Goal: Task Accomplishment & Management: Manage account settings

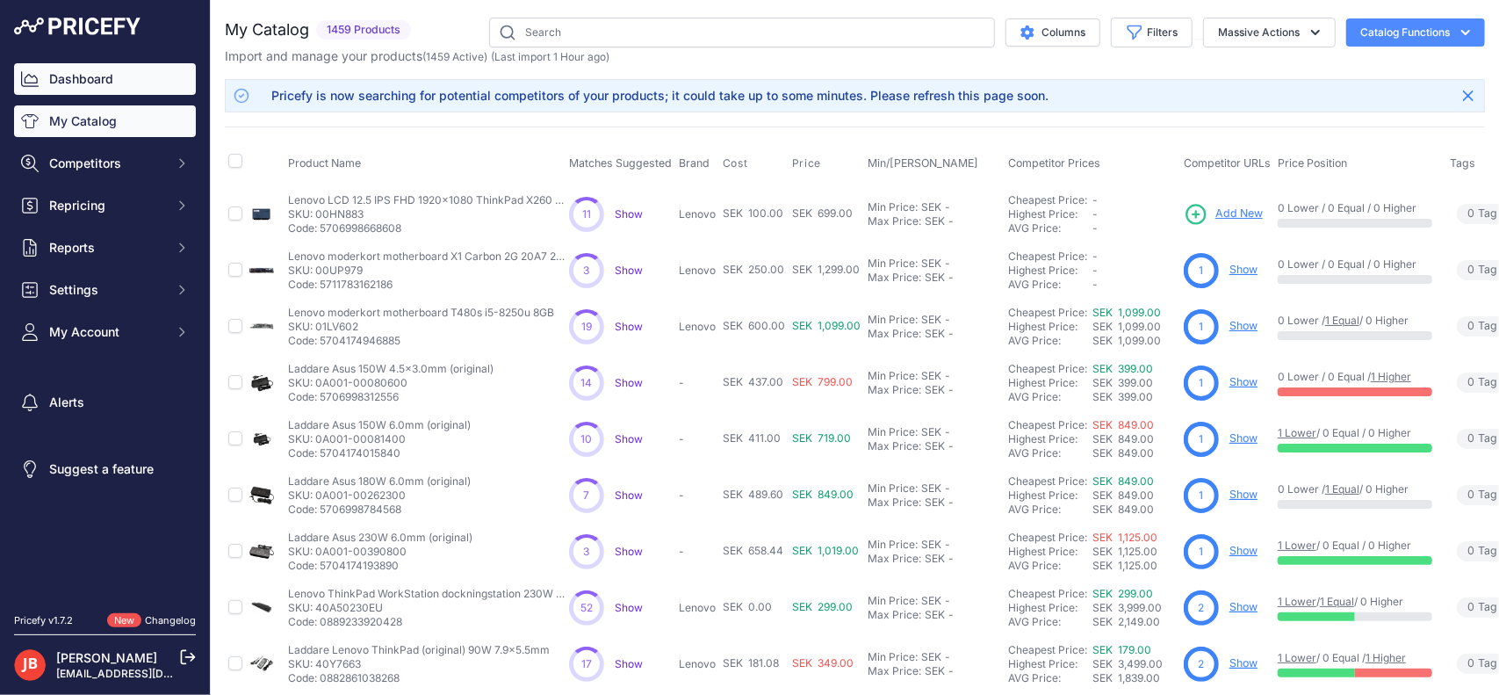
click at [74, 71] on link "Dashboard" at bounding box center [105, 79] width 182 height 32
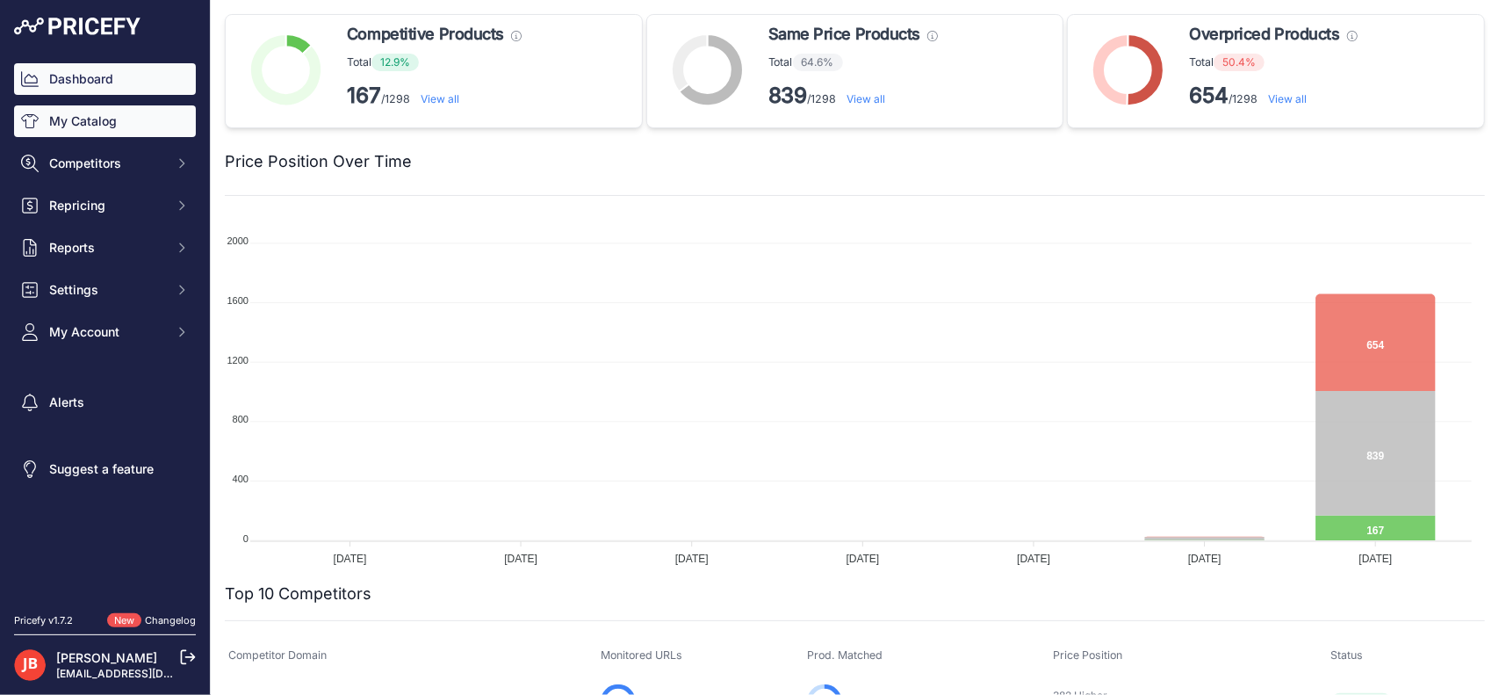
click at [89, 126] on link "My Catalog" at bounding box center [105, 121] width 182 height 32
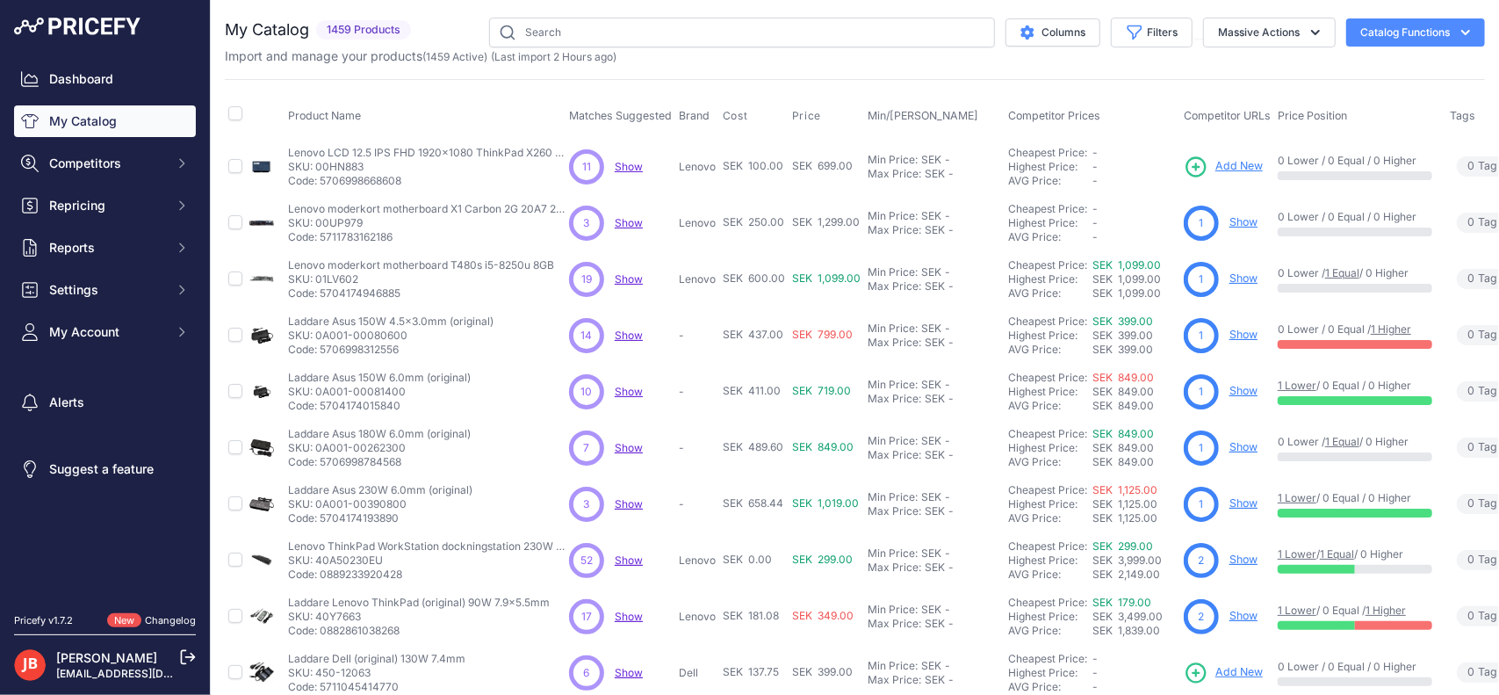
click at [1412, 26] on button "Catalog Functions" at bounding box center [1415, 32] width 139 height 28
click at [38, 169] on icon "Sidebar" at bounding box center [30, 164] width 18 height 18
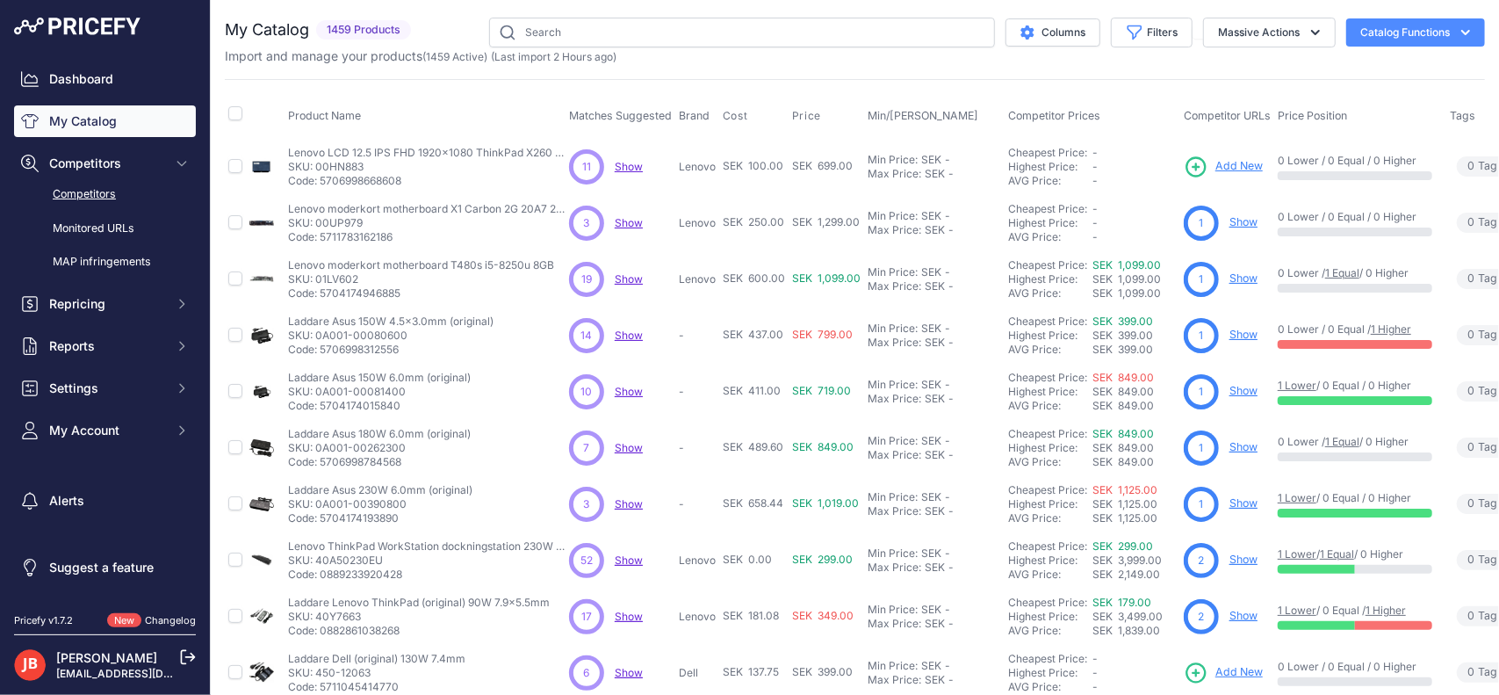
click at [101, 187] on link "Competitors" at bounding box center [105, 194] width 182 height 31
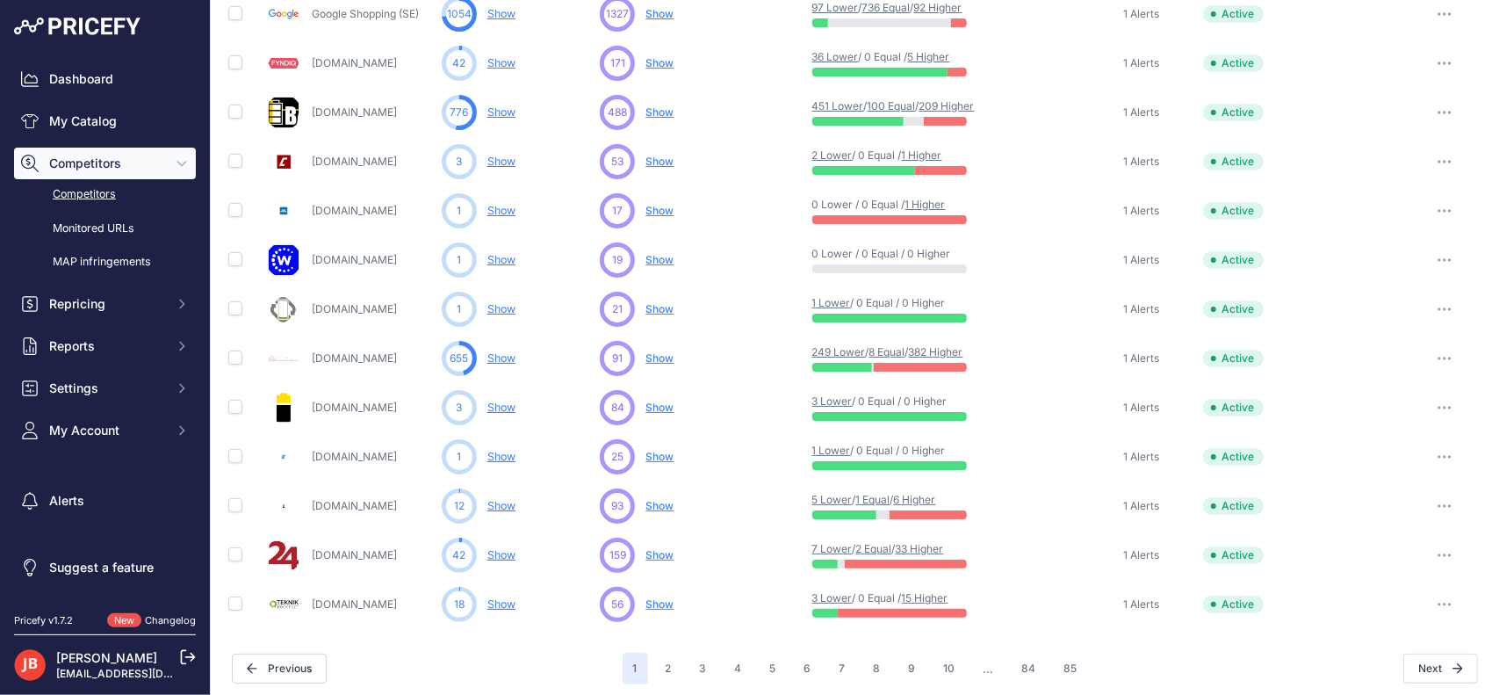
scroll to position [783, 0]
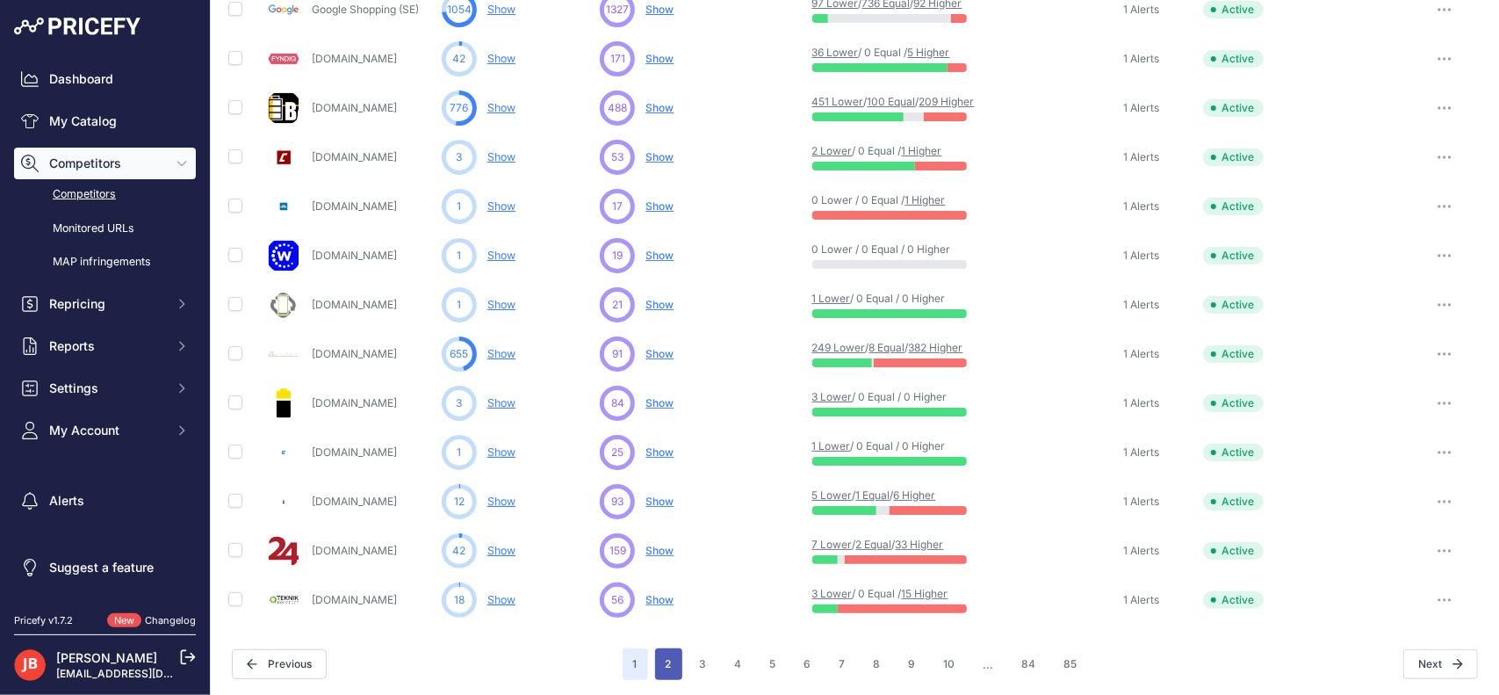
click at [655, 655] on button "2" at bounding box center [668, 664] width 27 height 32
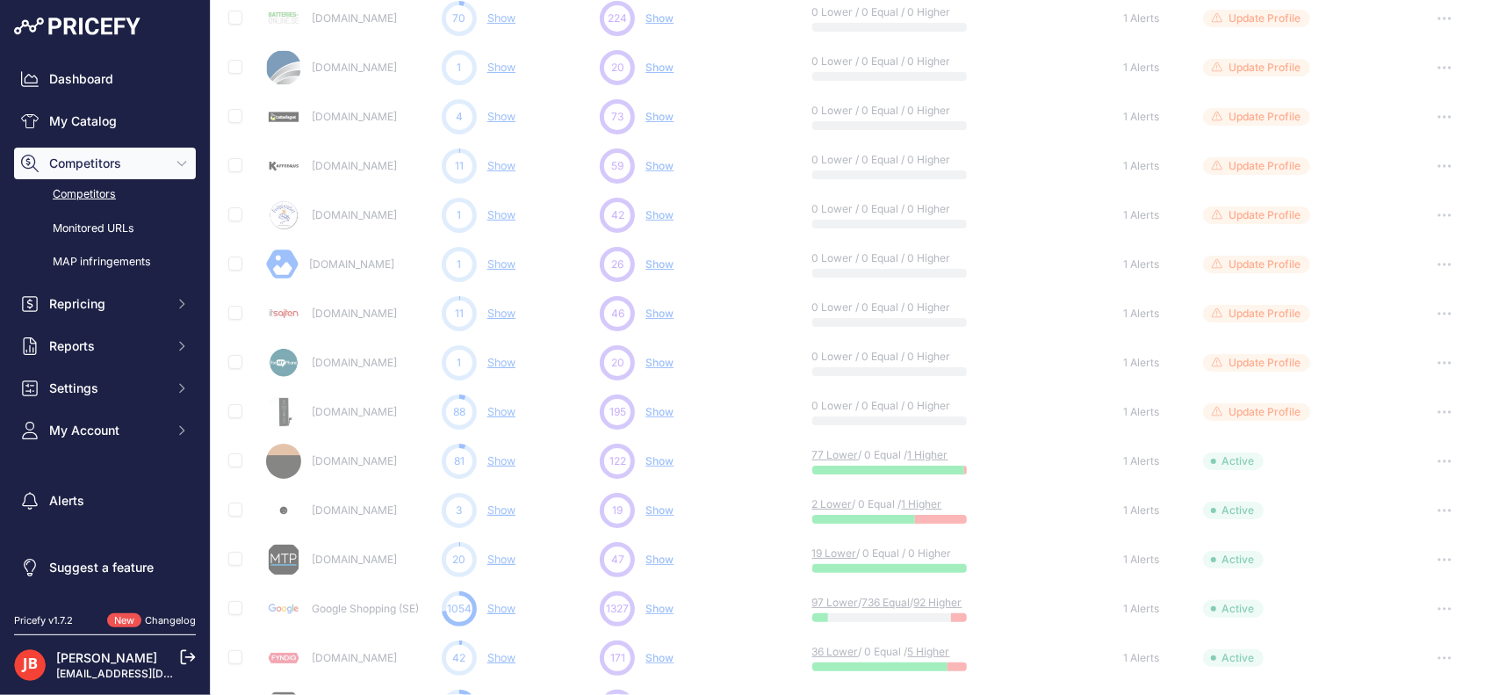
scroll to position [0, 0]
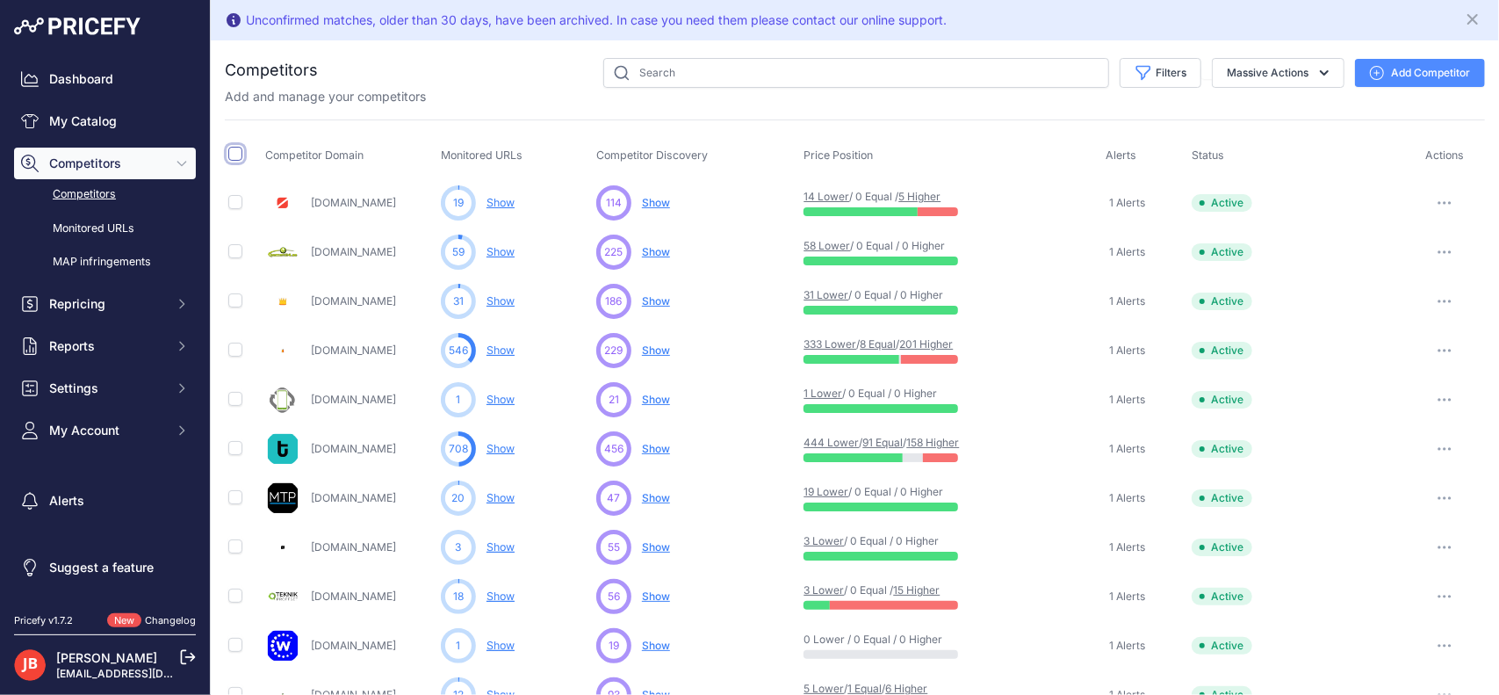
click at [235, 156] on input "checkbox" at bounding box center [235, 154] width 14 height 14
checkbox input "true"
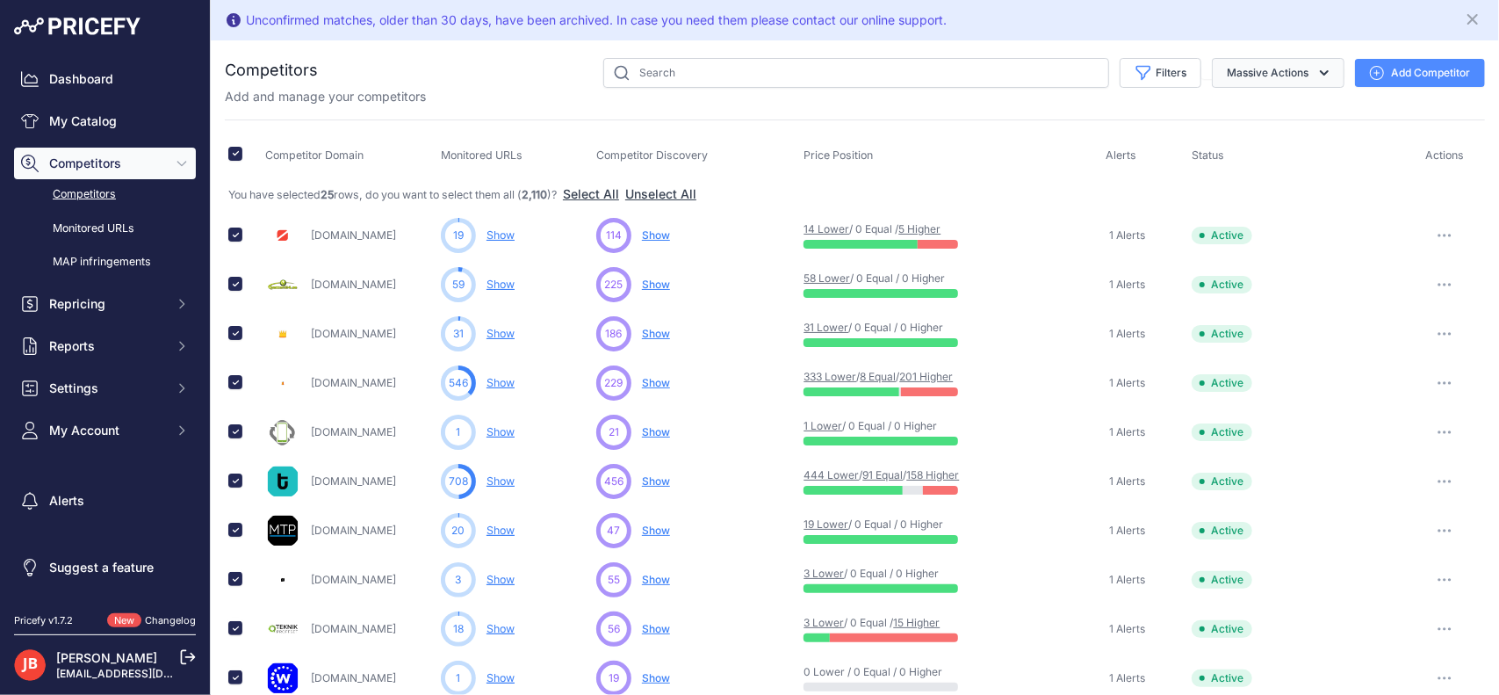
click at [1278, 74] on button "Massive Actions" at bounding box center [1278, 73] width 133 height 30
click at [1282, 71] on button "Massive Actions" at bounding box center [1278, 73] width 133 height 30
click at [235, 147] on input "checkbox" at bounding box center [235, 154] width 14 height 14
checkbox input "false"
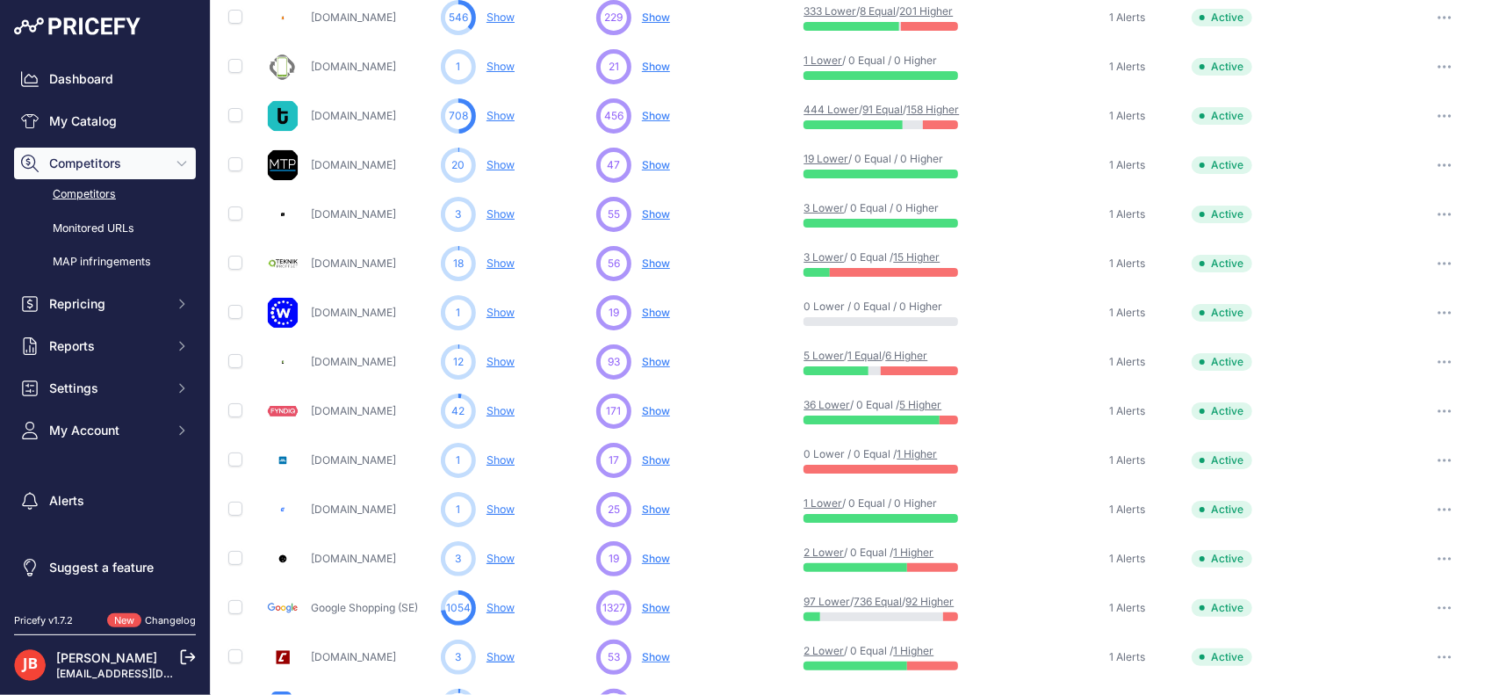
scroll to position [783, 0]
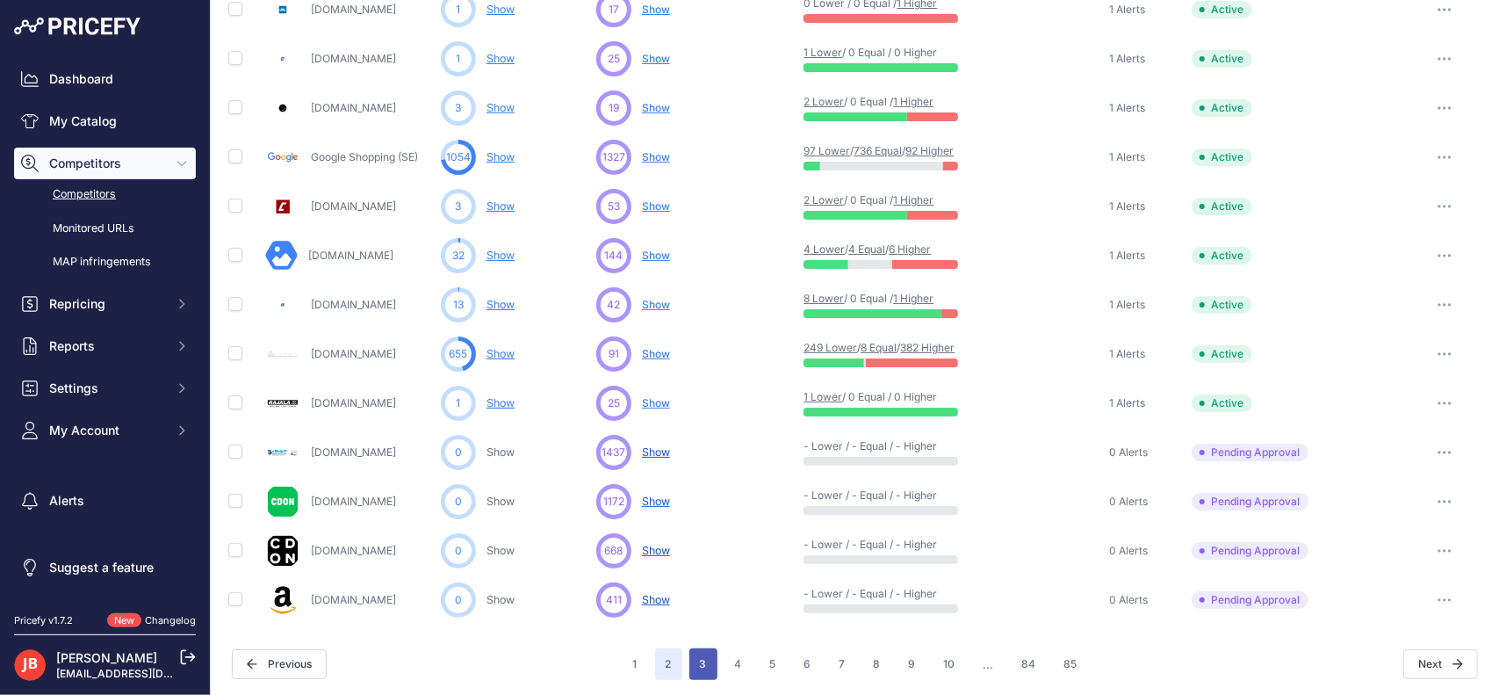
click at [697, 668] on button "3" at bounding box center [703, 664] width 28 height 32
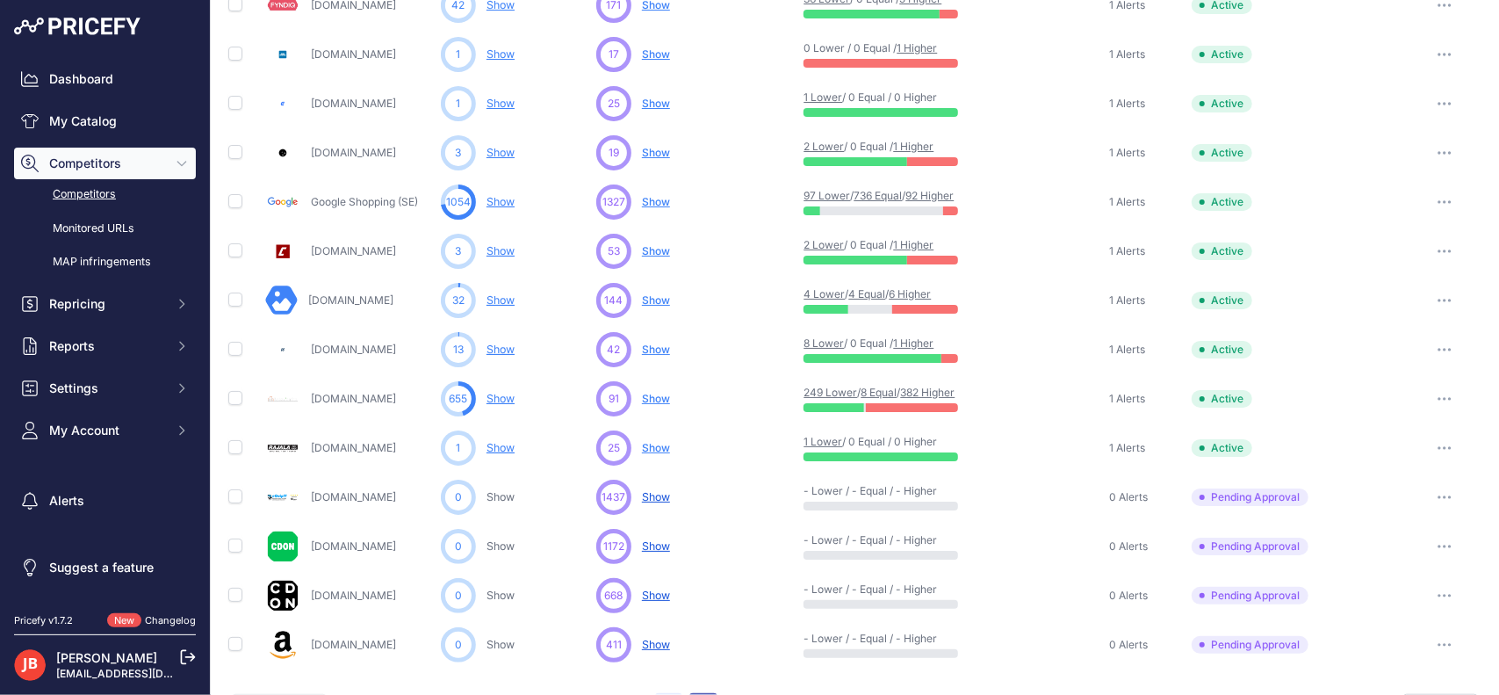
scroll to position [828, 0]
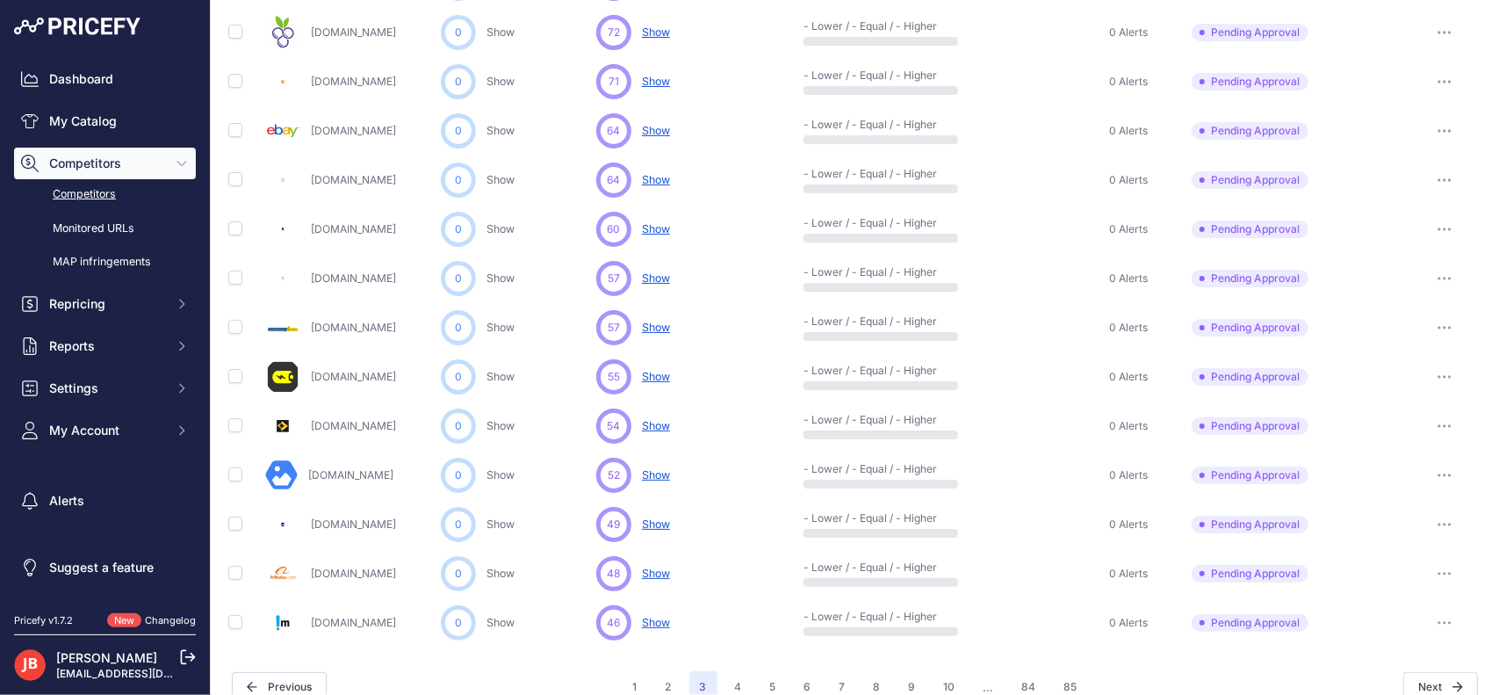
scroll to position [783, 0]
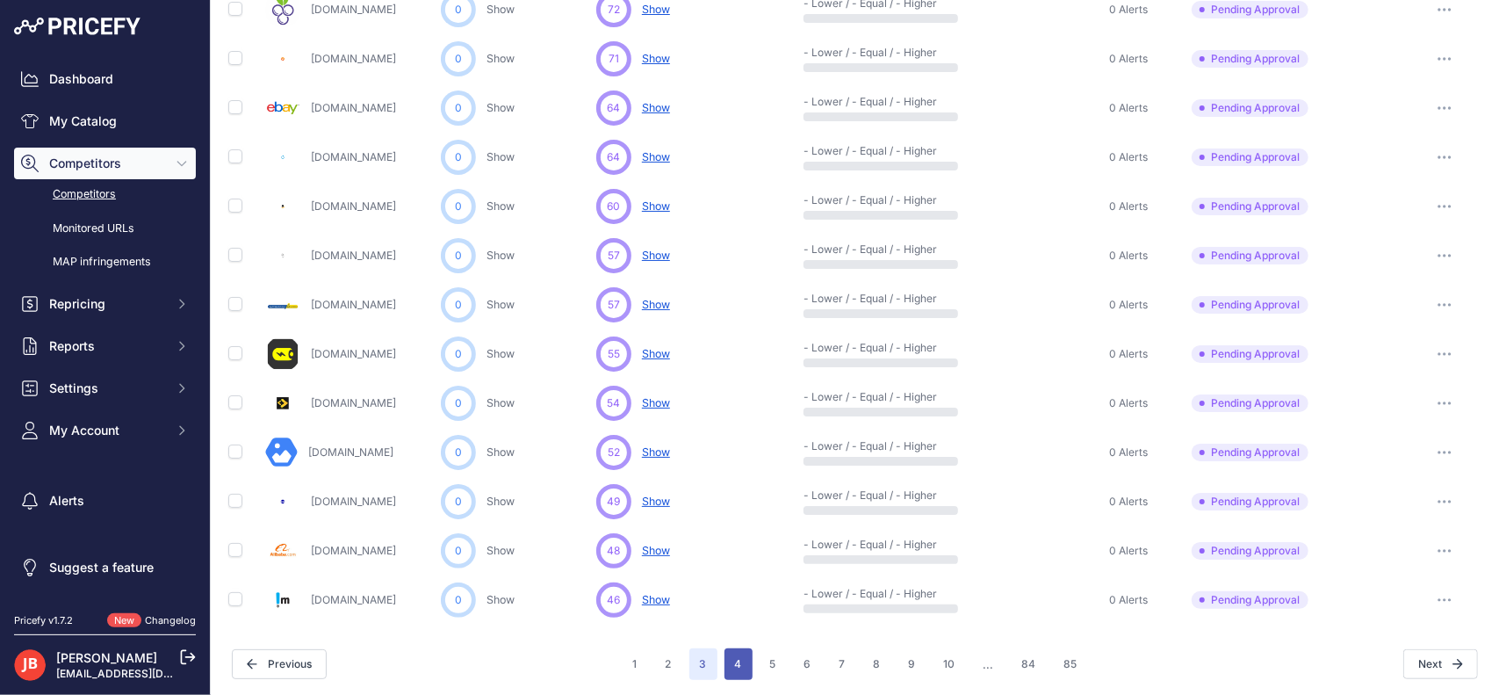
click at [733, 661] on button "4" at bounding box center [739, 664] width 28 height 32
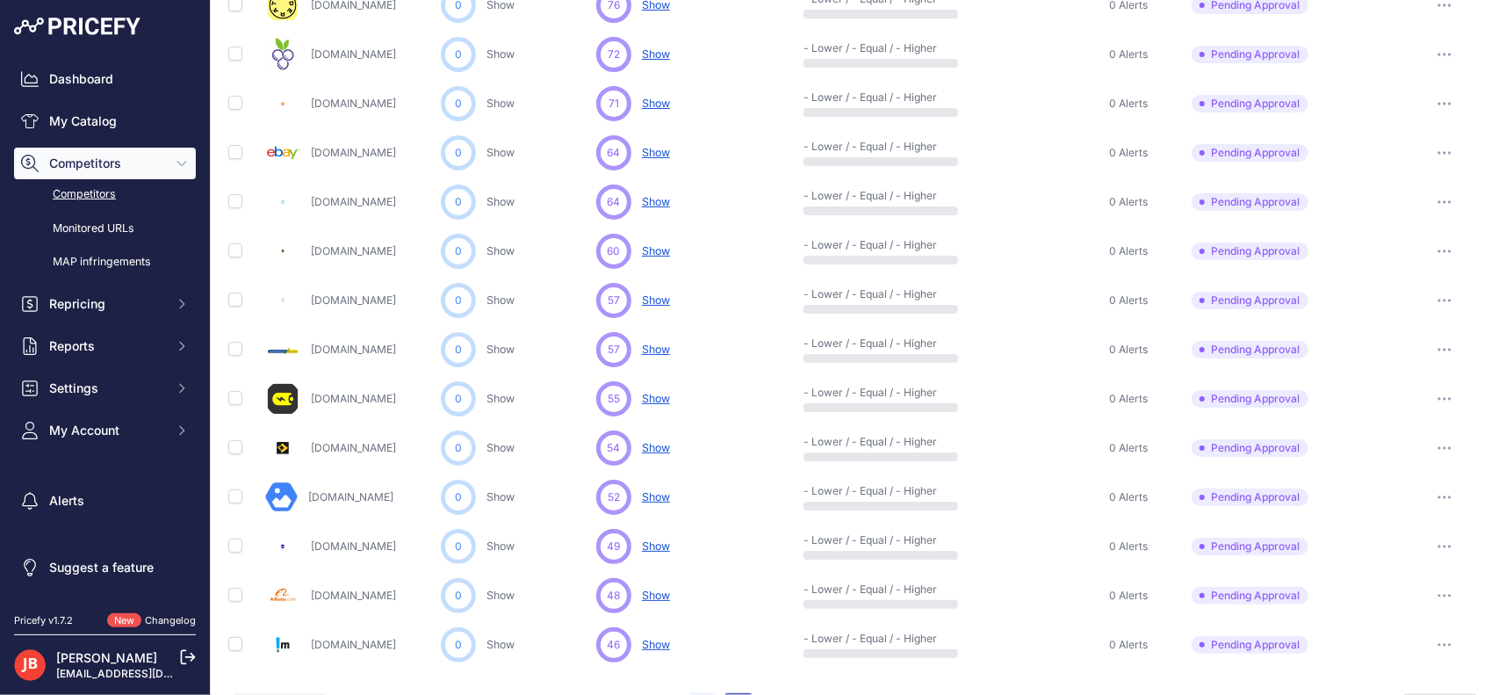
scroll to position [828, 0]
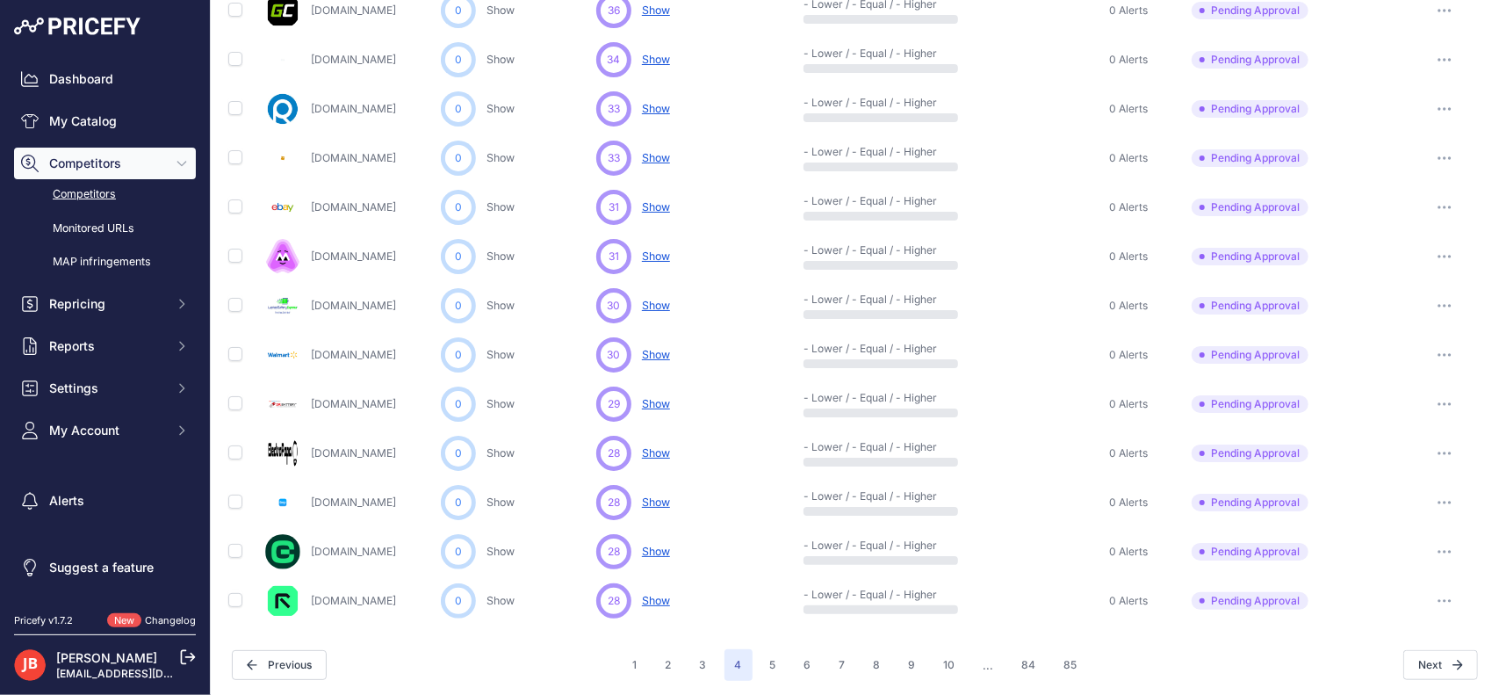
scroll to position [783, 0]
click at [771, 651] on button "5" at bounding box center [773, 664] width 27 height 32
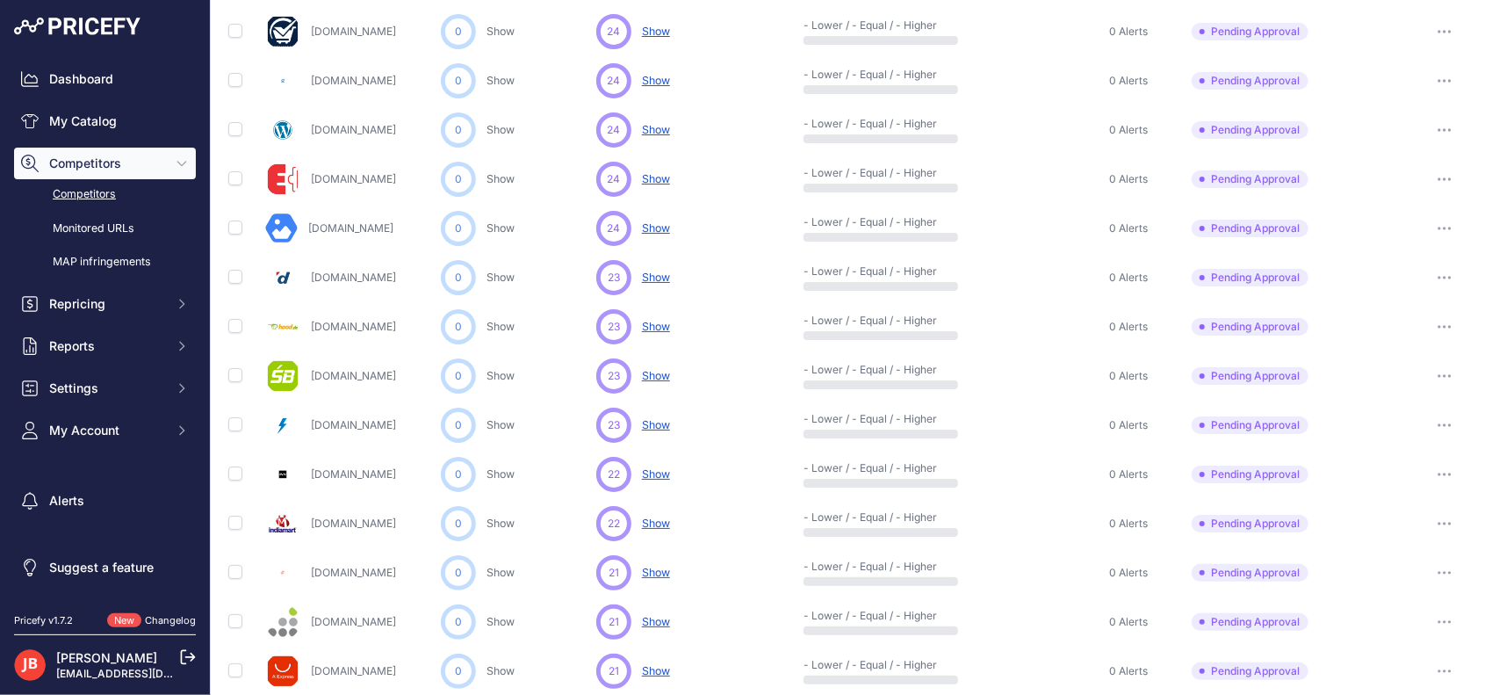
scroll to position [421, 0]
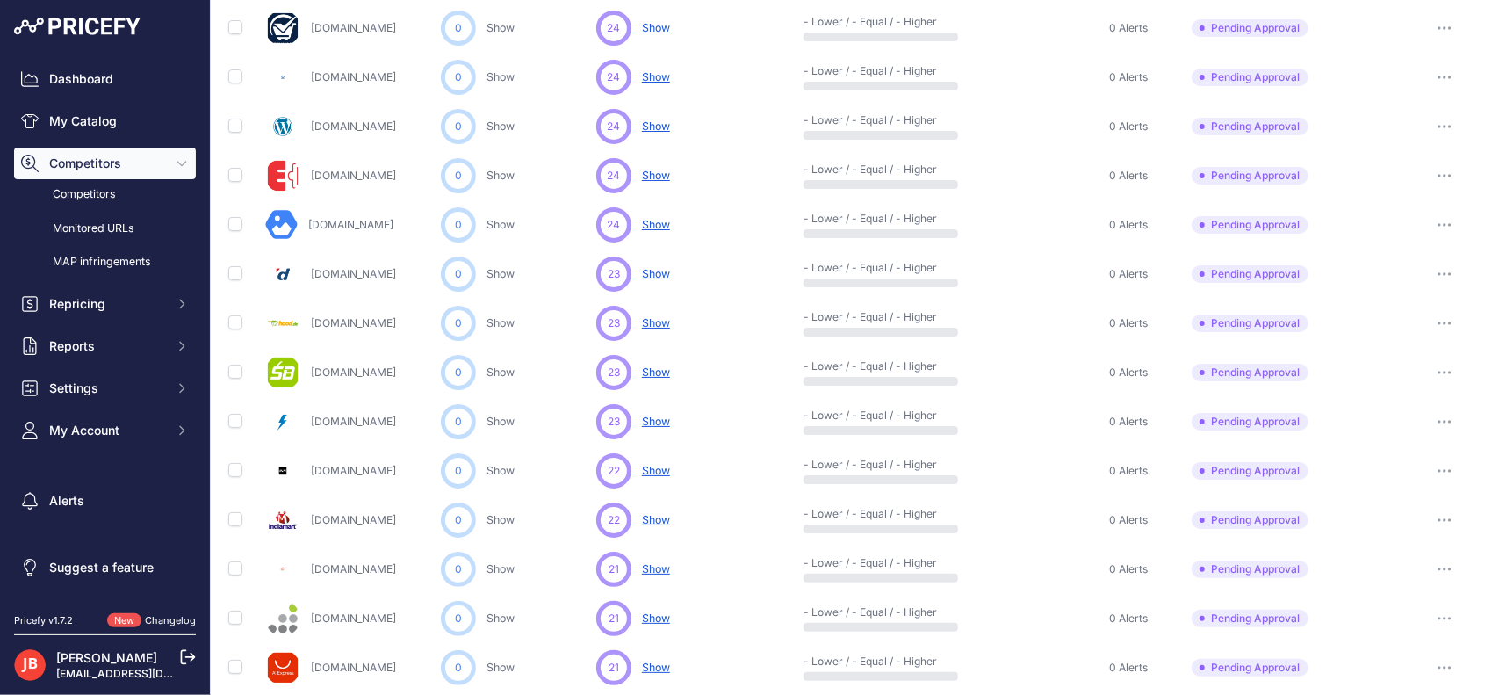
click at [1439, 69] on button "button" at bounding box center [1444, 77] width 35 height 25
click at [1393, 134] on button "Approve Competitor" at bounding box center [1410, 142] width 144 height 28
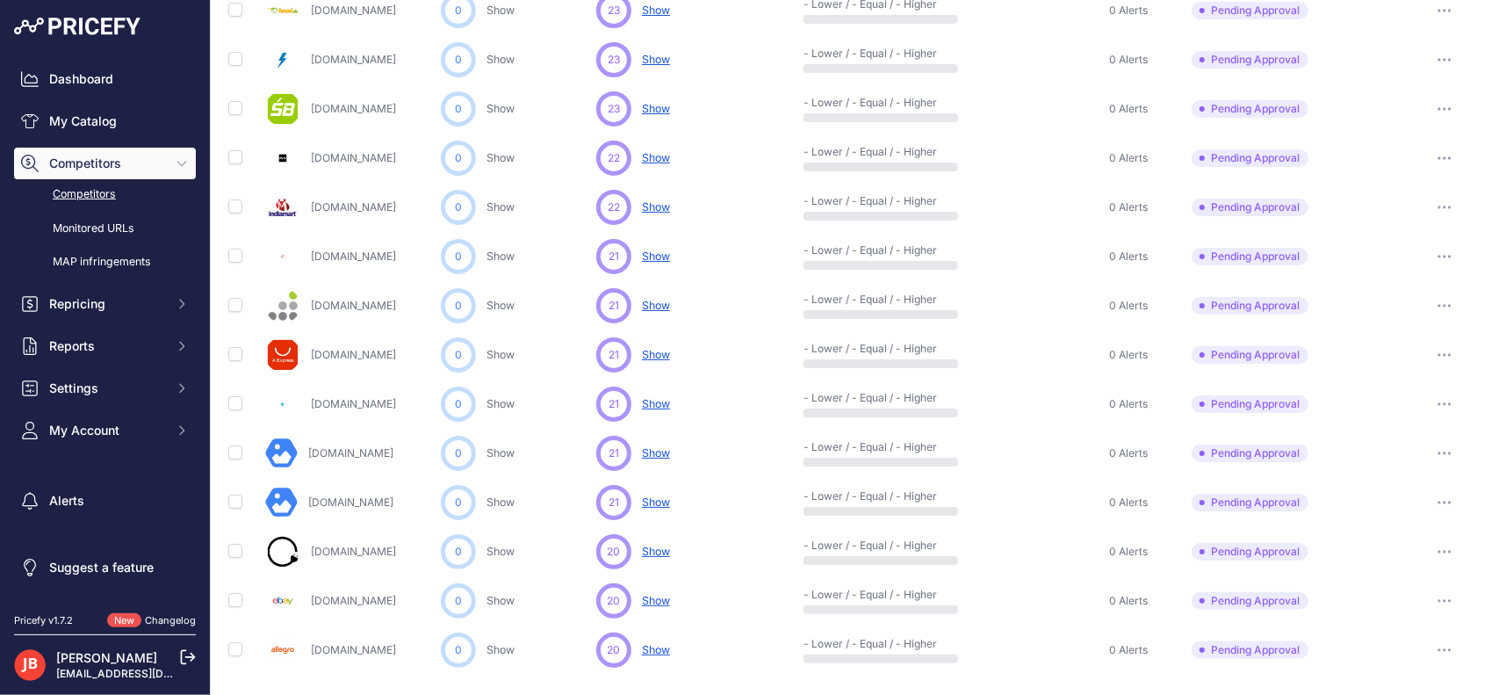
scroll to position [783, 0]
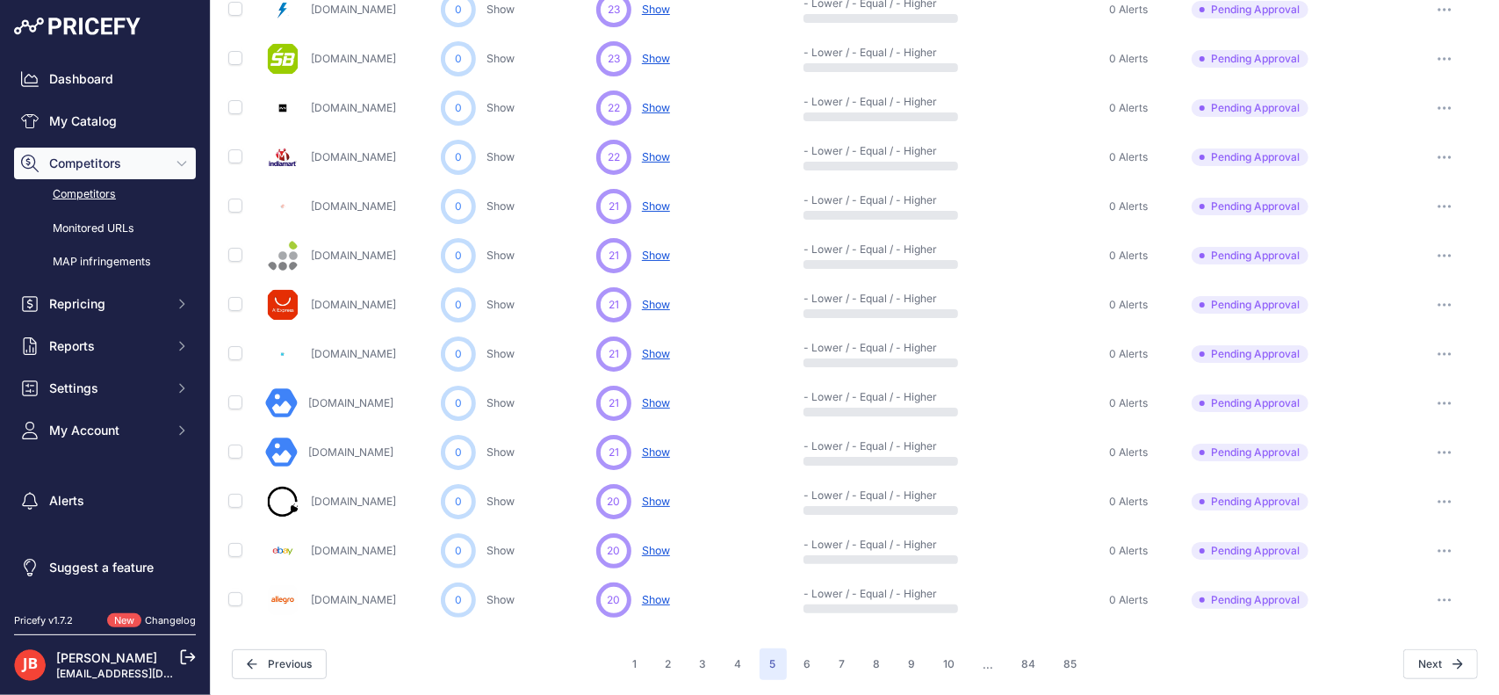
click at [1431, 495] on button "button" at bounding box center [1444, 501] width 35 height 25
click at [1411, 556] on button "Approve Competitor" at bounding box center [1410, 566] width 144 height 28
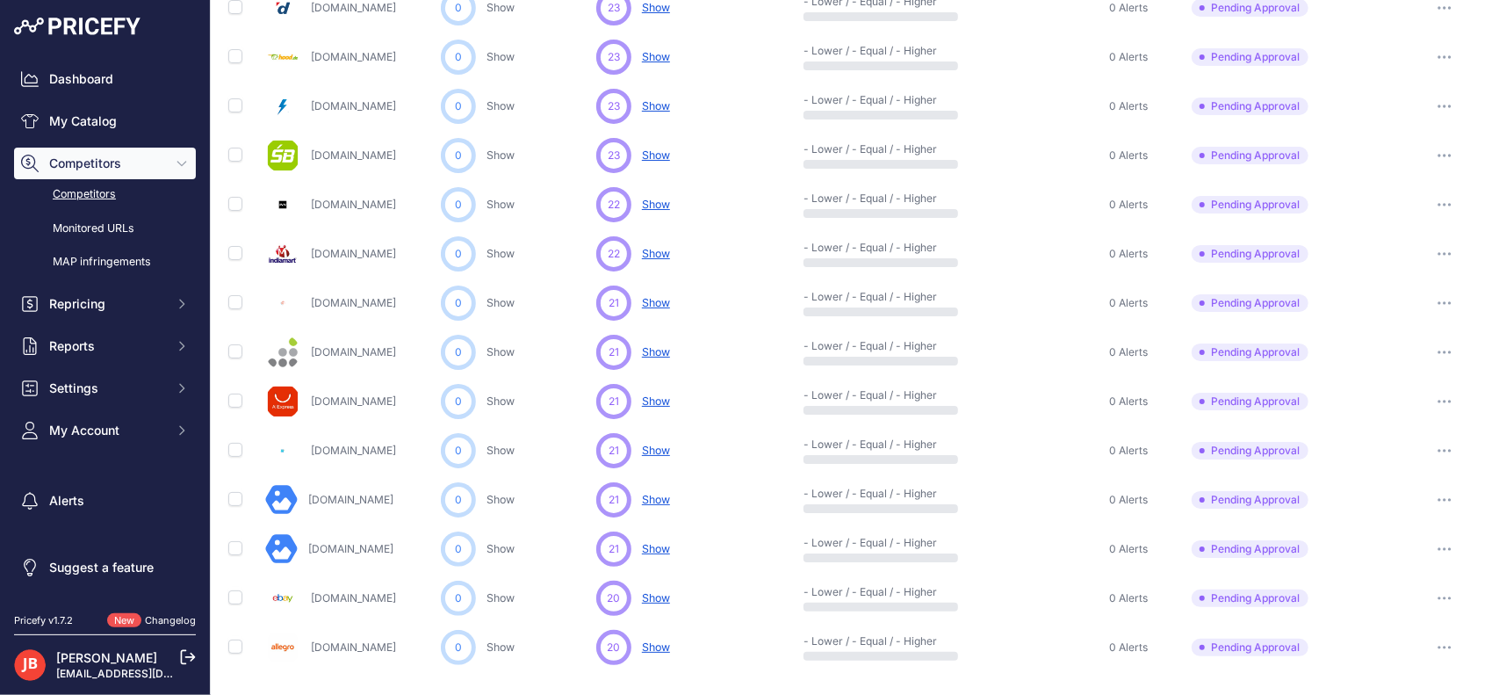
scroll to position [831, 0]
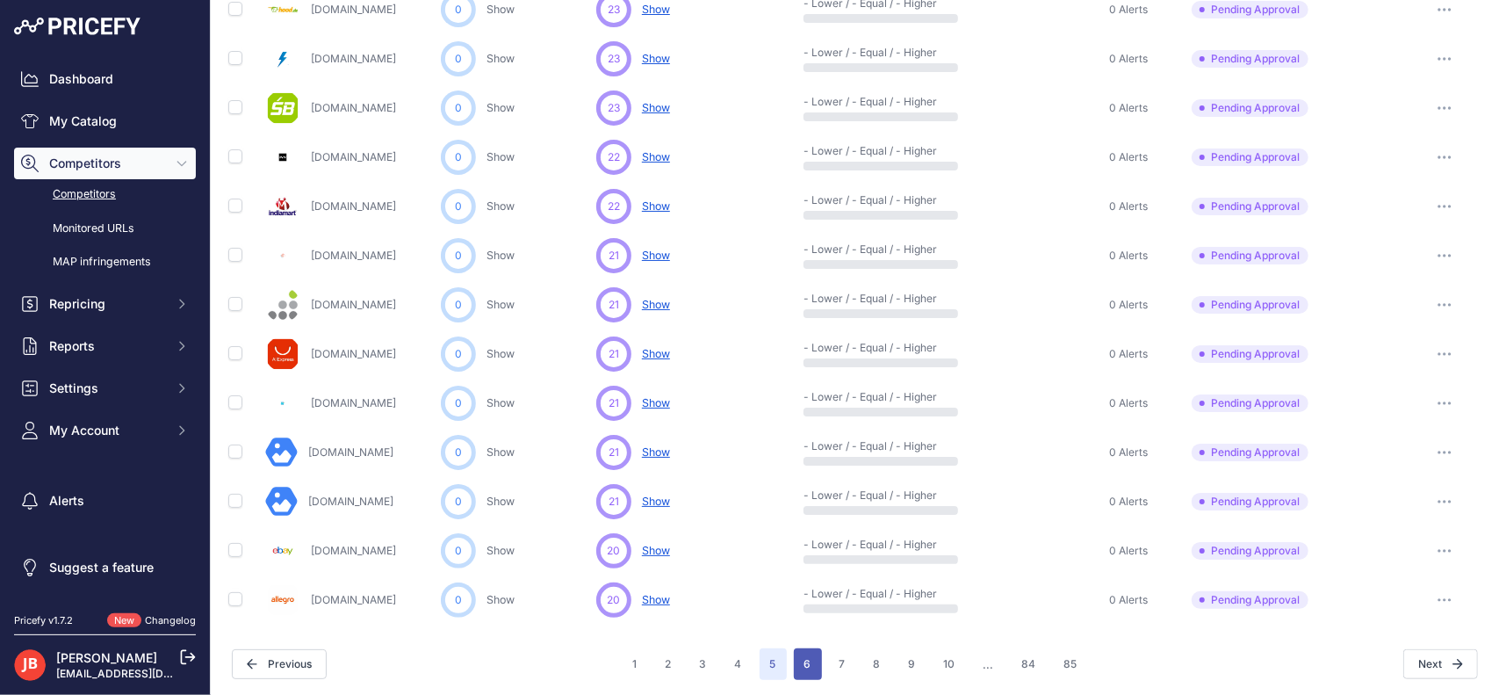
click at [805, 668] on button "6" at bounding box center [808, 664] width 28 height 32
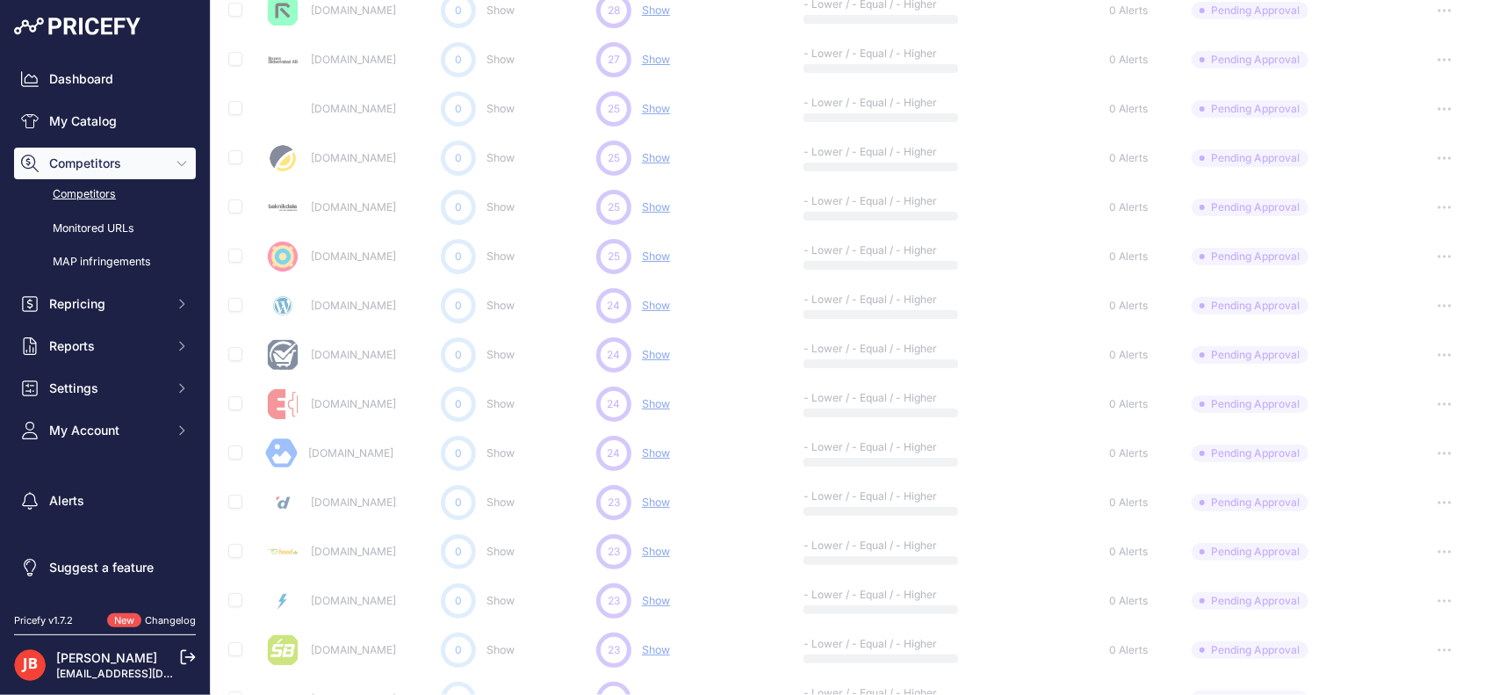
scroll to position [0, 0]
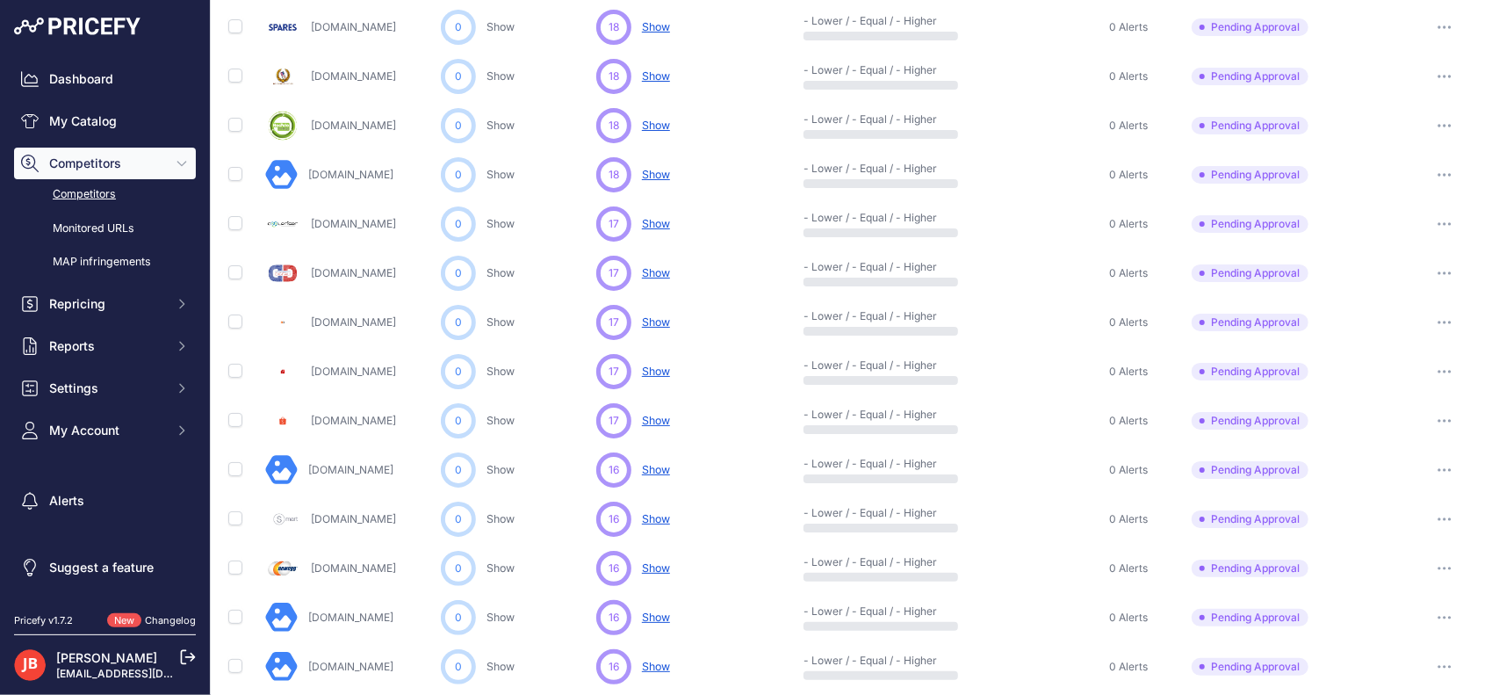
scroll to position [433, 0]
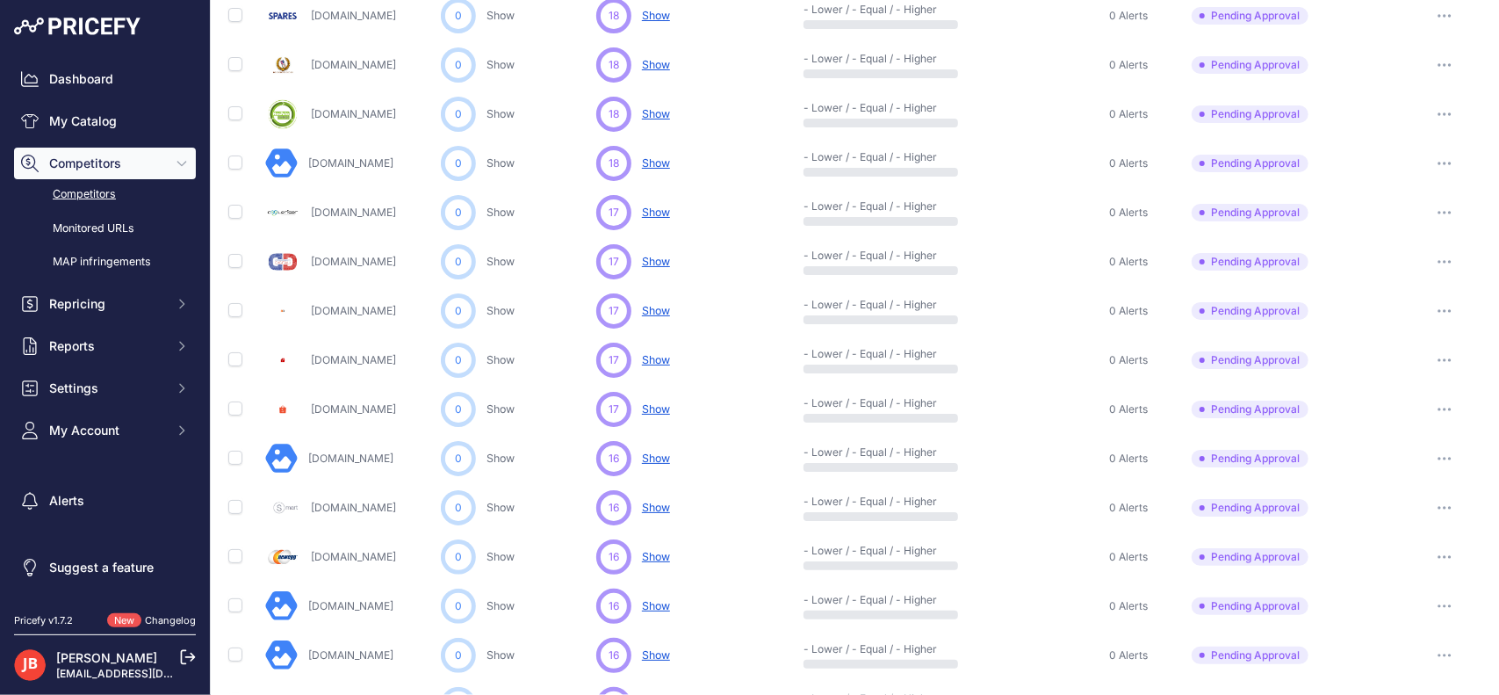
click at [653, 206] on span "Show" at bounding box center [656, 212] width 28 height 13
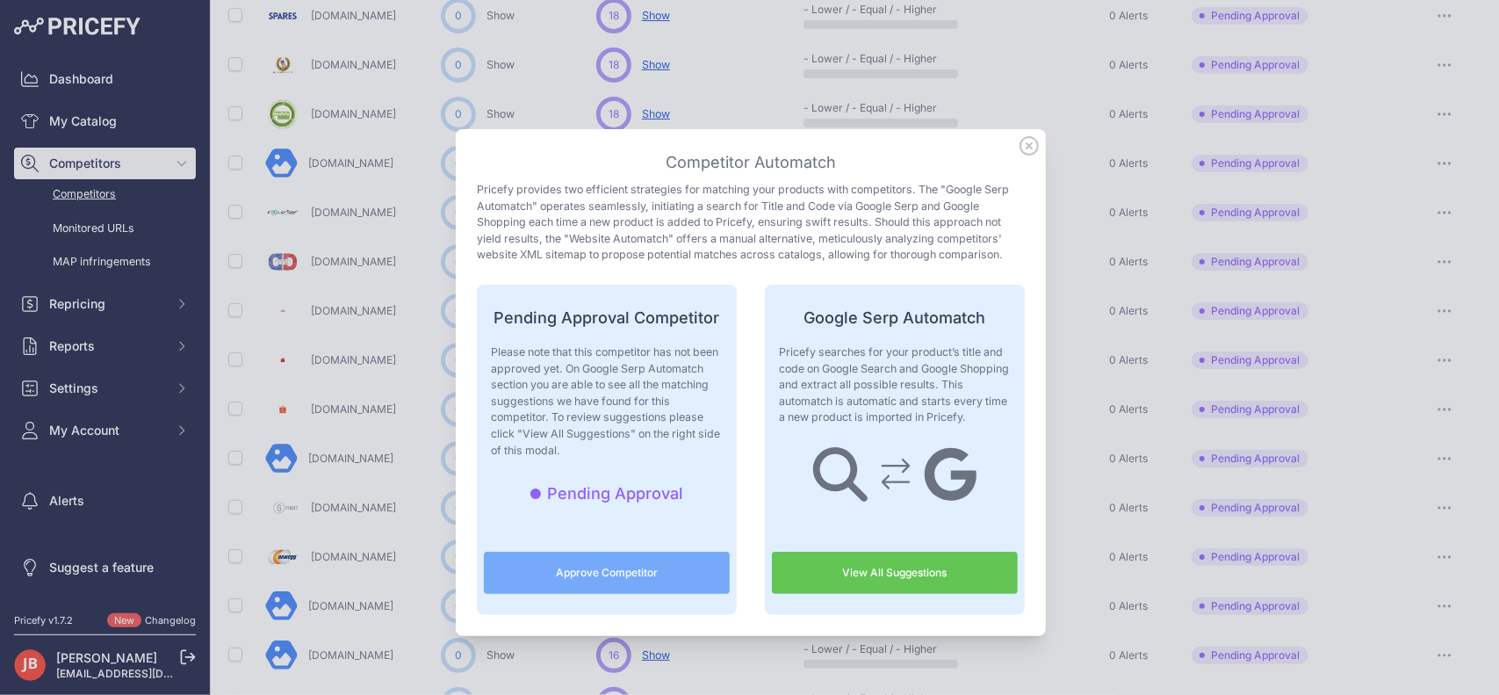
click at [1022, 147] on icon at bounding box center [1030, 146] width 18 height 18
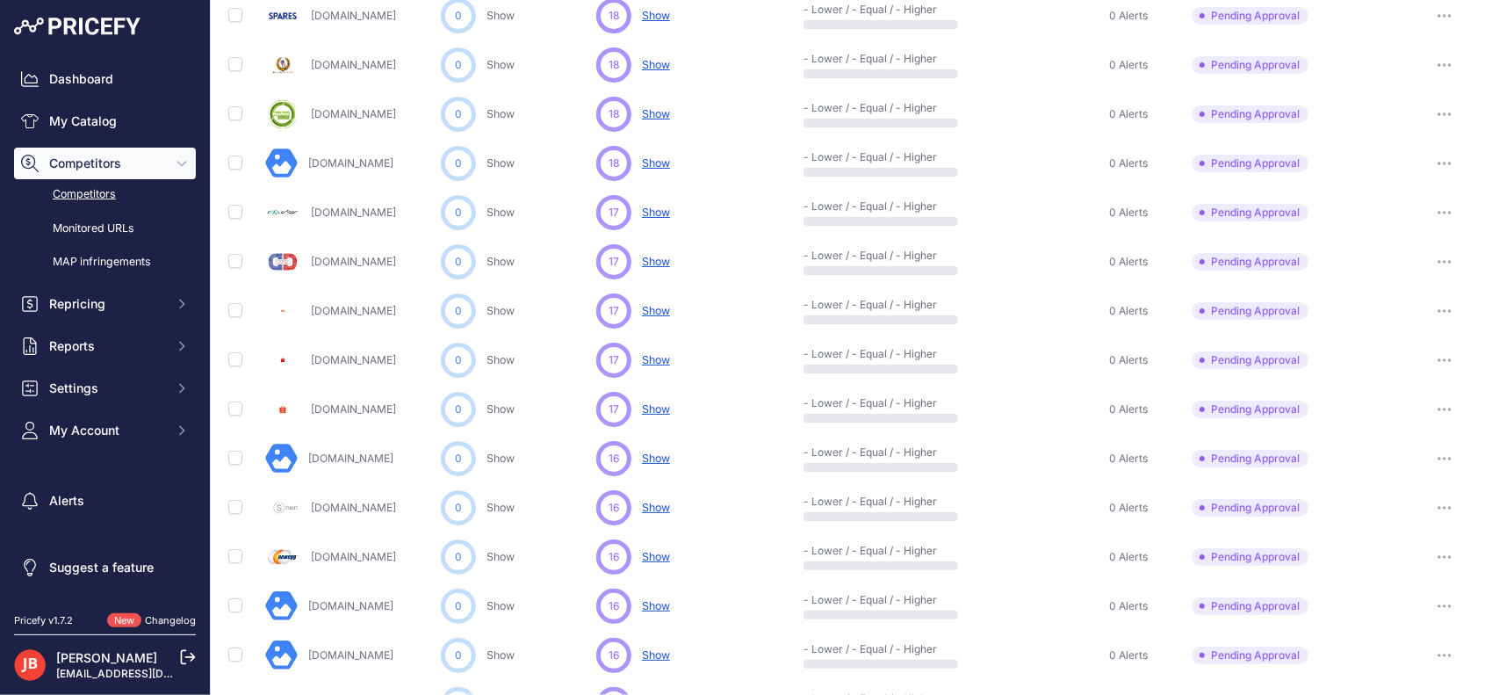
click at [656, 211] on span "Show" at bounding box center [656, 212] width 28 height 13
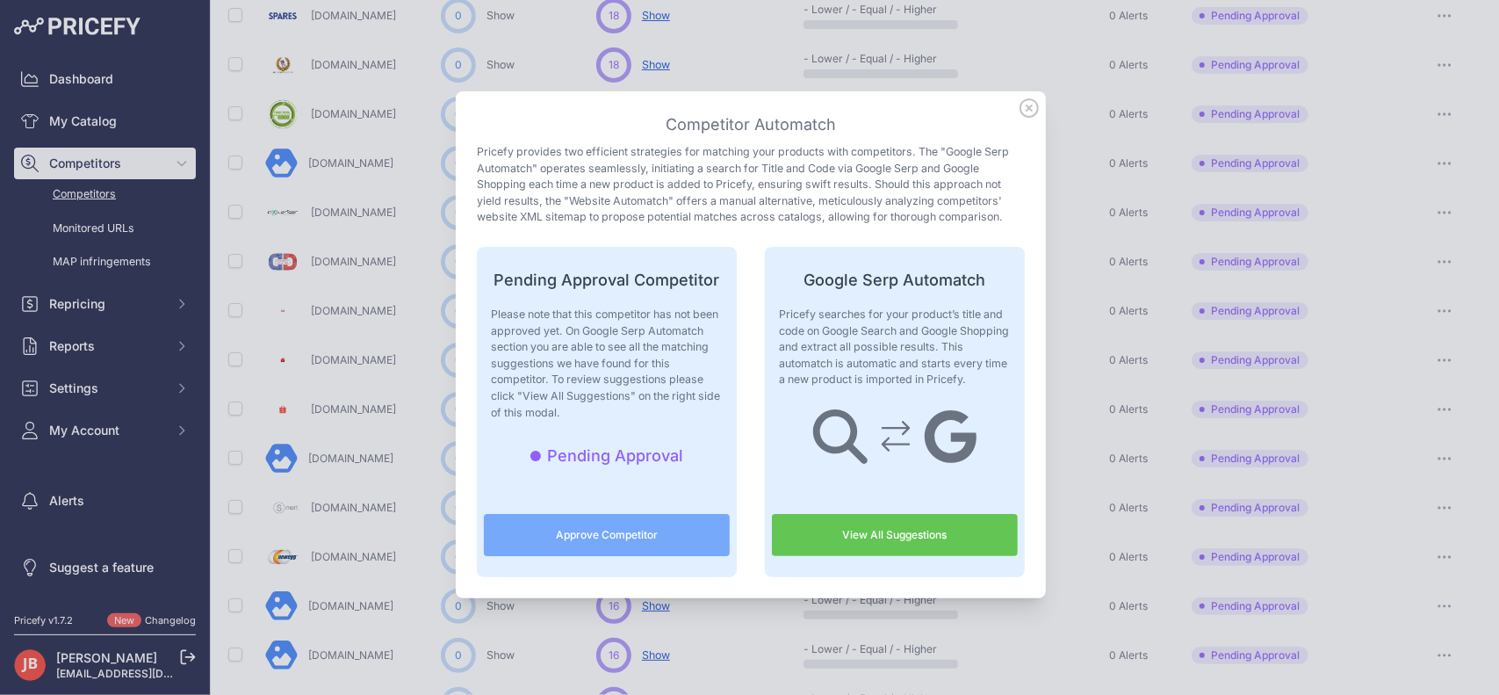
scroll to position [70, 0]
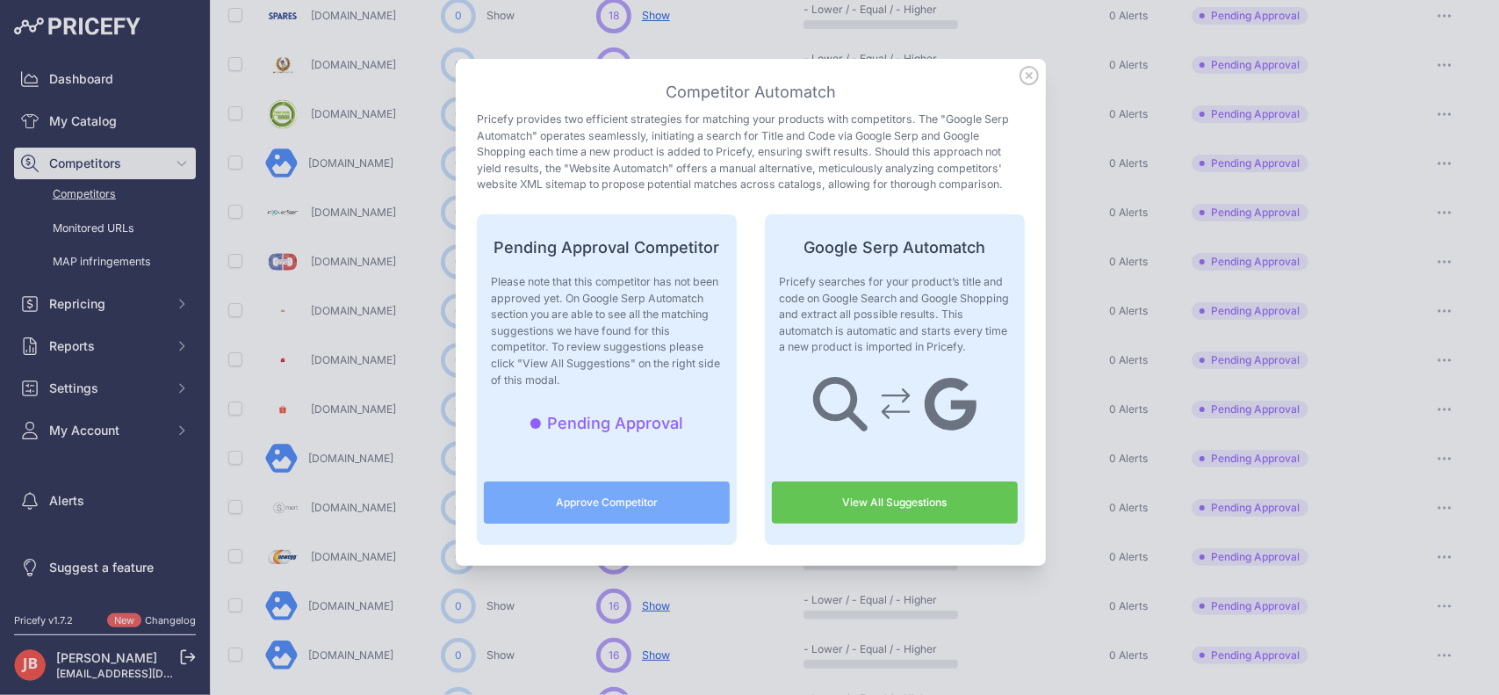
click at [893, 495] on link "View All Suggestions" at bounding box center [895, 502] width 246 height 42
click at [1028, 78] on icon at bounding box center [1029, 75] width 19 height 19
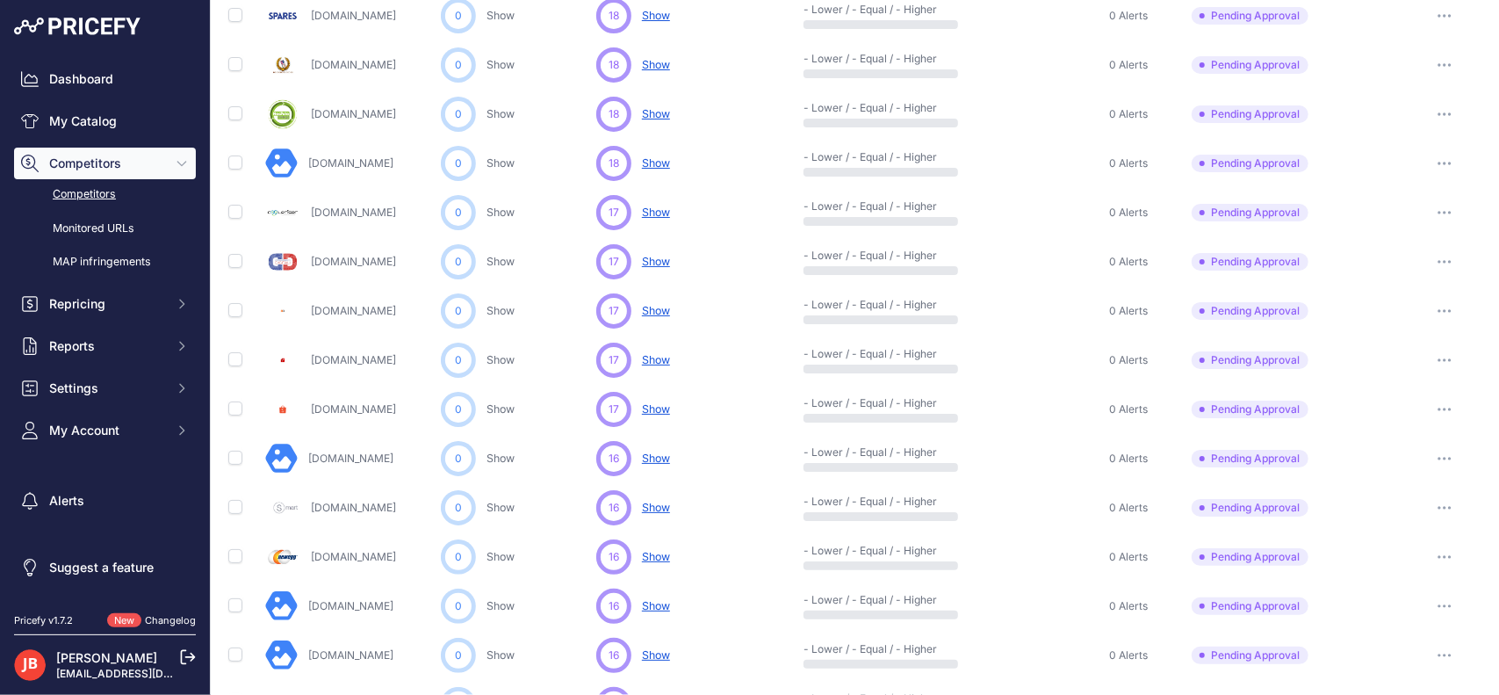
click at [1430, 204] on button "button" at bounding box center [1444, 212] width 35 height 25
click at [1390, 268] on button "Approve Competitor" at bounding box center [1410, 278] width 144 height 28
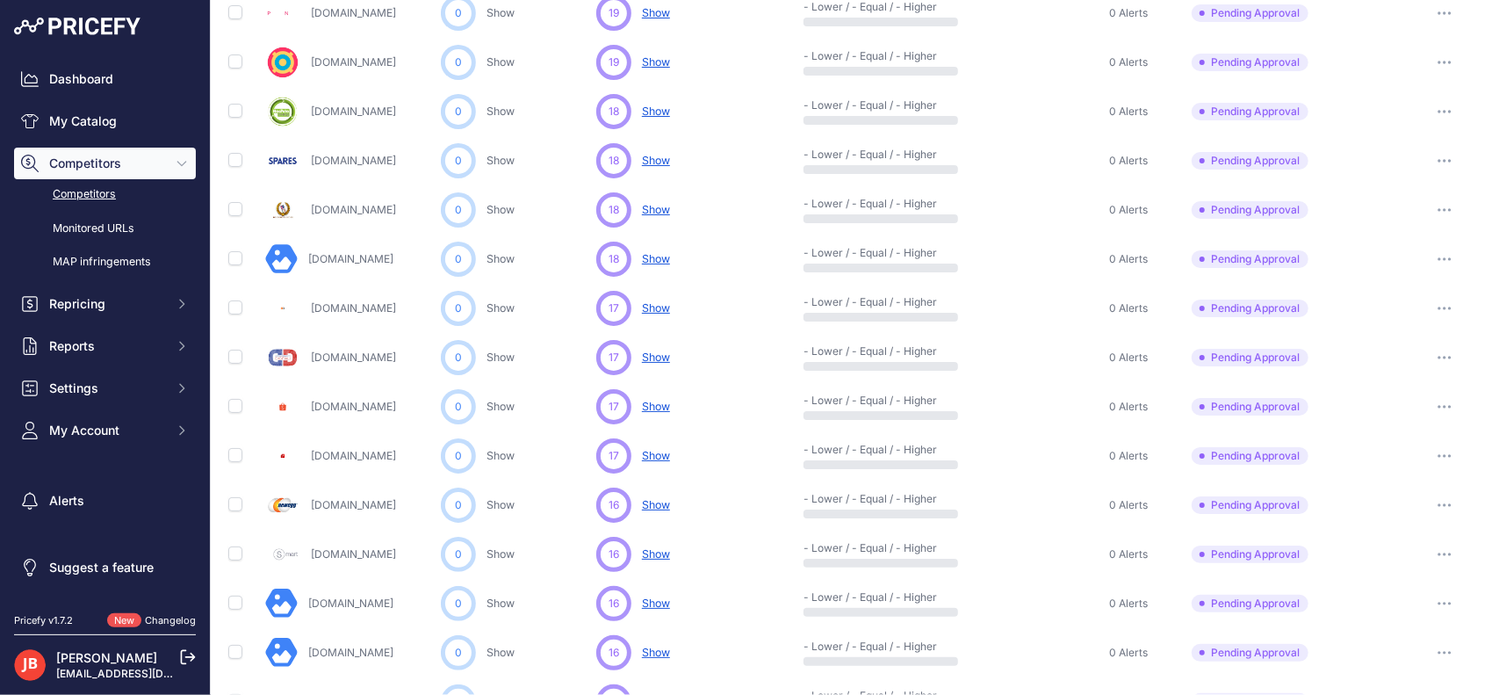
click at [1438, 602] on icon "button" at bounding box center [1445, 604] width 14 height 4
click at [1384, 665] on button "Approve Competitor" at bounding box center [1410, 668] width 144 height 28
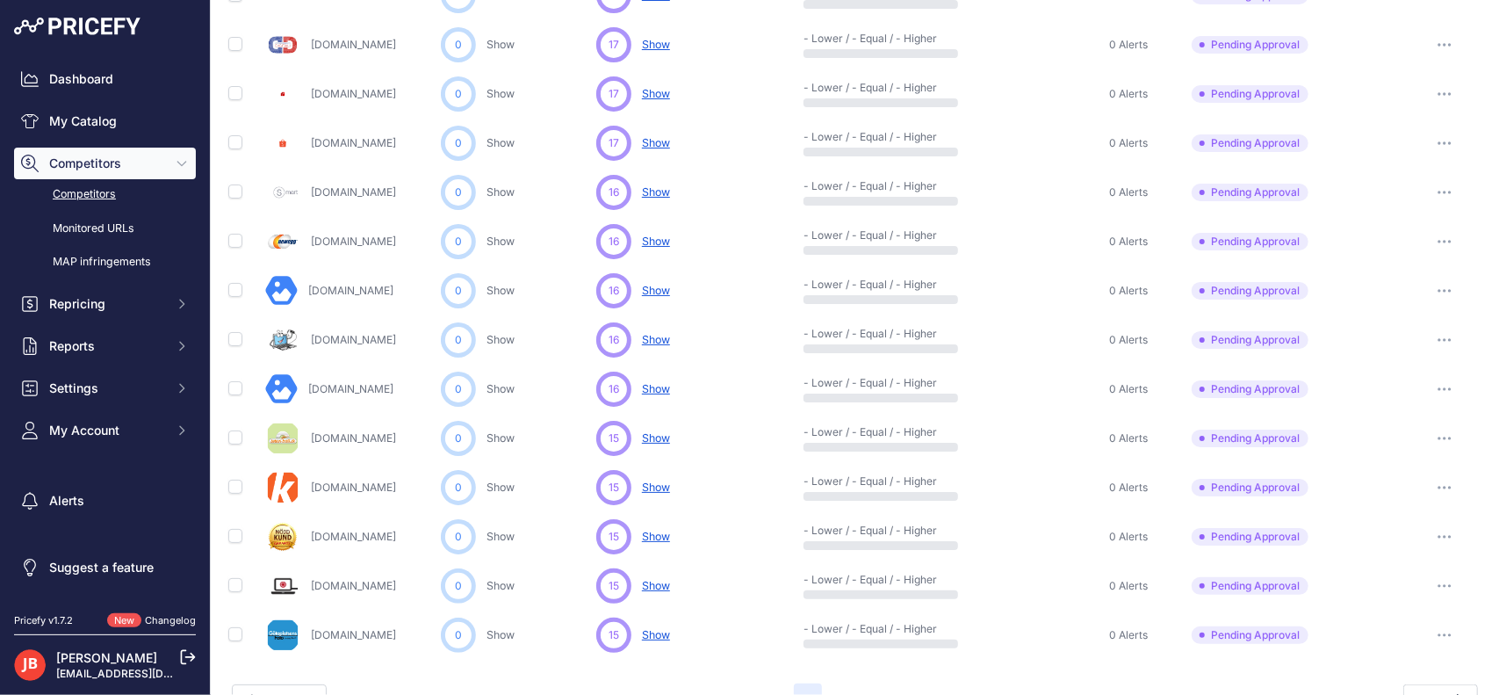
scroll to position [831, 0]
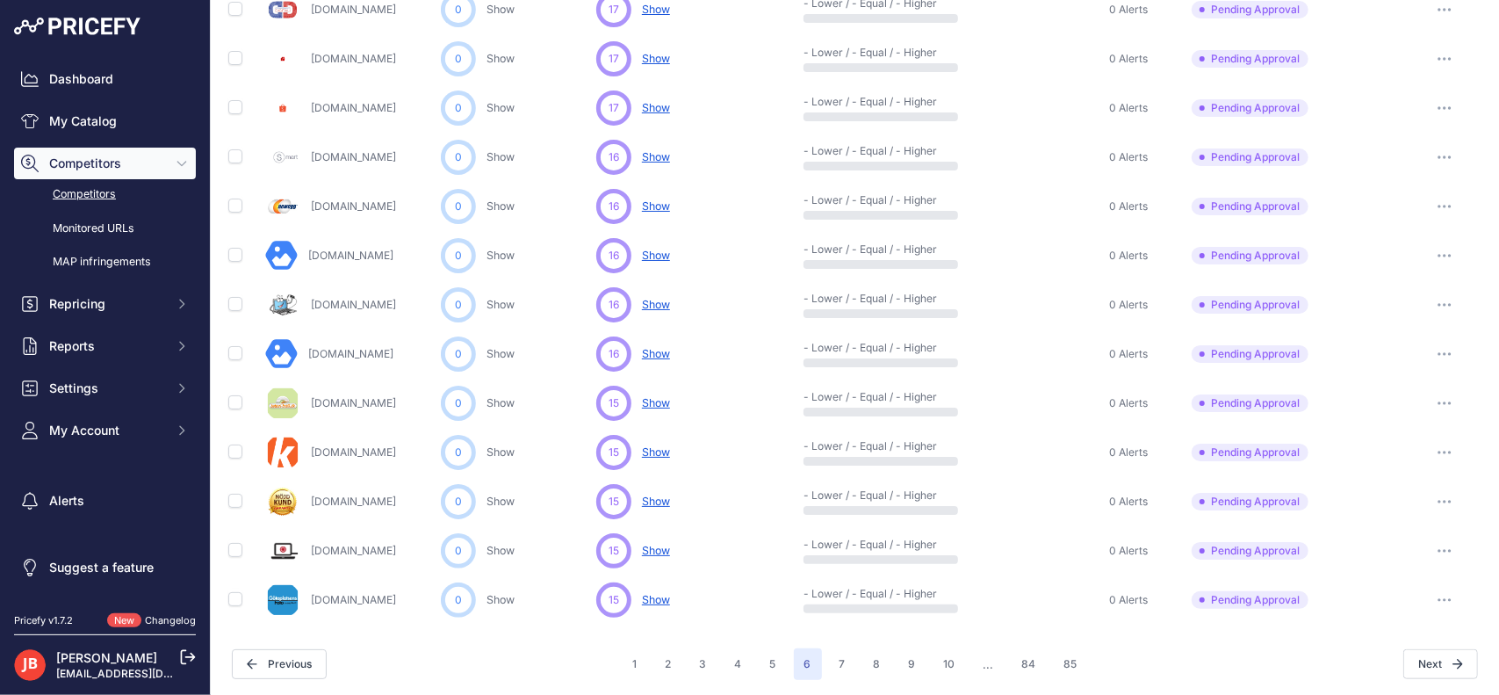
click at [1429, 496] on button "button" at bounding box center [1444, 501] width 35 height 25
click at [1383, 570] on button "Approve Competitor" at bounding box center [1410, 566] width 144 height 28
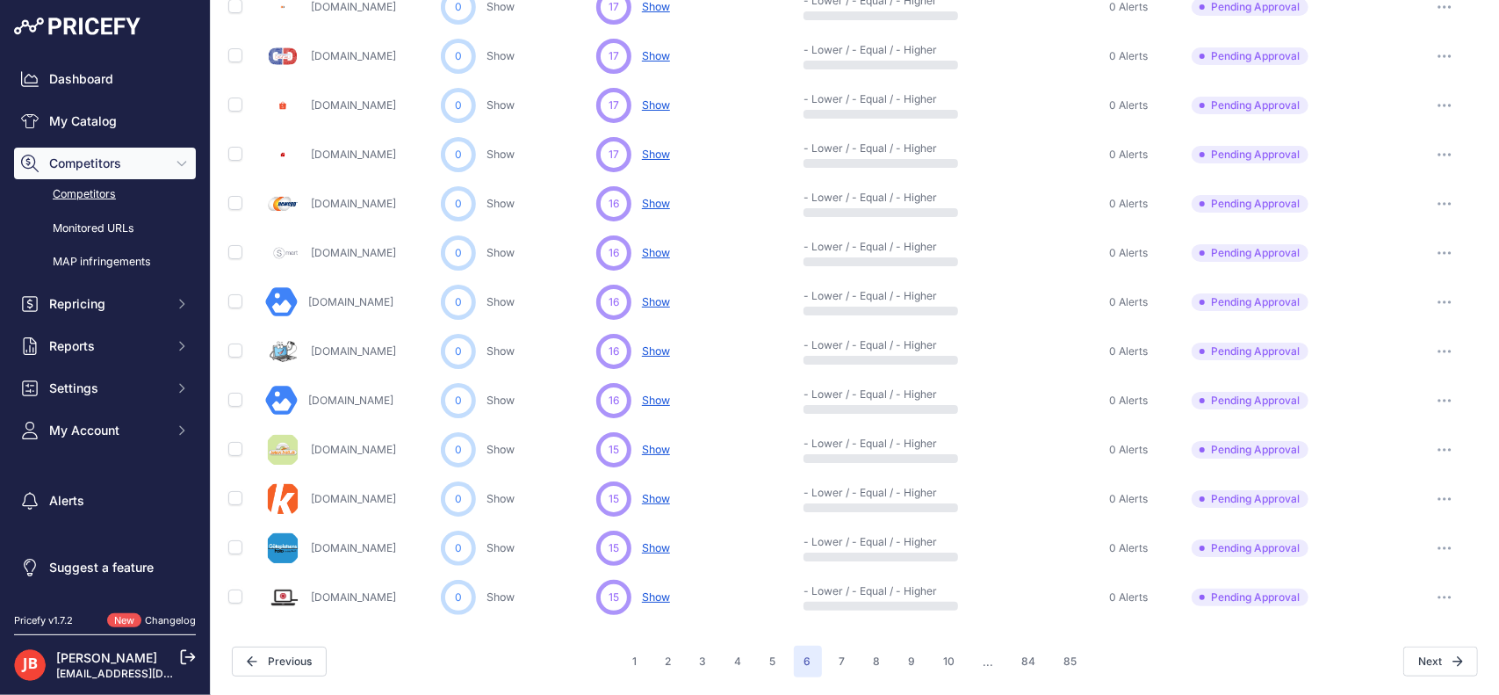
scroll to position [783, 0]
click at [1427, 545] on button "button" at bounding box center [1444, 550] width 35 height 25
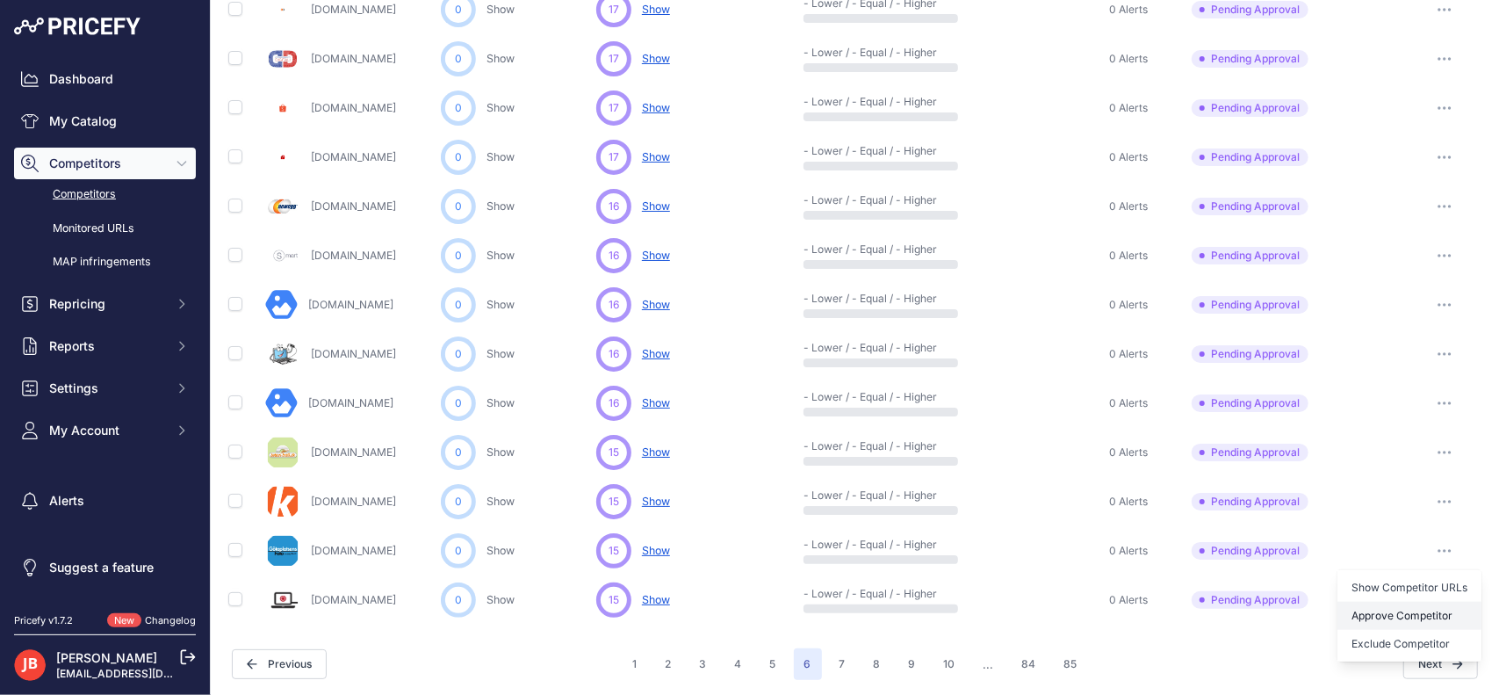
click at [1378, 607] on button "Approve Competitor" at bounding box center [1410, 616] width 144 height 28
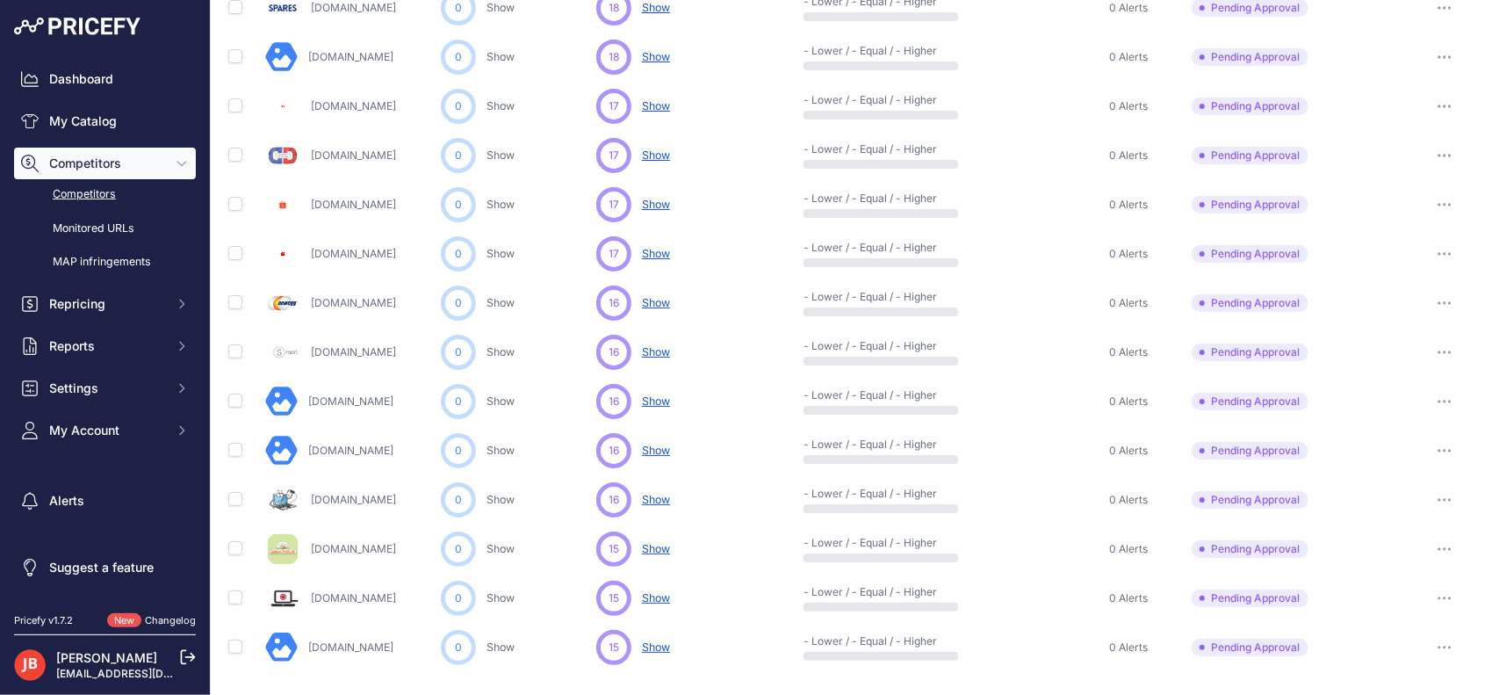
scroll to position [831, 0]
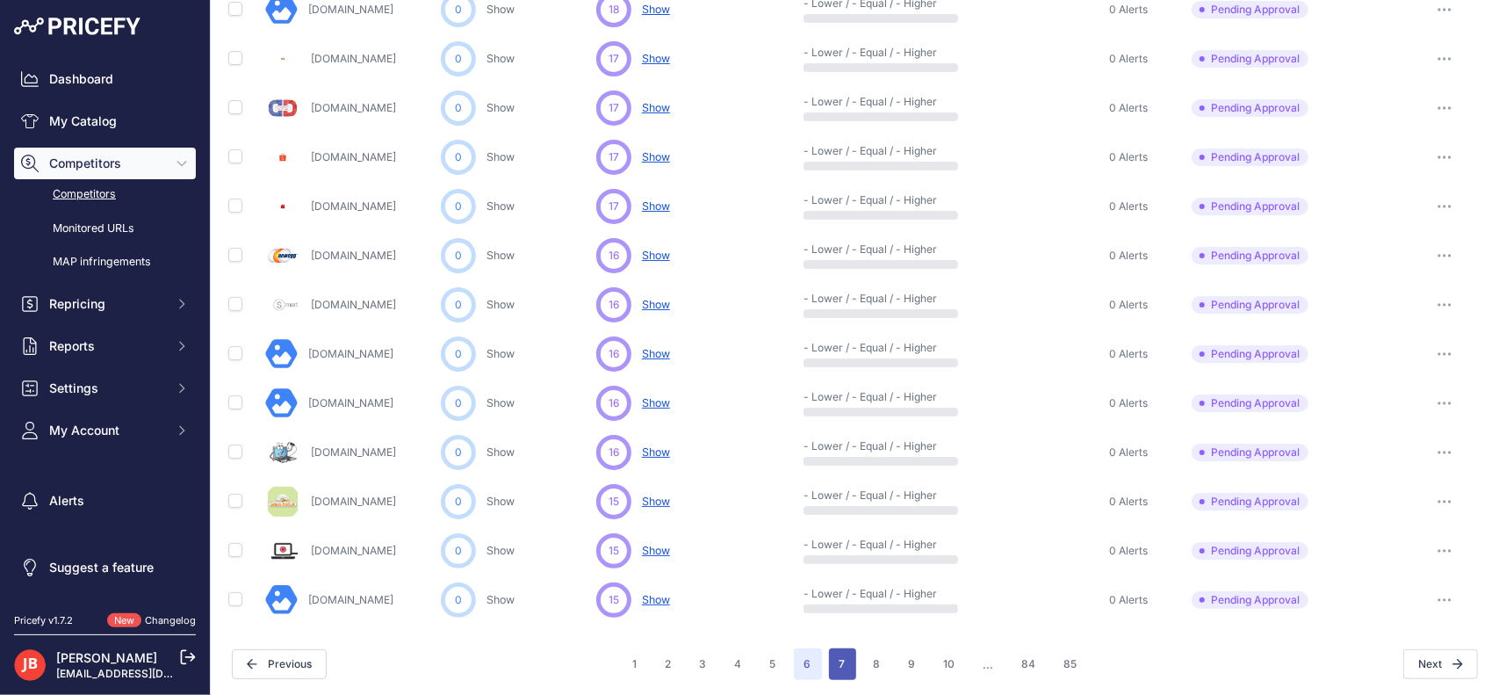
click at [832, 659] on button "7" at bounding box center [842, 664] width 27 height 32
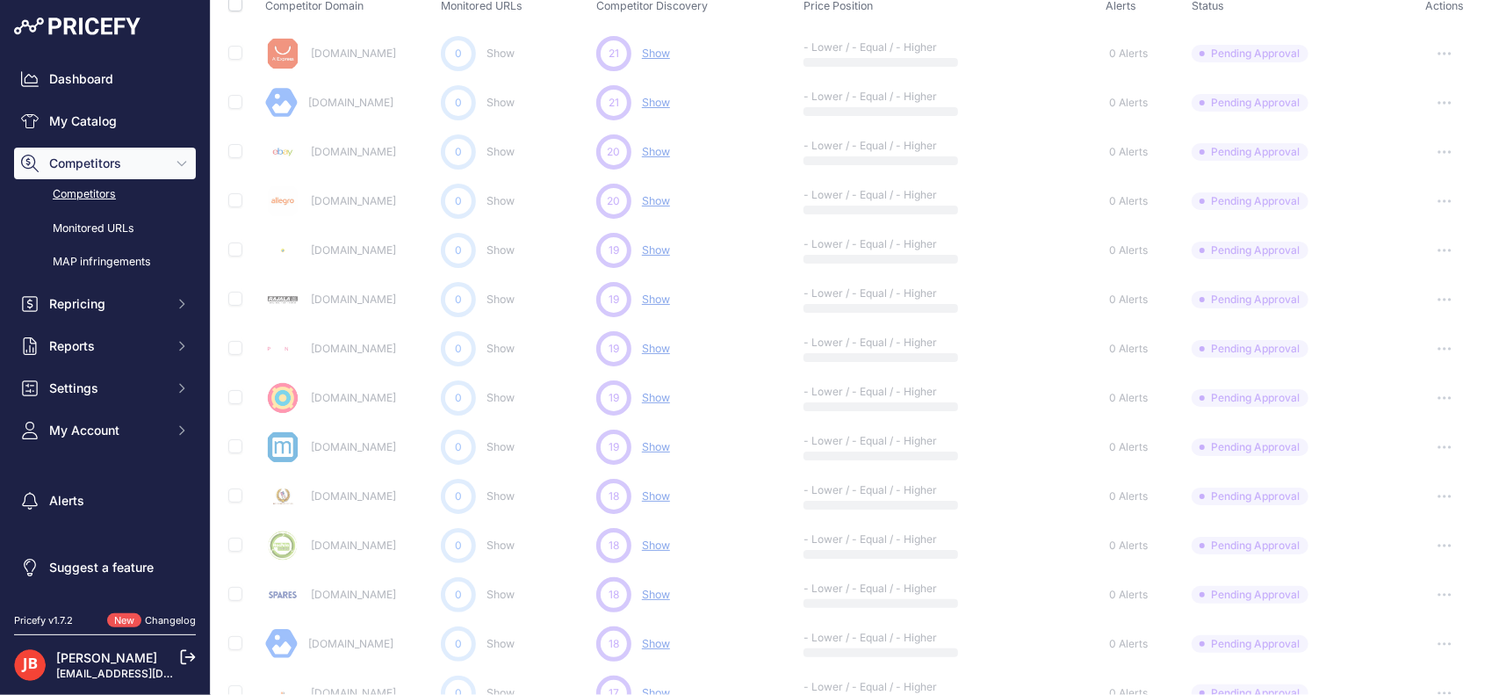
scroll to position [0, 0]
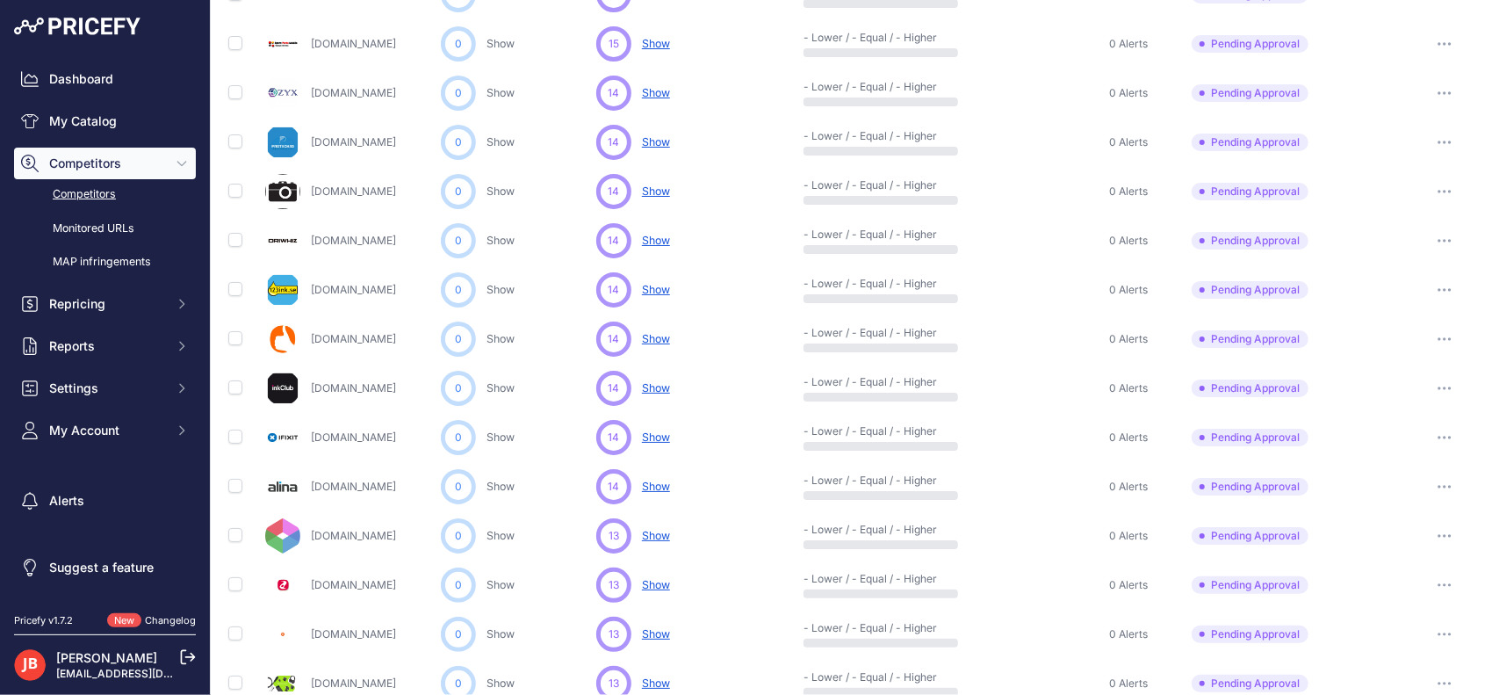
scroll to position [363, 0]
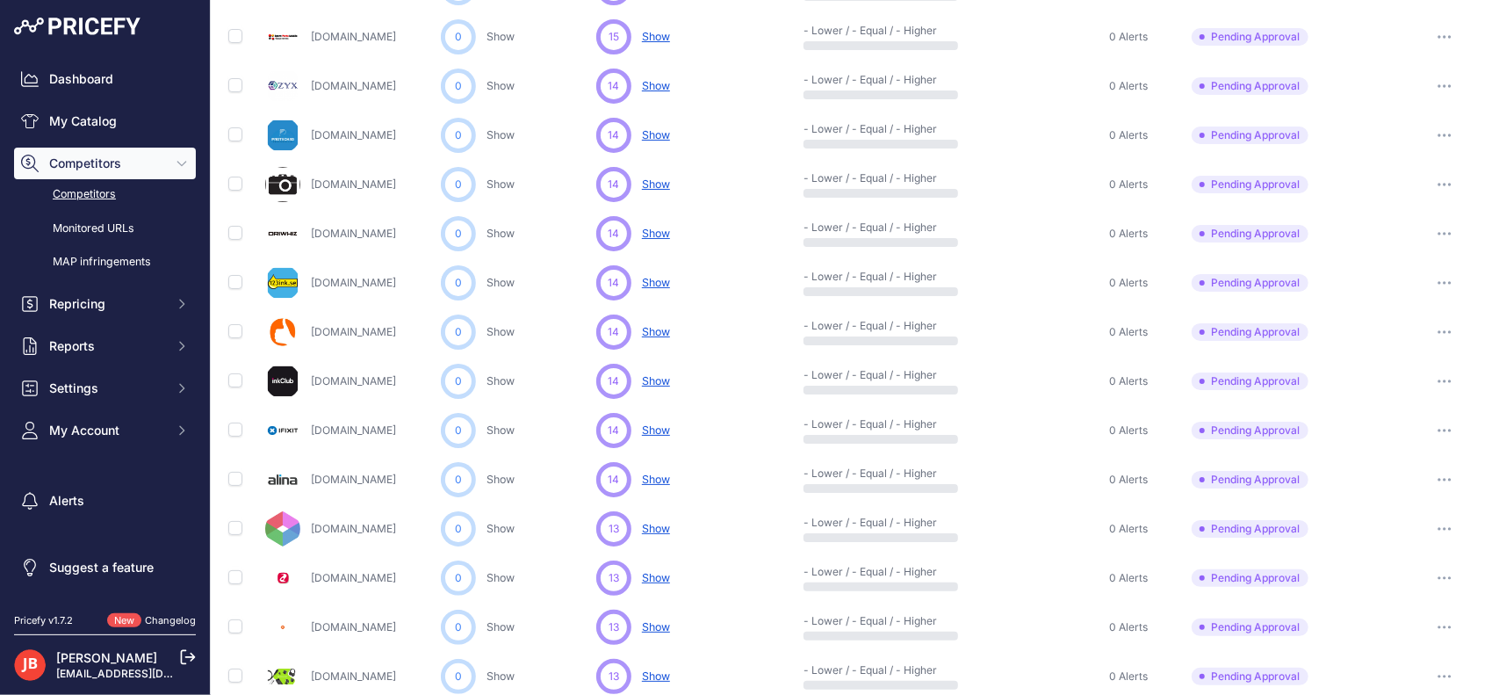
click at [1440, 472] on button "button" at bounding box center [1444, 479] width 35 height 25
click at [1364, 549] on button "Approve Competitor" at bounding box center [1410, 545] width 144 height 28
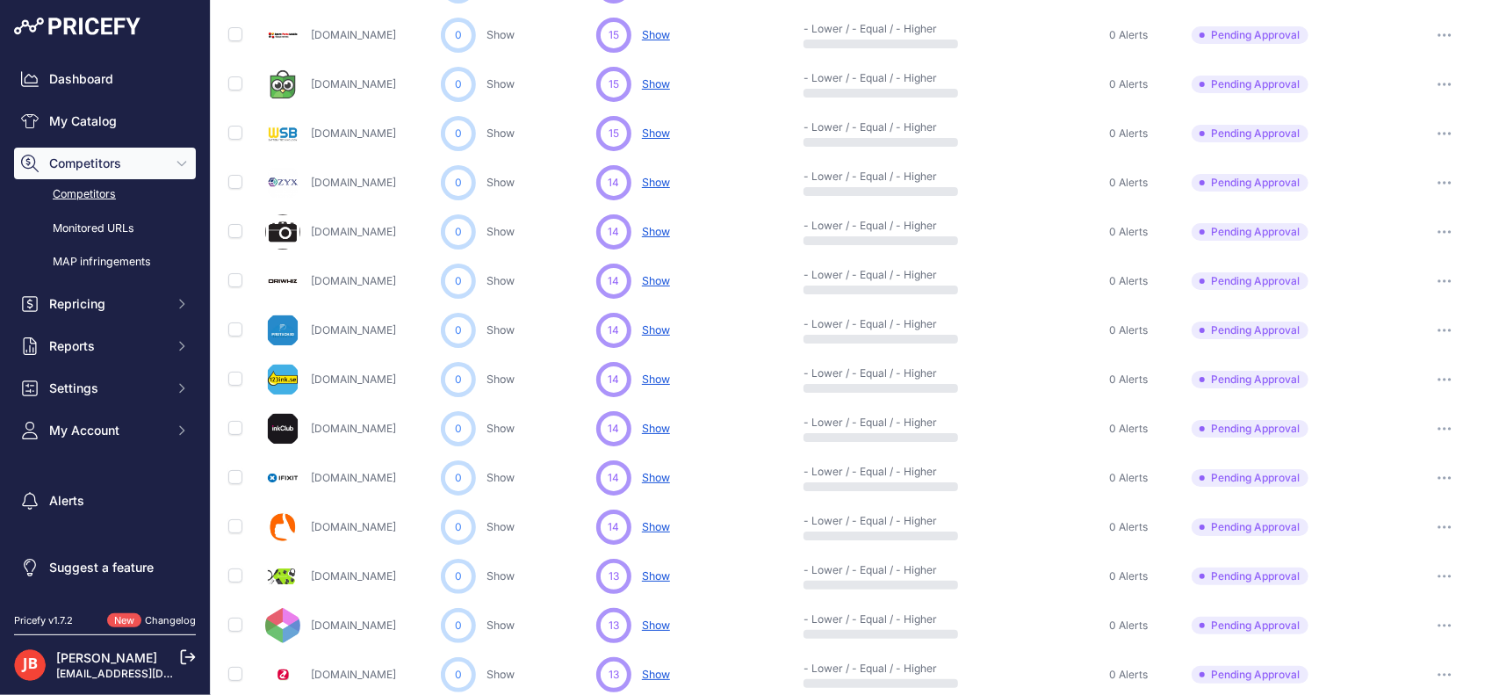
click at [1438, 624] on icon "button" at bounding box center [1445, 626] width 14 height 4
click at [1390, 678] on button "Approve Competitor" at bounding box center [1410, 690] width 144 height 28
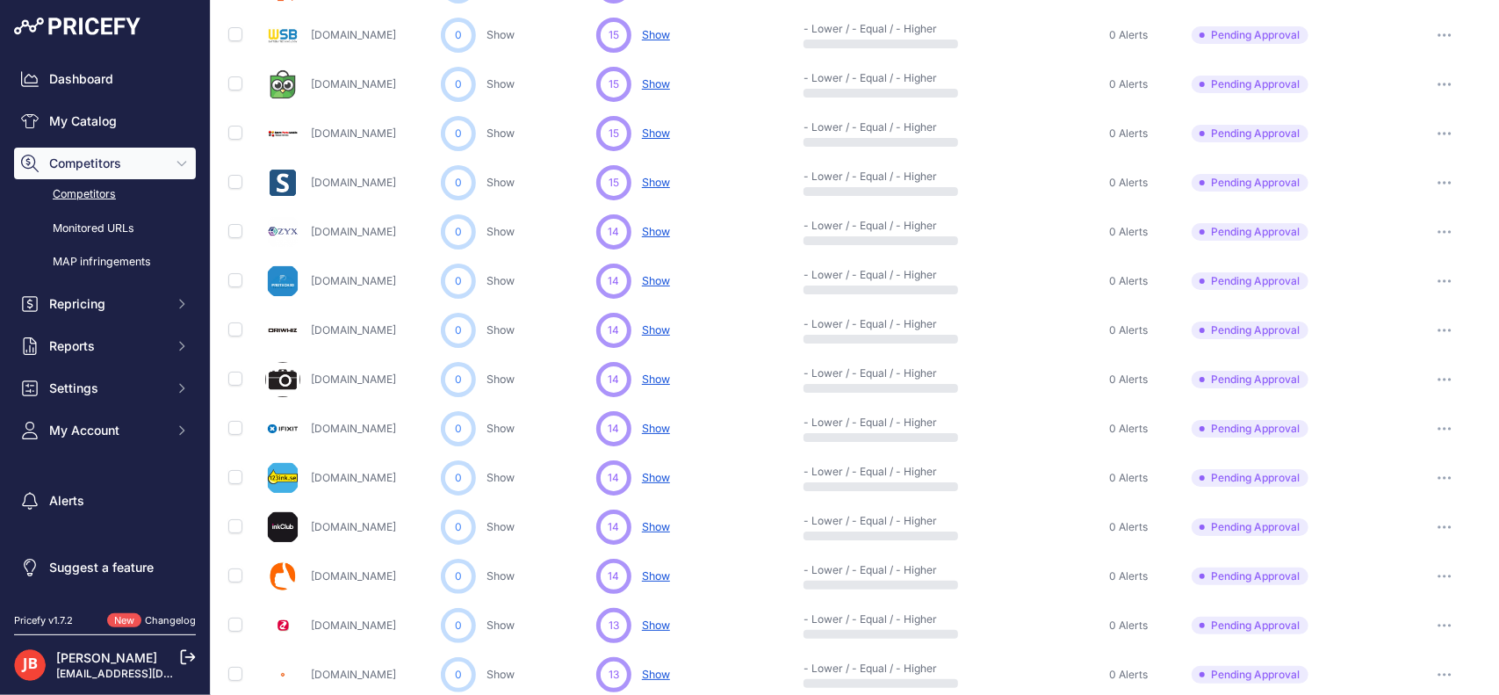
scroll to position [316, 0]
click at [1438, 475] on icon "button" at bounding box center [1445, 477] width 14 height 4
click at [1408, 531] on button "Approve Competitor" at bounding box center [1410, 542] width 144 height 28
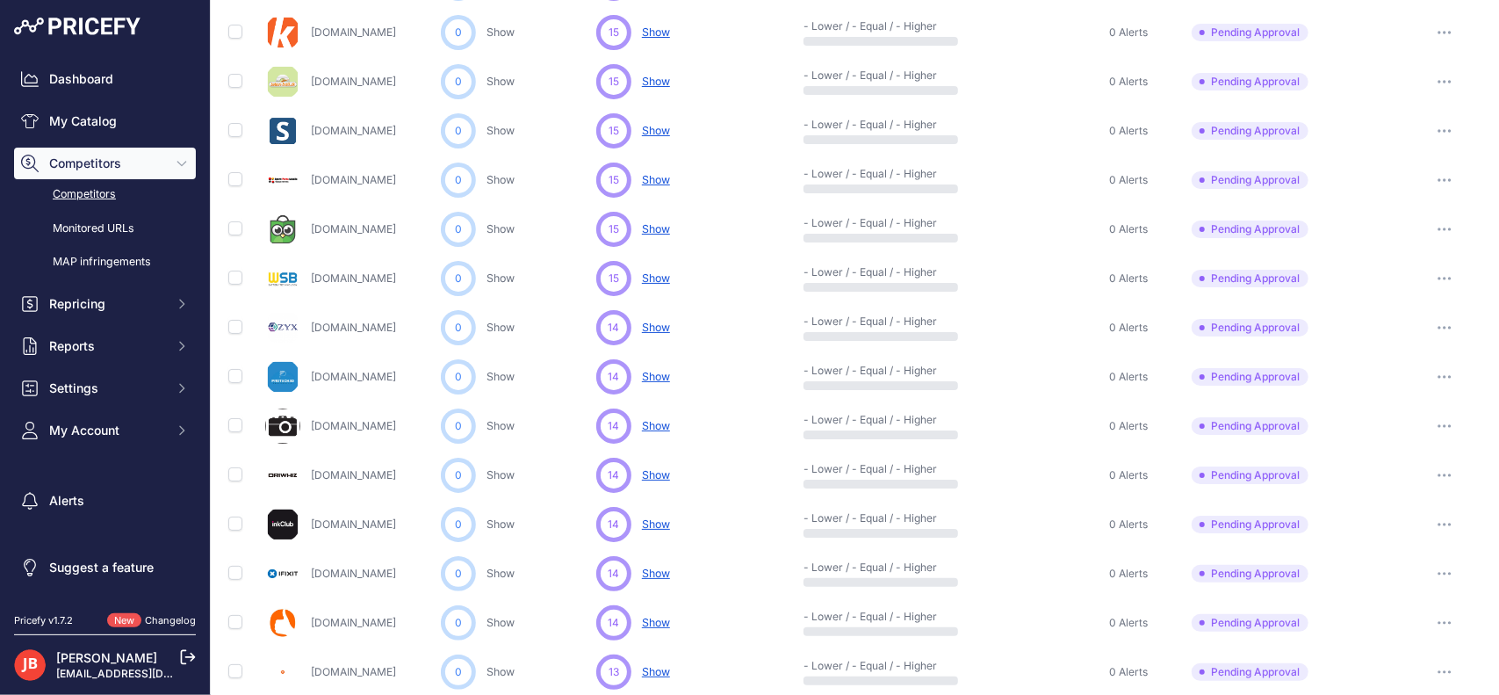
scroll to position [363, 0]
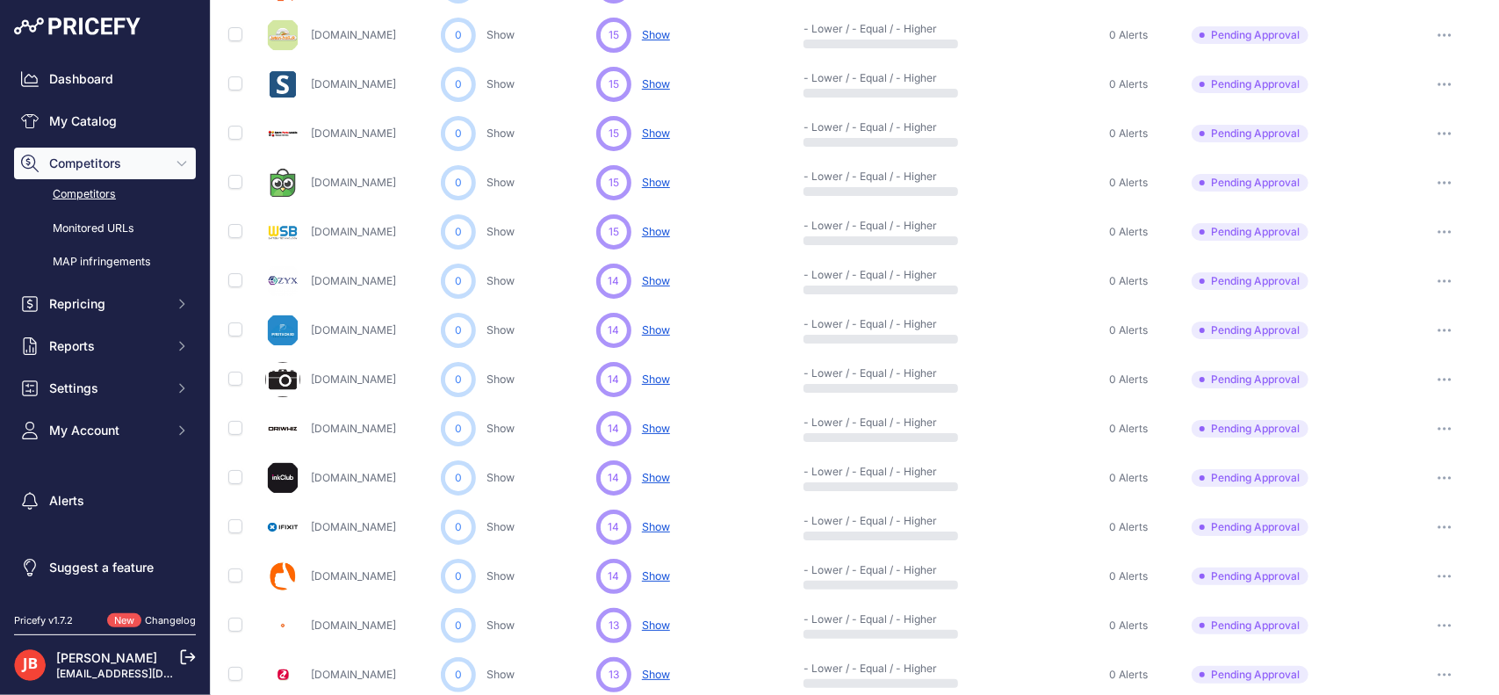
click at [1440, 474] on button "button" at bounding box center [1444, 478] width 35 height 25
click at [1404, 538] on button "Approve Competitor" at bounding box center [1410, 543] width 144 height 28
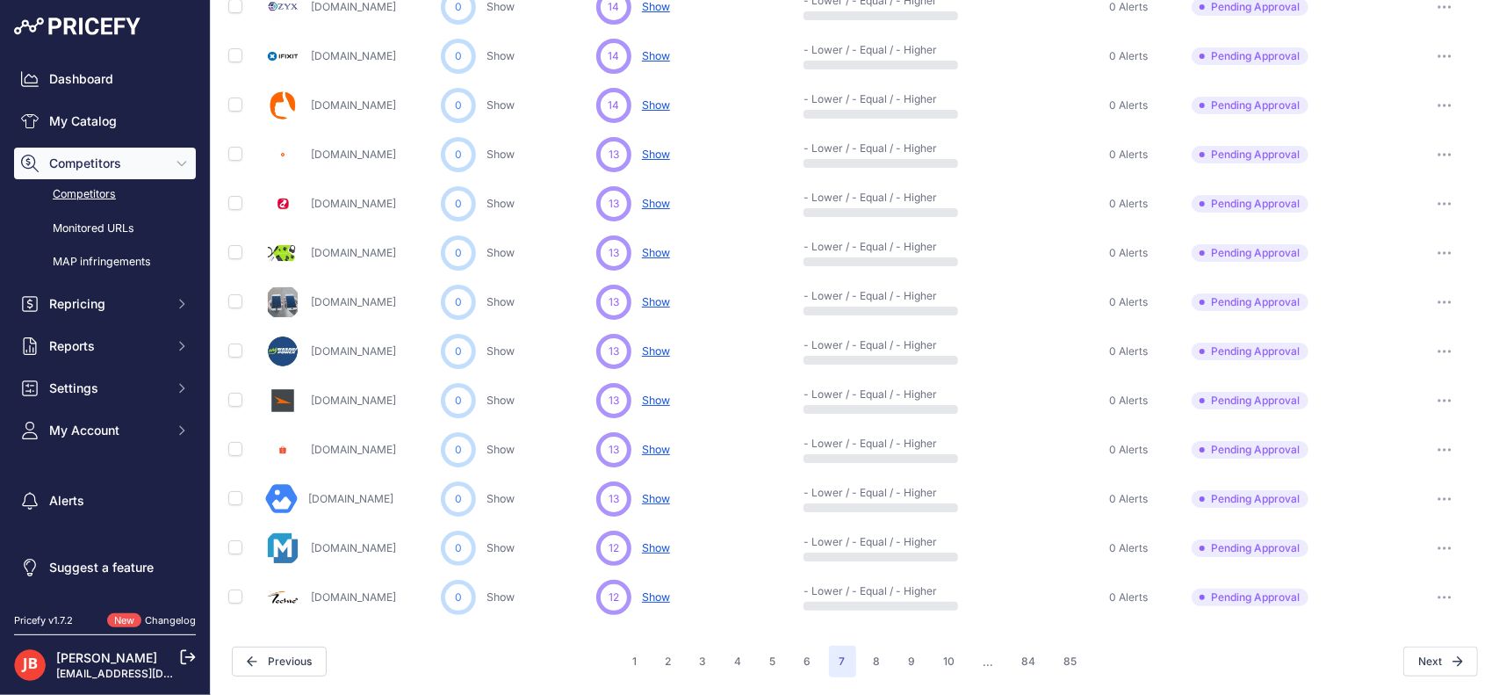
scroll to position [783, 0]
click at [1435, 398] on button "button" at bounding box center [1444, 403] width 35 height 25
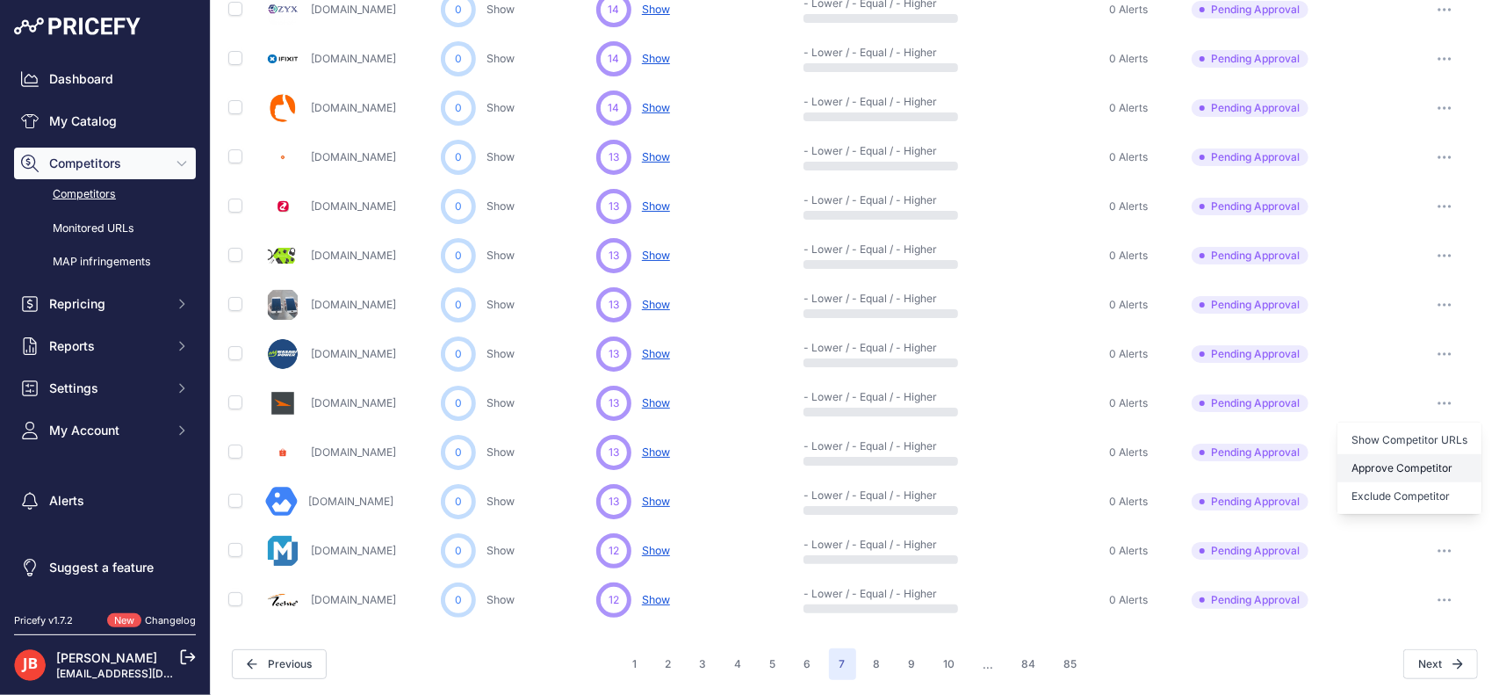
click at [1375, 459] on button "Approve Competitor" at bounding box center [1410, 468] width 144 height 28
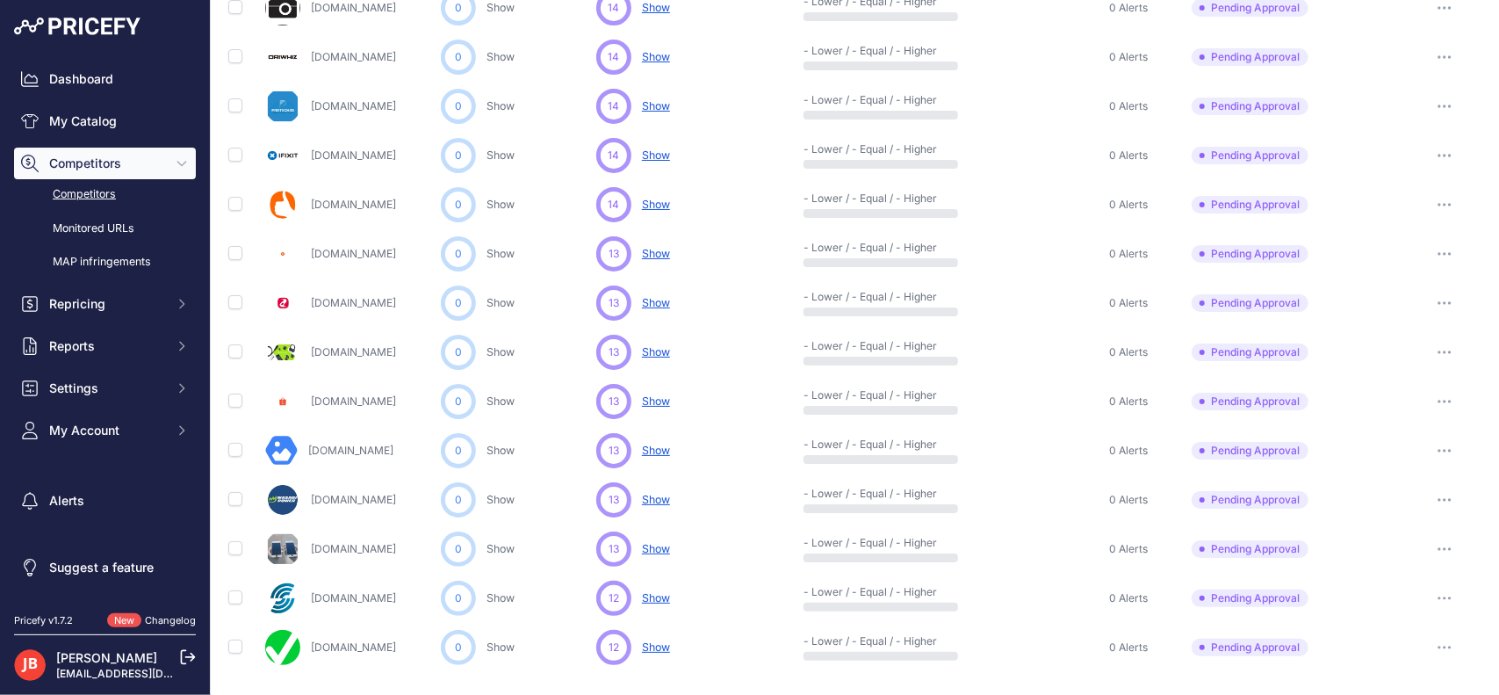
scroll to position [831, 0]
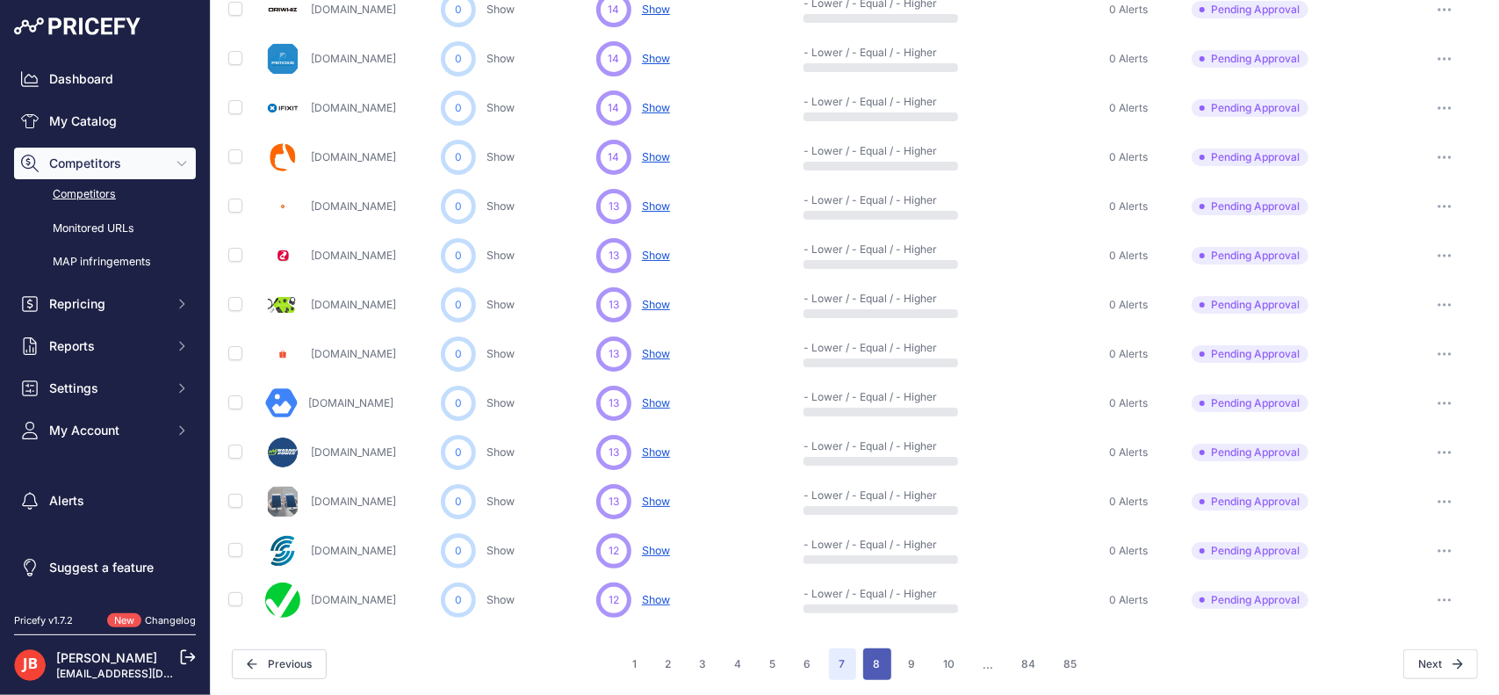
click at [865, 664] on button "8" at bounding box center [877, 664] width 28 height 32
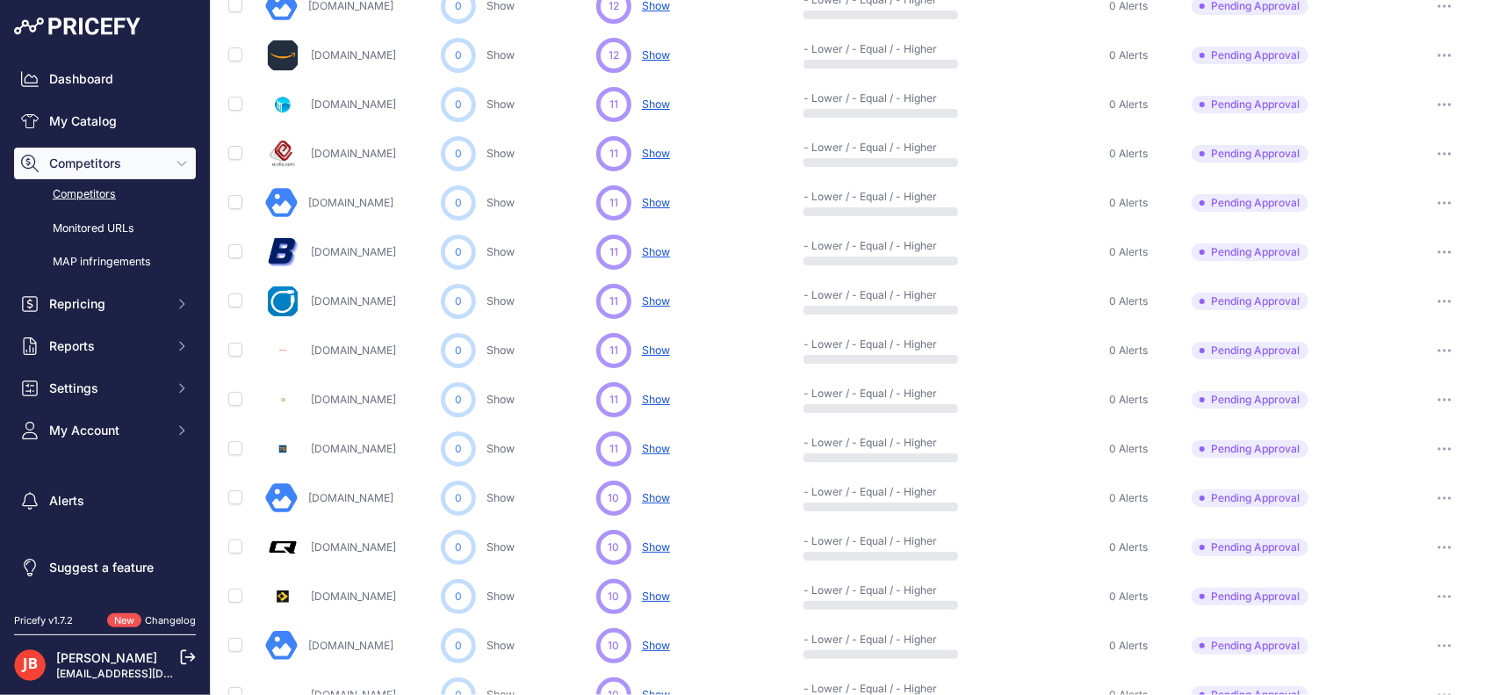
scroll to position [690, 0]
click at [1445, 200] on icon "button" at bounding box center [1446, 201] width 2 height 2
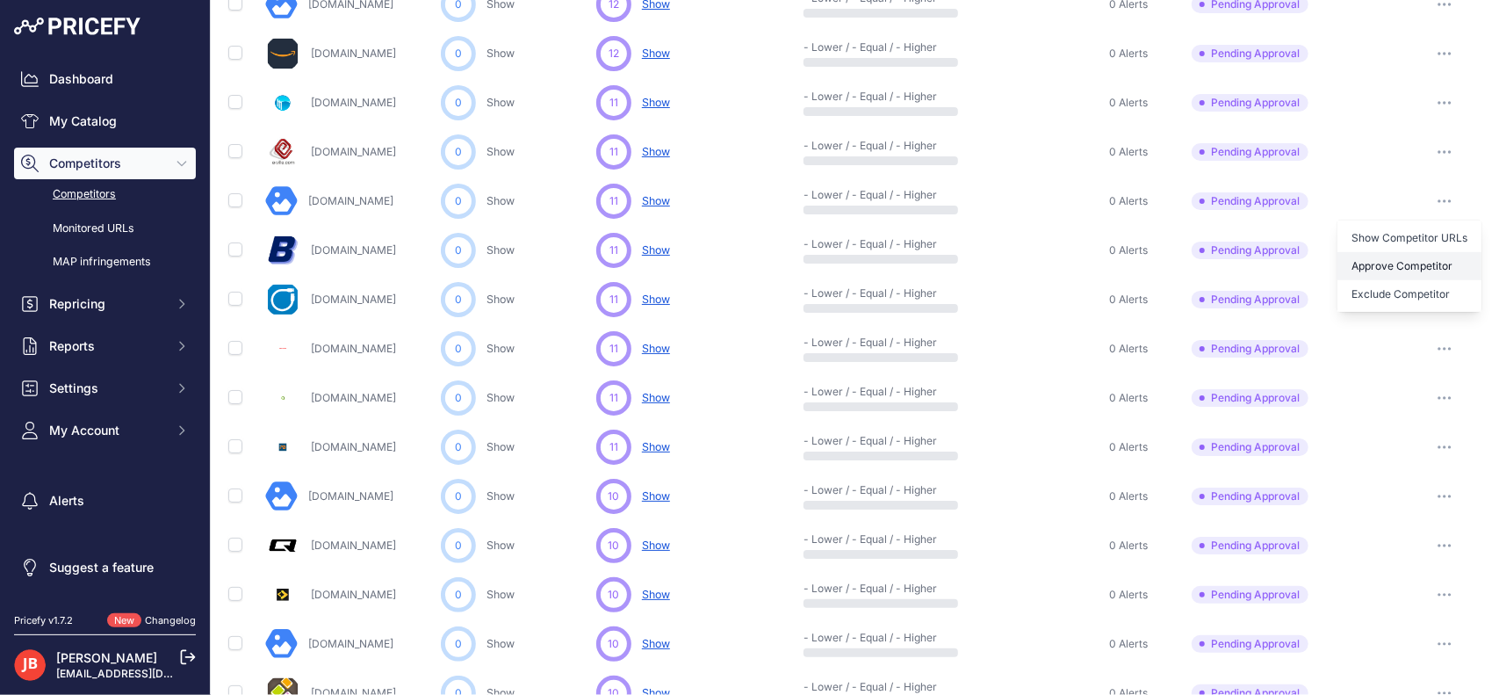
click at [1390, 257] on button "Approve Competitor" at bounding box center [1410, 266] width 144 height 28
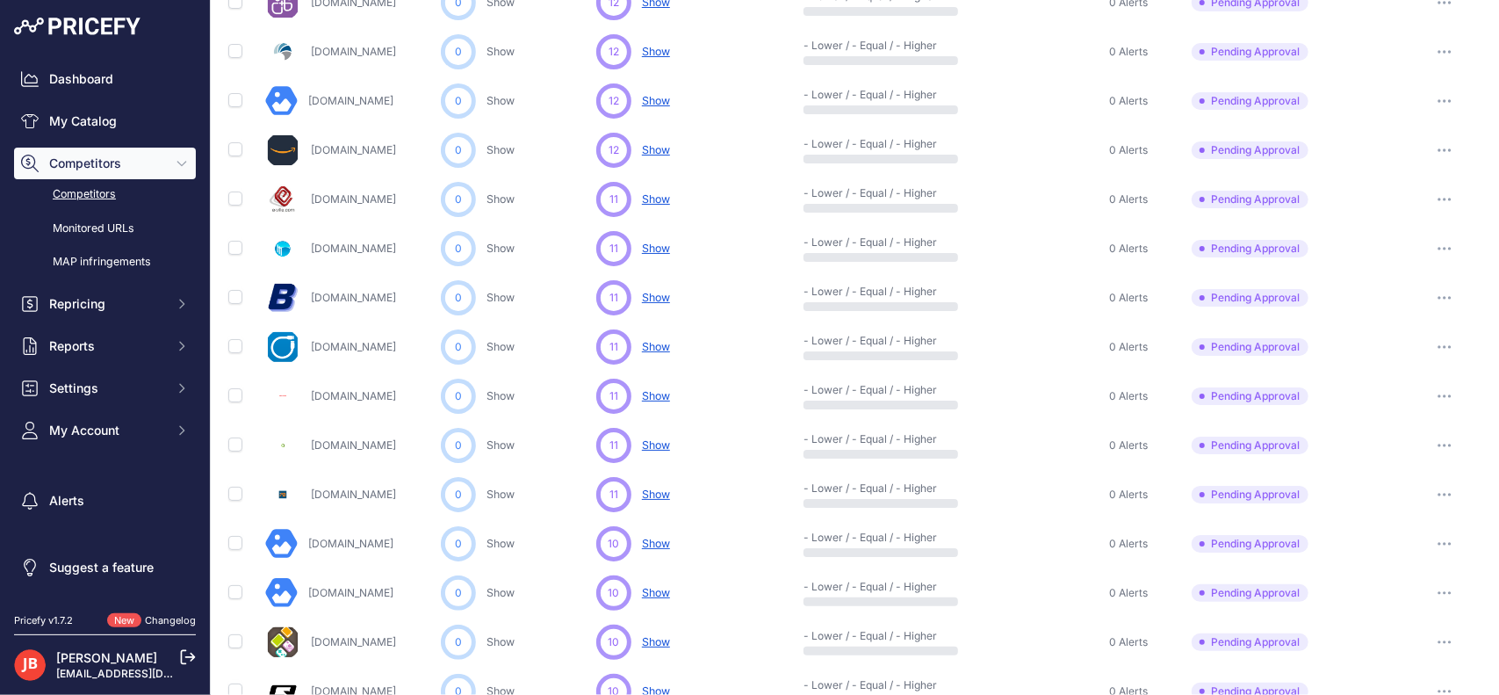
scroll to position [831, 0]
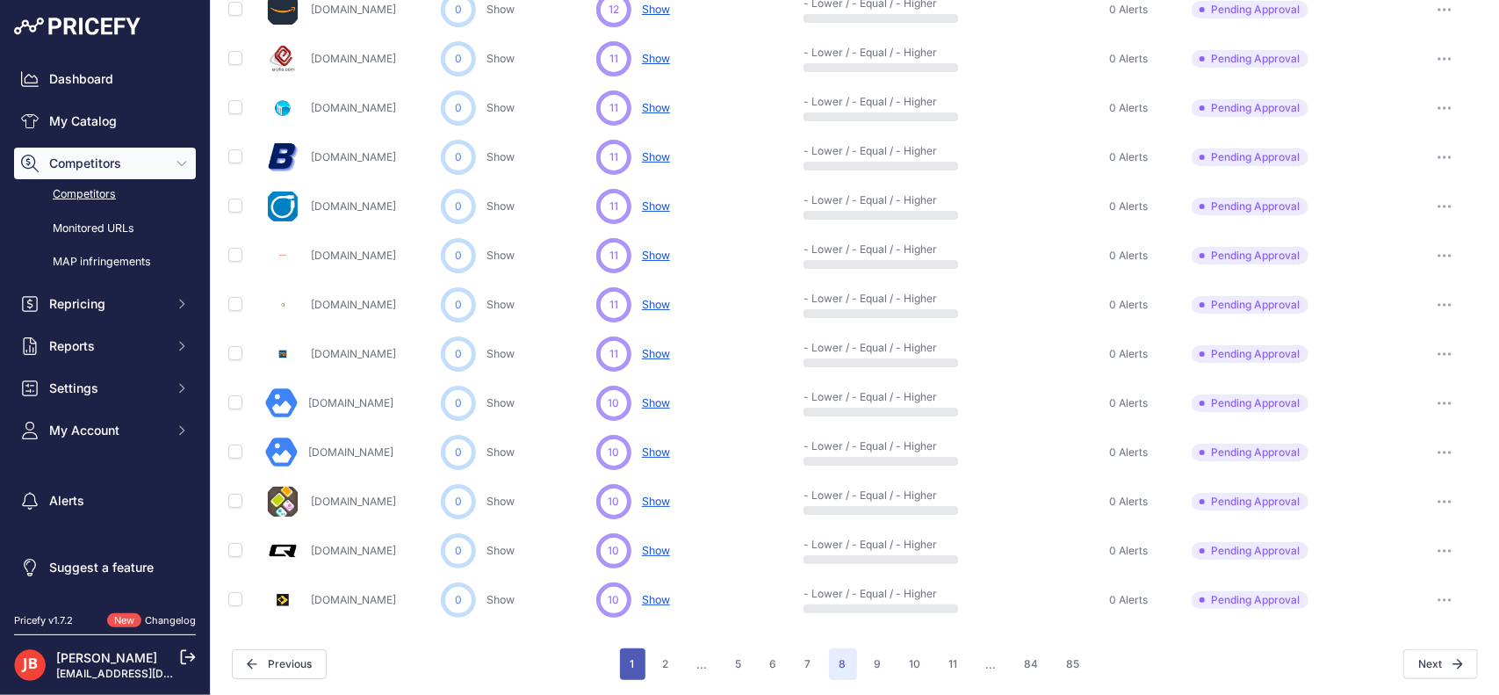
click at [636, 662] on button "1" at bounding box center [632, 664] width 25 height 32
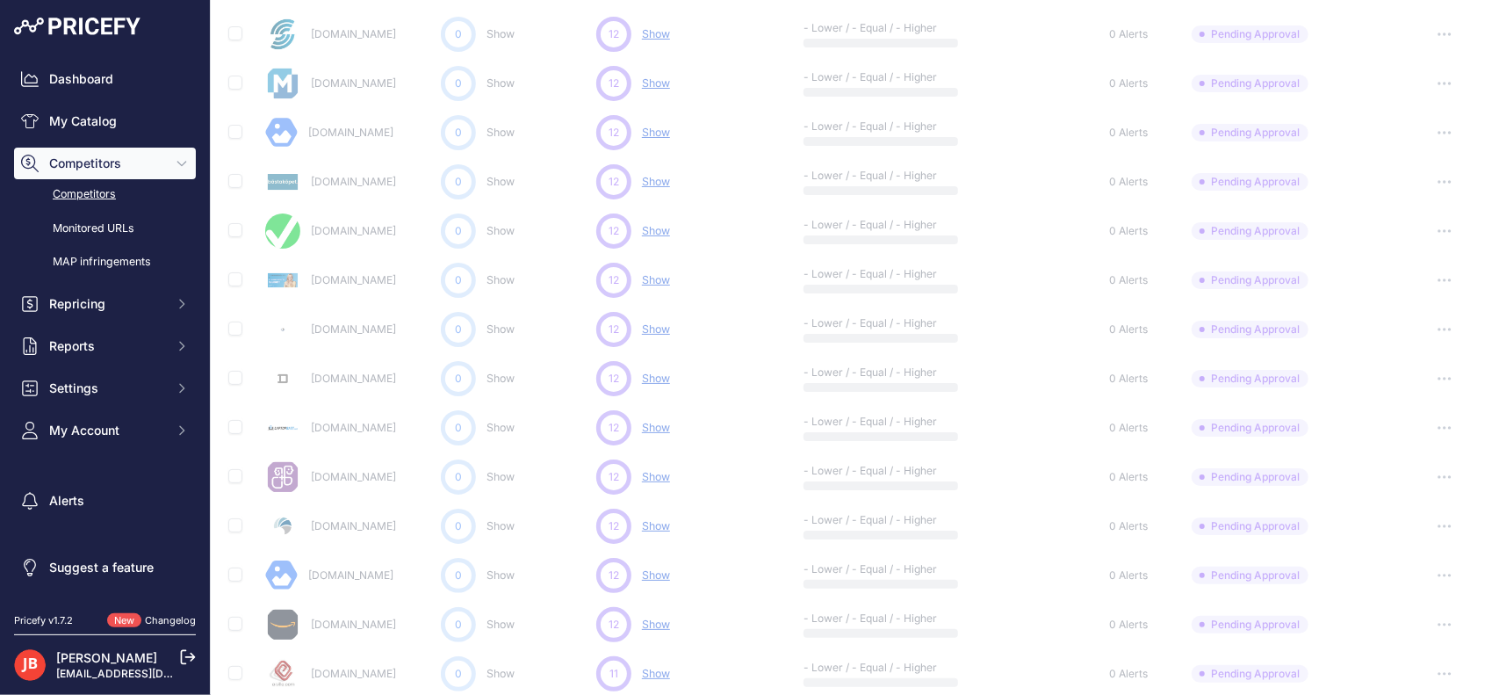
scroll to position [0, 0]
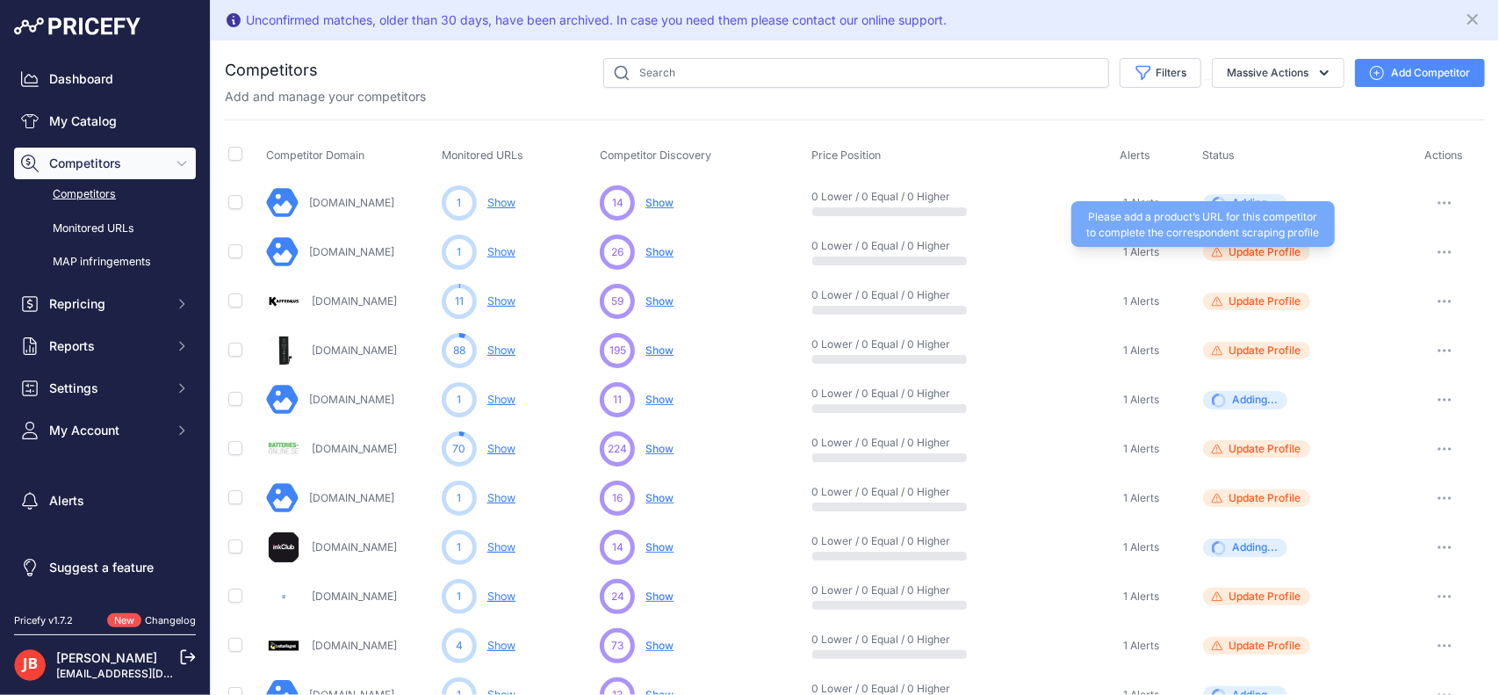
click at [1249, 250] on span "Update Profile" at bounding box center [1266, 252] width 72 height 14
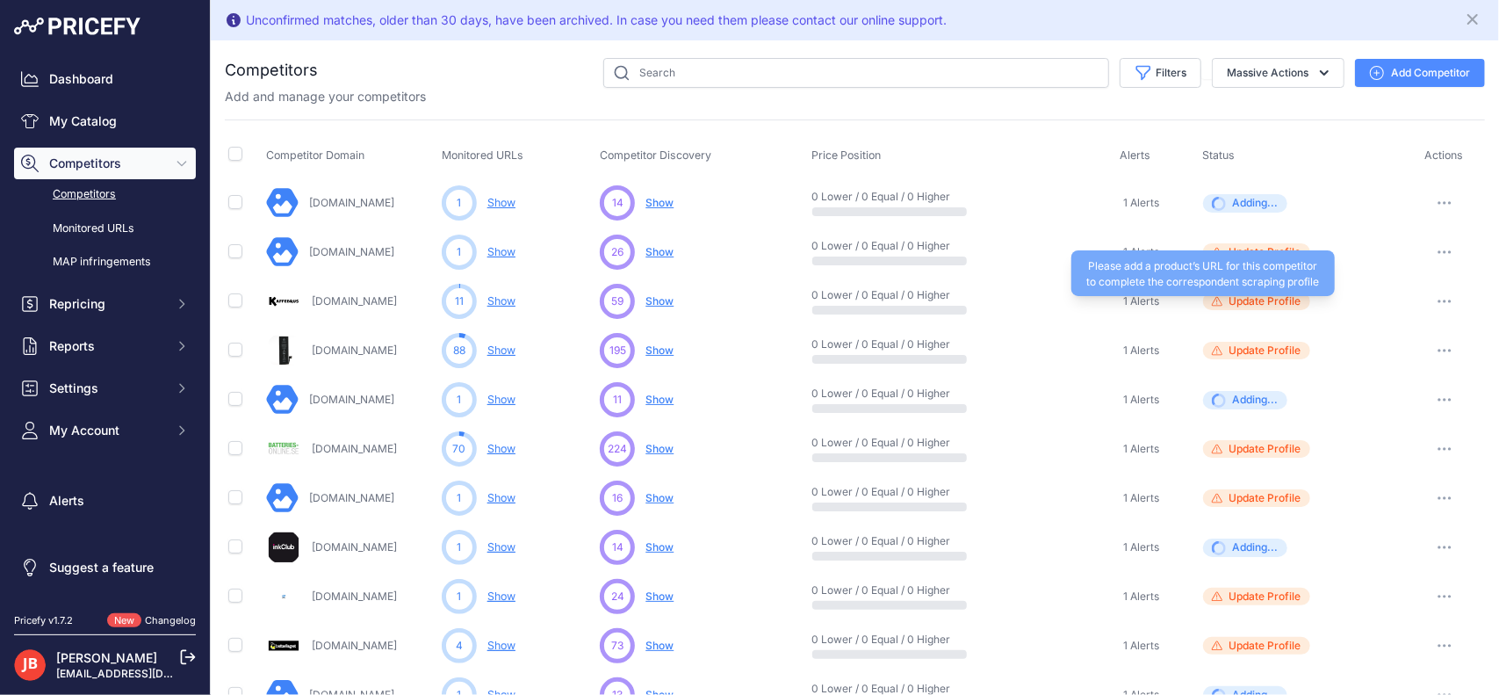
click at [1259, 300] on span "Update Profile" at bounding box center [1266, 301] width 72 height 14
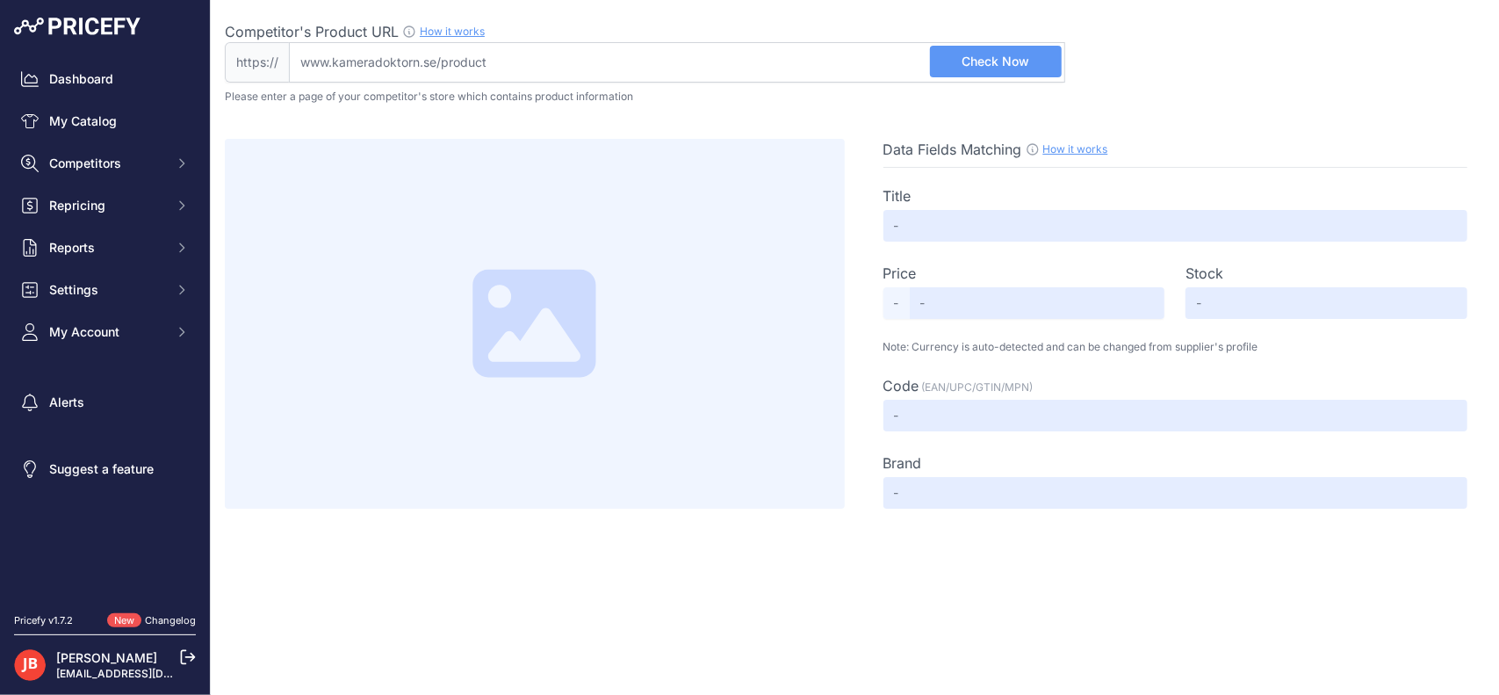
click at [562, 59] on input "Competitor's Product URL How it works In order to create your competitor's extr…" at bounding box center [677, 62] width 776 height 40
paste input "https://kameradoktorn.se/Kameradoktorn/Sony/Tillbehor___Blixtar/Sony_Batteri_NP…"
type input "kameradoktorn.se/Kameradoktorn/Sony/Tillbehor___Blixtar/Sony_Batteri_NP-BX1?id=…"
click at [1009, 67] on span "Check Now" at bounding box center [996, 62] width 68 height 18
type input "Sony Batteri NP-BX1"
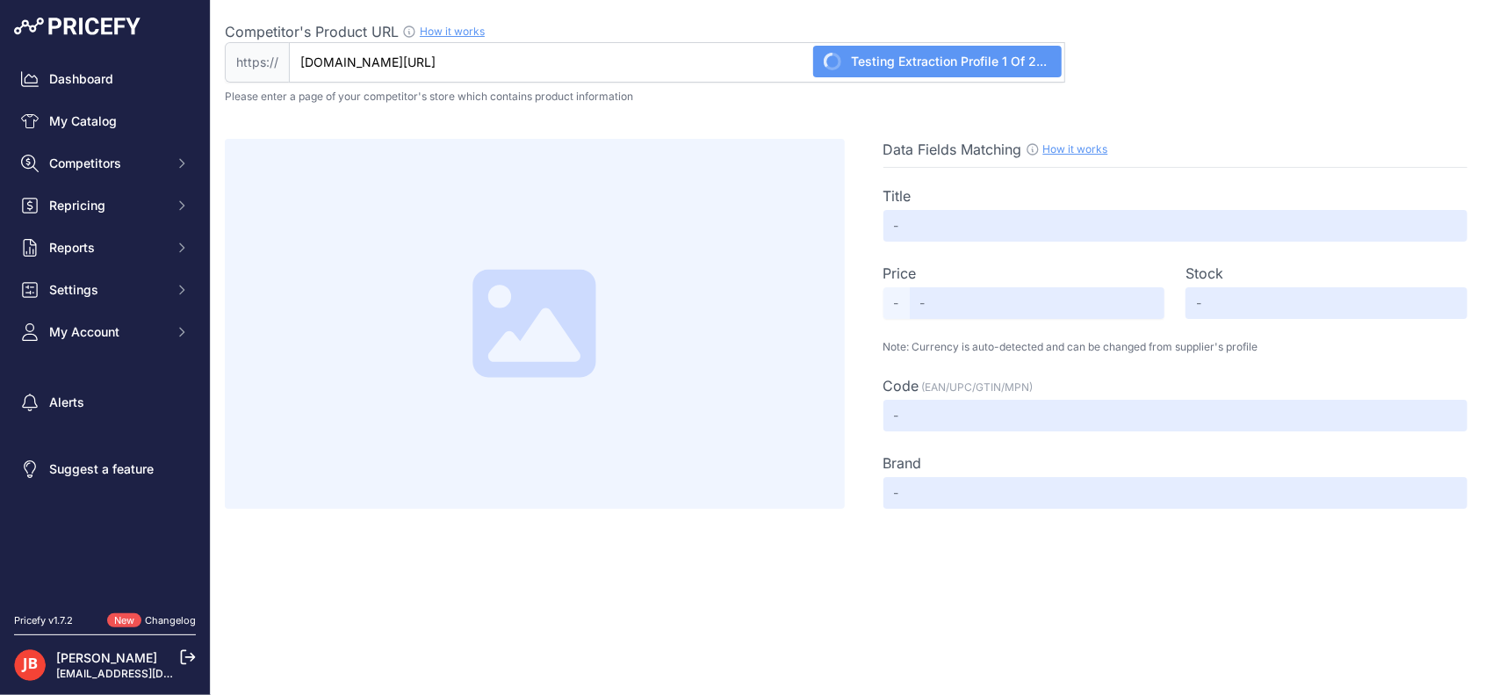
type input "650.00"
type input "Available"
type input "Not Found"
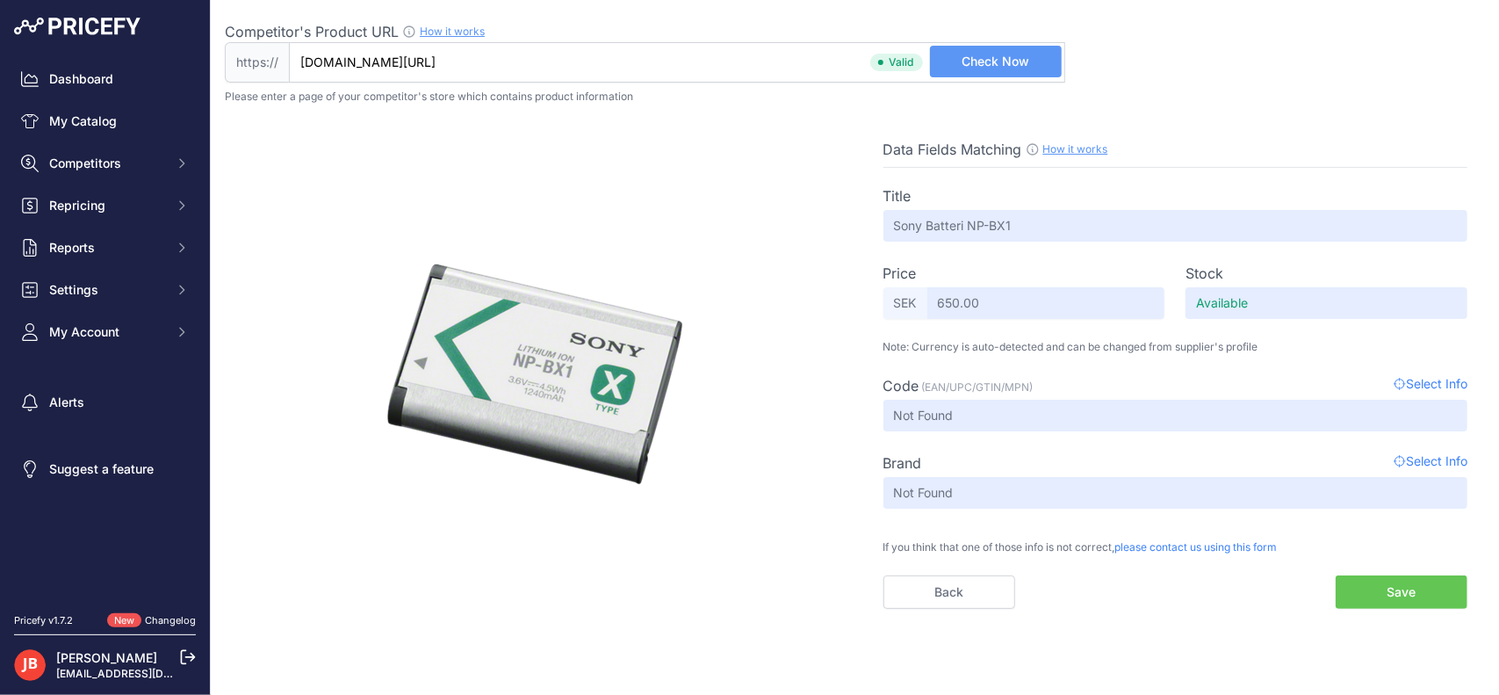
click at [1397, 588] on button "Save" at bounding box center [1402, 591] width 132 height 33
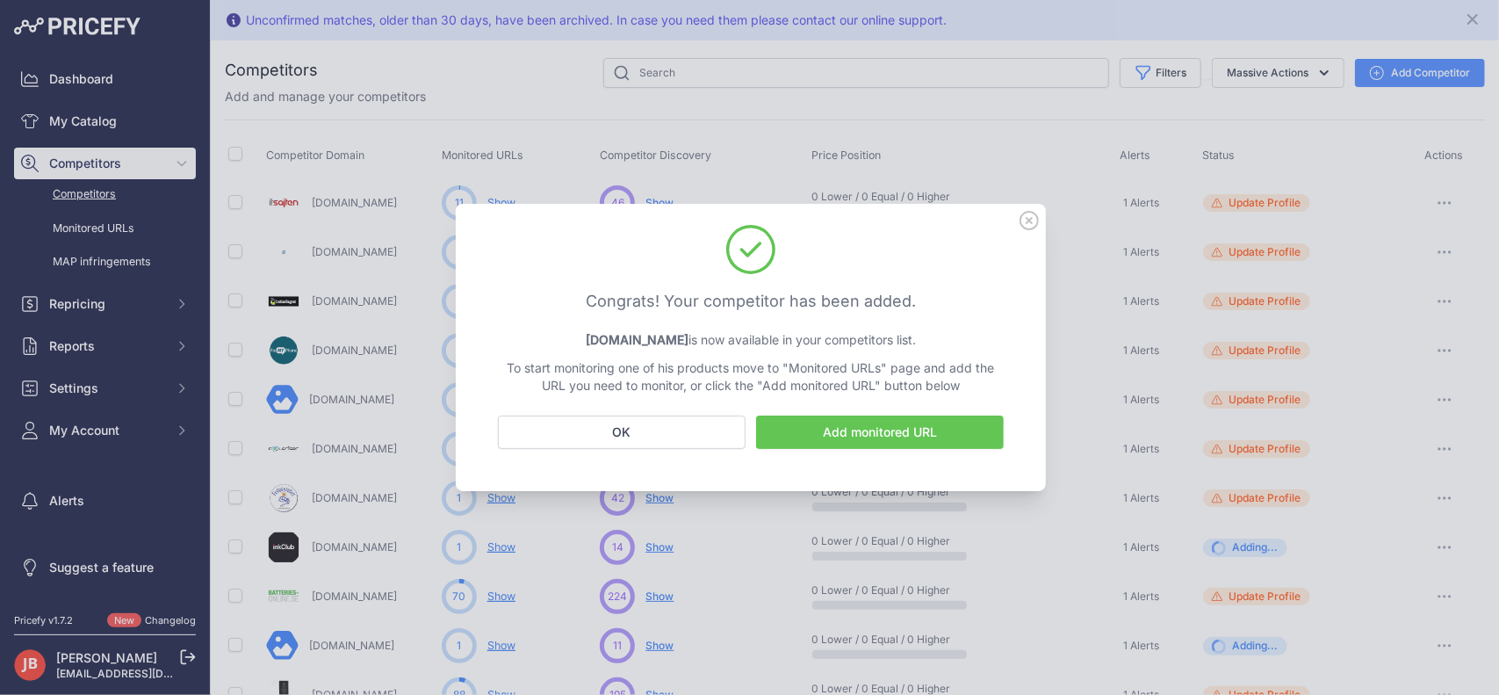
click at [902, 430] on link "Add monitored URL" at bounding box center [880, 431] width 248 height 33
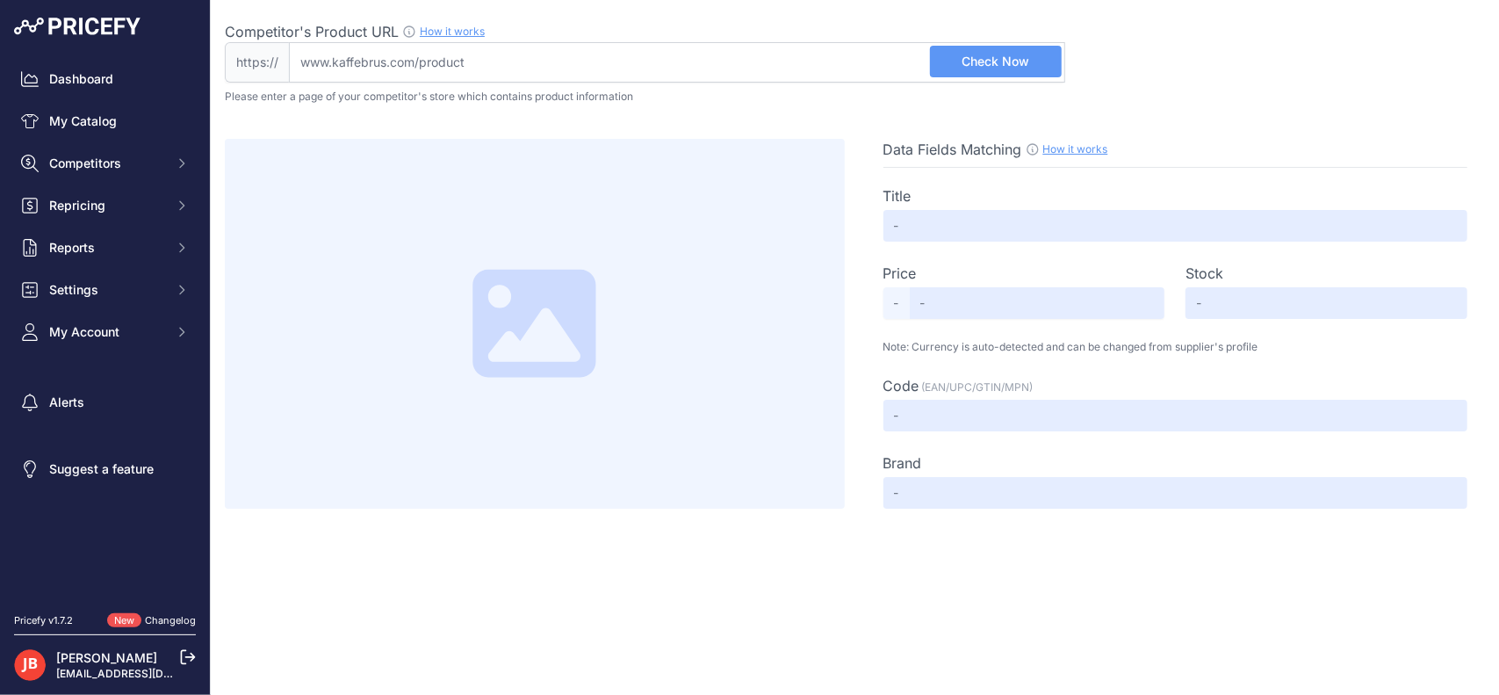
click at [733, 76] on input "Competitor's Product URL How it works In order to create your competitor's extr…" at bounding box center [677, 62] width 776 height 40
paste input "[URL][DOMAIN_NAME]"
type input "[DOMAIN_NAME][URL]"
click at [1022, 64] on span "Check Now" at bounding box center [996, 62] width 68 height 18
type input "Batteri NP-FZ100 för Sony kamera"
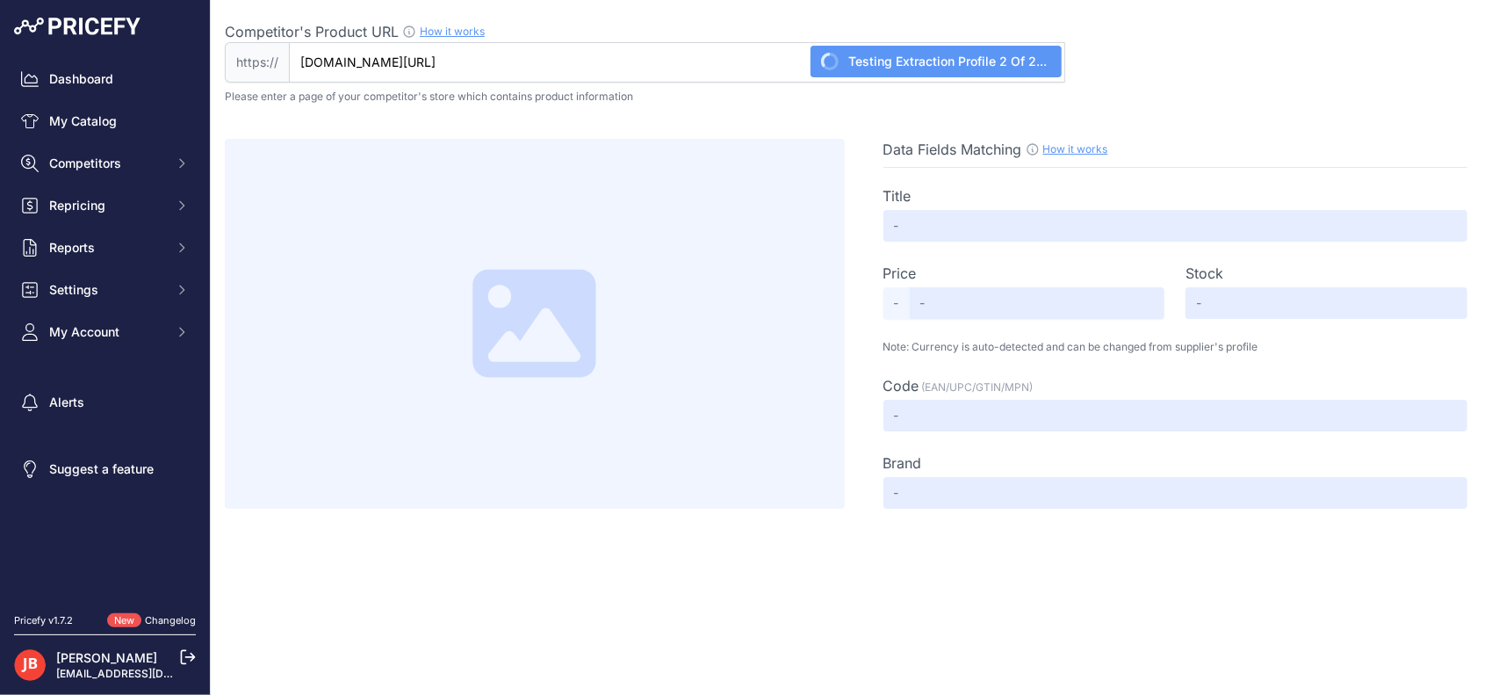
type input "Not Found"
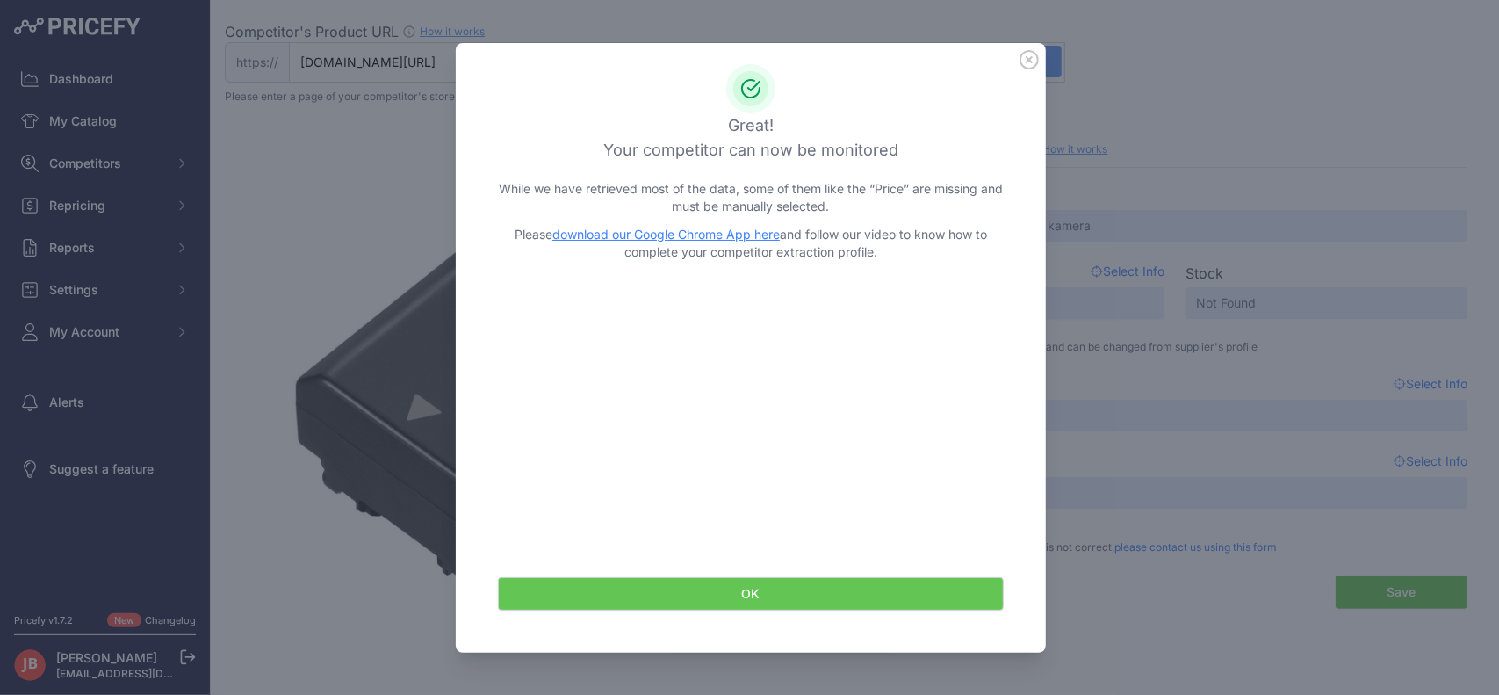
click at [727, 587] on button "OK" at bounding box center [751, 593] width 506 height 33
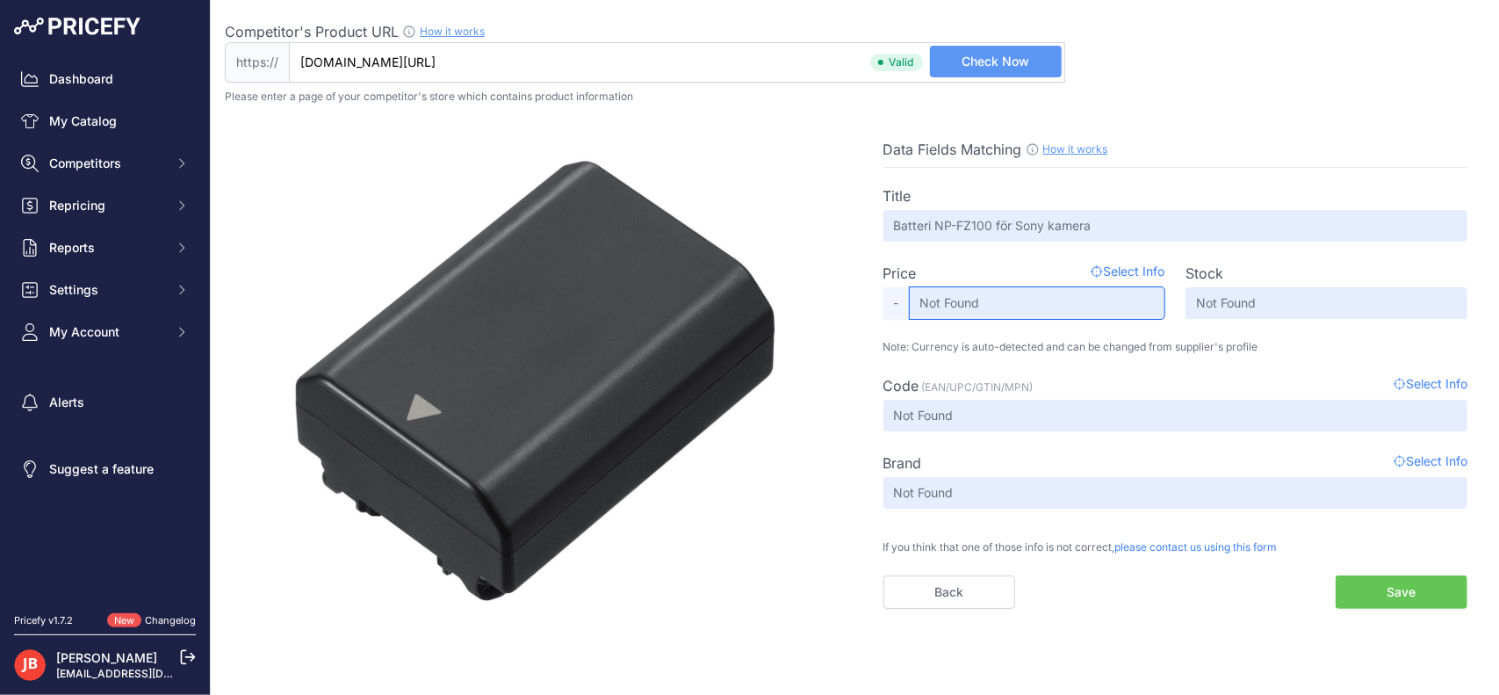
click at [1019, 308] on input "Not Found" at bounding box center [1038, 303] width 256 height 32
click at [1144, 265] on span "Select Info" at bounding box center [1128, 273] width 74 height 21
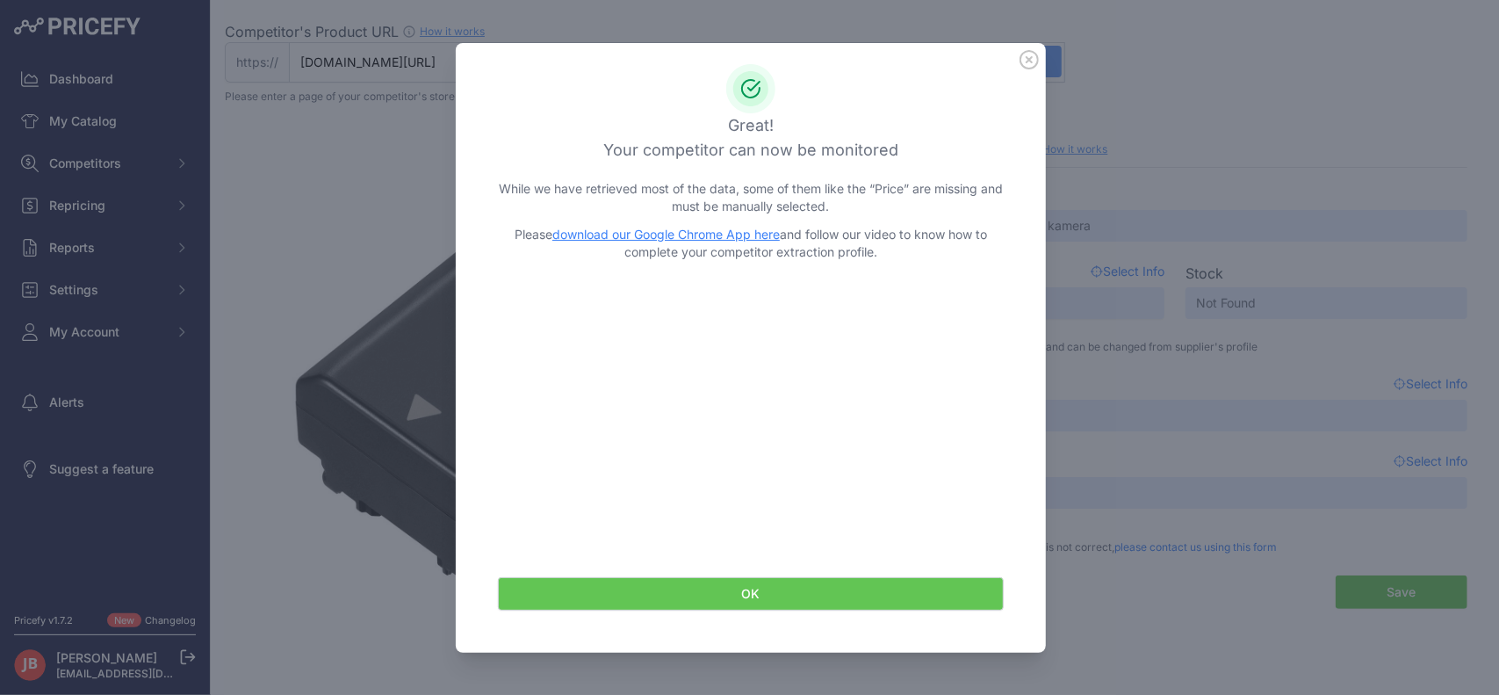
click at [638, 231] on link "download our Google Chrome App here" at bounding box center [665, 234] width 227 height 15
click at [1033, 62] on icon at bounding box center [1029, 59] width 19 height 19
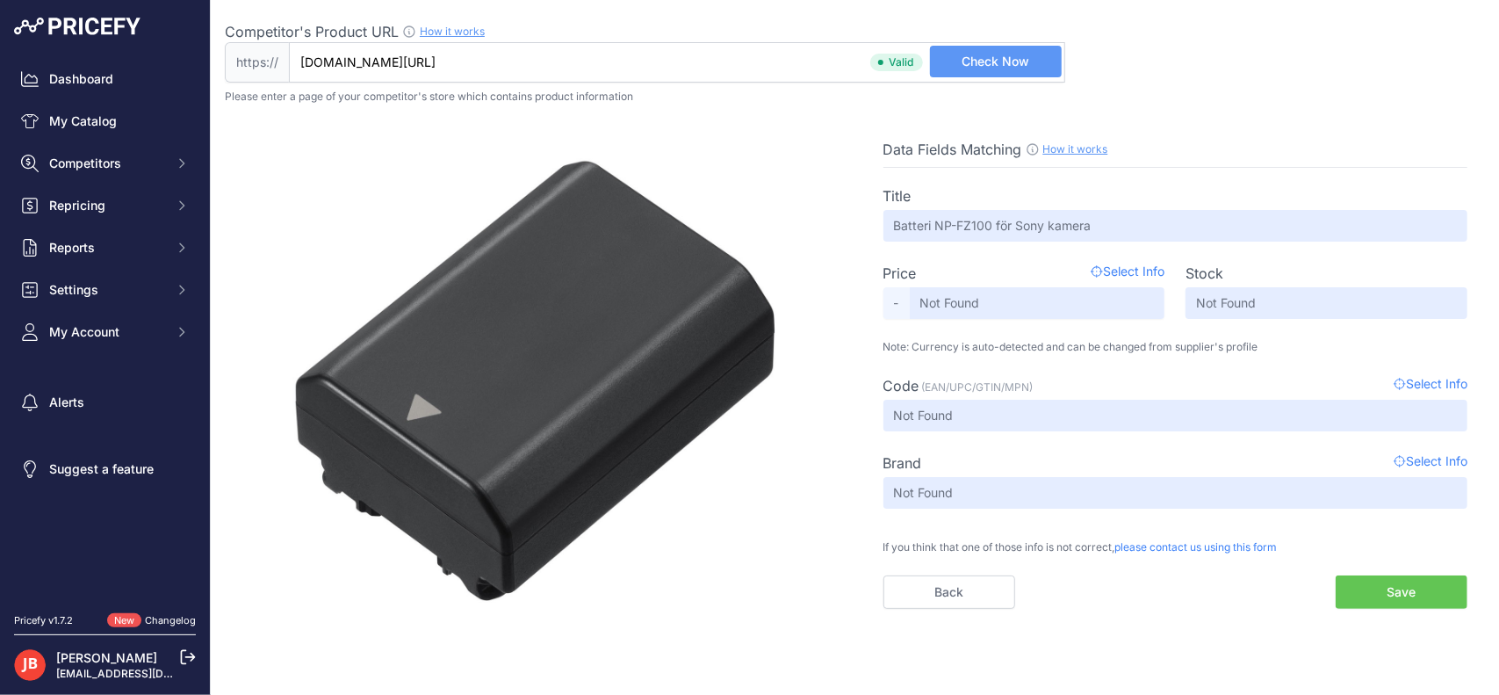
click at [987, 63] on span "Check Now" at bounding box center [996, 62] width 68 height 18
type input "Batteri NP-FZ100 för Sony kamera"
type input "379"
type input "Not Found"
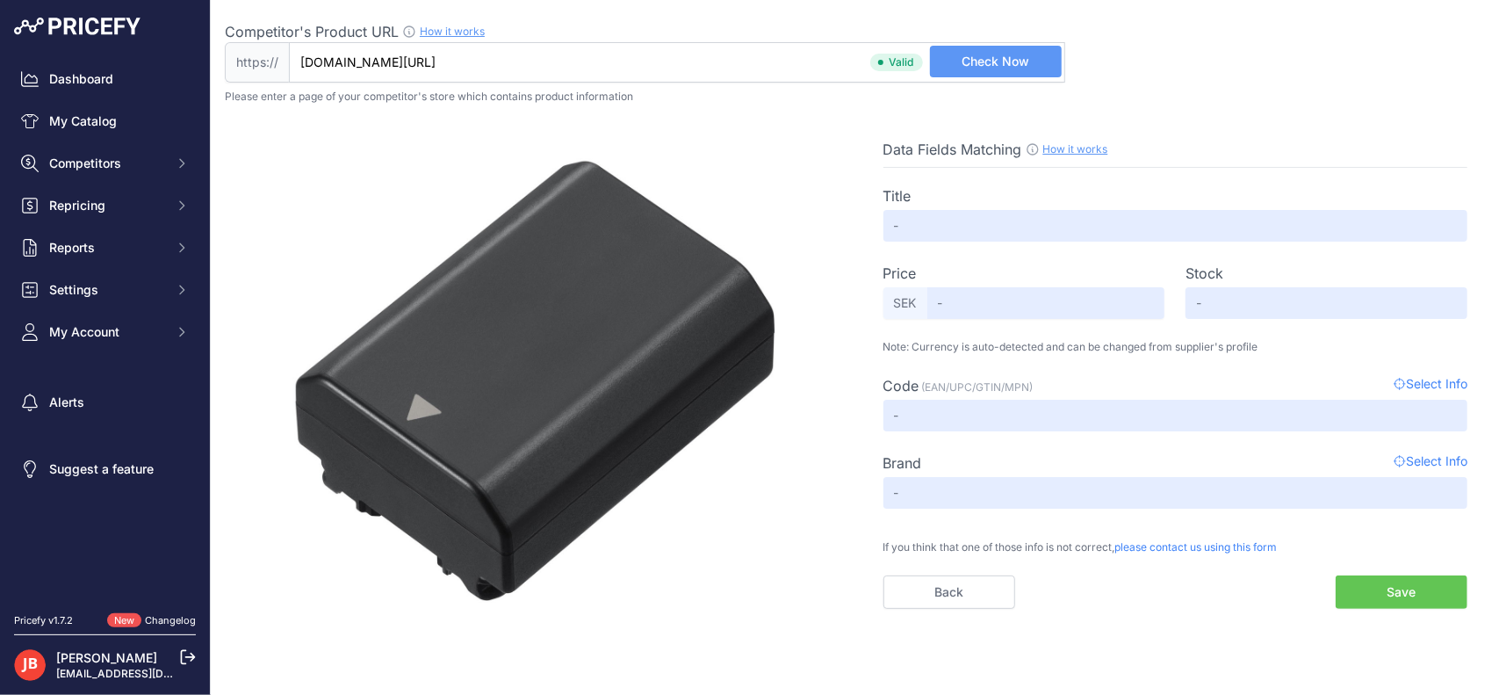
type input "Not Found"
click at [1402, 588] on button "Save" at bounding box center [1402, 591] width 132 height 33
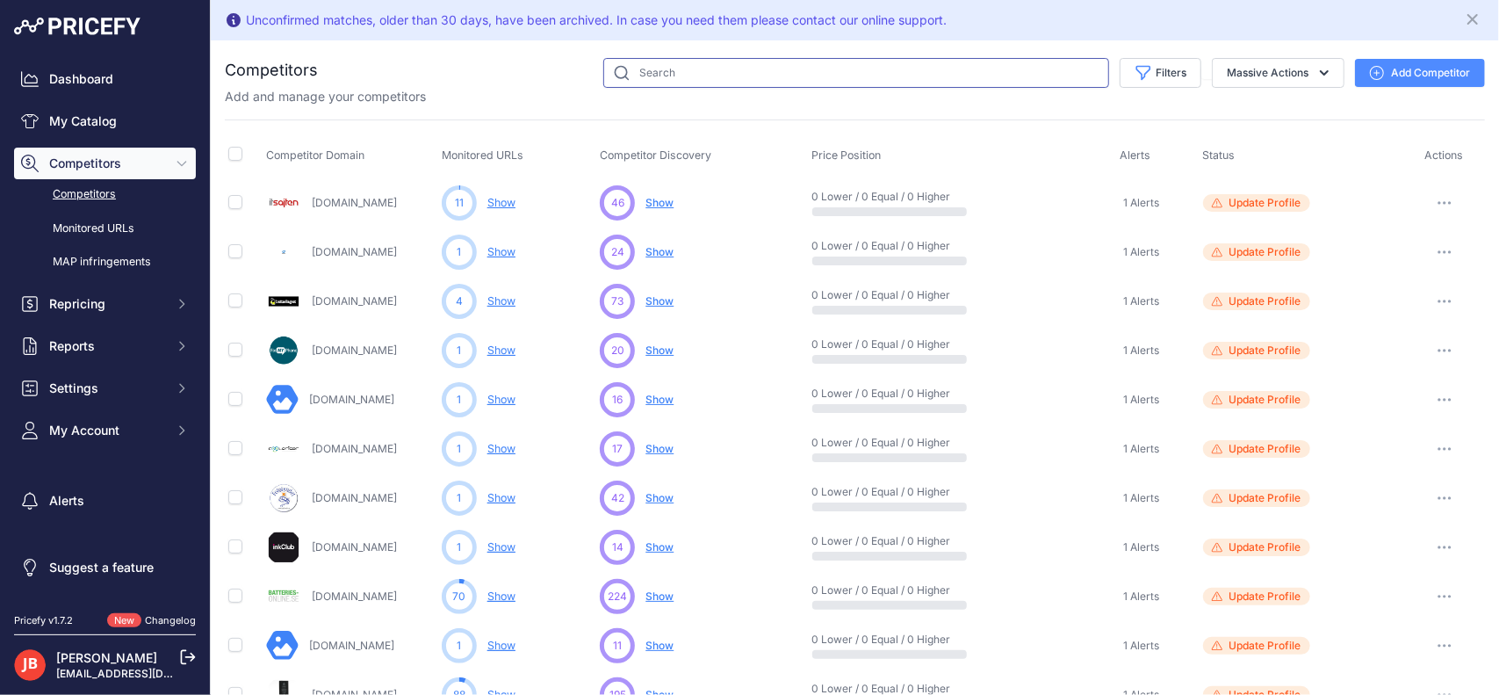
click at [664, 71] on input "text" at bounding box center [856, 73] width 506 height 30
type input "kaffebrus"
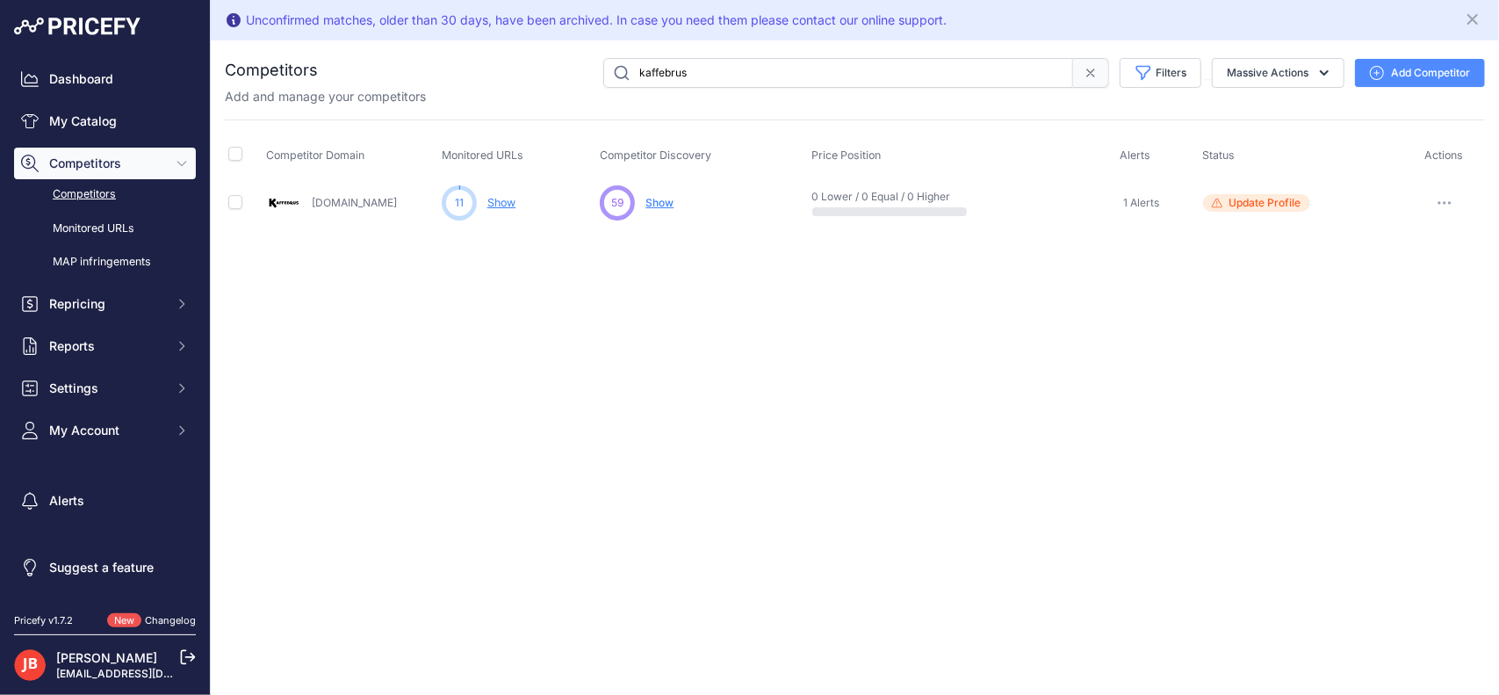
click at [1091, 70] on icon at bounding box center [1091, 73] width 14 height 14
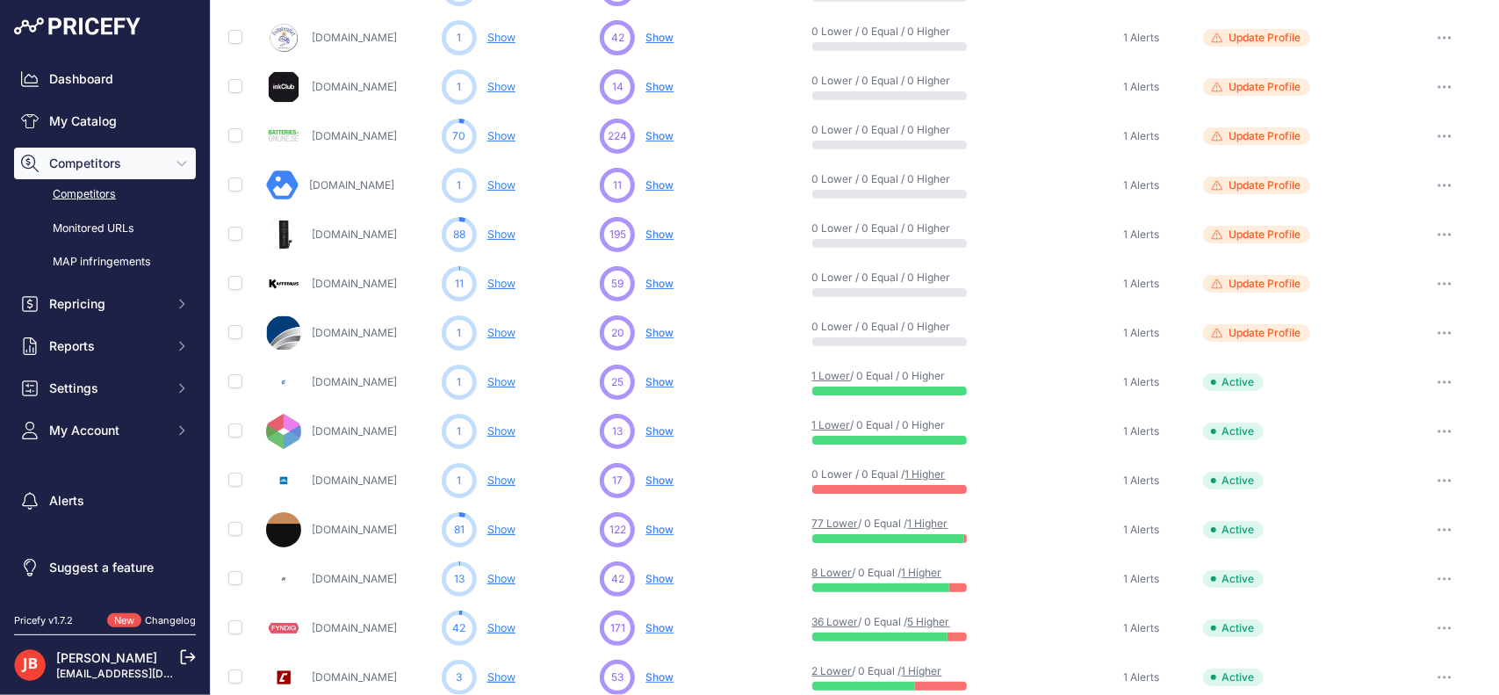
scroll to position [480, 0]
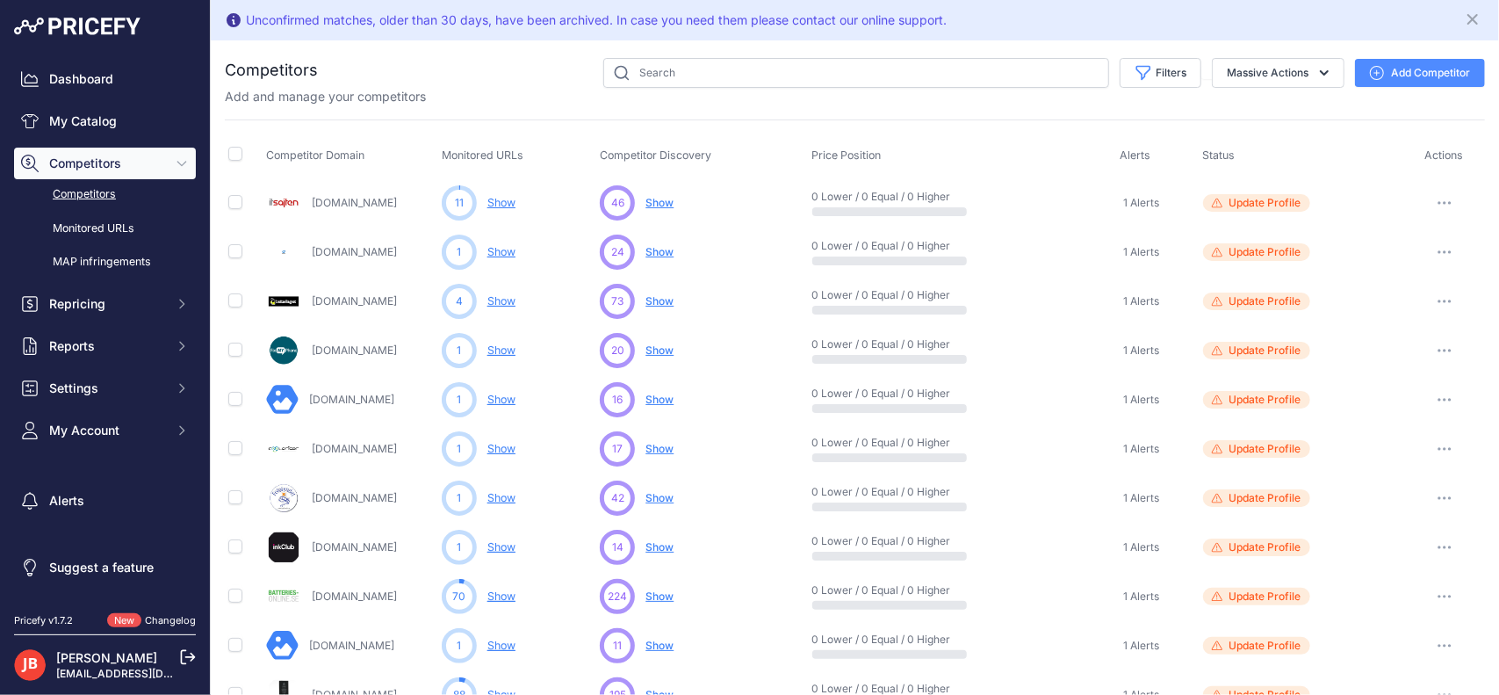
click at [1246, 196] on span "Update Profile" at bounding box center [1266, 203] width 72 height 14
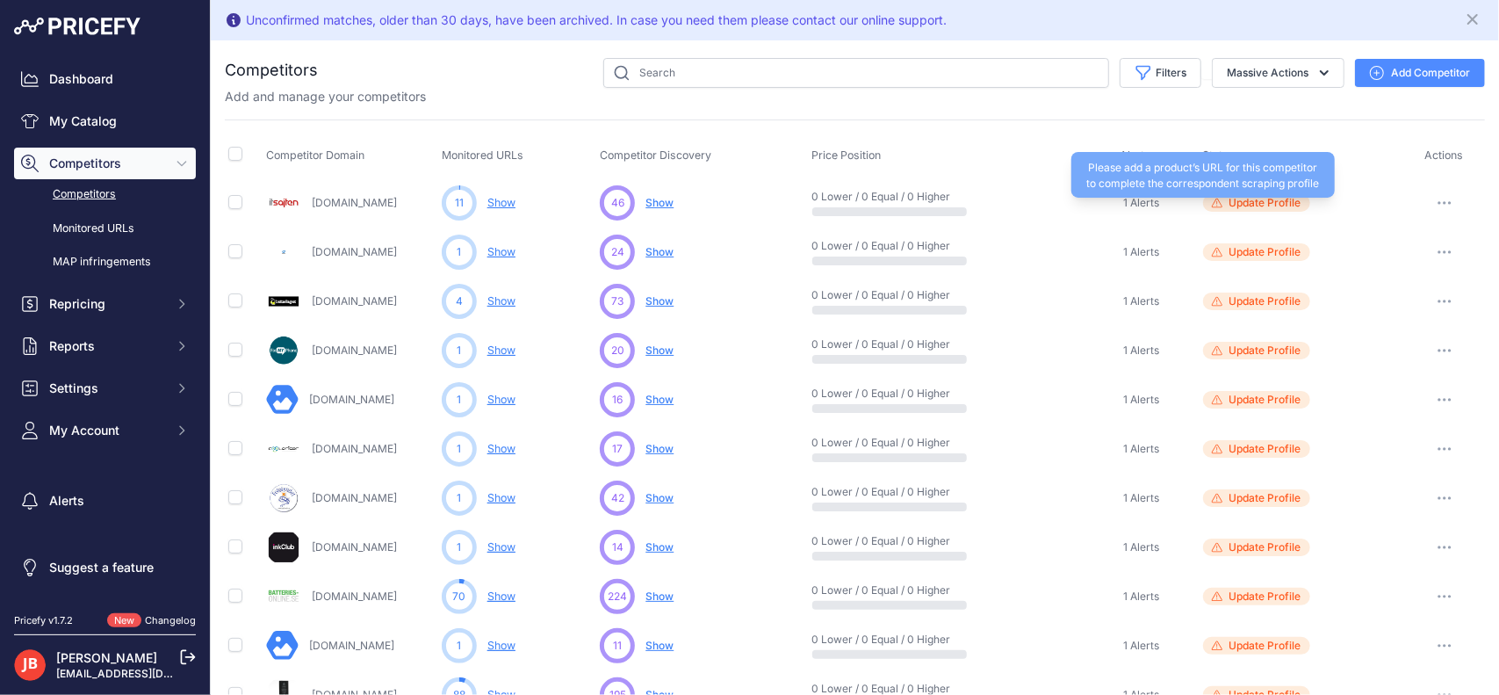
click at [1245, 200] on span "Update Profile" at bounding box center [1266, 203] width 72 height 14
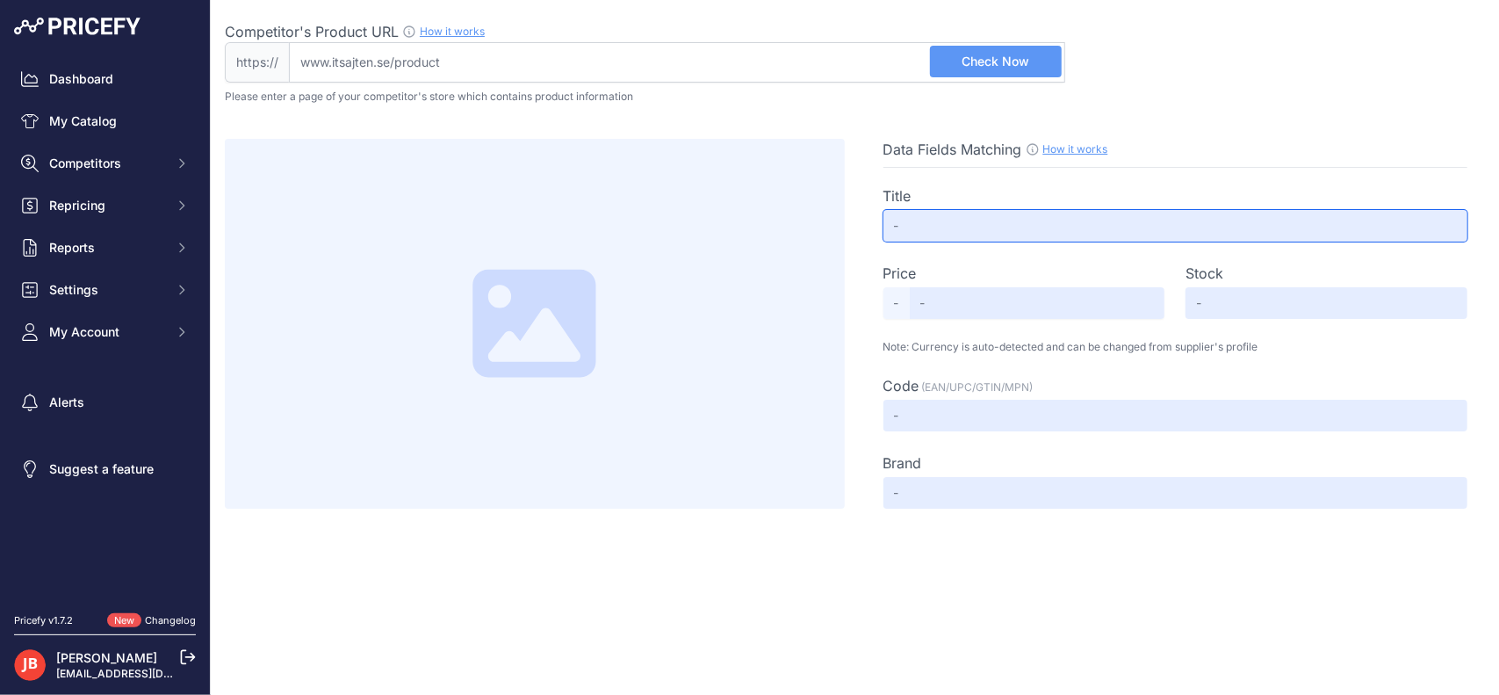
click at [954, 215] on input "text" at bounding box center [1176, 226] width 585 height 32
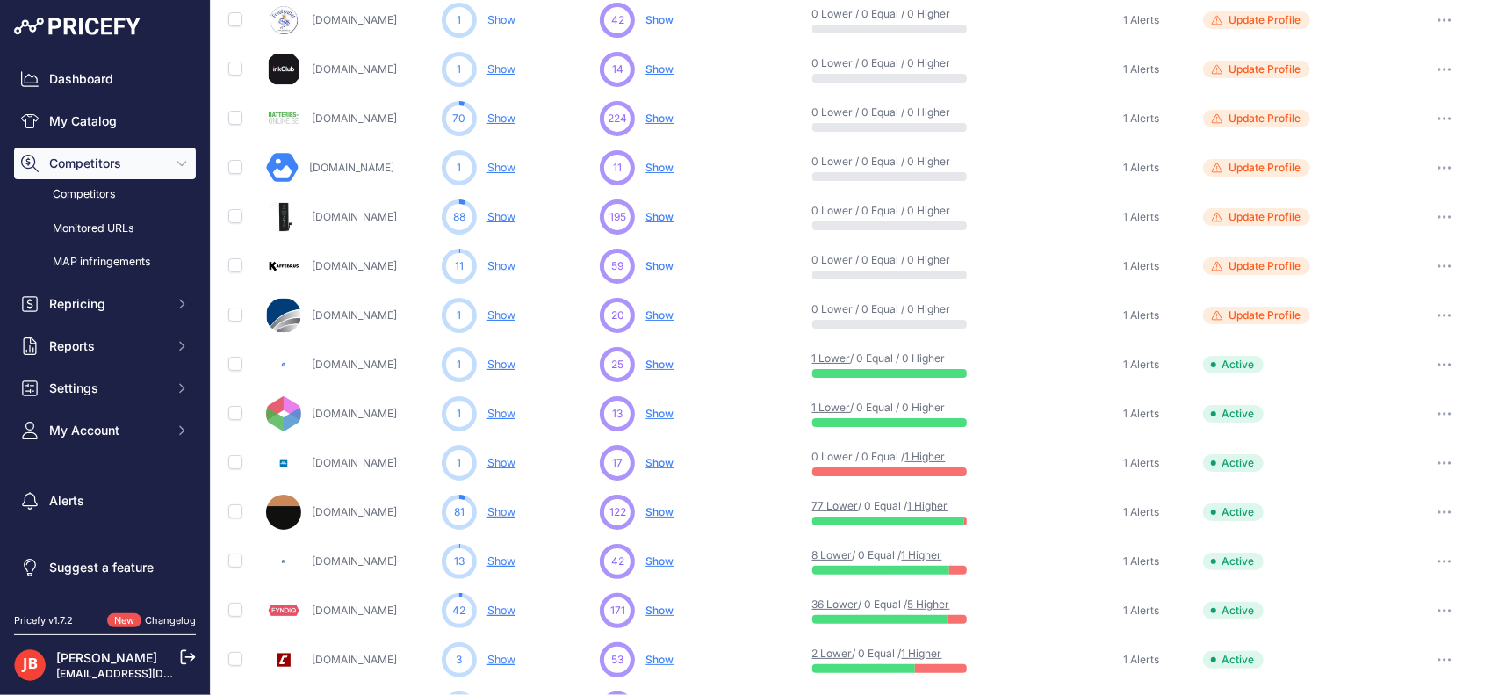
scroll to position [386, 0]
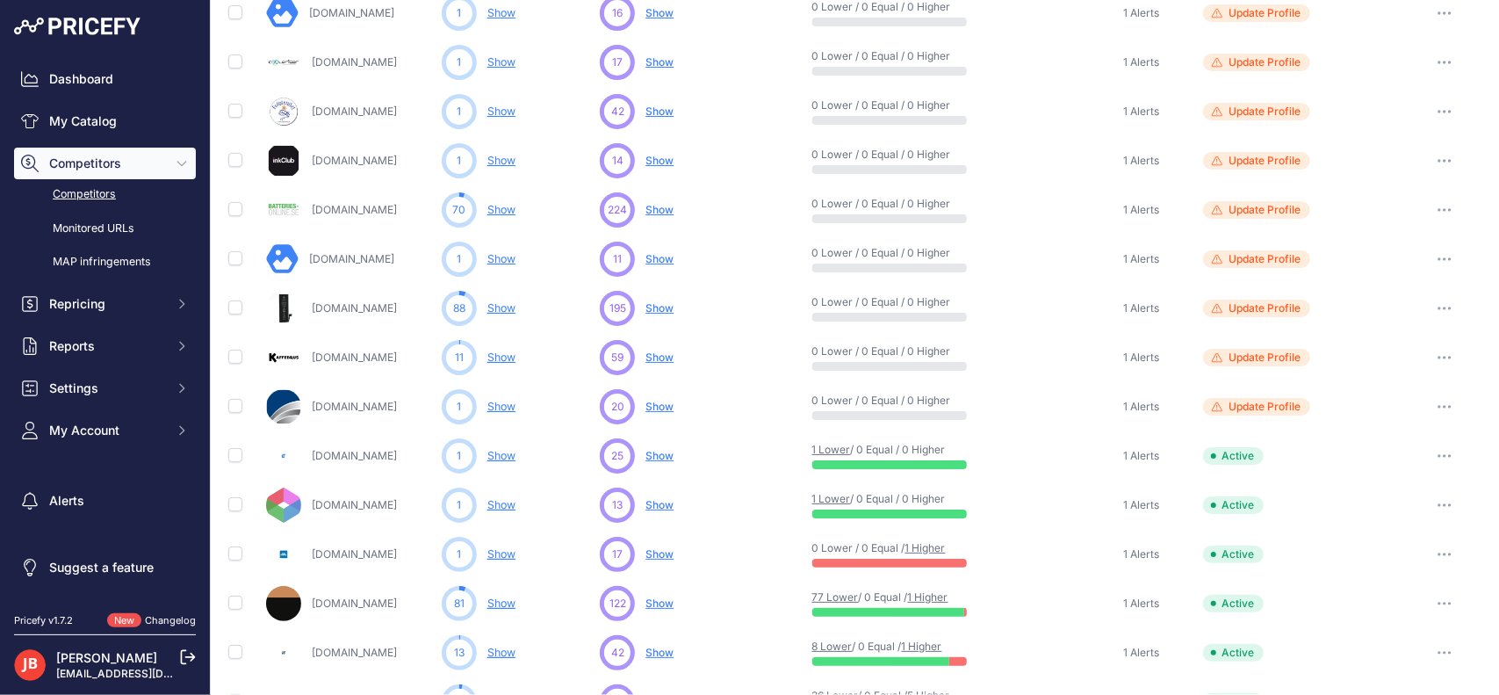
click at [1137, 359] on span "1 Alerts" at bounding box center [1141, 357] width 36 height 14
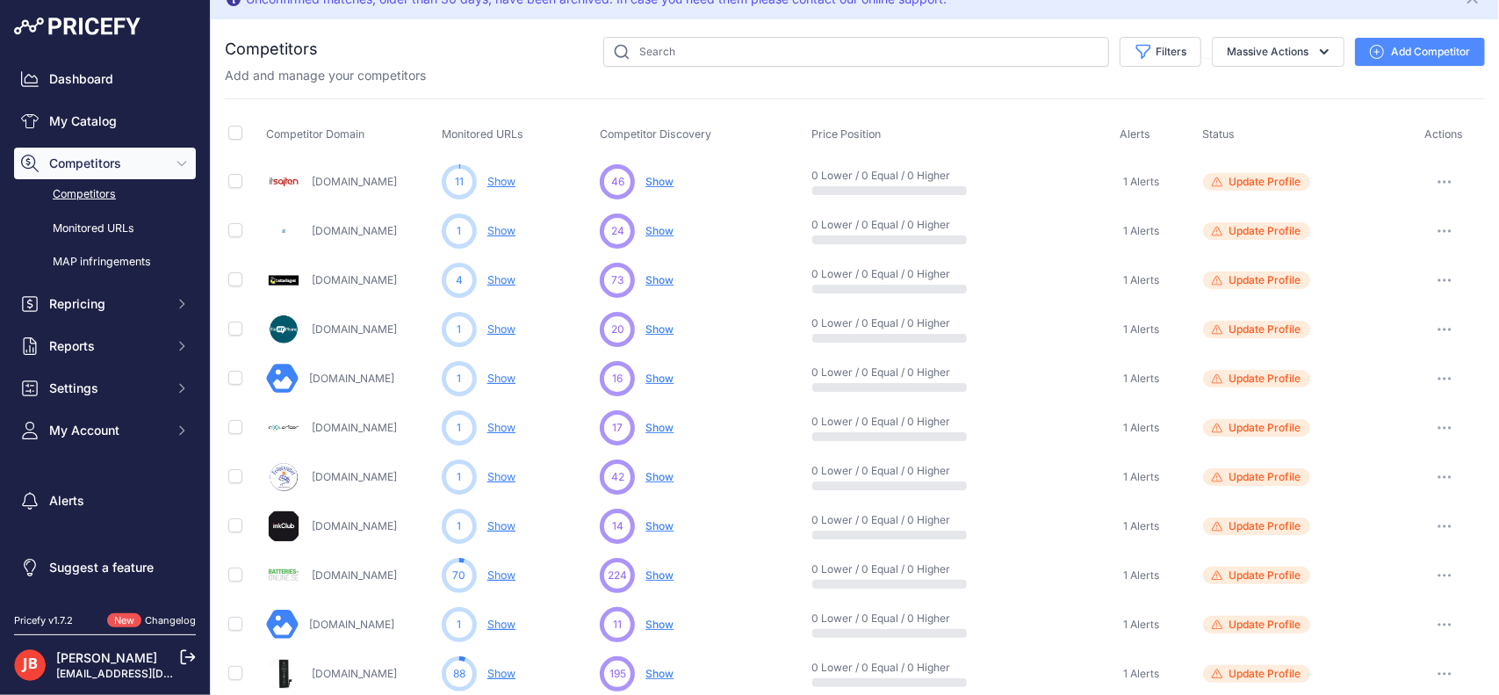
scroll to position [0, 0]
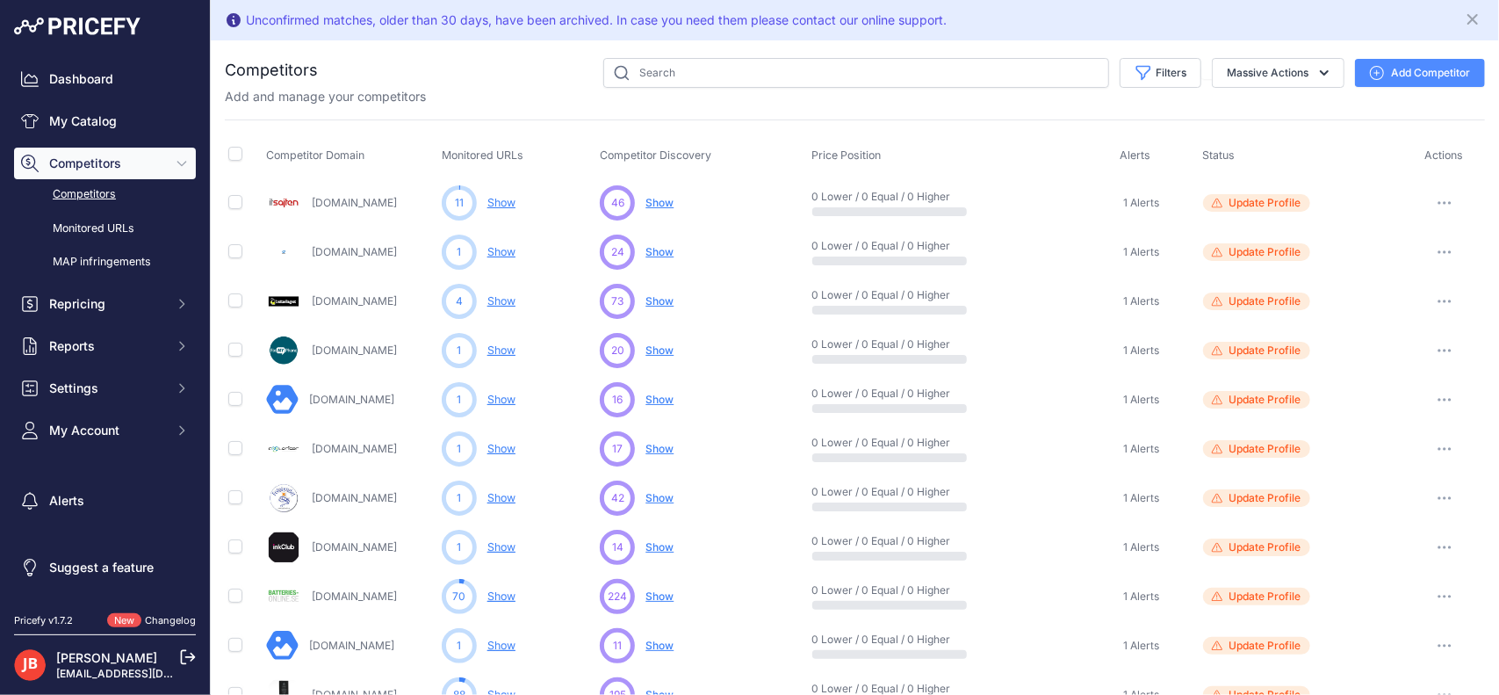
click at [106, 192] on link "Competitors" at bounding box center [105, 194] width 182 height 31
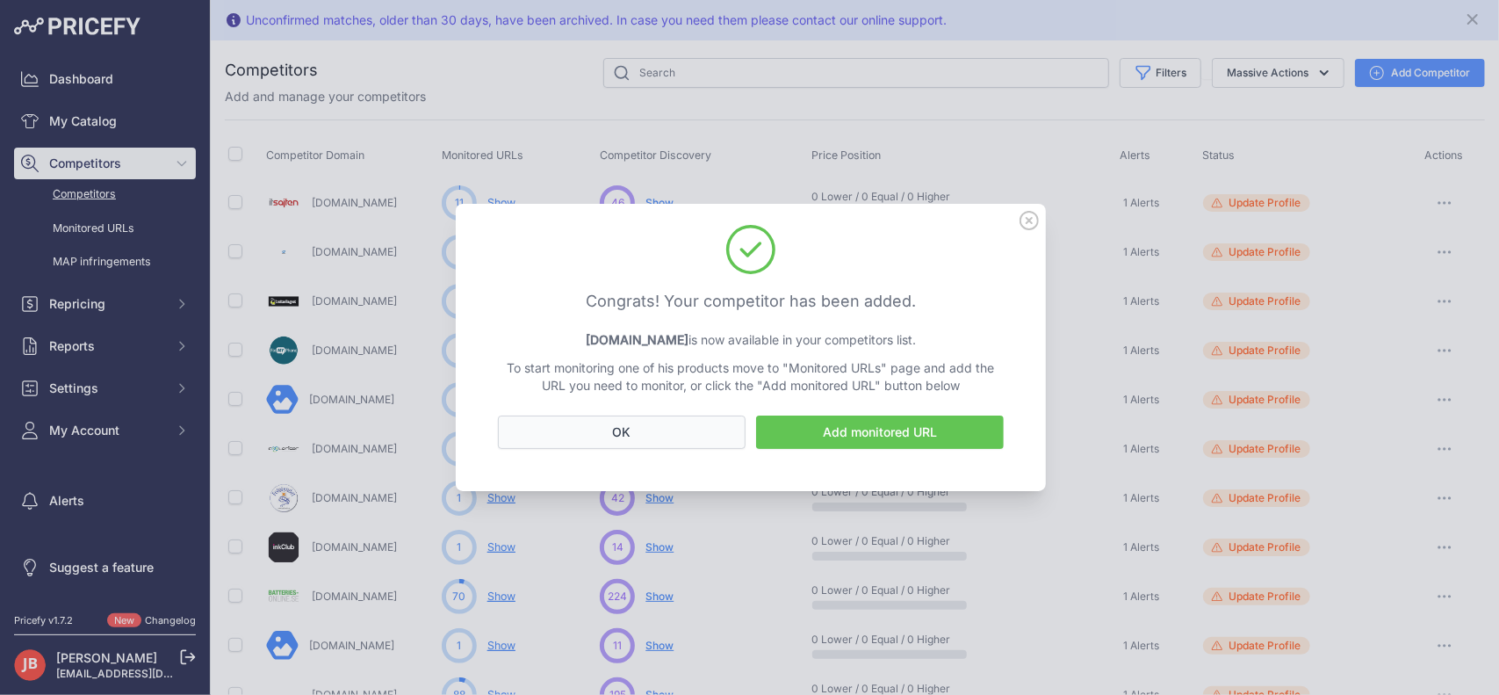
click at [654, 439] on button "OK" at bounding box center [622, 431] width 248 height 33
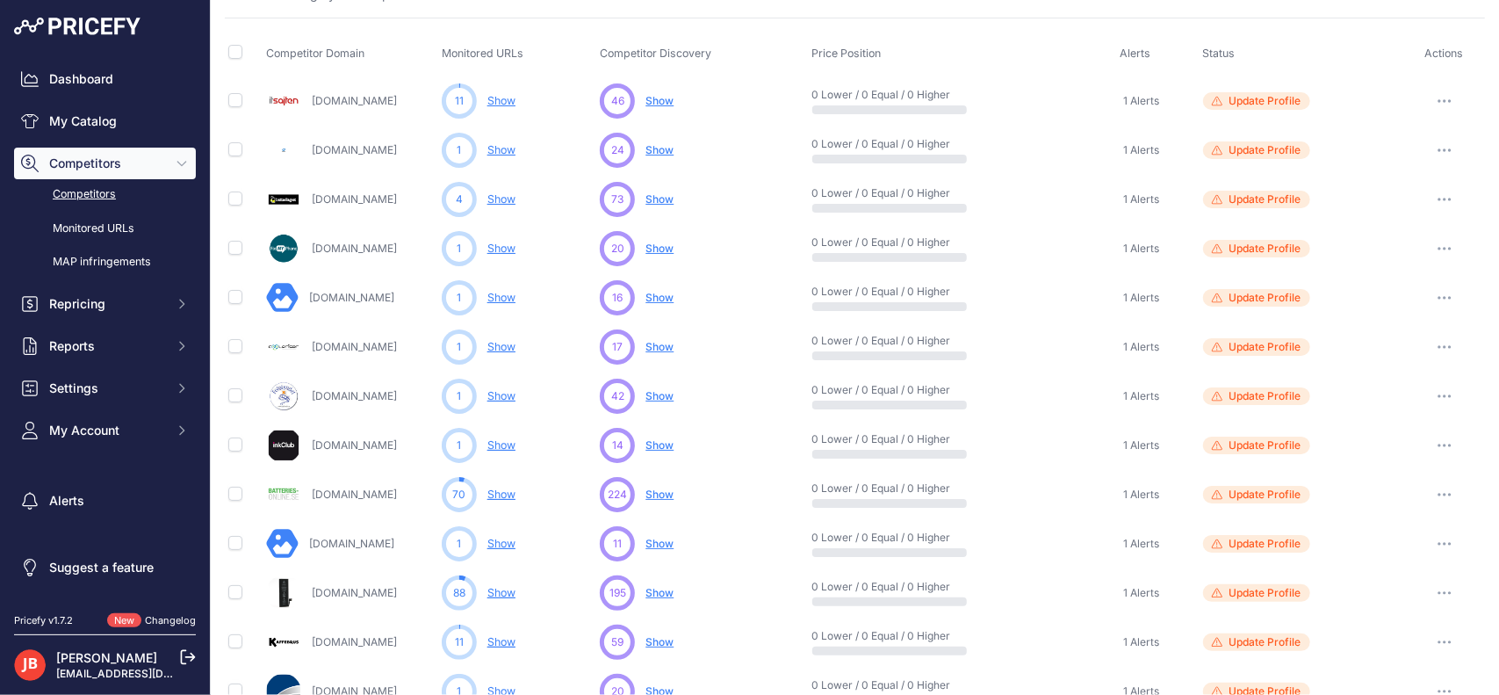
scroll to position [105, 0]
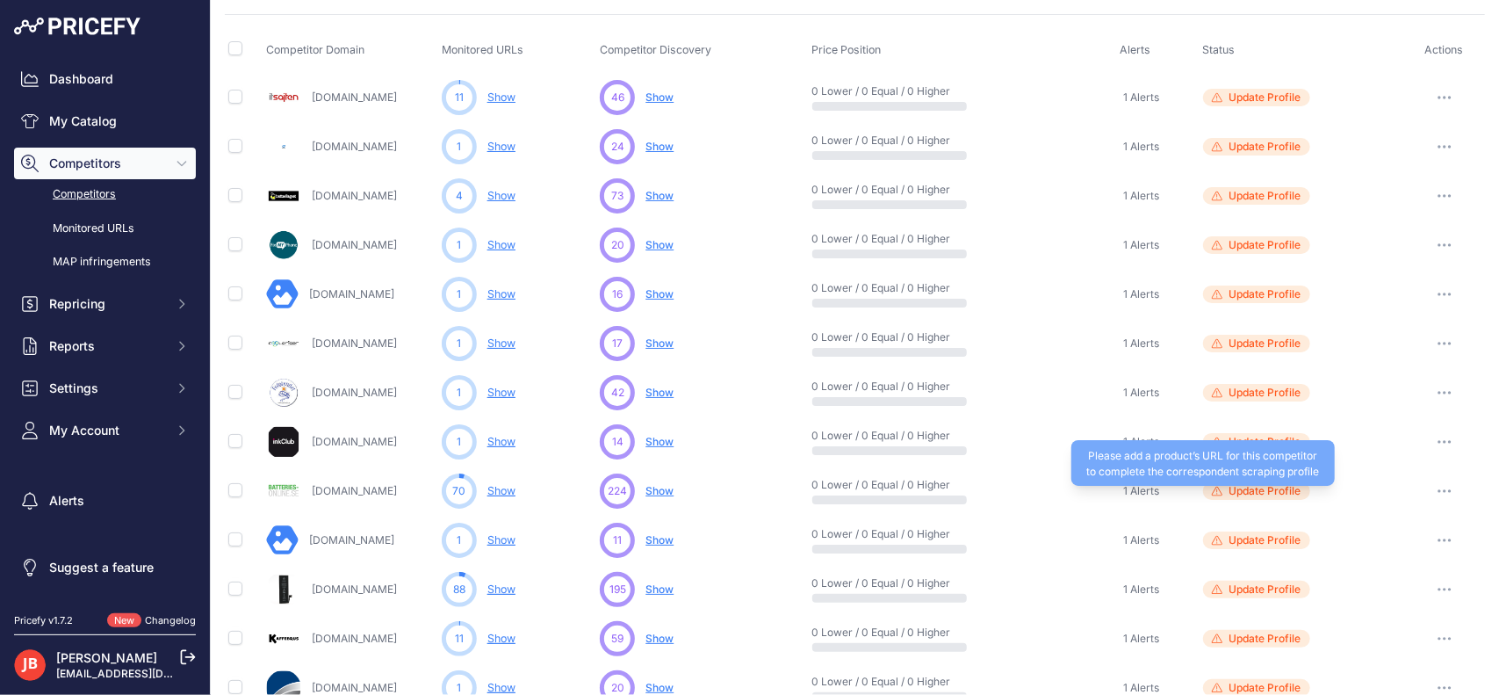
click at [1267, 486] on span "Update Profile" at bounding box center [1266, 491] width 72 height 14
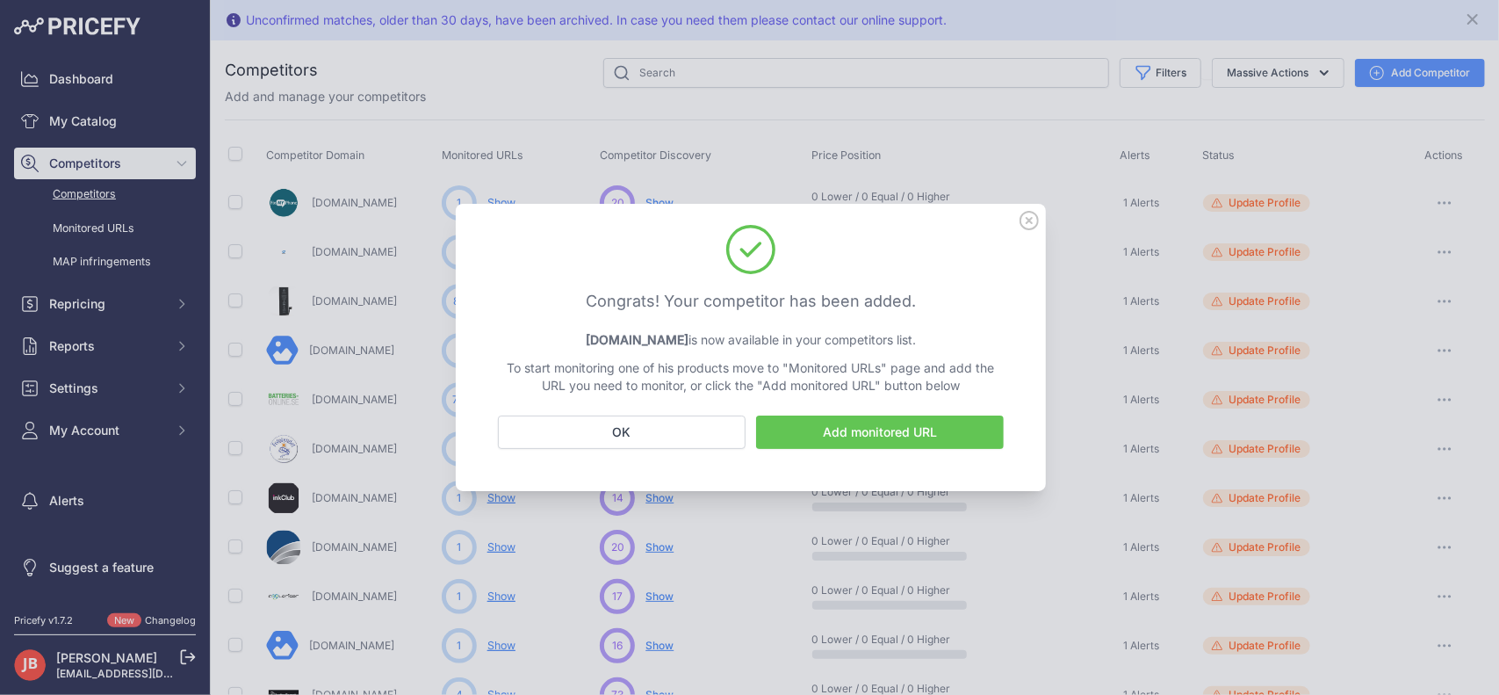
click at [1029, 222] on icon at bounding box center [1030, 221] width 18 height 18
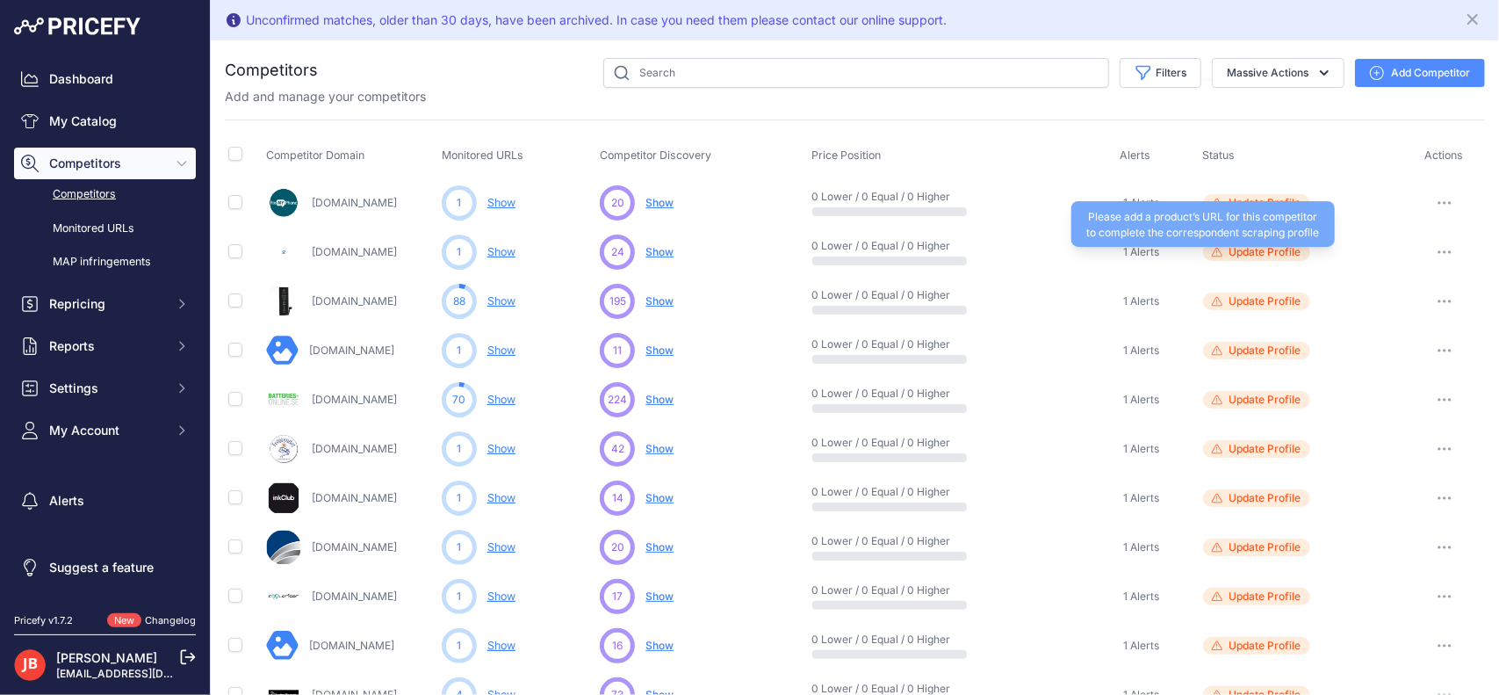
click at [1230, 247] on span "Update Profile" at bounding box center [1266, 252] width 72 height 14
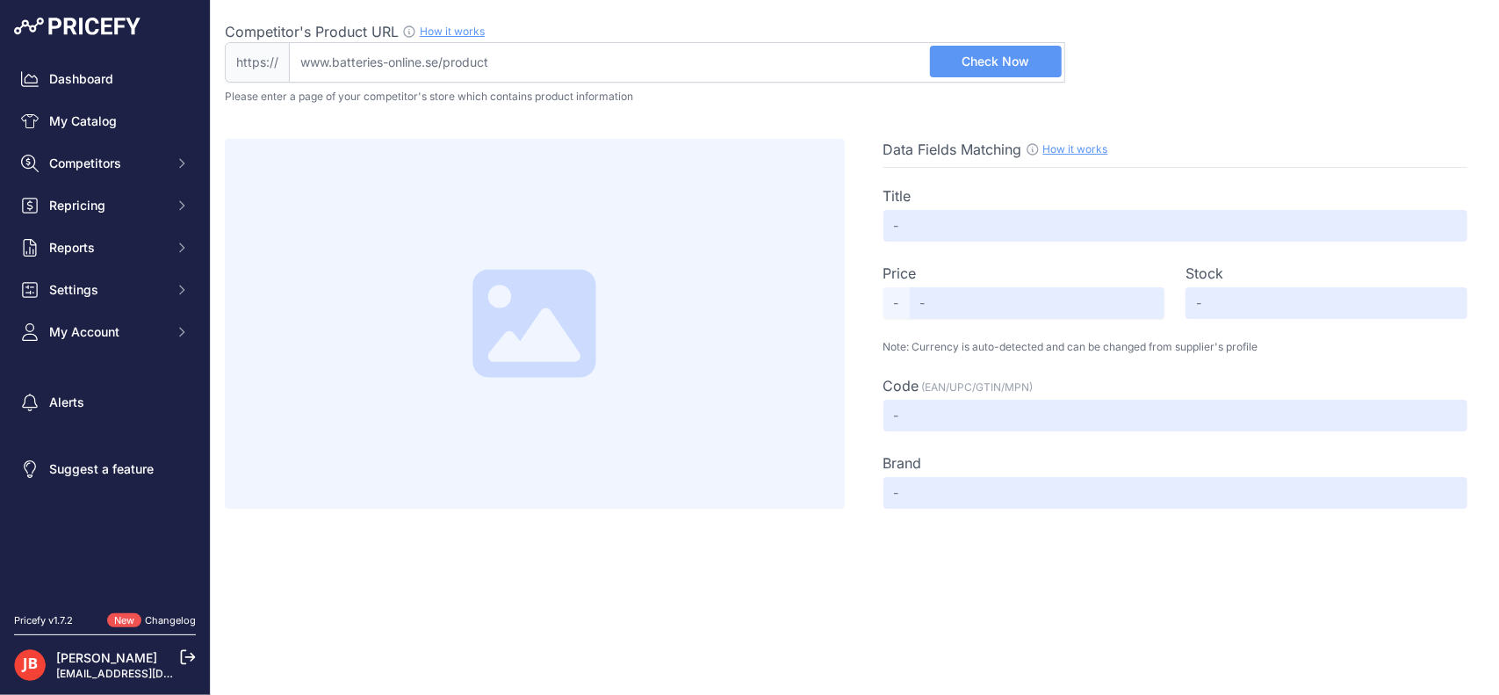
click at [855, 61] on input "Competitor's Product URL How it works In order to create your competitor's extr…" at bounding box center [677, 62] width 776 height 40
paste input "https://www.batteries-online.se/batterier-till-kameror/olympus/kamerabatteri-li…"
type input "www.batteries-online.se/batterier-till-kameror/olympus/kamerabatteri-li-40b-li-…"
click at [976, 75] on button "Check Now" at bounding box center [996, 62] width 132 height 32
type input "Kamerabatteri Li-40B / Li-42B till Olympus kamera"
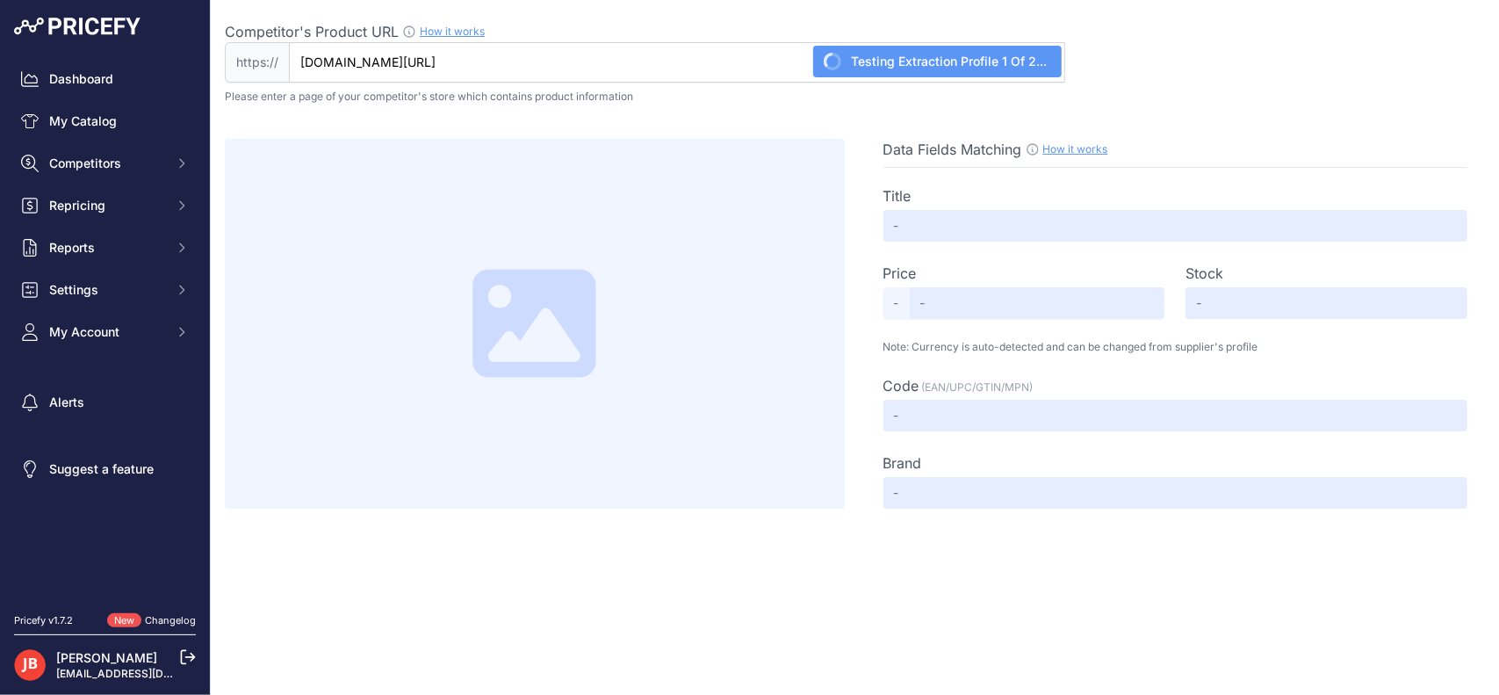
type input "219"
type input "Not Found"
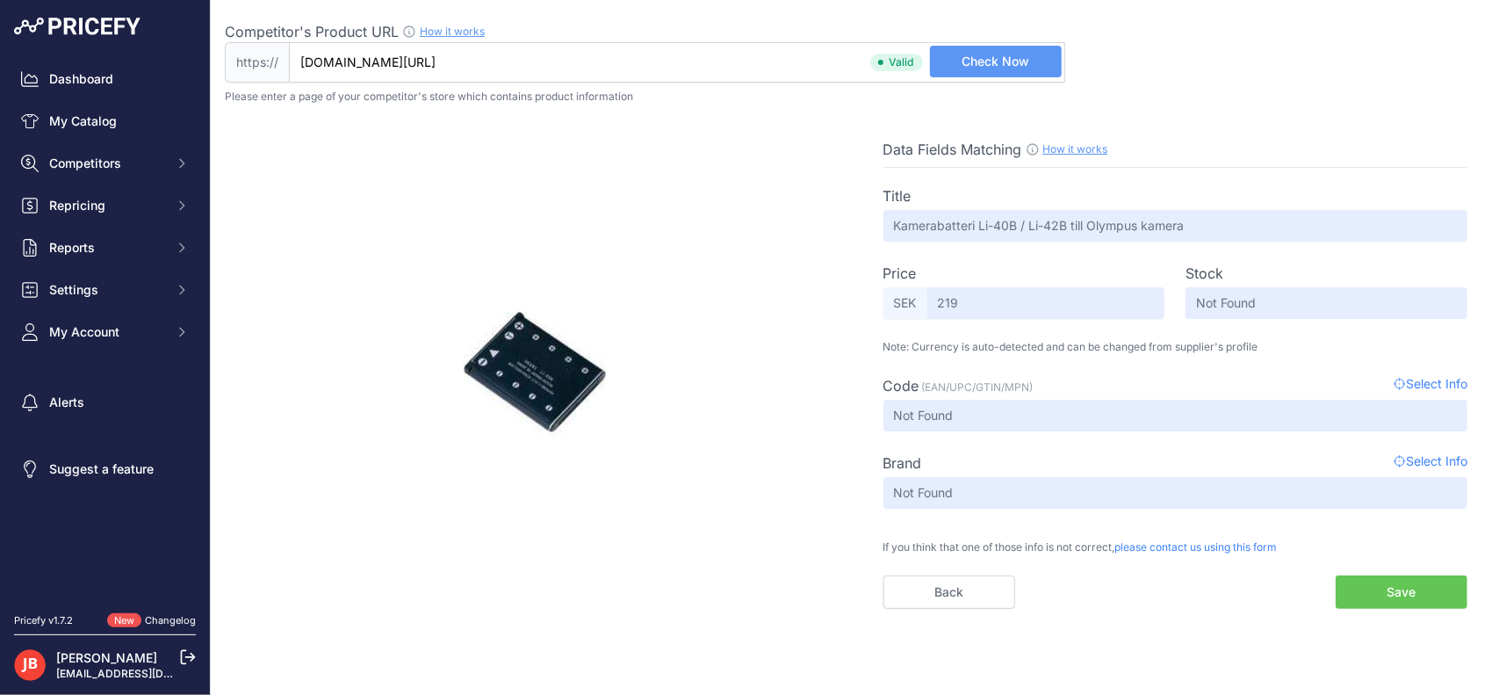
click at [1397, 581] on button "Save" at bounding box center [1402, 591] width 132 height 33
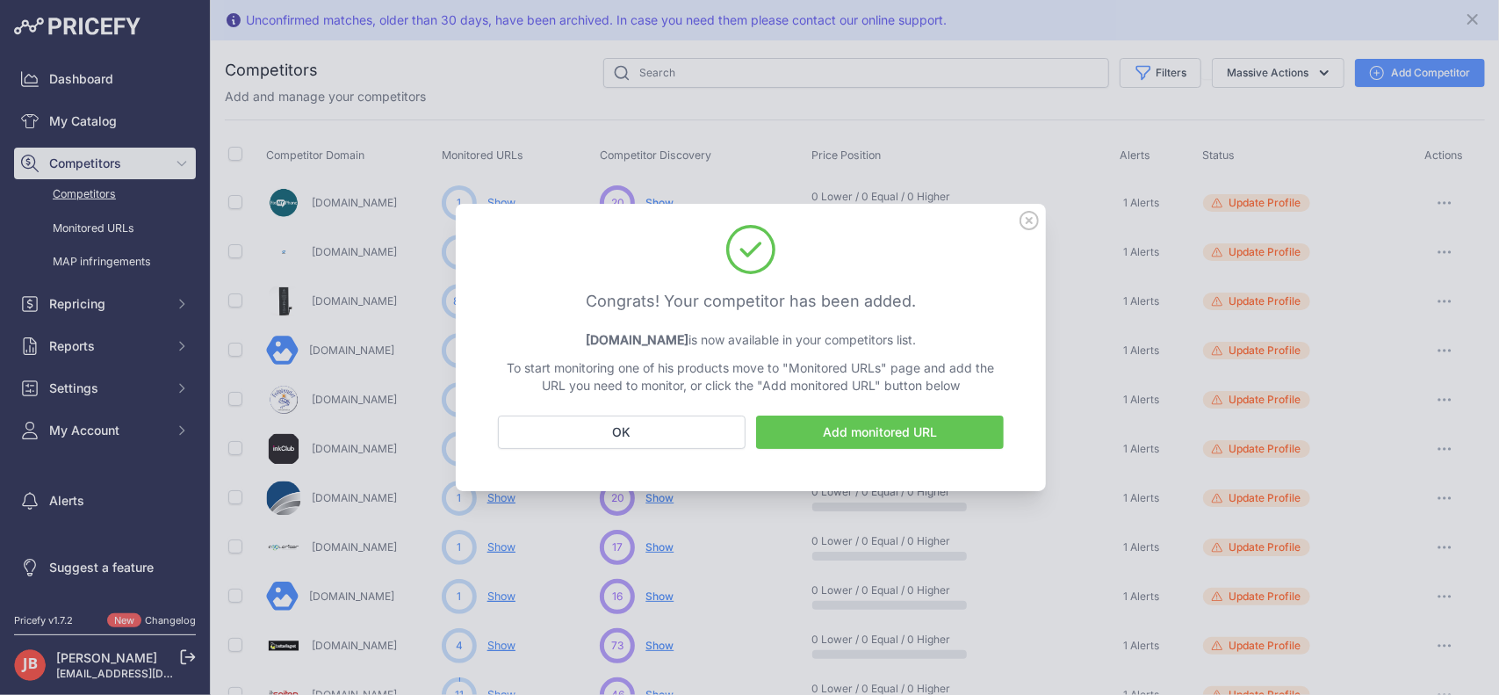
click at [1031, 220] on icon at bounding box center [1029, 220] width 19 height 19
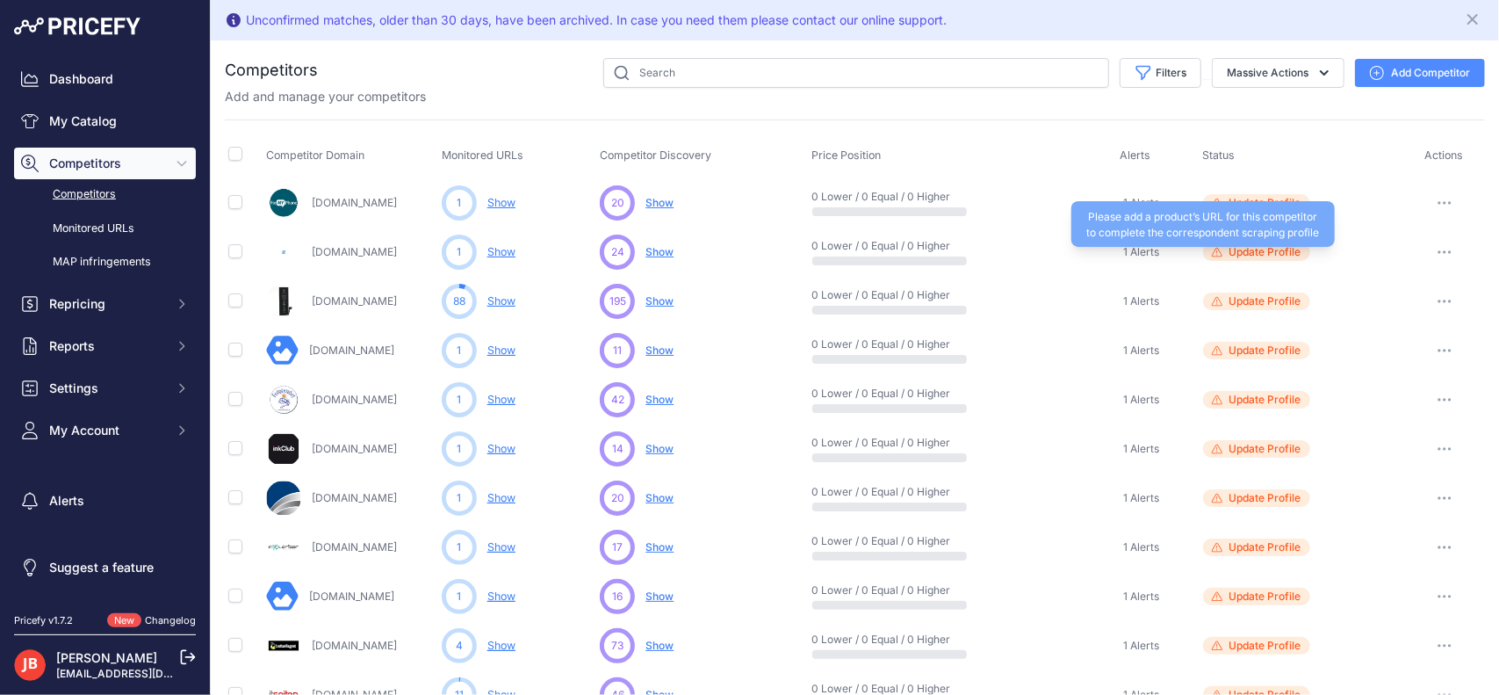
click at [1230, 250] on span "Update Profile" at bounding box center [1266, 252] width 72 height 14
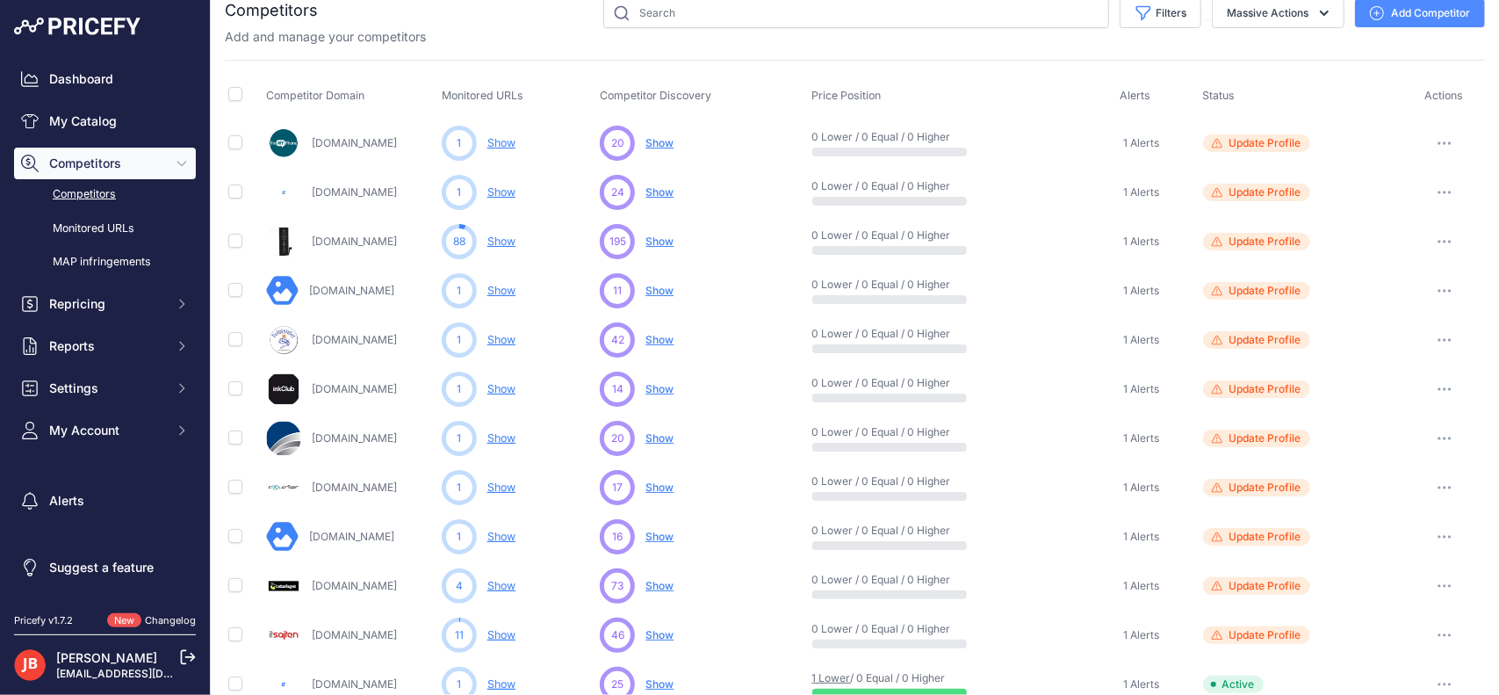
scroll to position [58, 0]
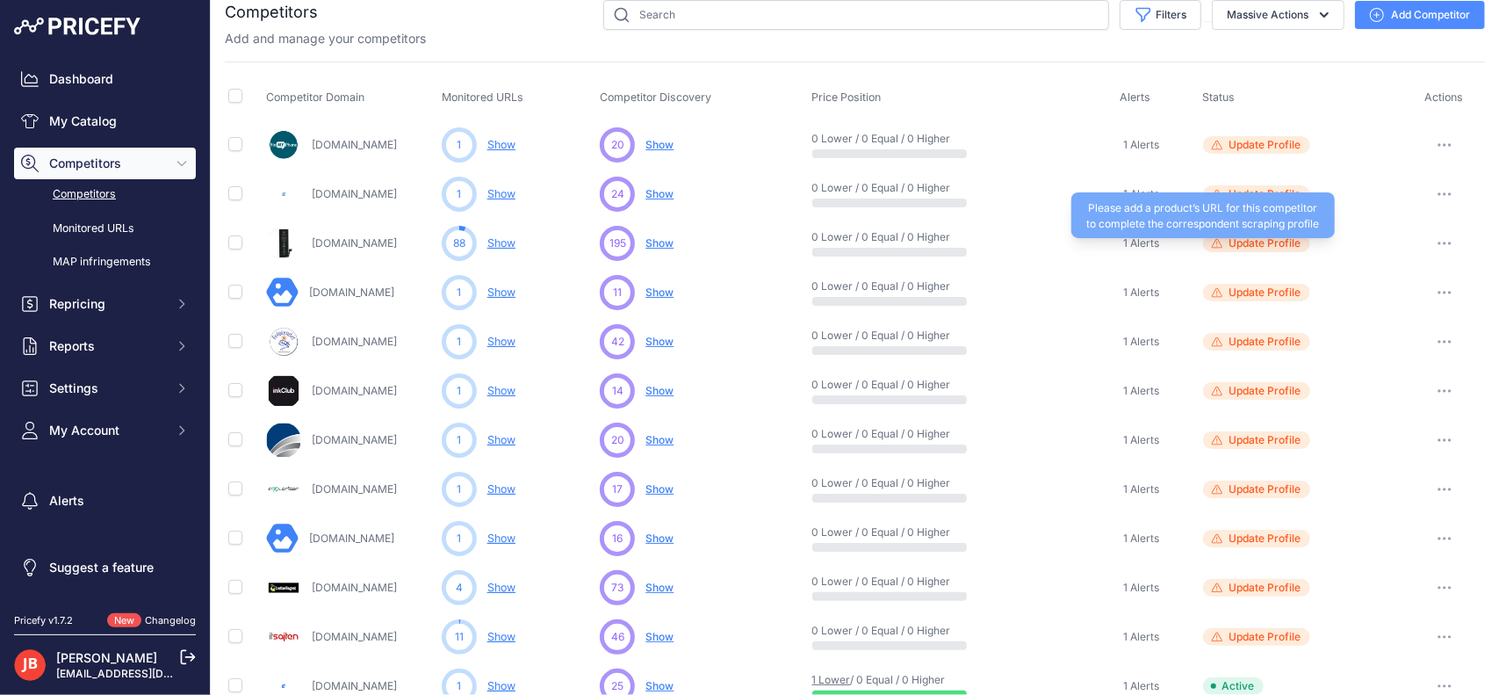
click at [1238, 236] on span "Update Profile" at bounding box center [1266, 243] width 72 height 14
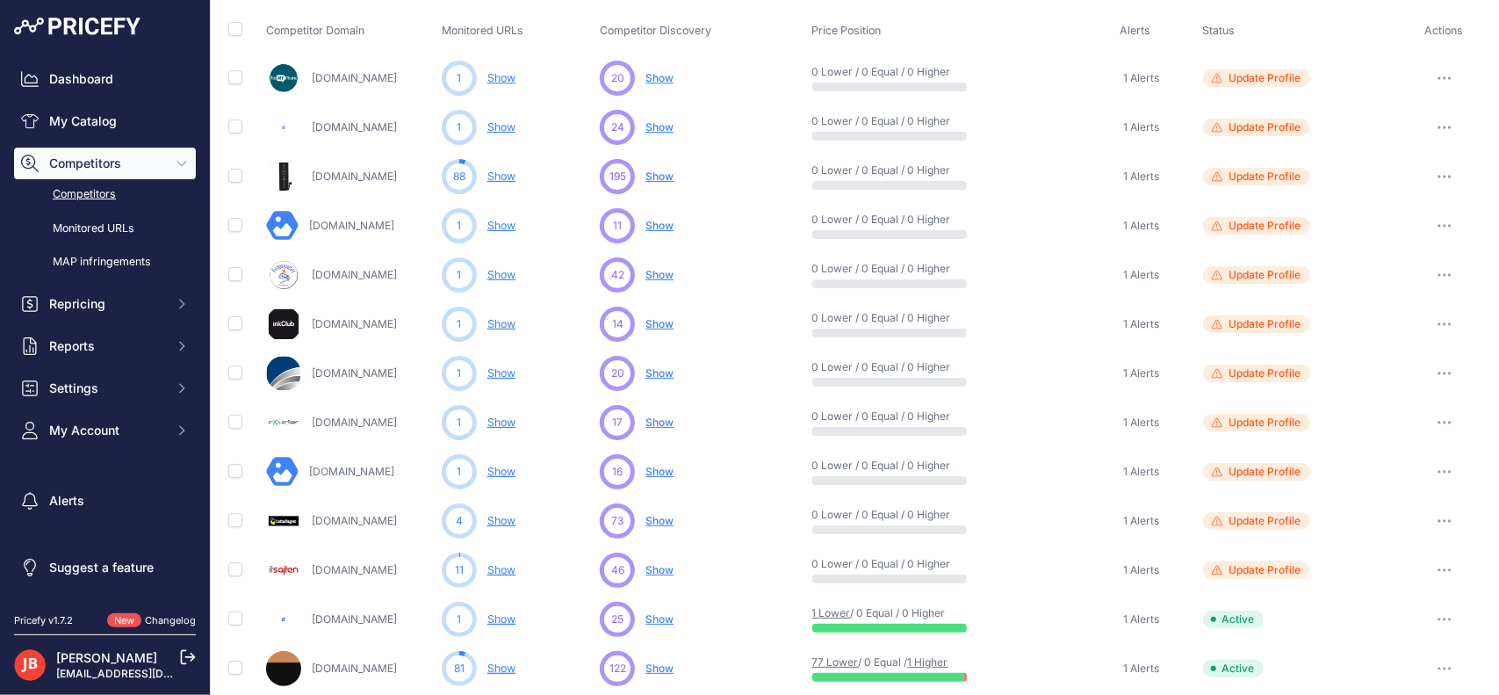
scroll to position [152, 0]
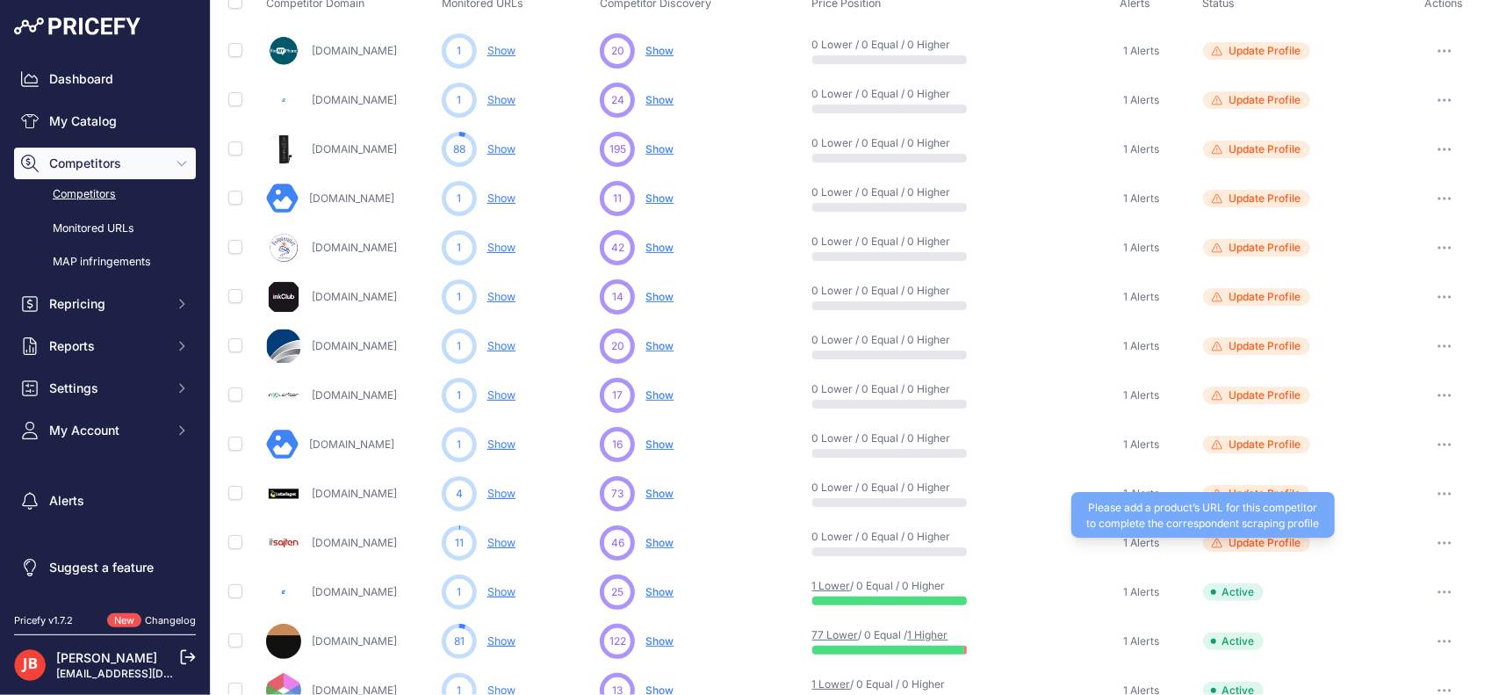
click at [1245, 543] on span "Update Profile" at bounding box center [1266, 543] width 72 height 14
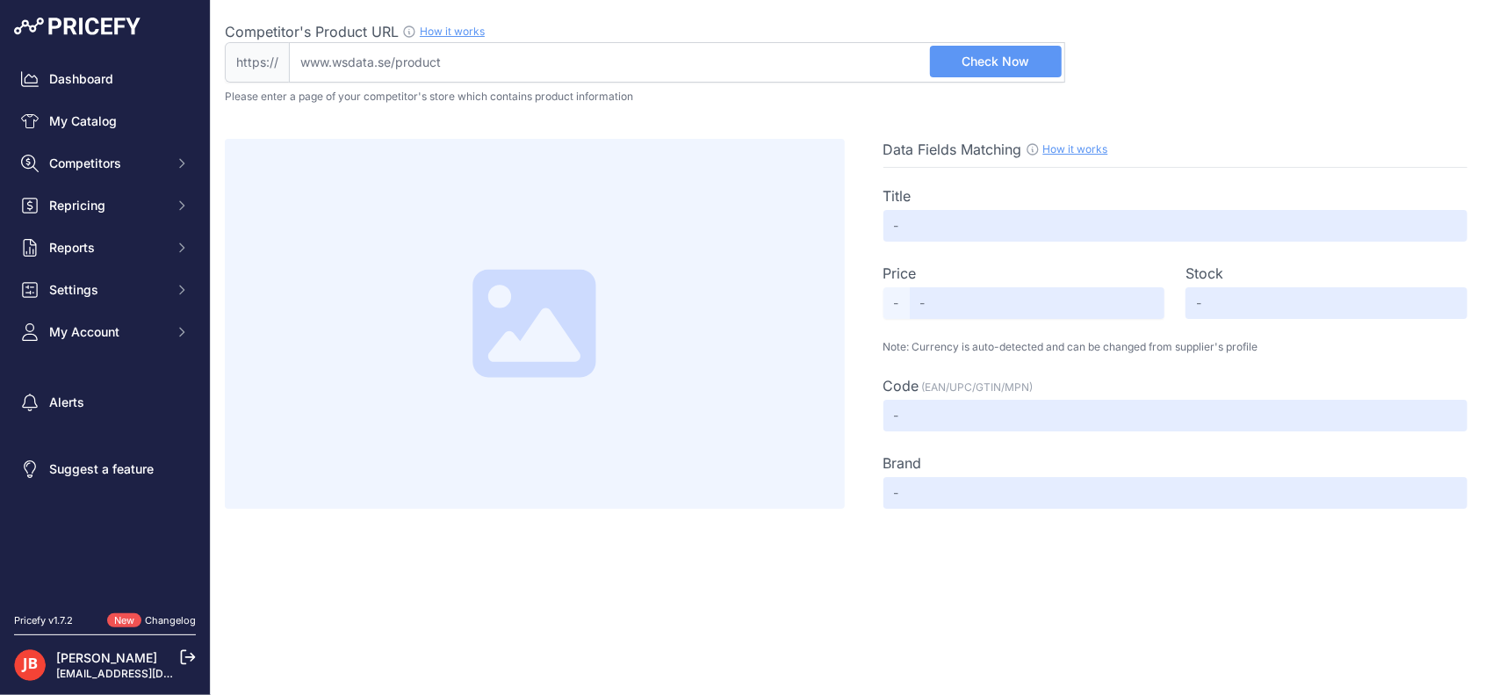
click at [651, 54] on input "Competitor's Product URL How it works In order to create your competitor's extr…" at bounding box center [677, 62] width 776 height 40
paste input "[URL][DOMAIN_NAME]"
type input "[DOMAIN_NAME][URL]"
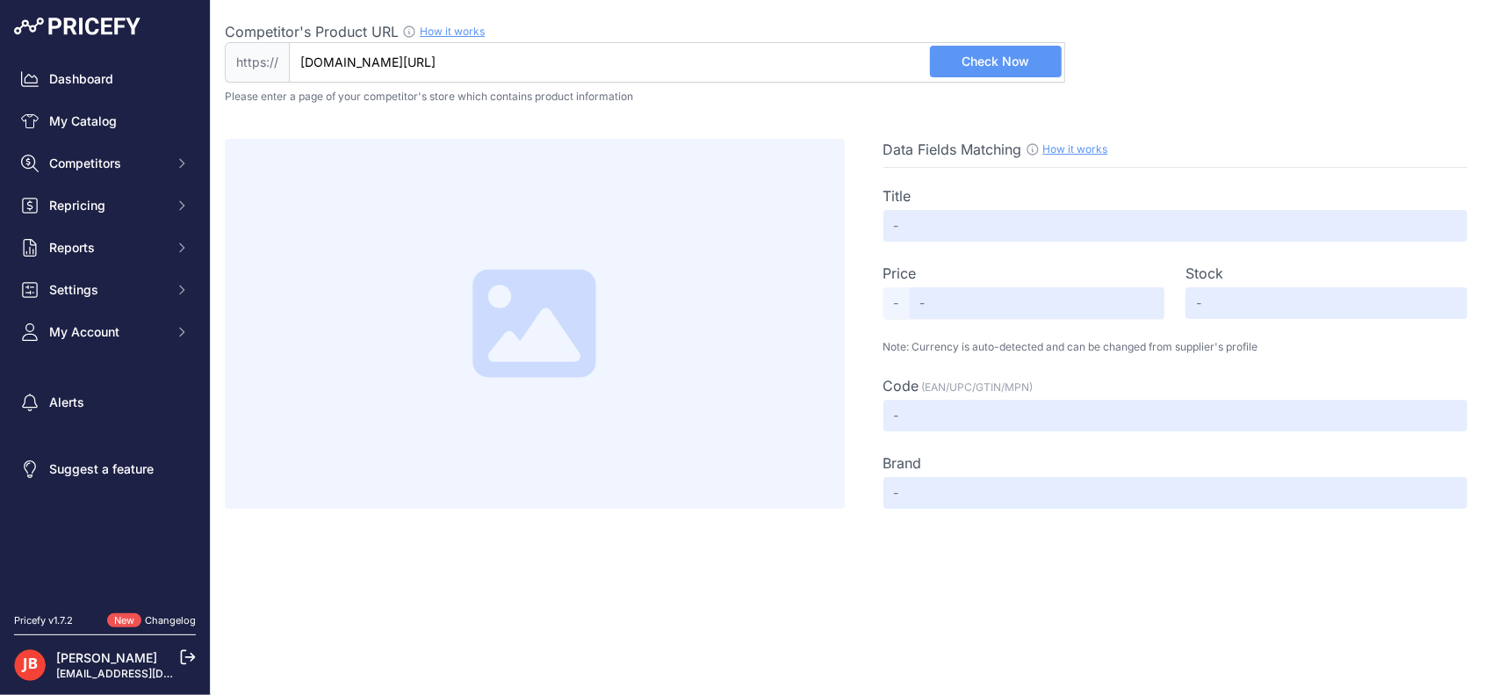
click at [985, 61] on span "Check Now" at bounding box center [996, 62] width 68 height 18
click at [867, 56] on input "[DOMAIN_NAME][URL]" at bounding box center [677, 62] width 776 height 40
drag, startPoint x: 646, startPoint y: 75, endPoint x: 1166, endPoint y: 112, distance: 522.2
click at [1163, 112] on div "Competitor's Product URL How it works In order to create your competitor's extr…" at bounding box center [855, 254] width 1260 height 509
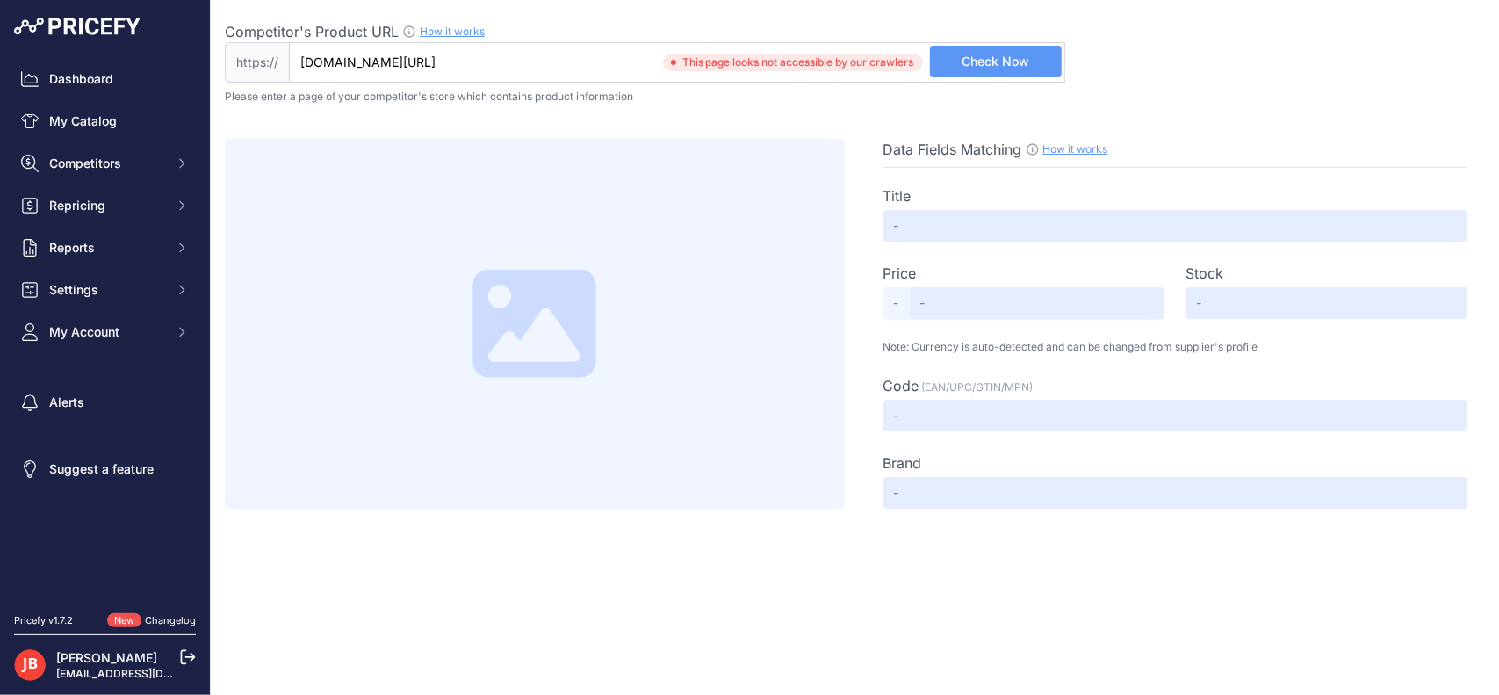
scroll to position [0, 0]
click at [766, 54] on input "Competitor's Product URL How it works In order to create your competitor's extr…" at bounding box center [677, 62] width 776 height 40
click at [750, 64] on input "Competitor's Product URL How it works In order to create your competitor's extr…" at bounding box center [677, 62] width 776 height 40
paste input "https://batterioutlet.se/produkt/cr2450-knappcellsbatteri/?_gl=1*1qi6ehl*_up*MQ…"
type input "batterioutlet.se/produkt/cr2450-knappcellsbatteri/?_gl=1*1qi6ehl*_up*MQ..*_ga*M…"
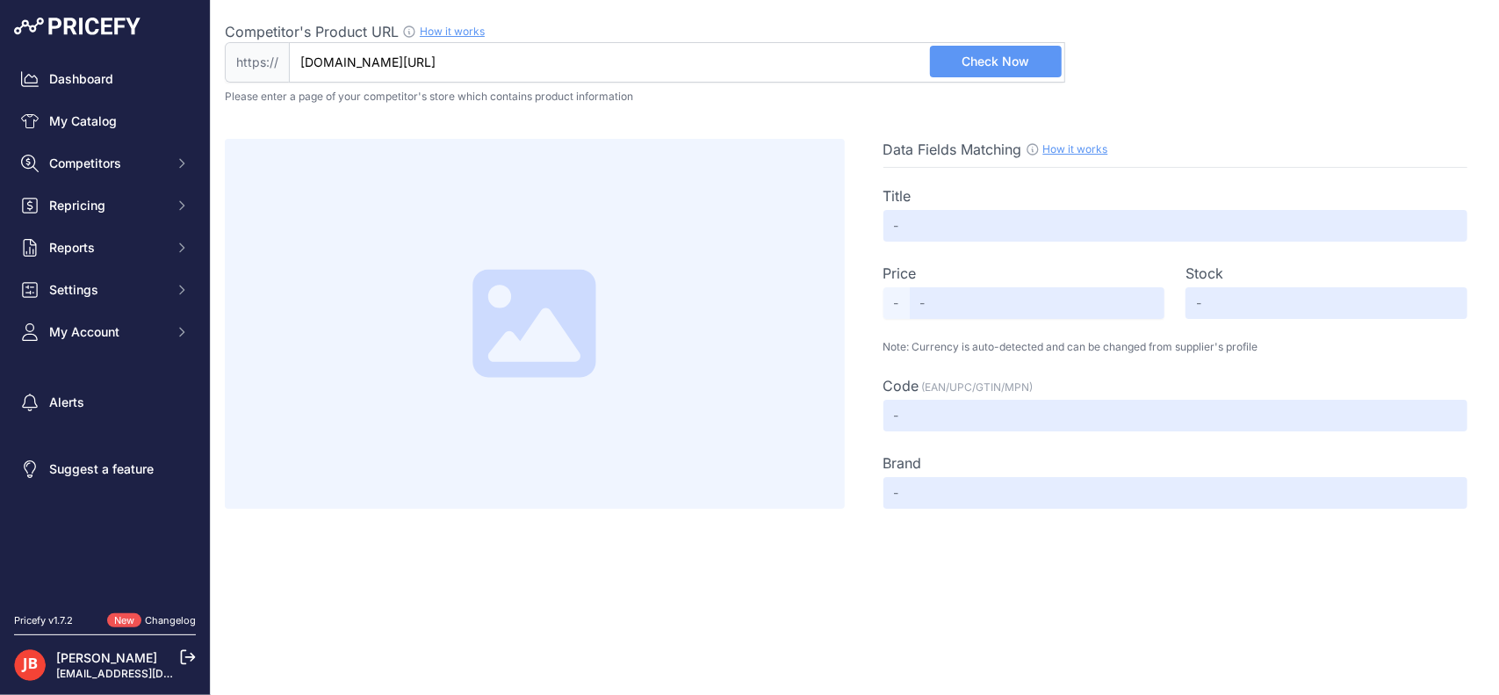
click at [1006, 56] on span "Check Now" at bounding box center [996, 62] width 68 height 18
type input "CR2450 – Panasonic Knappcellsbatteri - Batterioutlet.se"
type input "19"
type input "Not Found"
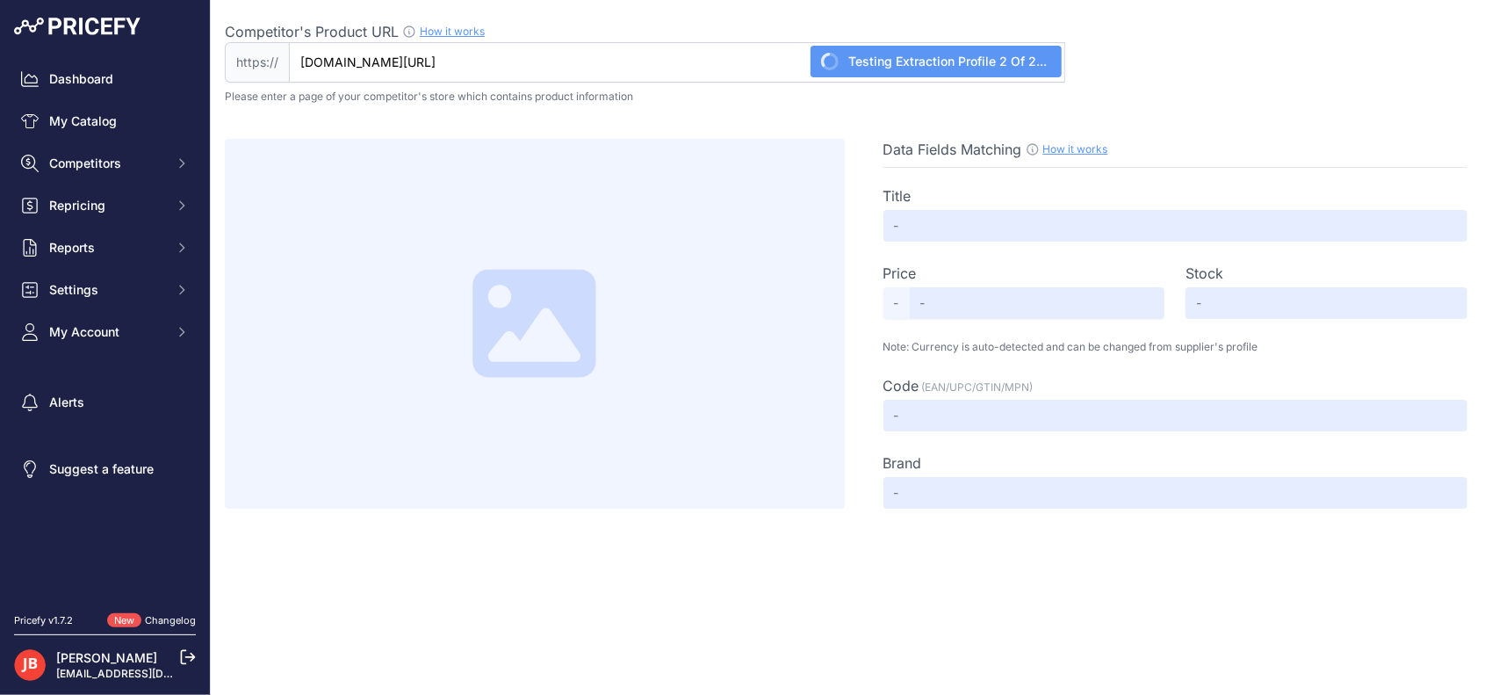
type input "Not Found"
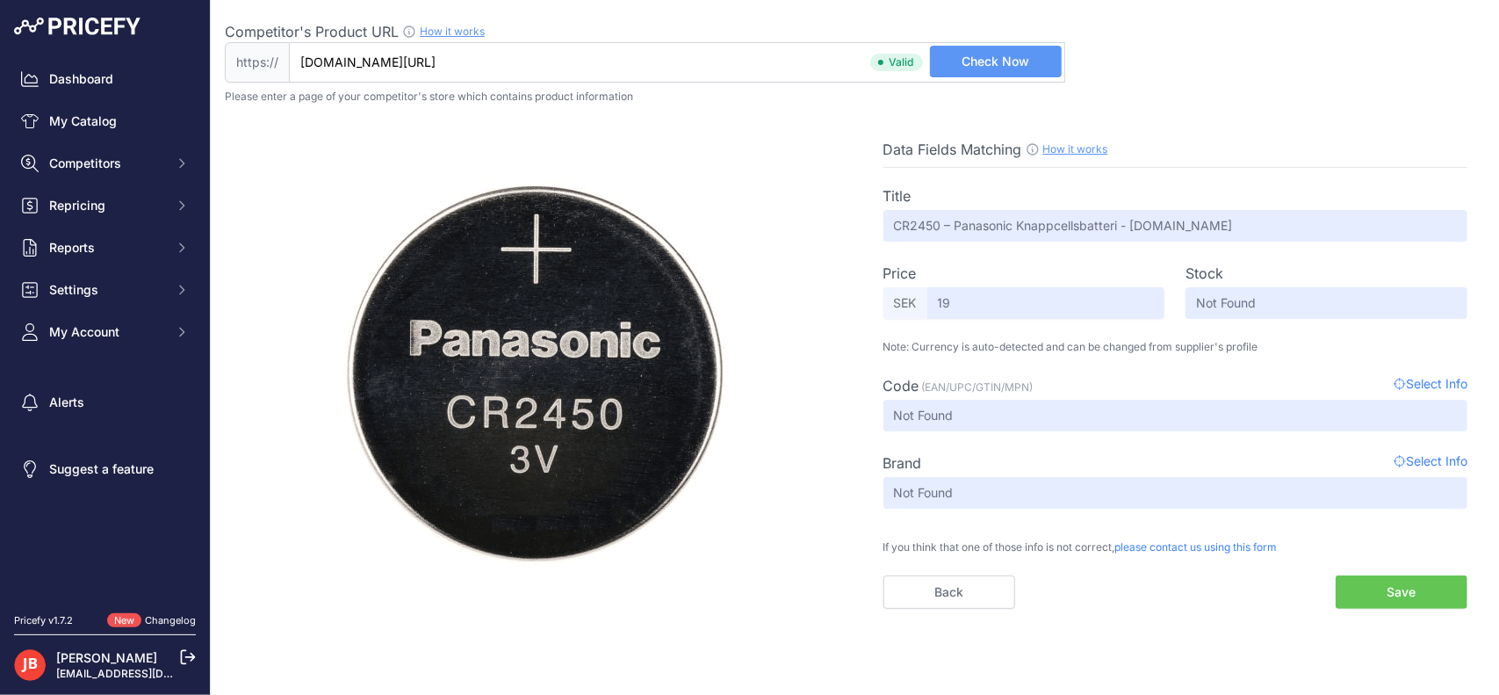
click at [1415, 595] on button "Save" at bounding box center [1402, 591] width 132 height 33
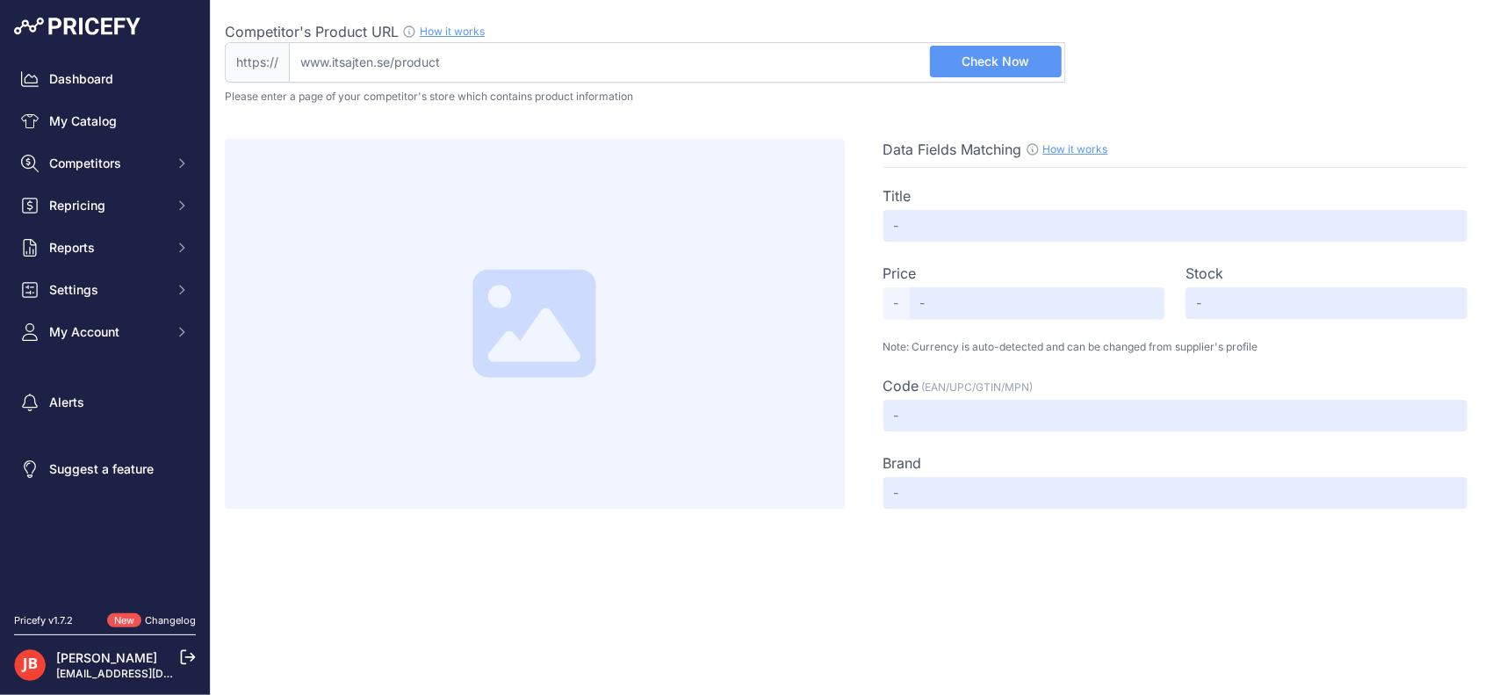
drag, startPoint x: 552, startPoint y: 72, endPoint x: 590, endPoint y: 62, distance: 39.8
click at [552, 72] on input "Competitor's Product URL How it works In order to create your competitor's extr…" at bounding box center [677, 62] width 776 height 40
paste input "[URL][DOMAIN_NAME]"
type input "[DOMAIN_NAME][URL]"
click at [980, 61] on span "Check Now" at bounding box center [996, 62] width 68 height 18
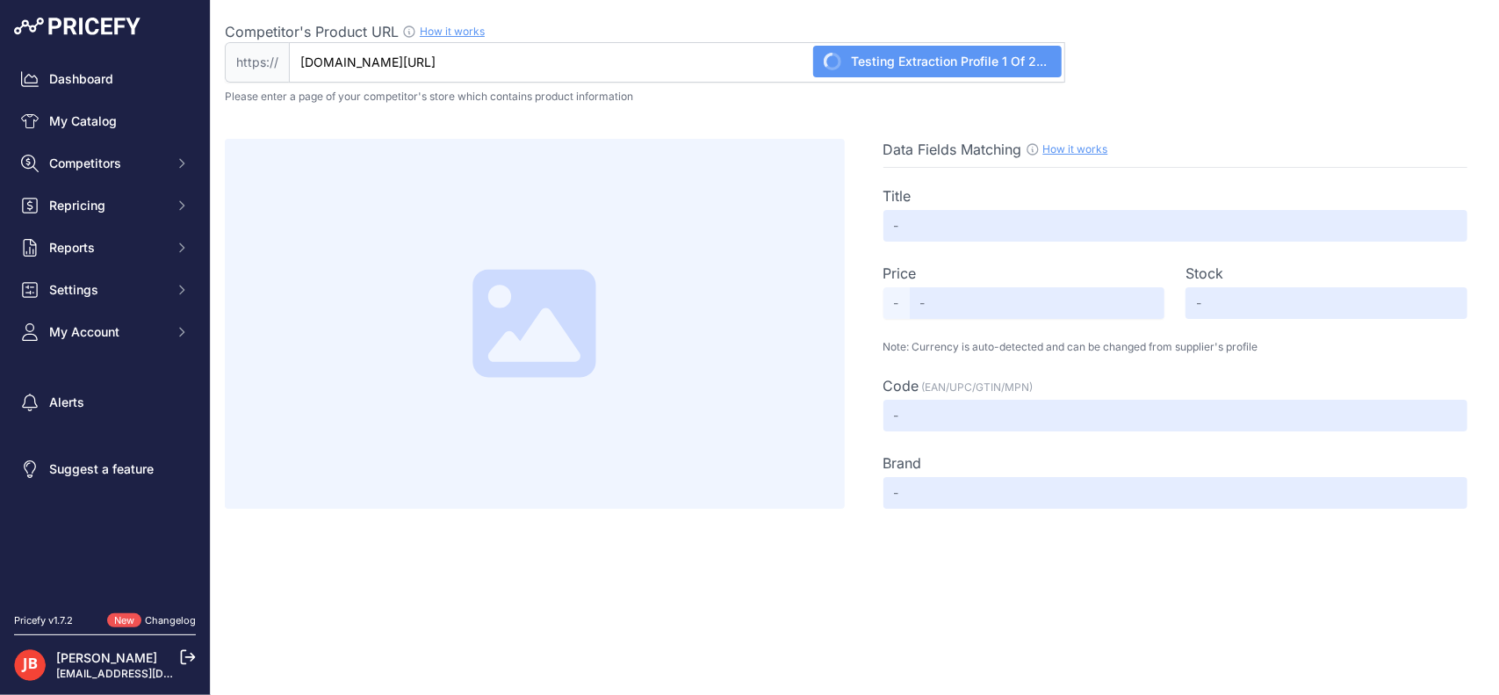
type input "McDodo CA-276 USB-C till Lightning kabel, PD, 36W, 1.2m, vit"
type input "99"
type input "Not Found"
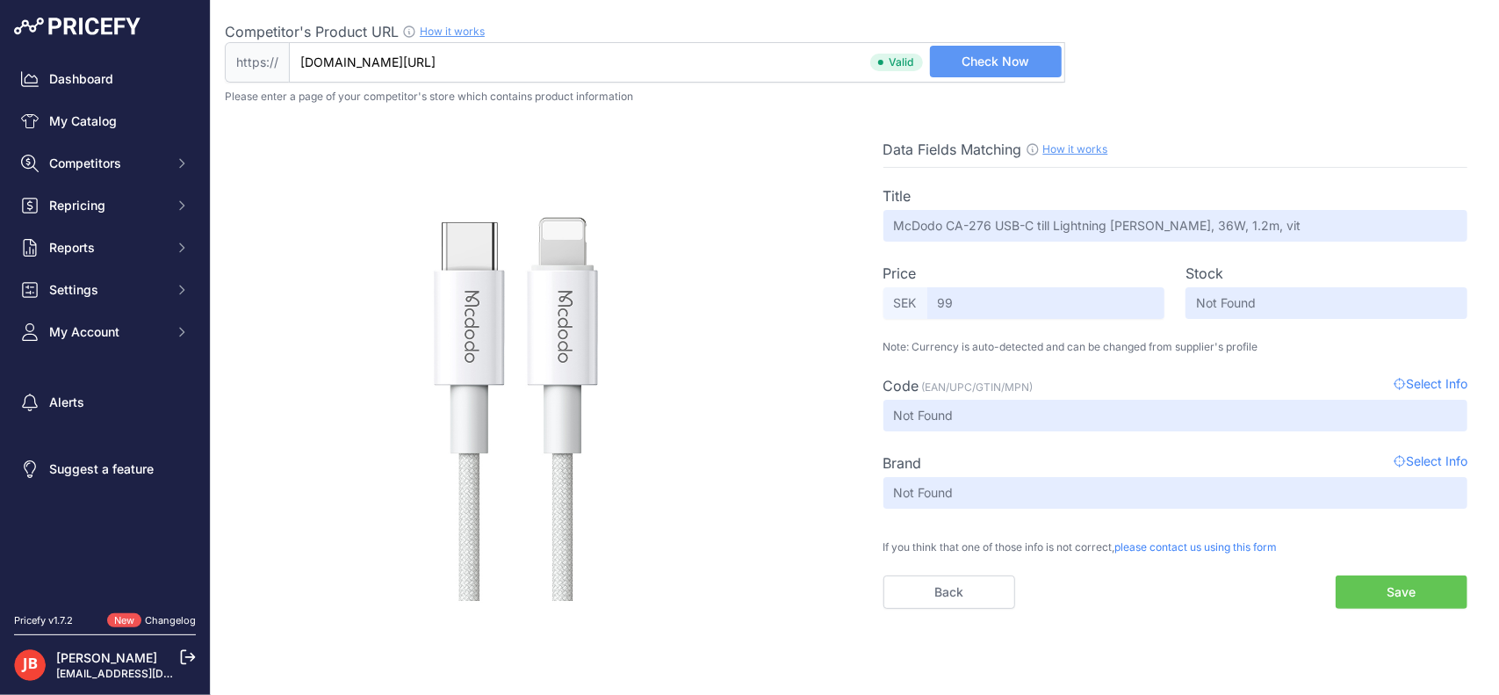
click at [1396, 598] on button "Save" at bounding box center [1402, 591] width 132 height 33
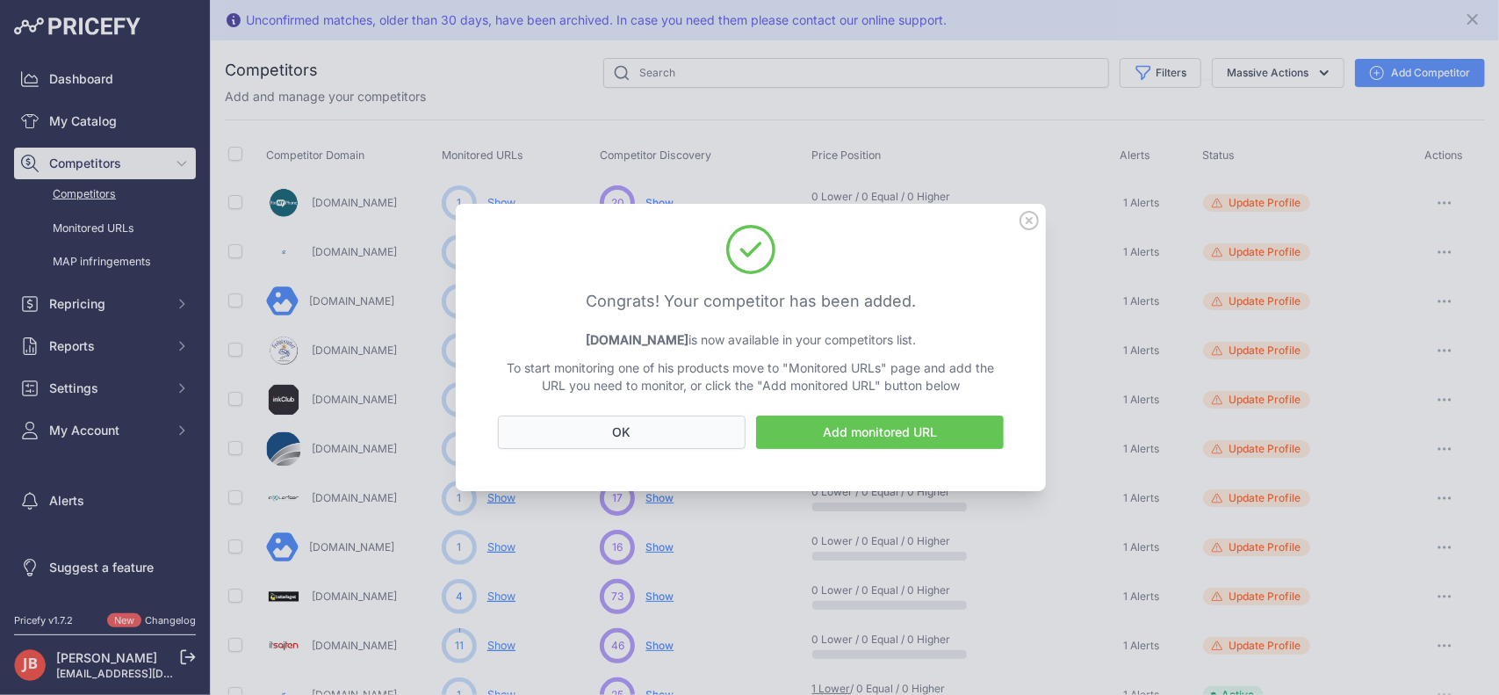
click at [635, 436] on button "OK" at bounding box center [622, 431] width 248 height 33
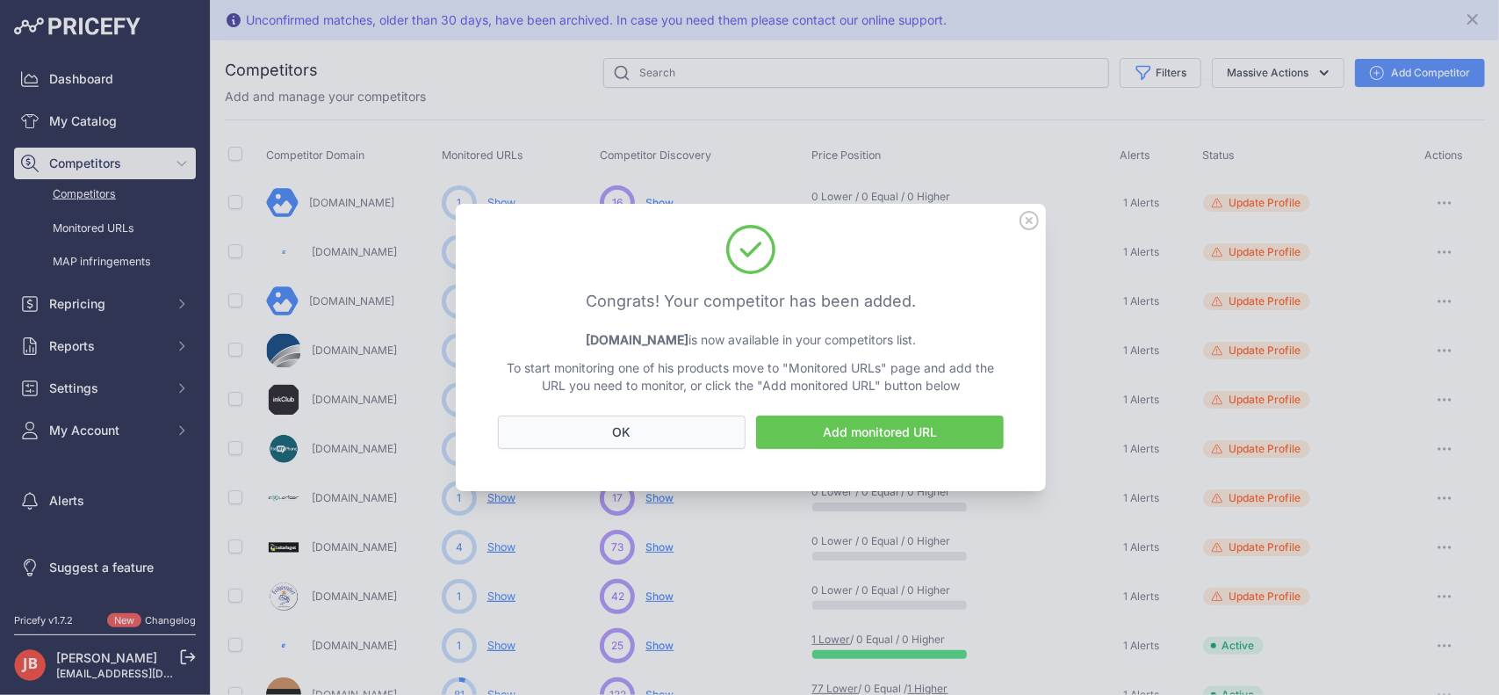
click at [659, 428] on button "OK" at bounding box center [622, 431] width 248 height 33
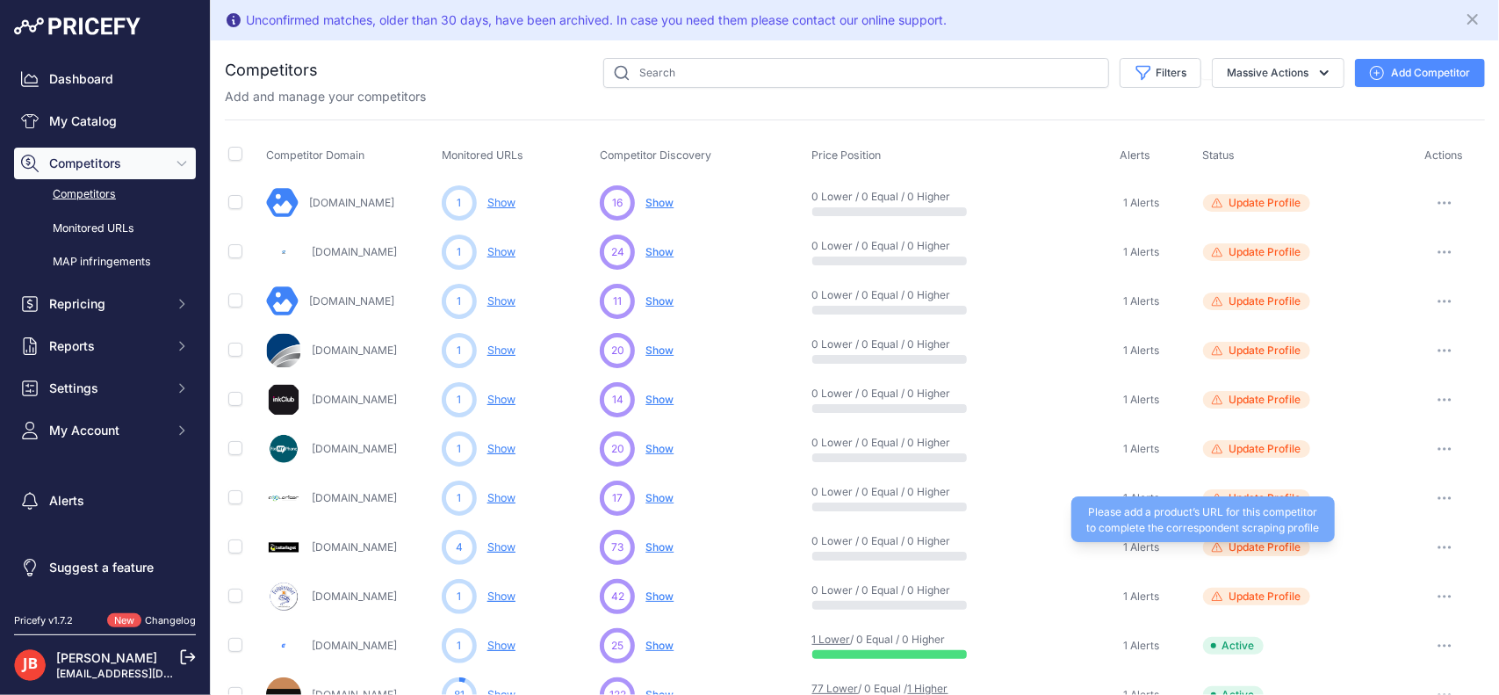
click at [1260, 545] on span "Update Profile" at bounding box center [1266, 547] width 72 height 14
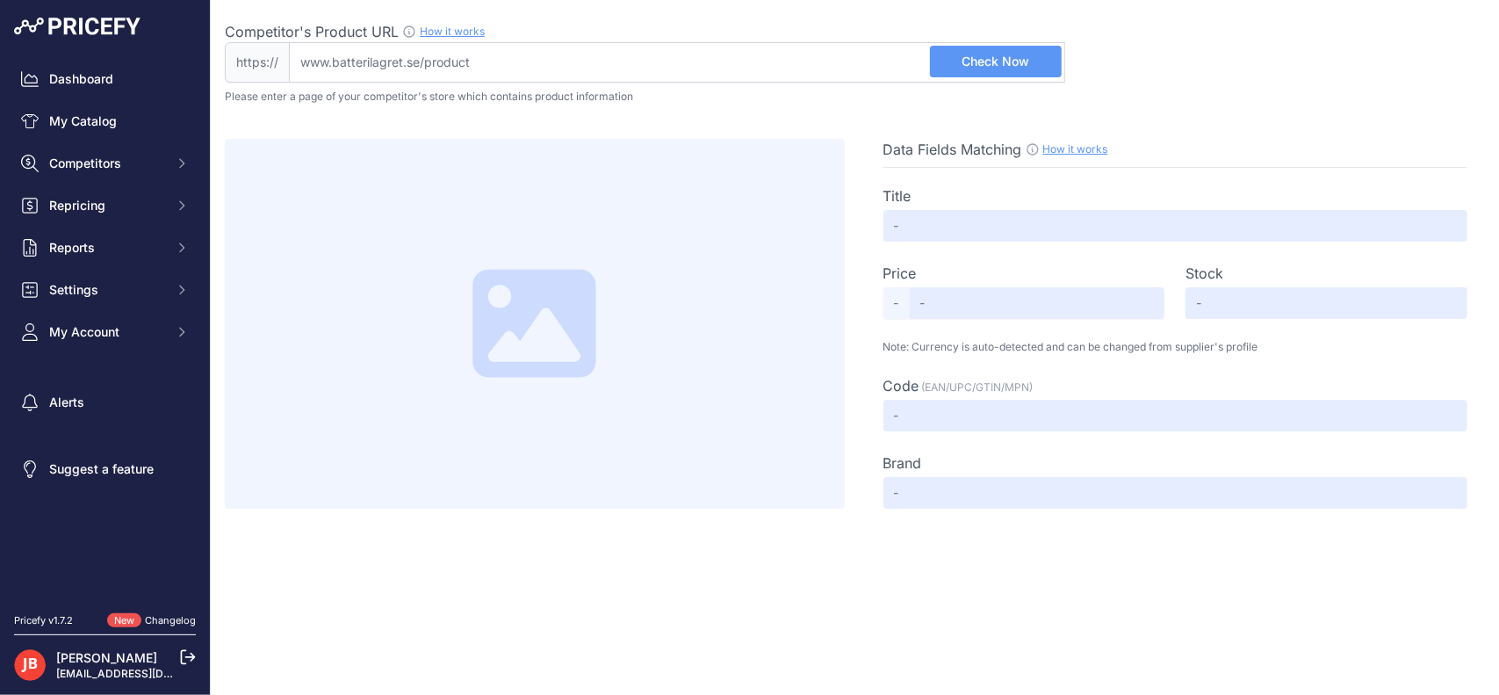
click at [502, 55] on input "Competitor's Product URL How it works In order to create your competitor's extr…" at bounding box center [677, 62] width 776 height 40
paste input "[URL][DOMAIN_NAME]"
type input "[DOMAIN_NAME][URL]"
click at [989, 59] on span "Check Now" at bounding box center [996, 62] width 68 height 18
type input "Verktygsväska med 107 delar | [DOMAIN_NAME]"
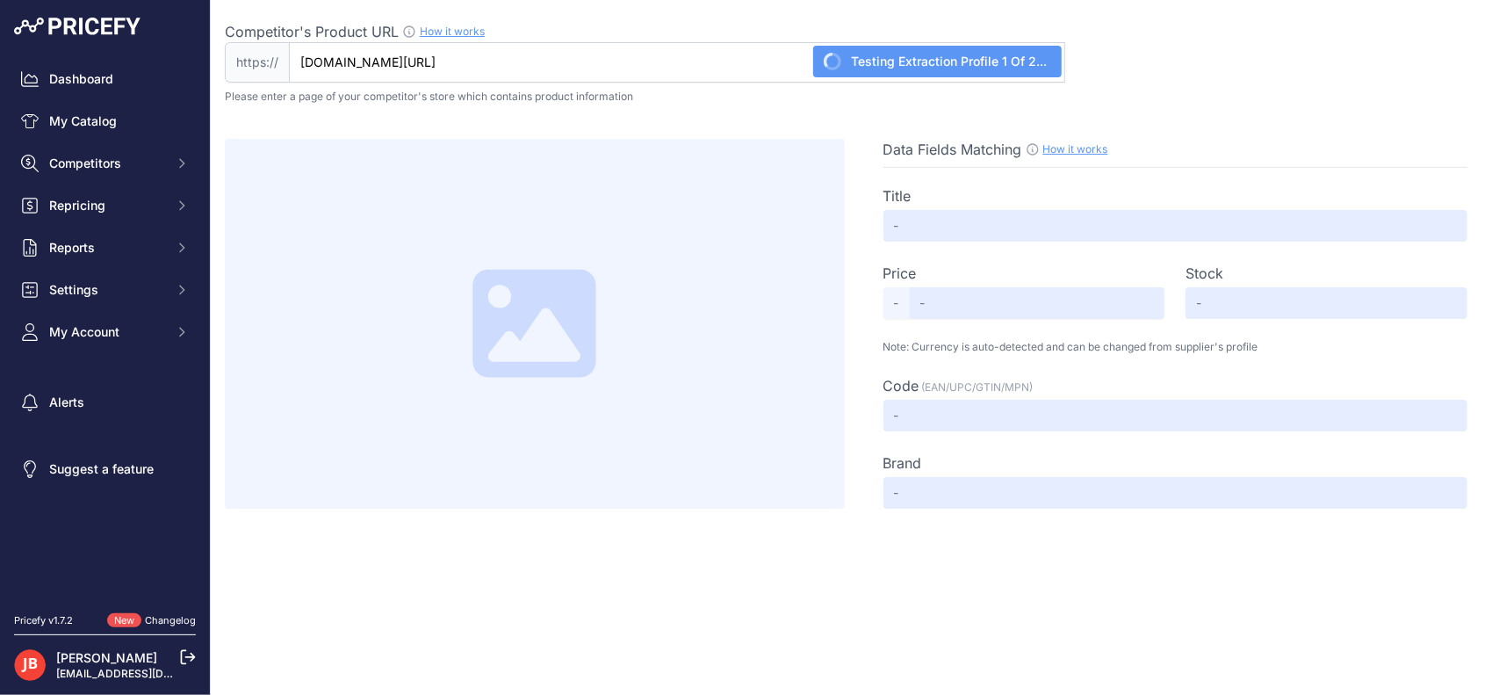
type input "995"
type input "Not Found"
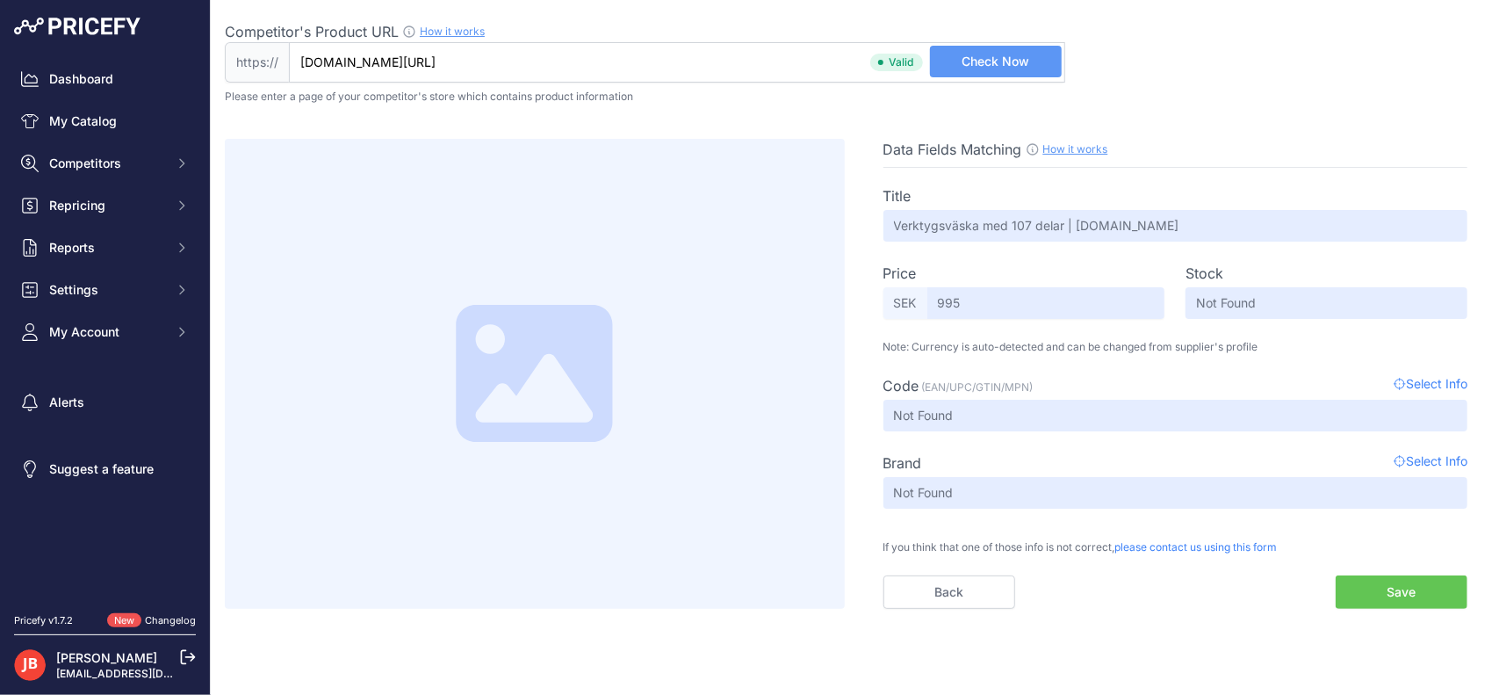
click at [1400, 601] on button "Save" at bounding box center [1402, 591] width 132 height 33
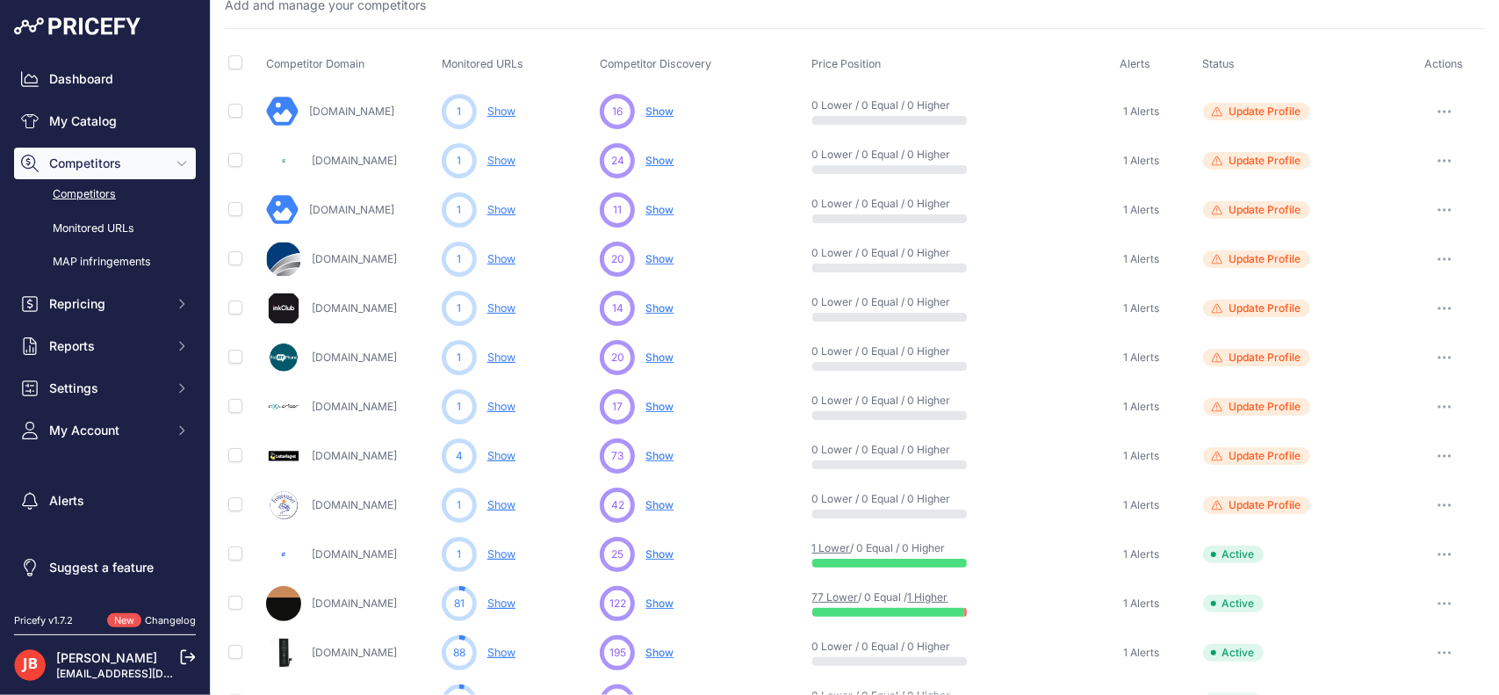
scroll to position [93, 0]
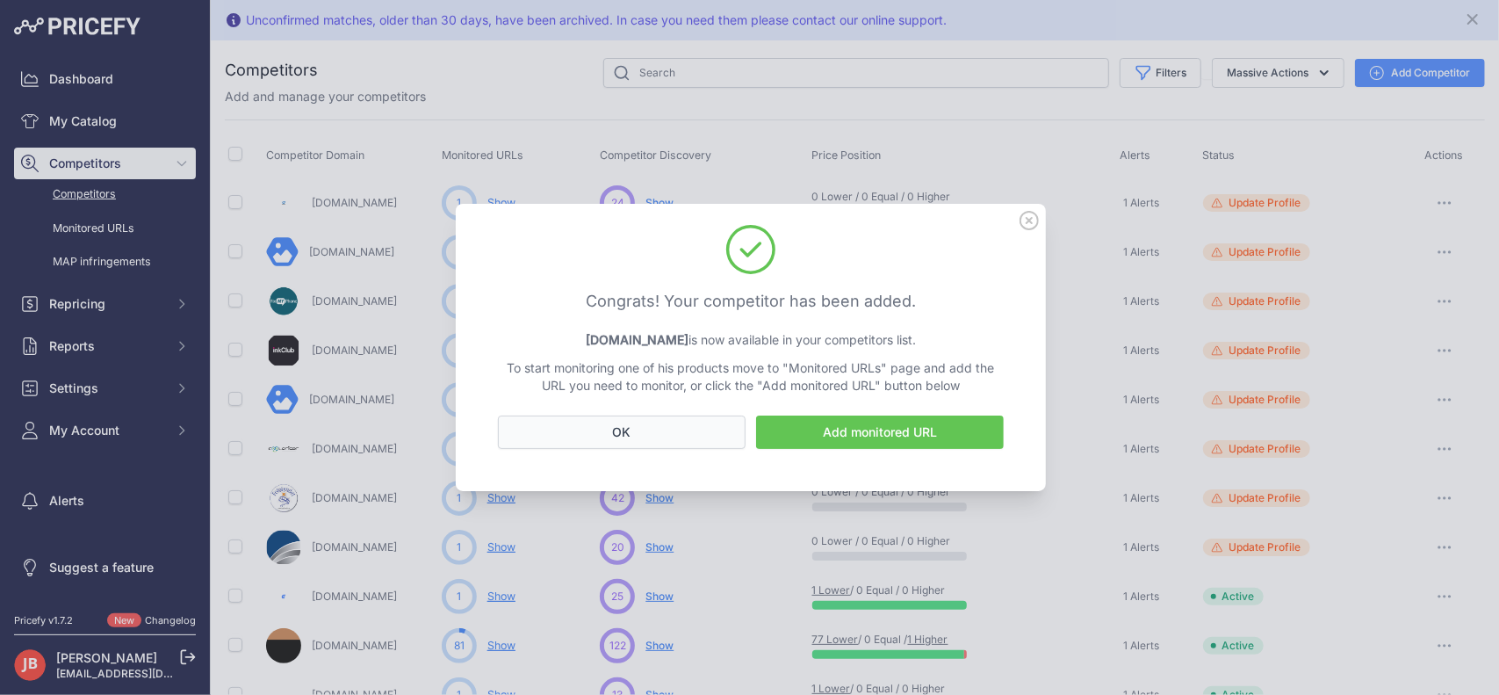
click at [677, 430] on button "OK" at bounding box center [622, 431] width 248 height 33
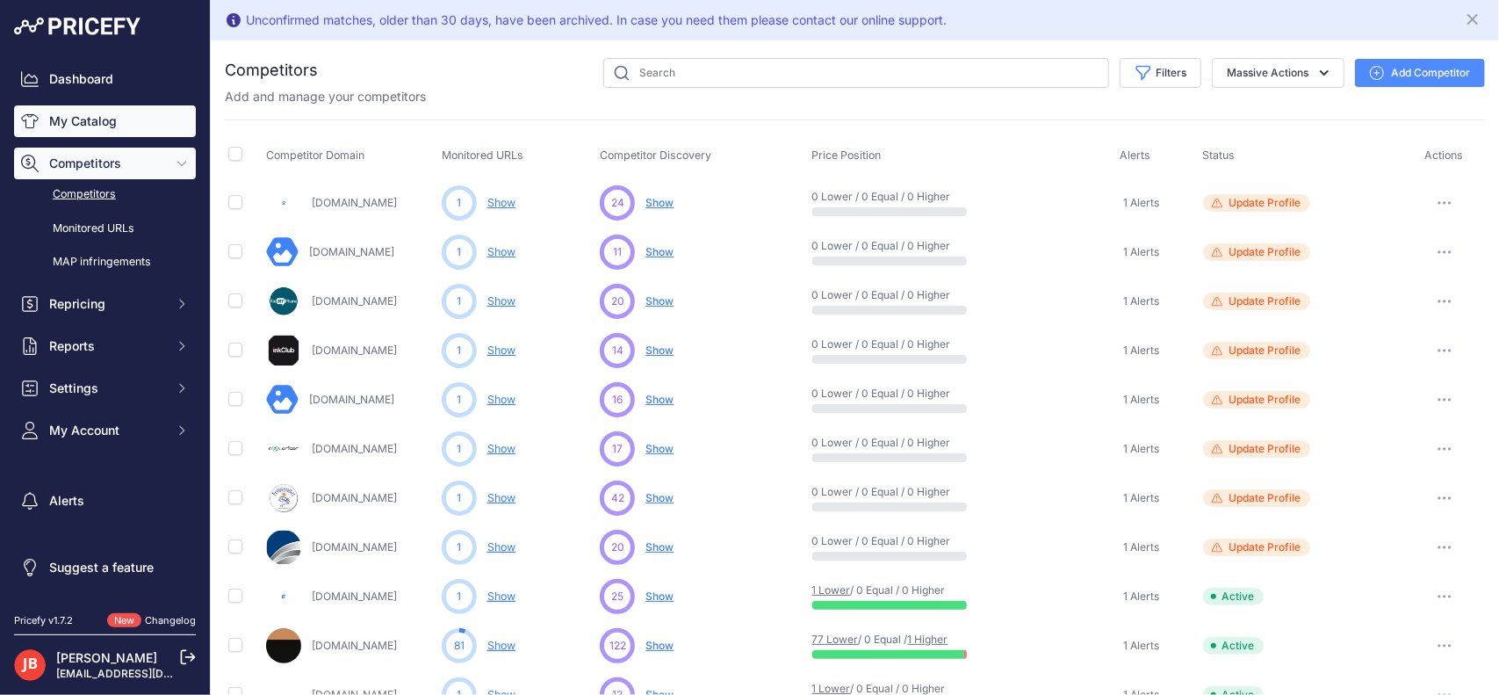
click at [91, 126] on link "My Catalog" at bounding box center [105, 121] width 182 height 32
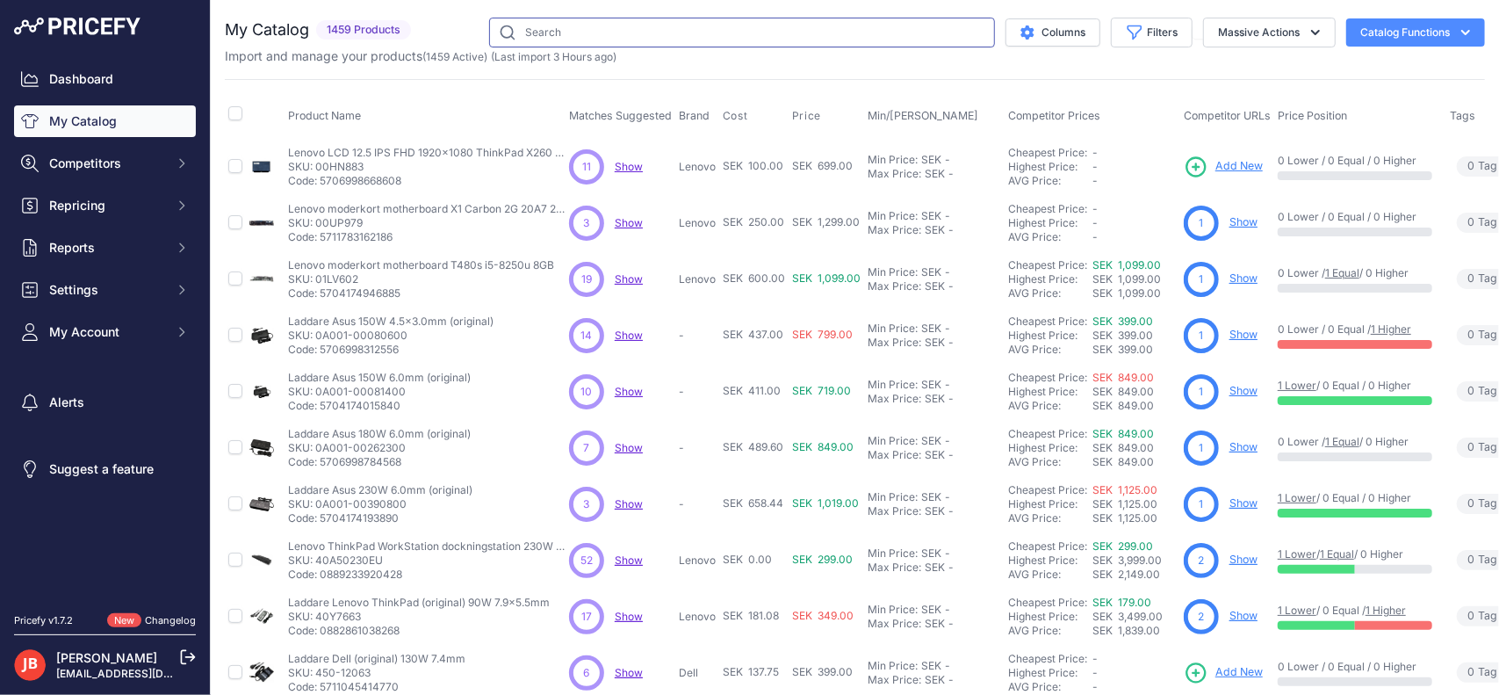
click at [580, 32] on input "text" at bounding box center [742, 33] width 506 height 30
type input "ae1496q"
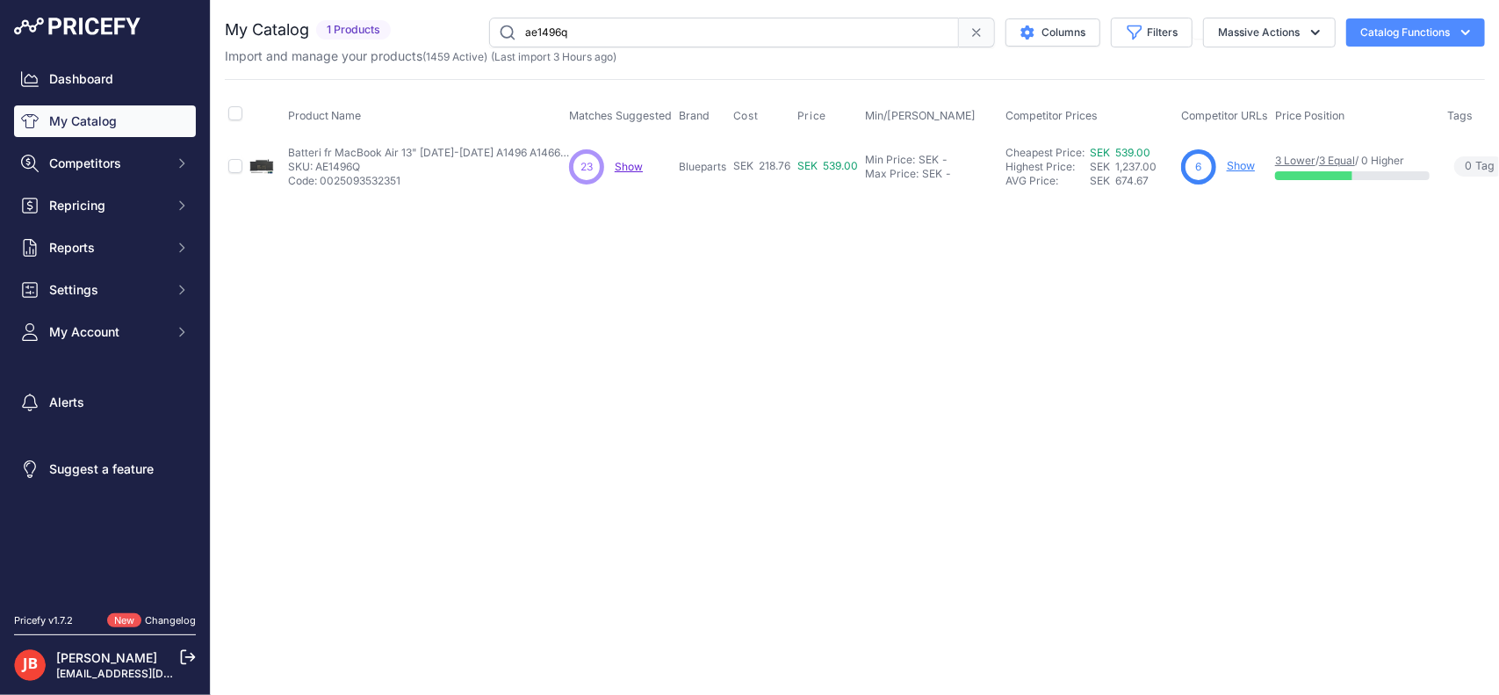
click at [1241, 164] on link "Show" at bounding box center [1241, 165] width 28 height 13
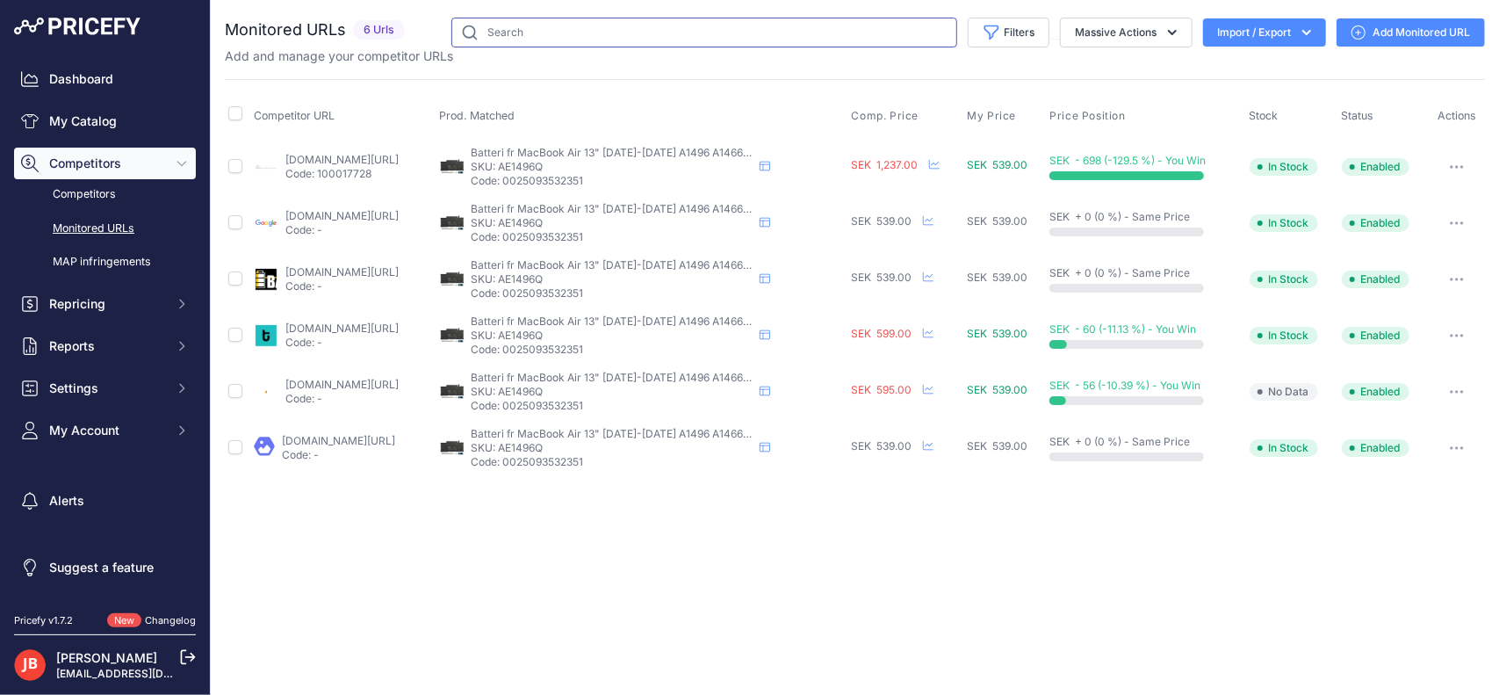
click at [572, 43] on input "text" at bounding box center [704, 33] width 506 height 30
type input "l"
type input "ae"
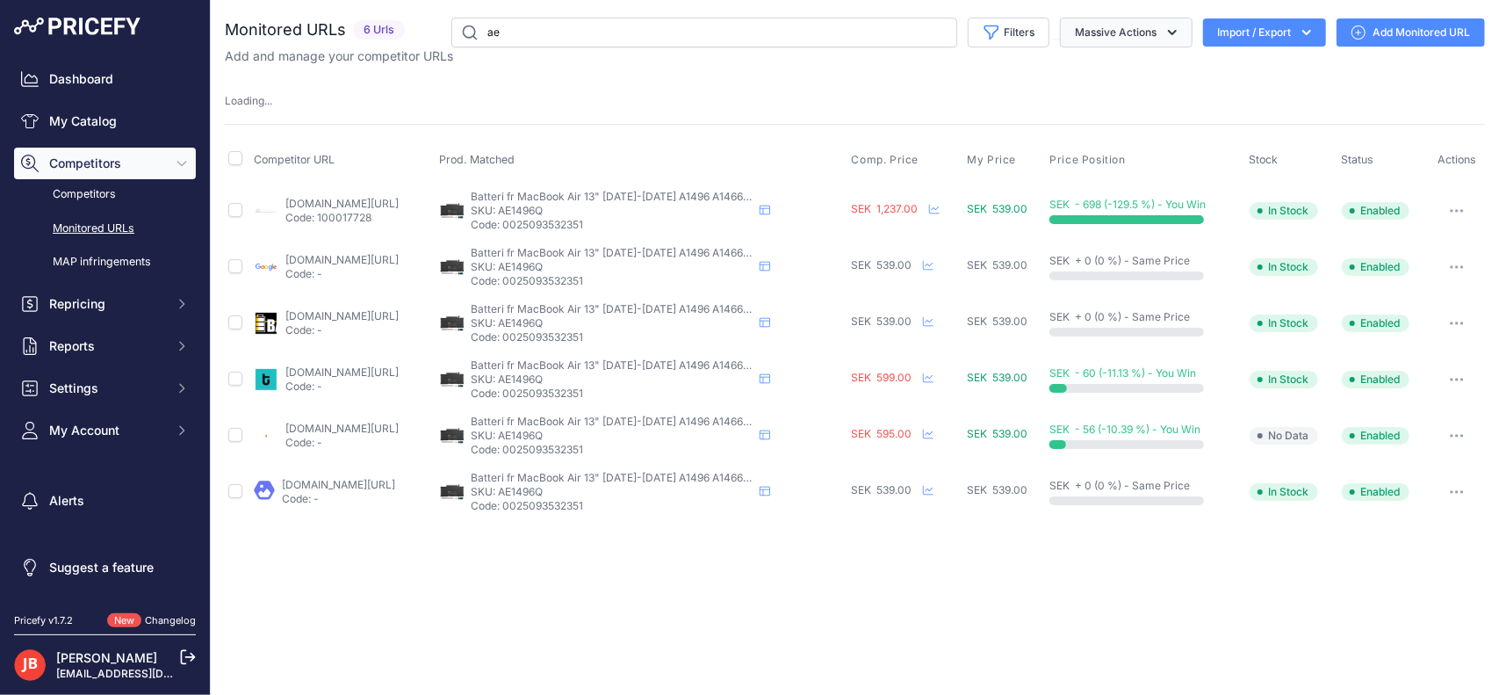
click at [1133, 25] on button "Massive Actions" at bounding box center [1126, 33] width 133 height 30
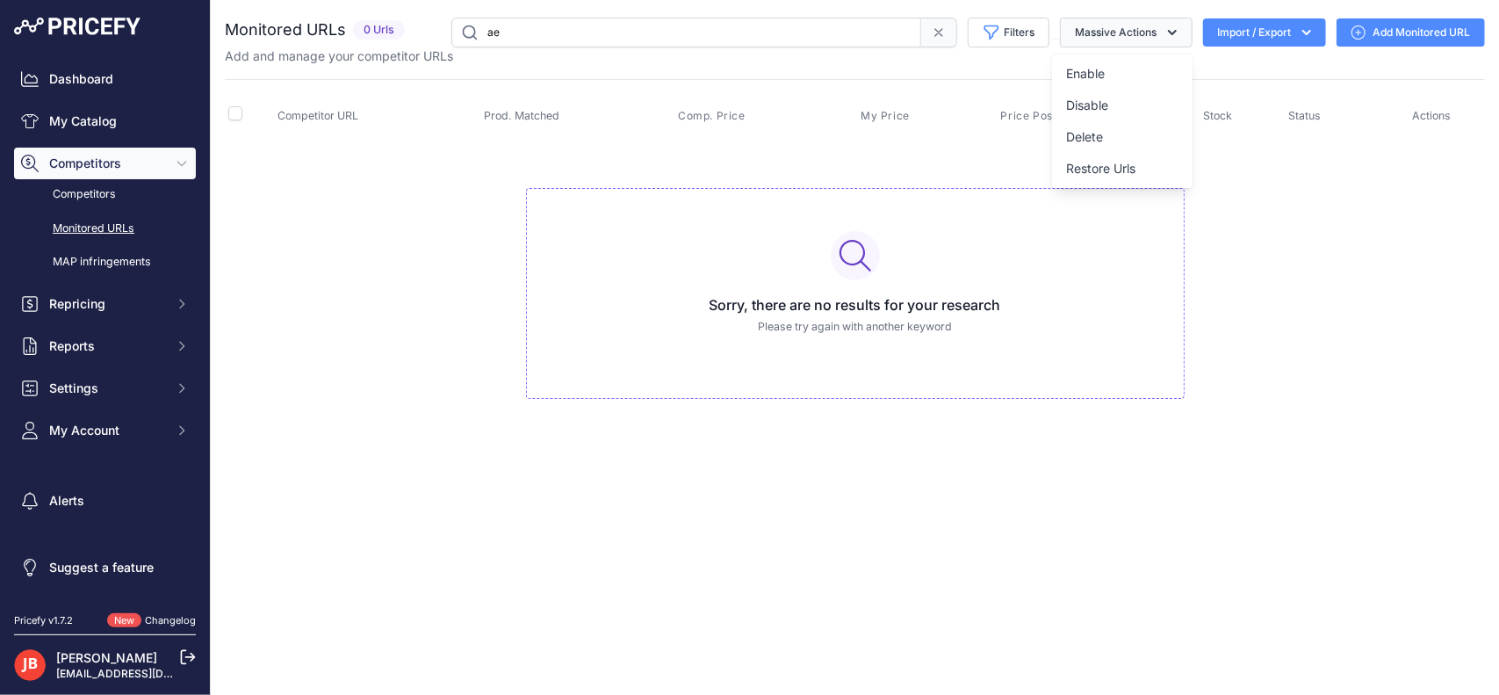
click at [1133, 25] on button "Massive Actions" at bounding box center [1126, 33] width 133 height 30
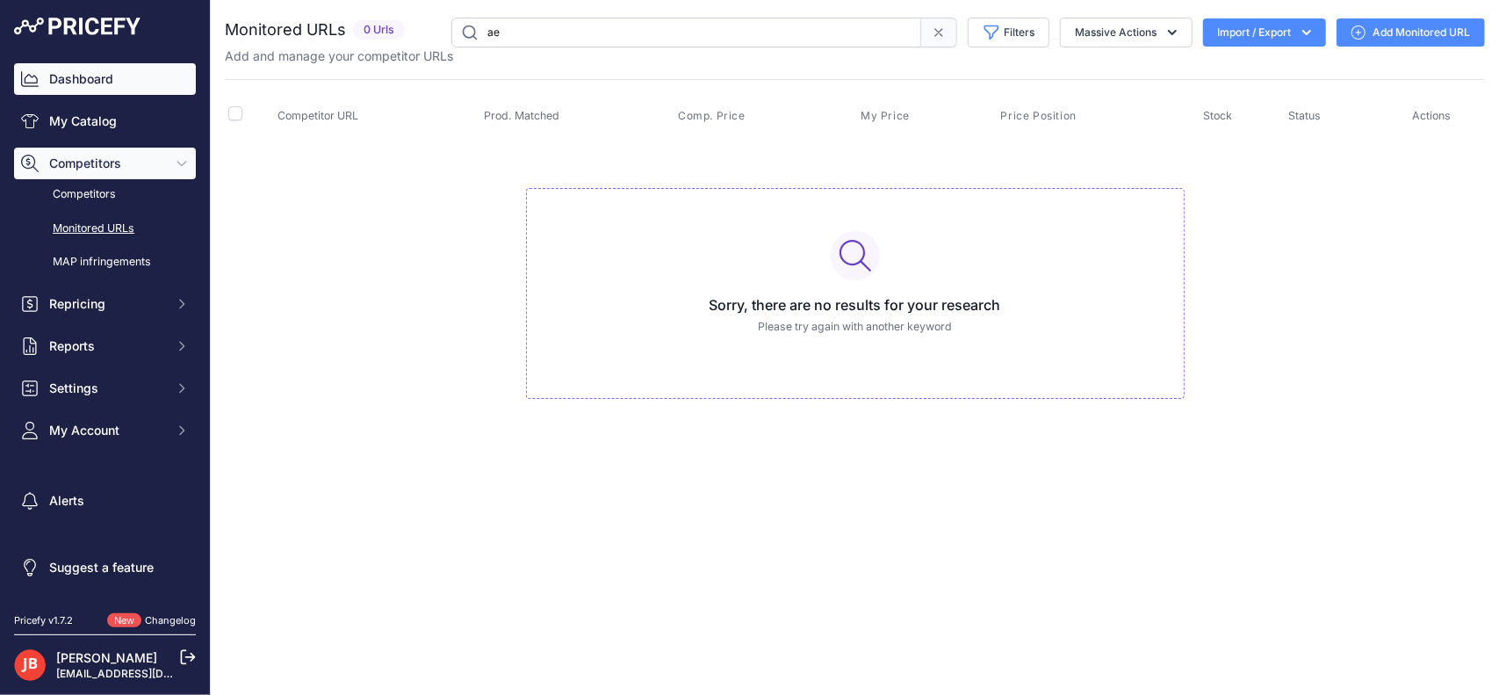
click at [79, 83] on link "Dashboard" at bounding box center [105, 79] width 182 height 32
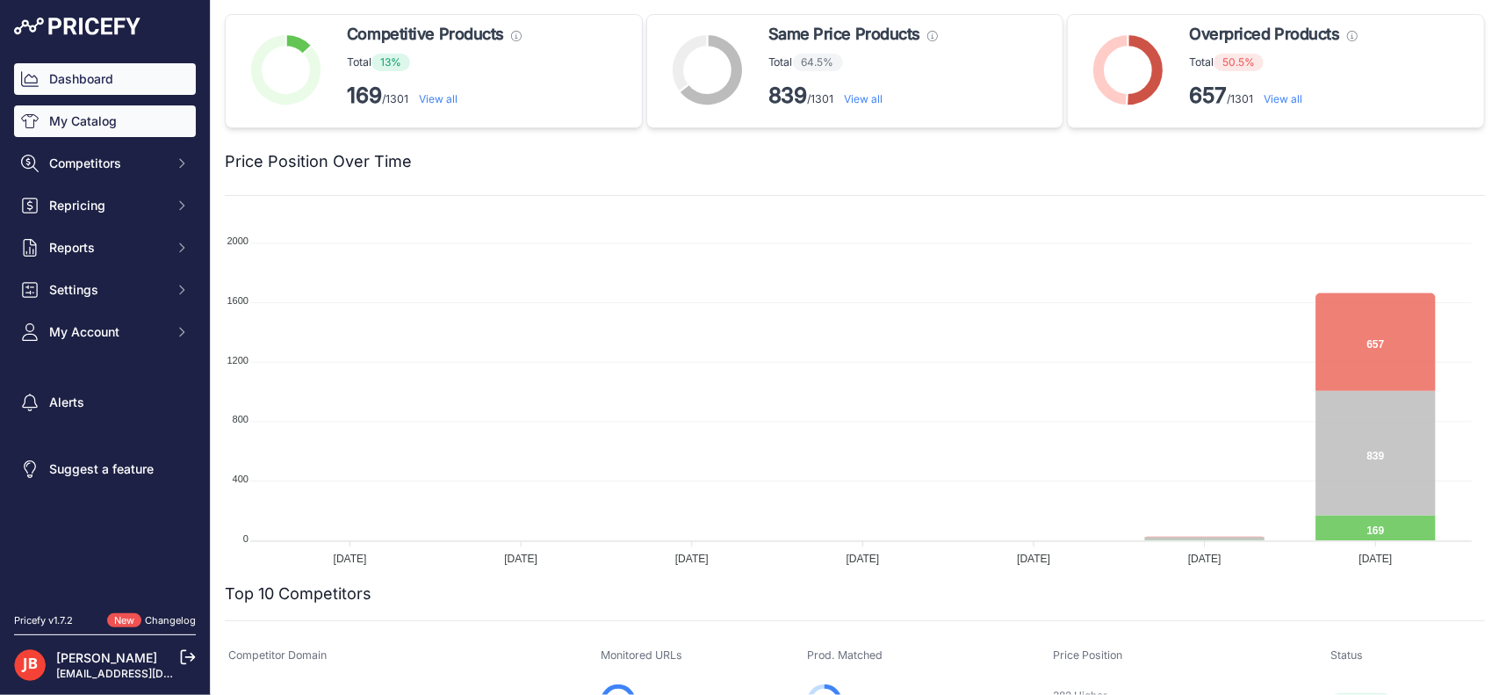
click at [110, 116] on link "My Catalog" at bounding box center [105, 121] width 182 height 32
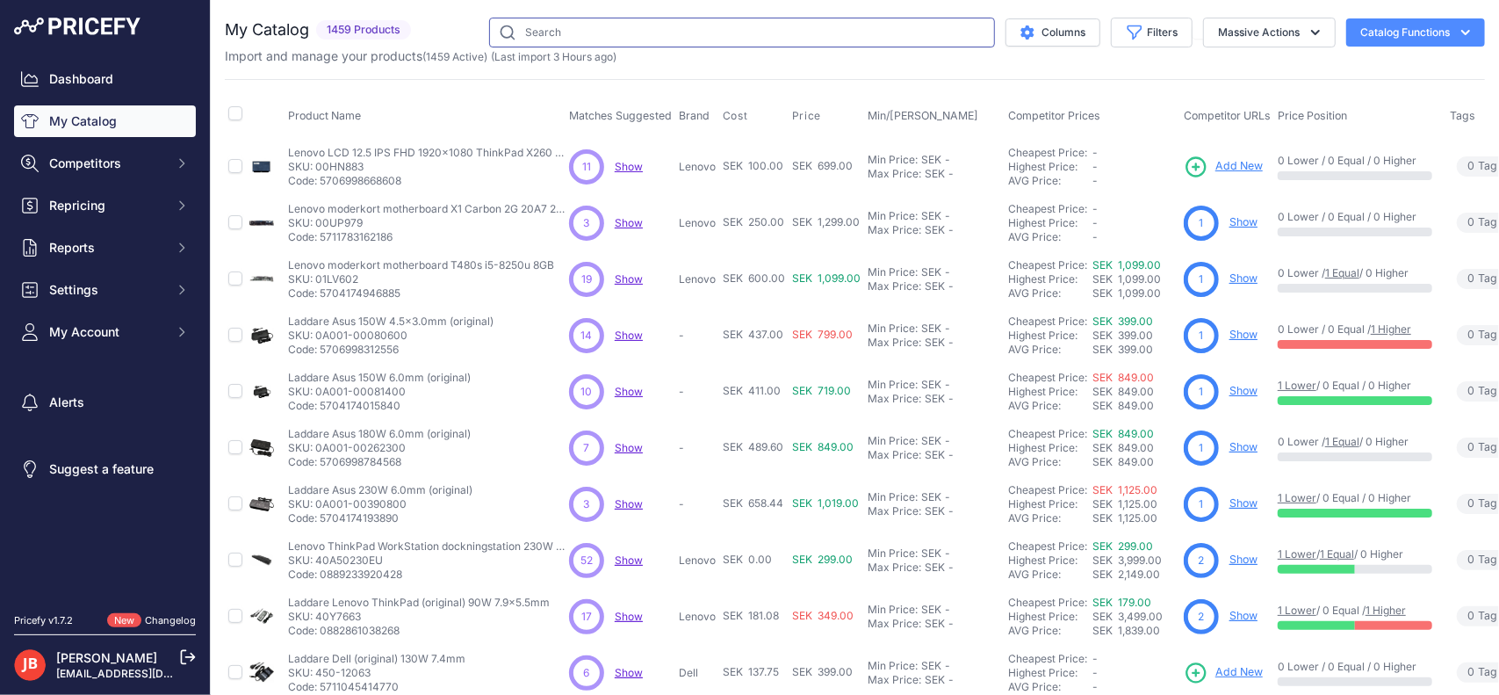
click at [802, 31] on input "text" at bounding box center [742, 33] width 506 height 30
type input "ae1496q"
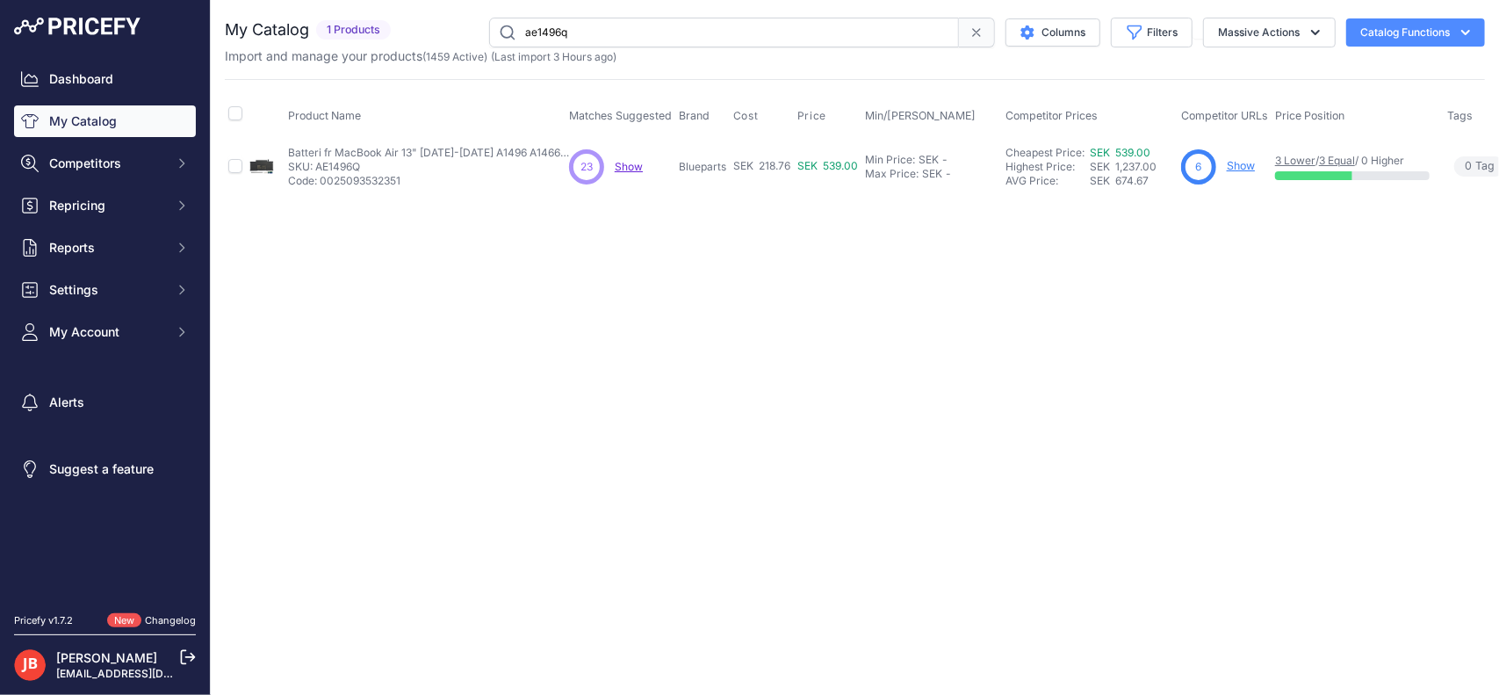
click at [627, 170] on span "Show" at bounding box center [629, 166] width 28 height 13
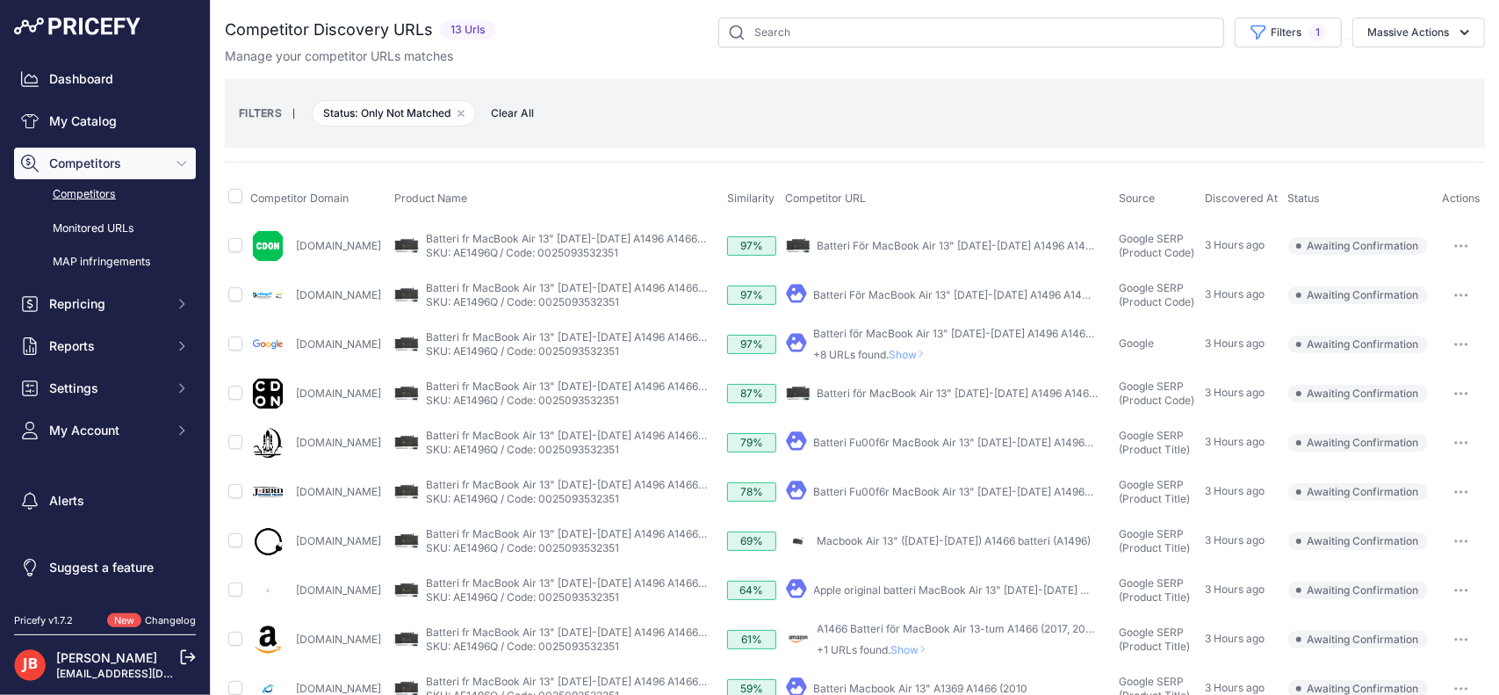
click at [242, 194] on th at bounding box center [236, 199] width 22 height 44
click at [234, 194] on input "checkbox" at bounding box center [235, 196] width 14 height 14
checkbox input "true"
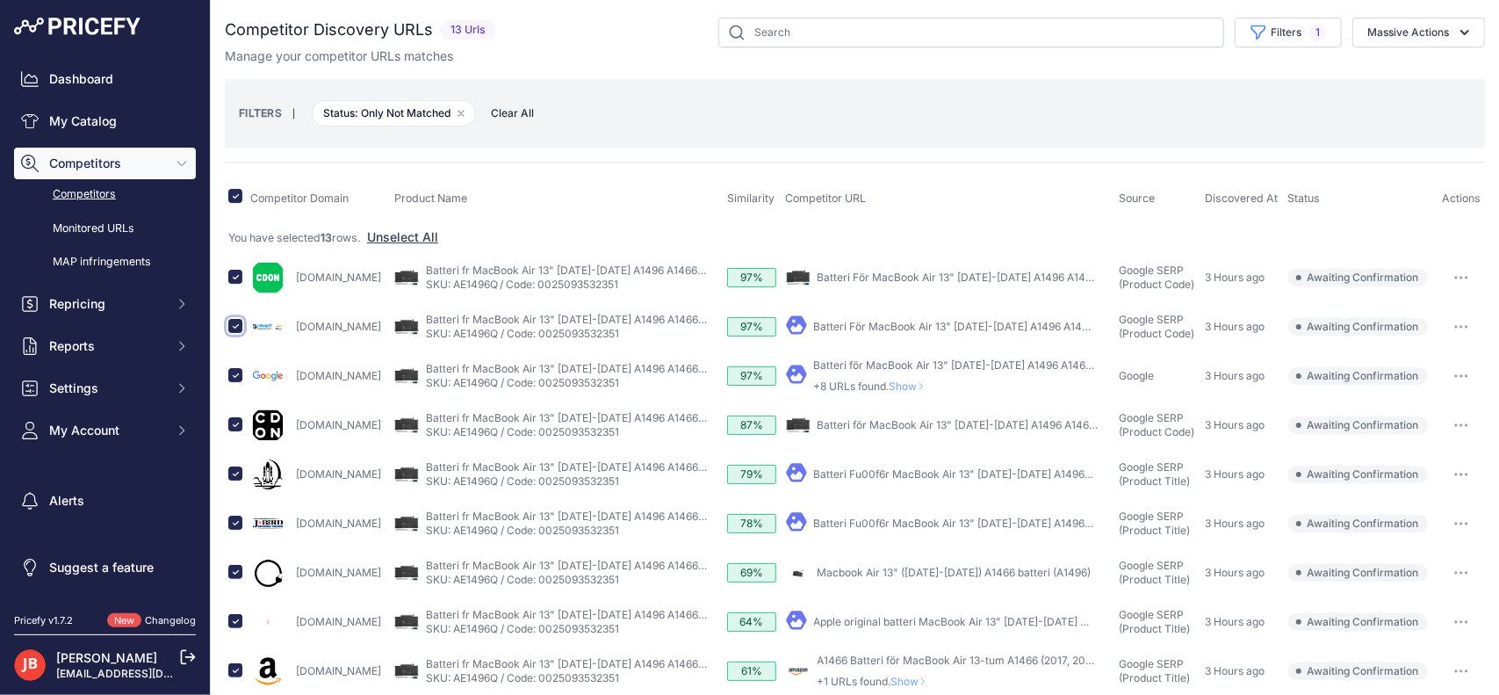
click at [232, 321] on input "checkbox" at bounding box center [235, 326] width 14 height 14
checkbox input "false"
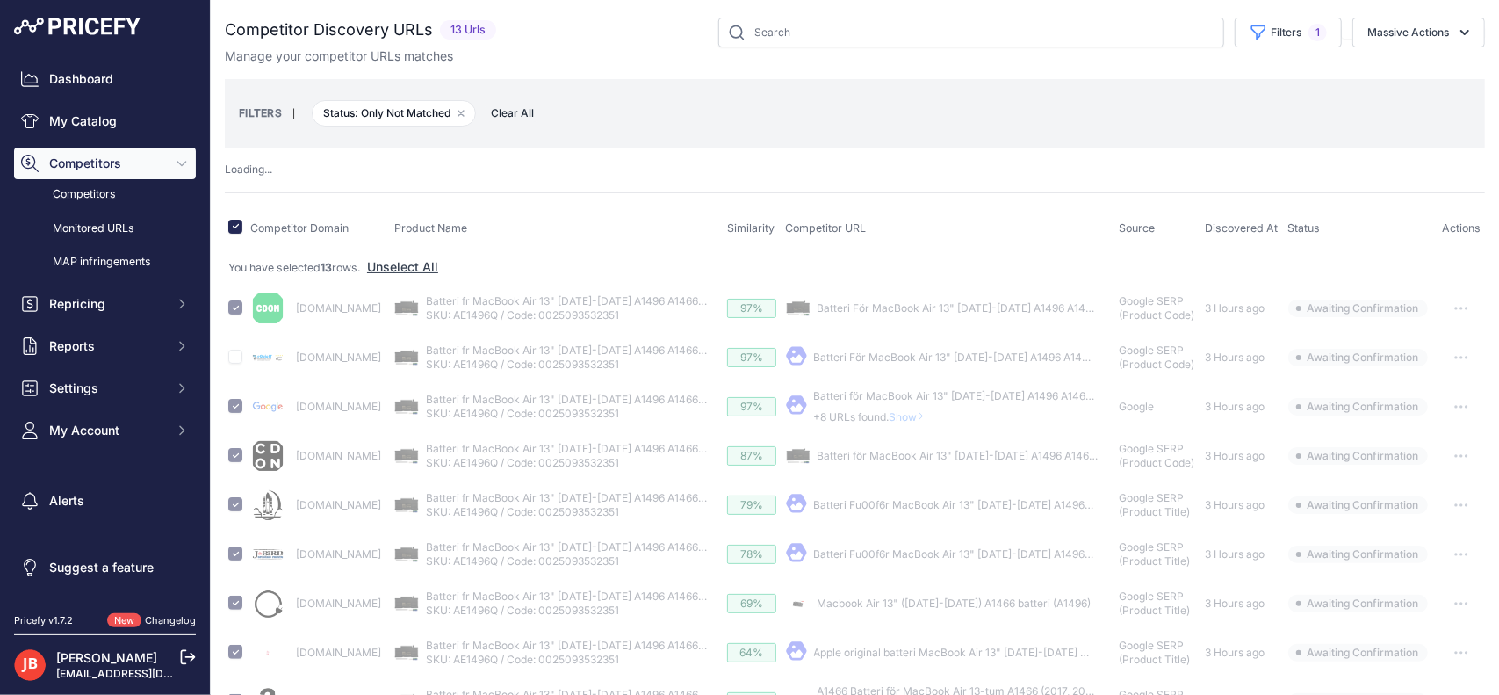
checkbox input "false"
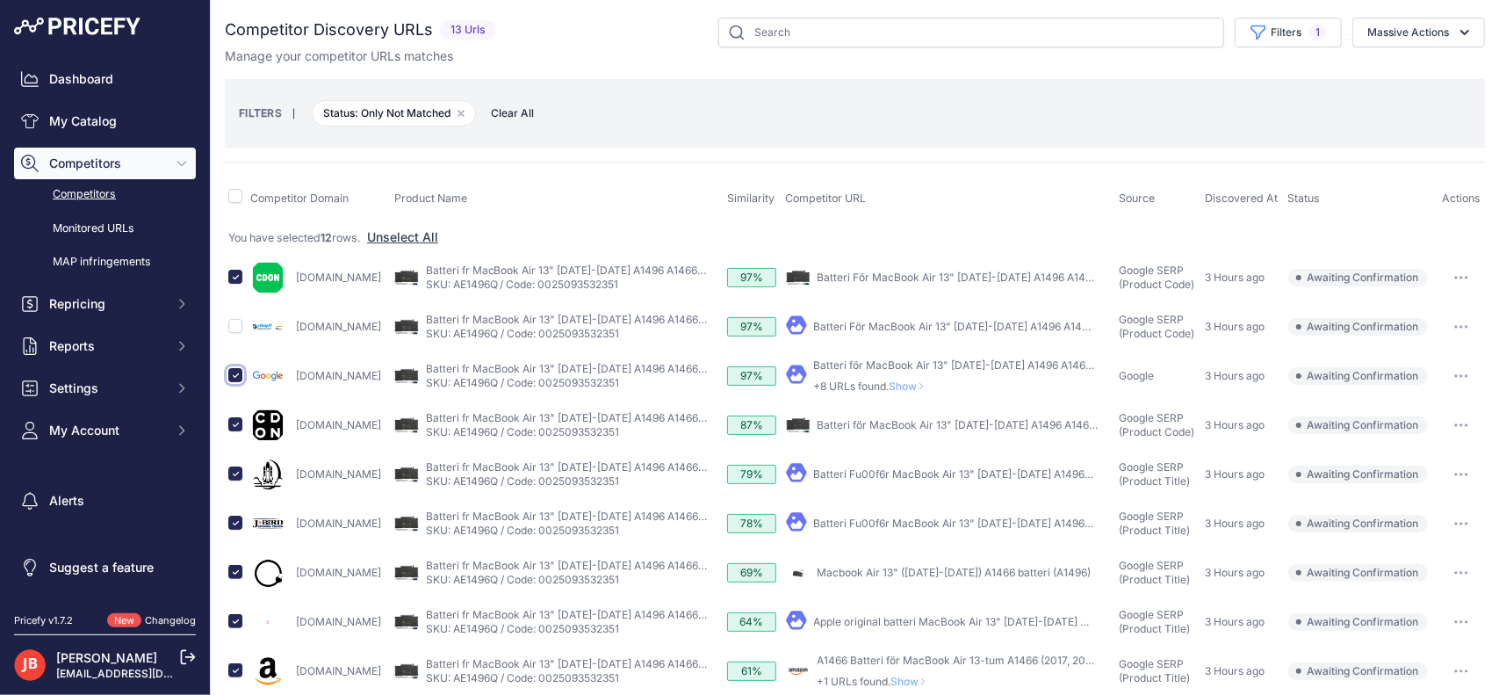
click at [231, 368] on input "checkbox" at bounding box center [235, 375] width 14 height 14
checkbox input "false"
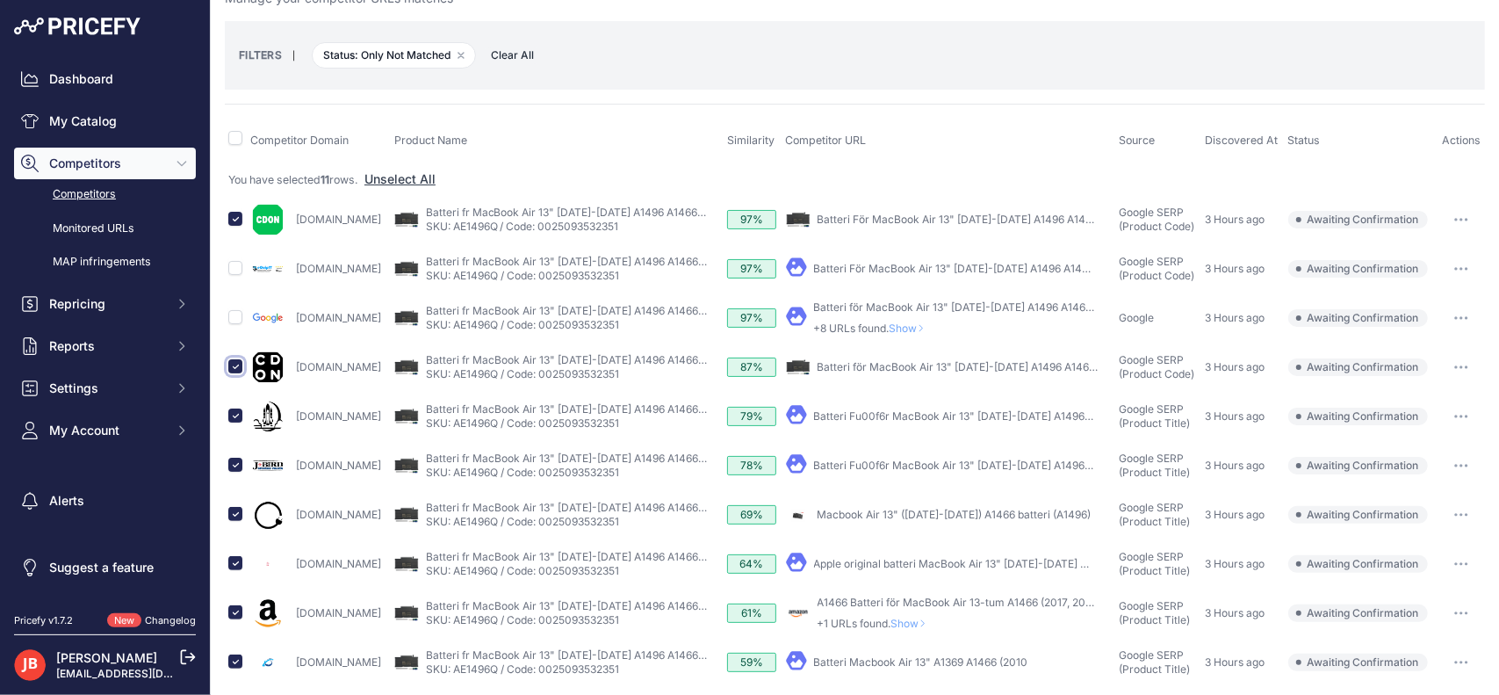
click at [234, 365] on input "checkbox" at bounding box center [235, 366] width 14 height 14
checkbox input "false"
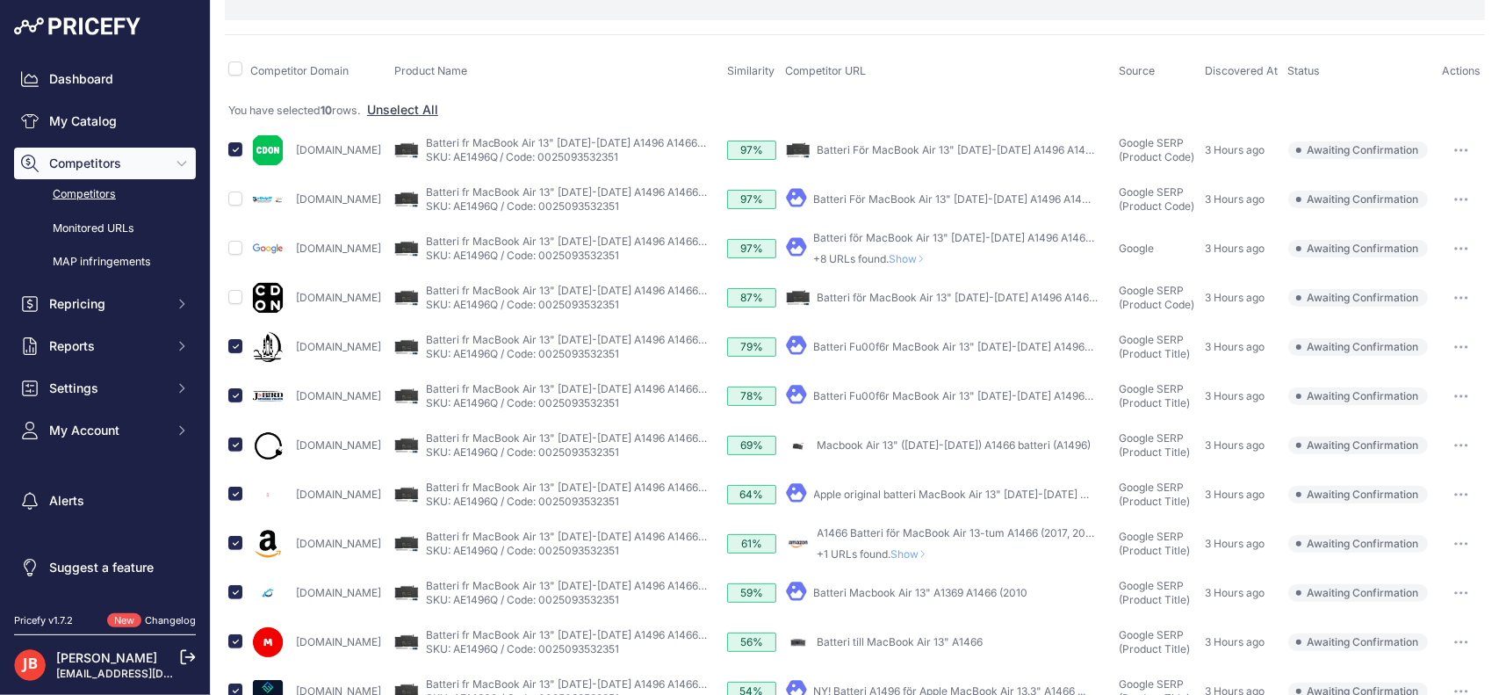
scroll to position [152, 0]
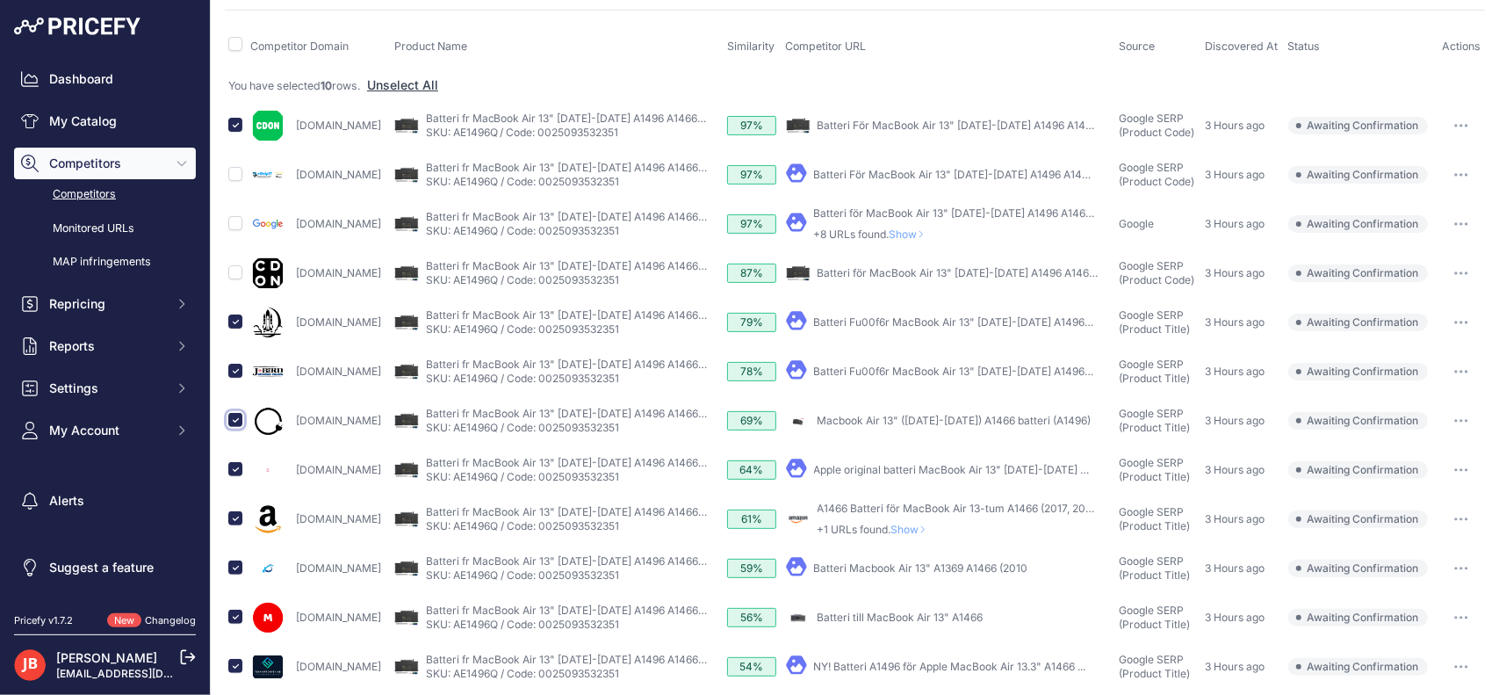
click at [235, 413] on input "checkbox" at bounding box center [235, 420] width 14 height 14
checkbox input "false"
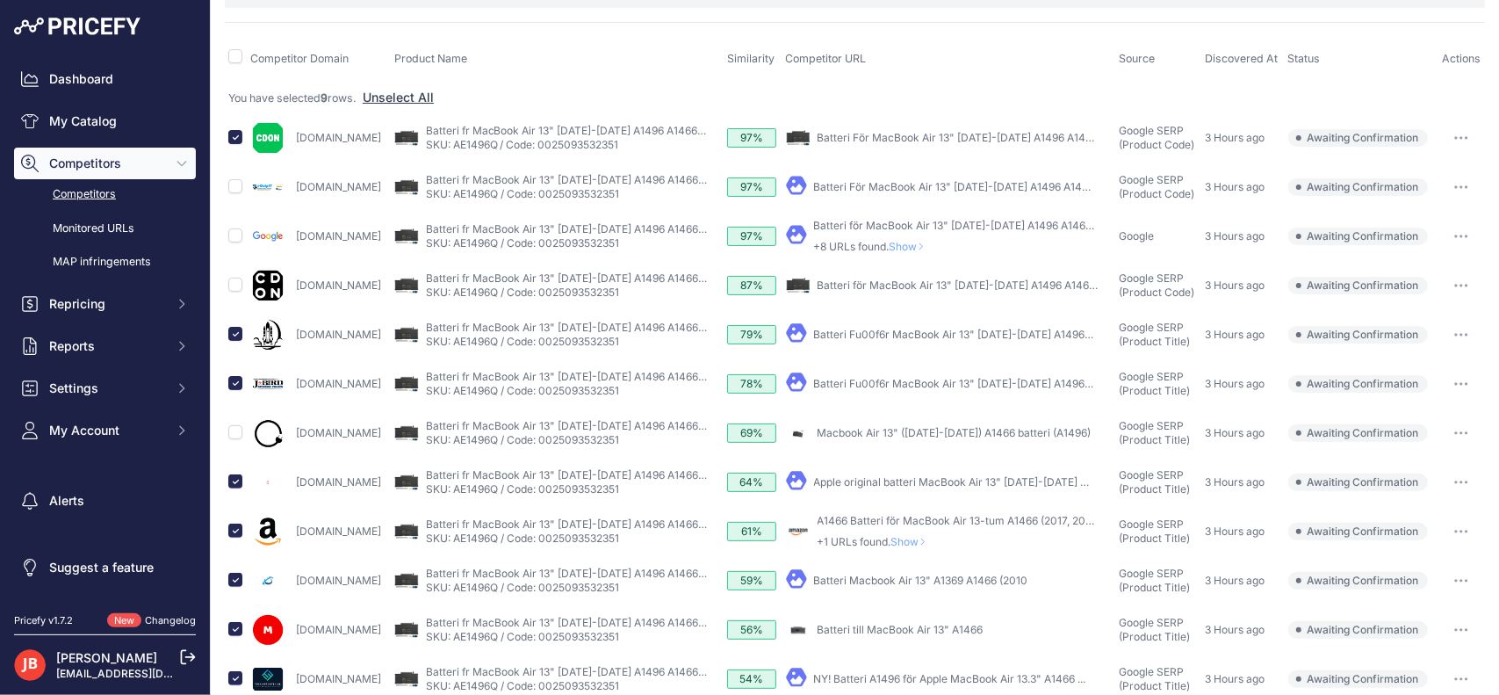
scroll to position [0, 0]
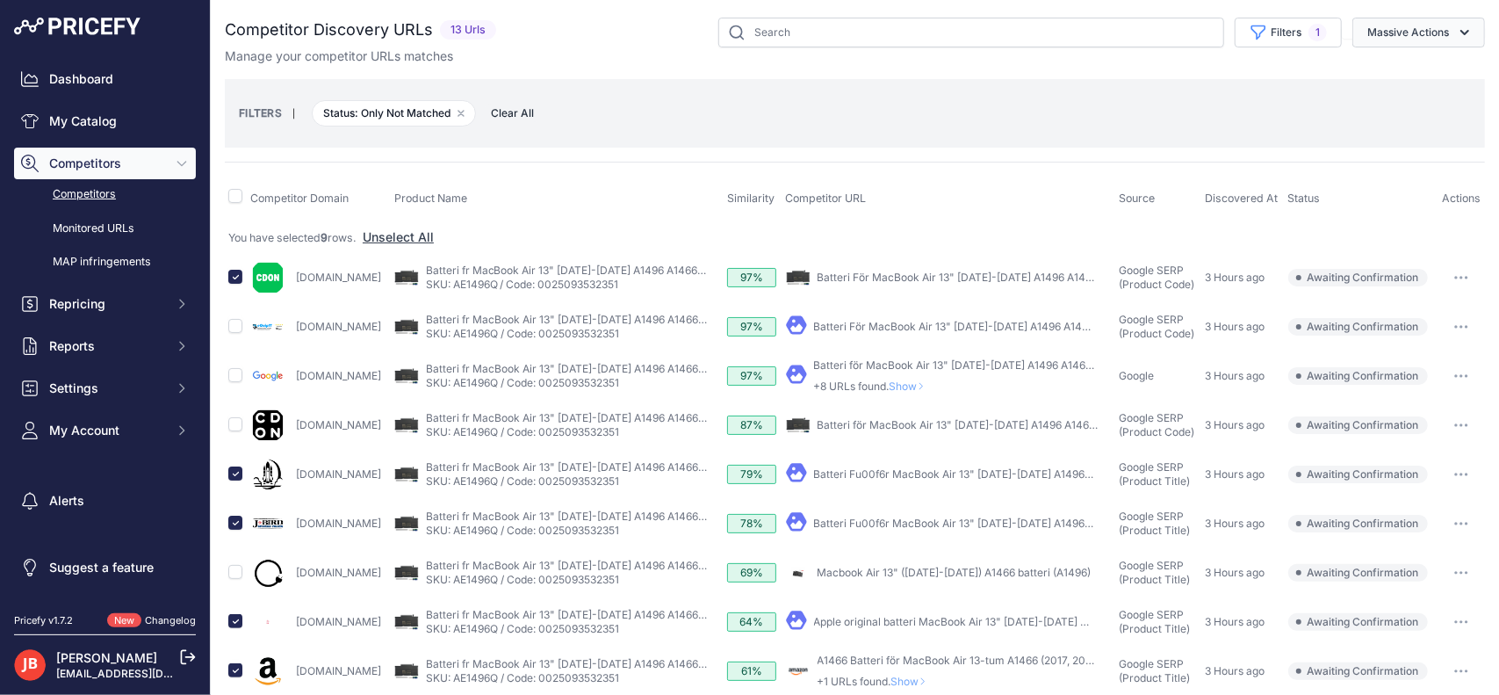
click at [1425, 25] on button "Massive Actions" at bounding box center [1419, 33] width 133 height 30
click at [1410, 78] on span "Confirm Match" at bounding box center [1401, 73] width 85 height 15
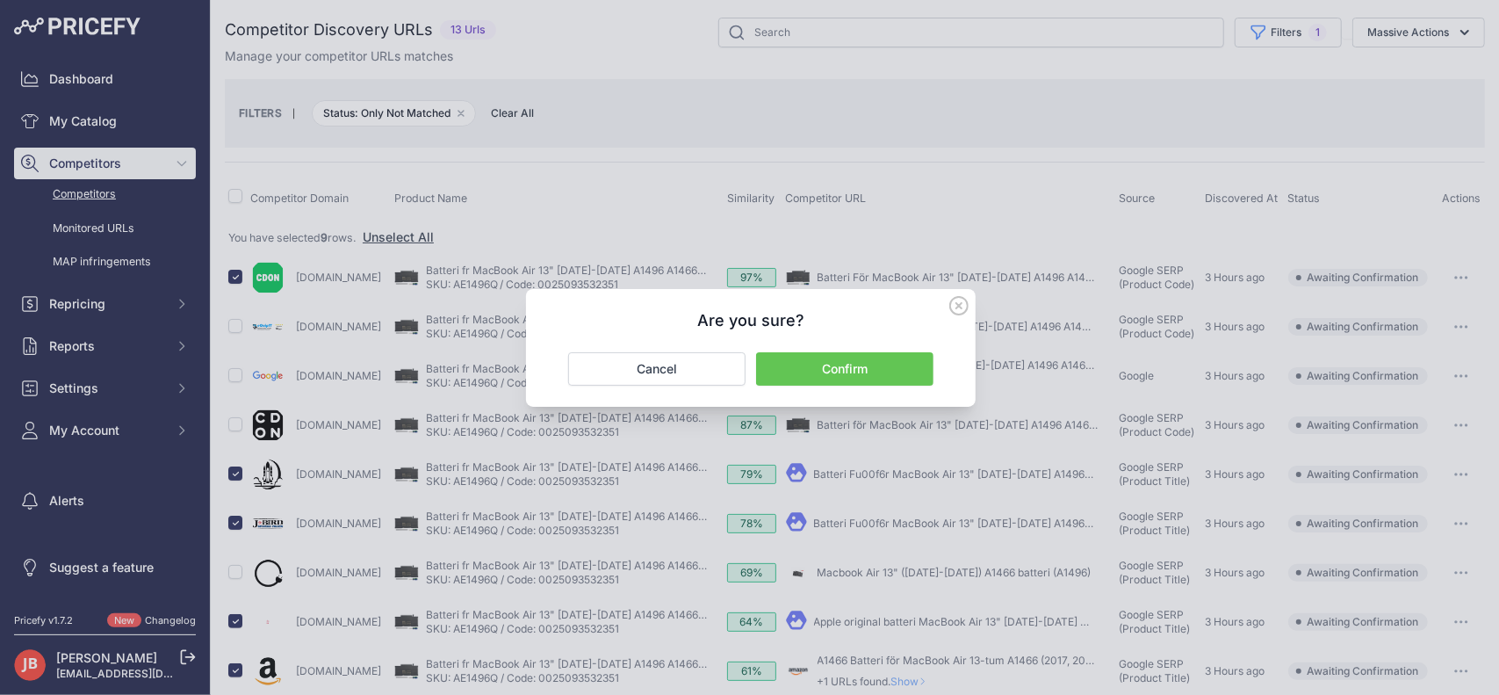
click at [915, 366] on button "Confirm" at bounding box center [844, 368] width 177 height 33
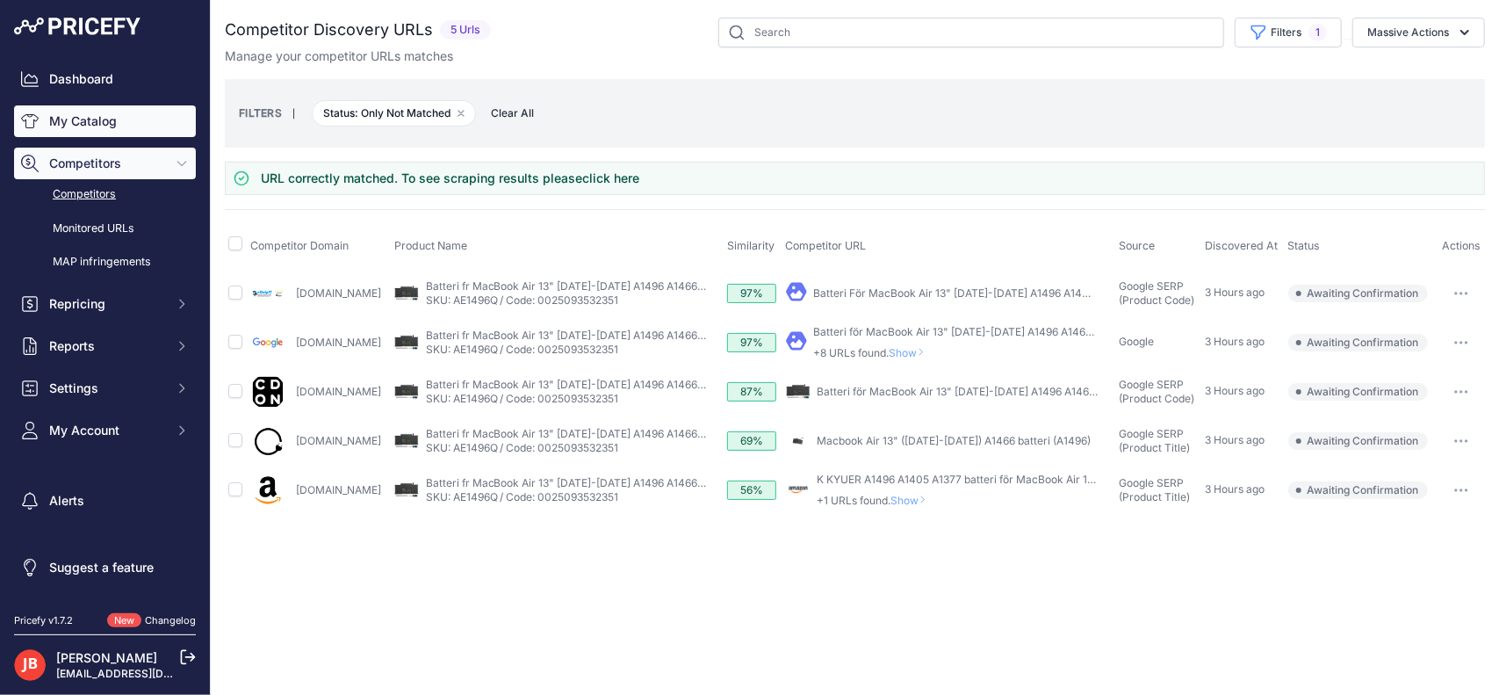
click at [97, 112] on link "My Catalog" at bounding box center [105, 121] width 182 height 32
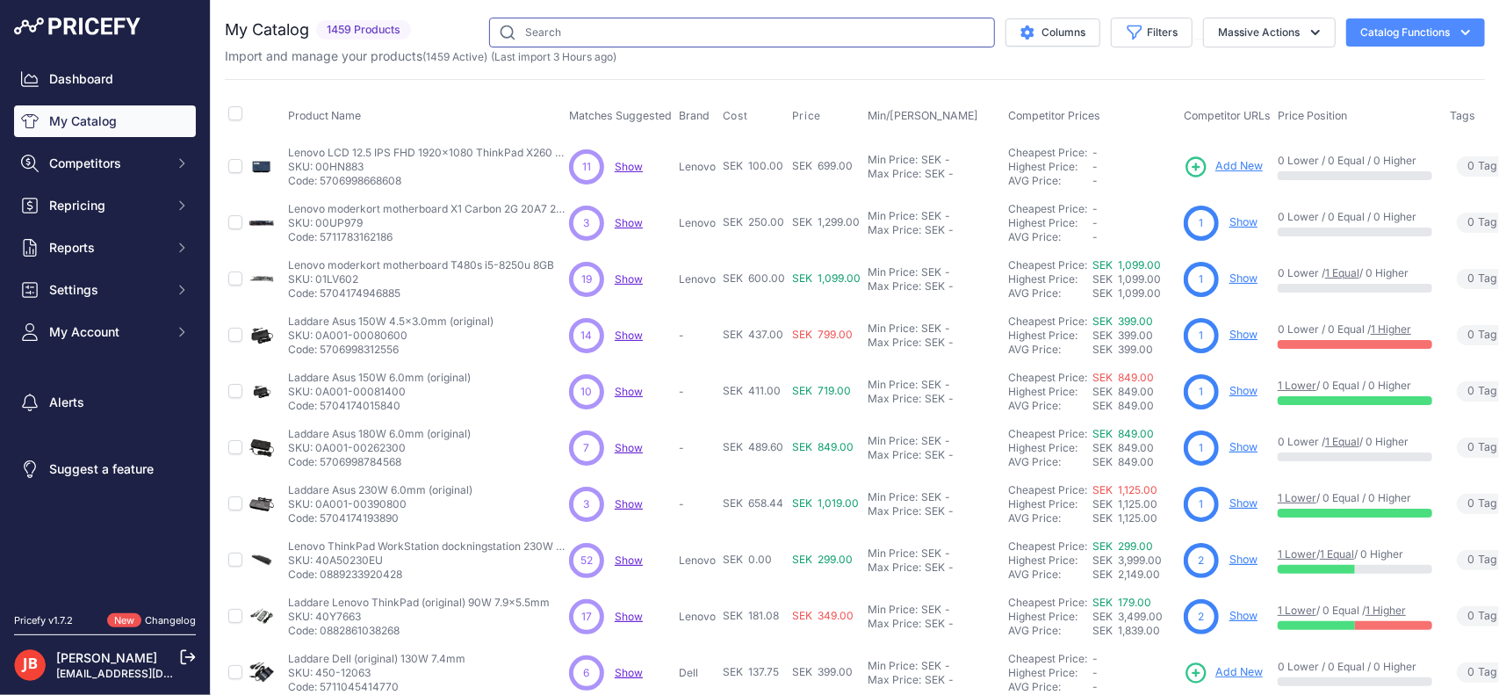
click at [576, 42] on input "text" at bounding box center [742, 33] width 506 height 30
type input "ae1496q"
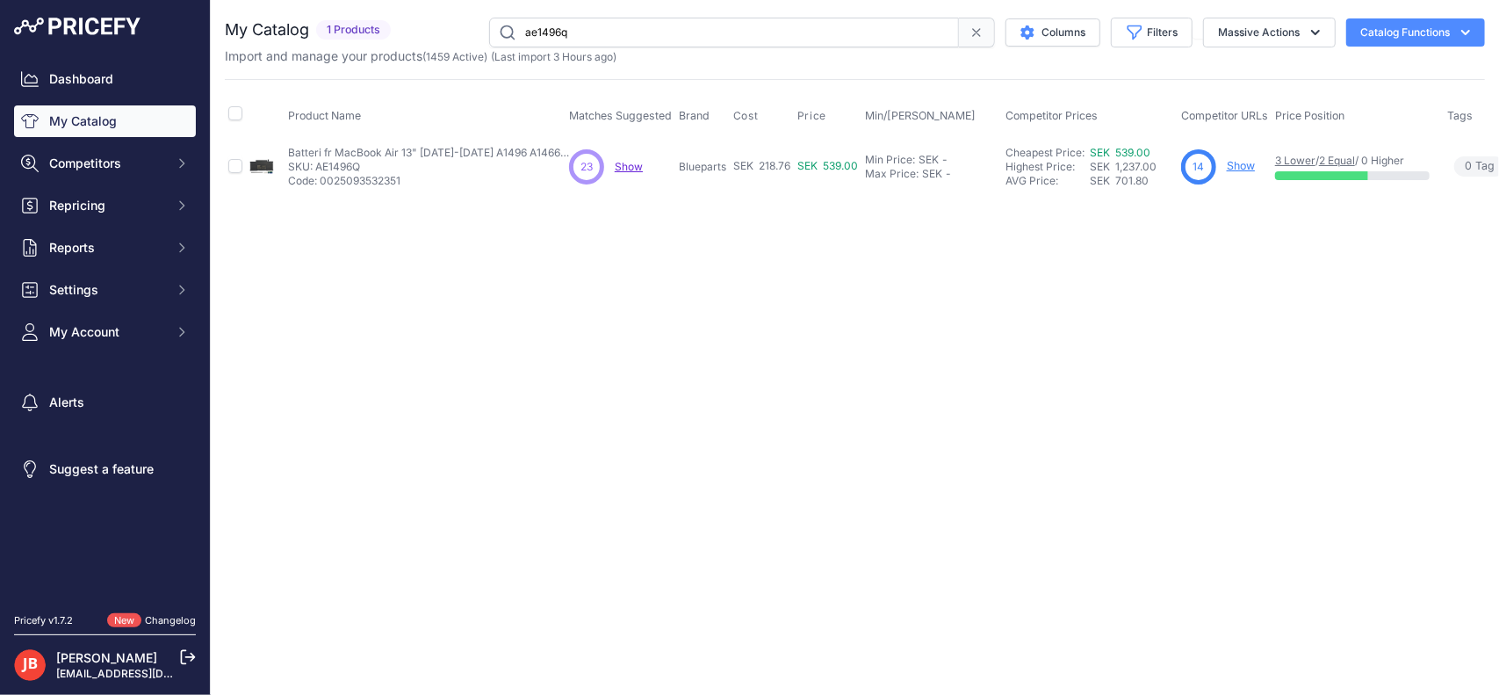
click at [1245, 162] on link "Show" at bounding box center [1241, 165] width 28 height 13
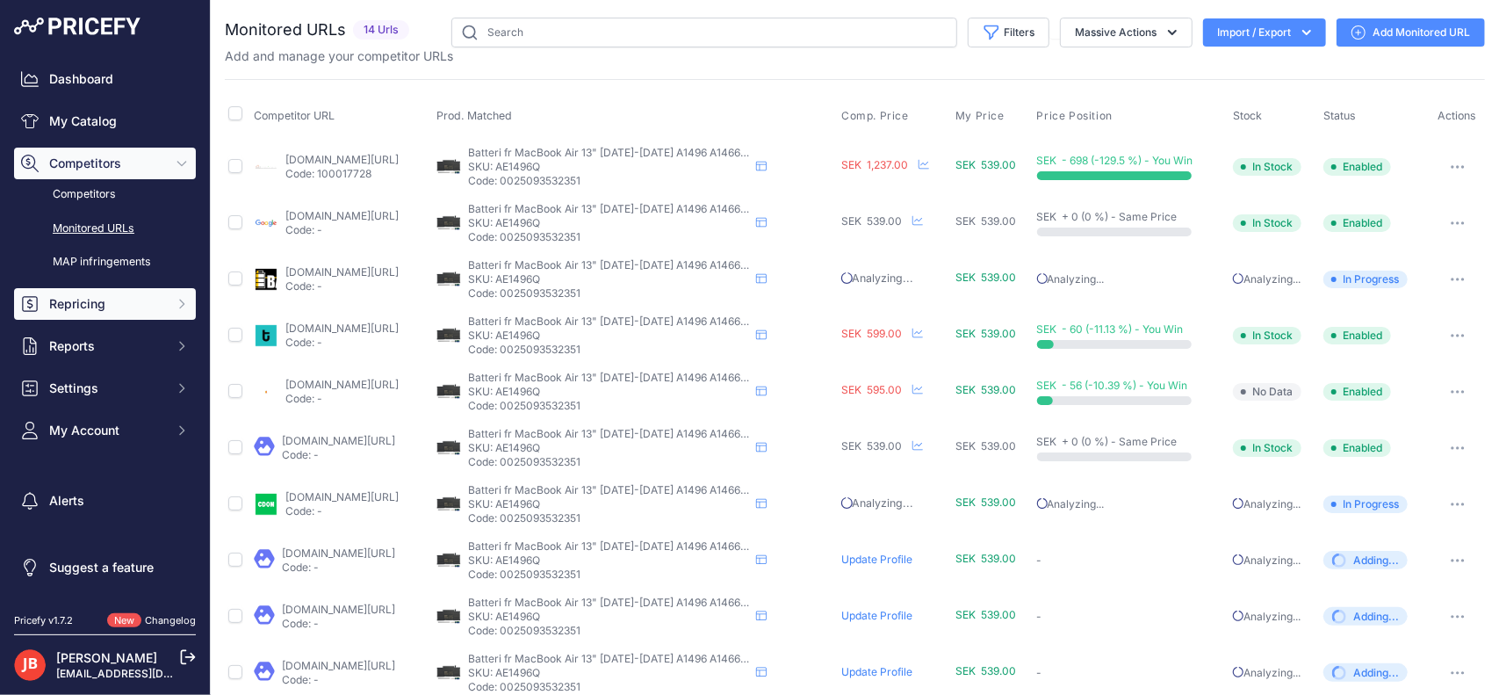
click at [89, 300] on span "Repricing" at bounding box center [106, 304] width 115 height 18
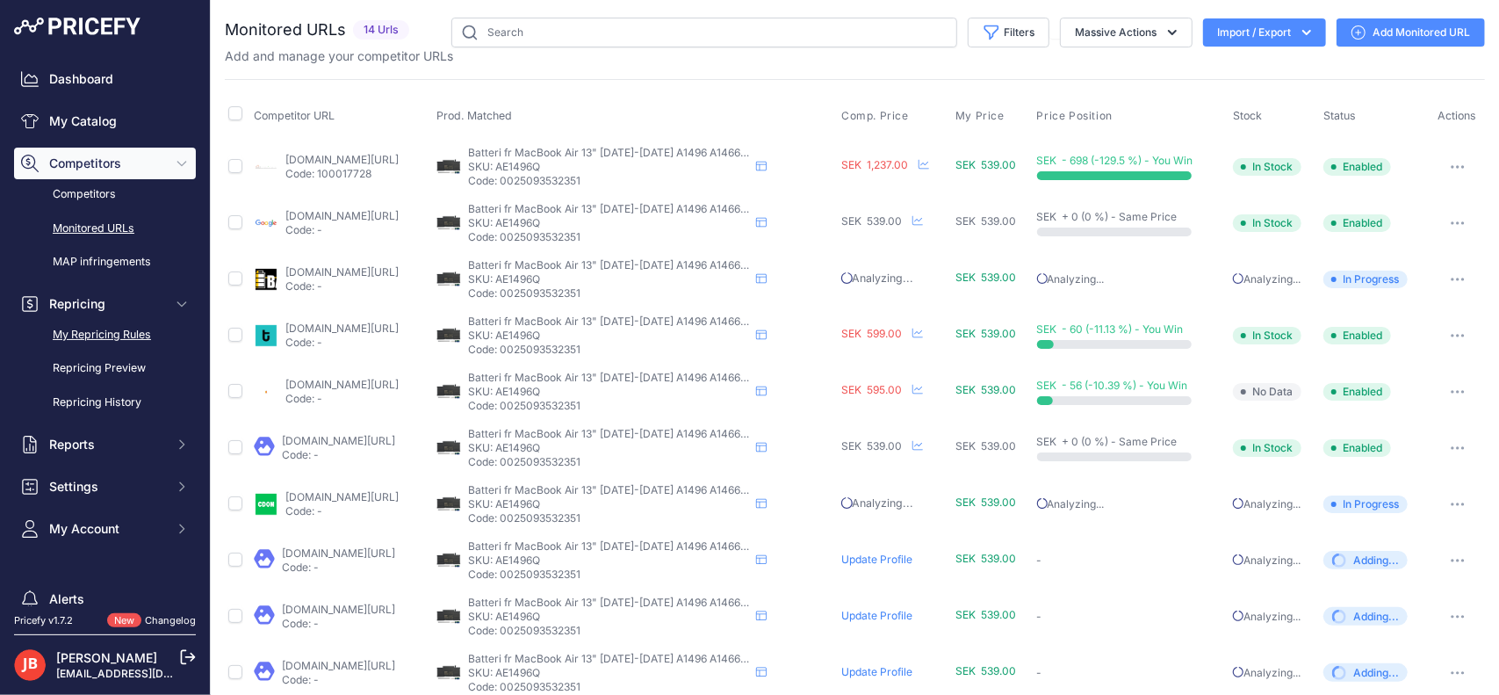
click at [132, 331] on link "My Repricing Rules" at bounding box center [105, 335] width 182 height 31
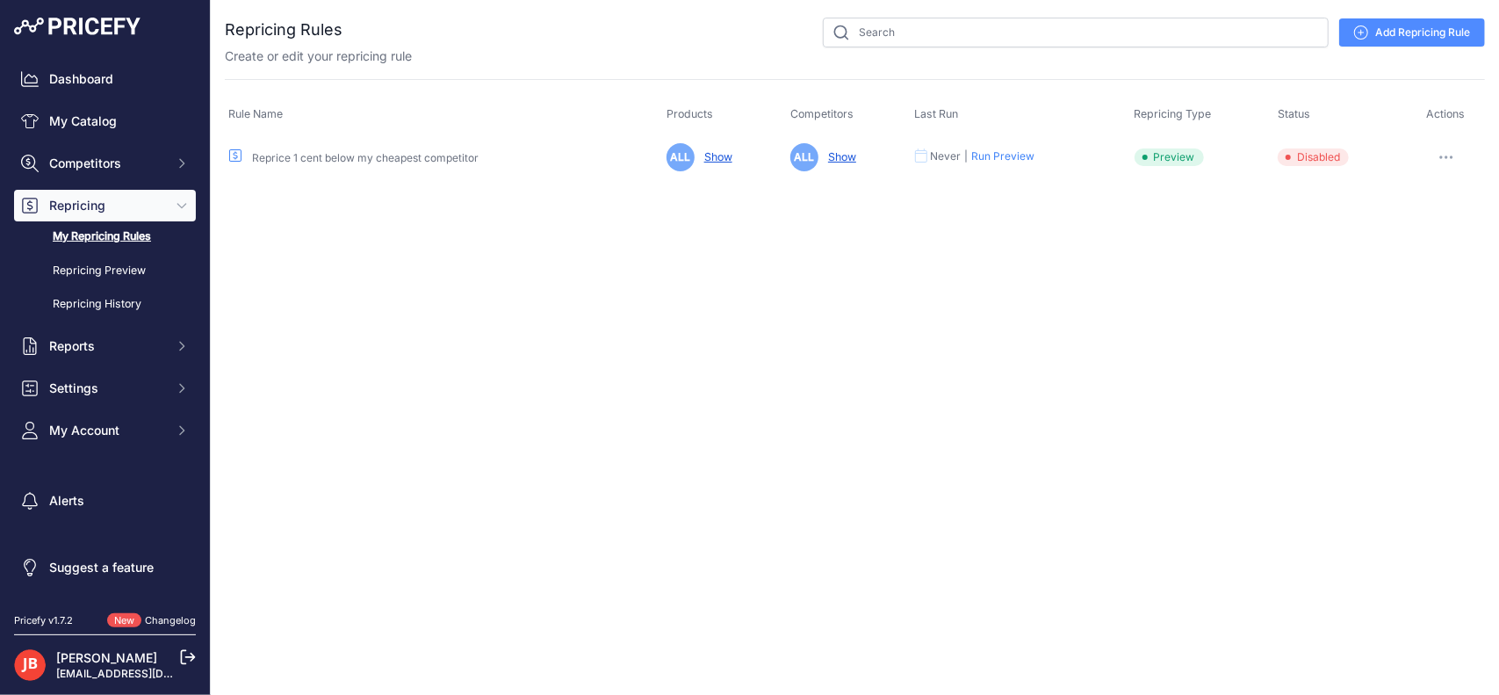
click at [1452, 159] on button "button" at bounding box center [1446, 157] width 35 height 25
click at [1418, 264] on div "Edit Enable [GEOGRAPHIC_DATA]" at bounding box center [1425, 222] width 112 height 91
click at [1448, 147] on button "button" at bounding box center [1446, 157] width 35 height 25
click at [1396, 249] on button "Delete" at bounding box center [1425, 250] width 112 height 28
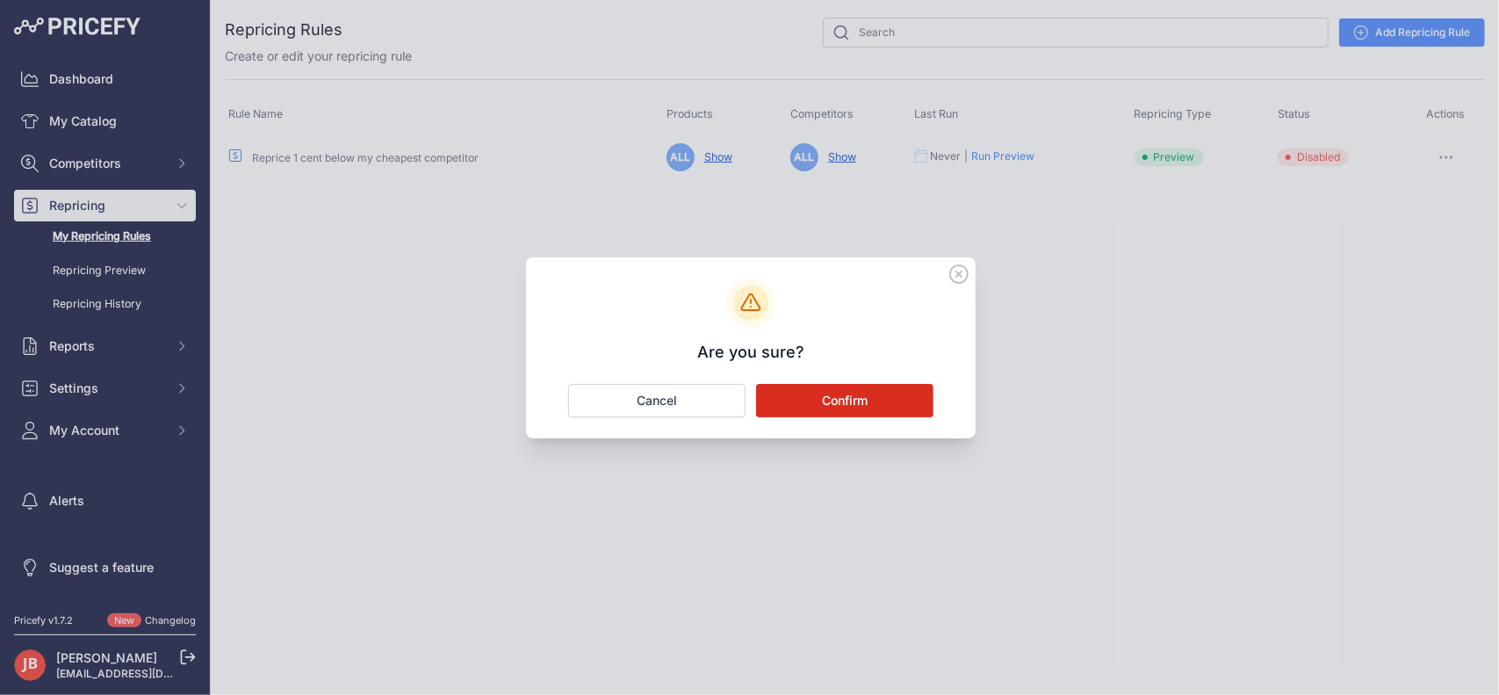
click at [883, 400] on button "Confirm" at bounding box center [844, 400] width 177 height 33
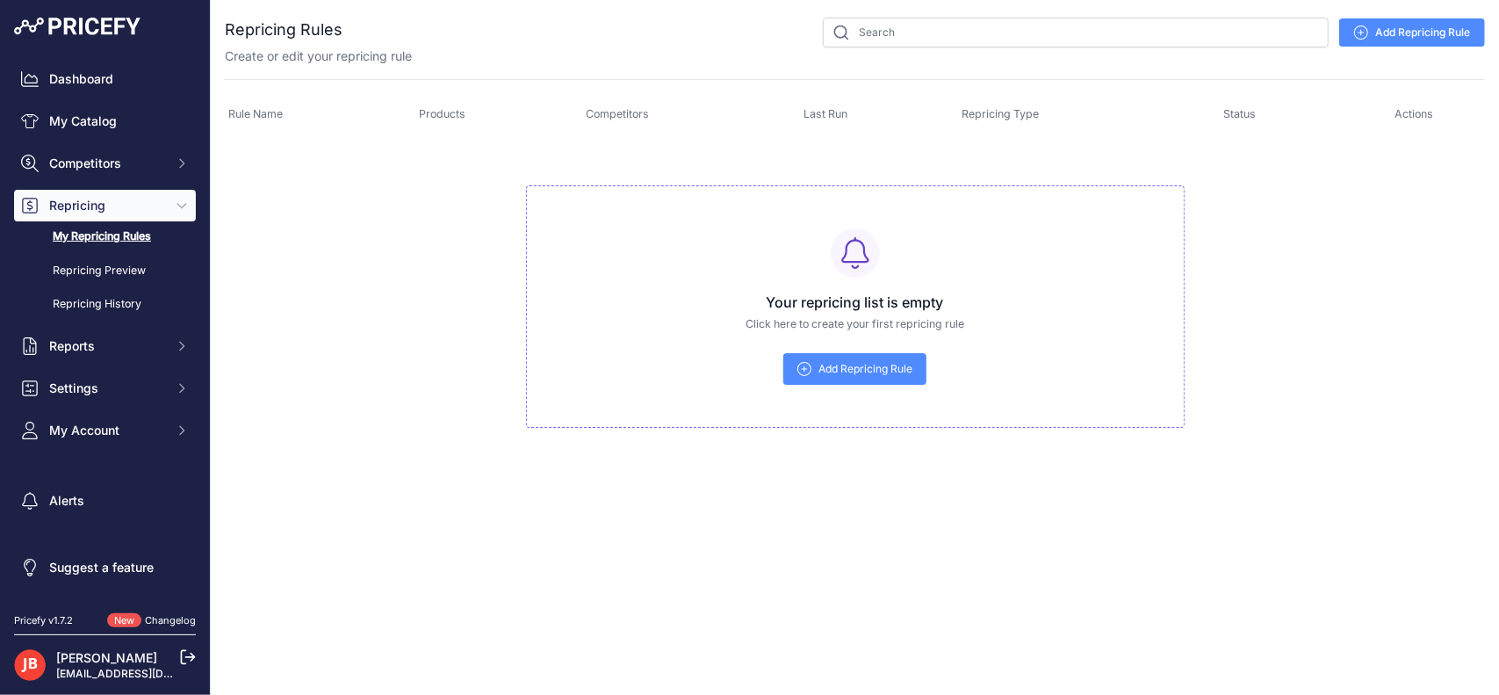
click at [1391, 24] on link "Add Repricing Rule" at bounding box center [1412, 32] width 146 height 28
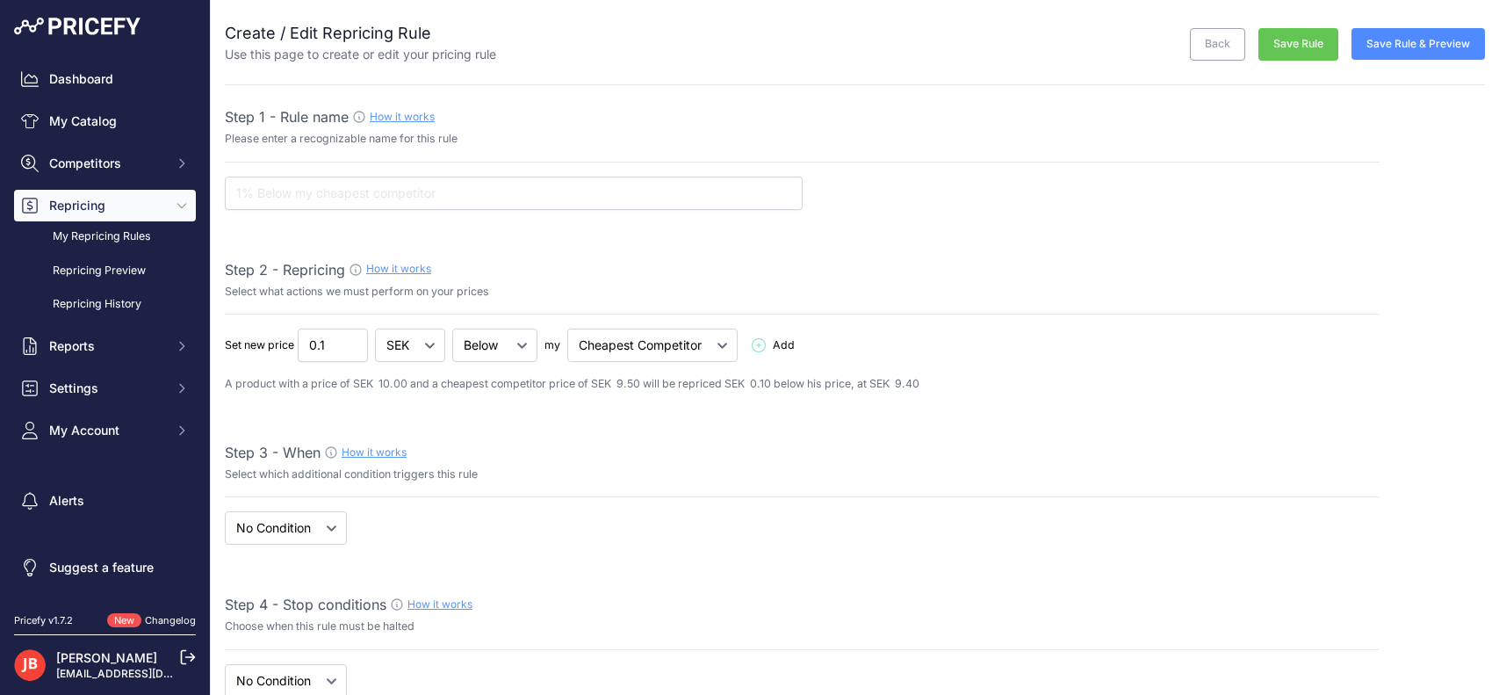
select select "7"
click at [312, 194] on input "text" at bounding box center [514, 193] width 578 height 33
type input "Lägsta pris minst 20% TB"
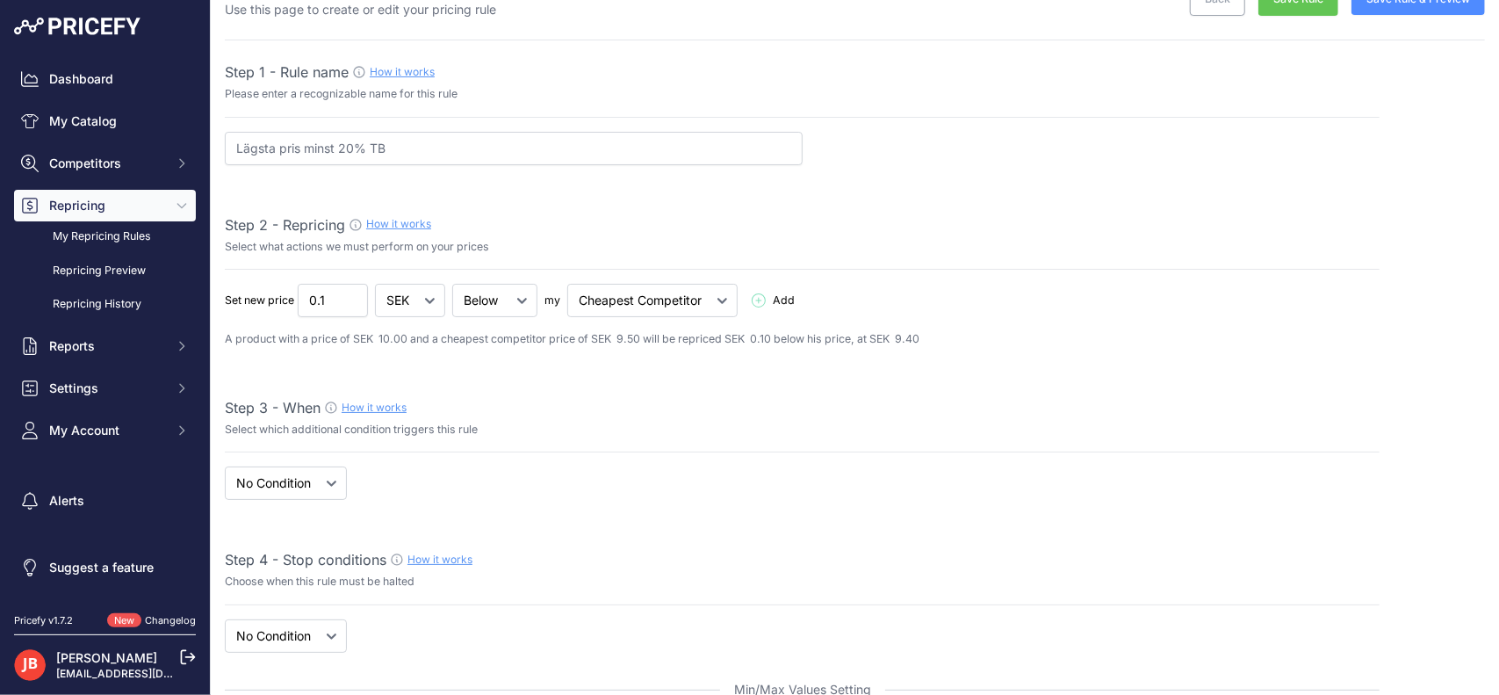
scroll to position [58, 0]
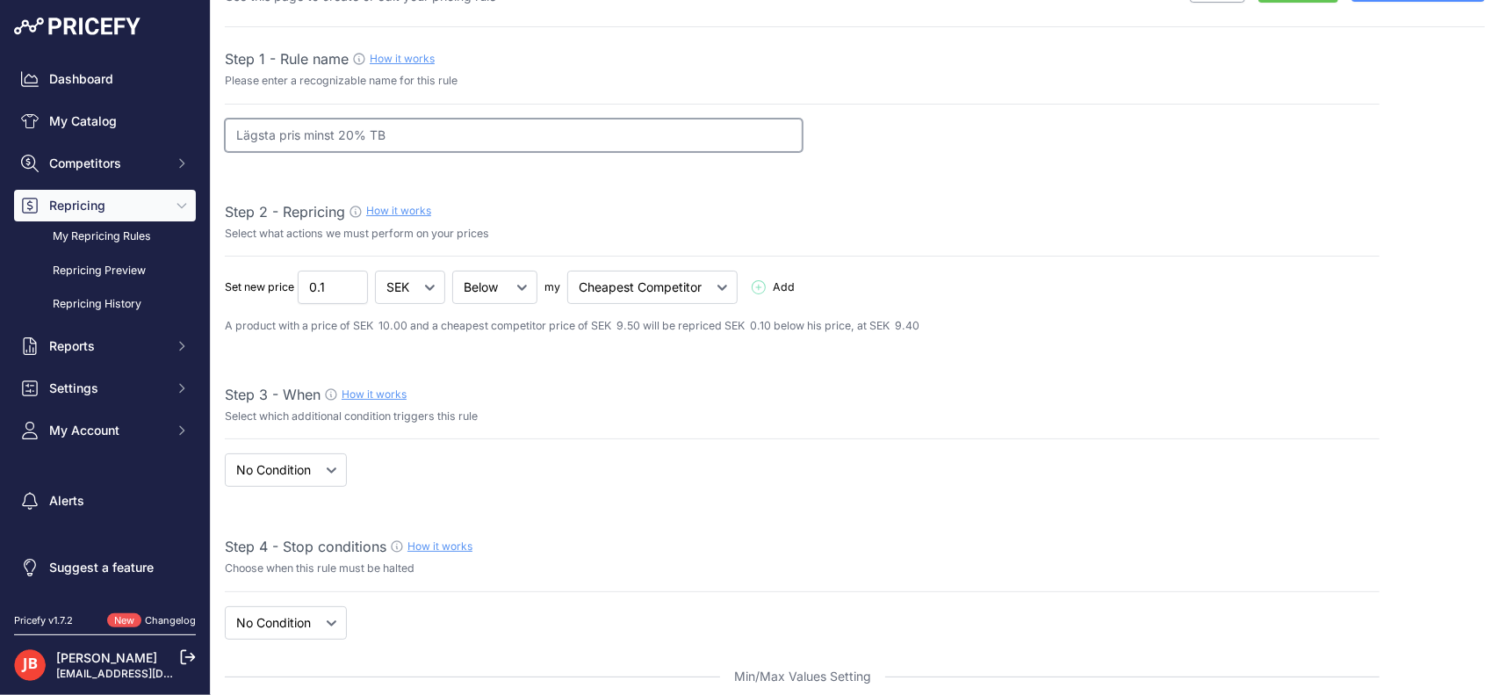
click at [420, 134] on input "Lägsta pris minst 20% TB" at bounding box center [514, 135] width 578 height 33
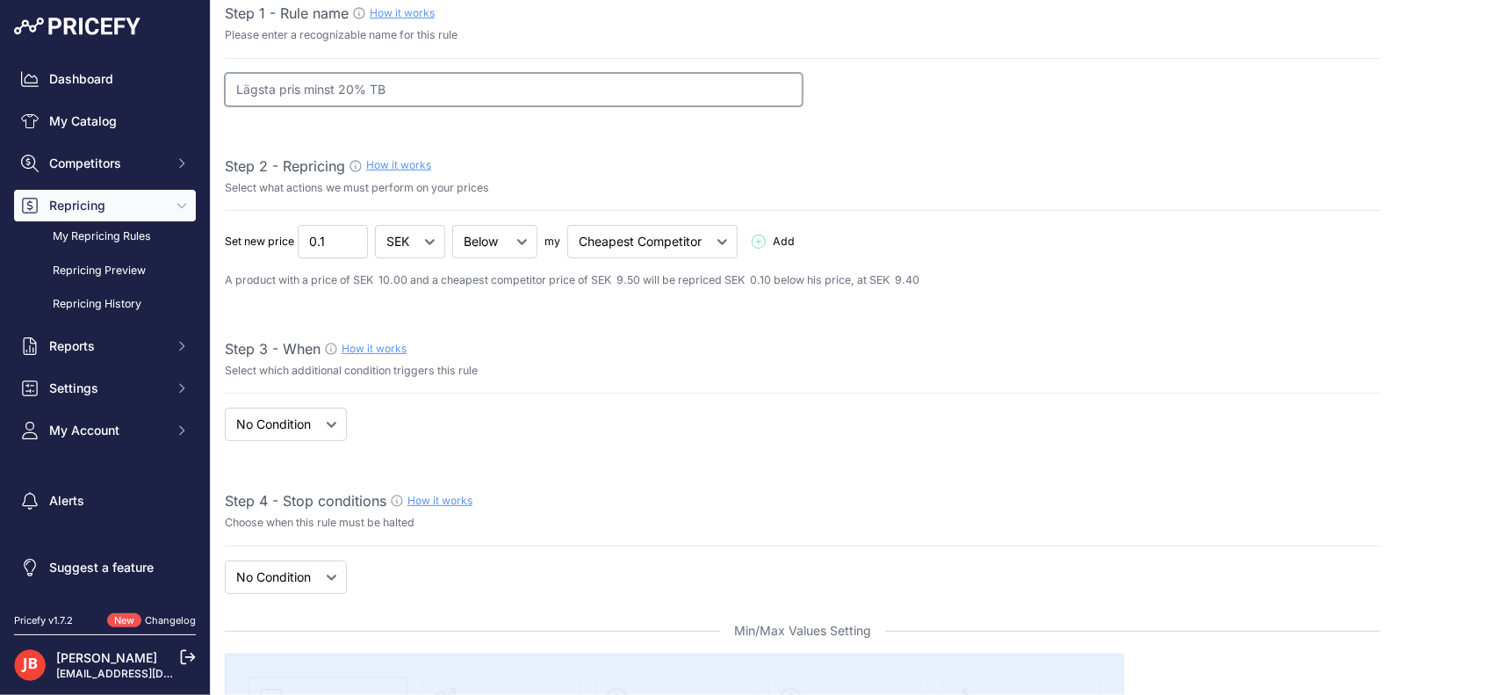
scroll to position [105, 0]
click at [527, 240] on select "Below Above Equal" at bounding box center [494, 239] width 85 height 33
select select "equal"
click at [458, 223] on select "Below Above Equal" at bounding box center [494, 239] width 85 height 33
click at [265, 83] on input "Lägsta pris minst 20% TB" at bounding box center [514, 87] width 578 height 33
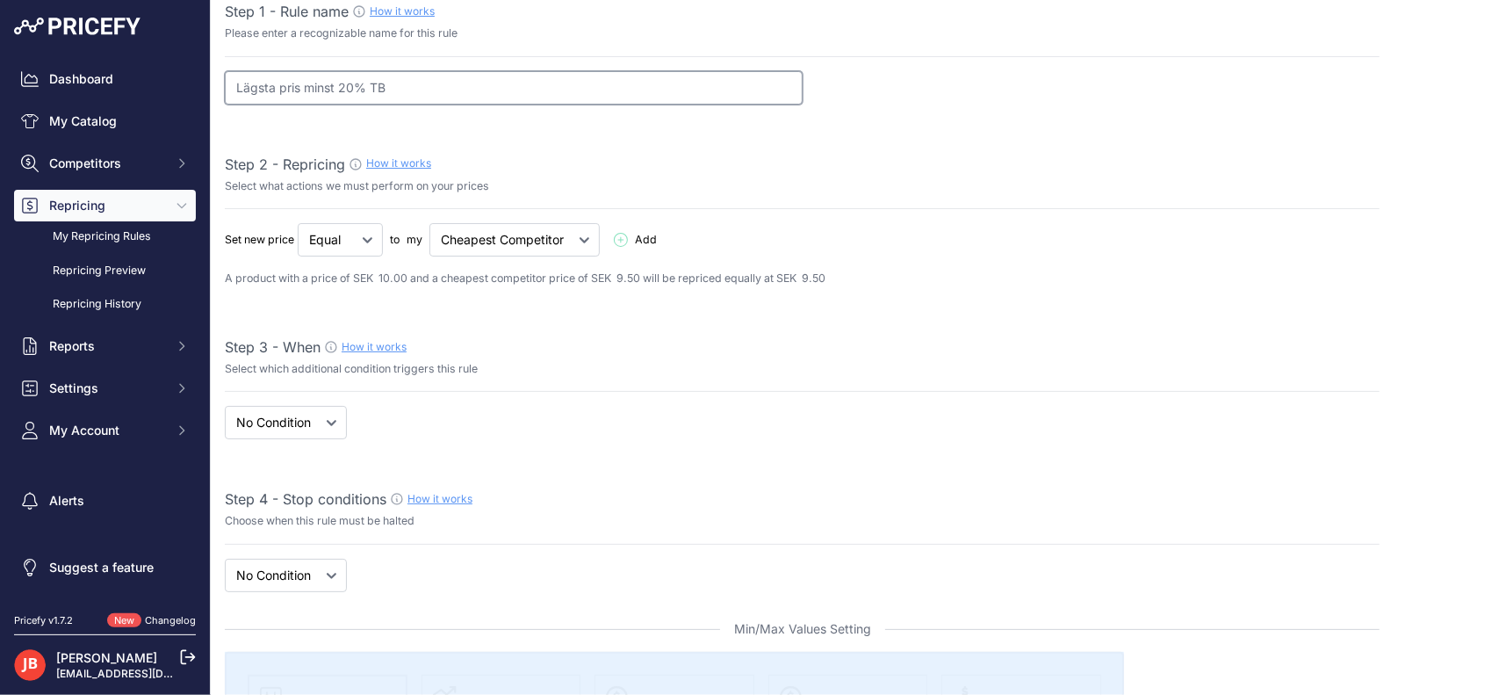
click at [265, 83] on input "Lägsta pris minst 20% TB" at bounding box center [514, 87] width 578 height 33
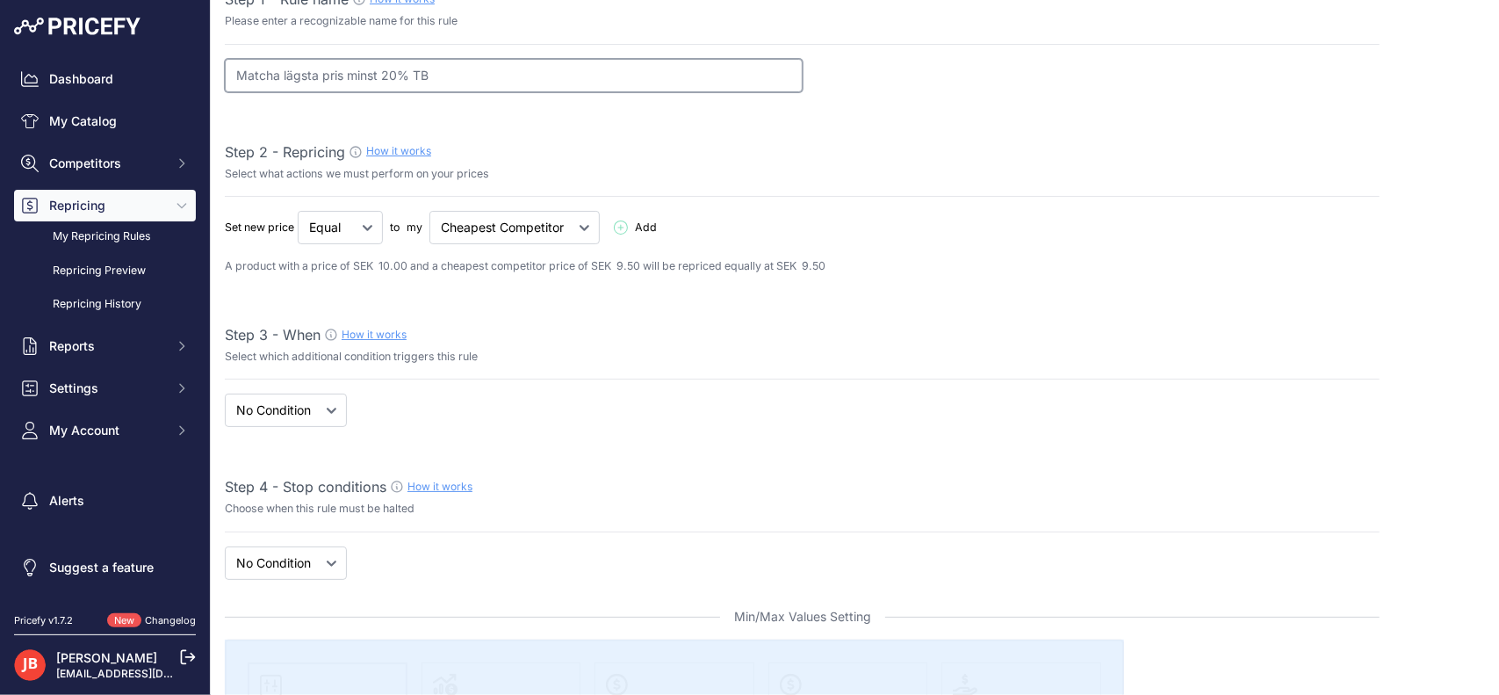
scroll to position [141, 0]
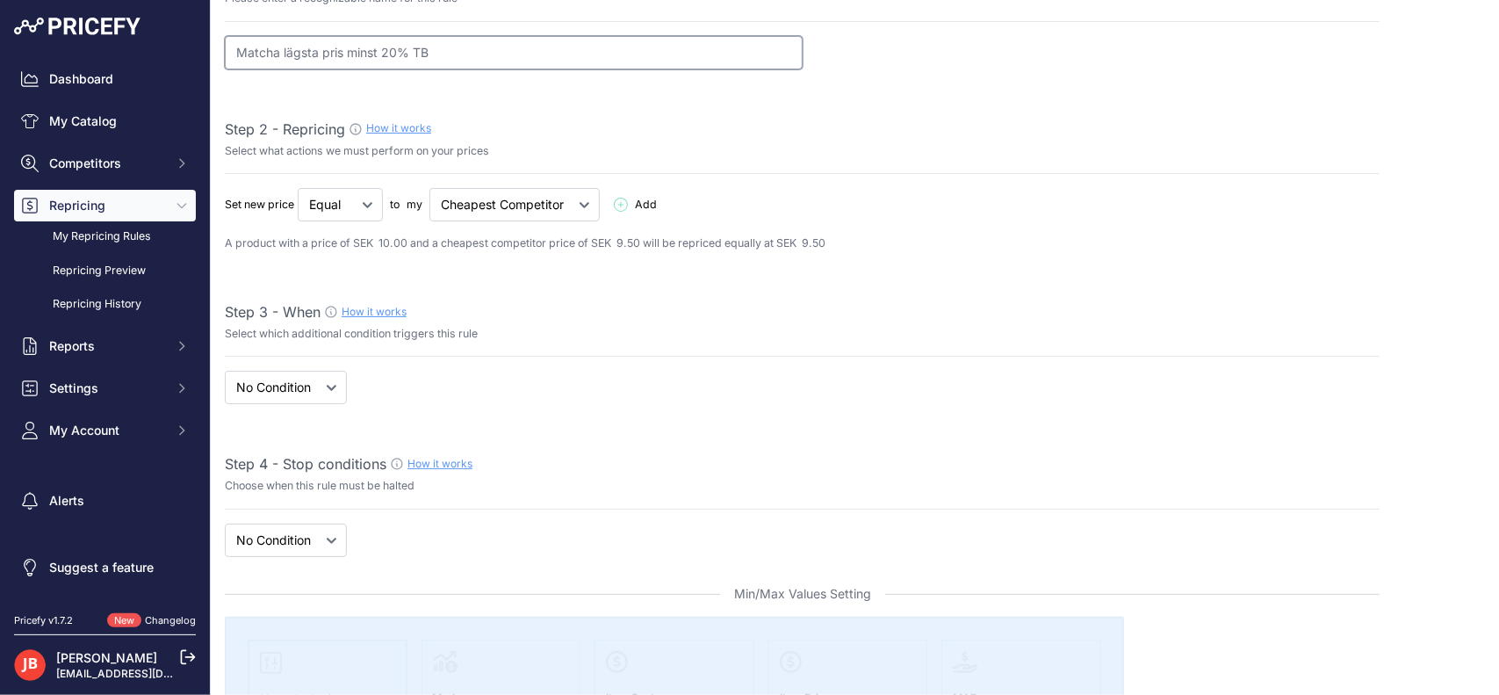
type input "Matcha lägsta pris minst 20% TB"
click at [322, 384] on select "When No Condition" at bounding box center [286, 387] width 122 height 33
select select "when"
click at [225, 371] on select "When No Condition" at bounding box center [286, 387] width 122 height 33
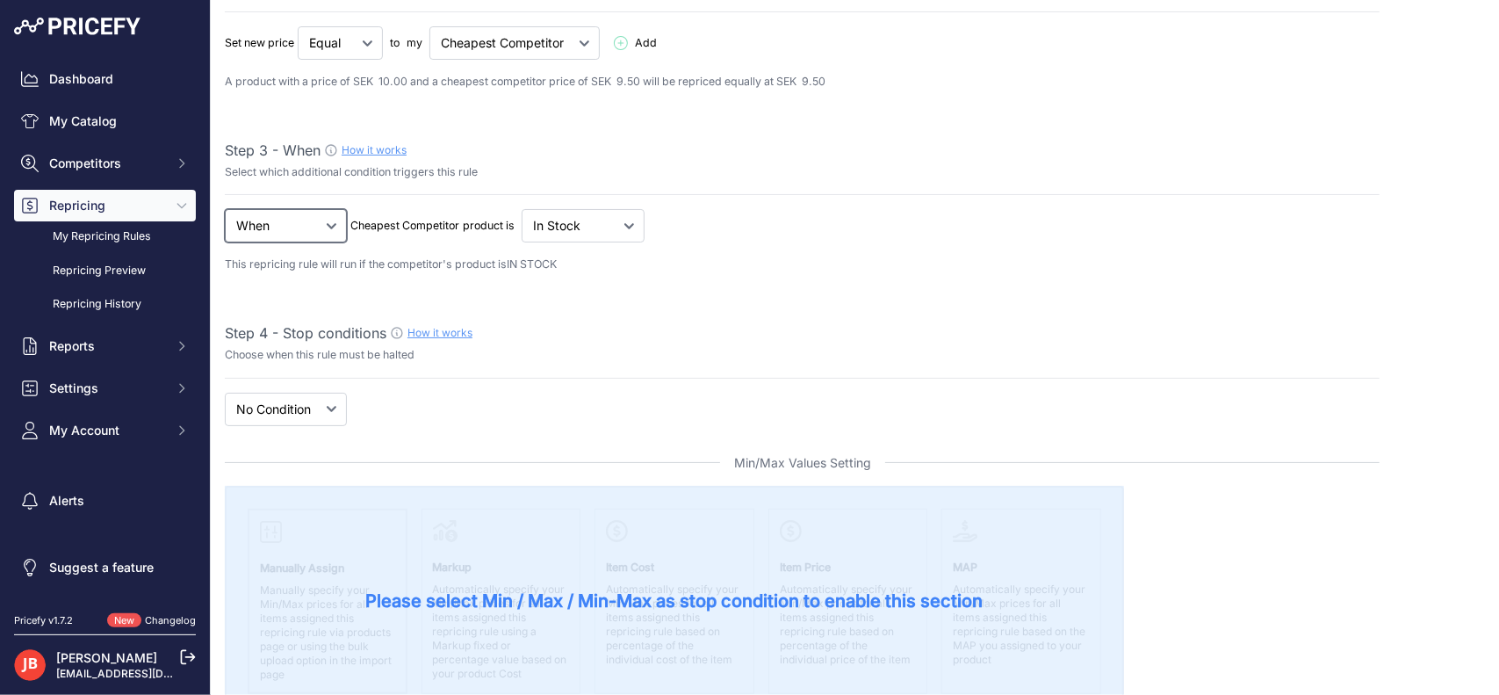
scroll to position [304, 0]
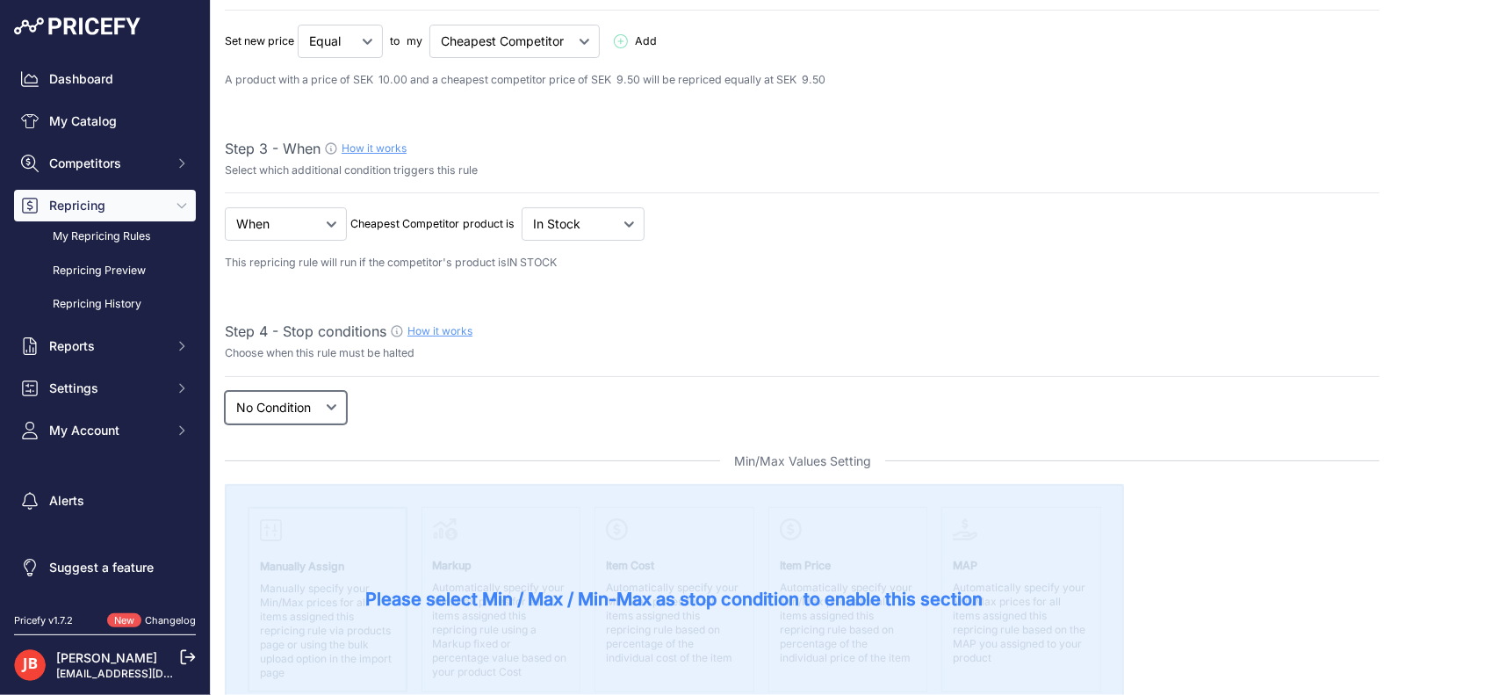
click at [325, 401] on select "New Price No Condition" at bounding box center [286, 407] width 122 height 33
select select "price"
click at [225, 391] on select "New Price No Condition" at bounding box center [286, 407] width 122 height 33
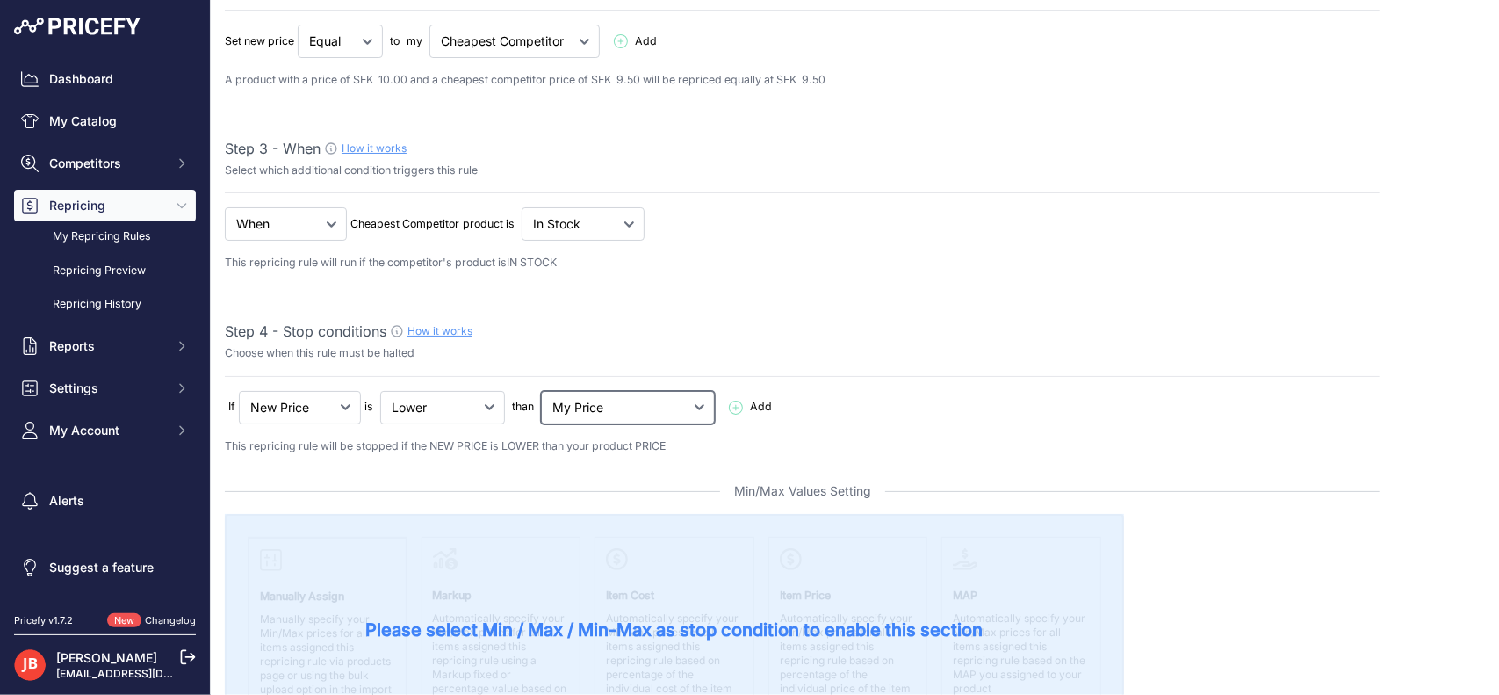
click at [601, 398] on select "My Price Min Price Max Price Min/Max Price My Cost" at bounding box center [628, 407] width 174 height 33
click at [543, 391] on select "My Price Min Price Max Price Min/Max Price My Cost" at bounding box center [628, 407] width 174 height 33
click at [383, 58] on select "Lower Higher Lower/Higher" at bounding box center [340, 41] width 85 height 33
click at [611, 89] on div "If New Price No Condition is" at bounding box center [802, 57] width 1155 height 64
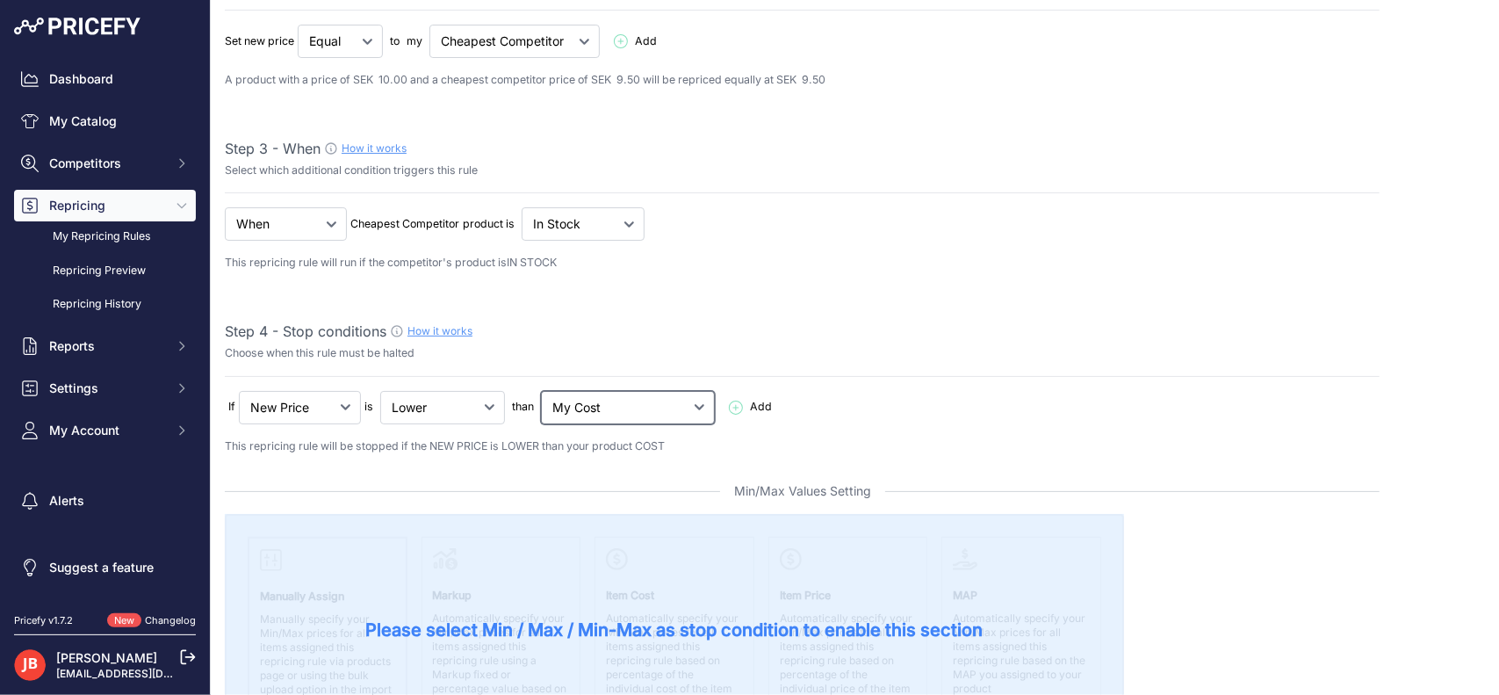
click at [623, 410] on select "My Price Min Price Max Price Min/Max Price My Cost" at bounding box center [628, 407] width 174 height 33
click at [620, 408] on select "My Price Min Price Max Price Min/Max Price My Cost" at bounding box center [628, 407] width 174 height 33
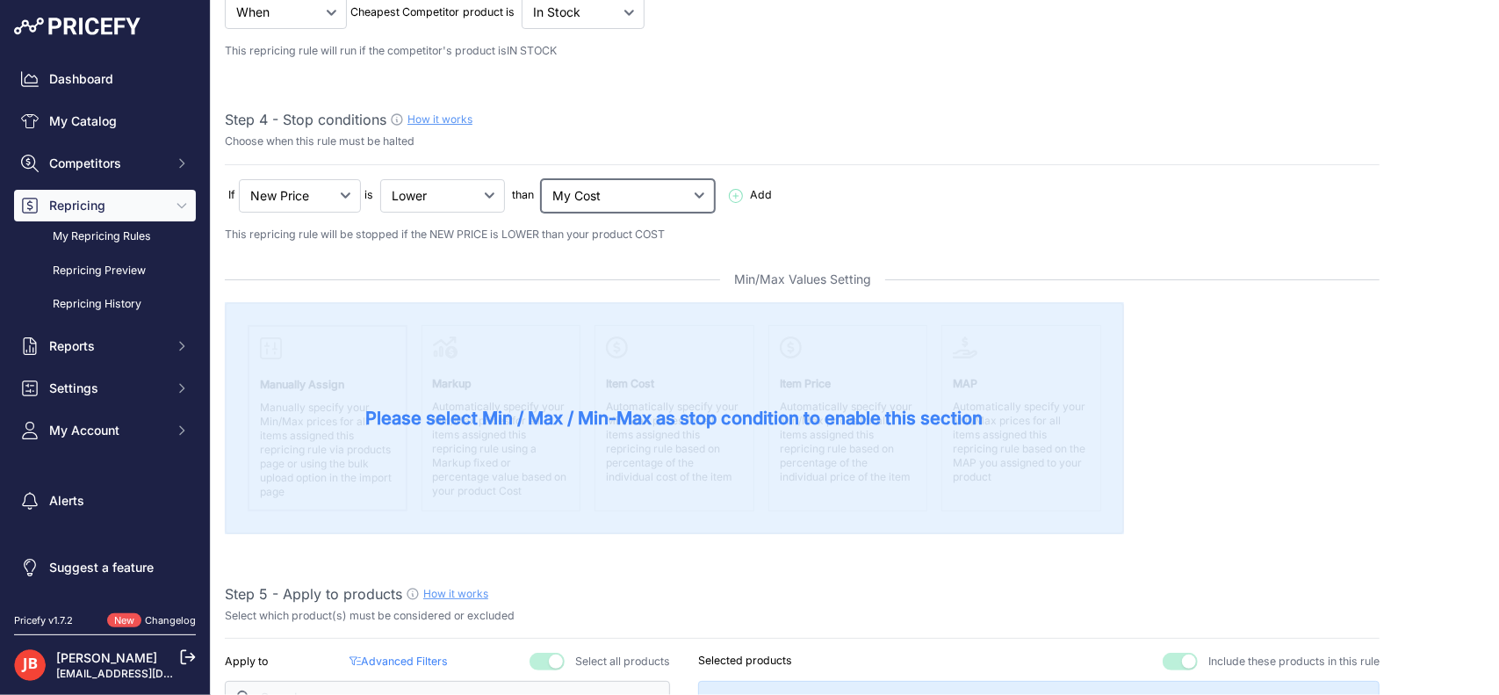
scroll to position [538, 0]
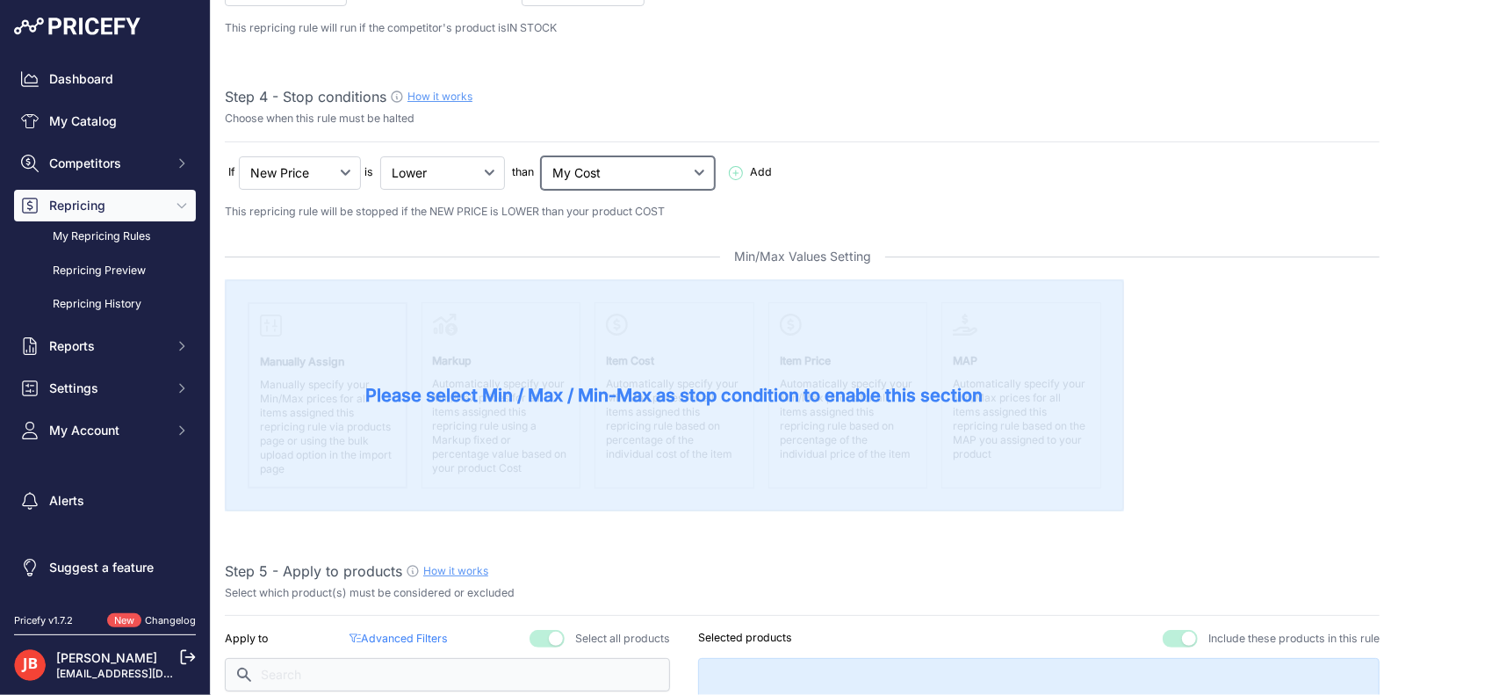
click at [598, 171] on select "My Price Min Price Max Price Min/Max Price My Cost" at bounding box center [628, 172] width 174 height 33
select select "min_price"
click at [543, 156] on select "My Price Min Price Max Price Min/Max Price My Cost" at bounding box center [628, 172] width 174 height 33
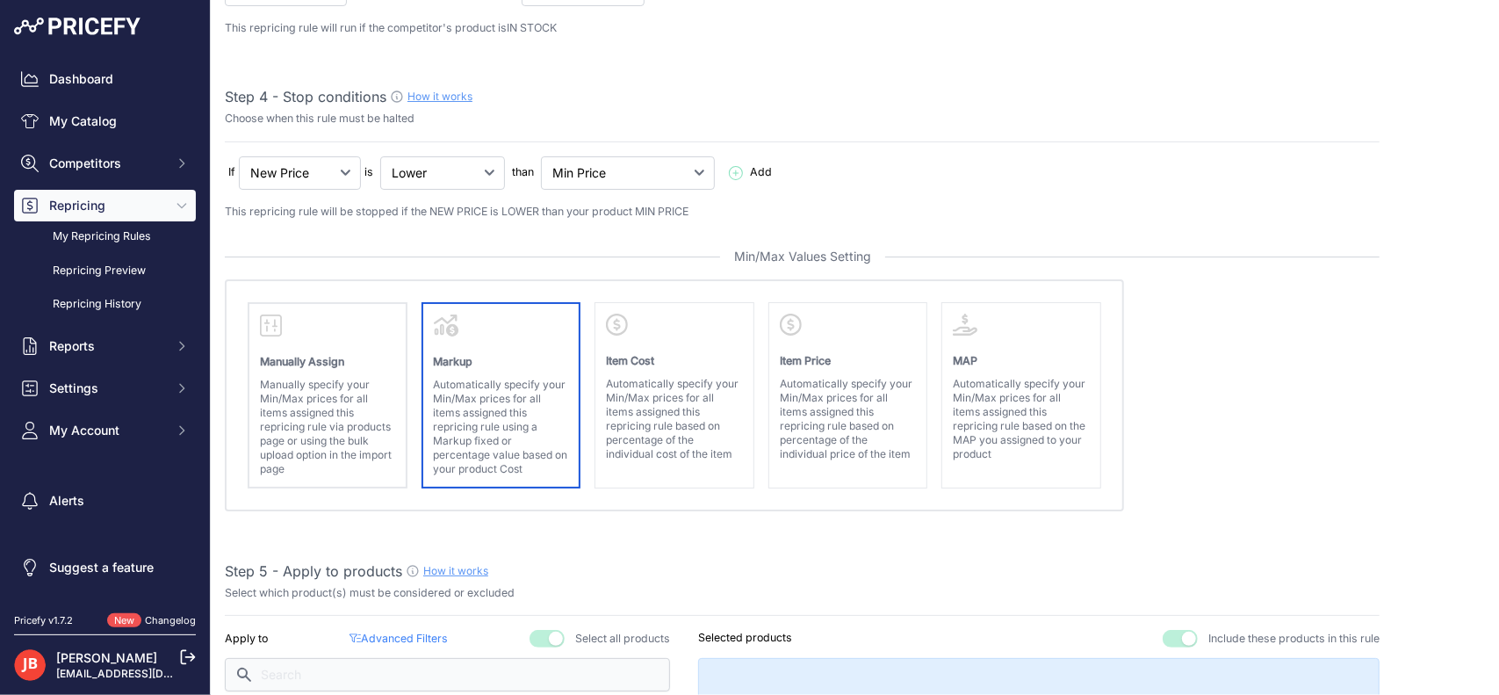
click at [501, 401] on p "Automatically specify your Min/Max prices for all items assigned this repricing…" at bounding box center [501, 427] width 135 height 98
select select "equal"
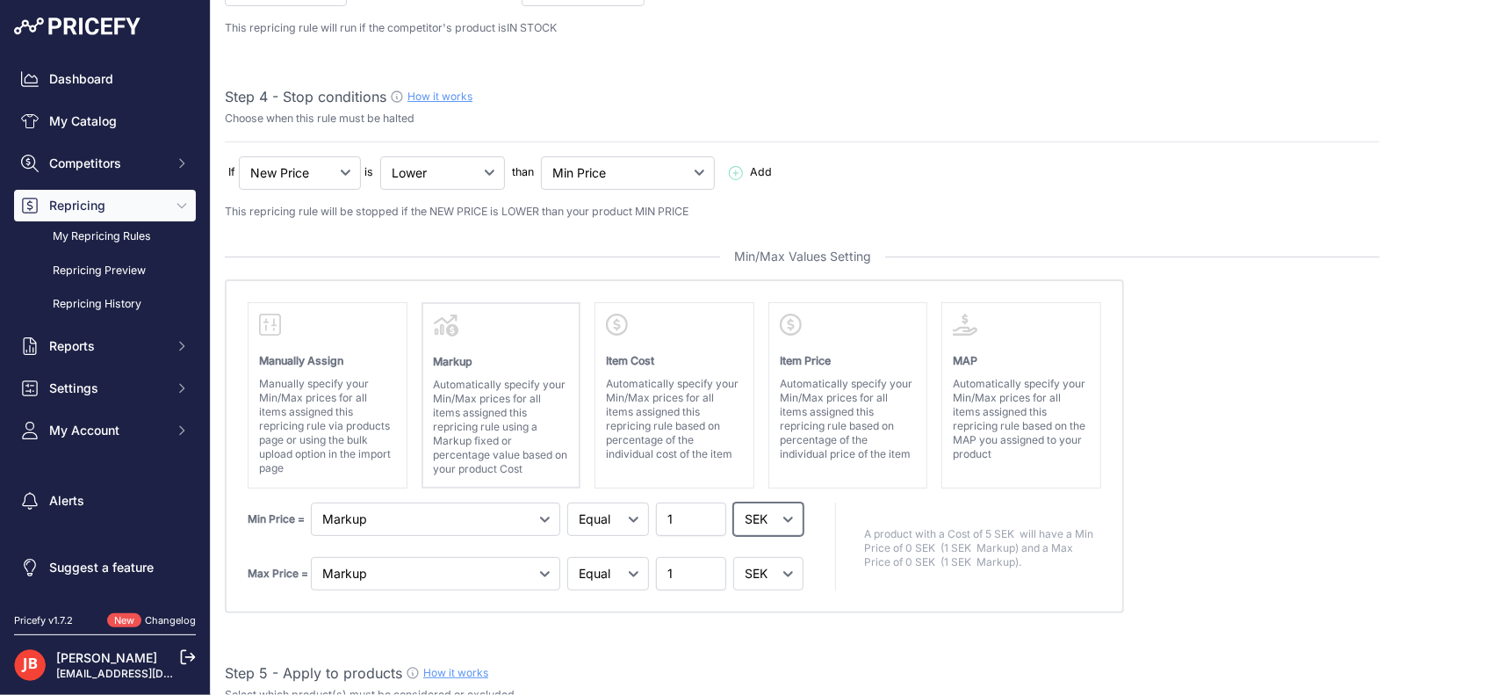
click at [737, 509] on select "SEK %" at bounding box center [768, 518] width 70 height 33
select select "percentage"
click at [733, 502] on select "SEK %" at bounding box center [768, 518] width 70 height 33
drag, startPoint x: 676, startPoint y: 514, endPoint x: 603, endPoint y: 515, distance: 73.8
click at [604, 515] on div "Min Price = Markup Item Cost Item Price 1" at bounding box center [528, 518] width 560 height 33
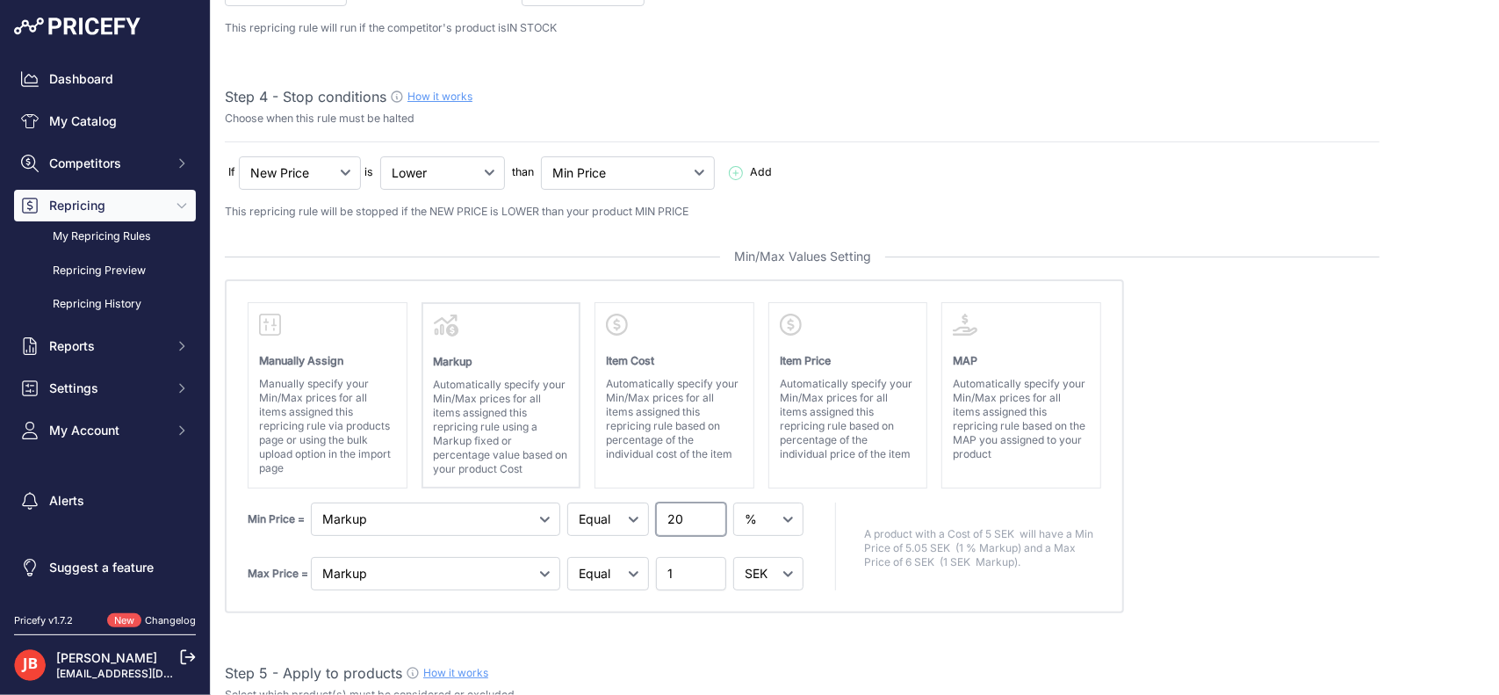
type input "20"
click at [771, 568] on select "SEK %" at bounding box center [768, 573] width 70 height 33
select select "percentage"
click at [733, 557] on select "SEK %" at bounding box center [768, 573] width 70 height 33
drag, startPoint x: 680, startPoint y: 572, endPoint x: 646, endPoint y: 565, distance: 35.0
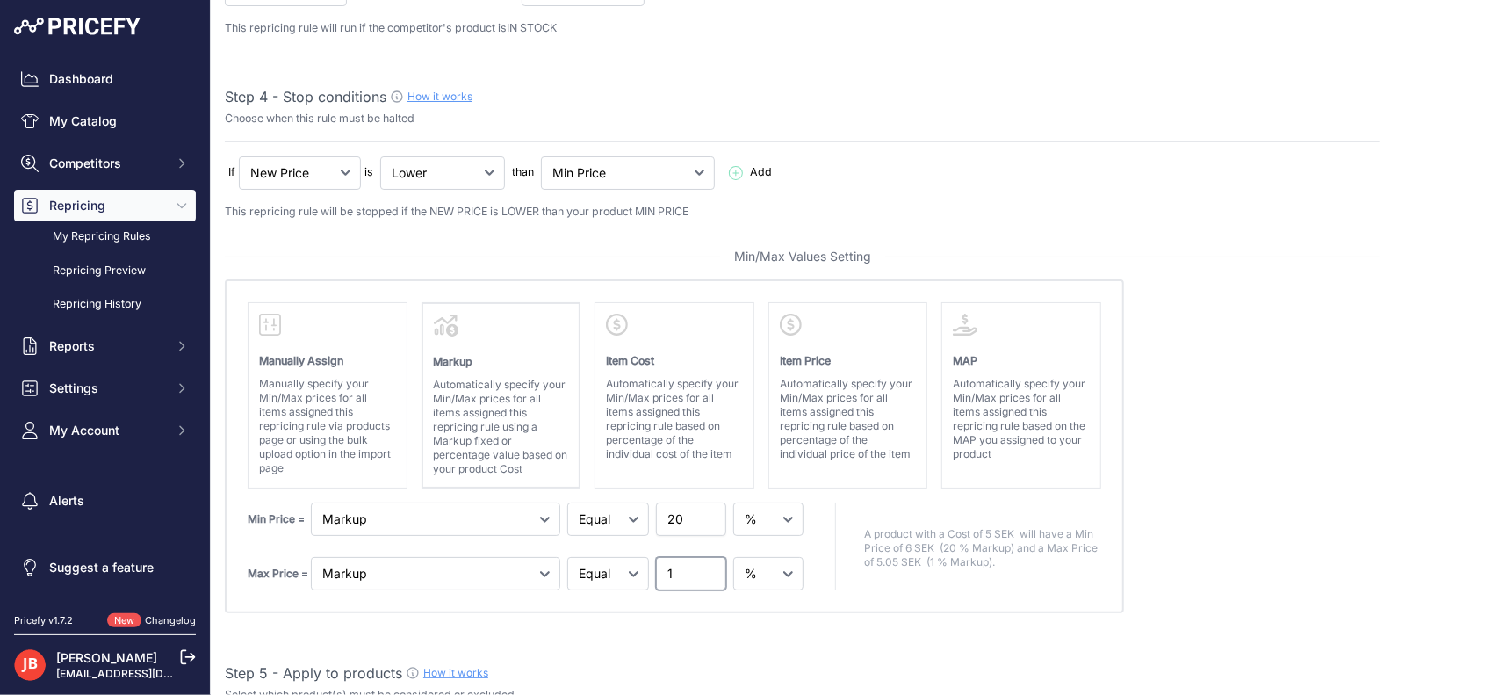
click at [651, 567] on div "Max Price = Markup Item Cost Item Price 1" at bounding box center [528, 573] width 560 height 33
type input "999"
click at [597, 560] on select "Plus Minus Equal" at bounding box center [608, 573] width 82 height 33
click at [475, 561] on select "Markup Item Cost Item Price MAP" at bounding box center [435, 573] width 249 height 33
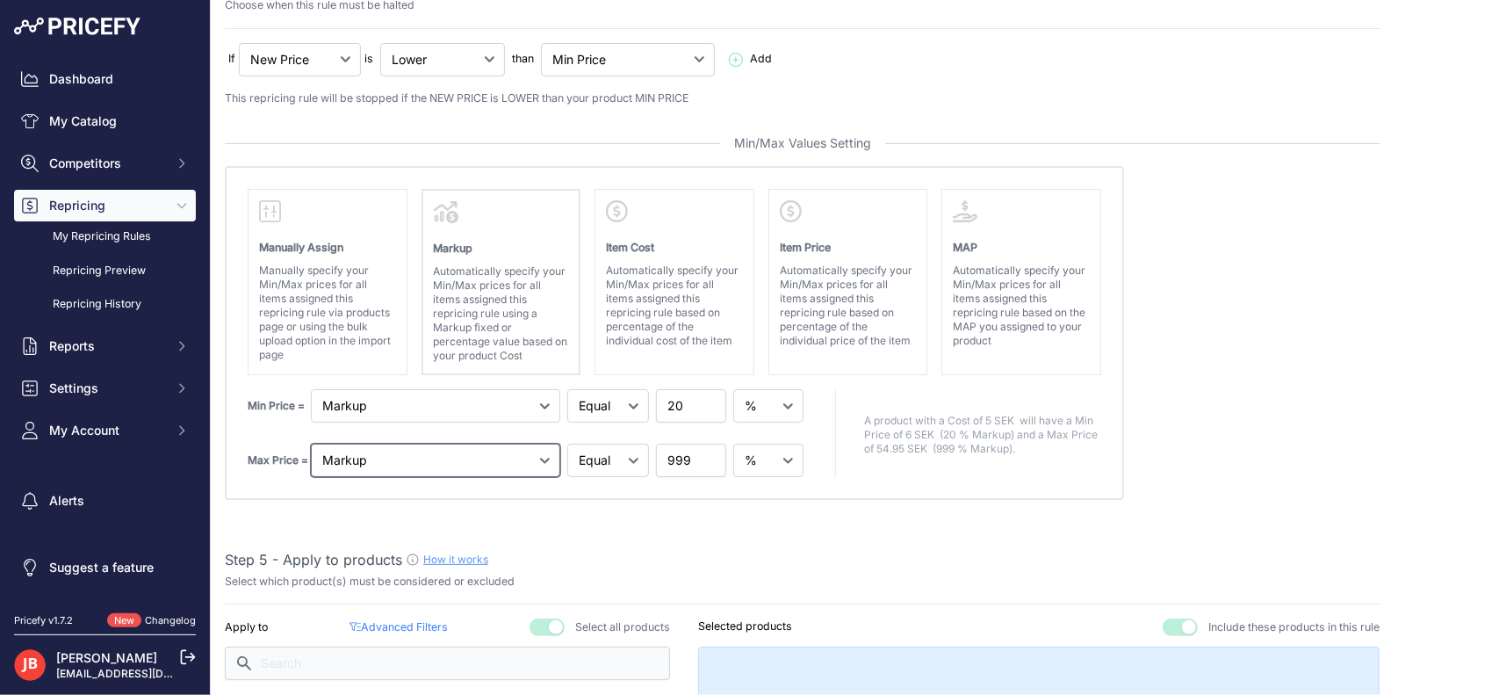
scroll to position [668, 0]
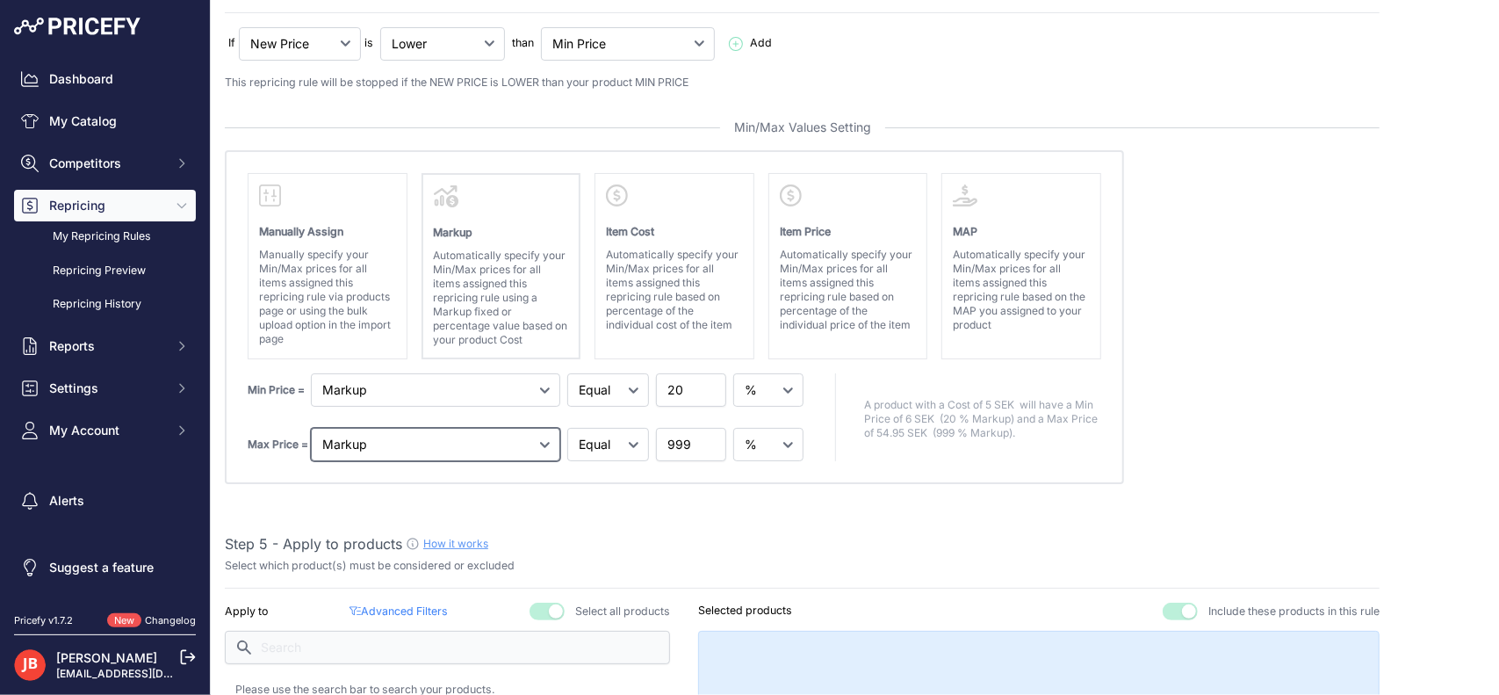
click at [415, 428] on select "Markup Item Cost Item Price MAP" at bounding box center [435, 444] width 249 height 33
select select "price"
click at [311, 428] on select "Markup Item Cost Item Price MAP" at bounding box center [435, 444] width 249 height 33
select select "above"
click at [432, 431] on select "Markup Item Cost Item Price MAP" at bounding box center [435, 444] width 249 height 33
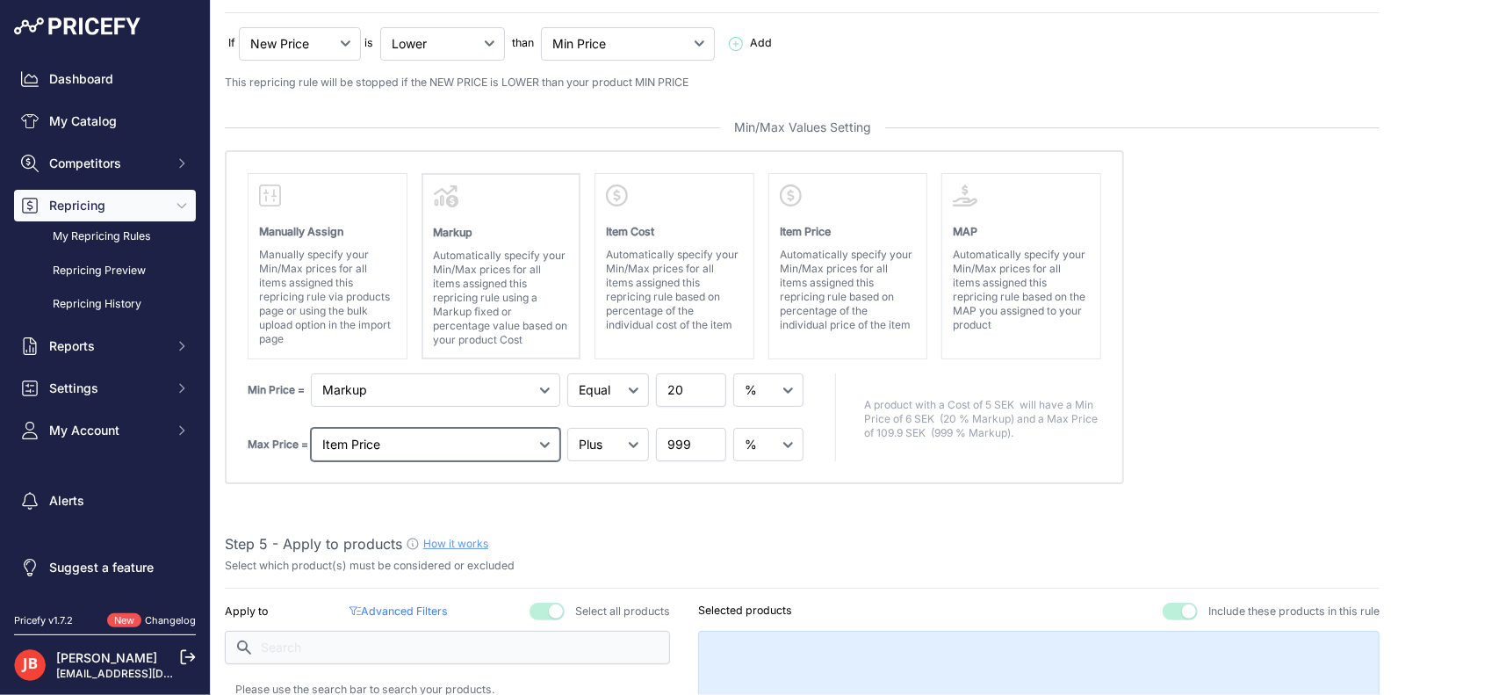
click at [432, 431] on select "Markup Item Cost Item Price MAP" at bounding box center [435, 444] width 249 height 33
click at [359, 438] on select "Markup Item Cost Item Price MAP" at bounding box center [435, 444] width 249 height 33
select select "gross_margin"
click at [311, 428] on select "Markup Item Cost Item Price MAP" at bounding box center [435, 444] width 249 height 33
select select "equal"
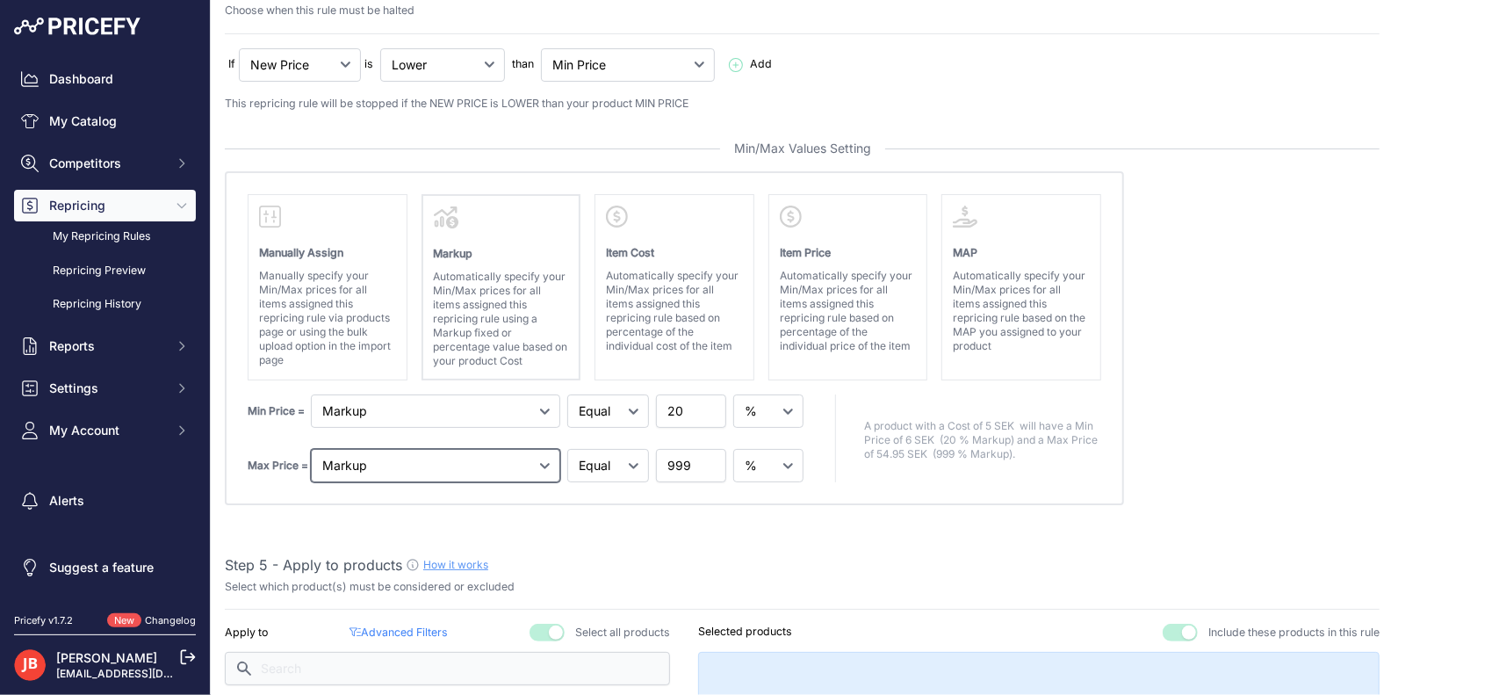
scroll to position [644, 0]
click at [410, 462] on select "Markup Item Cost Item Price MAP" at bounding box center [435, 467] width 249 height 33
click at [697, 466] on input "999" at bounding box center [691, 467] width 70 height 33
click at [481, 466] on select "Markup Item Cost Item Price MAP" at bounding box center [435, 467] width 249 height 33
select select "price"
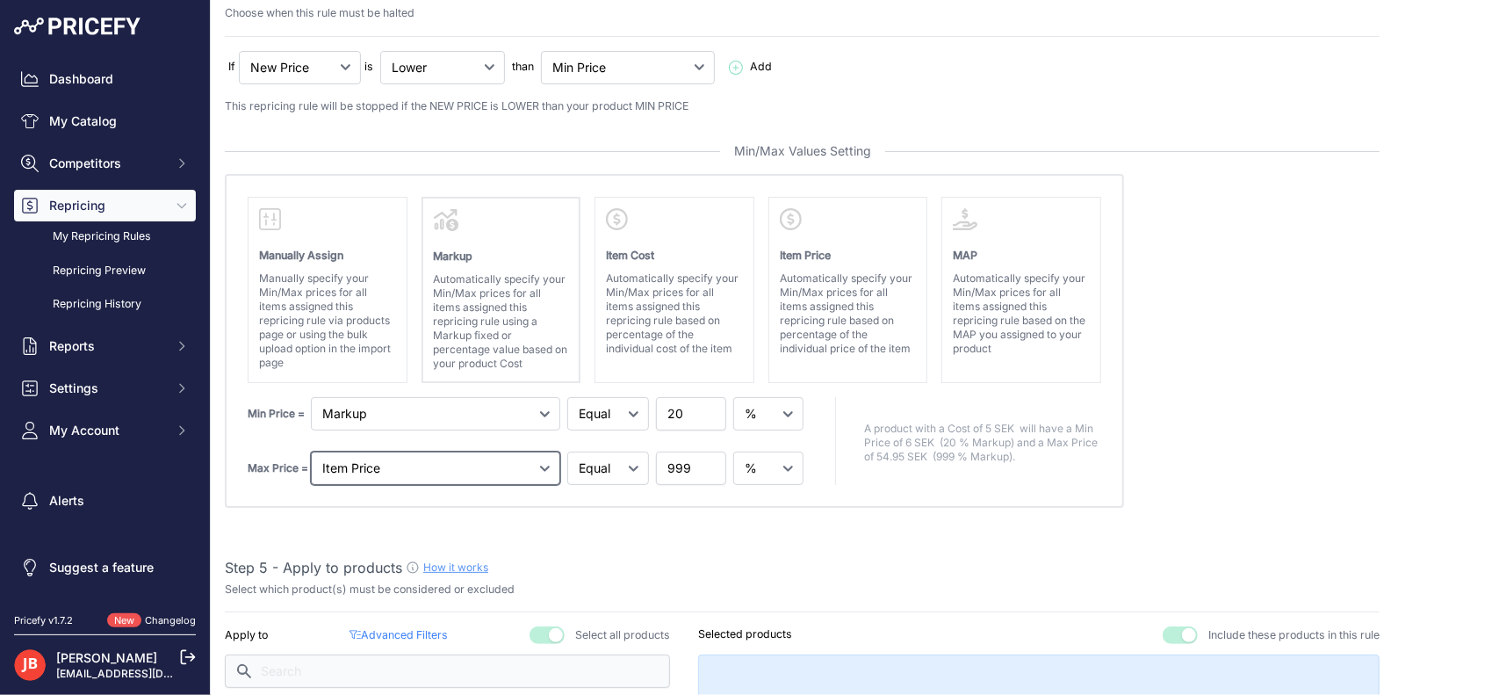
click at [311, 451] on select "Markup Item Cost Item Price MAP" at bounding box center [435, 467] width 249 height 33
select select "above"
click at [611, 468] on select "Plus Minus Equal" at bounding box center [608, 467] width 82 height 33
click at [567, 451] on select "Plus Minus Equal" at bounding box center [608, 467] width 82 height 33
click at [480, 456] on select "Markup Item Cost Item Price MAP" at bounding box center [435, 467] width 249 height 33
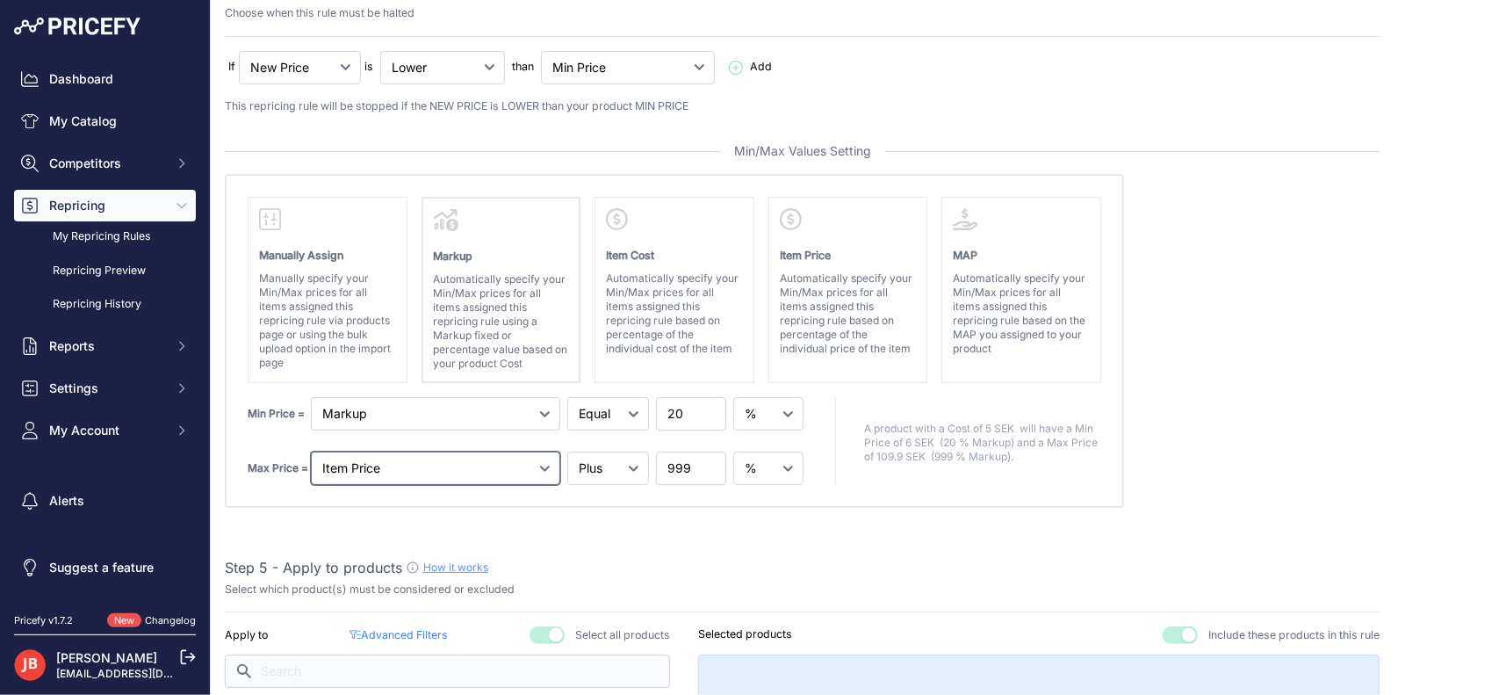
click at [311, 451] on select "Markup Item Cost Item Price MAP" at bounding box center [435, 467] width 249 height 33
click at [769, 456] on select "SEK %" at bounding box center [768, 467] width 70 height 33
select select "fixed"
click at [733, 451] on select "SEK %" at bounding box center [768, 467] width 70 height 33
click at [706, 466] on input "998.99" at bounding box center [691, 467] width 70 height 33
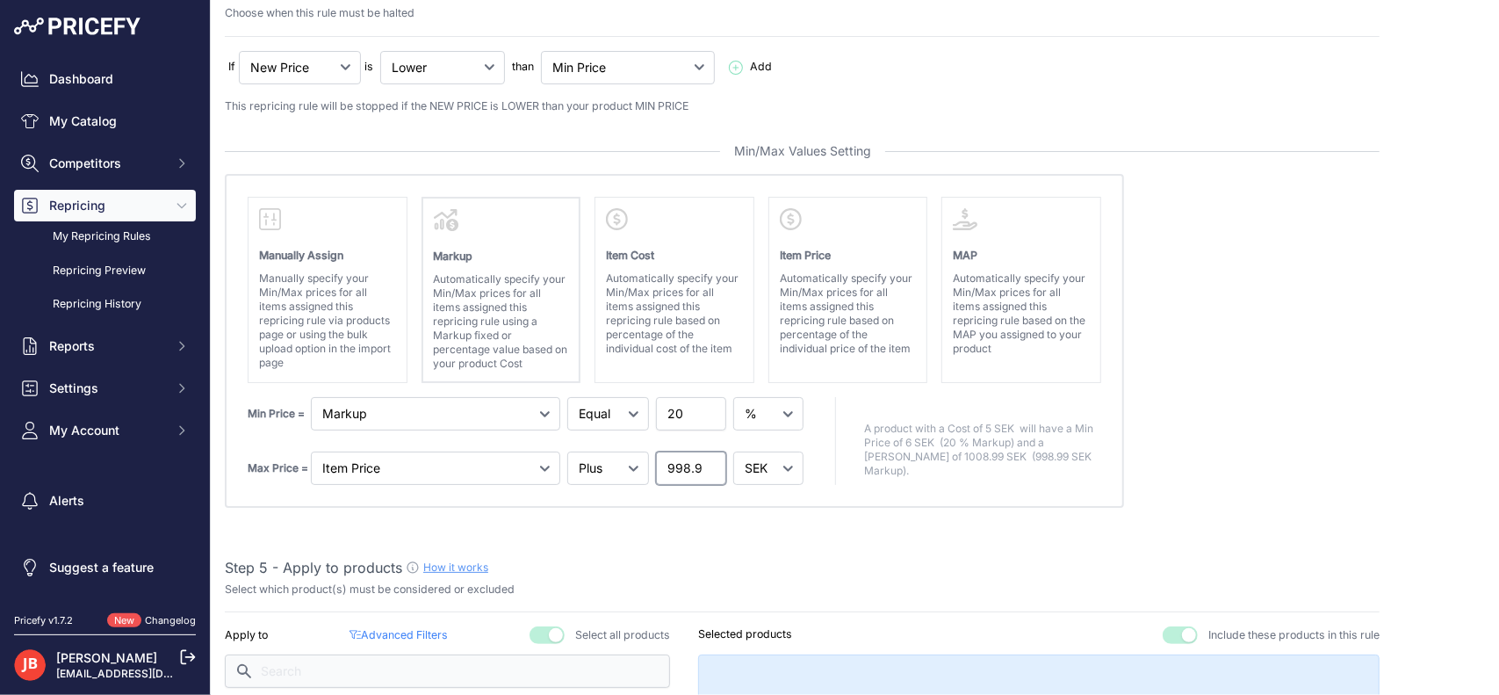
click at [689, 463] on input "998.99" at bounding box center [691, 467] width 70 height 33
type input "999"
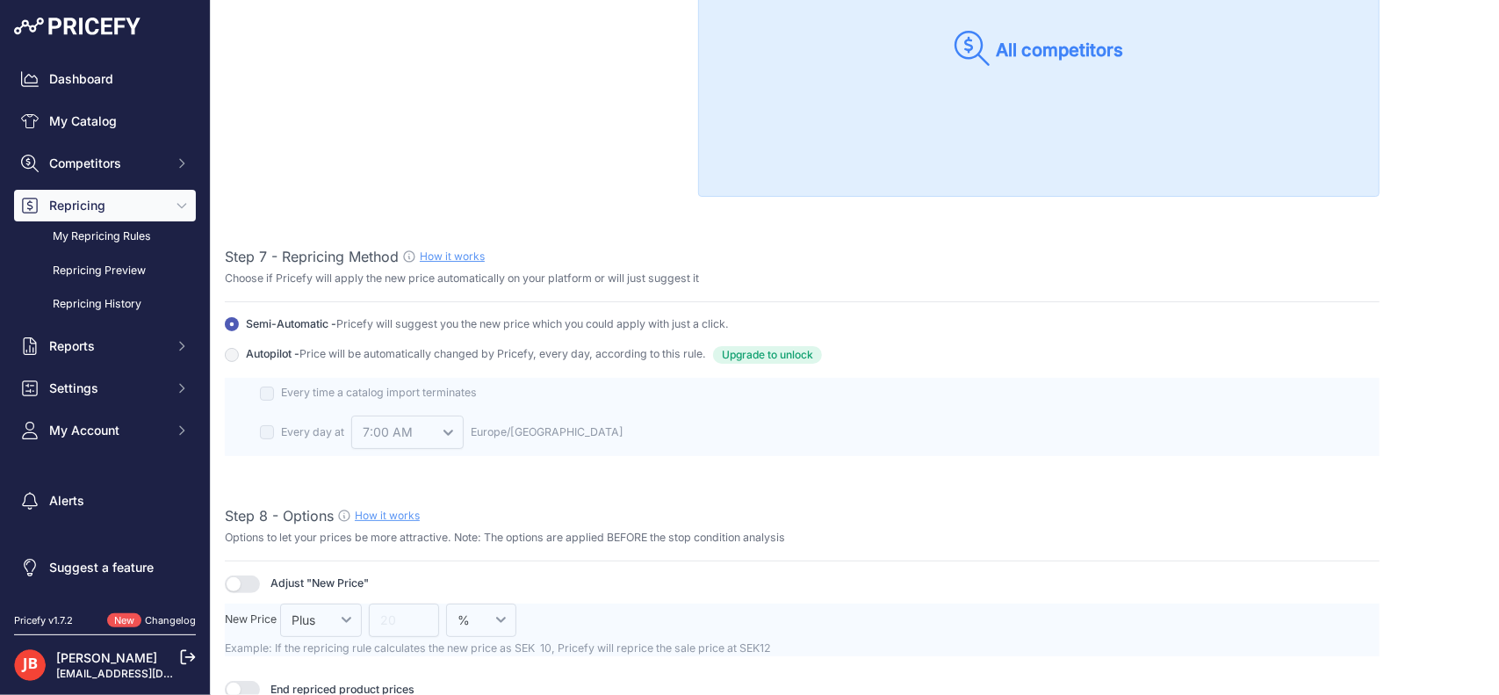
scroll to position [1838, 0]
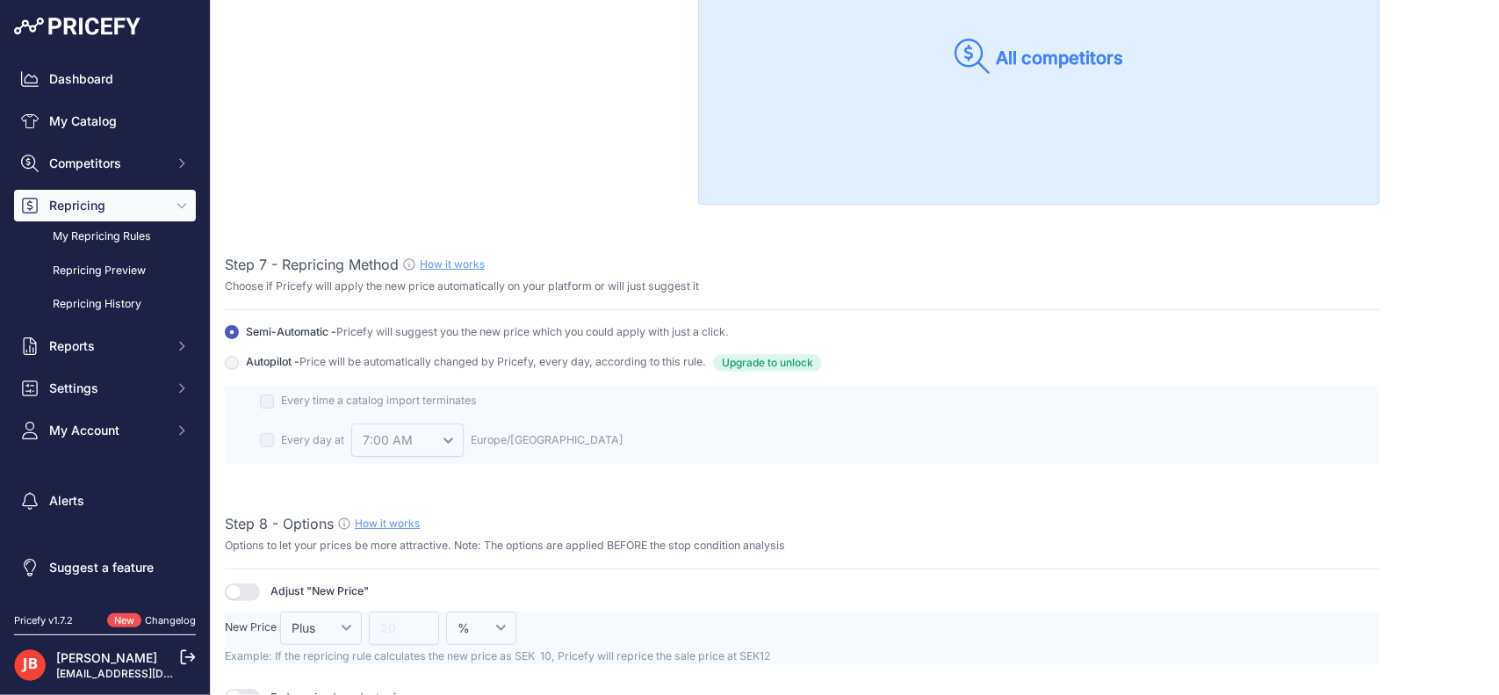
click at [300, 354] on span "Autopilot - Price will be automatically changed by Pricefy, every day, accordin…" at bounding box center [476, 363] width 460 height 18
click at [239, 339] on input "Autopilot - Price will be automatically changed by Pricefy, every day, accordin…" at bounding box center [232, 332] width 14 height 14
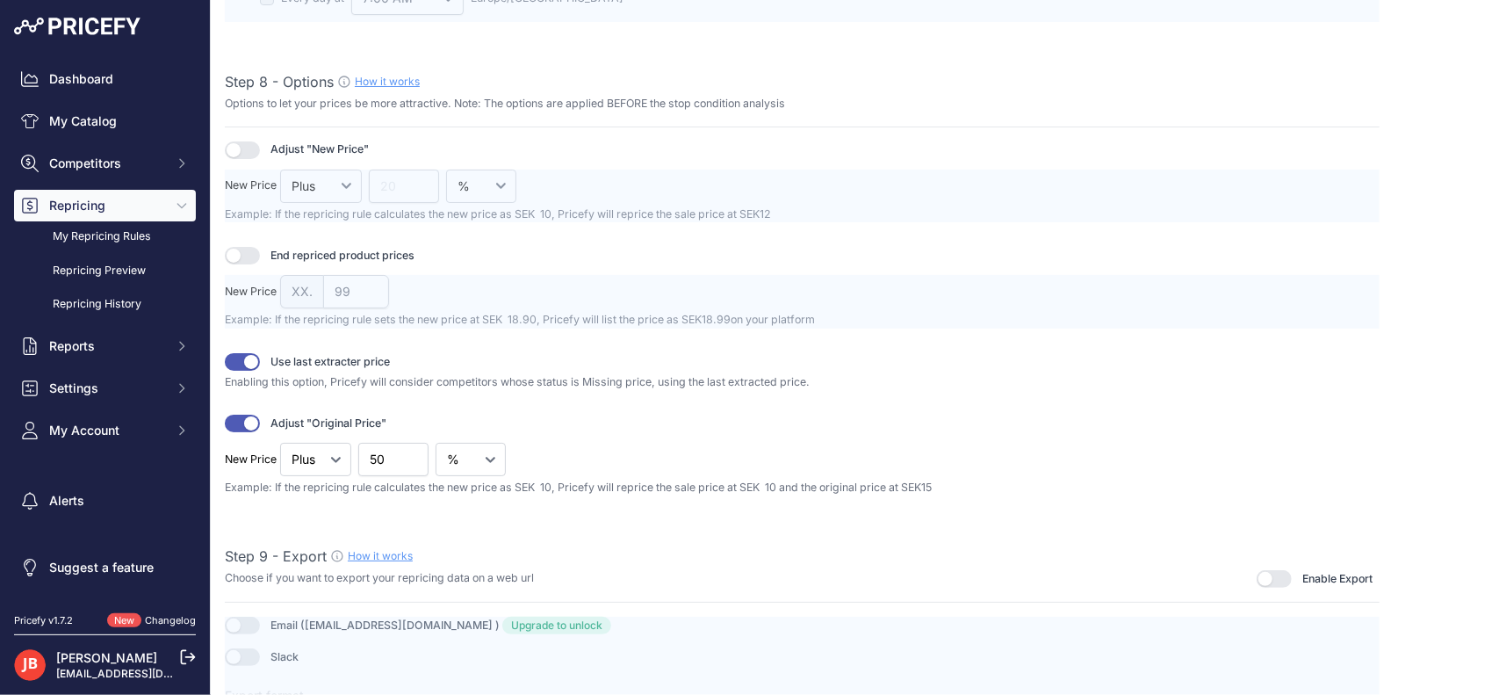
scroll to position [2284, 0]
click at [248, 243] on button "button" at bounding box center [242, 252] width 35 height 18
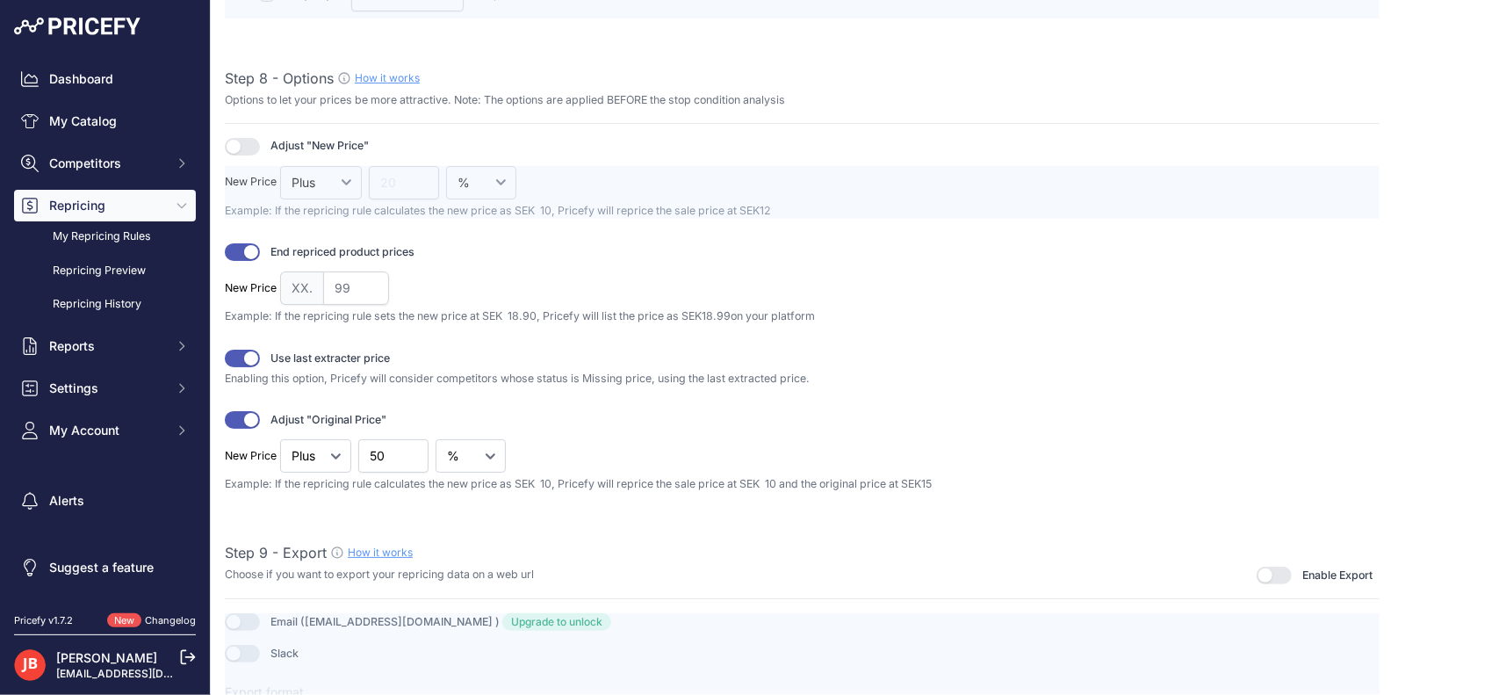
click at [309, 282] on span "XX." at bounding box center [301, 287] width 43 height 33
click at [313, 279] on span "XX." at bounding box center [301, 287] width 43 height 33
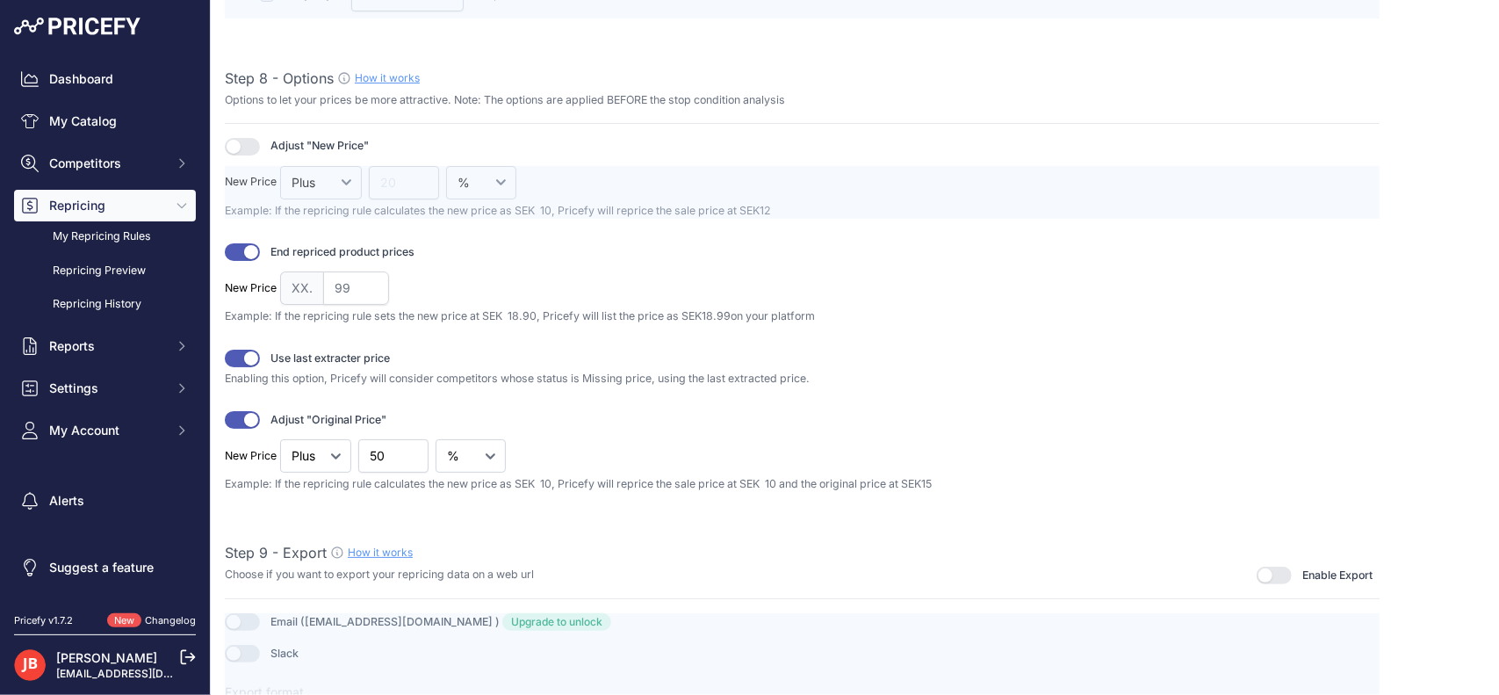
click at [307, 279] on span "XX." at bounding box center [301, 287] width 43 height 33
click at [253, 243] on button "button" at bounding box center [242, 252] width 35 height 18
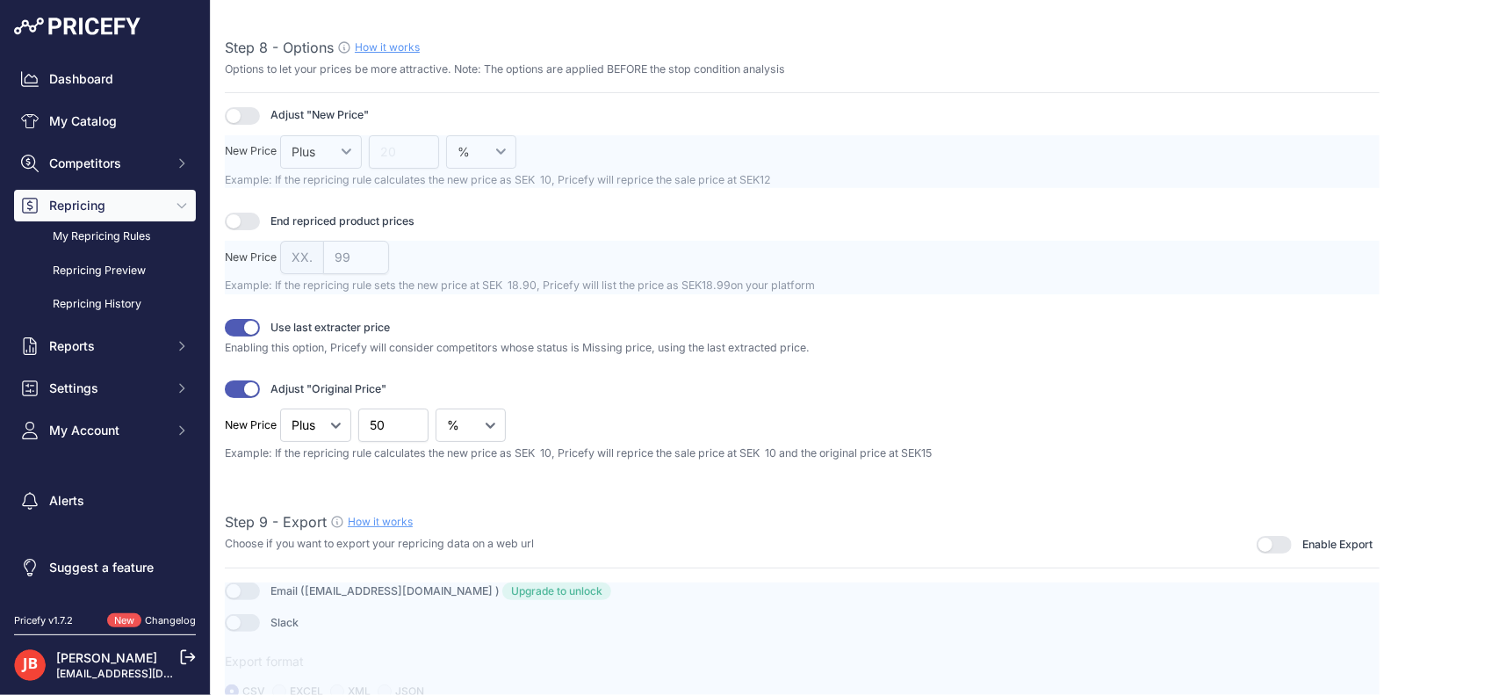
scroll to position [2330, 0]
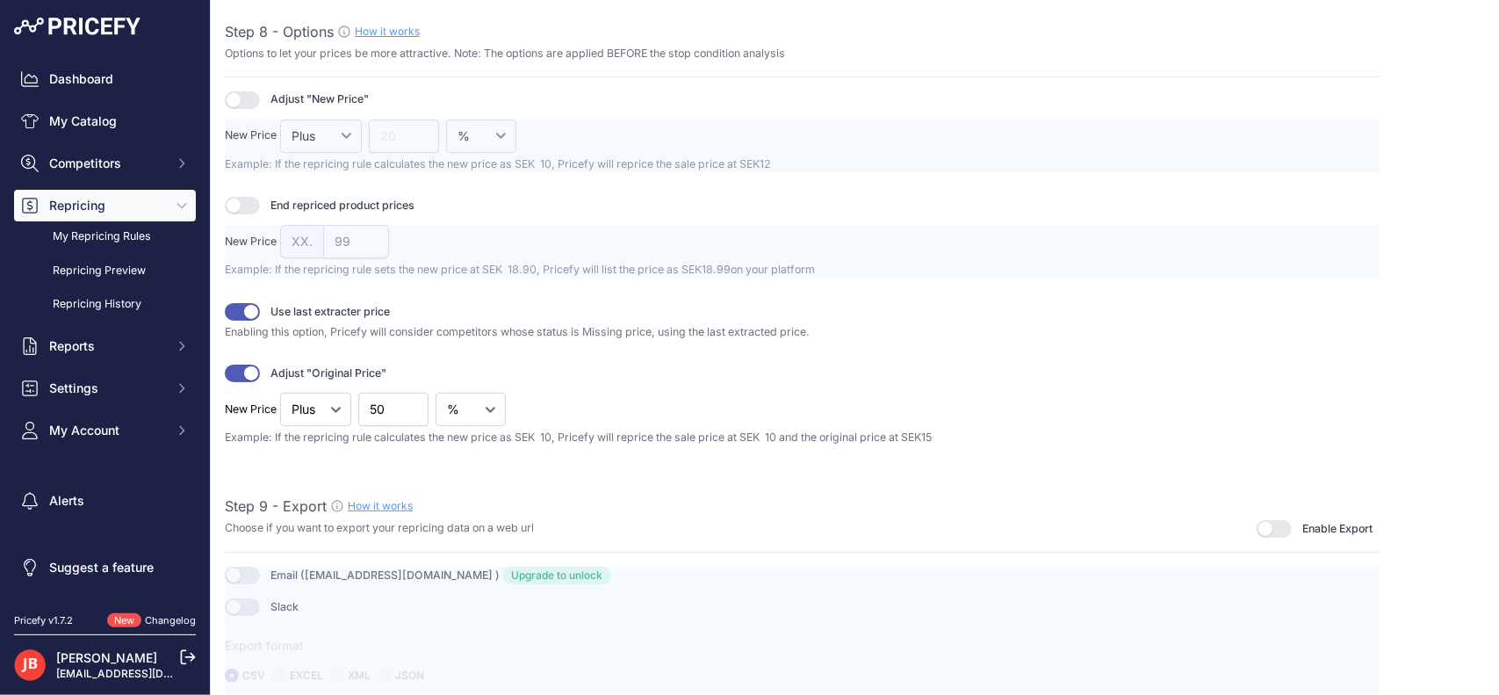
click at [239, 303] on button "button" at bounding box center [242, 312] width 35 height 18
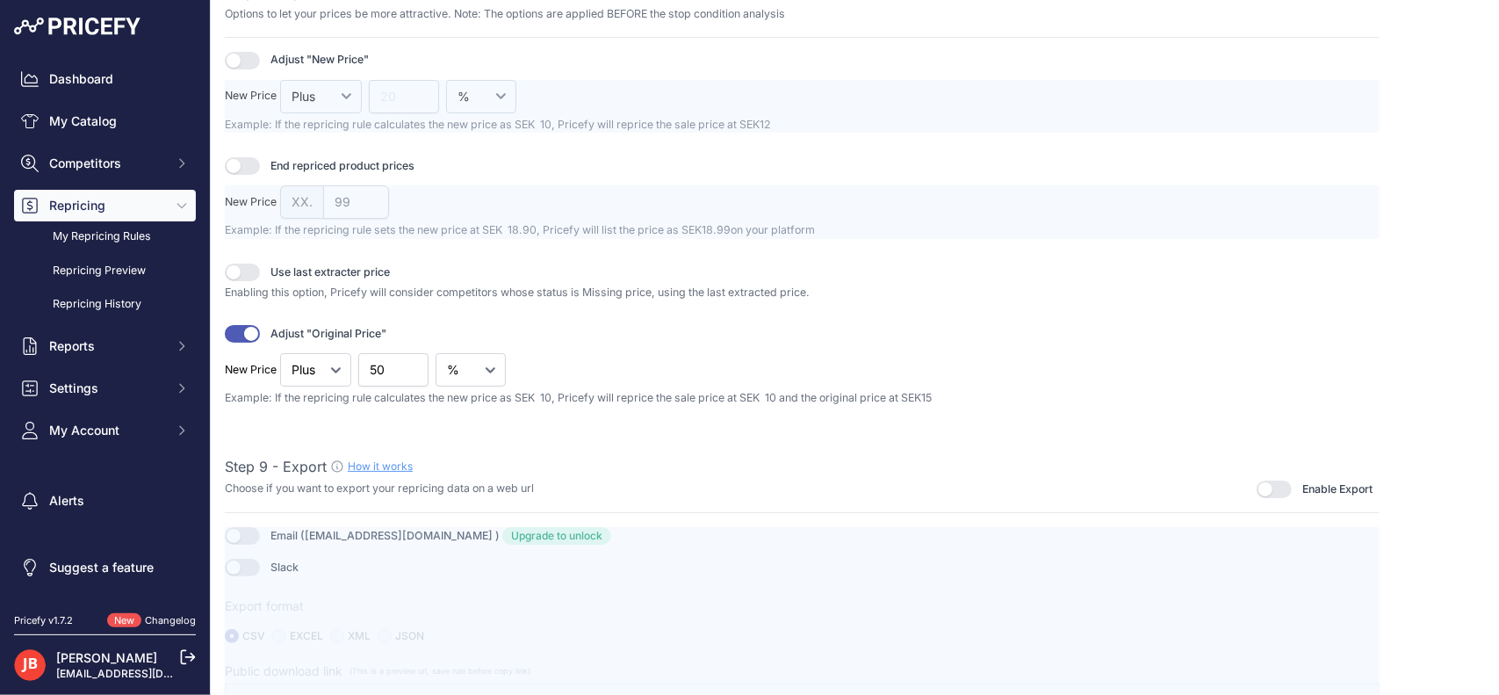
scroll to position [2379, 0]
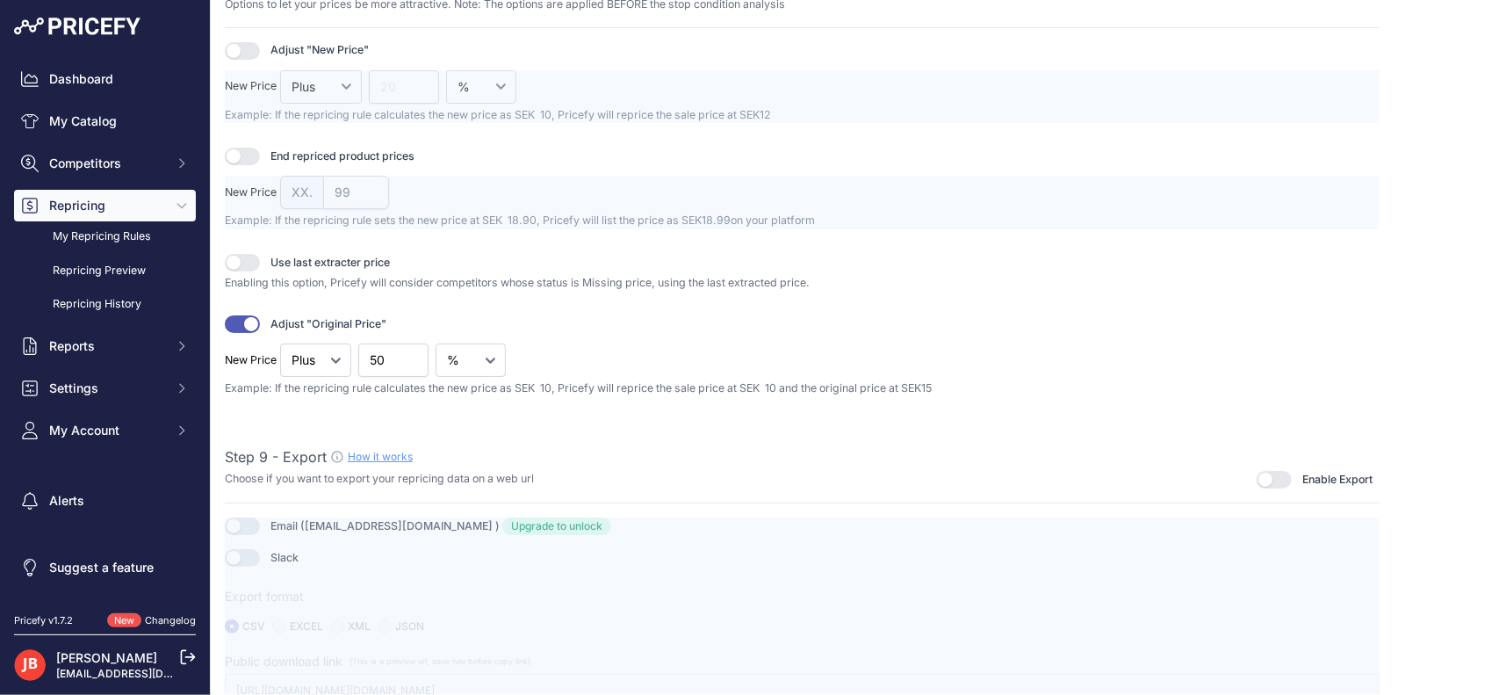
click at [253, 322] on button "button" at bounding box center [242, 324] width 35 height 18
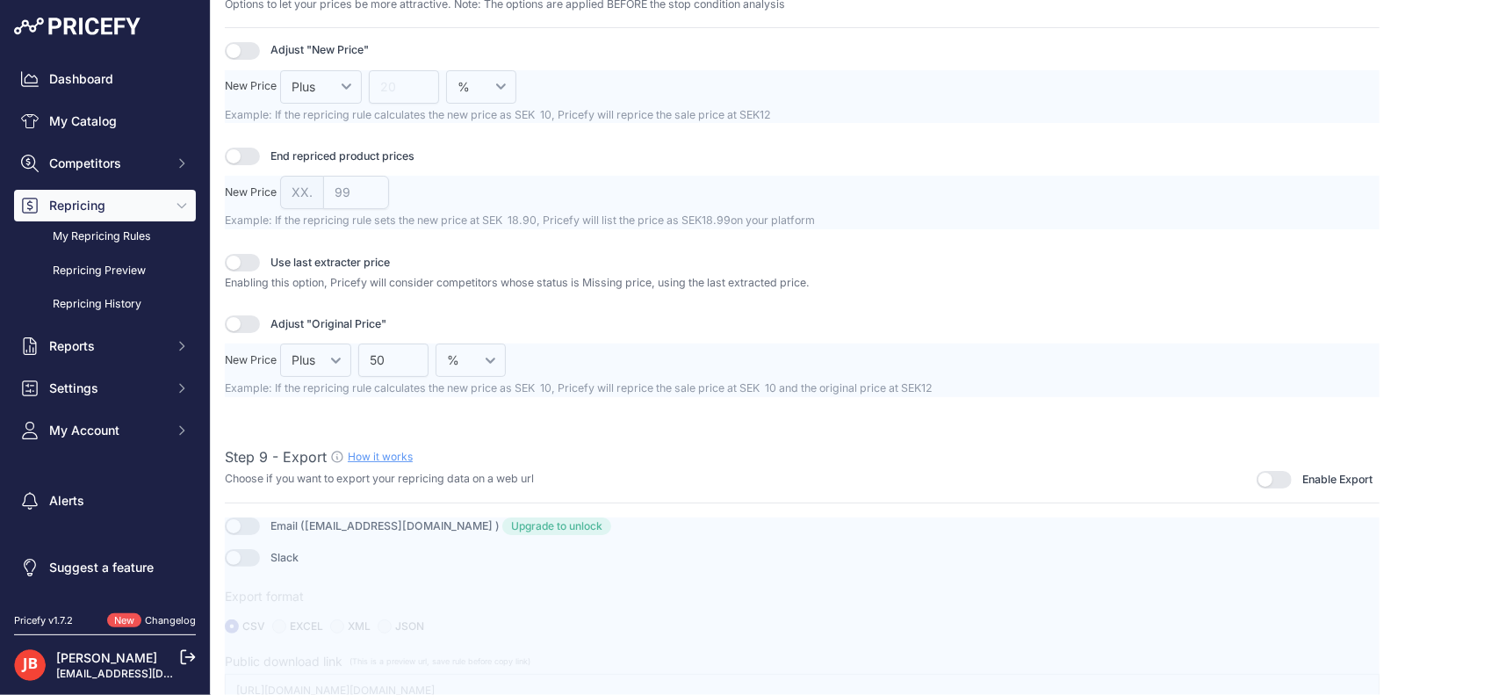
click at [251, 517] on div at bounding box center [802, 612] width 1155 height 190
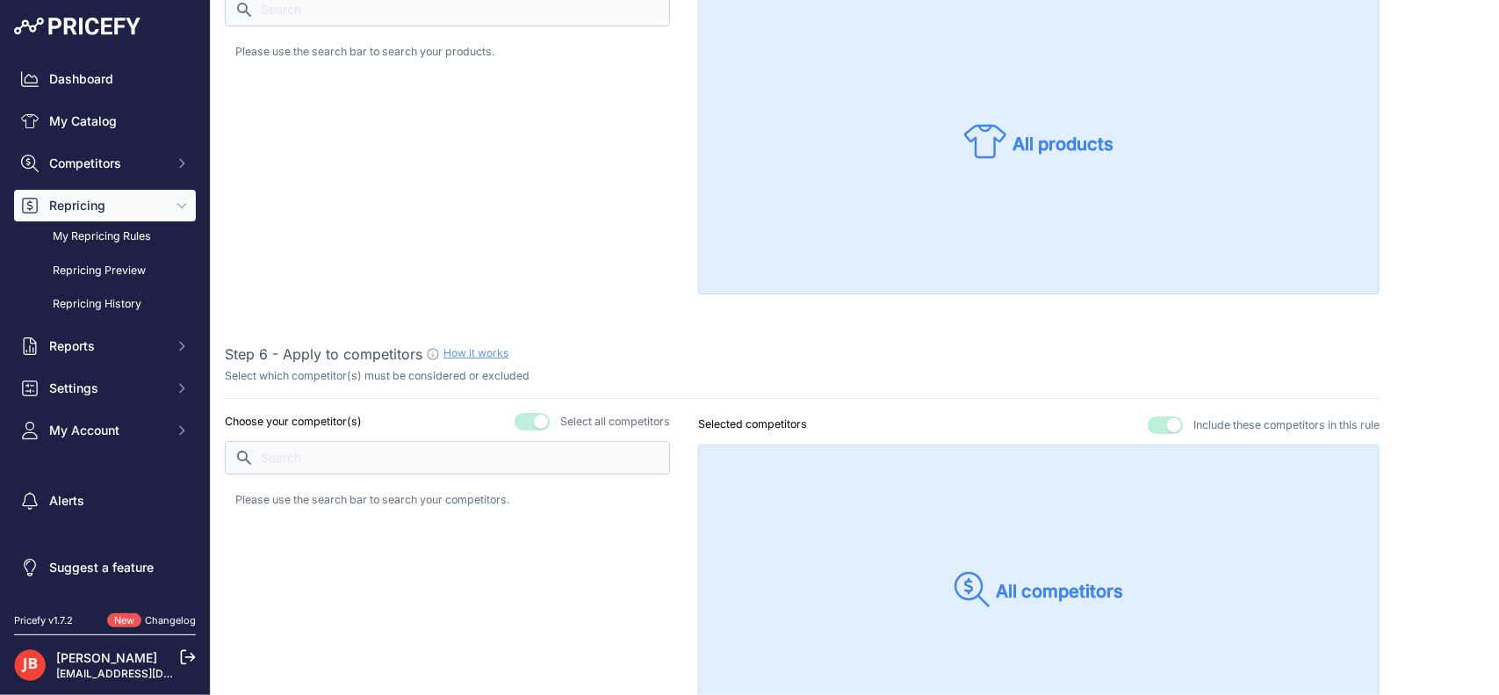
scroll to position [1302, 0]
click at [538, 419] on button "button" at bounding box center [532, 425] width 35 height 18
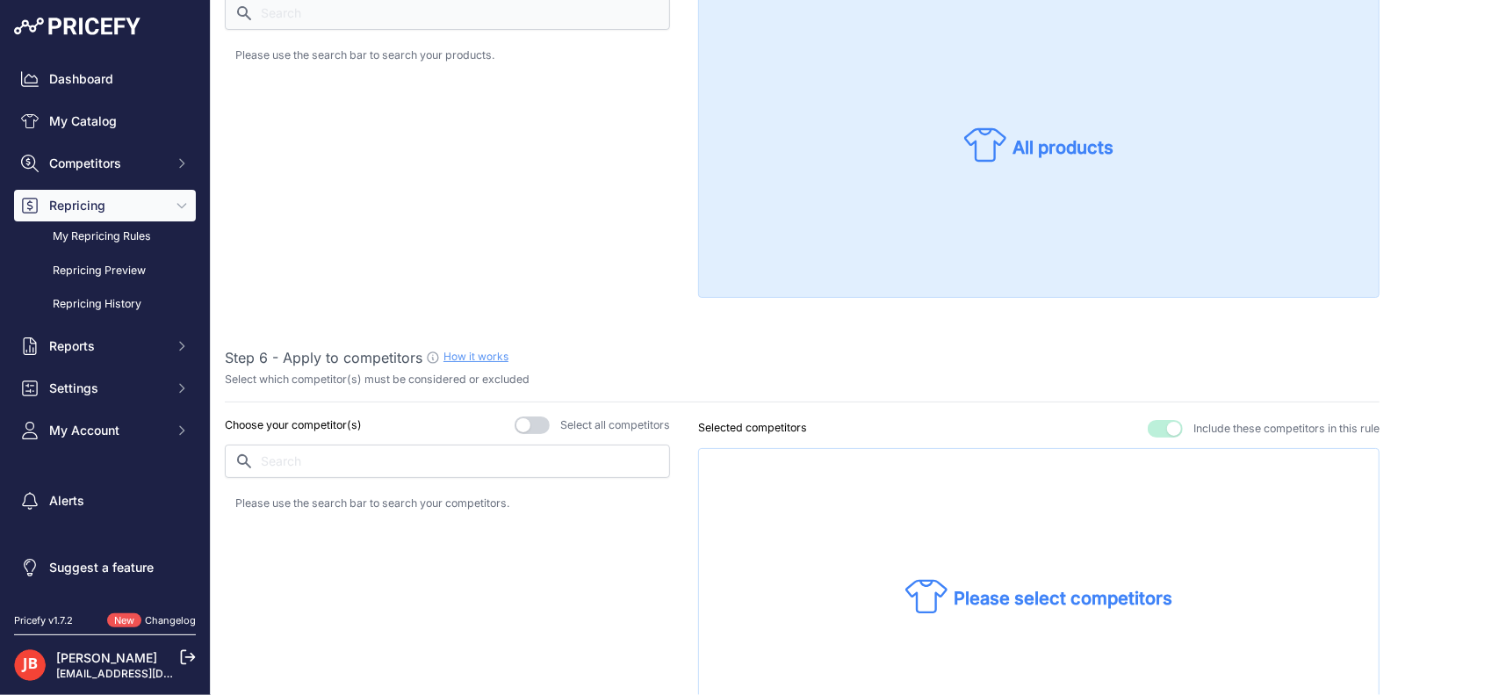
click at [538, 419] on button "button" at bounding box center [532, 425] width 35 height 18
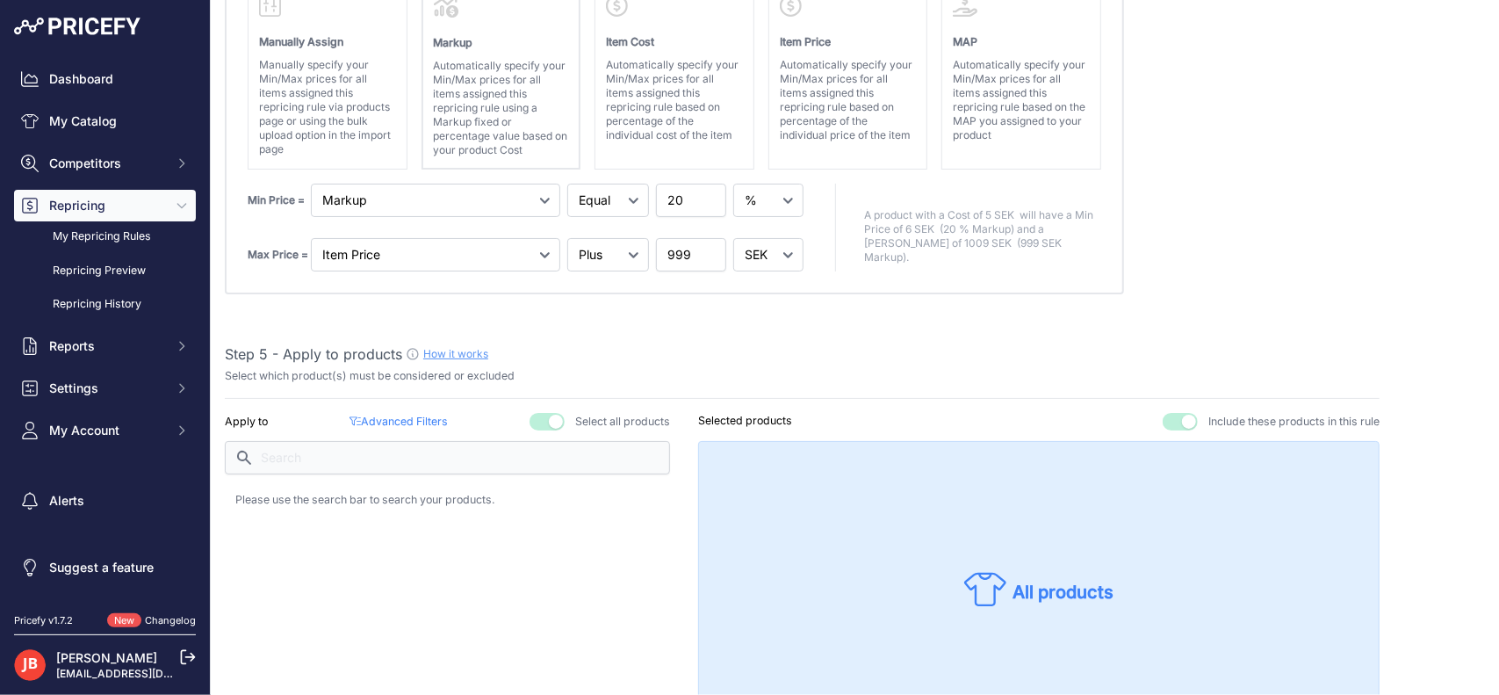
scroll to position [857, 0]
click at [551, 419] on button "button" at bounding box center [547, 422] width 35 height 18
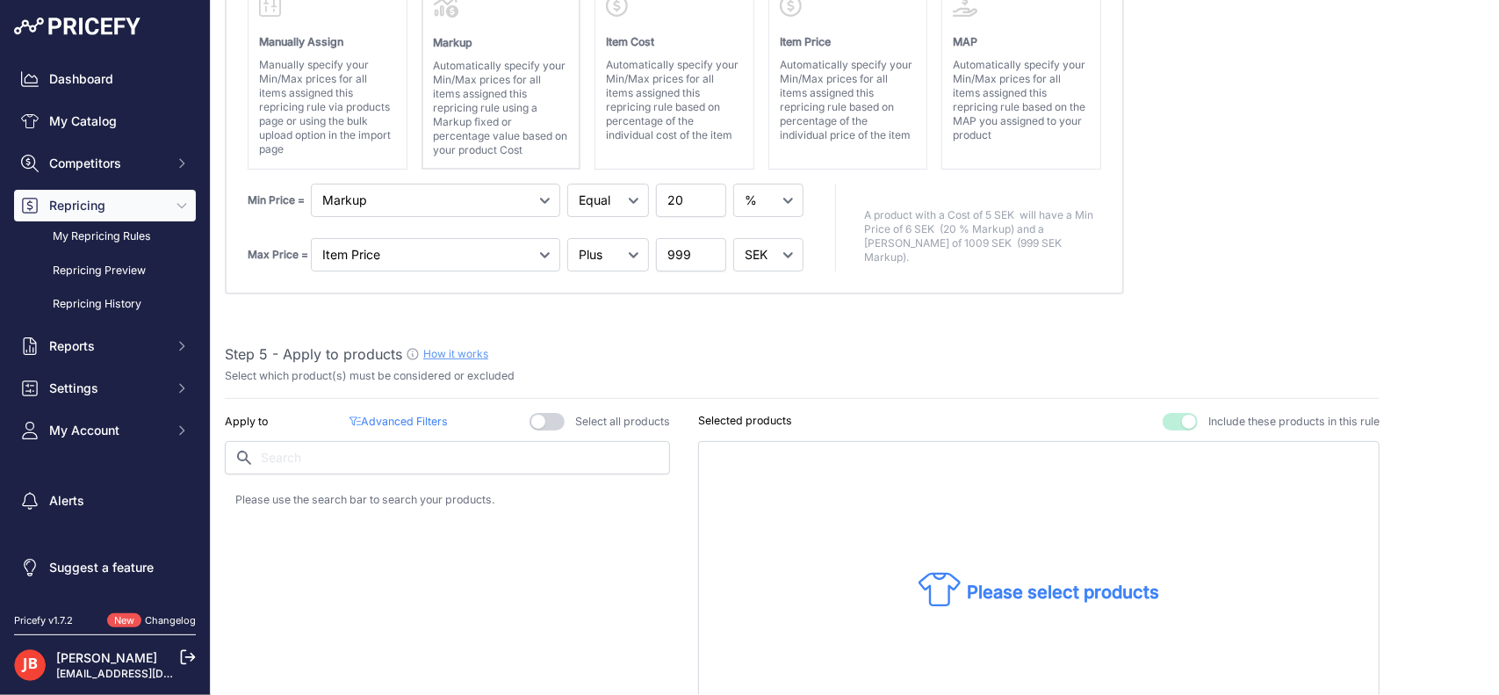
click at [1023, 581] on p "Please select products" at bounding box center [1064, 592] width 192 height 25
click at [1019, 596] on p "Please select products" at bounding box center [1064, 592] width 192 height 25
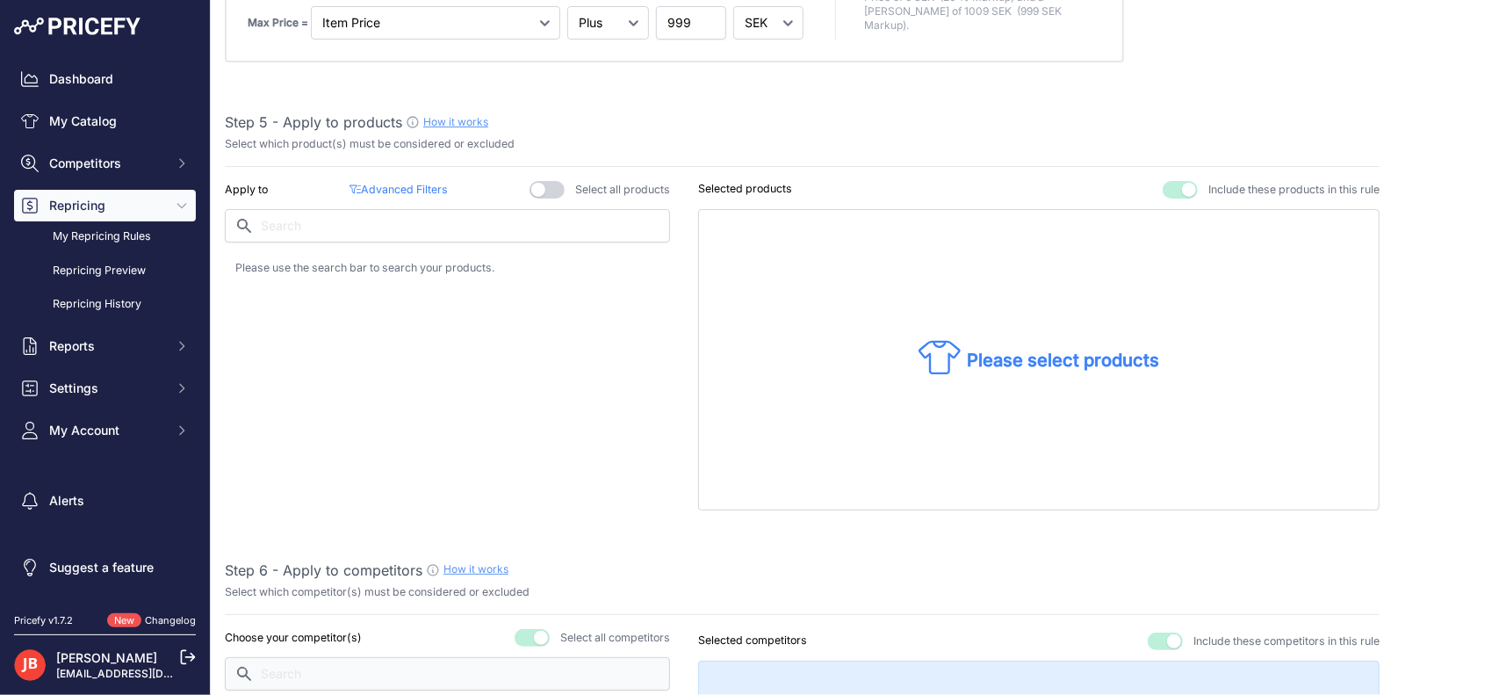
scroll to position [1091, 0]
click at [386, 232] on input "text" at bounding box center [447, 223] width 445 height 33
click at [538, 173] on div "Step 1 - Rule name How it works Please enter a recognizable name for this rule …" at bounding box center [802, 505] width 1155 height 2980
click at [548, 179] on button "button" at bounding box center [547, 188] width 35 height 18
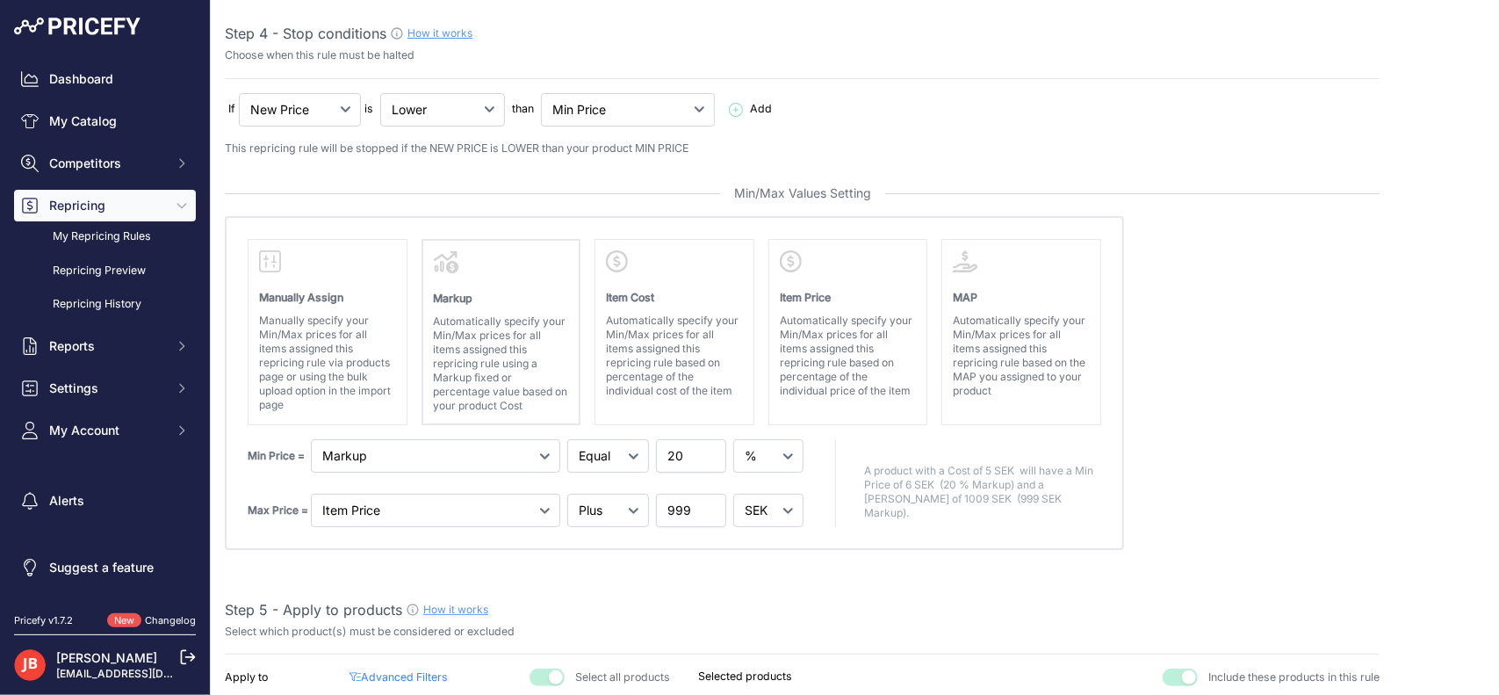
scroll to position [620, 0]
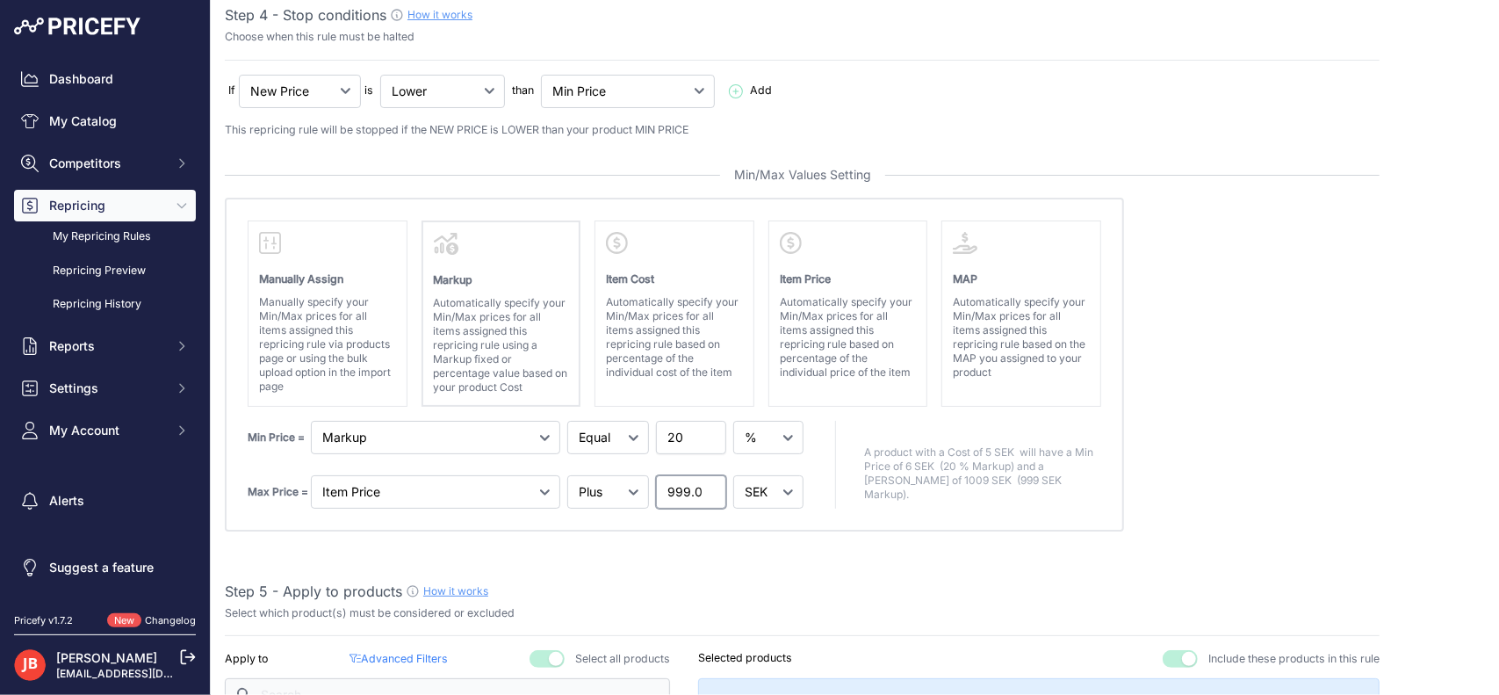
click at [697, 480] on input "999.01" at bounding box center [691, 491] width 70 height 33
click at [685, 487] on input "999.01" at bounding box center [691, 491] width 70 height 33
type input "9"
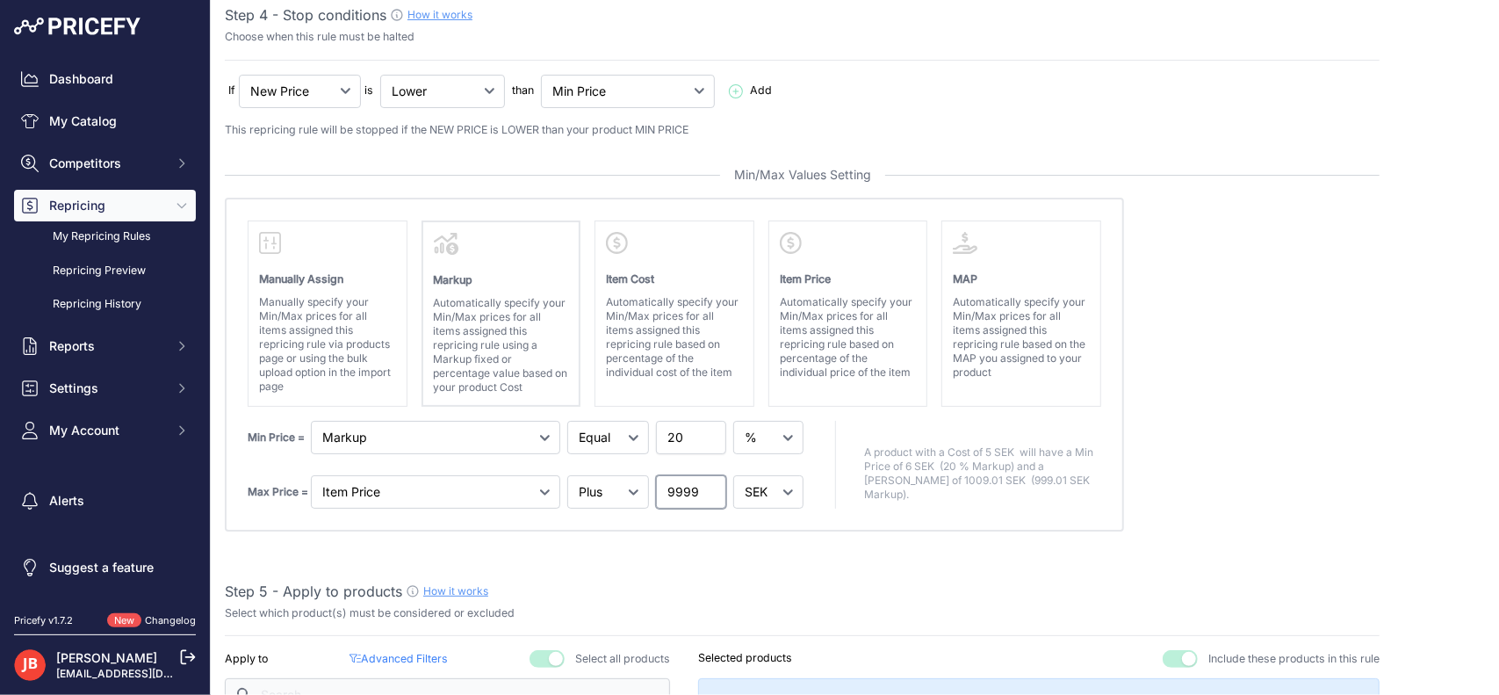
type input "9999"
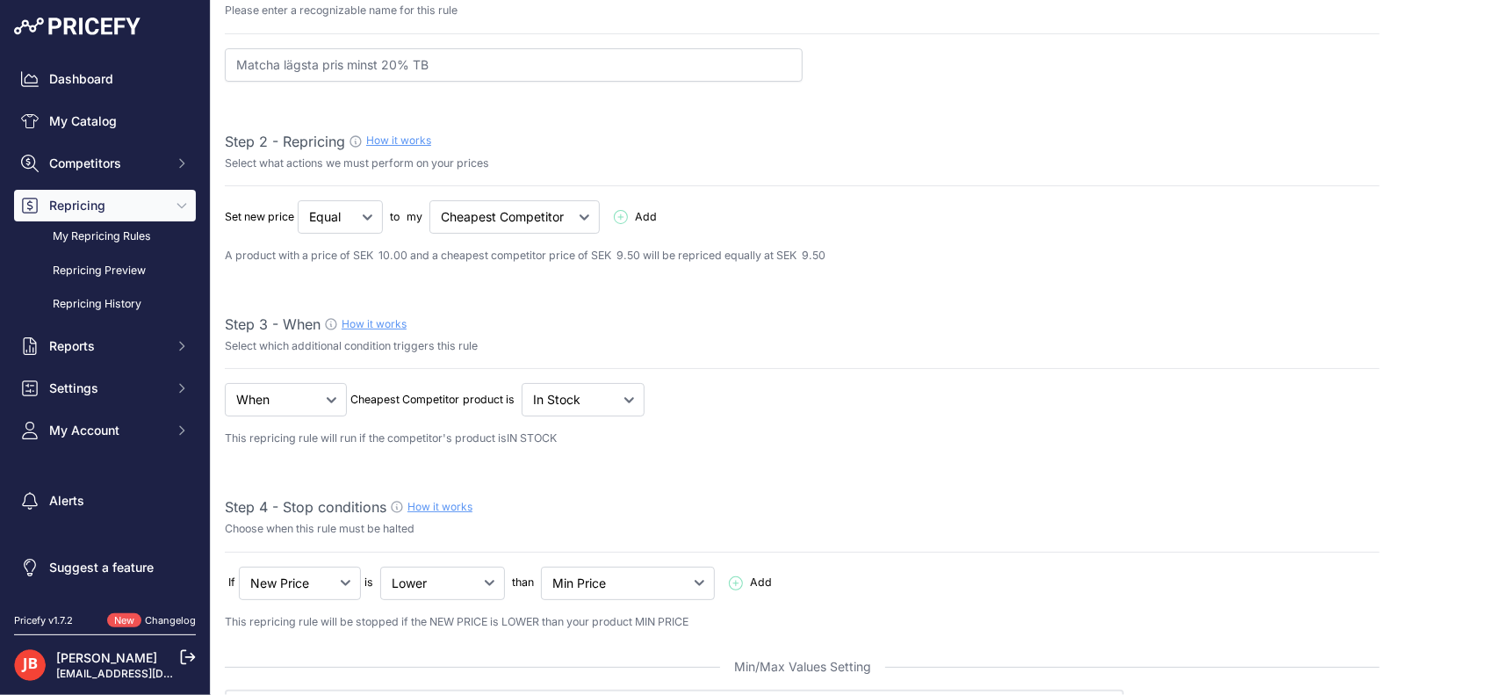
scroll to position [0, 0]
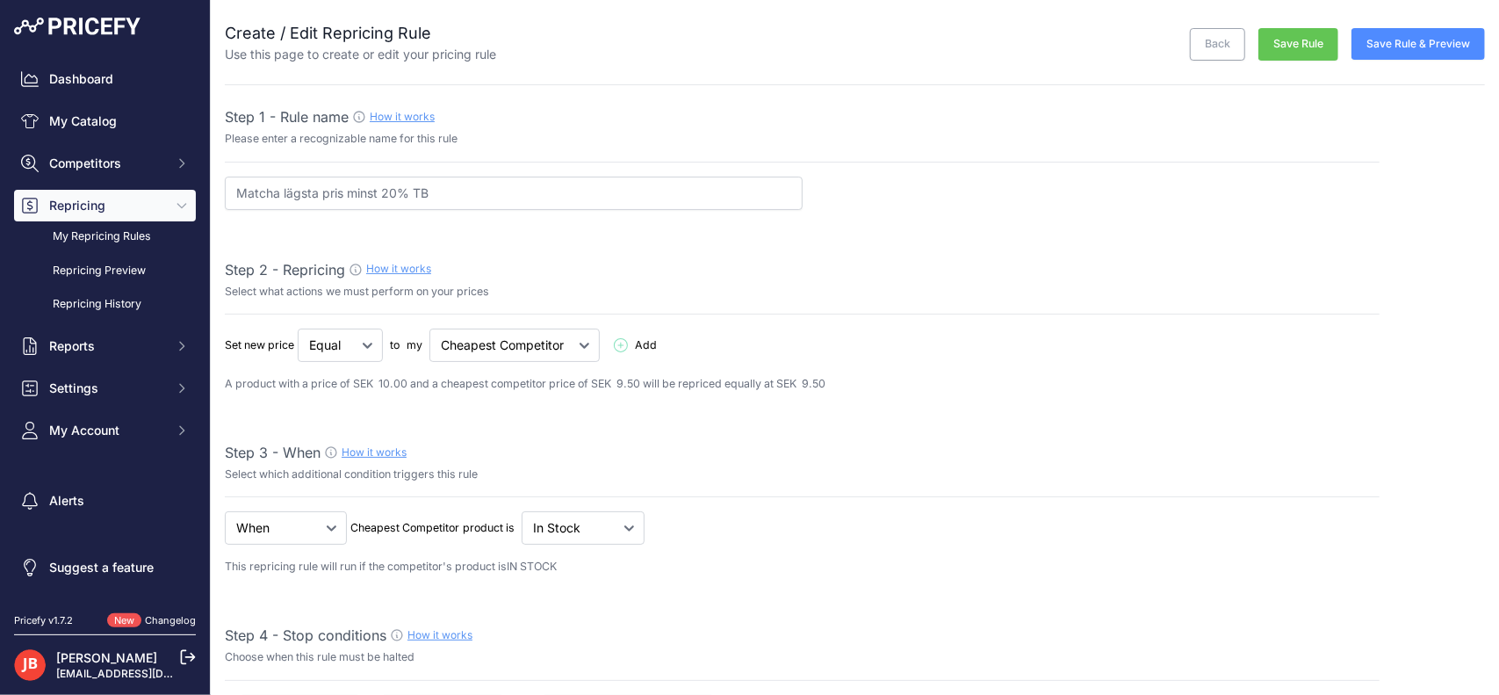
click at [1285, 36] on button "Save Rule" at bounding box center [1299, 44] width 80 height 32
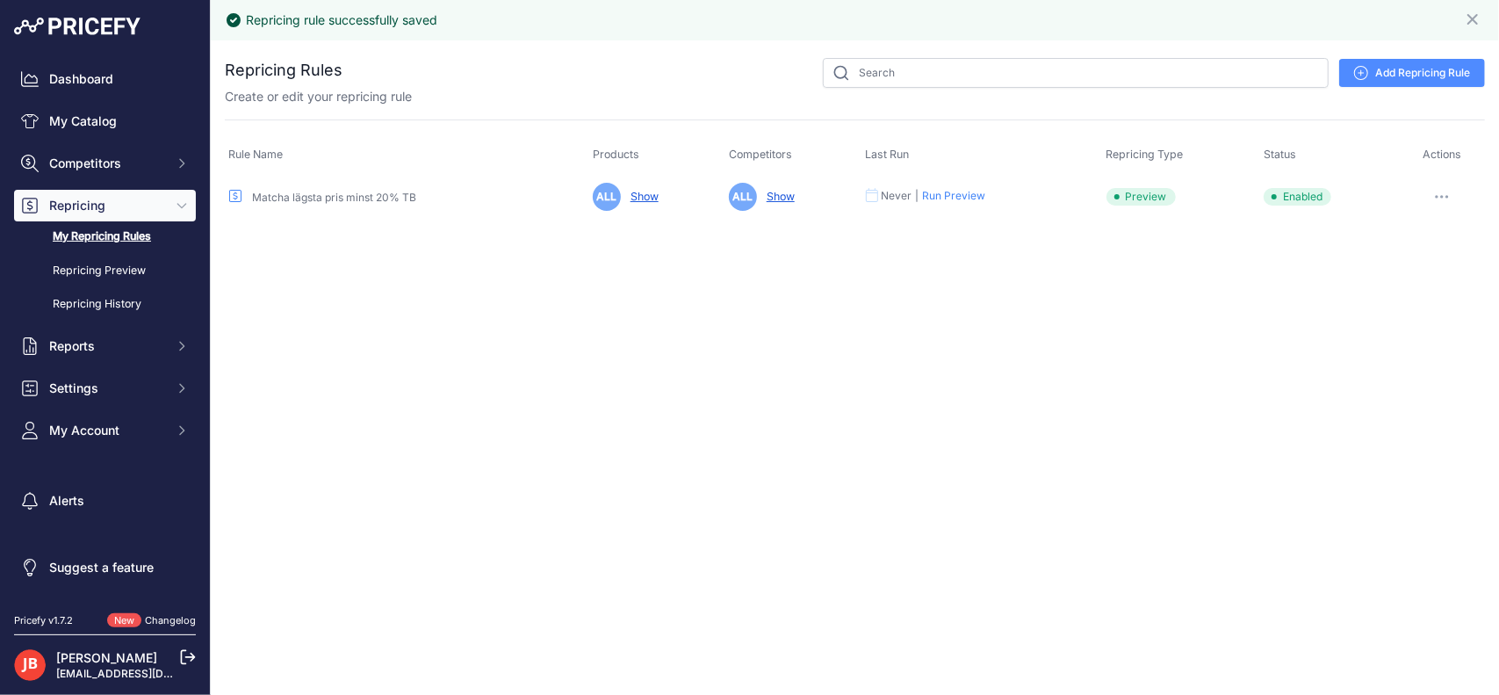
click at [1448, 191] on button "button" at bounding box center [1442, 196] width 35 height 25
click at [1429, 259] on button "Run Preview" at bounding box center [1425, 262] width 112 height 28
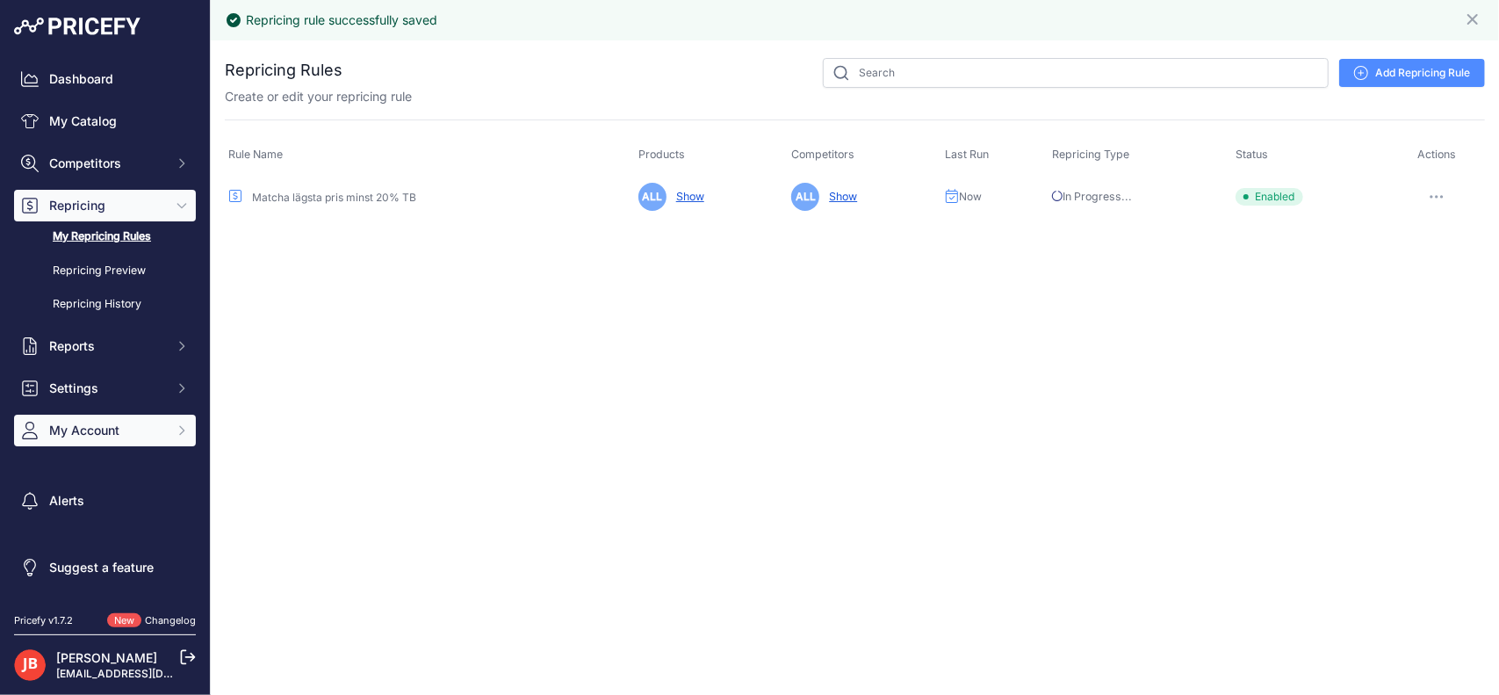
click at [109, 428] on span "My Account" at bounding box center [106, 431] width 115 height 18
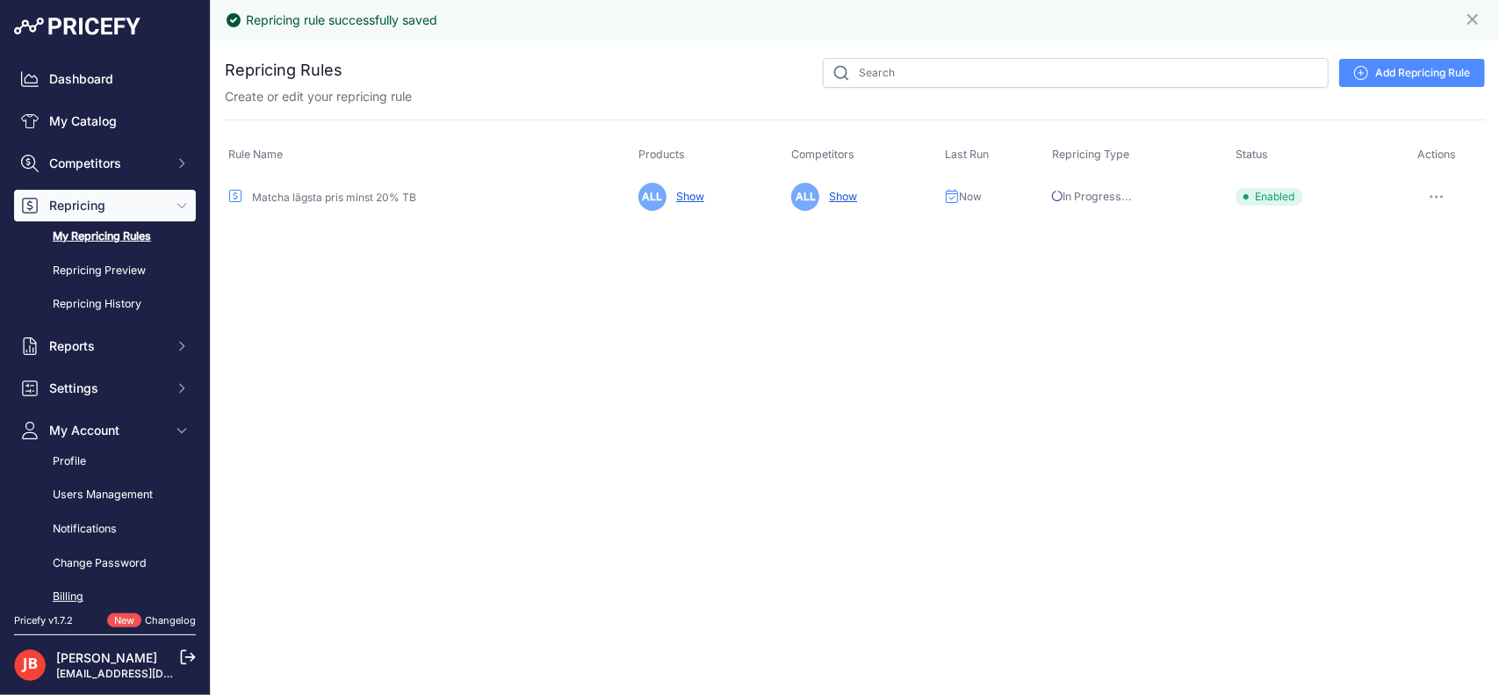
click at [70, 590] on link "Billing" at bounding box center [105, 596] width 182 height 31
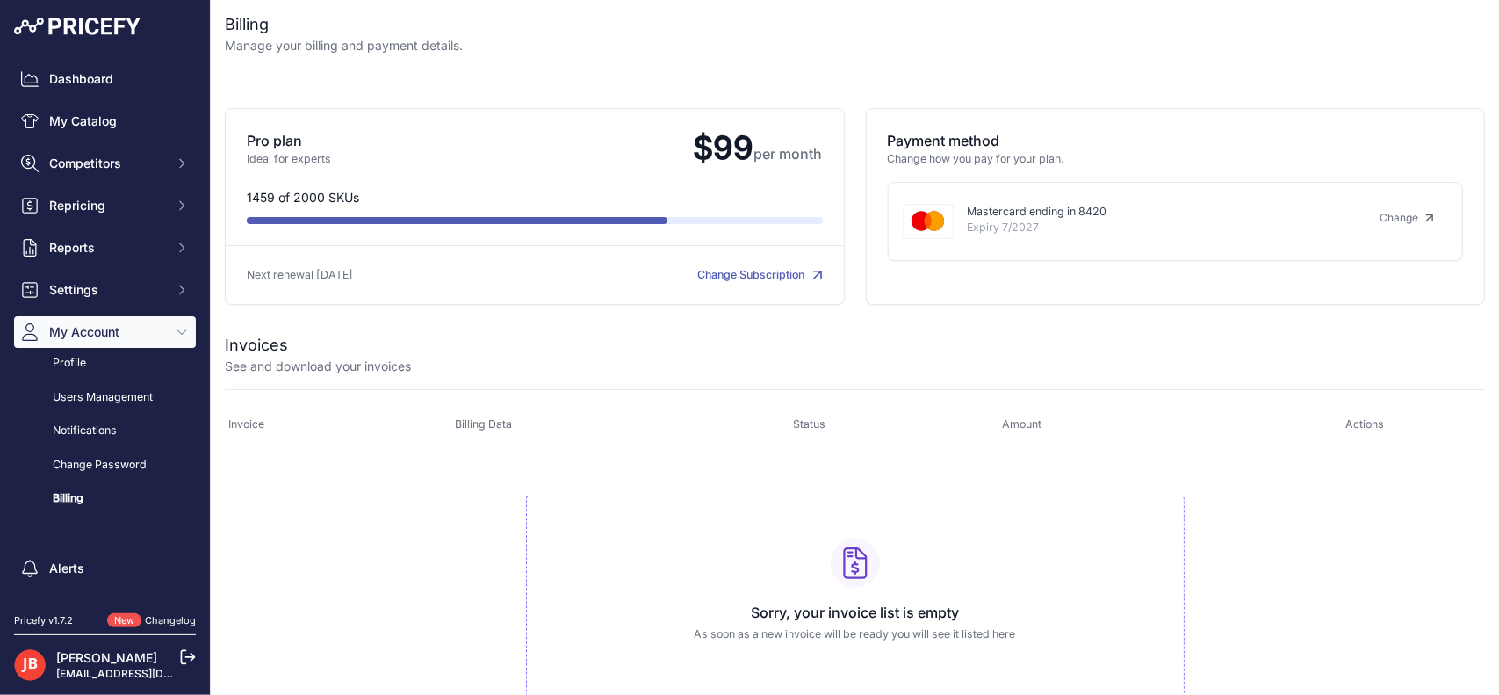
scroll to position [11, 0]
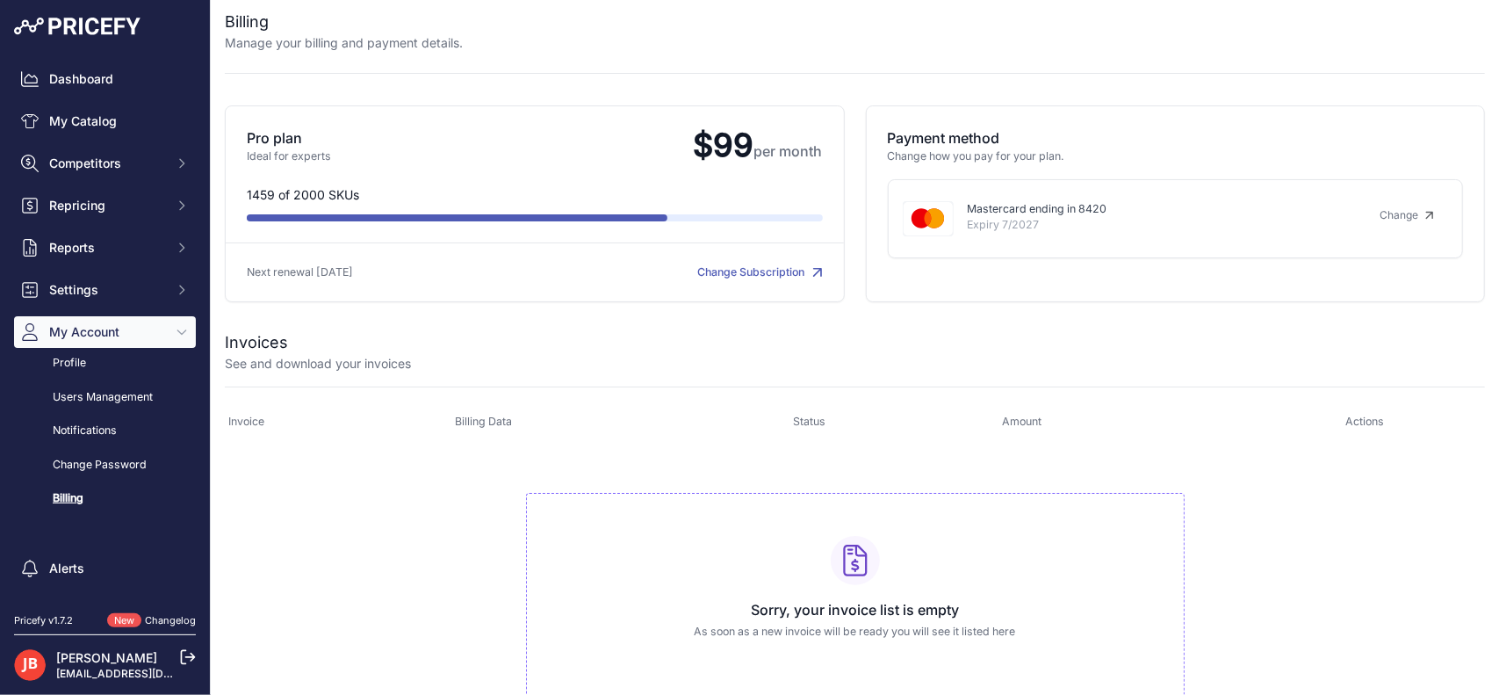
click at [759, 265] on link "Change Subscription" at bounding box center [760, 271] width 125 height 13
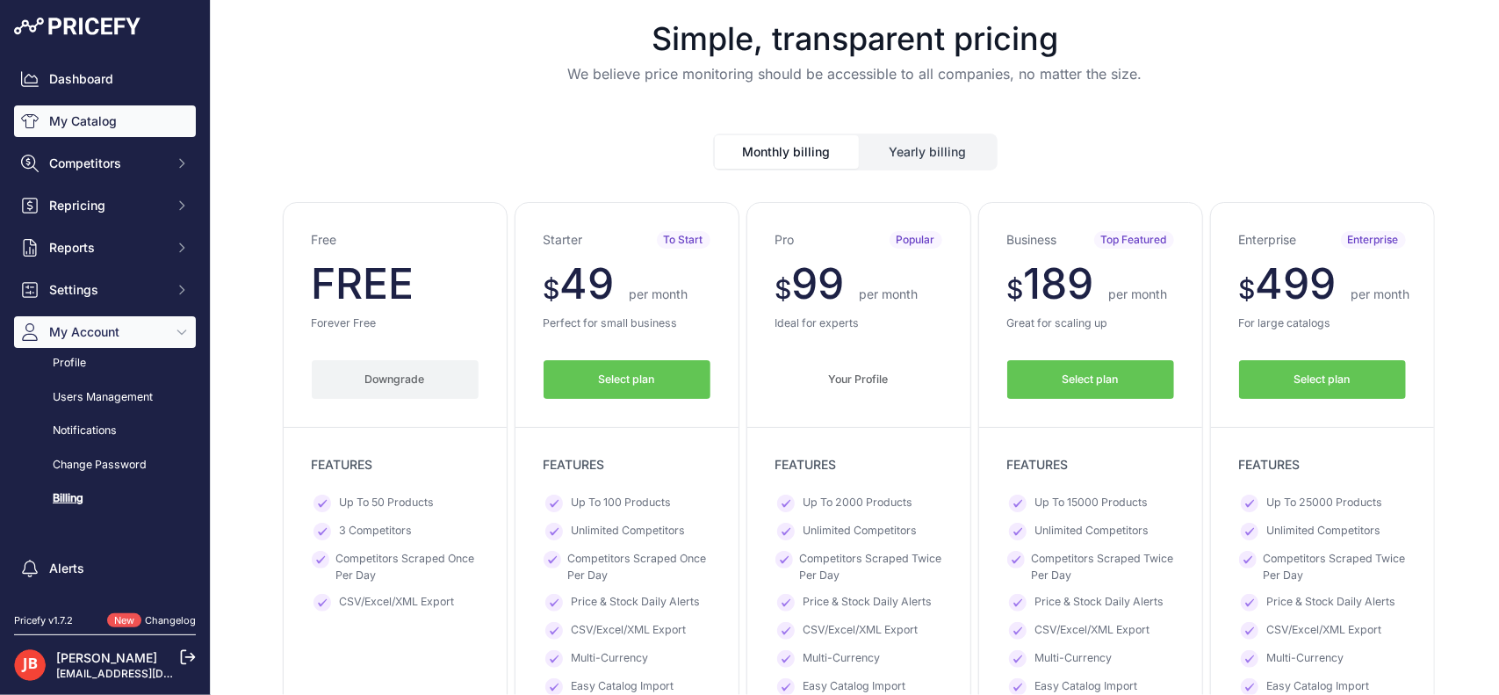
click at [94, 117] on link "My Catalog" at bounding box center [105, 121] width 182 height 32
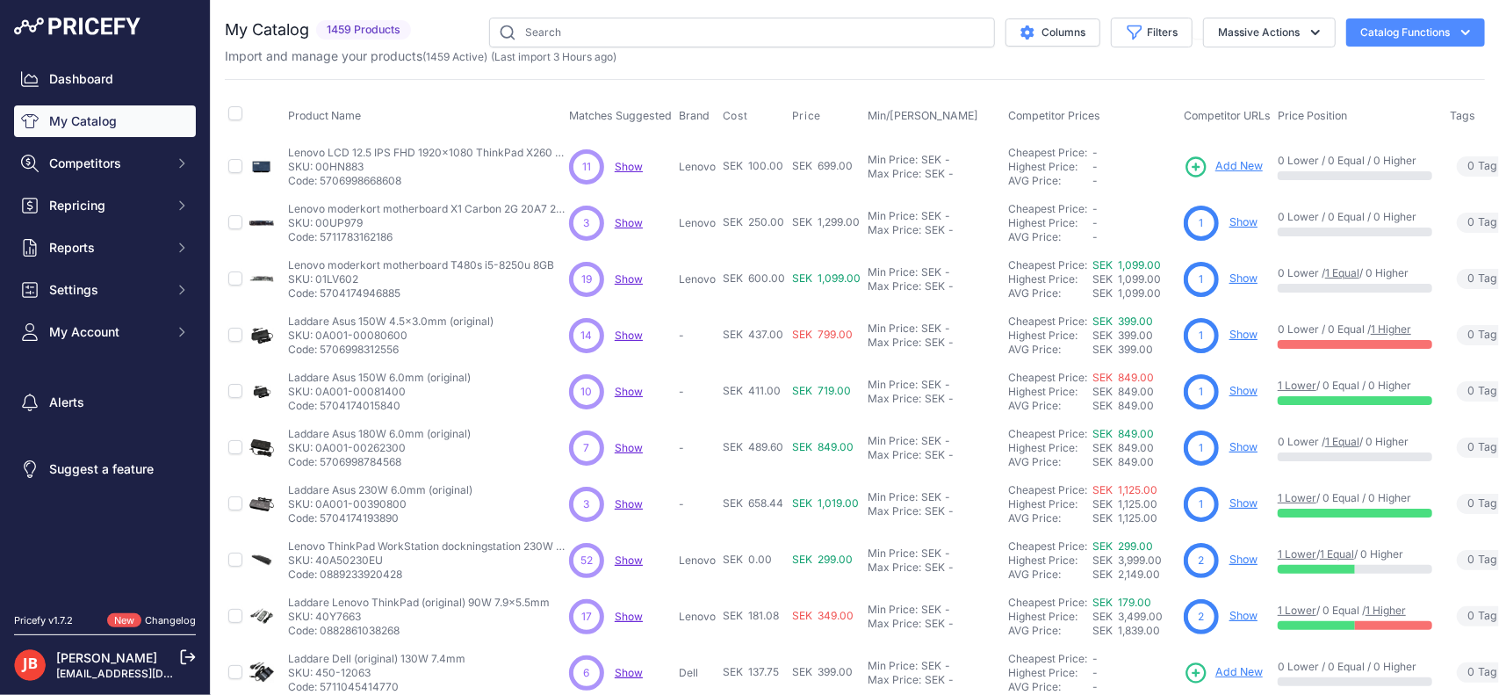
click at [627, 390] on span "Show" at bounding box center [629, 391] width 28 height 13
click at [90, 212] on span "Repricing" at bounding box center [106, 206] width 115 height 18
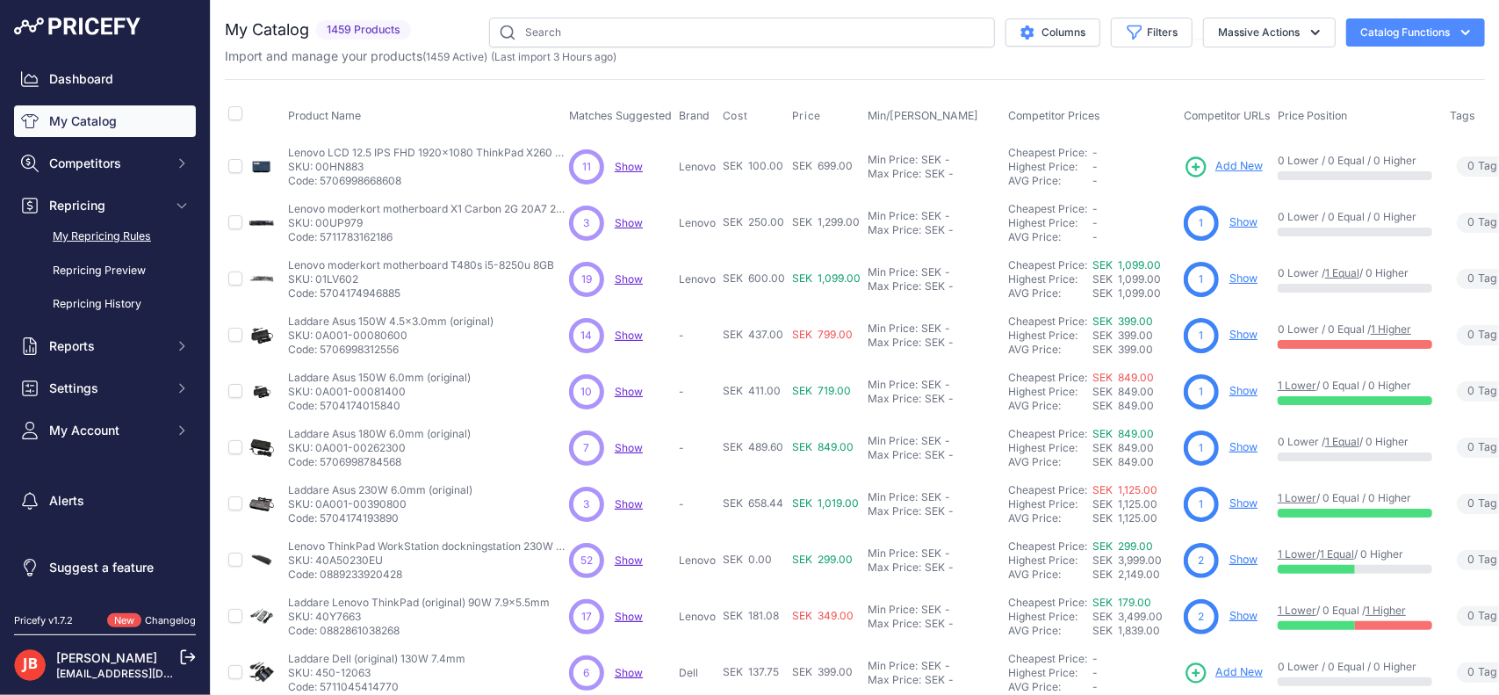
click at [90, 230] on link "My Repricing Rules" at bounding box center [105, 236] width 182 height 31
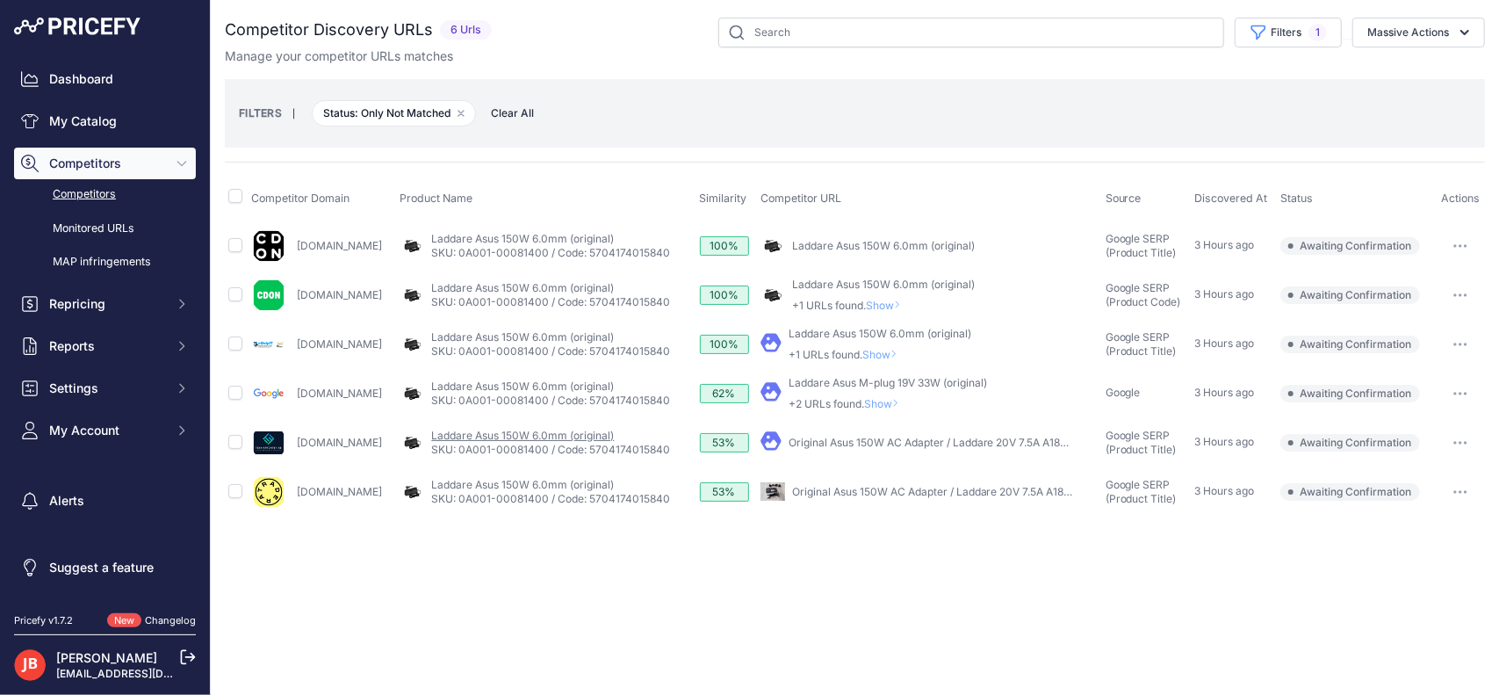
click at [486, 433] on link "Laddare Asus 150W 6.0mm (original)" at bounding box center [522, 435] width 183 height 13
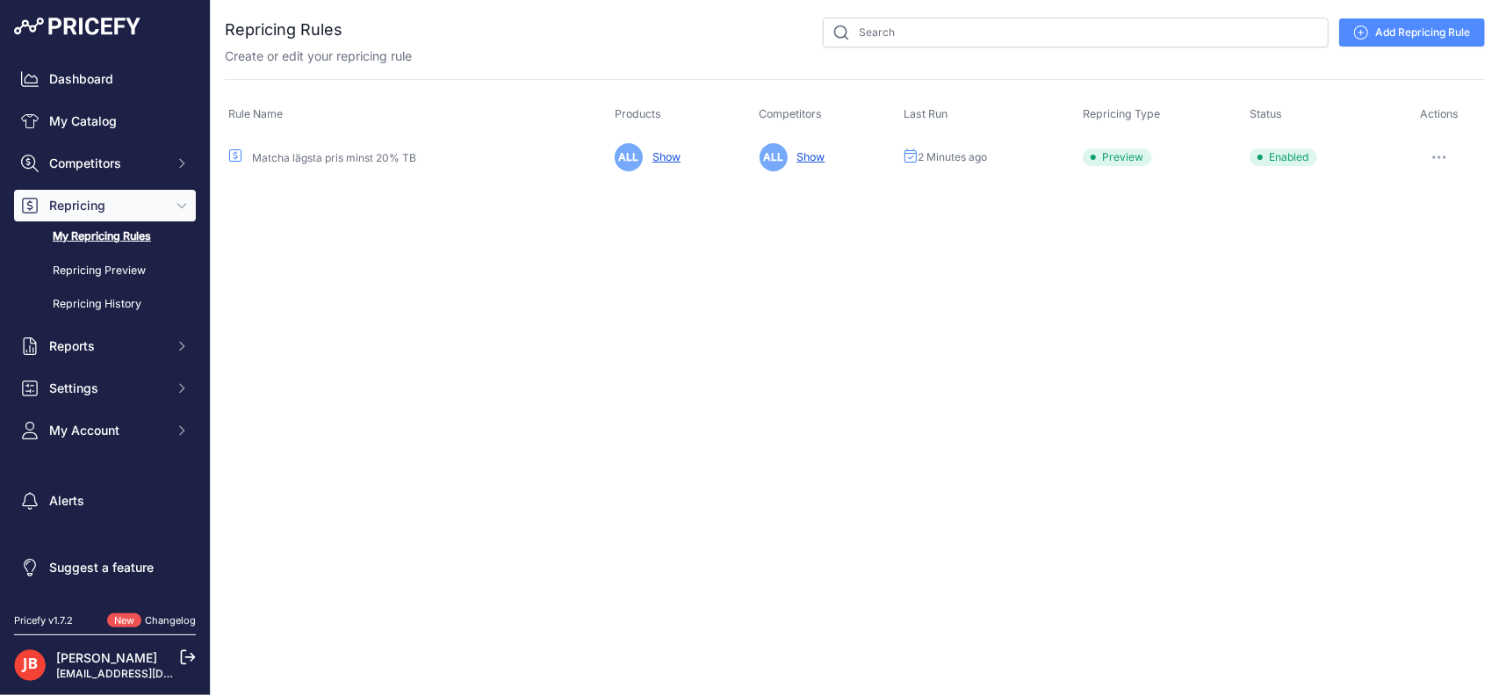
click at [1456, 157] on button "button" at bounding box center [1439, 157] width 35 height 25
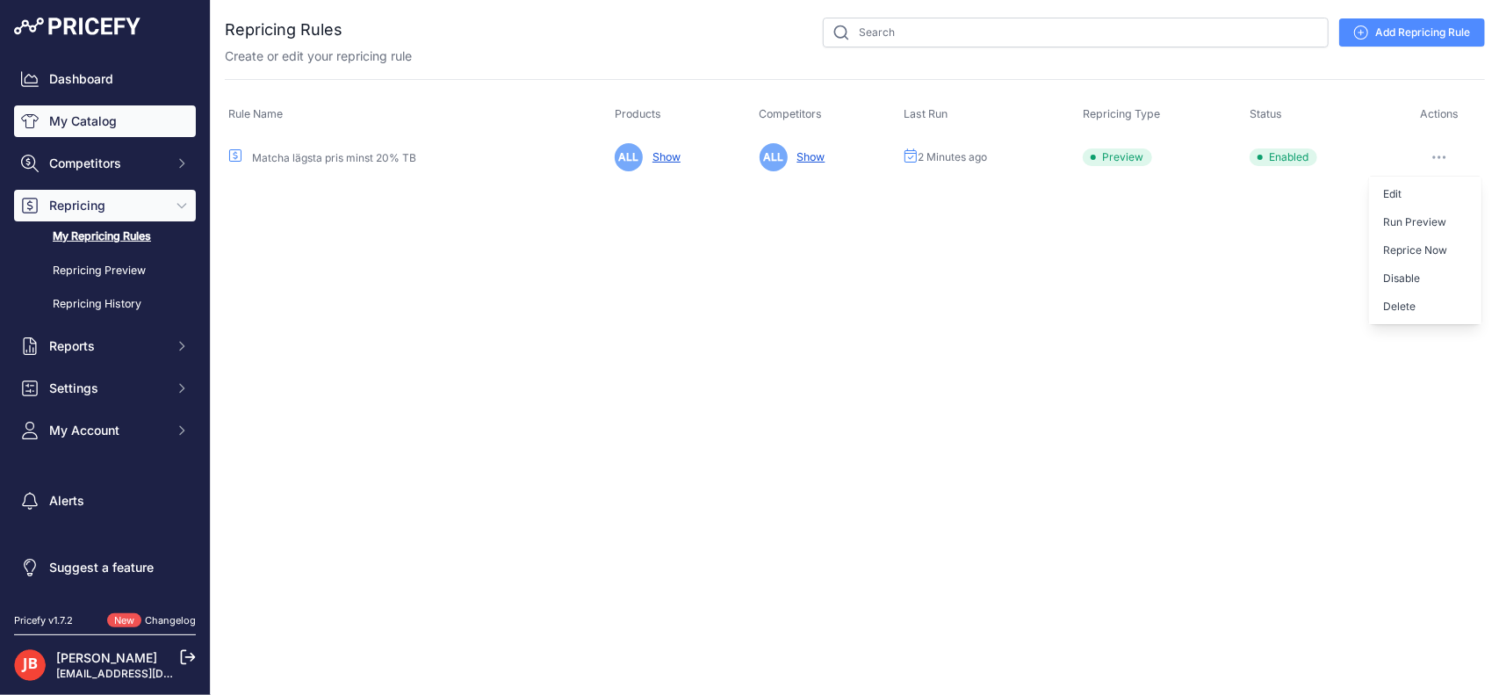
click at [90, 118] on link "My Catalog" at bounding box center [105, 121] width 182 height 32
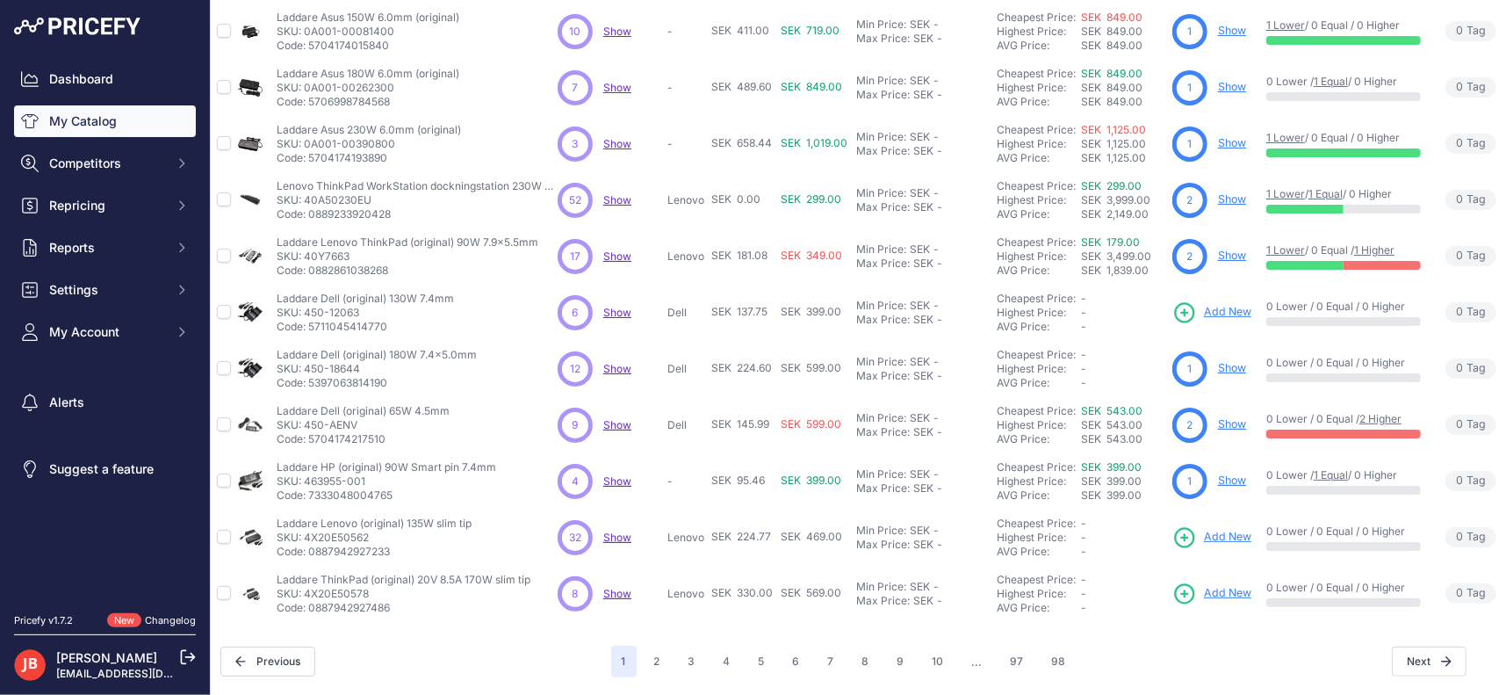
scroll to position [371, 0]
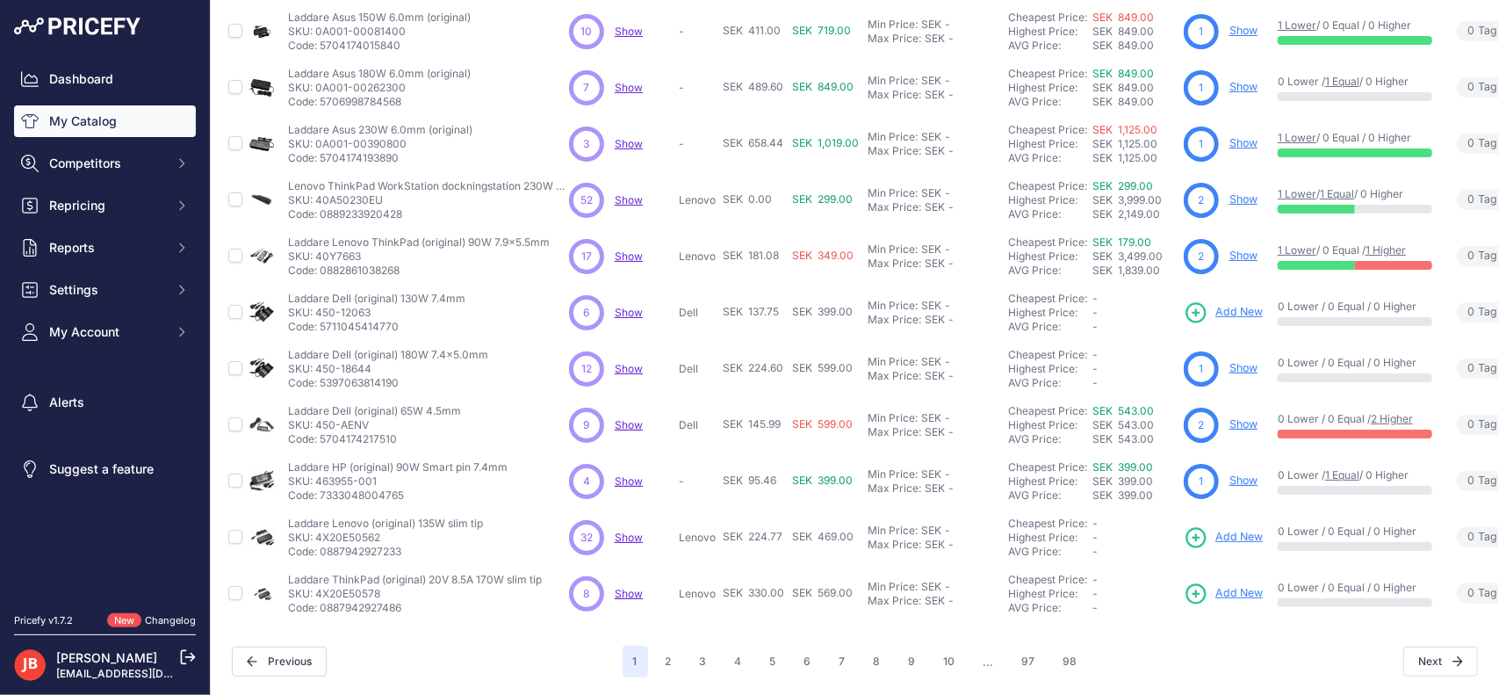
click at [633, 531] on span "Show" at bounding box center [629, 537] width 28 height 13
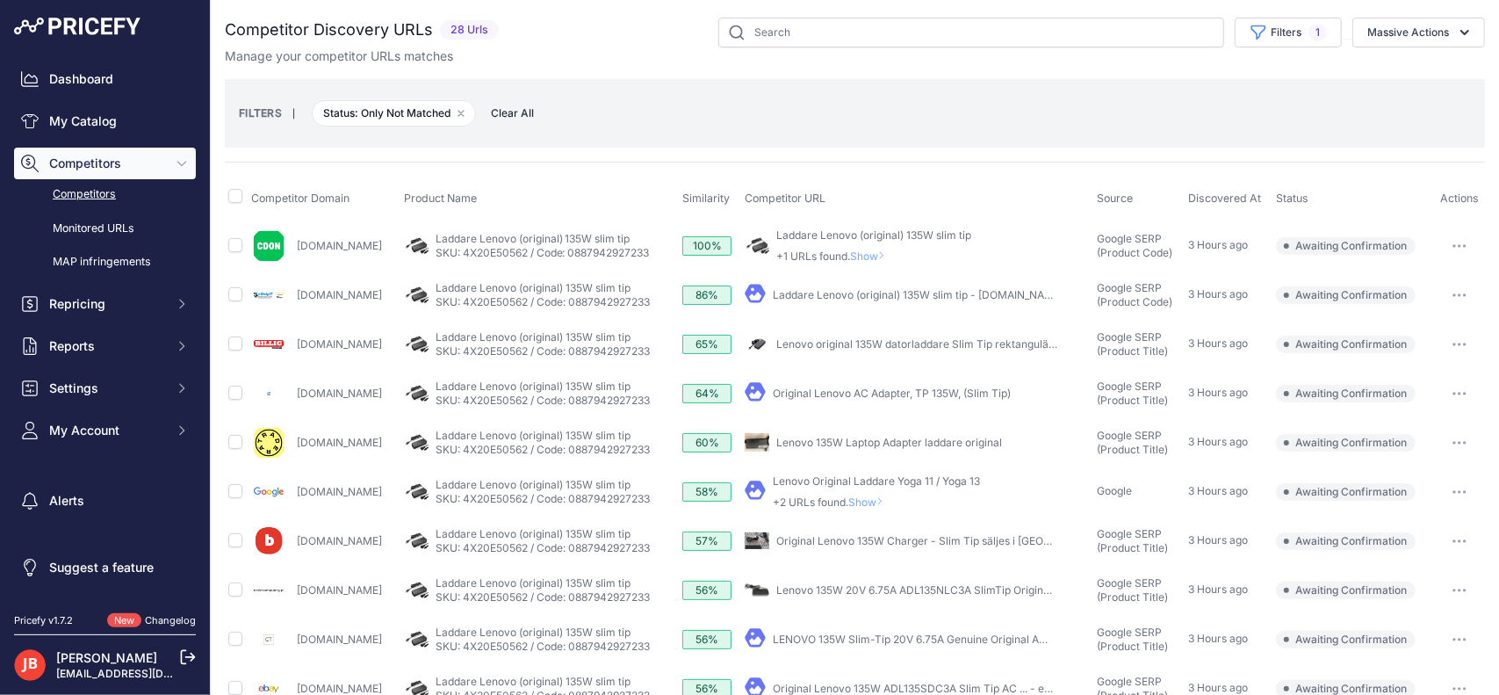
click at [891, 496] on span "Show" at bounding box center [869, 501] width 42 height 13
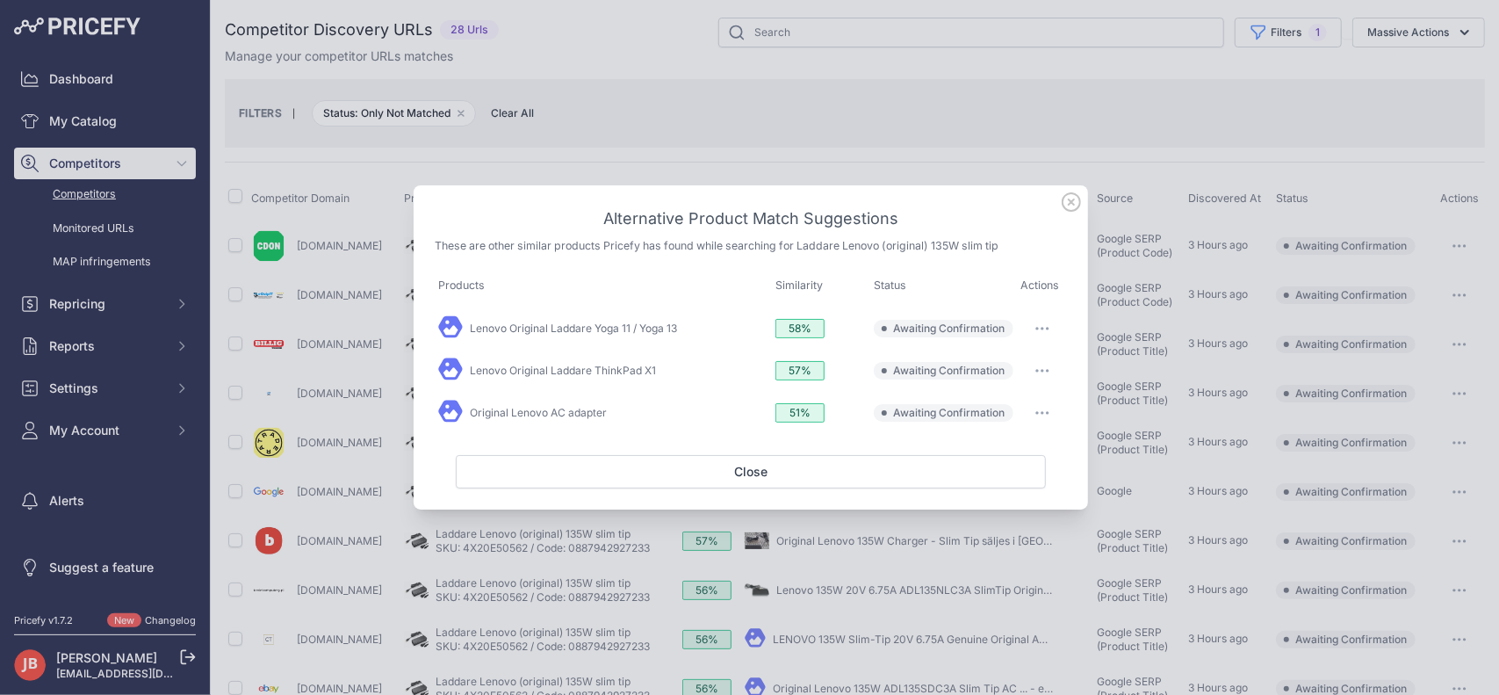
click at [1070, 203] on icon at bounding box center [1071, 201] width 19 height 19
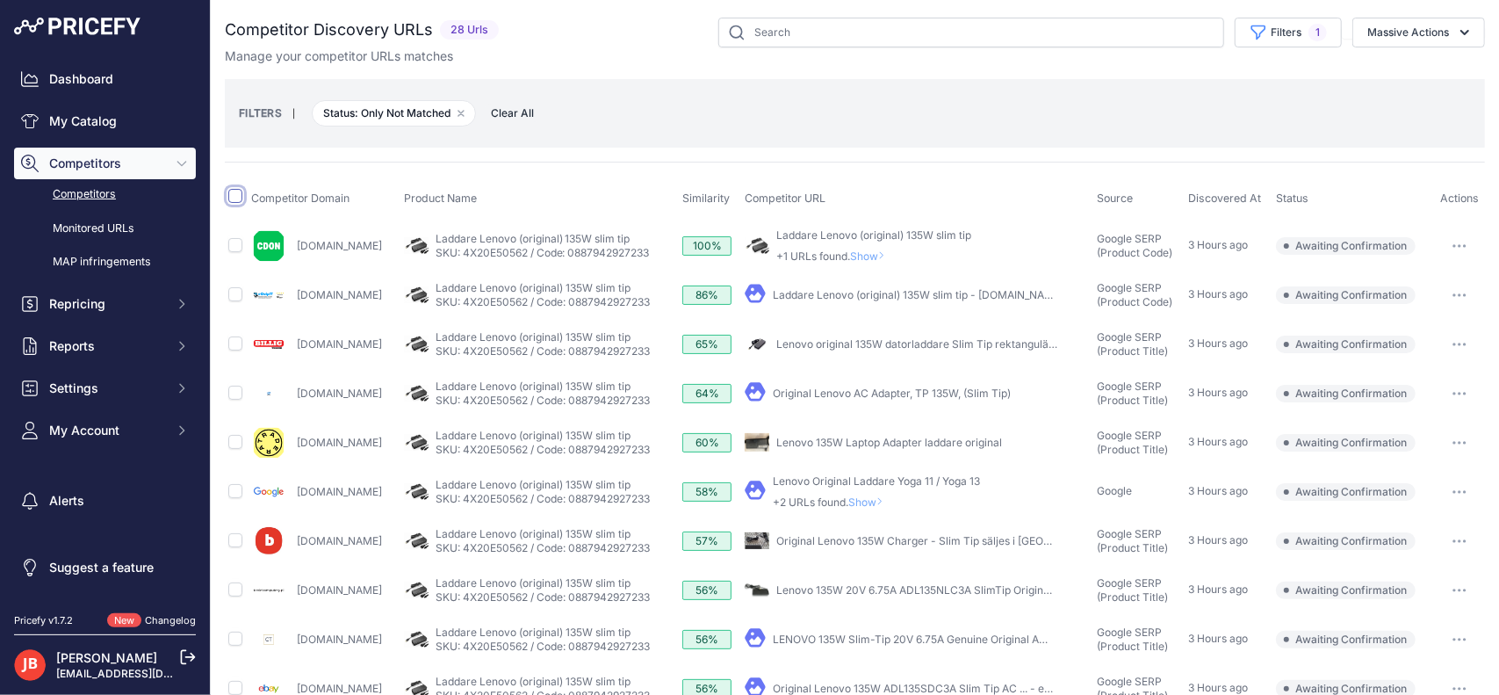
click at [238, 198] on input "checkbox" at bounding box center [235, 196] width 14 height 14
checkbox input "true"
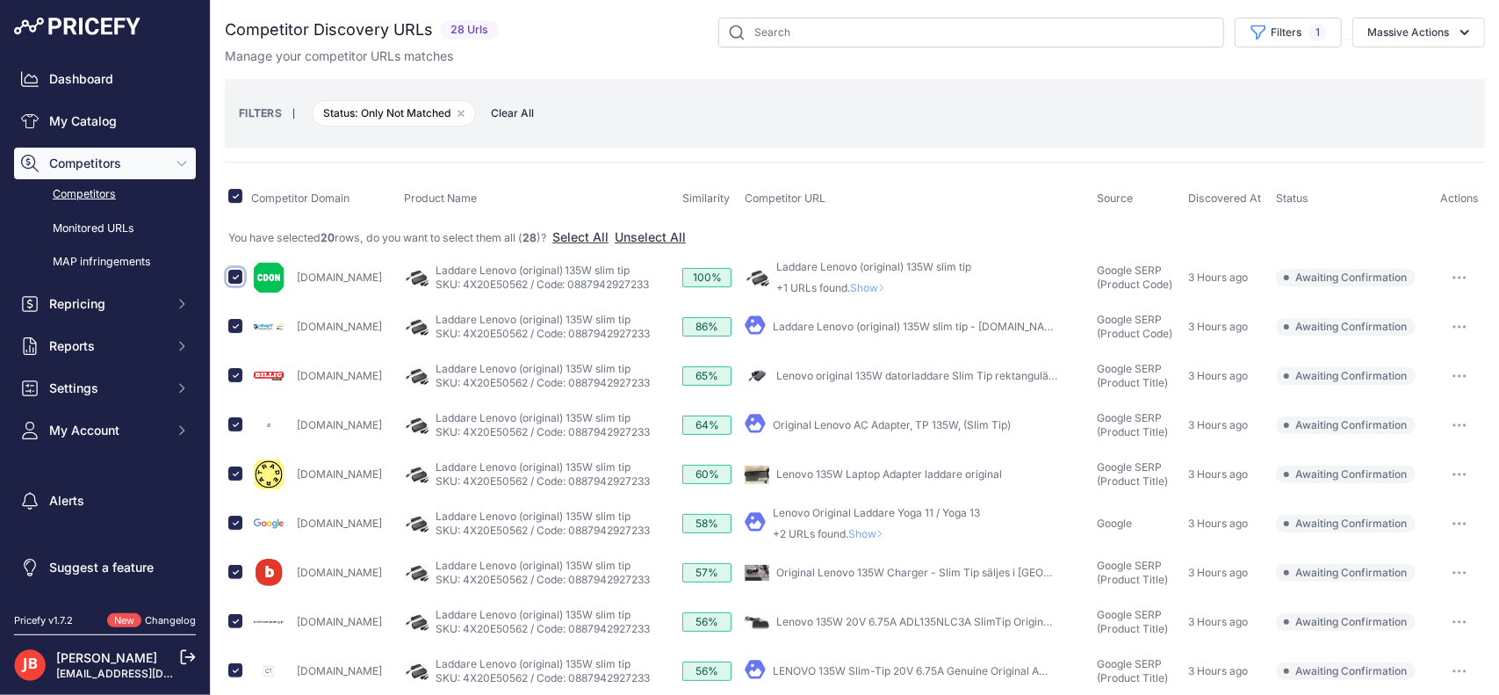
click at [238, 276] on input "checkbox" at bounding box center [235, 277] width 14 height 14
checkbox input "false"
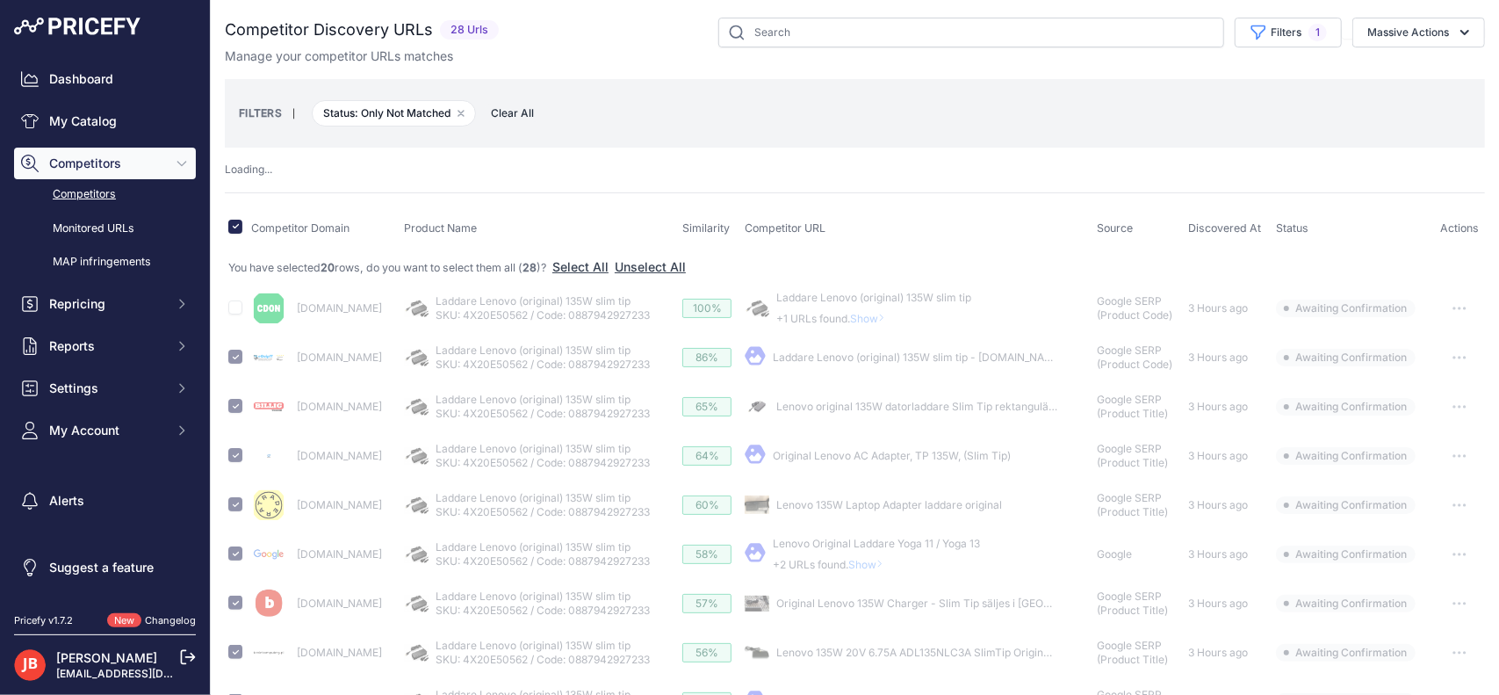
checkbox input "false"
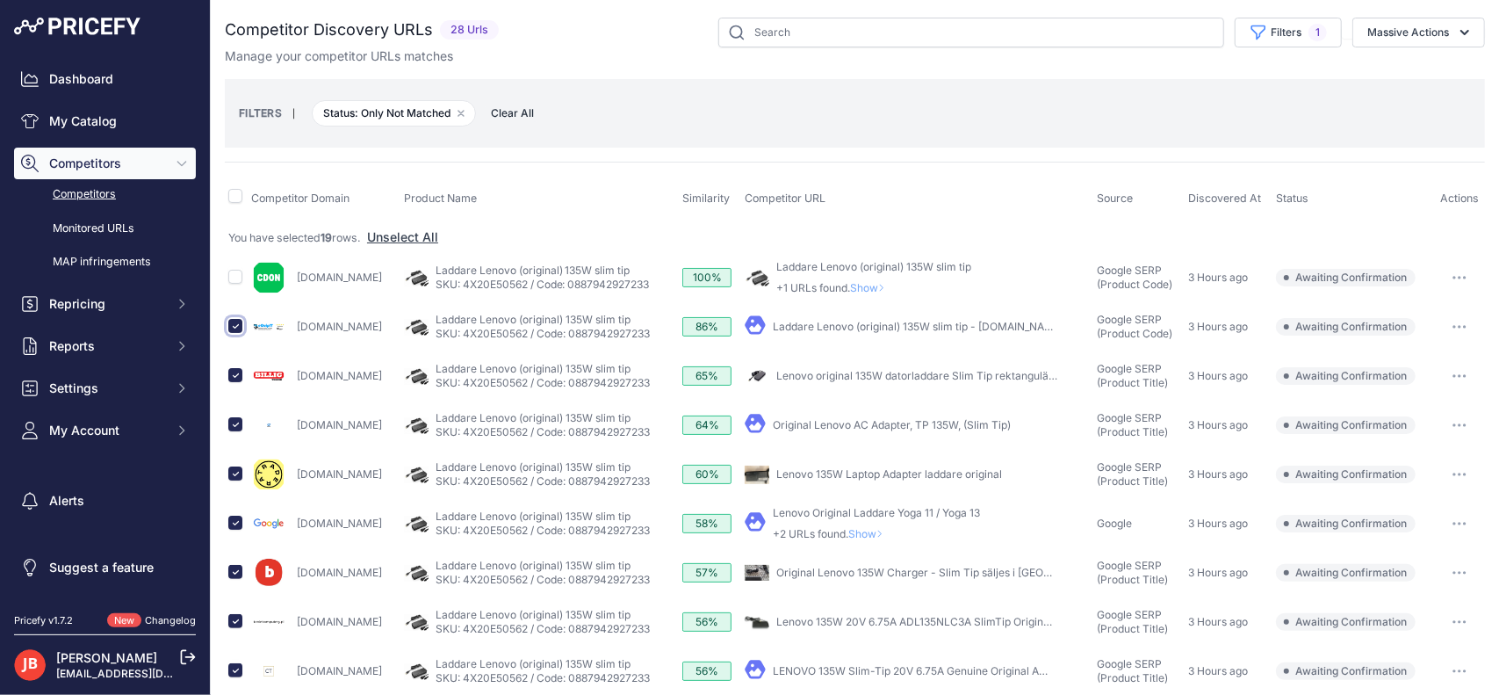
click at [237, 319] on input "checkbox" at bounding box center [235, 326] width 14 height 14
checkbox input "false"
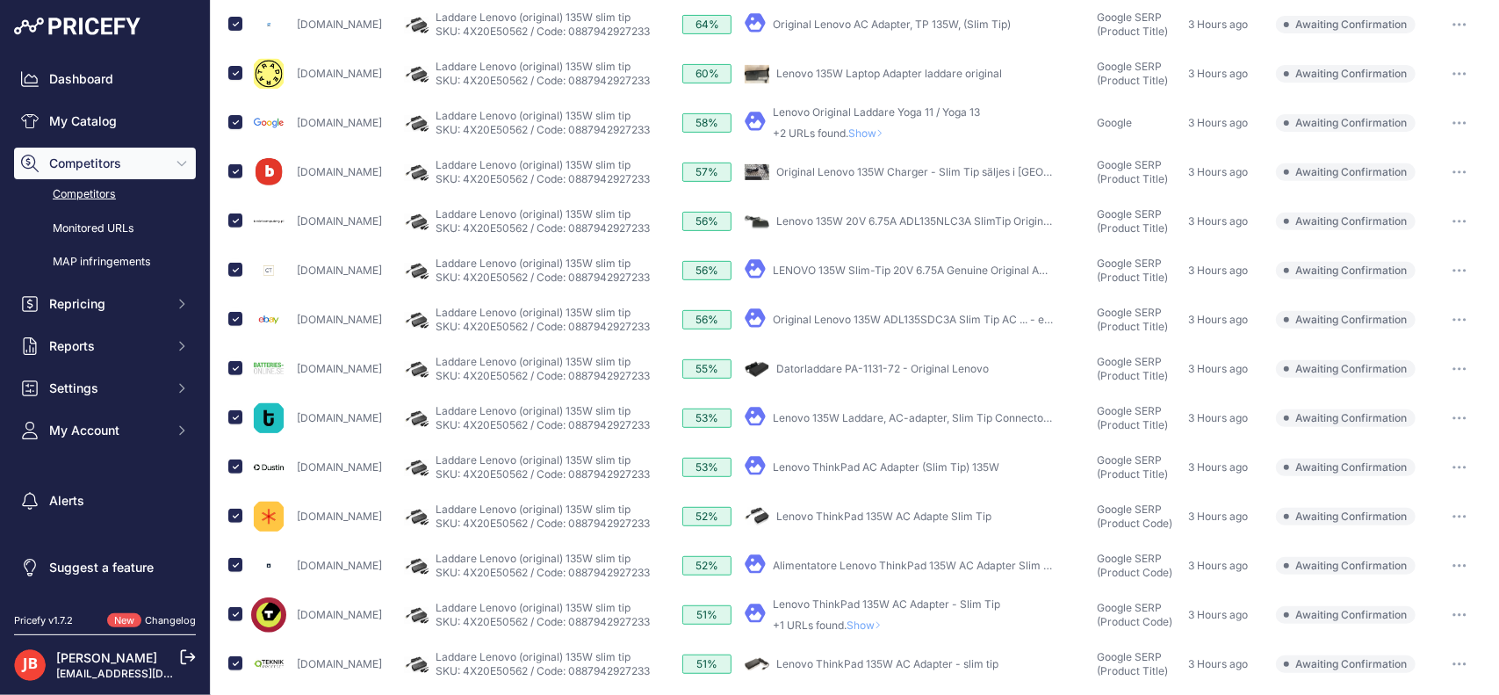
scroll to position [409, 0]
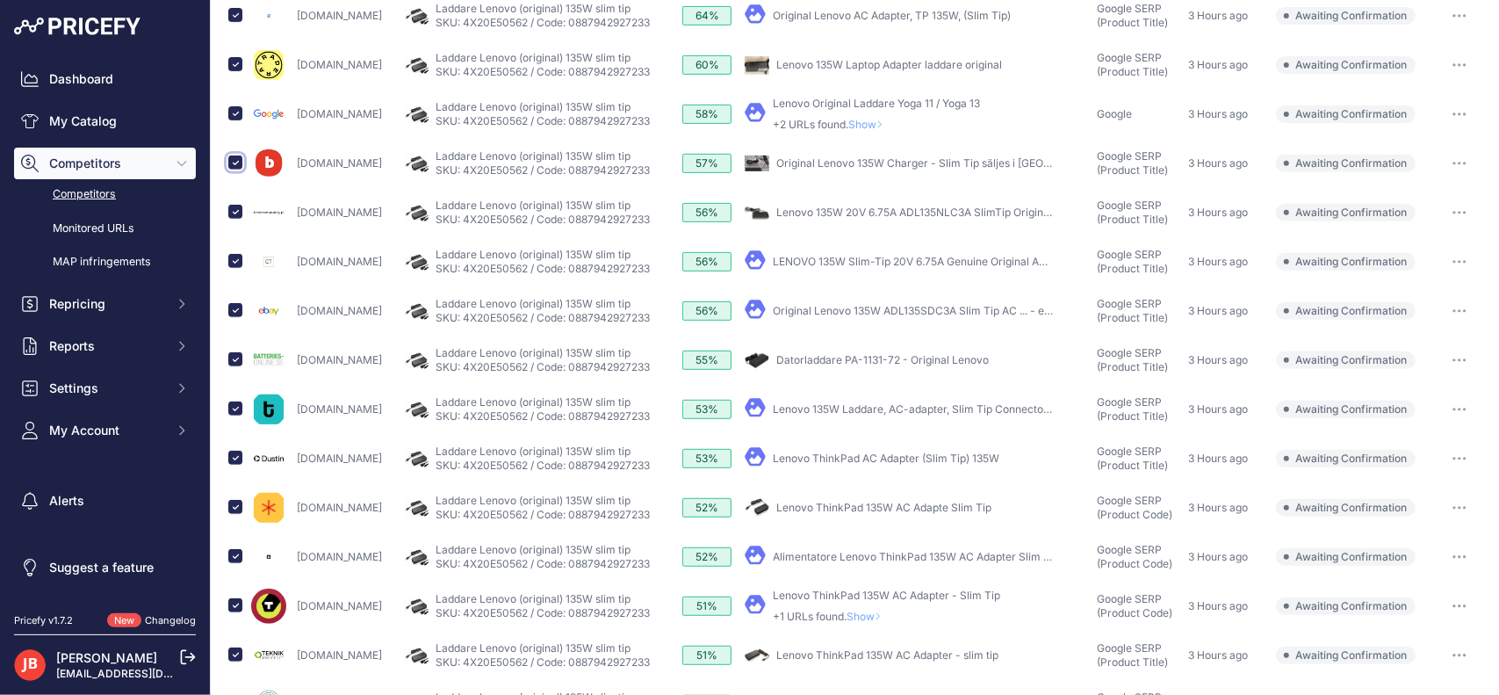
click at [234, 155] on input "checkbox" at bounding box center [235, 162] width 14 height 14
checkbox input "false"
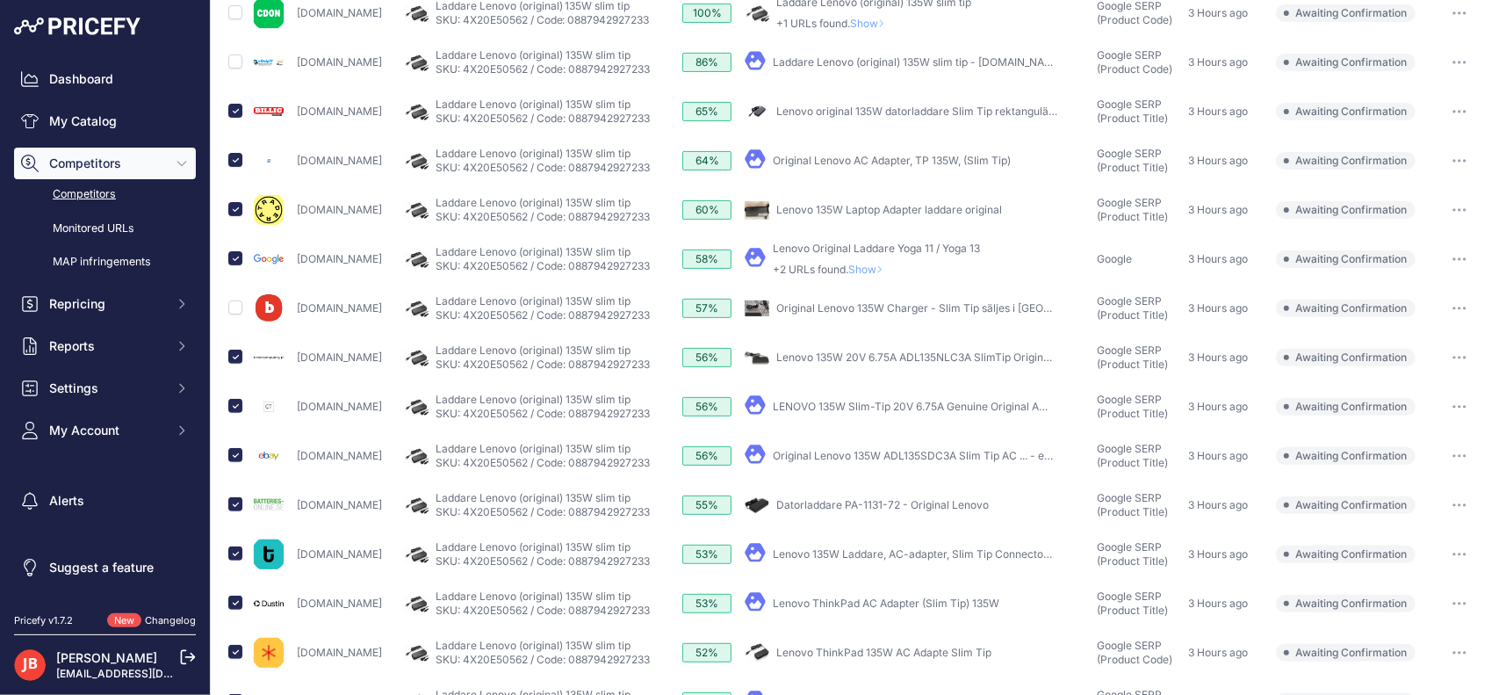
scroll to position [234, 0]
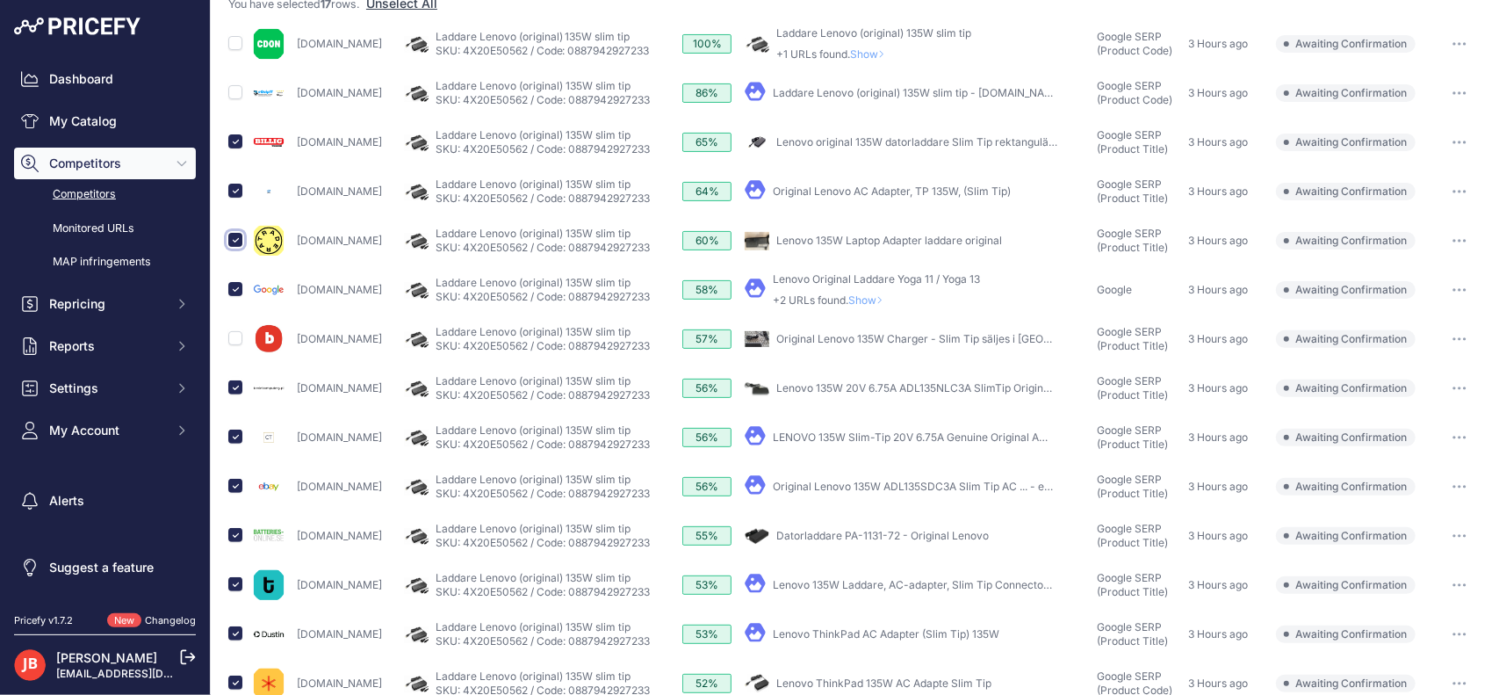
click at [235, 240] on input "checkbox" at bounding box center [235, 240] width 14 height 14
checkbox input "false"
click at [237, 283] on input "checkbox" at bounding box center [235, 289] width 14 height 14
checkbox input "false"
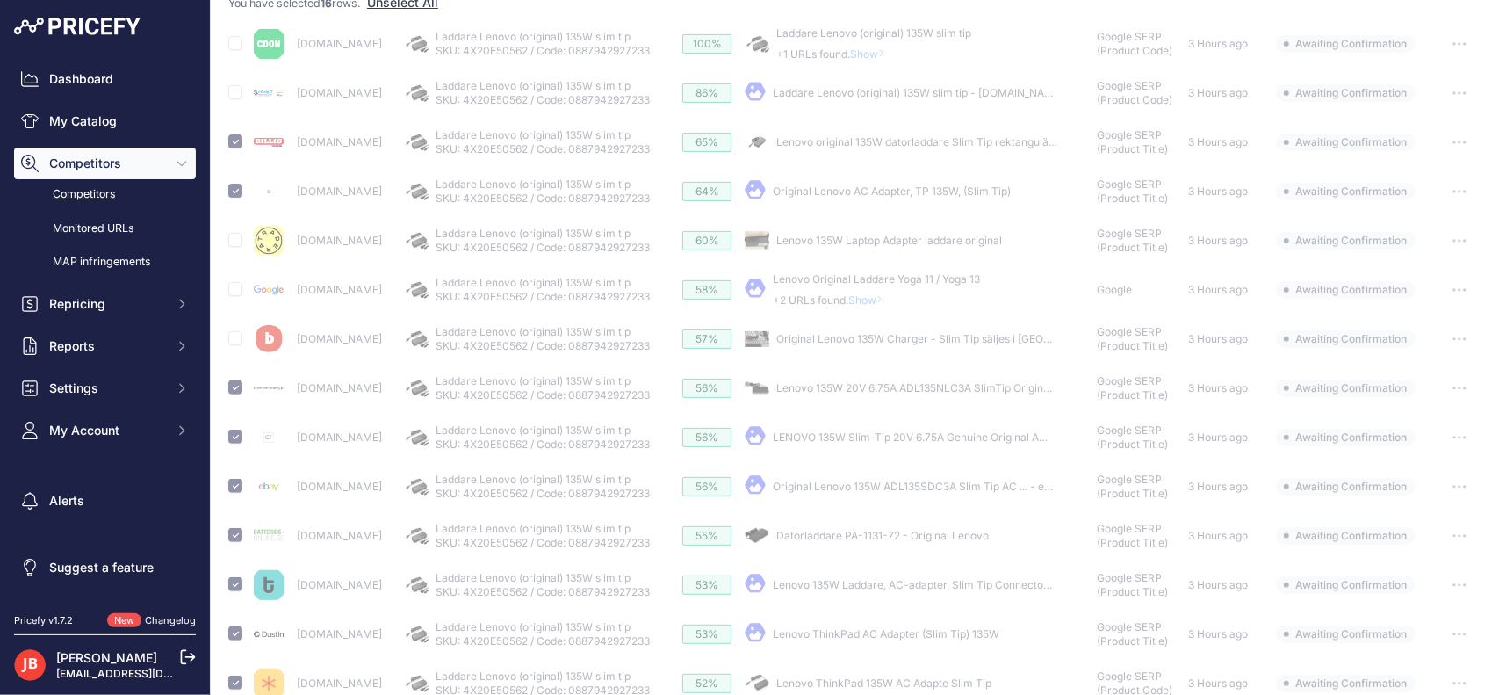
scroll to position [642, 0]
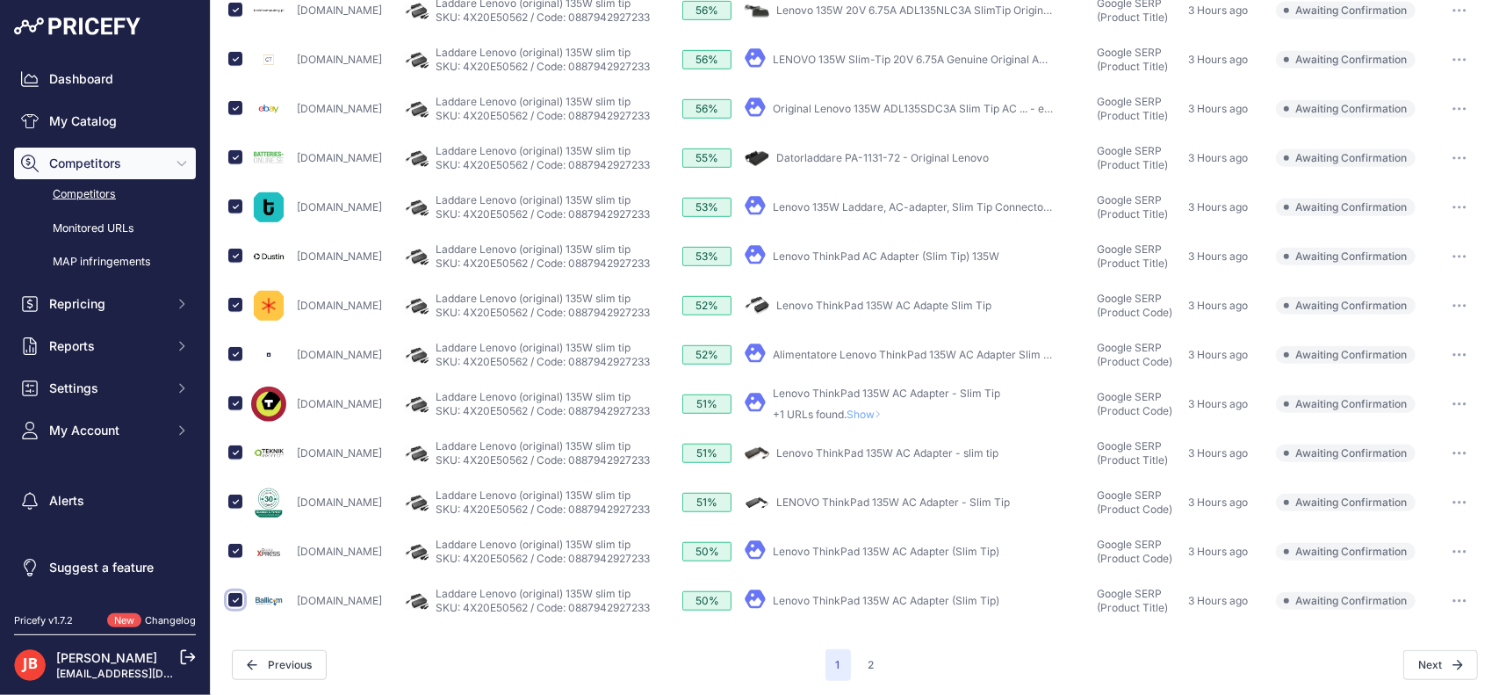
click at [235, 600] on input "checkbox" at bounding box center [235, 600] width 14 height 14
checkbox input "false"
click at [238, 547] on input "checkbox" at bounding box center [235, 551] width 14 height 14
checkbox input "false"
click at [235, 495] on input "checkbox" at bounding box center [235, 502] width 14 height 14
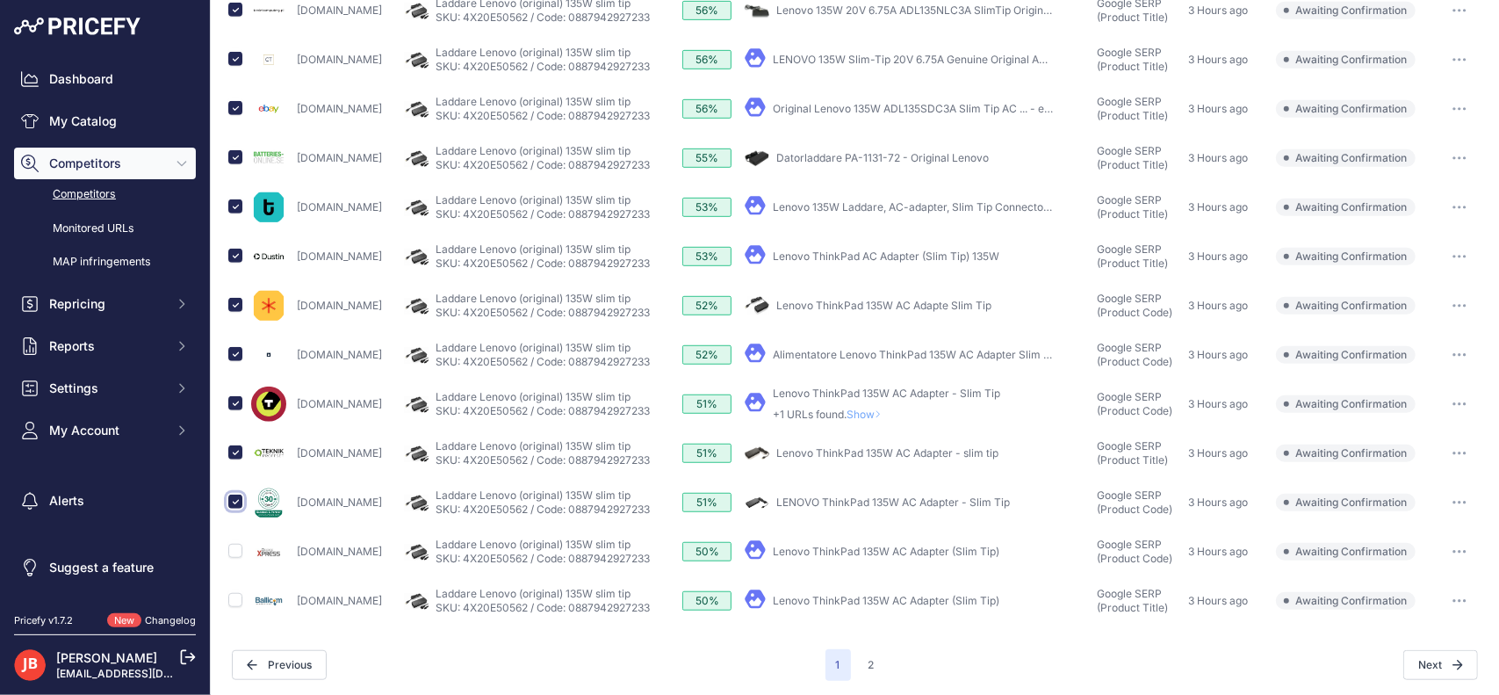
checkbox input "false"
click at [237, 396] on input "checkbox" at bounding box center [235, 403] width 14 height 14
checkbox input "false"
click at [236, 353] on input "checkbox" at bounding box center [235, 354] width 14 height 14
checkbox input "false"
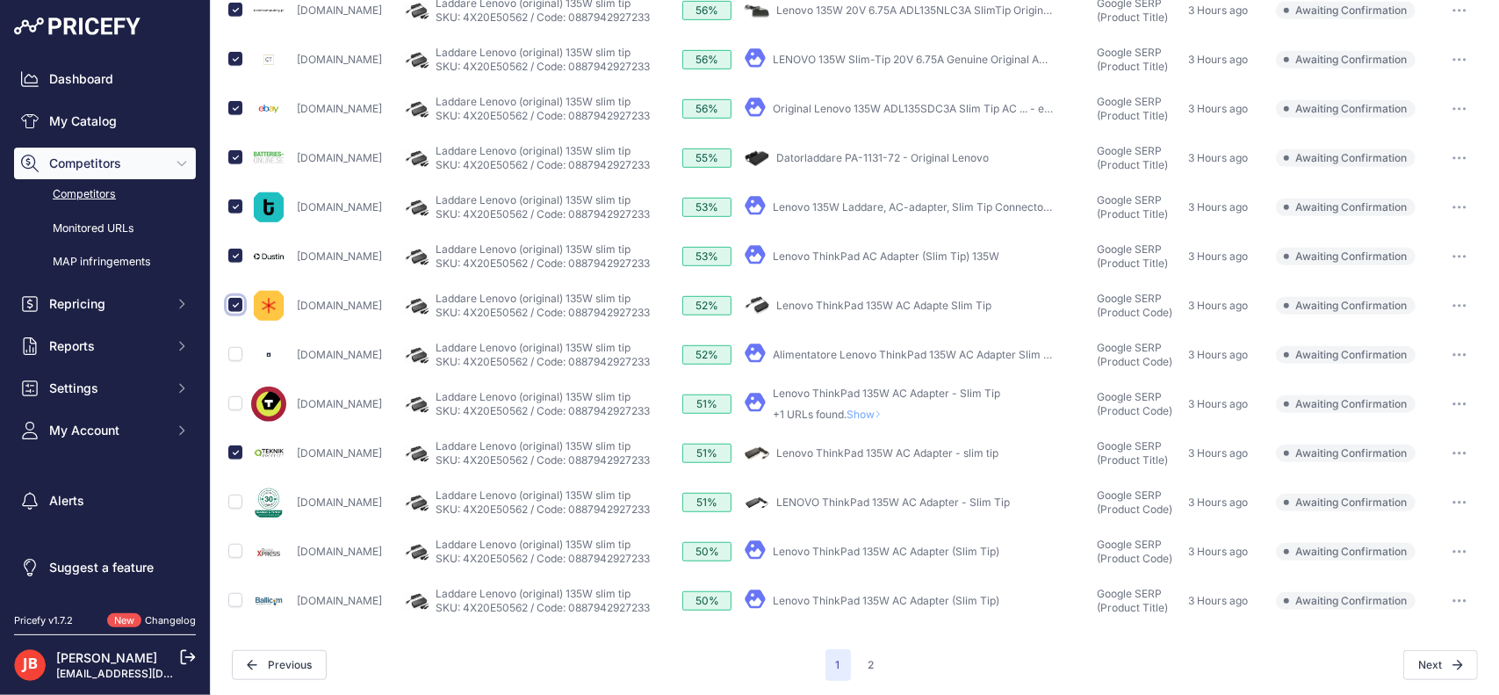
click at [237, 302] on input "checkbox" at bounding box center [235, 305] width 14 height 14
checkbox input "false"
click at [236, 101] on input "checkbox" at bounding box center [235, 108] width 14 height 14
checkbox input "false"
click at [235, 55] on input "checkbox" at bounding box center [235, 59] width 14 height 14
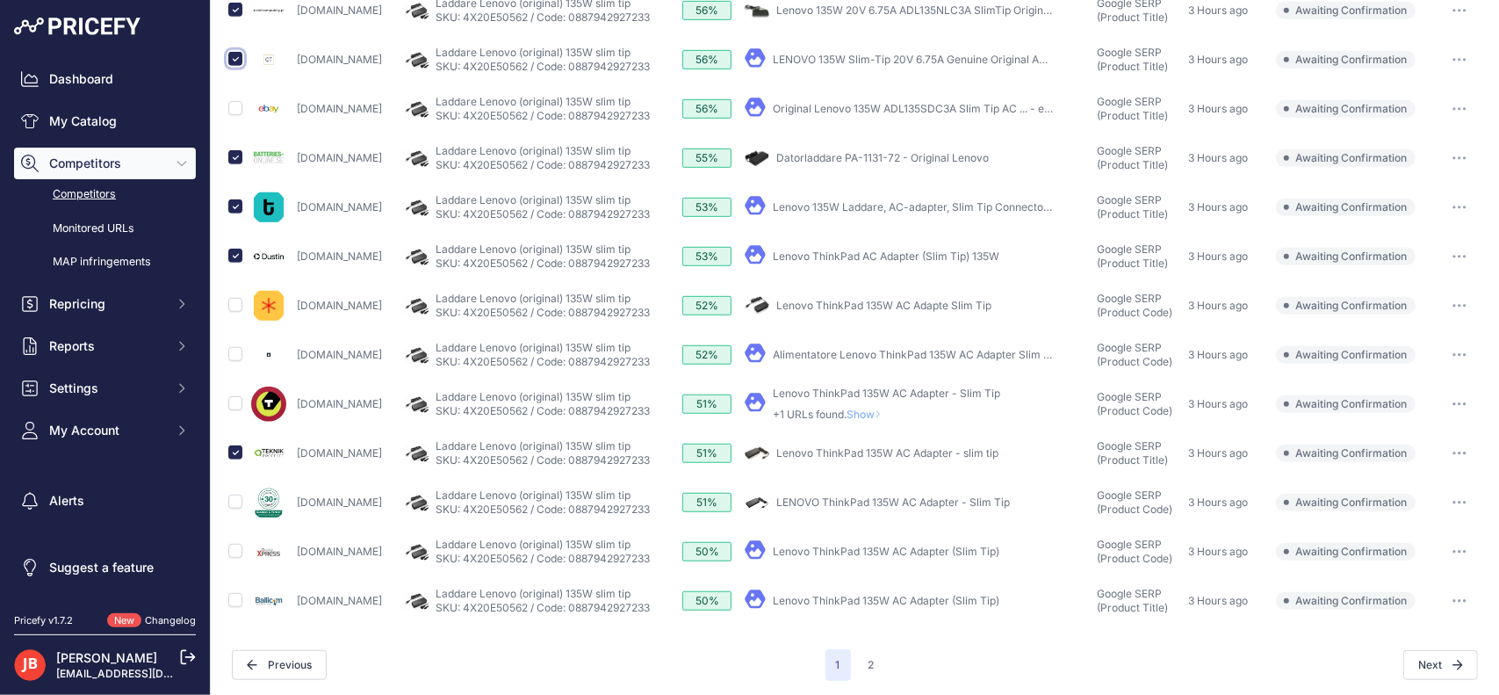
checkbox input "false"
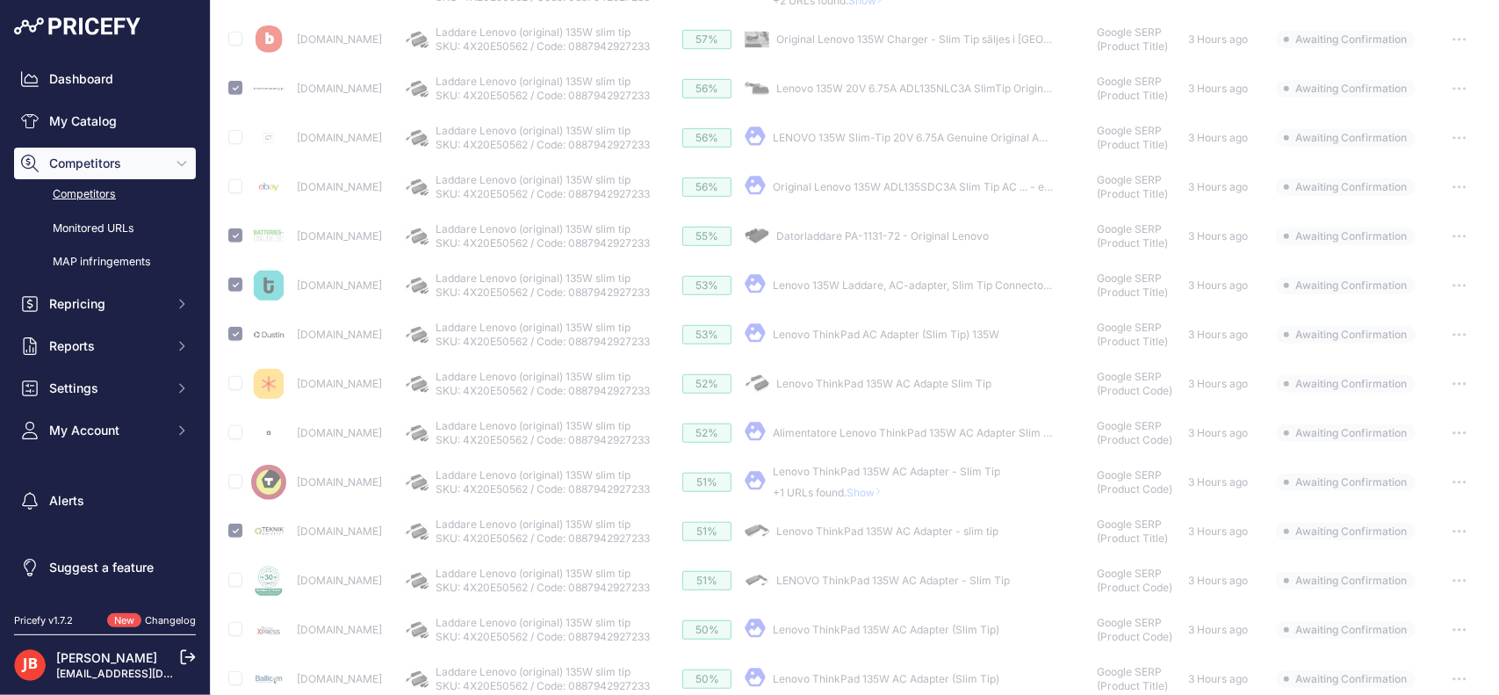
scroll to position [513, 0]
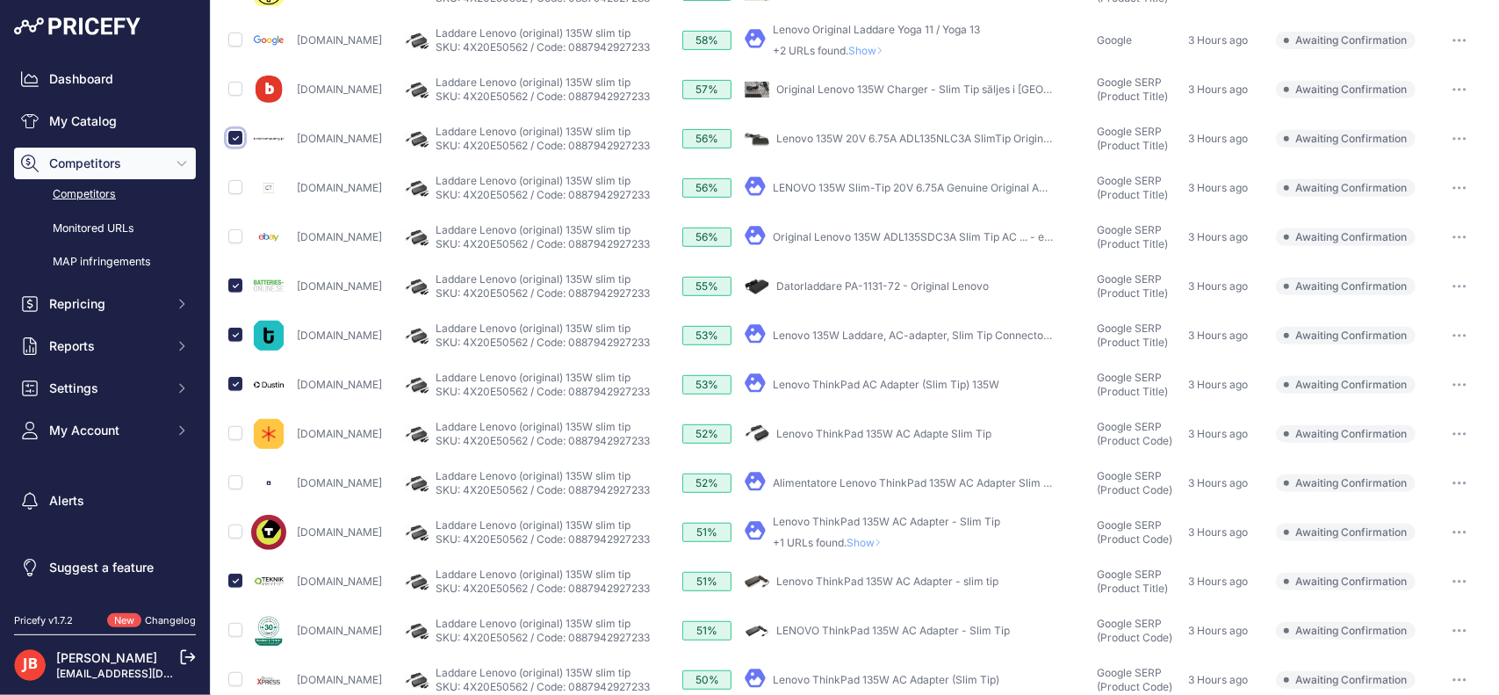
click at [235, 136] on input "checkbox" at bounding box center [235, 138] width 14 height 14
checkbox input "false"
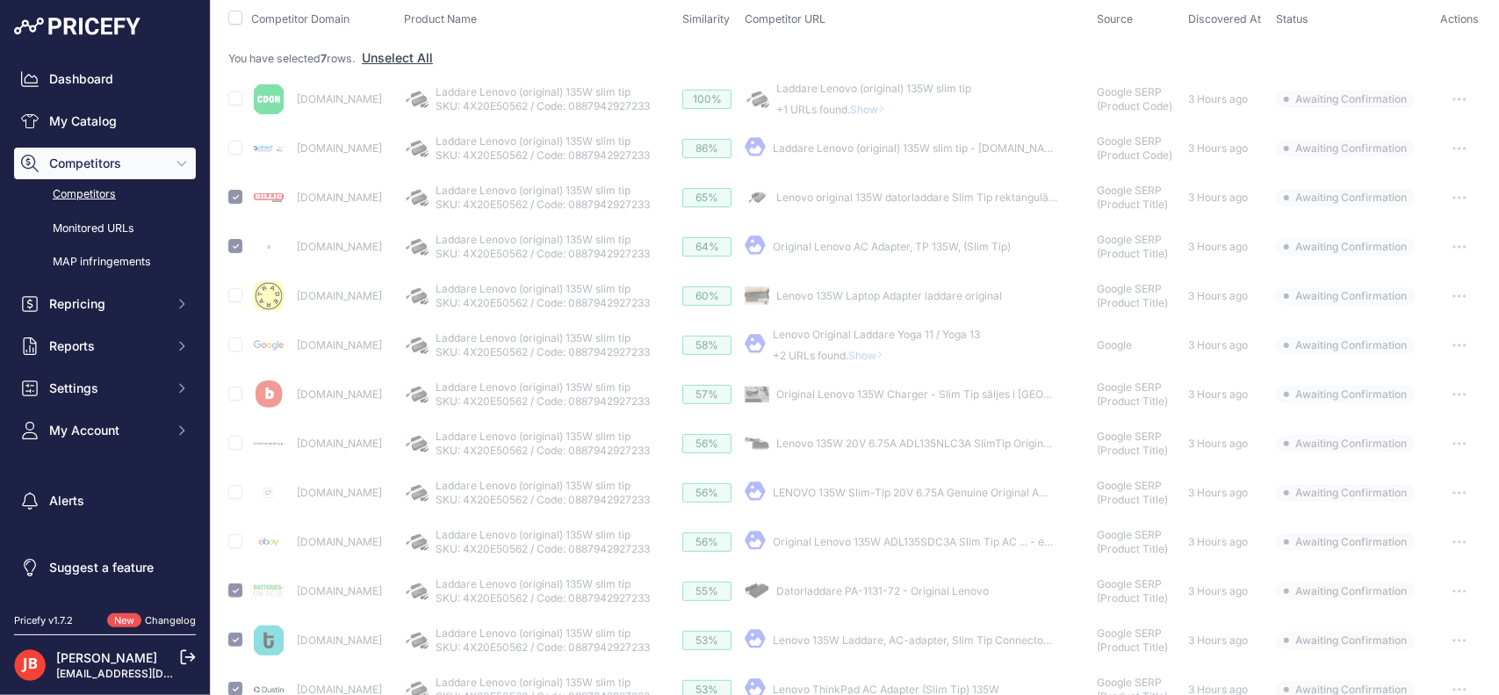
scroll to position [0, 0]
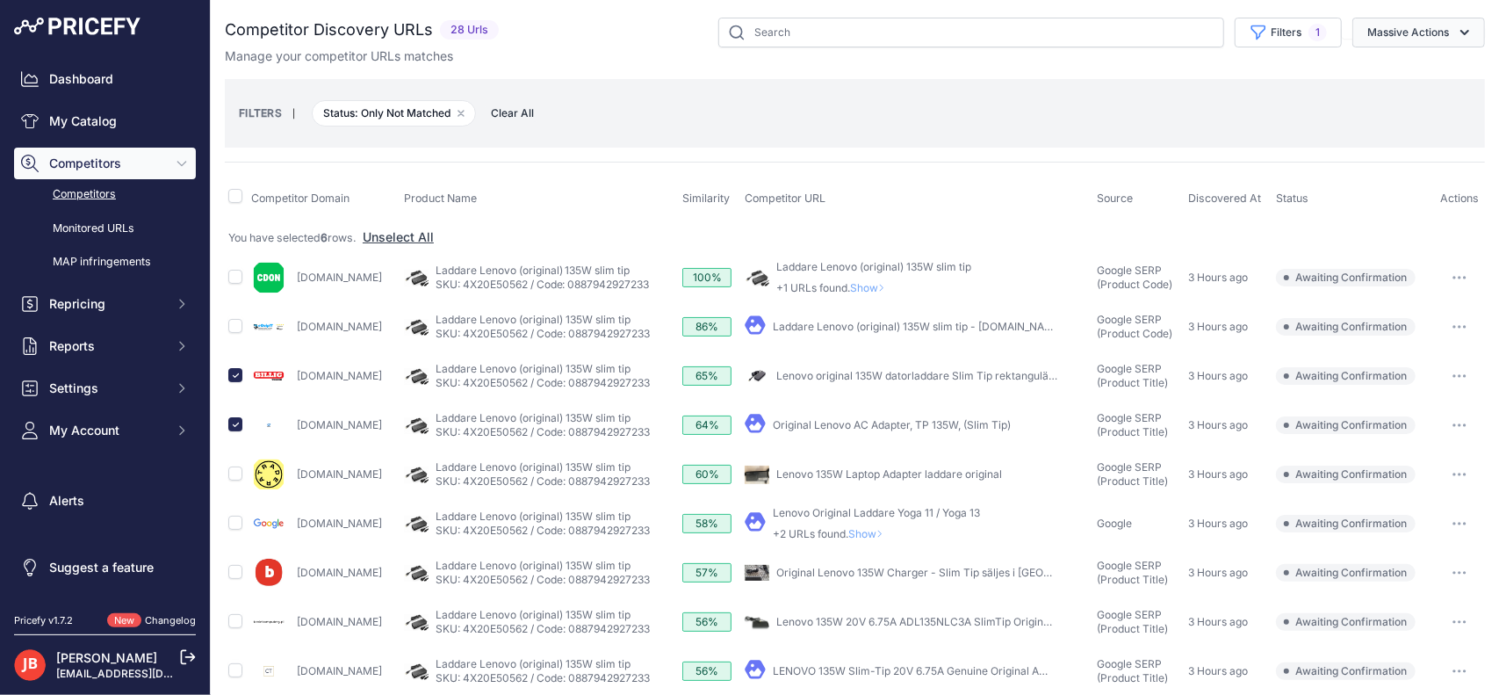
click at [1434, 26] on button "Massive Actions" at bounding box center [1419, 33] width 133 height 30
click at [1405, 75] on span "Confirm Match" at bounding box center [1401, 73] width 85 height 15
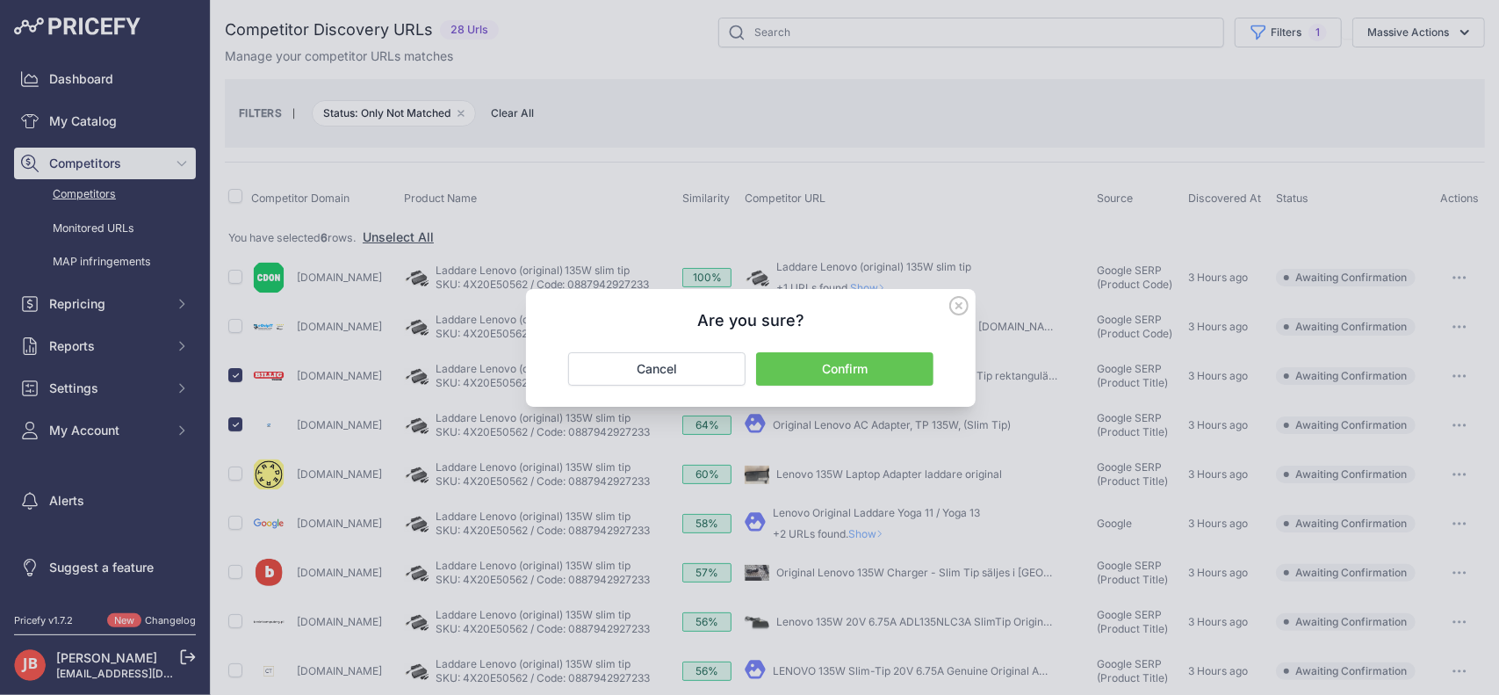
click at [805, 376] on button "Confirm" at bounding box center [844, 368] width 177 height 33
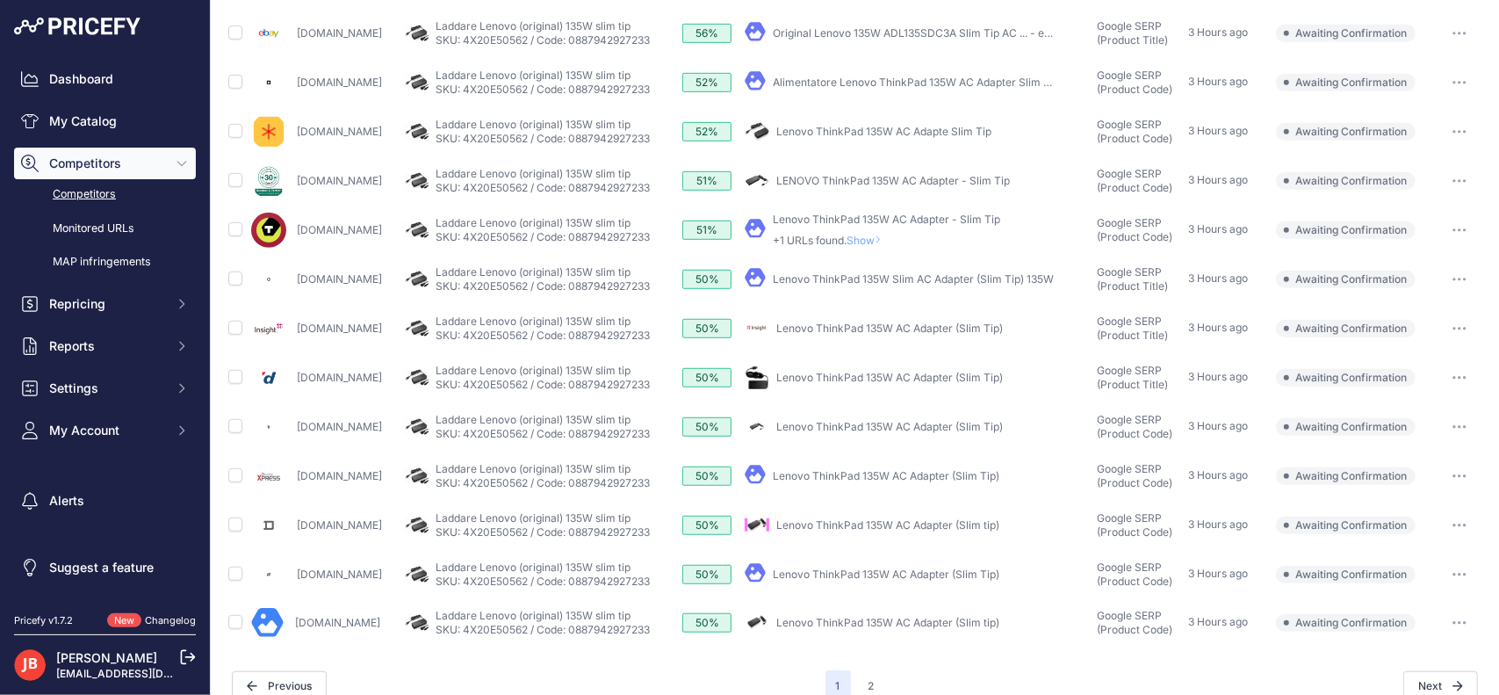
scroll to position [625, 0]
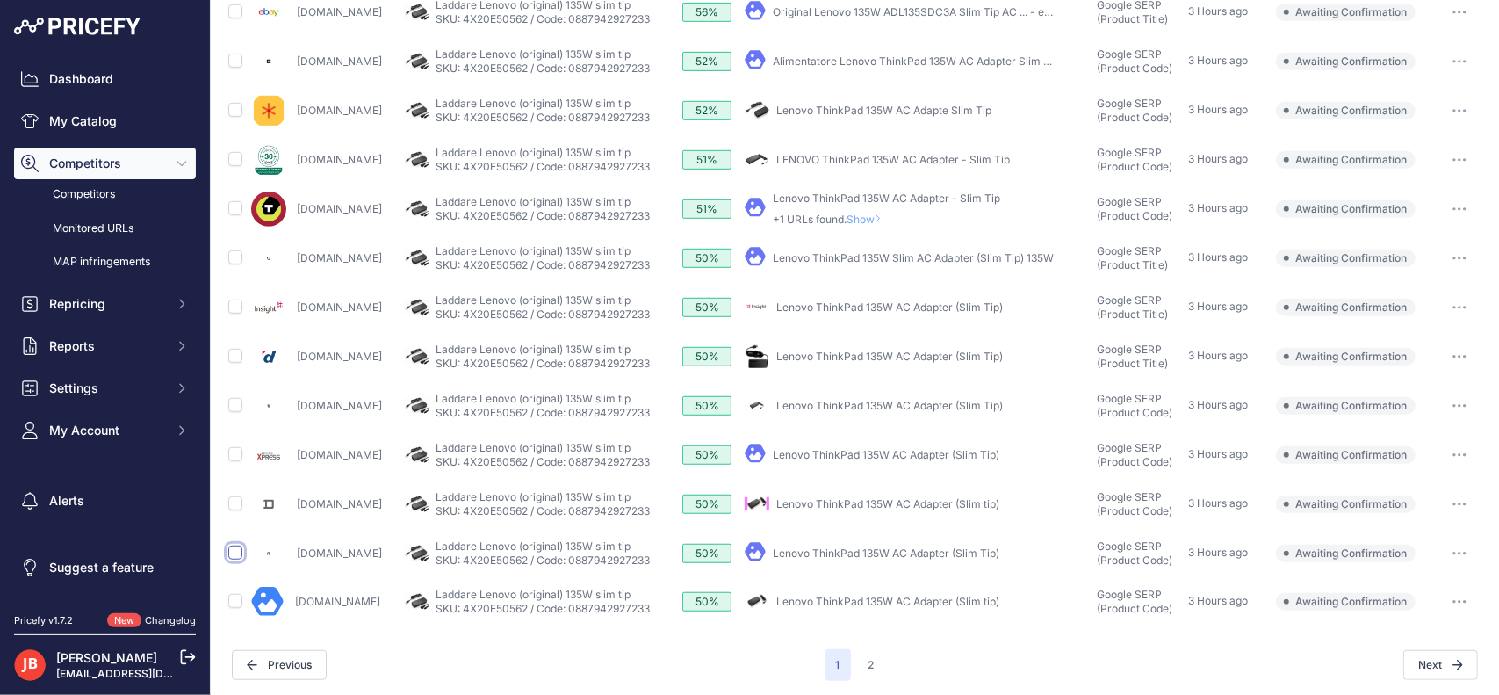
click at [230, 552] on input "checkbox" at bounding box center [235, 552] width 14 height 14
checkbox input "true"
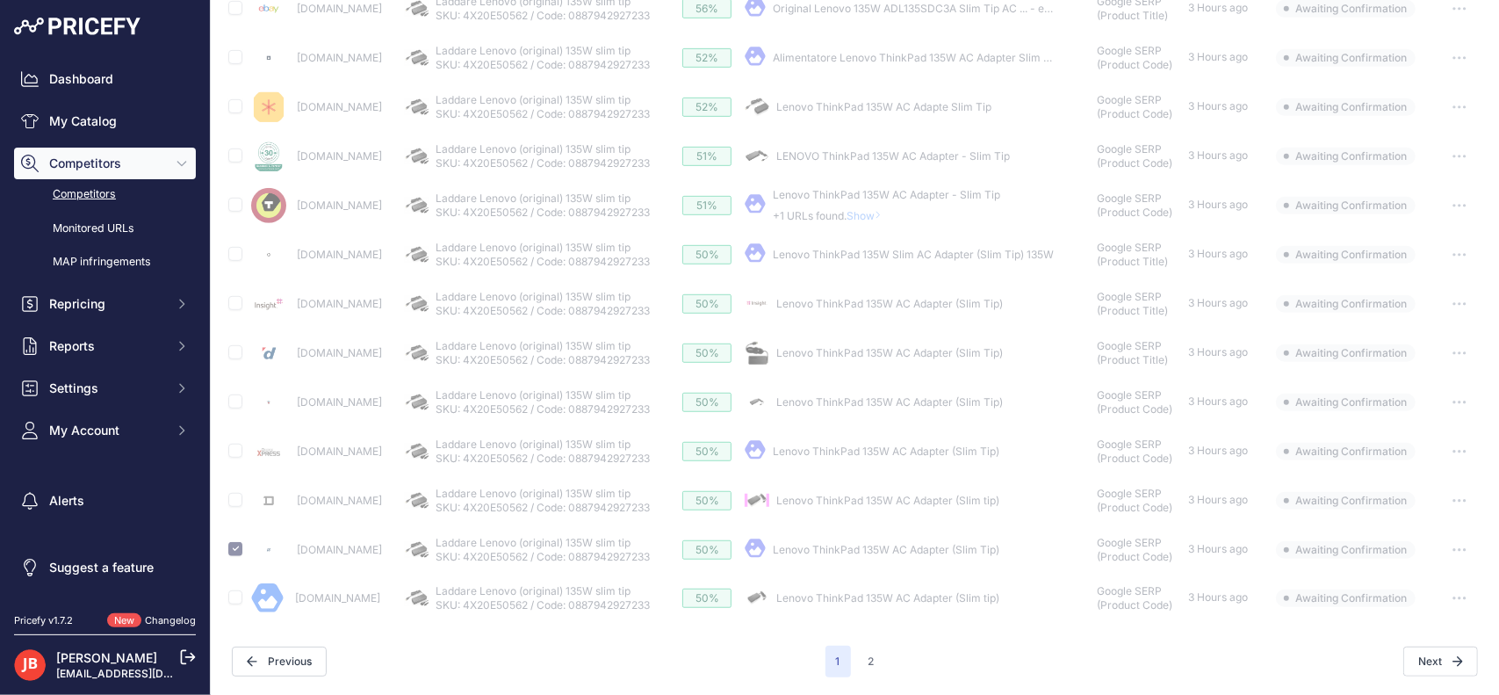
scroll to position [578, 0]
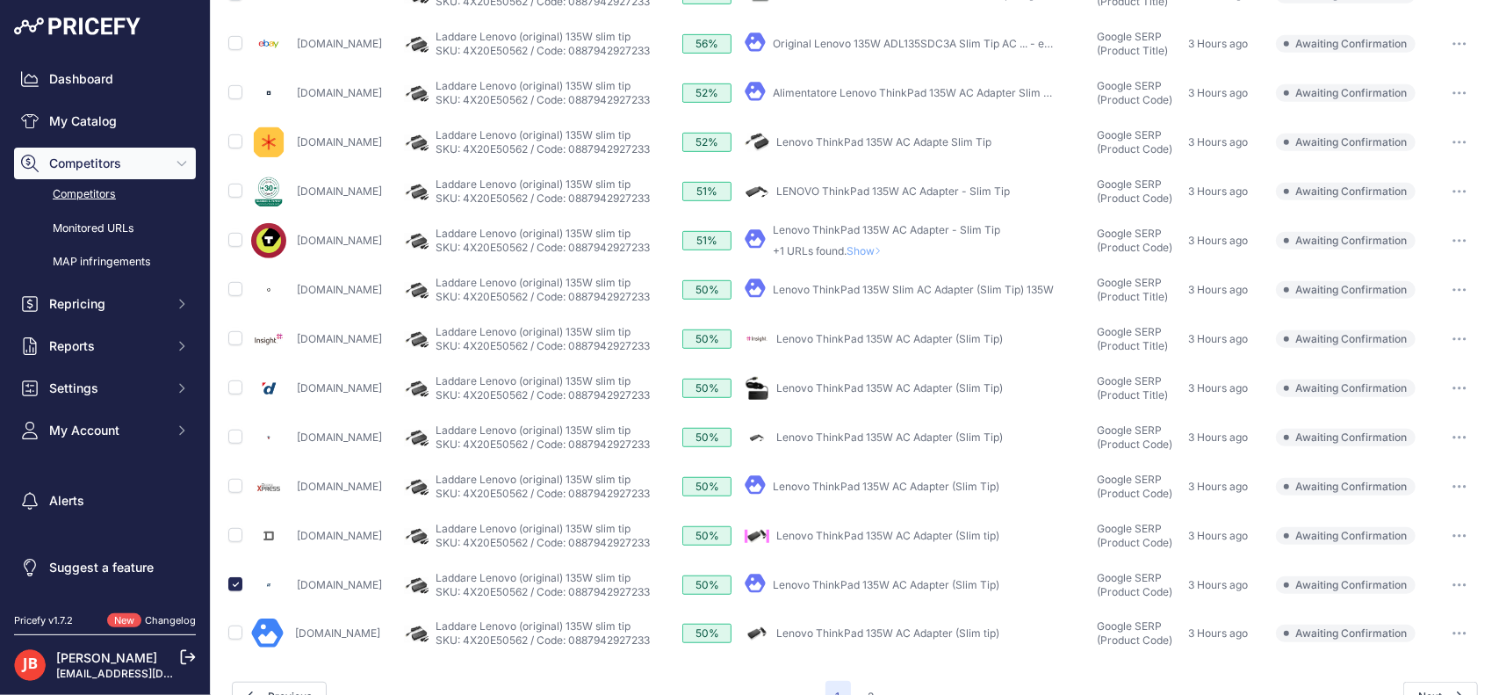
click at [236, 252] on td at bounding box center [236, 240] width 23 height 49
drag, startPoint x: 236, startPoint y: 252, endPoint x: 237, endPoint y: 262, distance: 9.7
click at [237, 261] on td at bounding box center [236, 240] width 23 height 49
click at [235, 290] on input "checkbox" at bounding box center [235, 289] width 14 height 14
checkbox input "true"
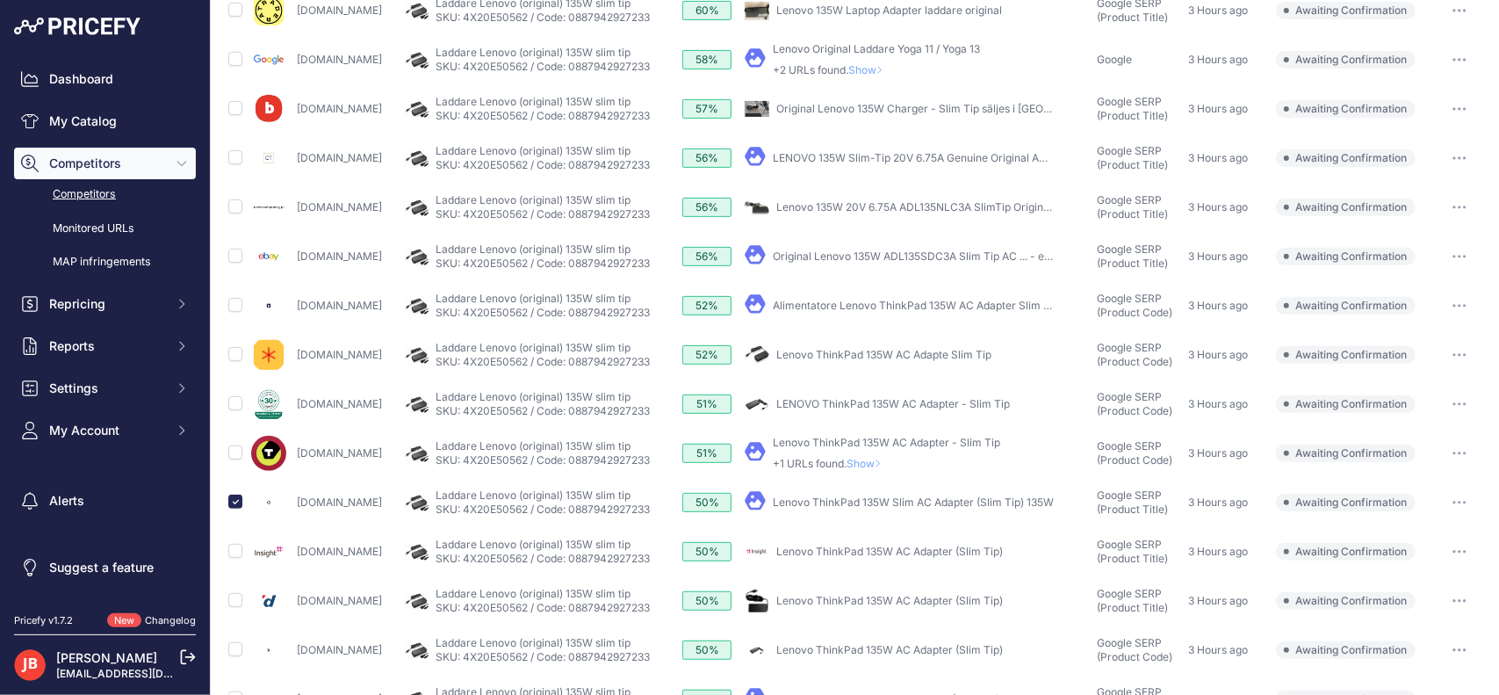
scroll to position [610, 0]
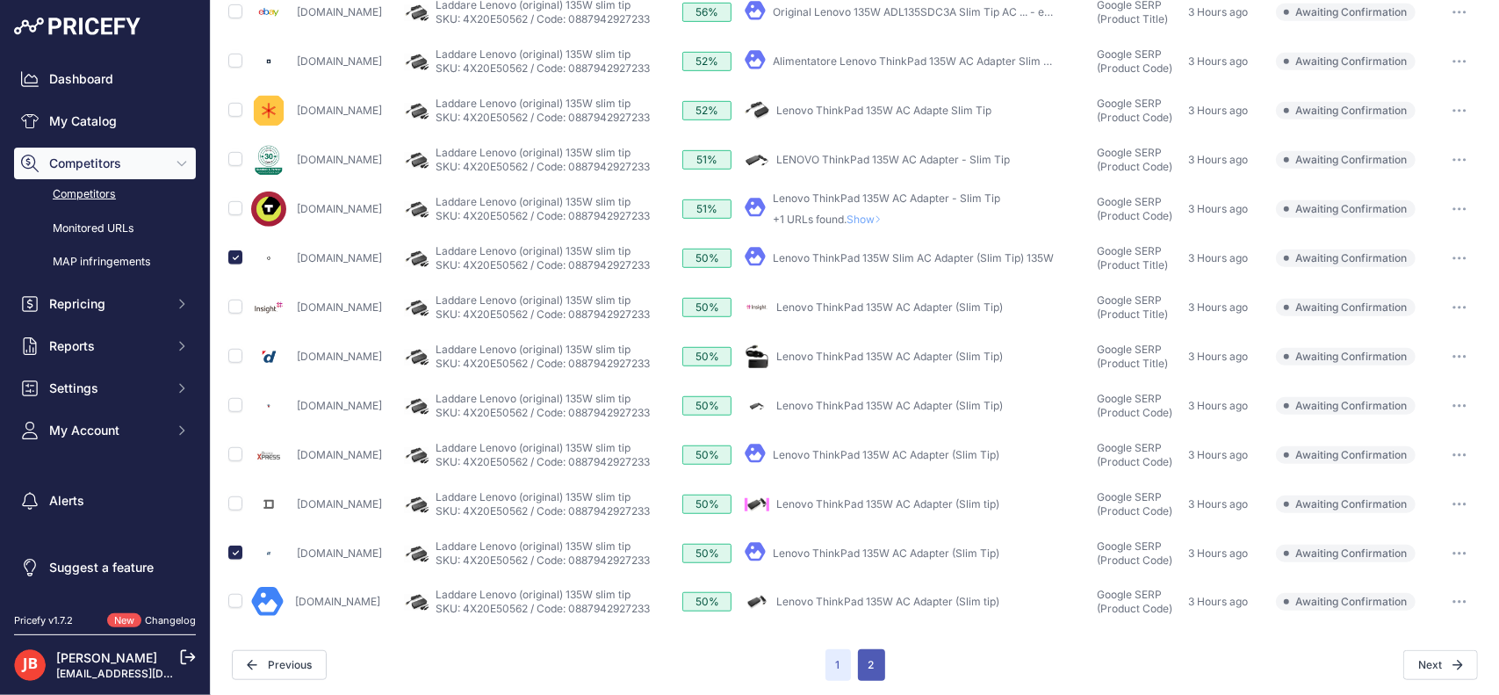
click at [866, 665] on button "2" at bounding box center [871, 665] width 27 height 32
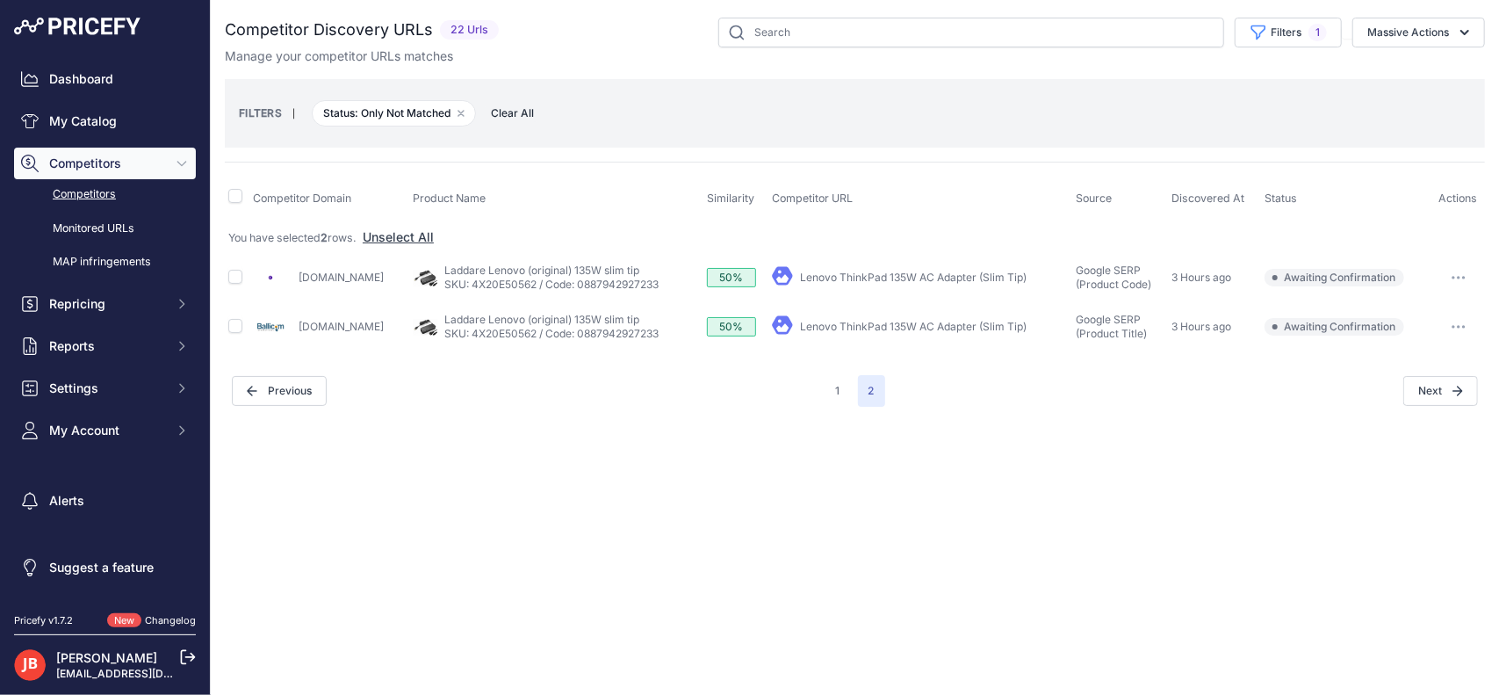
click at [851, 394] on div "1 2" at bounding box center [856, 391] width 60 height 32
click at [842, 377] on button "1" at bounding box center [838, 391] width 25 height 32
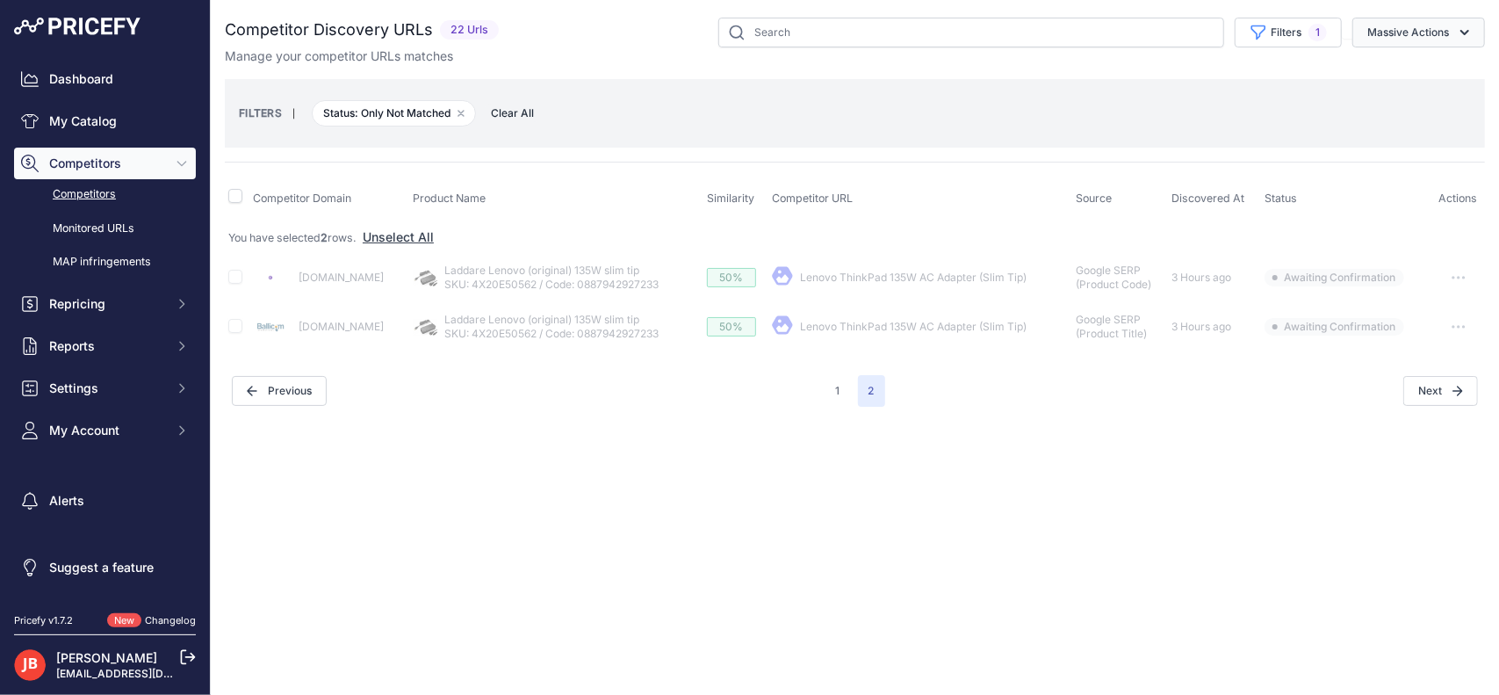
click at [1419, 34] on button "Massive Actions" at bounding box center [1419, 33] width 133 height 30
click at [1391, 69] on span "Confirm Match" at bounding box center [1401, 73] width 85 height 15
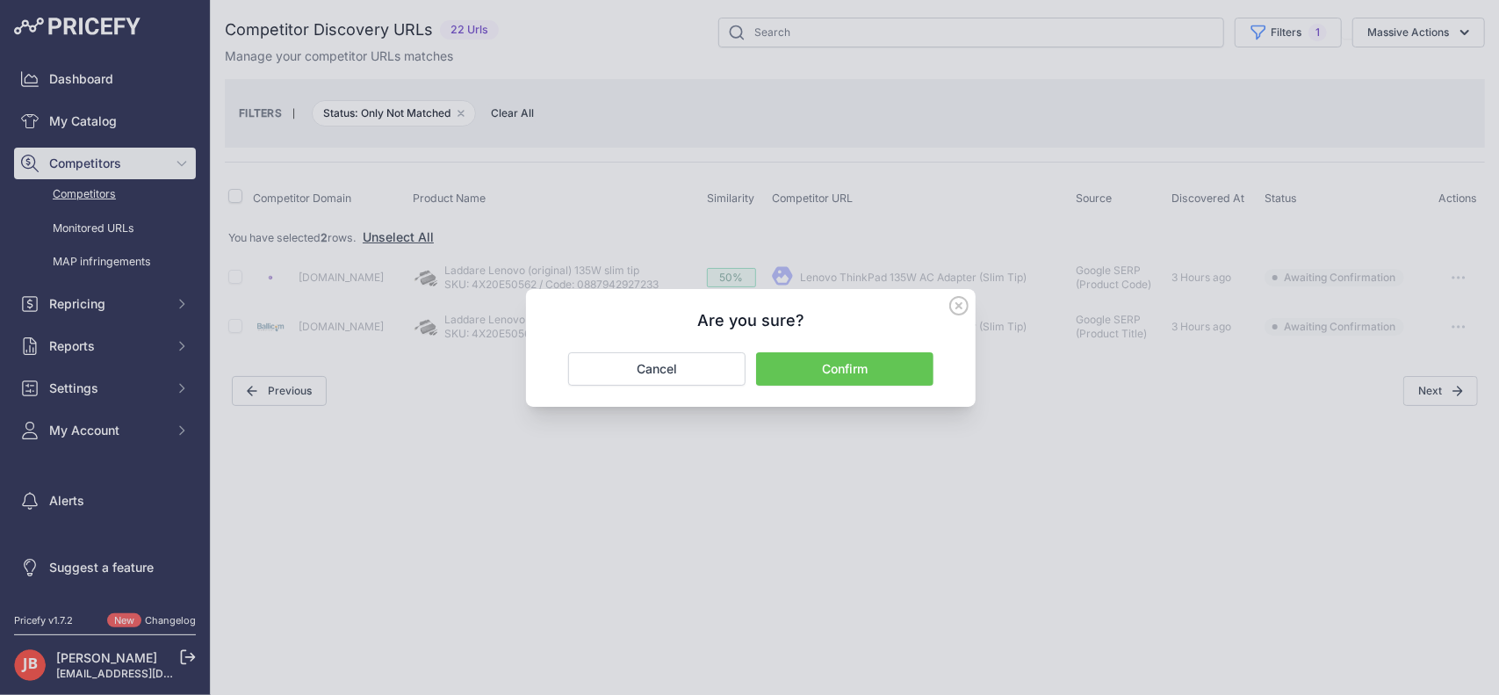
click at [828, 374] on button "Confirm" at bounding box center [844, 368] width 177 height 33
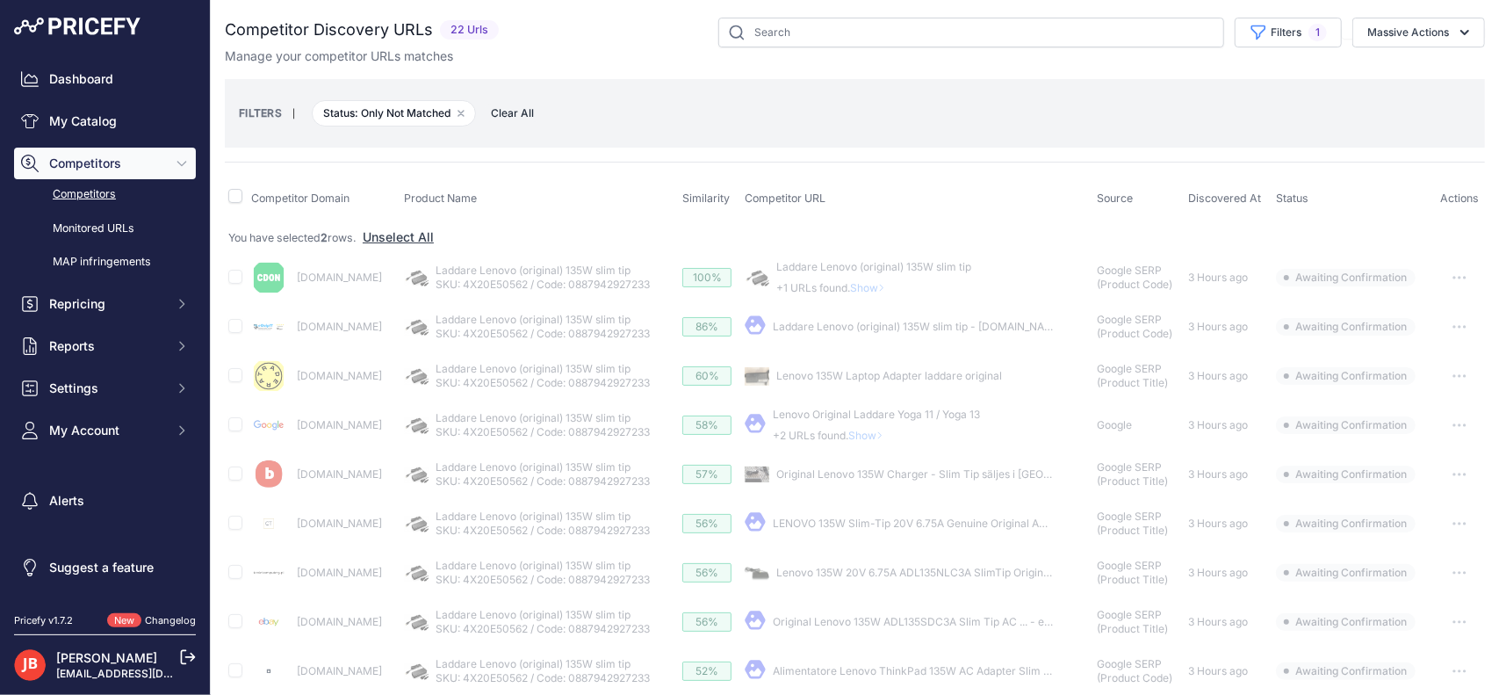
click at [86, 162] on span "Competitors" at bounding box center [106, 164] width 115 height 18
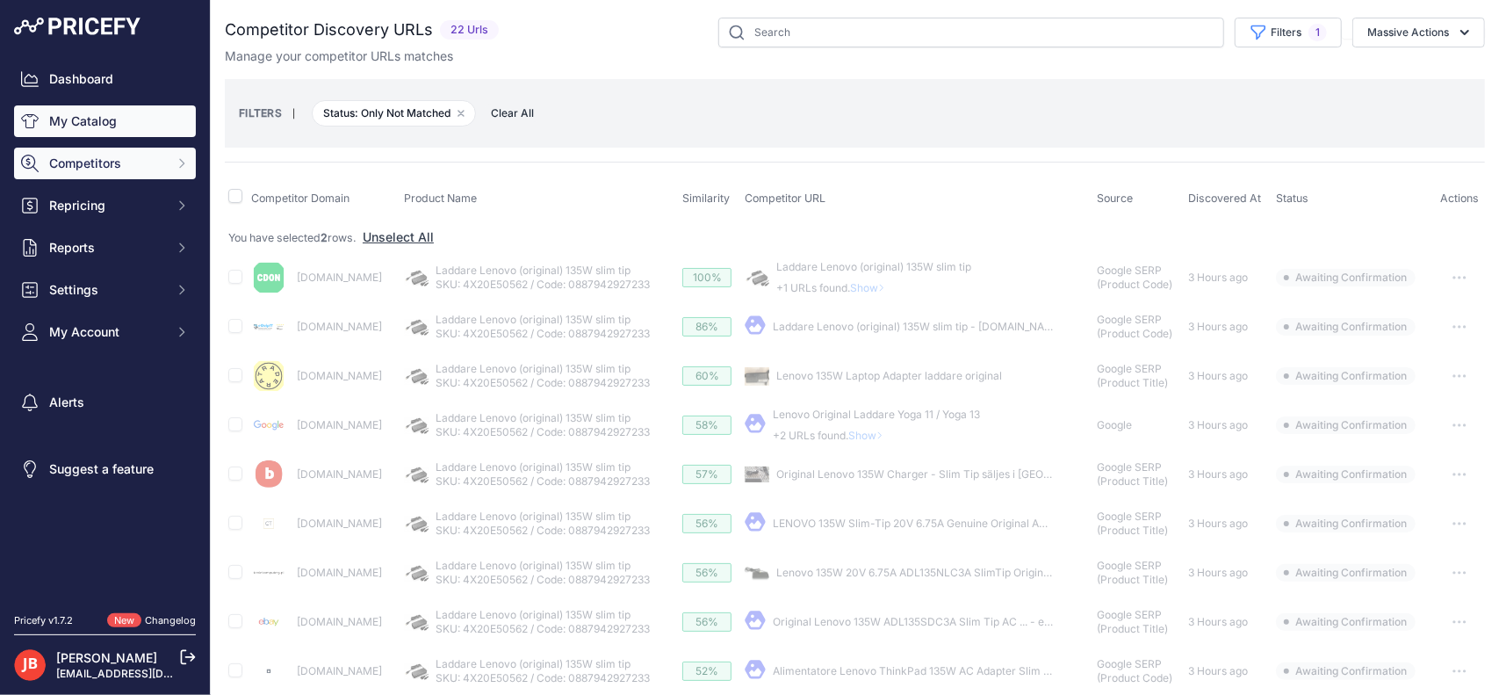
click at [94, 129] on link "My Catalog" at bounding box center [105, 121] width 182 height 32
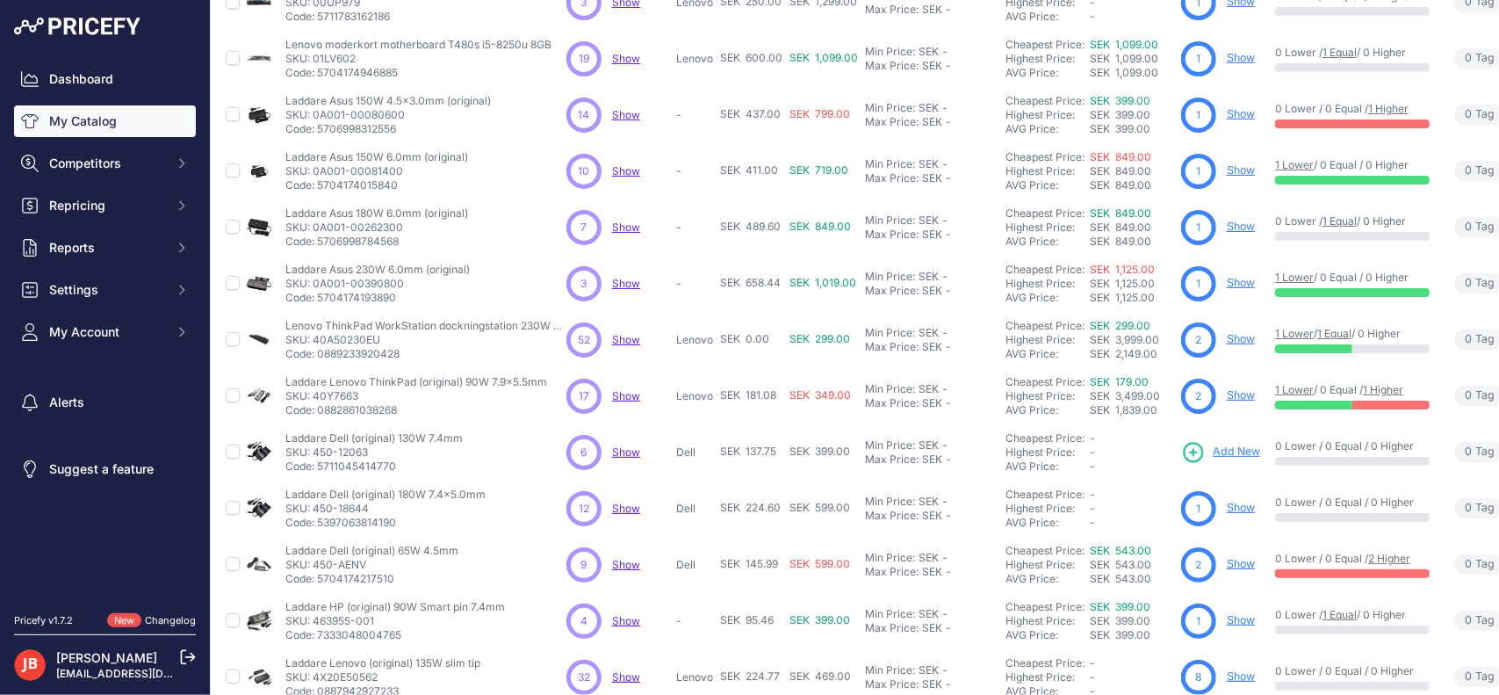
scroll to position [0, 5]
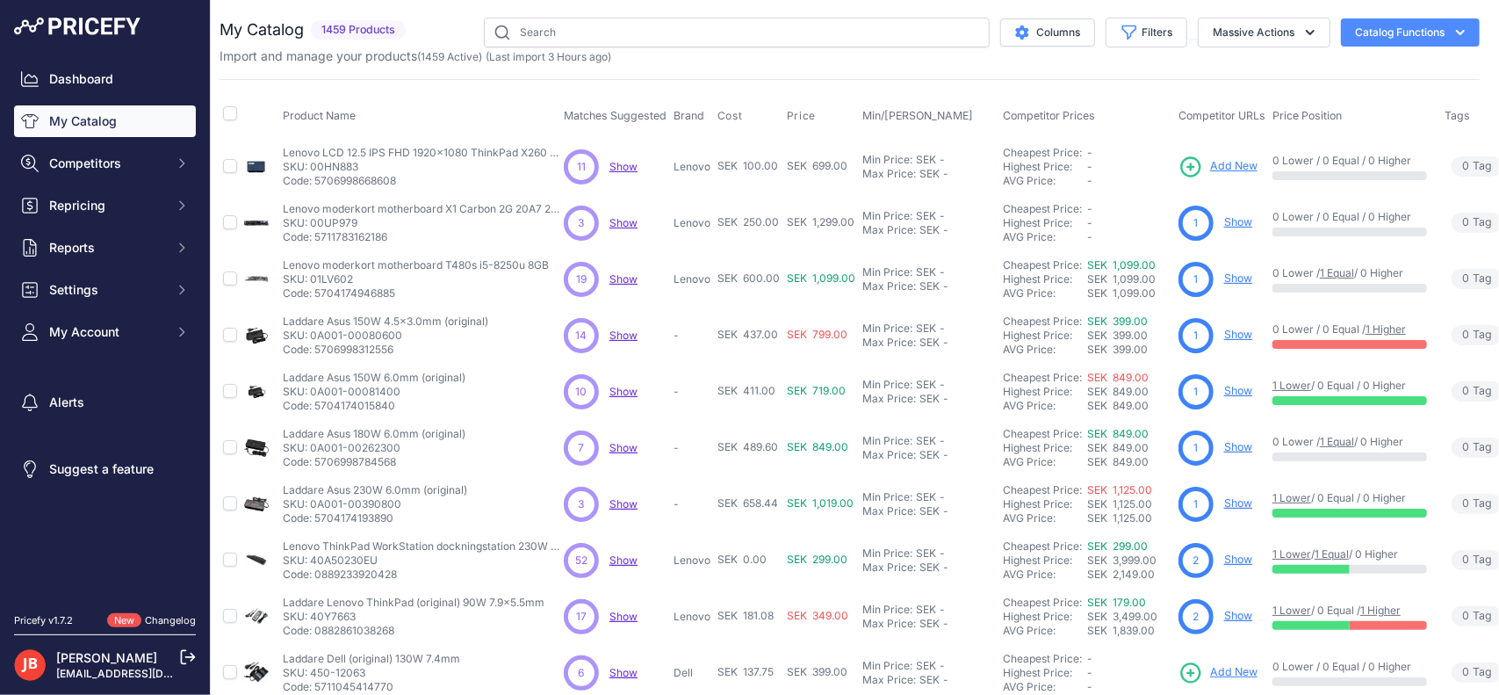
click at [597, 113] on span "Matches Suggested" at bounding box center [615, 115] width 103 height 13
click at [630, 112] on span "Matches Suggested" at bounding box center [615, 115] width 103 height 13
click at [1149, 29] on button "Filters" at bounding box center [1147, 33] width 82 height 30
click at [1073, 165] on select "Select an option Matched Unmatched" at bounding box center [1089, 174] width 169 height 30
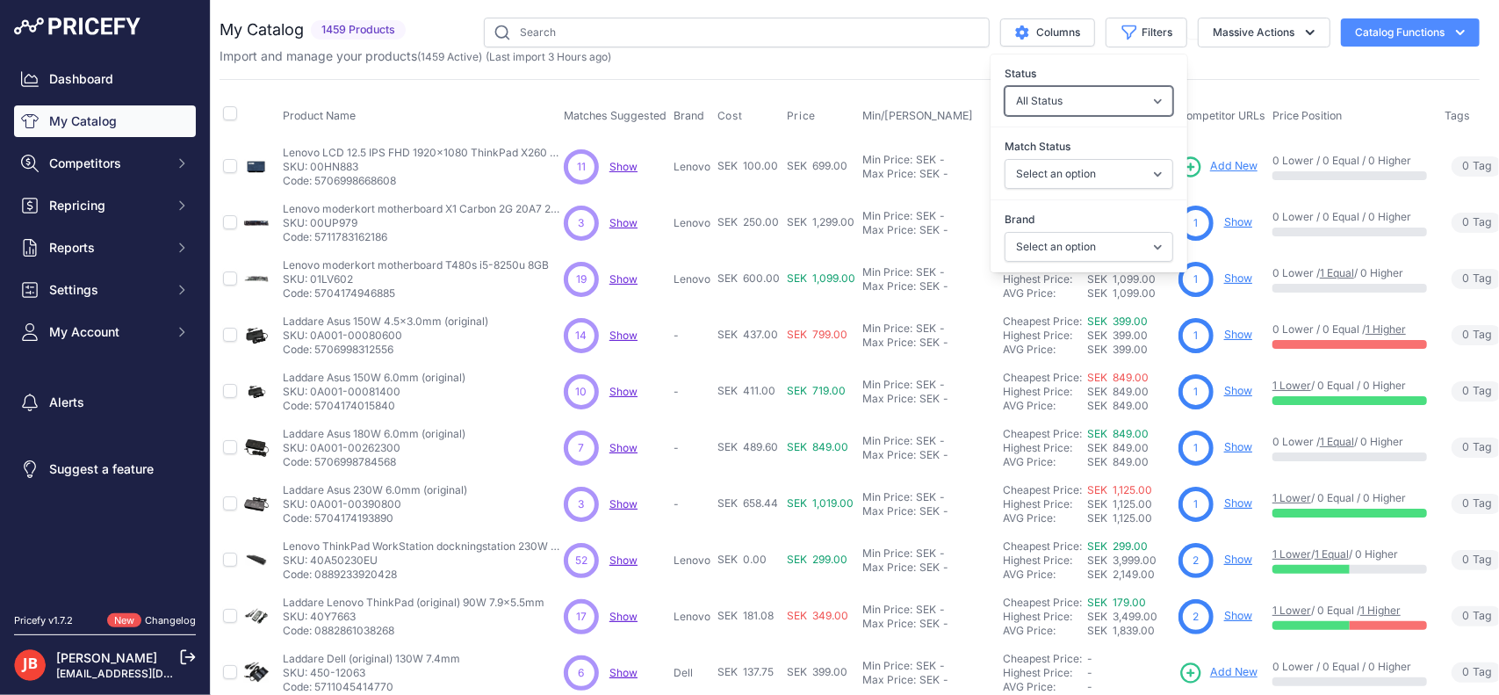
click at [1077, 97] on select "All Status Only Enabled Only Disabled" at bounding box center [1089, 101] width 169 height 30
click at [711, 71] on div "My Catalog 1459 Products" at bounding box center [850, 528] width 1260 height 1020
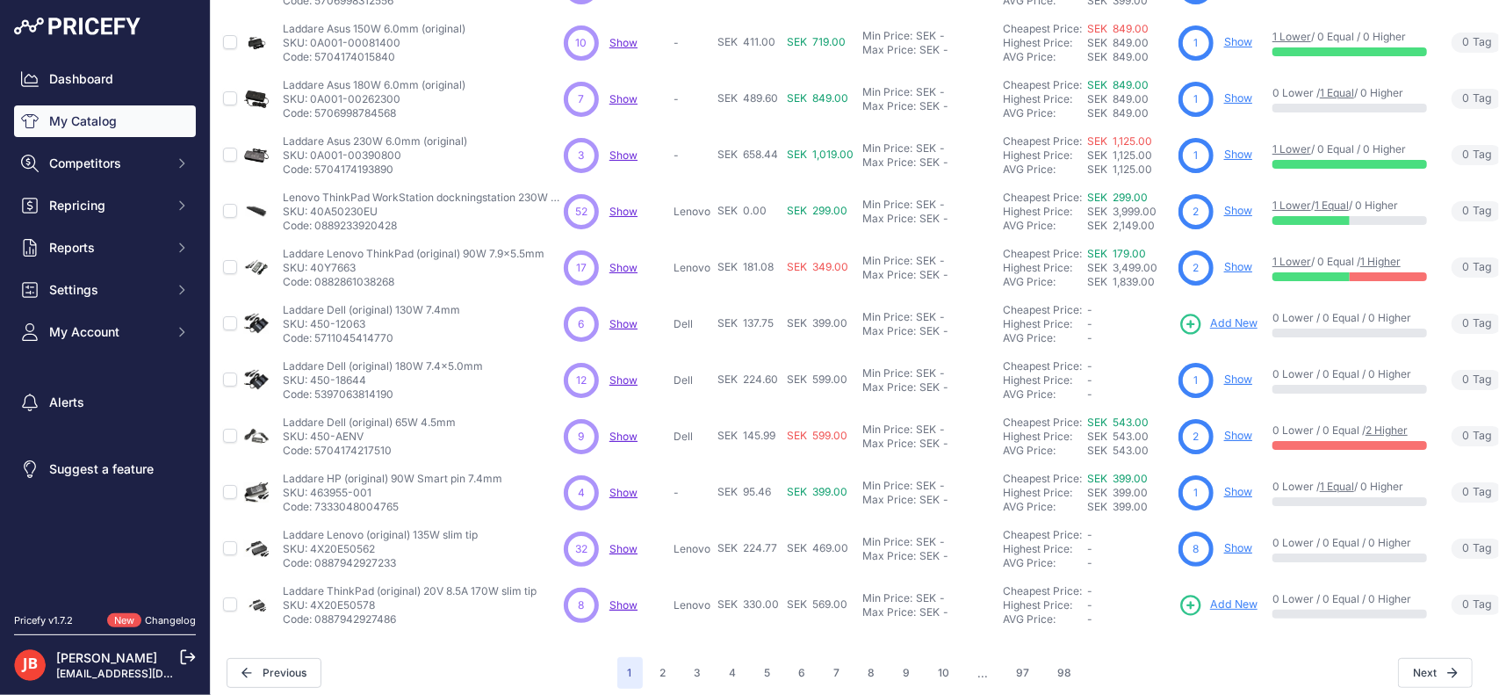
scroll to position [371, 5]
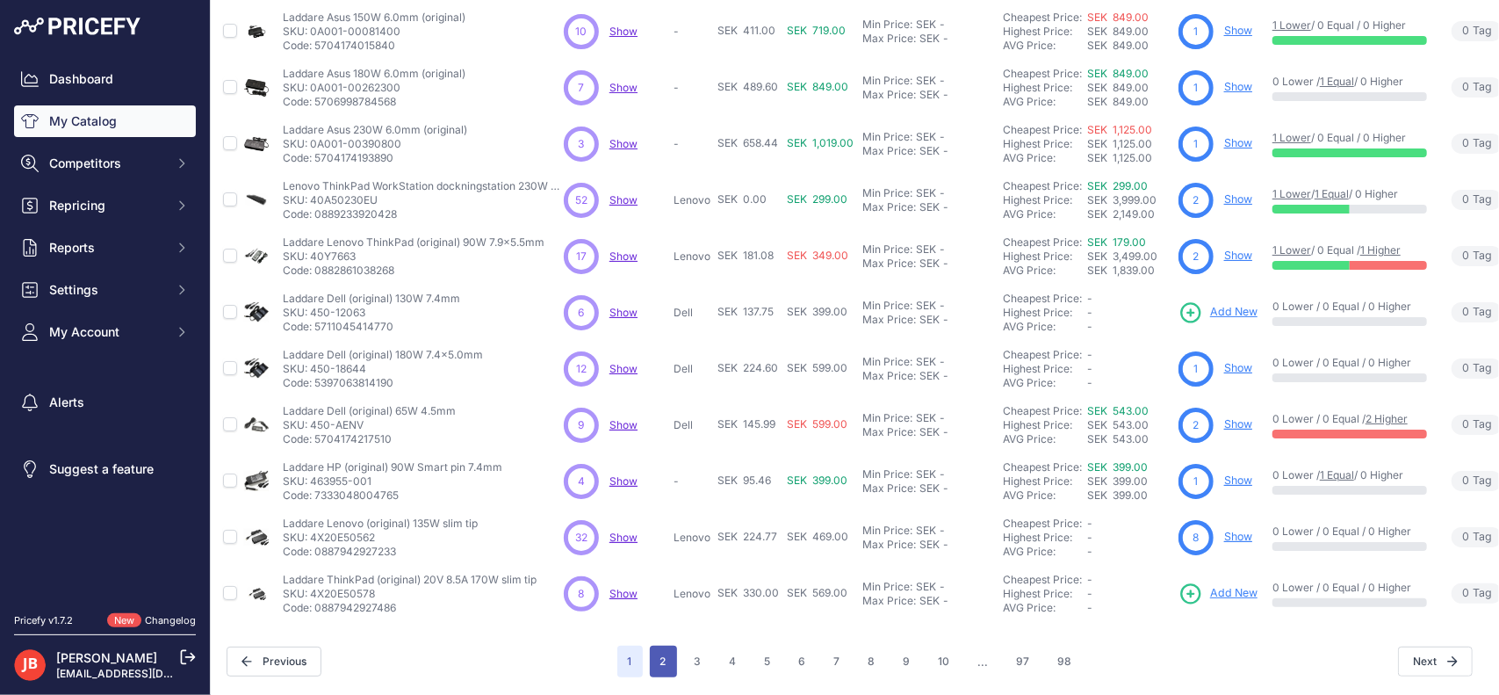
click at [669, 651] on button "2" at bounding box center [663, 662] width 27 height 32
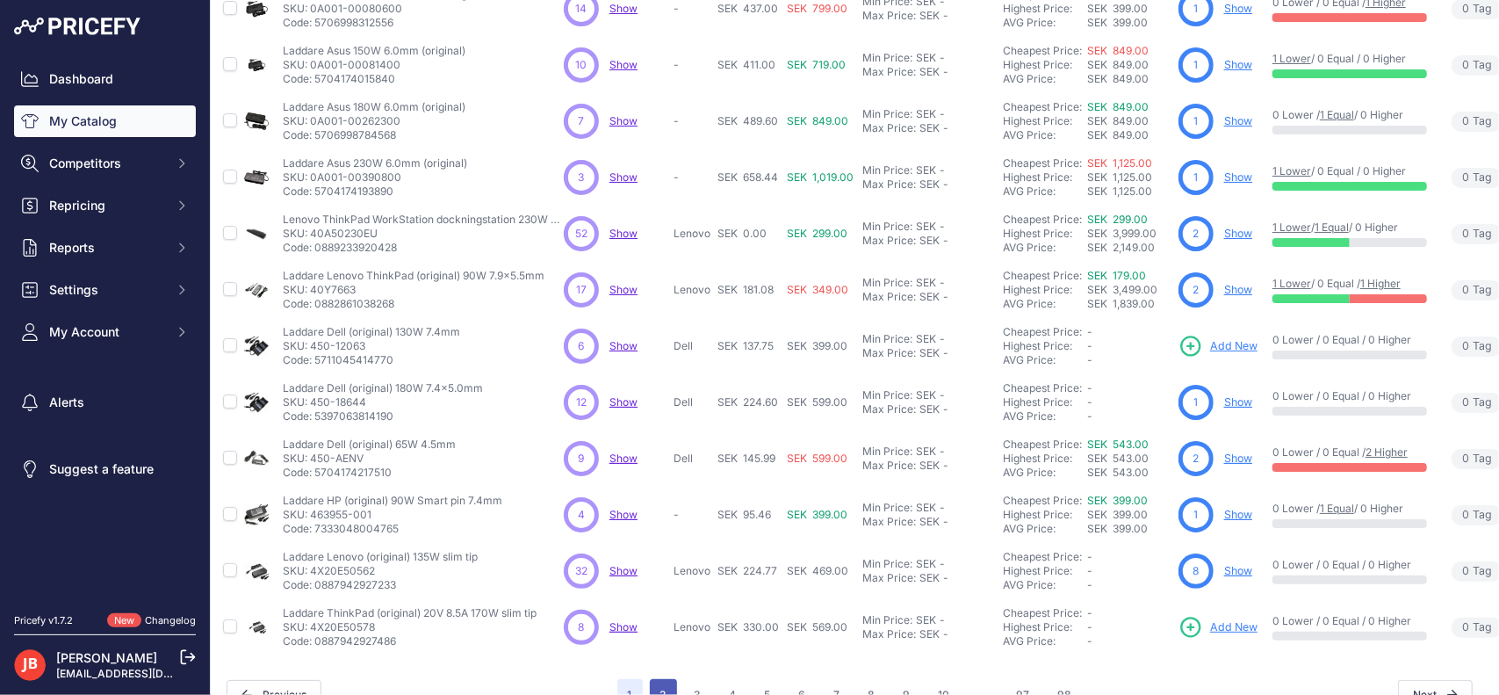
scroll to position [415, 5]
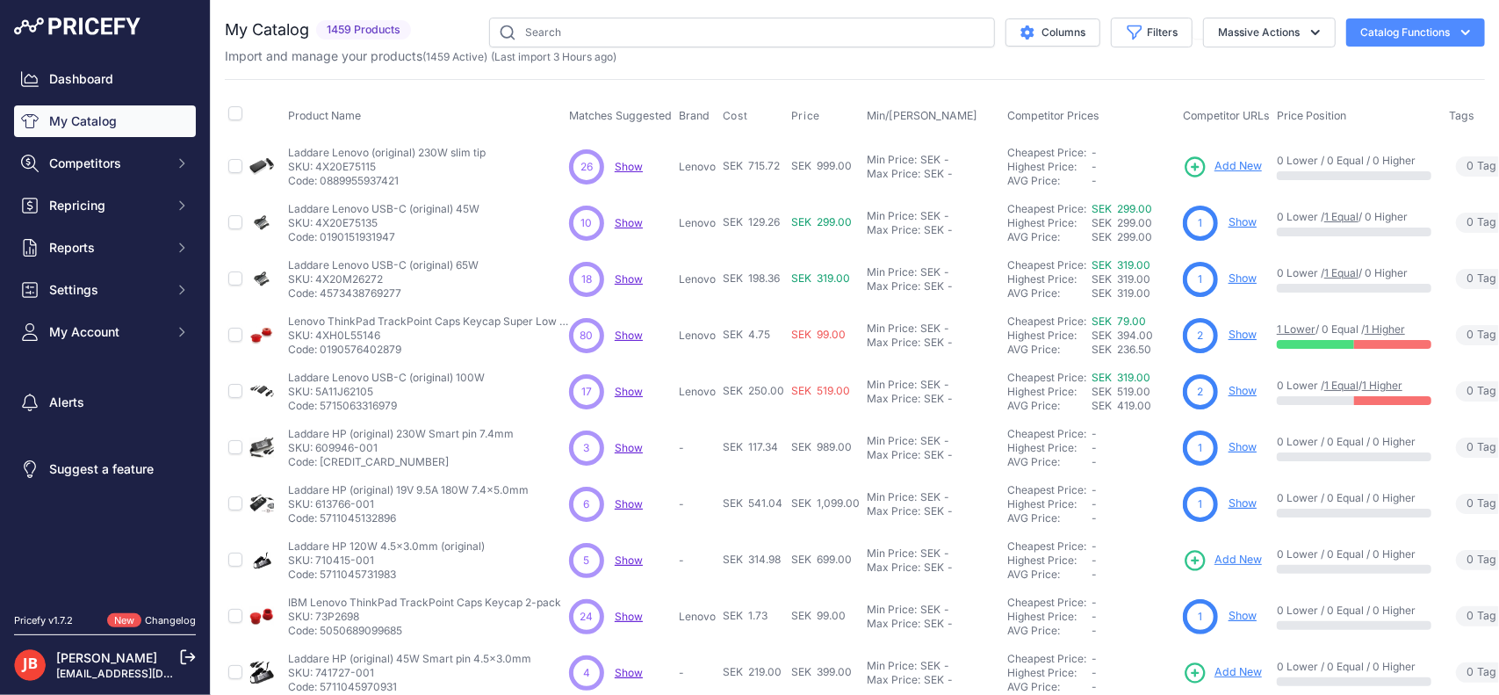
click at [625, 332] on span "Show" at bounding box center [629, 334] width 28 height 13
click at [560, 21] on input "text" at bounding box center [742, 33] width 506 height 30
type input "2"
click at [634, 272] on p "Show Discovering..." at bounding box center [629, 279] width 28 height 14
click at [625, 277] on span "Show" at bounding box center [629, 278] width 28 height 13
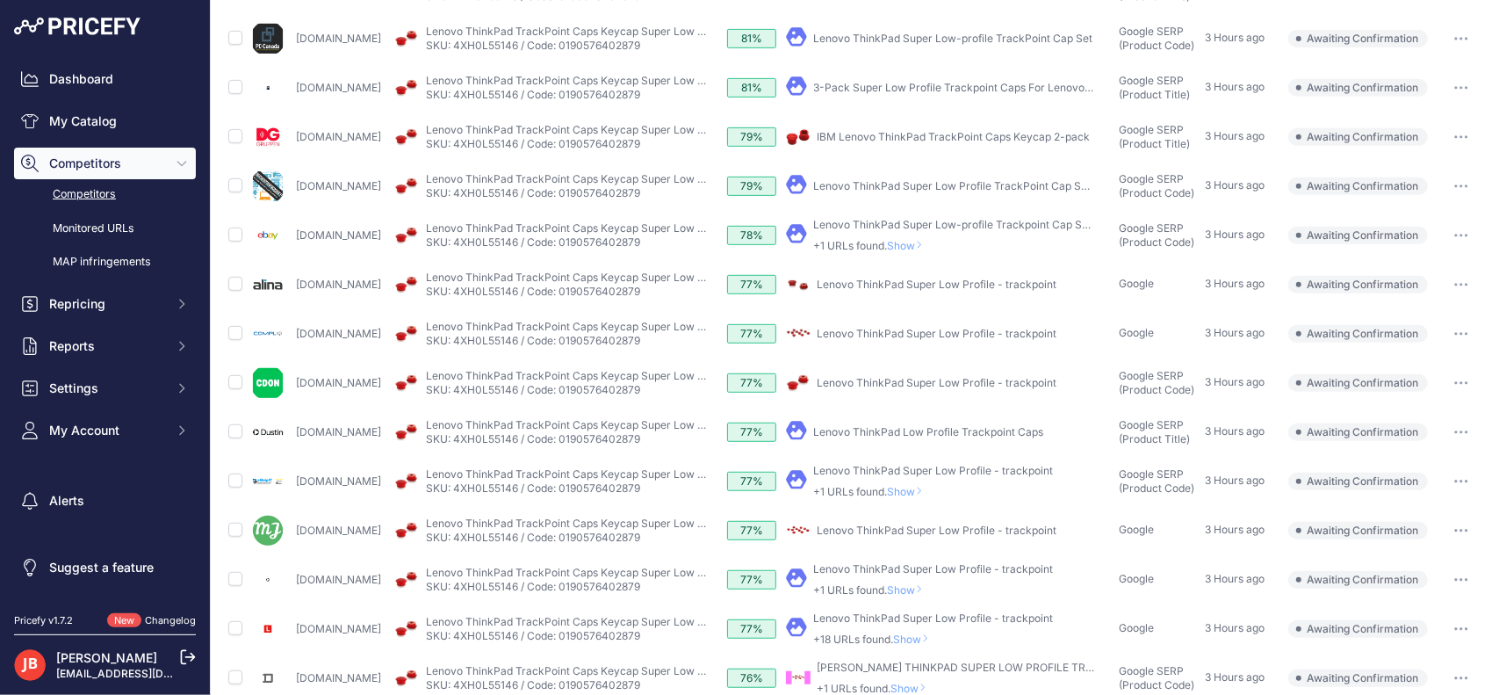
scroll to position [503, 0]
click at [232, 129] on input "checkbox" at bounding box center [235, 135] width 14 height 14
checkbox input "true"
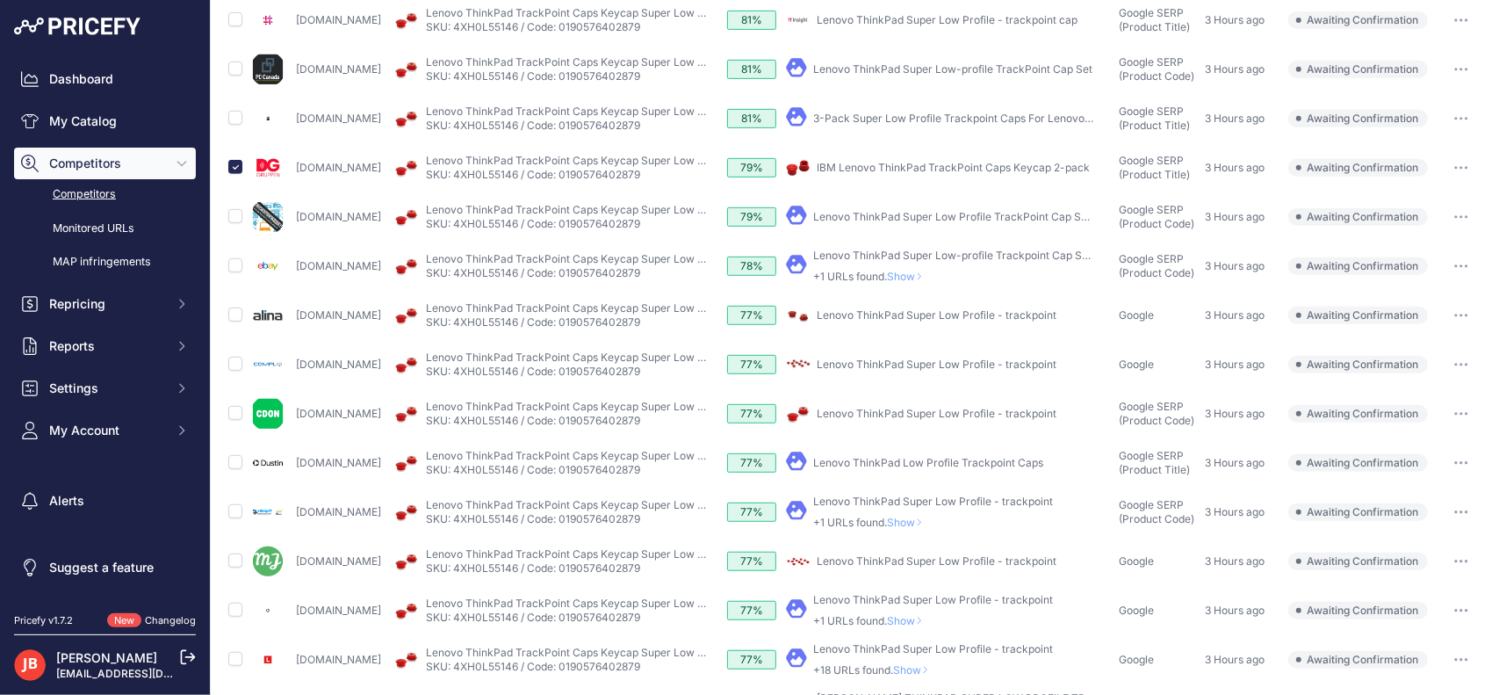
click at [230, 321] on td at bounding box center [236, 315] width 22 height 49
click at [235, 312] on input "checkbox" at bounding box center [235, 314] width 14 height 14
checkbox input "true"
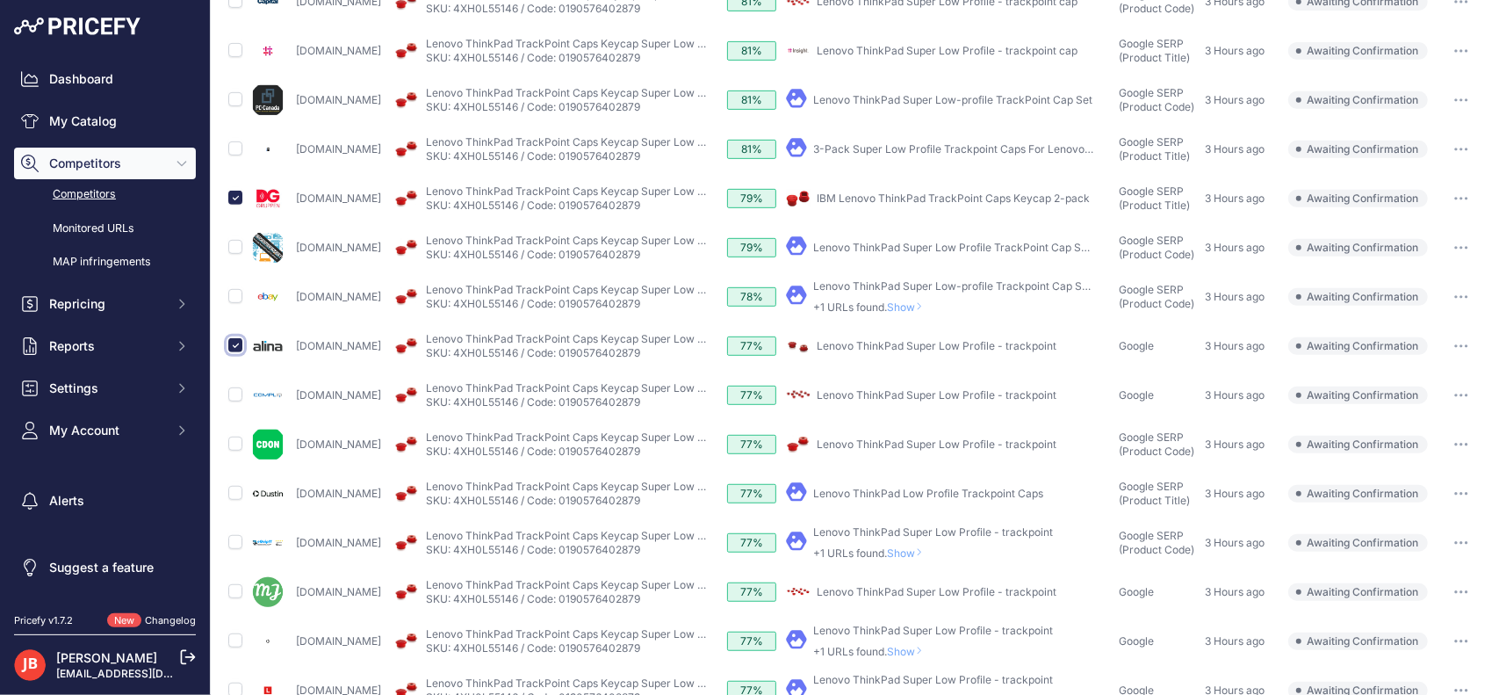
scroll to position [534, 0]
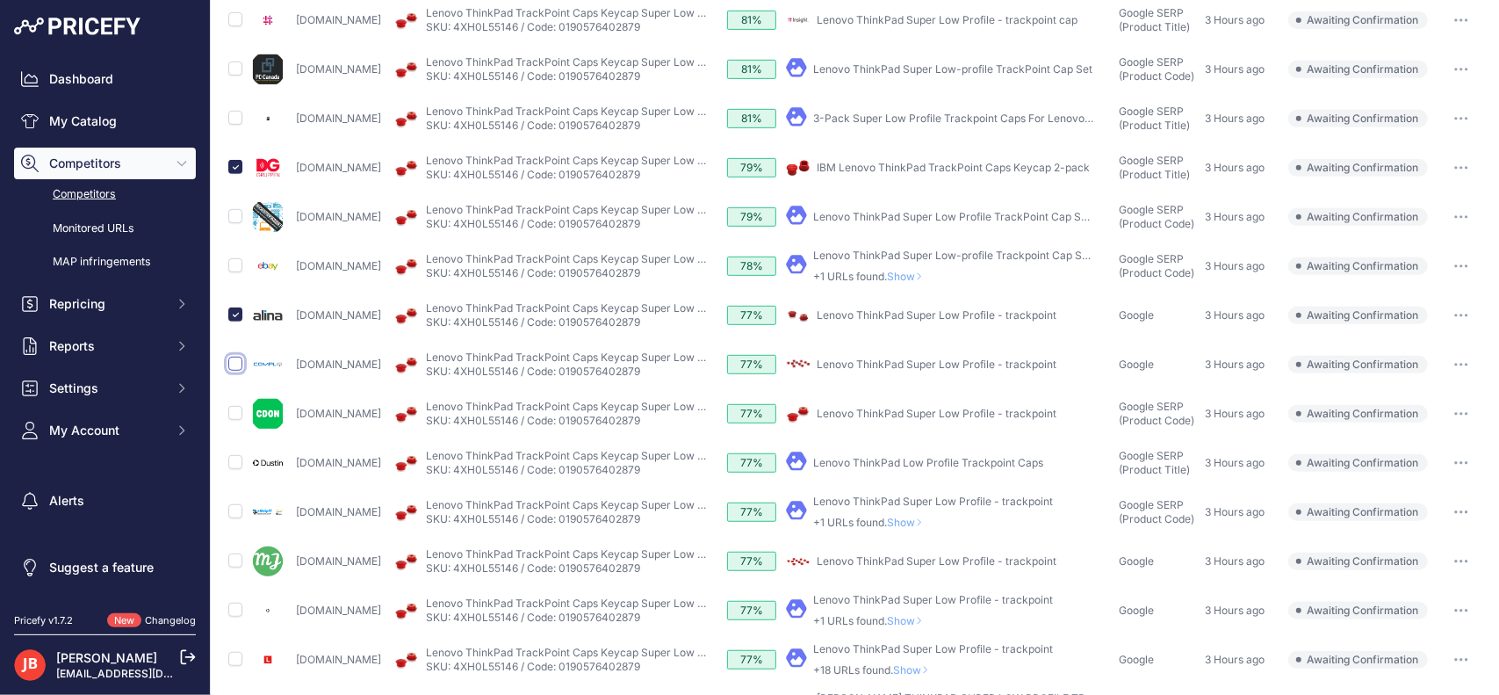
click at [234, 360] on input "checkbox" at bounding box center [235, 364] width 14 height 14
checkbox input "true"
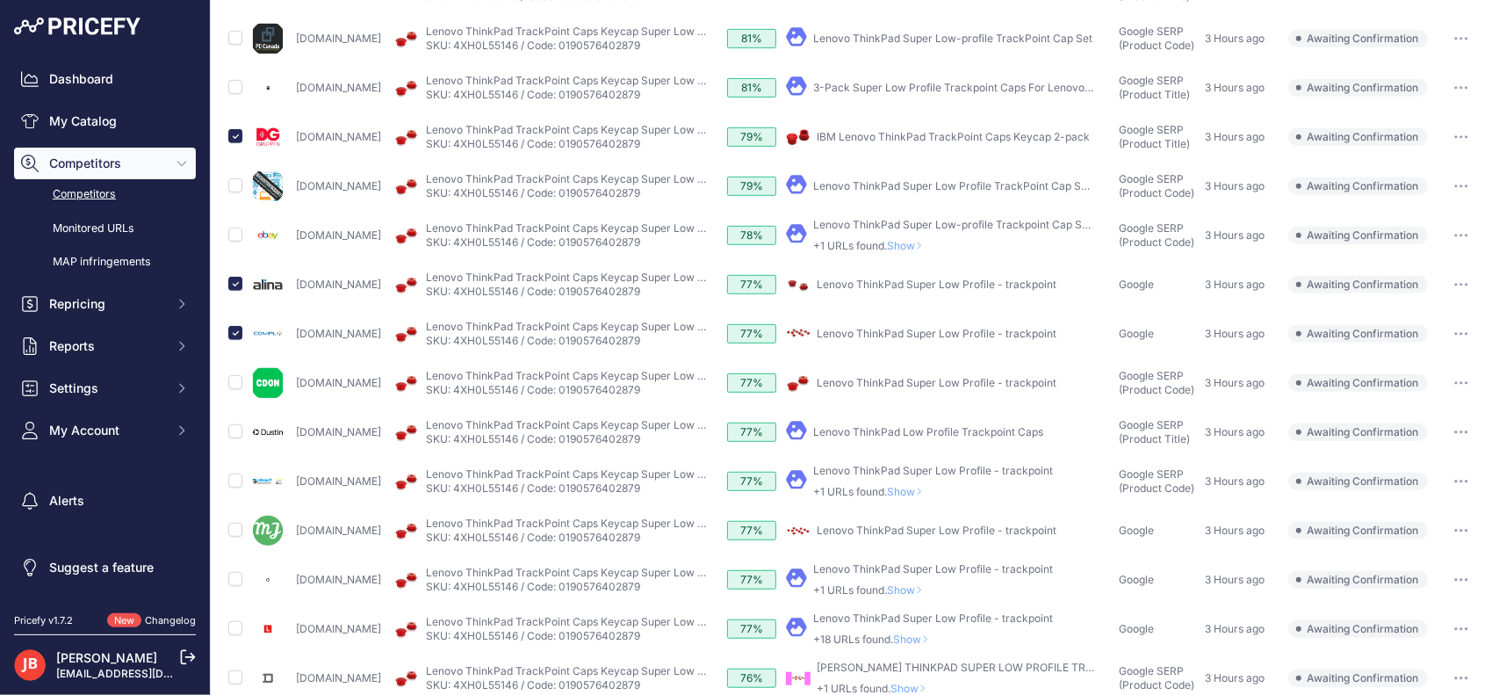
scroll to position [503, 0]
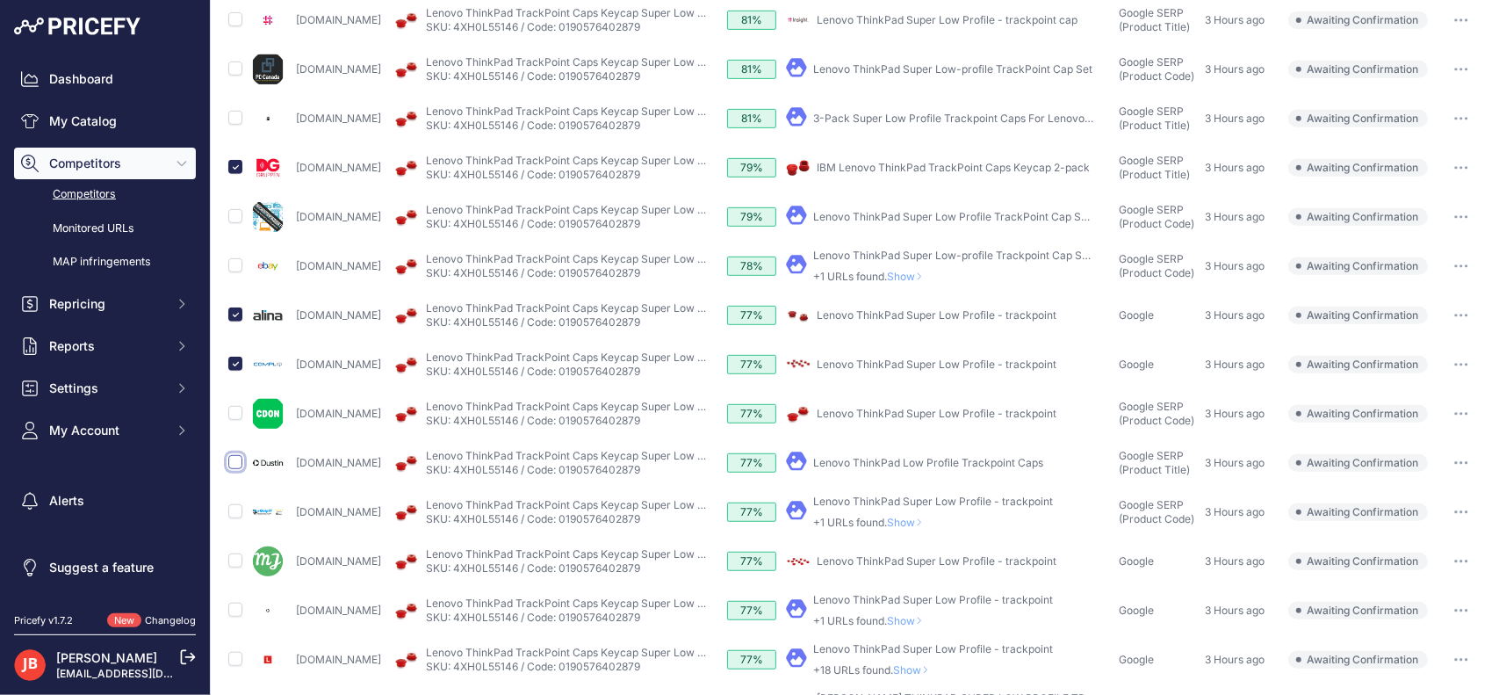
click at [234, 458] on input "checkbox" at bounding box center [235, 462] width 14 height 14
checkbox input "true"
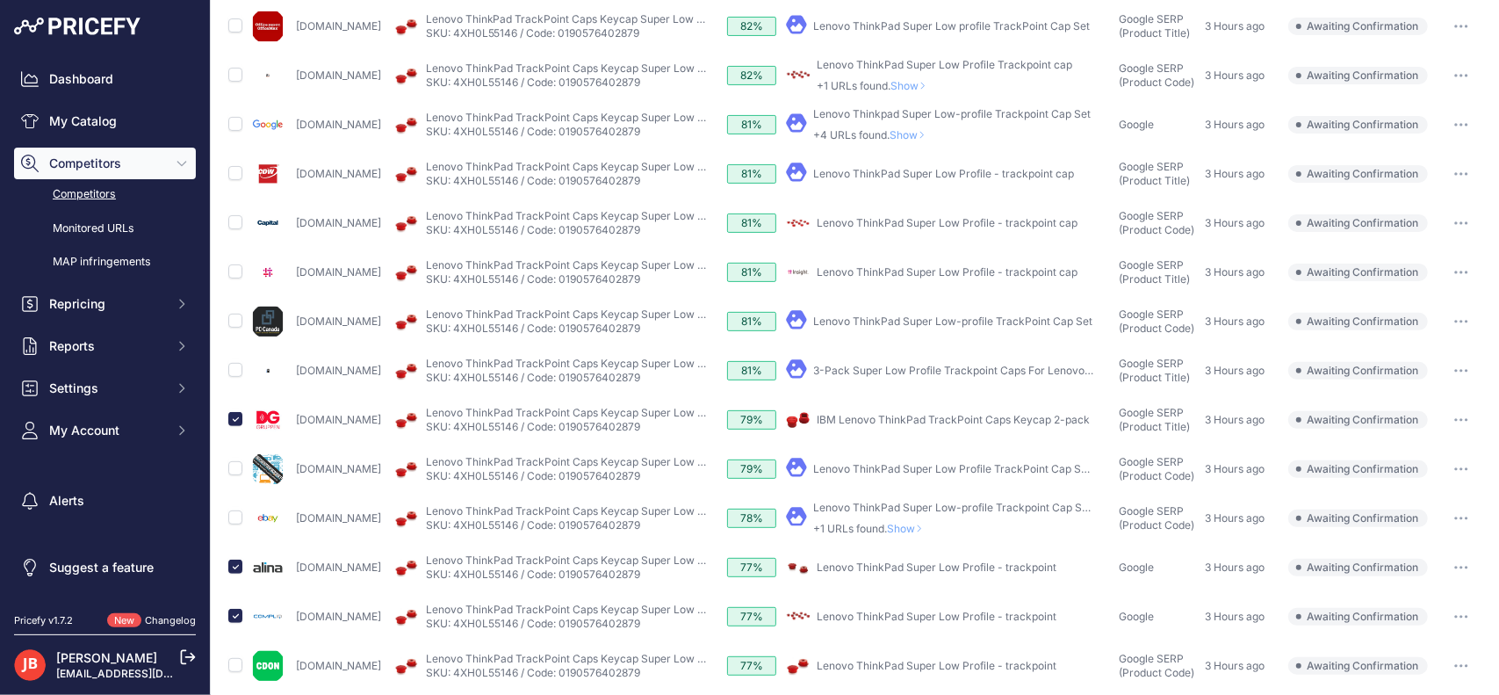
scroll to position [0, 0]
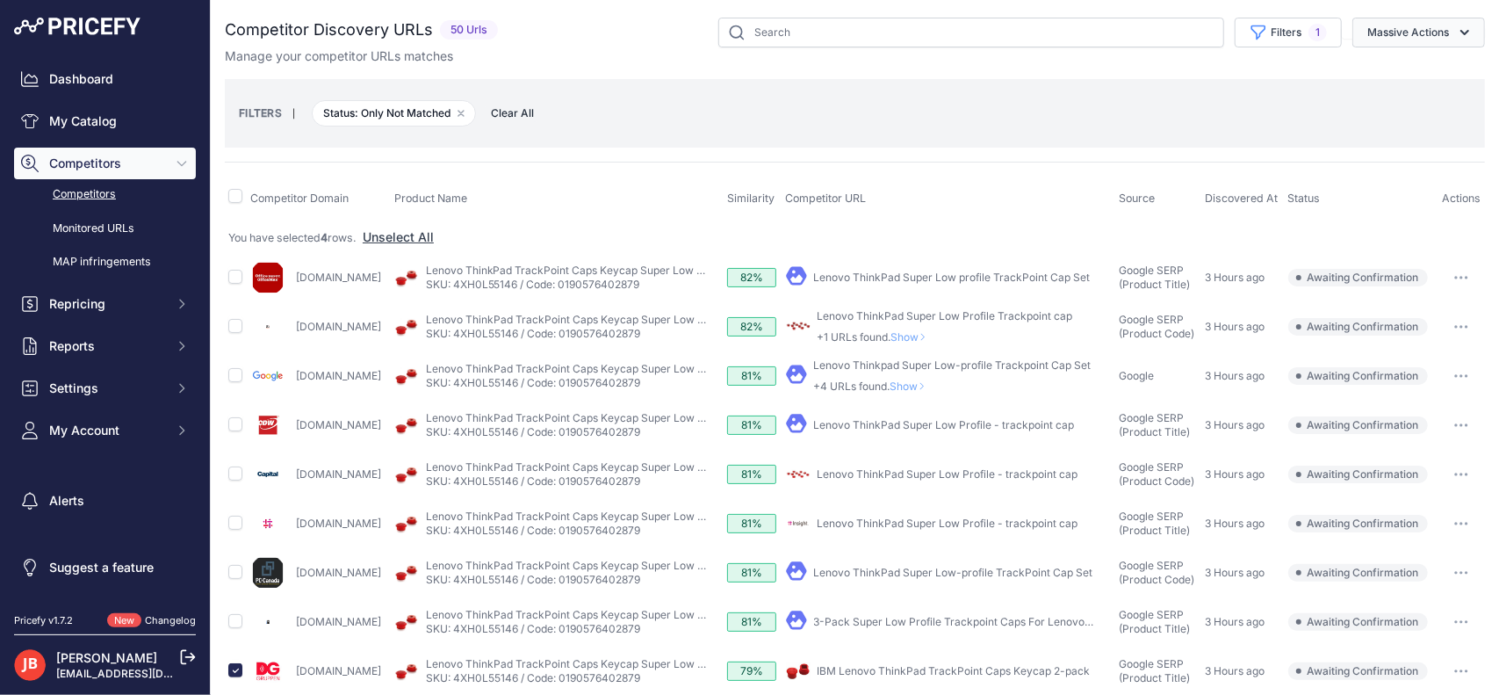
click at [1456, 31] on icon "button" at bounding box center [1465, 33] width 18 height 18
click at [1385, 87] on button "Confirm Match" at bounding box center [1415, 74] width 141 height 32
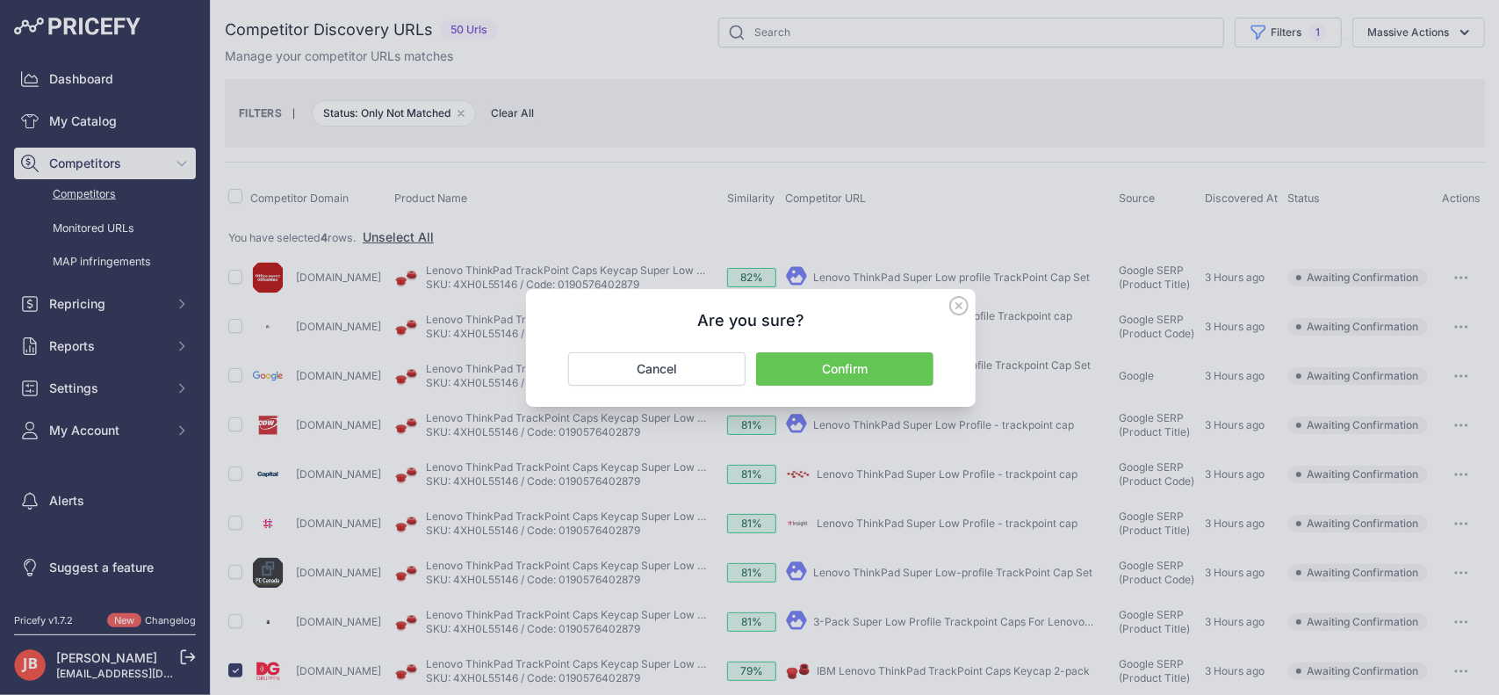
click at [822, 368] on button "Confirm" at bounding box center [844, 368] width 177 height 33
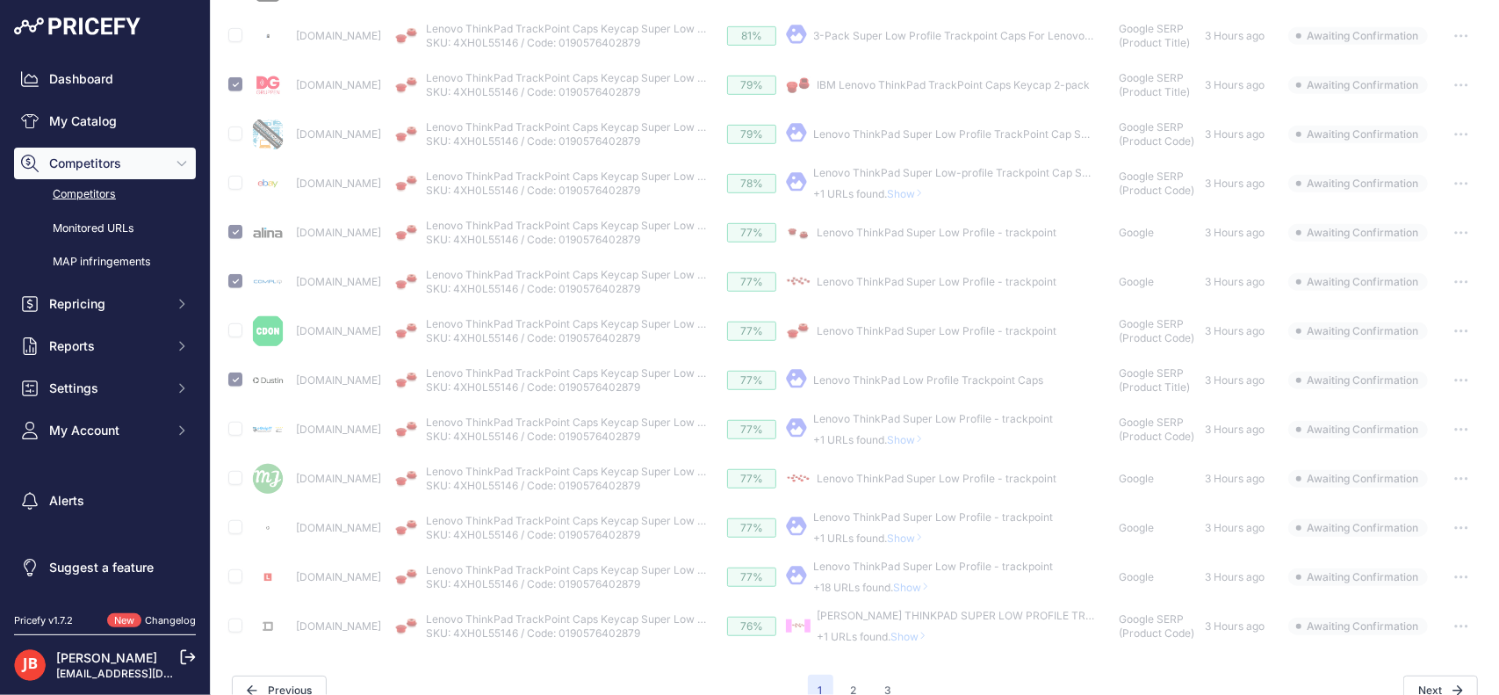
scroll to position [641, 0]
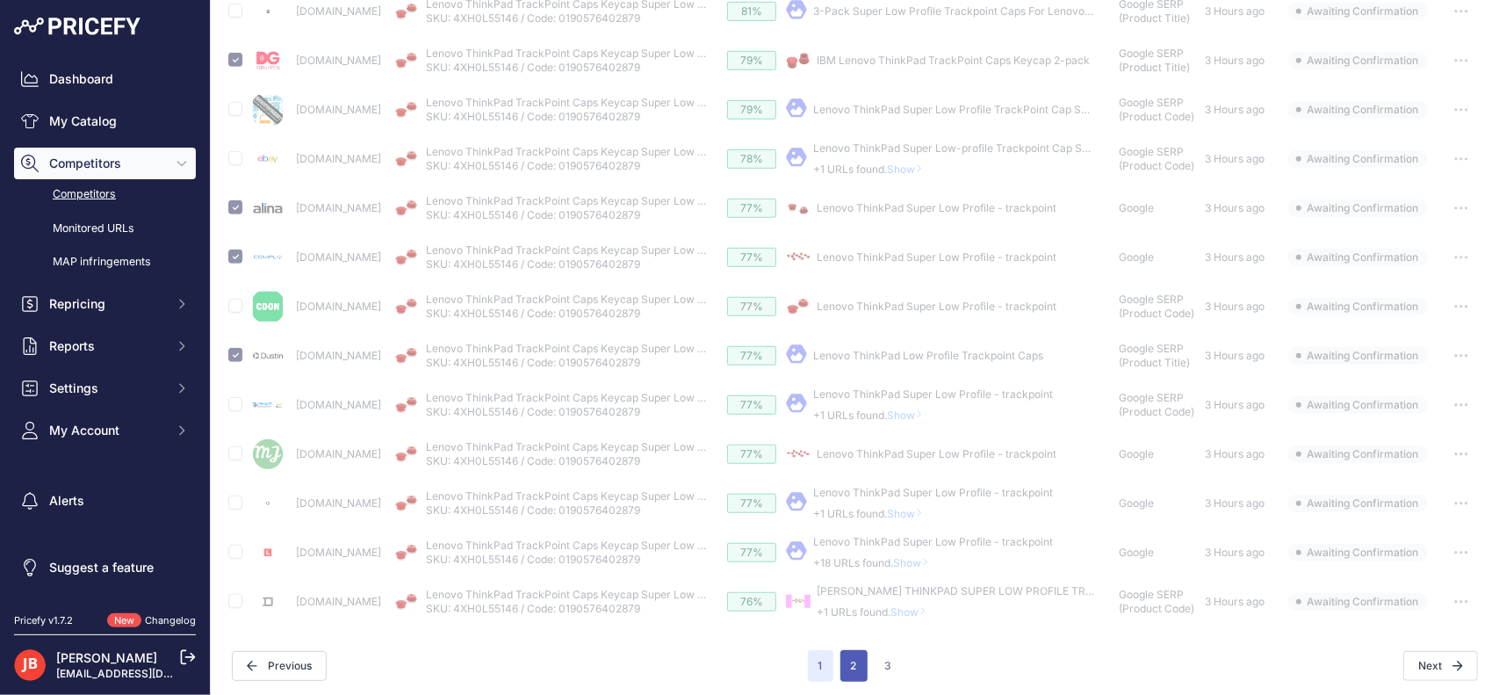
click at [856, 663] on button "2" at bounding box center [854, 666] width 27 height 32
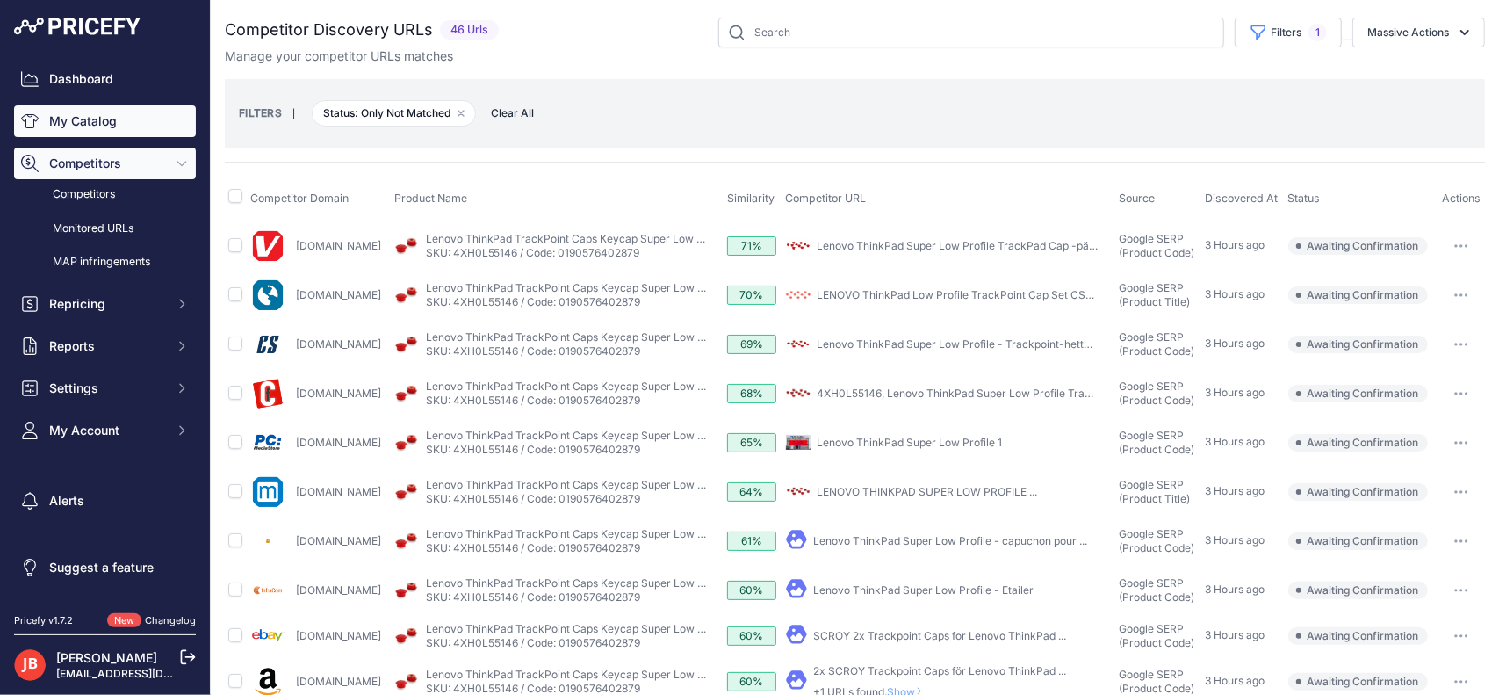
click at [82, 105] on link "My Catalog" at bounding box center [105, 121] width 182 height 32
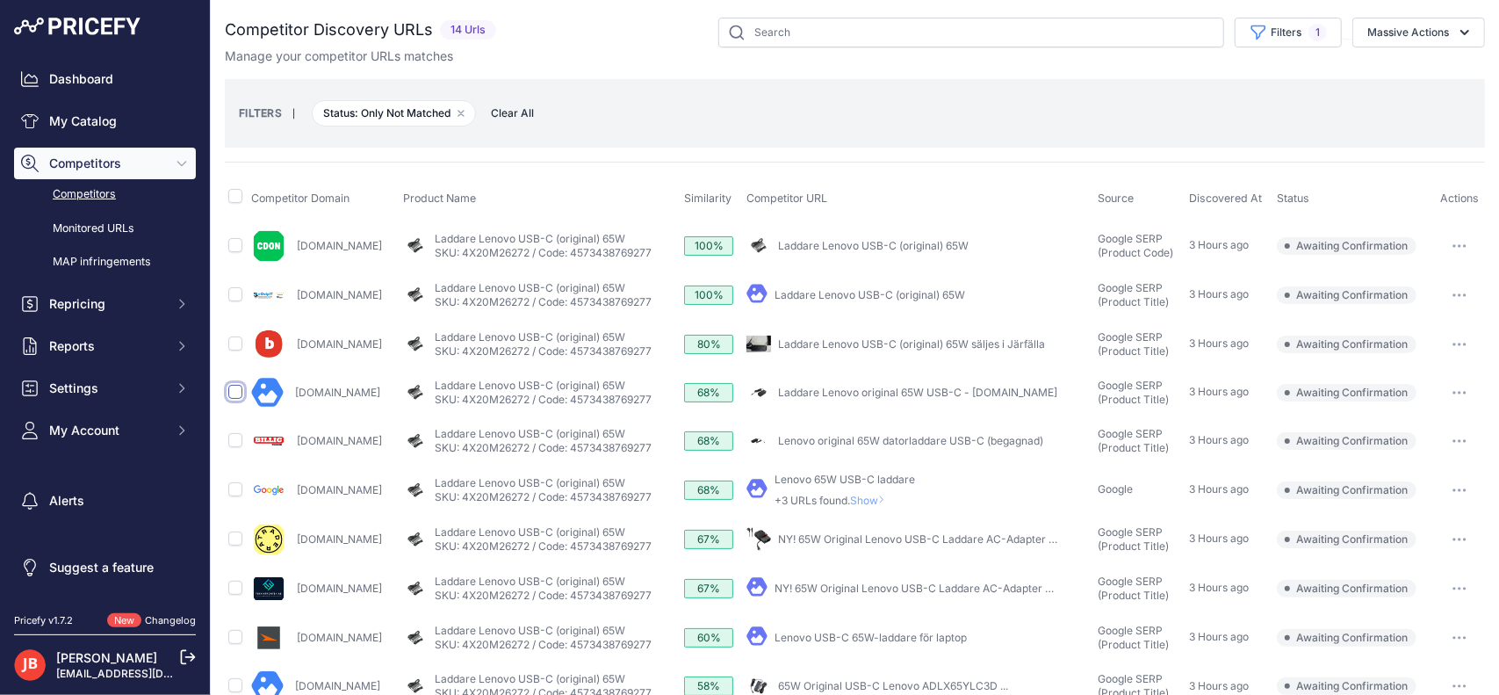
click at [232, 387] on input "checkbox" at bounding box center [235, 392] width 14 height 14
checkbox input "true"
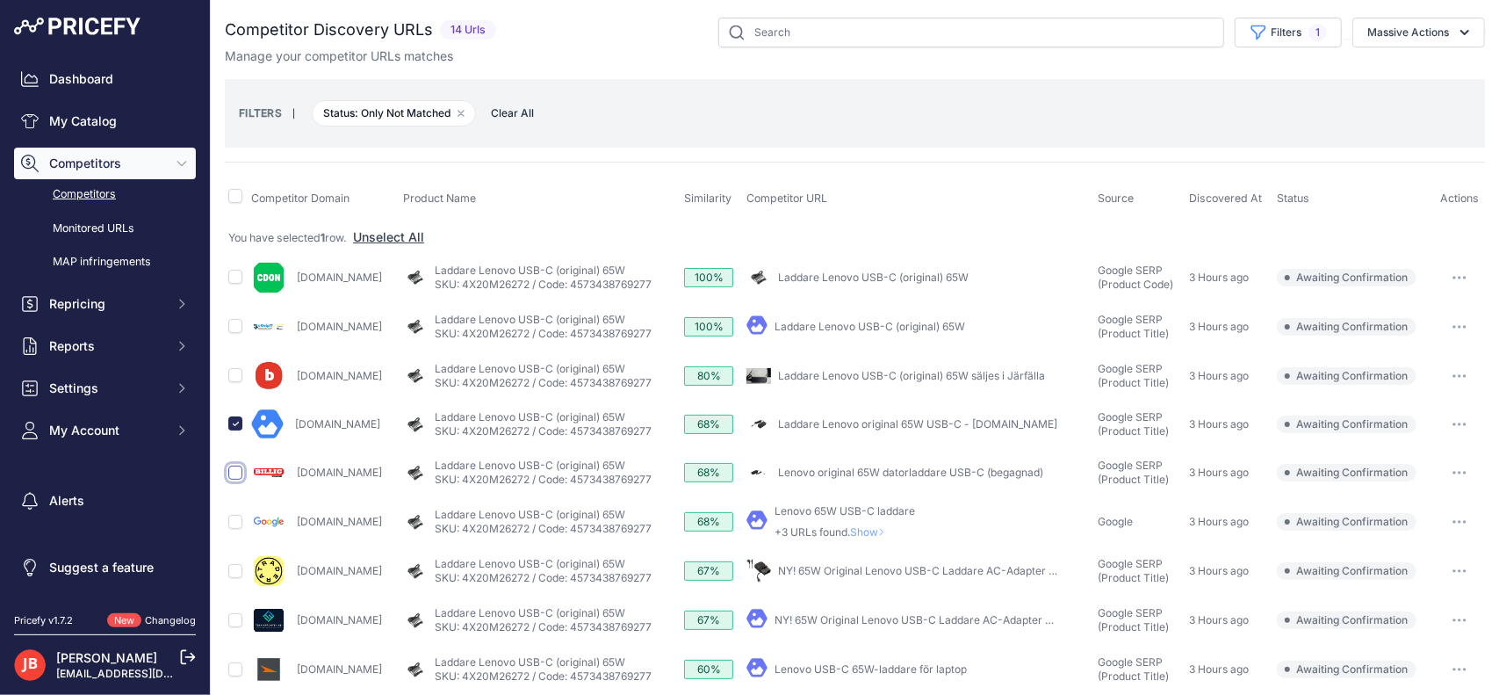
drag, startPoint x: 239, startPoint y: 467, endPoint x: 372, endPoint y: 532, distance: 147.7
click at [372, 532] on tbody "You have selected 1 row. Unselect All [DOMAIN_NAME]" at bounding box center [855, 579] width 1260 height 718
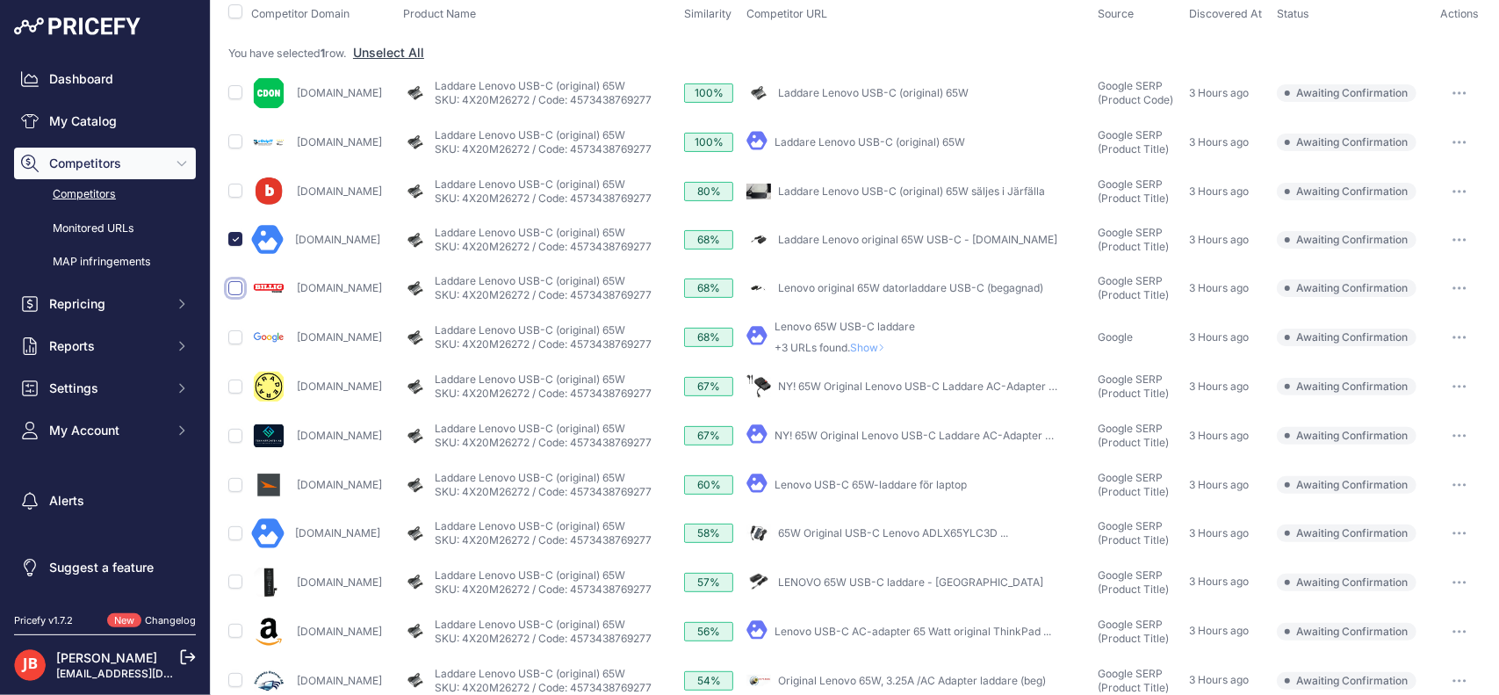
scroll to position [257, 0]
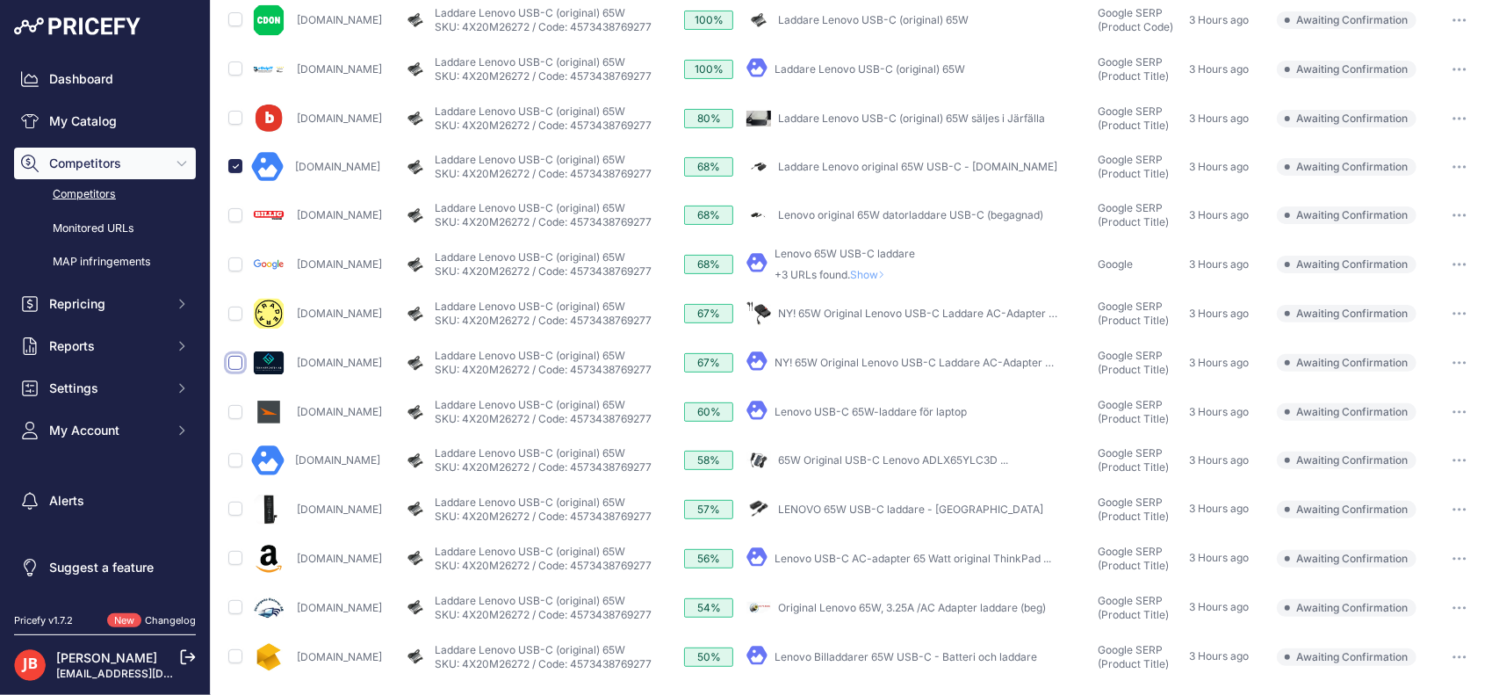
click at [235, 362] on input "checkbox" at bounding box center [235, 363] width 14 height 14
checkbox input "true"
click at [241, 407] on input "checkbox" at bounding box center [235, 412] width 14 height 14
checkbox input "true"
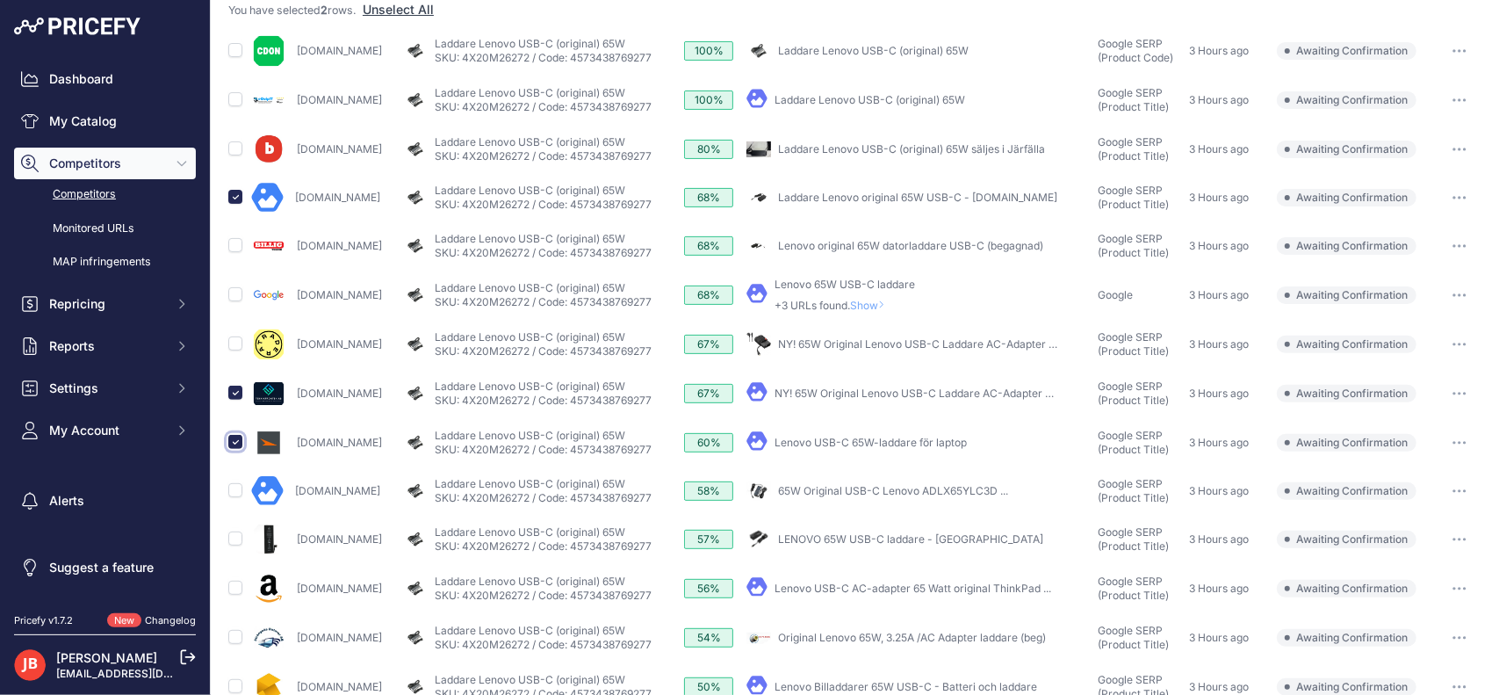
scroll to position [288, 0]
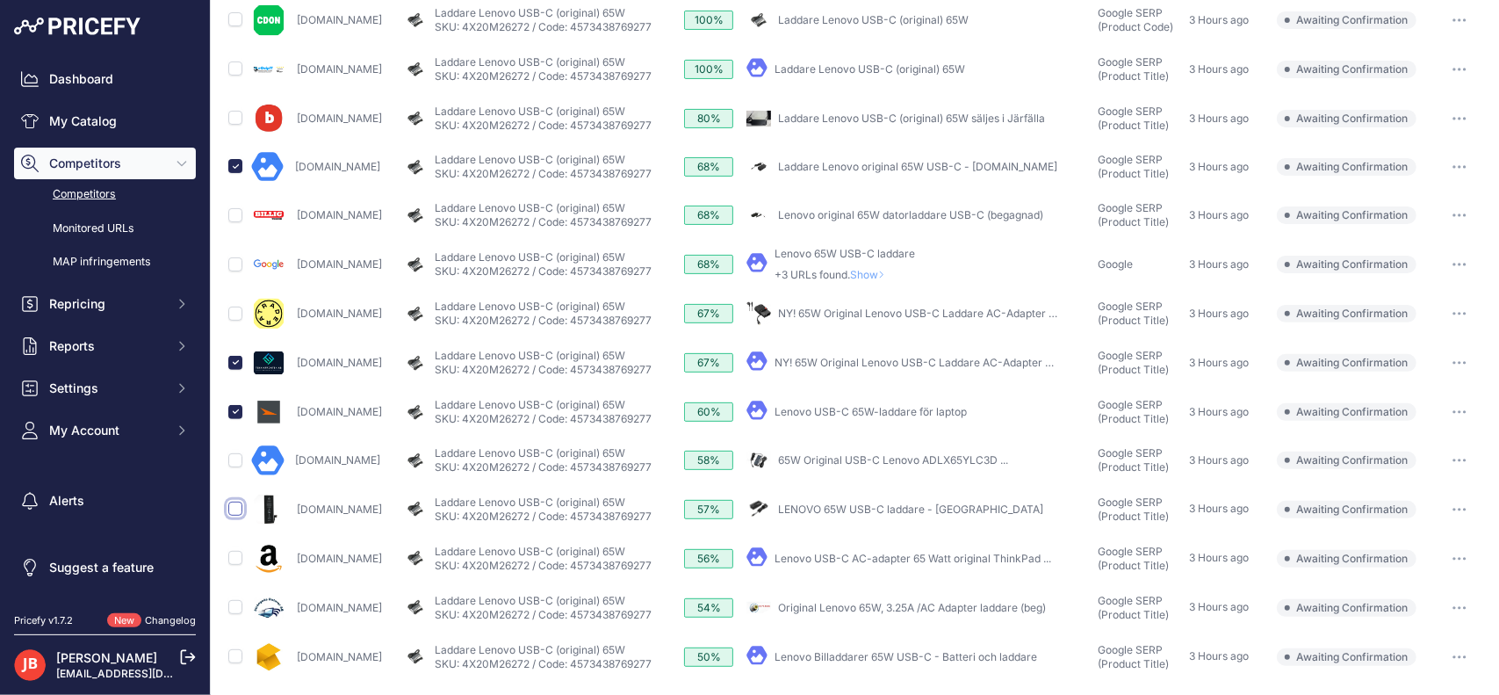
click at [235, 505] on input "checkbox" at bounding box center [235, 509] width 14 height 14
checkbox input "true"
click at [235, 552] on input "checkbox" at bounding box center [235, 558] width 14 height 14
checkbox input "true"
click at [239, 653] on input "checkbox" at bounding box center [235, 656] width 14 height 14
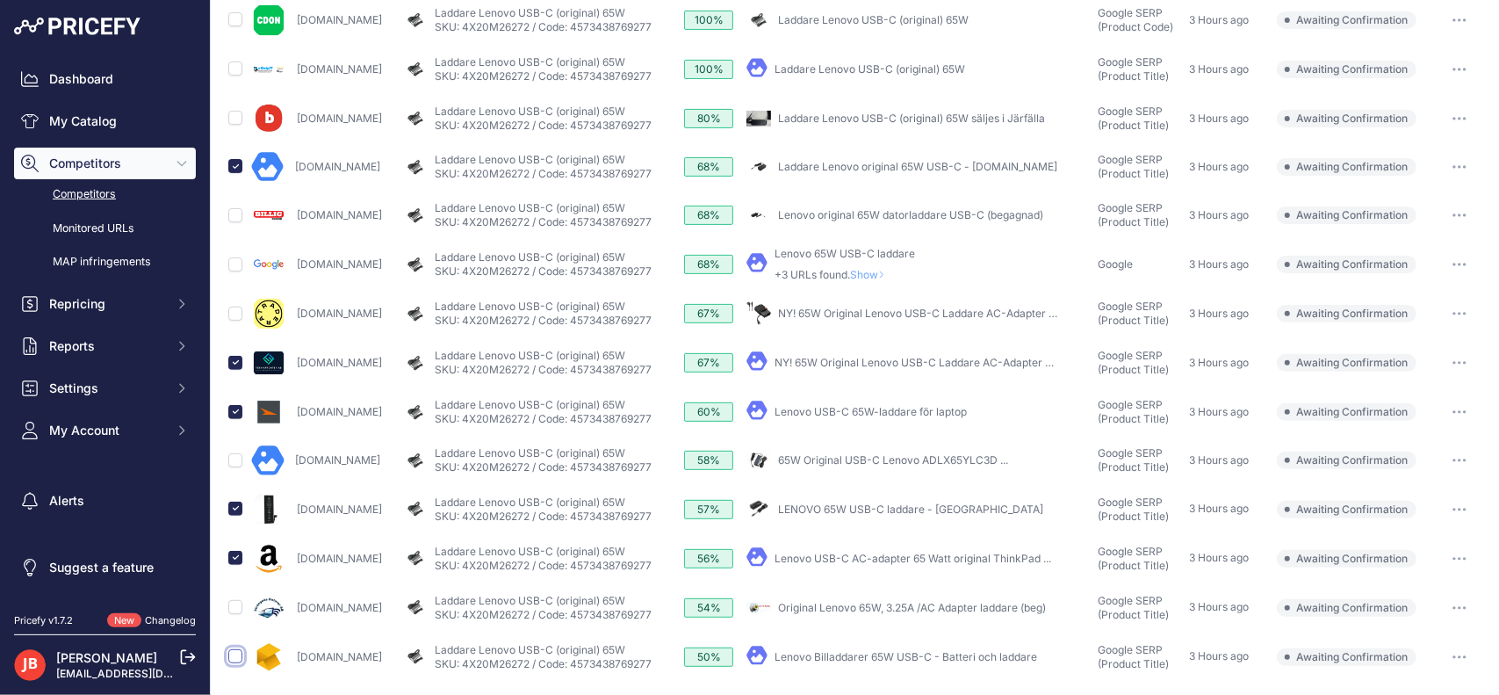
checkbox input "true"
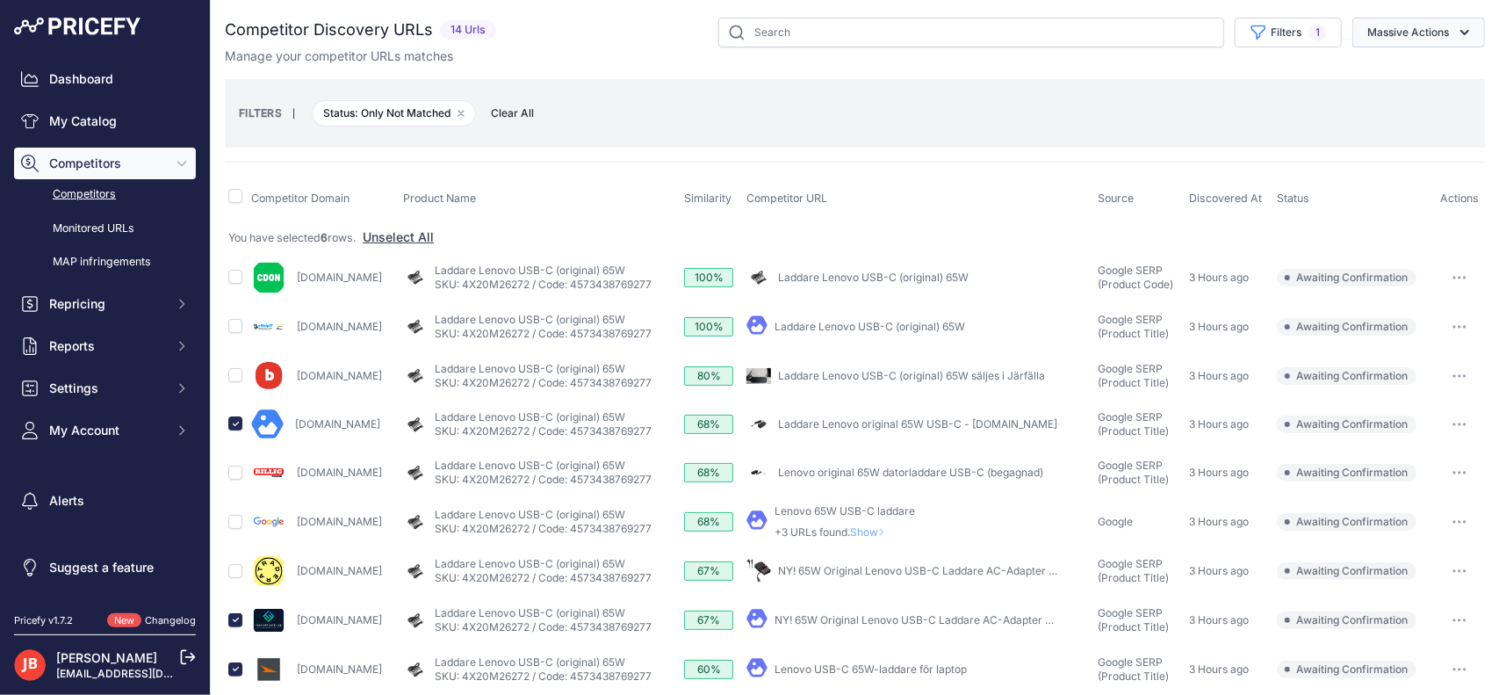
click at [1404, 40] on button "Massive Actions" at bounding box center [1419, 33] width 133 height 30
click at [1394, 80] on span "Confirm Match" at bounding box center [1401, 73] width 85 height 15
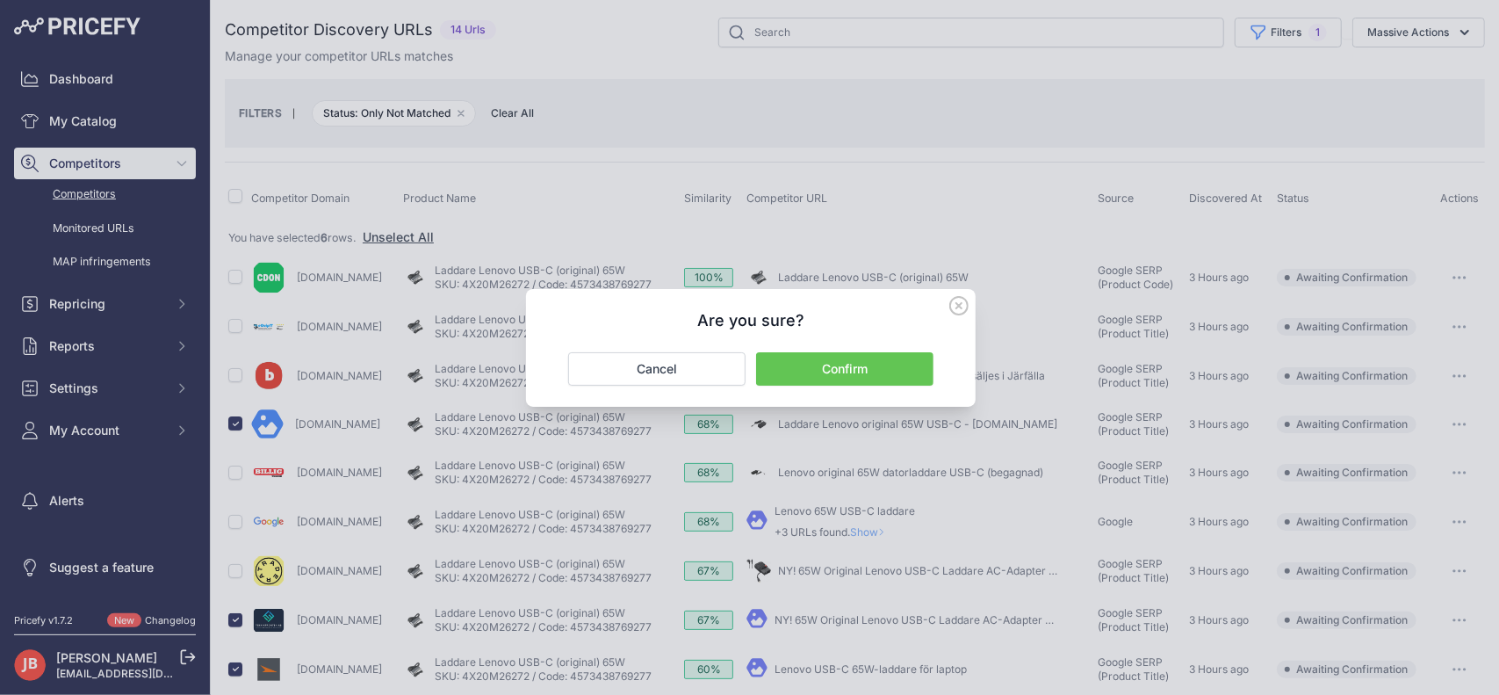
click at [863, 373] on button "Confirm" at bounding box center [844, 368] width 177 height 33
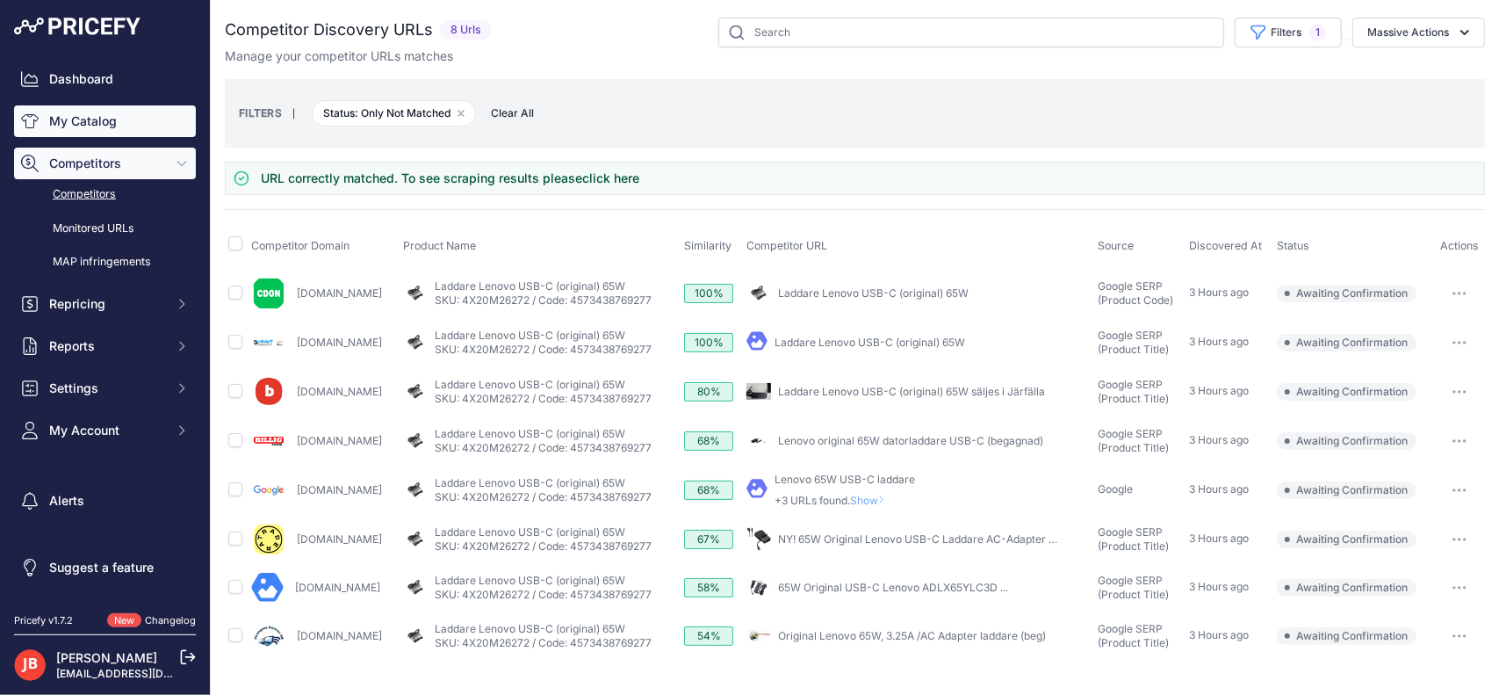
click at [95, 114] on link "My Catalog" at bounding box center [105, 121] width 182 height 32
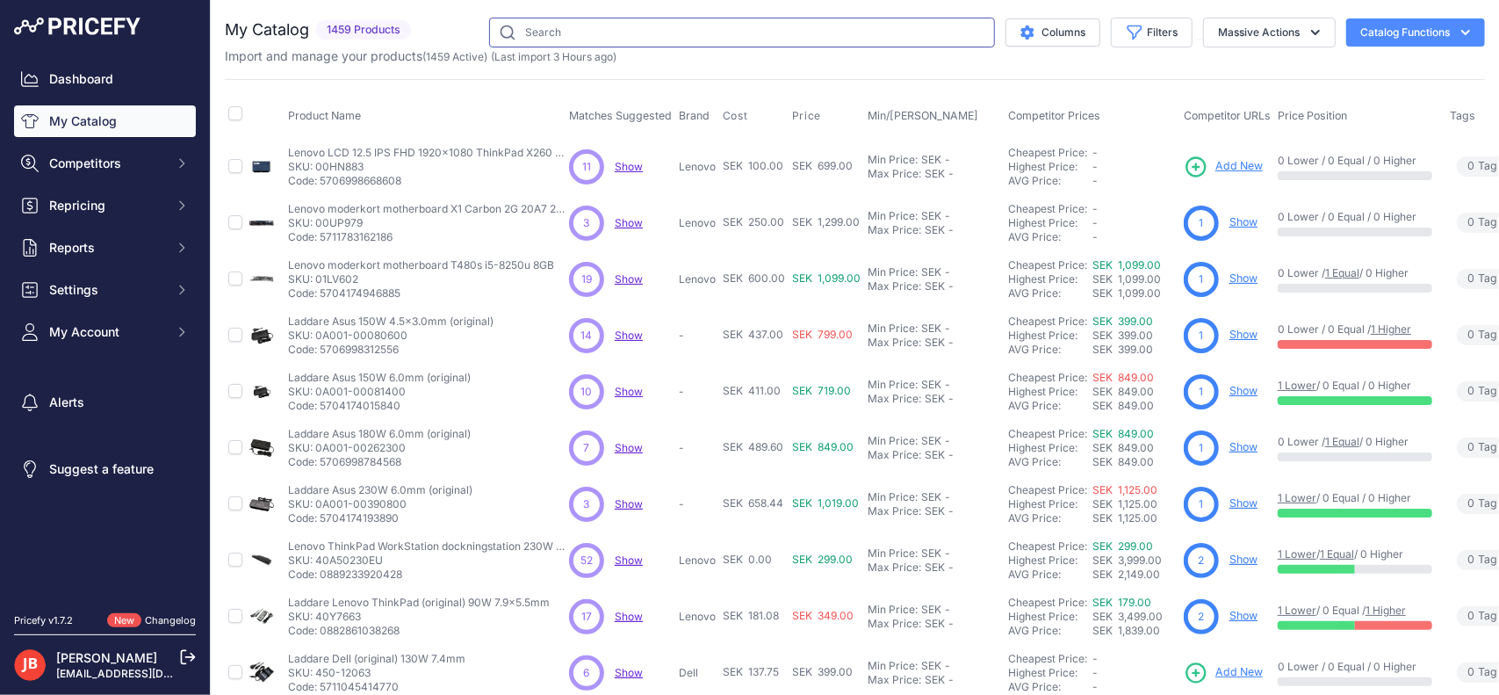
click at [625, 24] on input "text" at bounding box center [742, 33] width 506 height 30
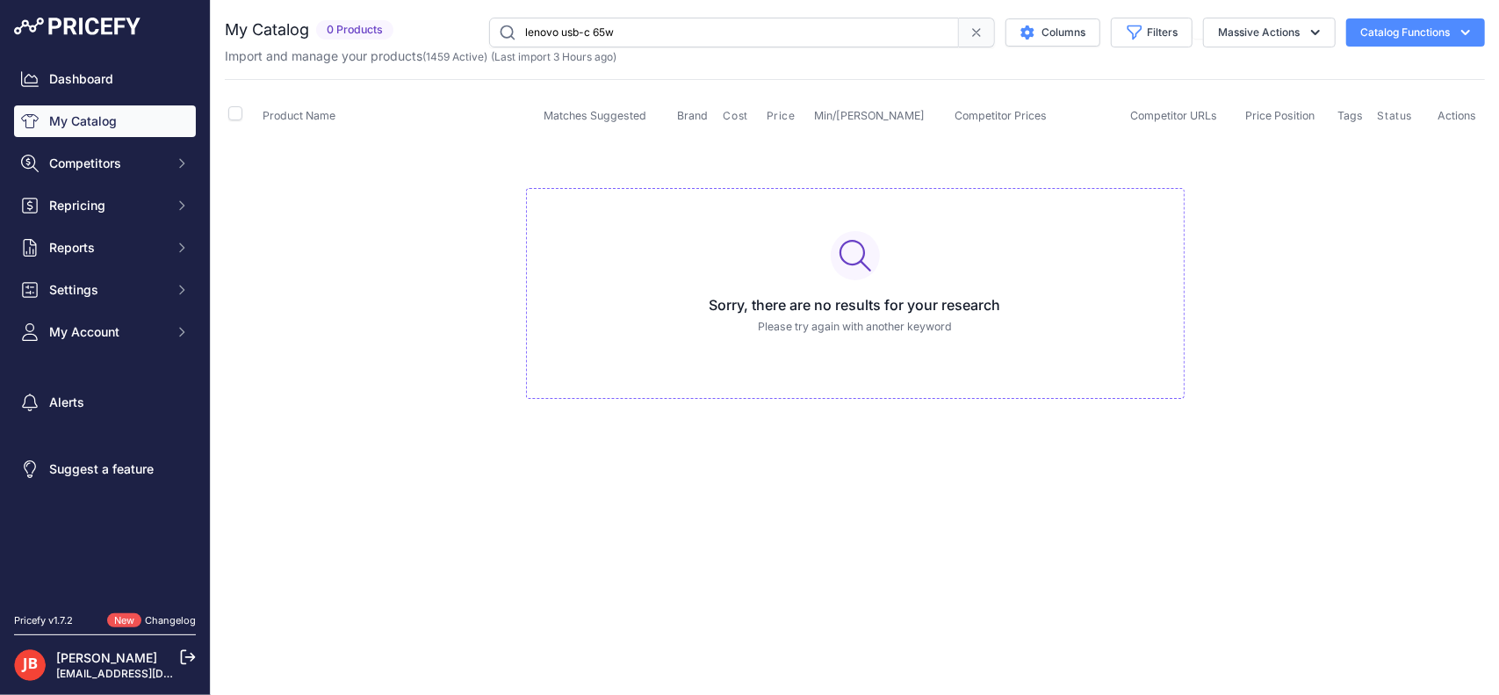
click at [625, 24] on input "lenovo usb-c 65w" at bounding box center [724, 33] width 470 height 30
type input "lenovo usb-c"
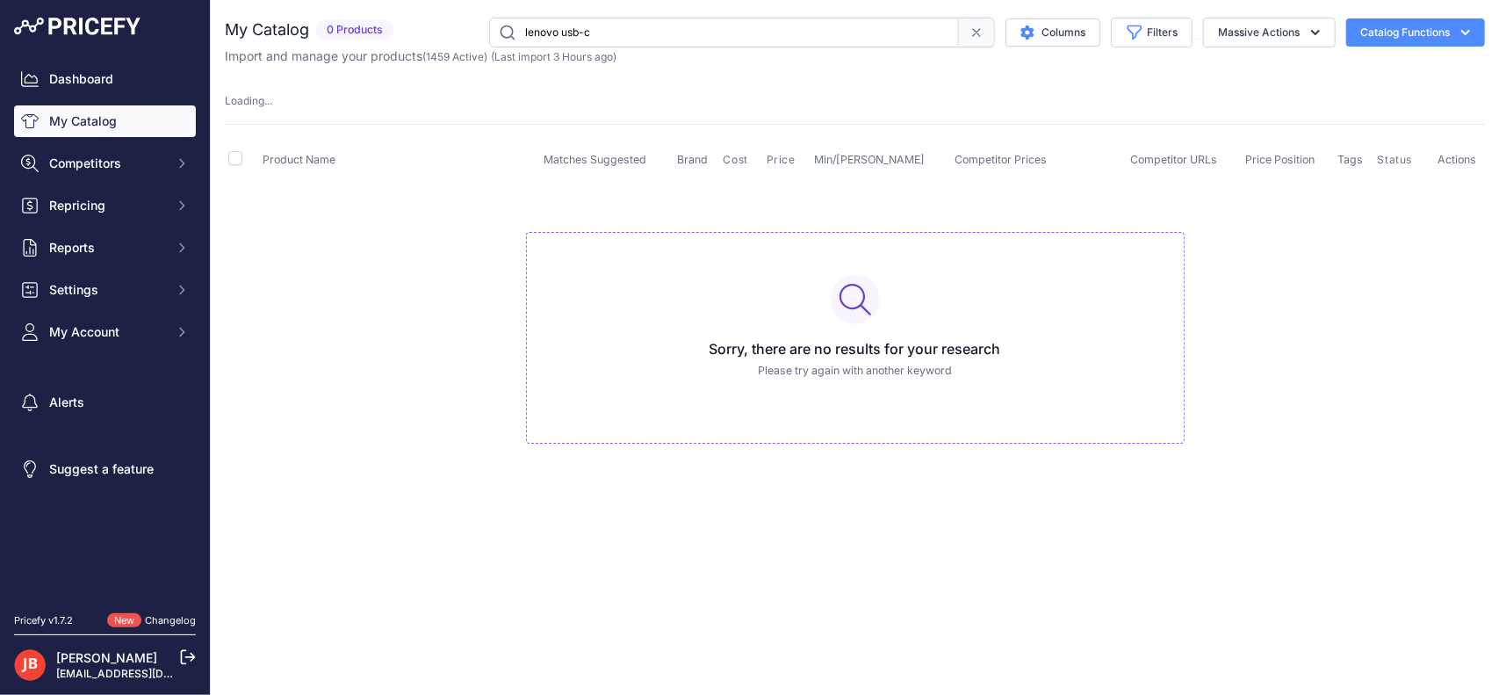
click at [585, 30] on input "lenovo usb-c" at bounding box center [724, 33] width 470 height 30
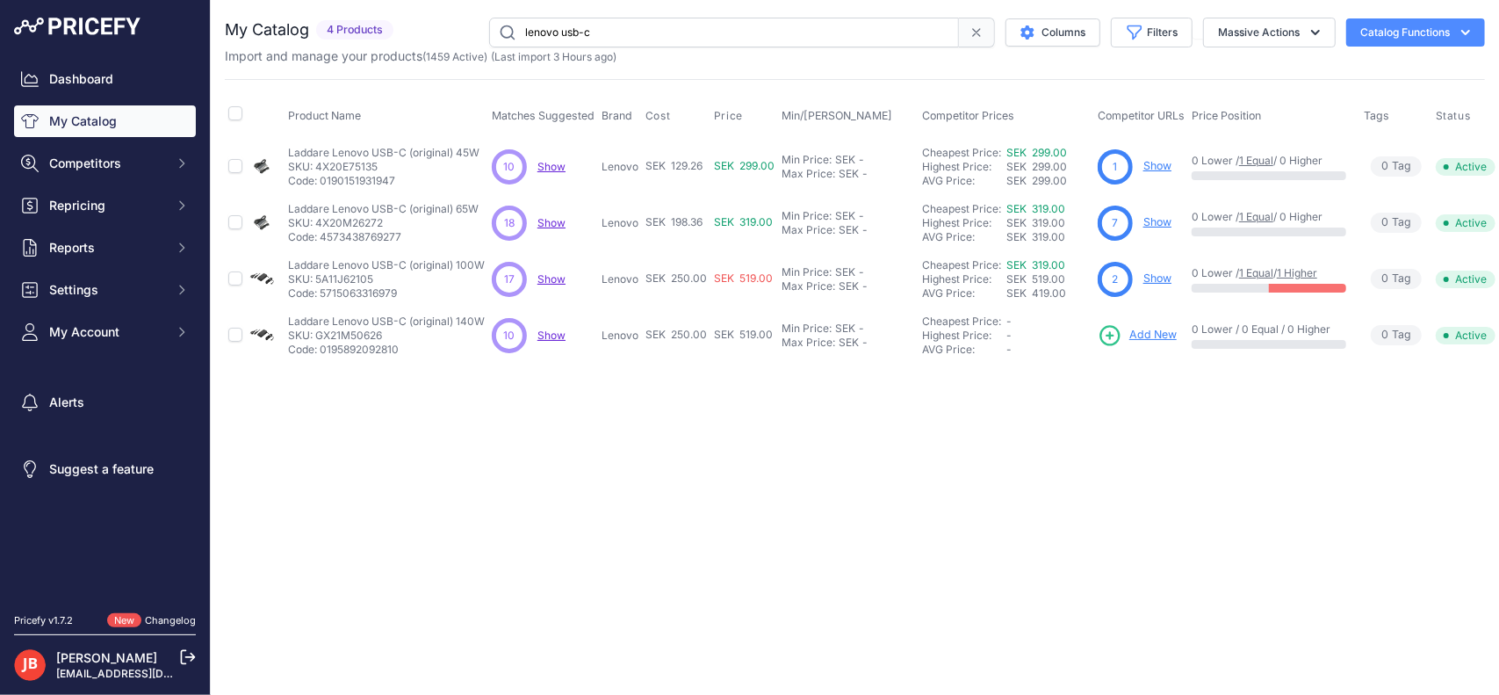
click at [585, 30] on input "lenovo usb-c" at bounding box center [724, 33] width 470 height 30
click at [1156, 223] on link "Show" at bounding box center [1158, 221] width 28 height 13
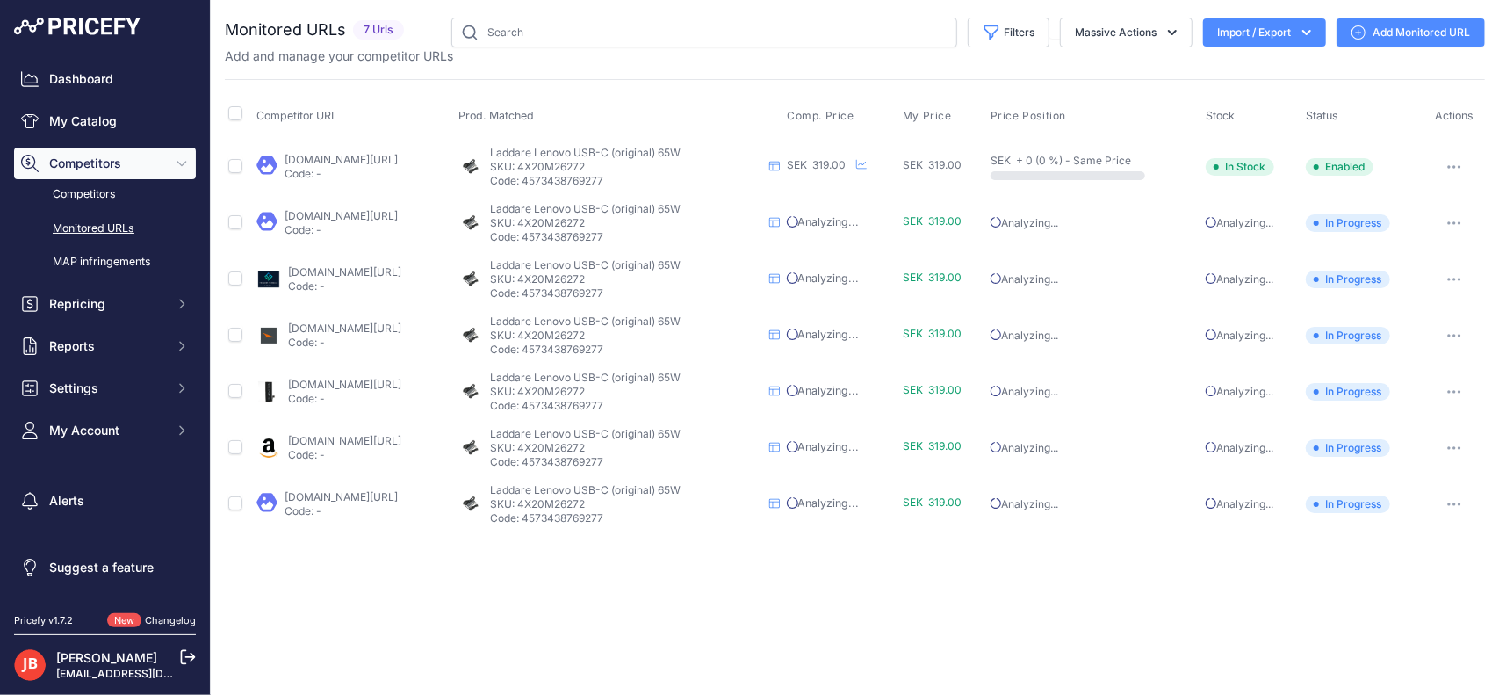
click at [1411, 25] on link "Add Monitored URL" at bounding box center [1411, 32] width 148 height 28
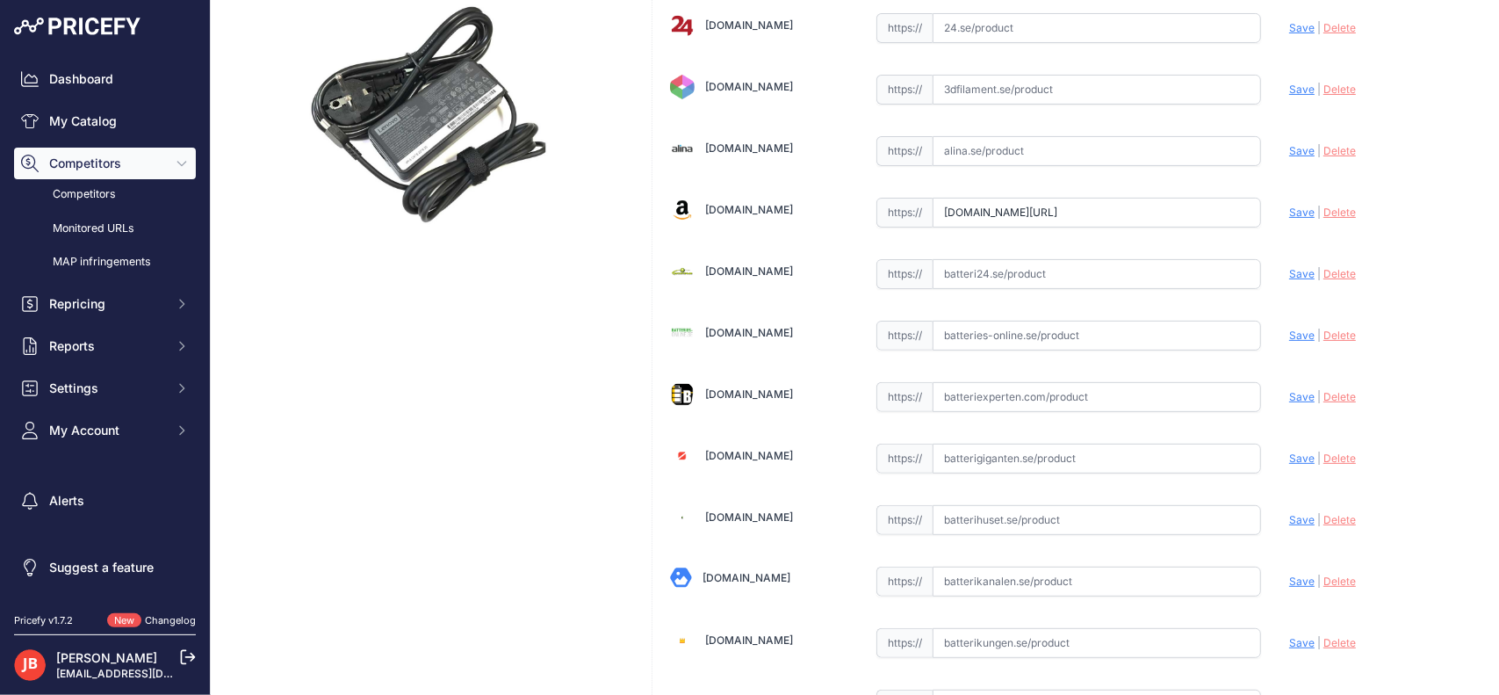
scroll to position [1479, 0]
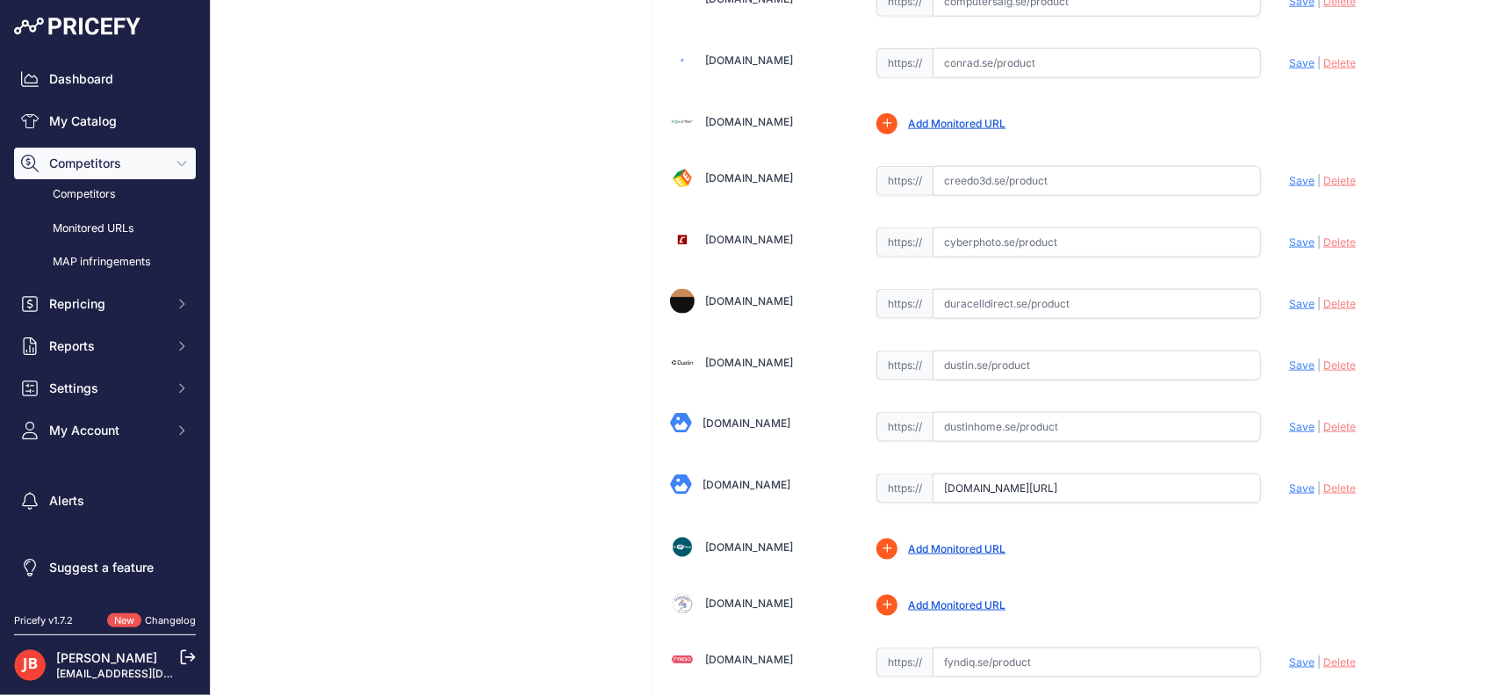
click at [1039, 352] on input "text" at bounding box center [1097, 365] width 328 height 30
paste input "[URL][DOMAIN_NAME][PERSON_NAME]"
click at [1296, 358] on span "Save" at bounding box center [1301, 364] width 25 height 13
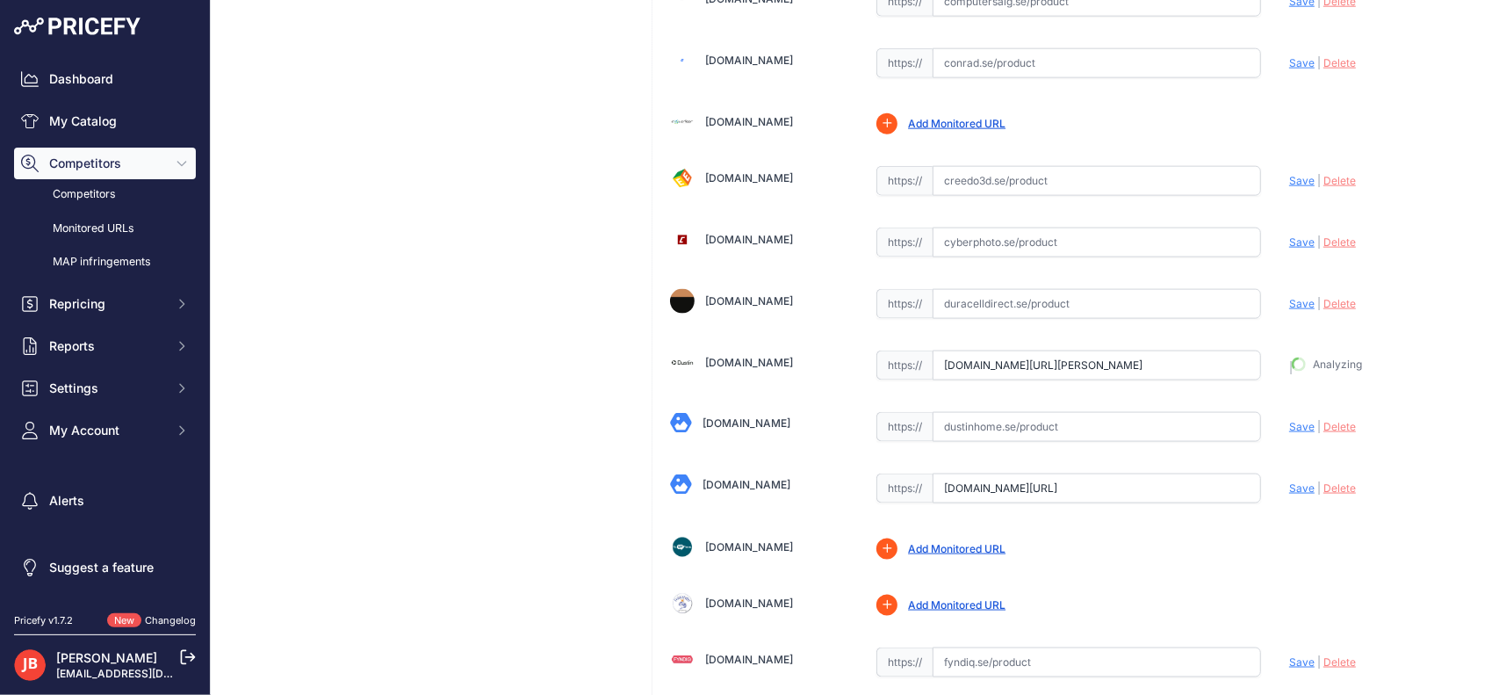
type input "[URL][DOMAIN_NAME][PERSON_NAME]"
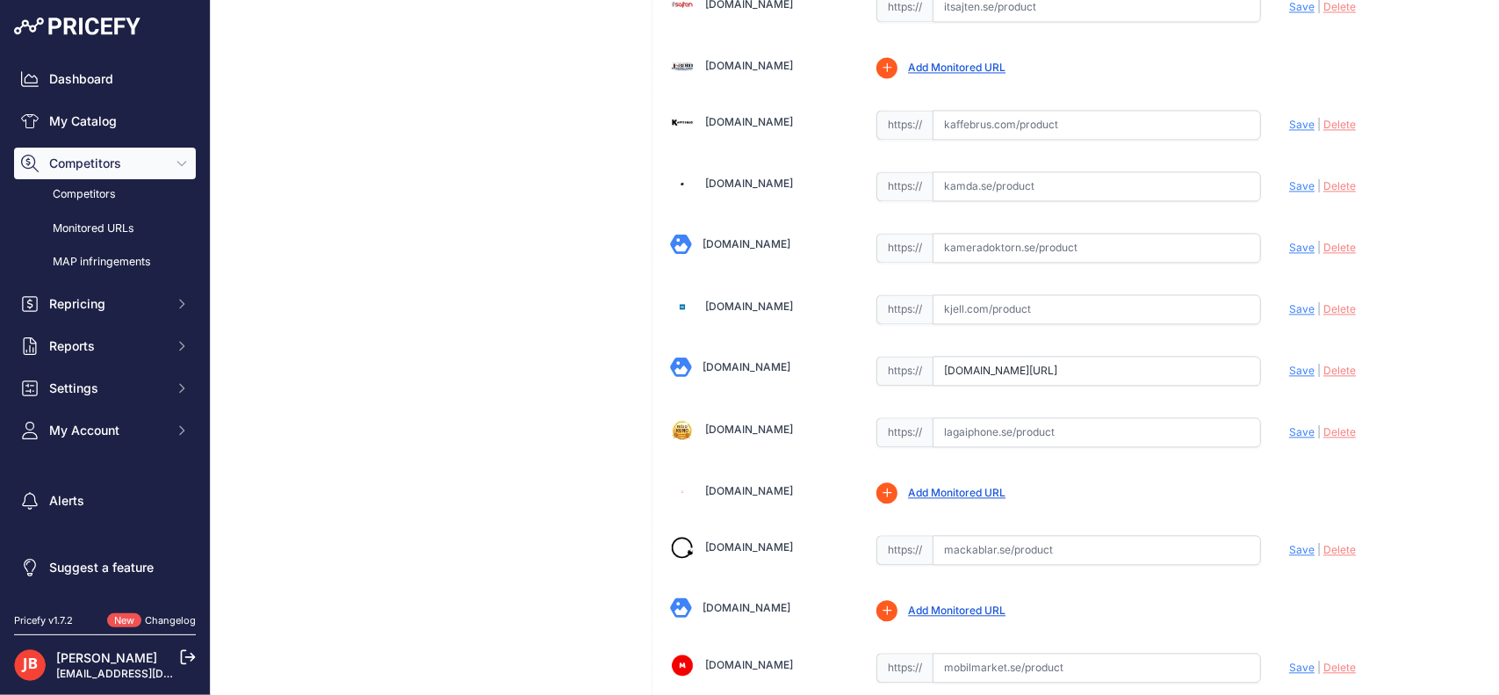
scroll to position [276, 0]
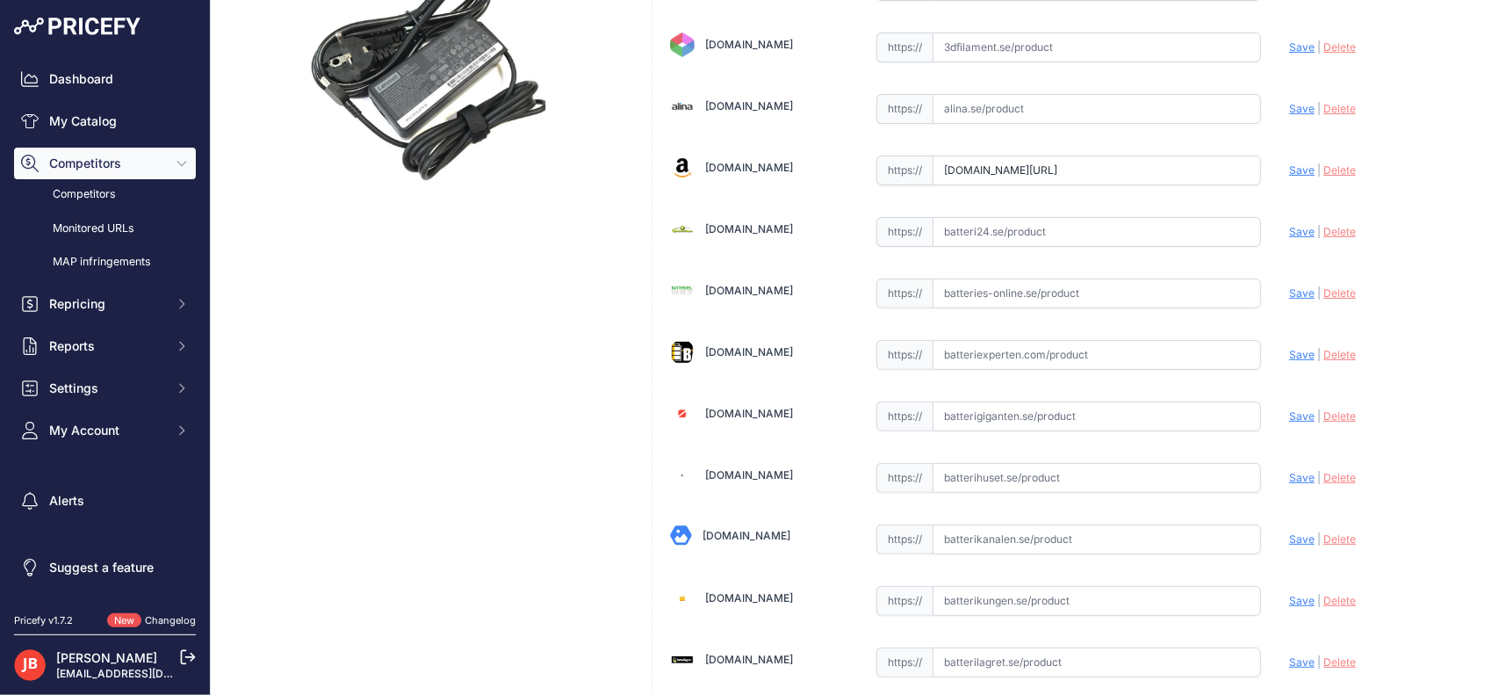
click at [1137, 351] on input "text" at bounding box center [1097, 355] width 328 height 30
paste input "https://www.batteriexperten.com/sv/artiklar/laddare-usb-c-65w-lenovo-01fr024.ht…"
click at [1289, 348] on span "Save" at bounding box center [1301, 354] width 25 height 13
type input "https://www.batteriexperten.com/sv/artiklar/laddare-usb-c-65w-lenovo-01fr024.ht…"
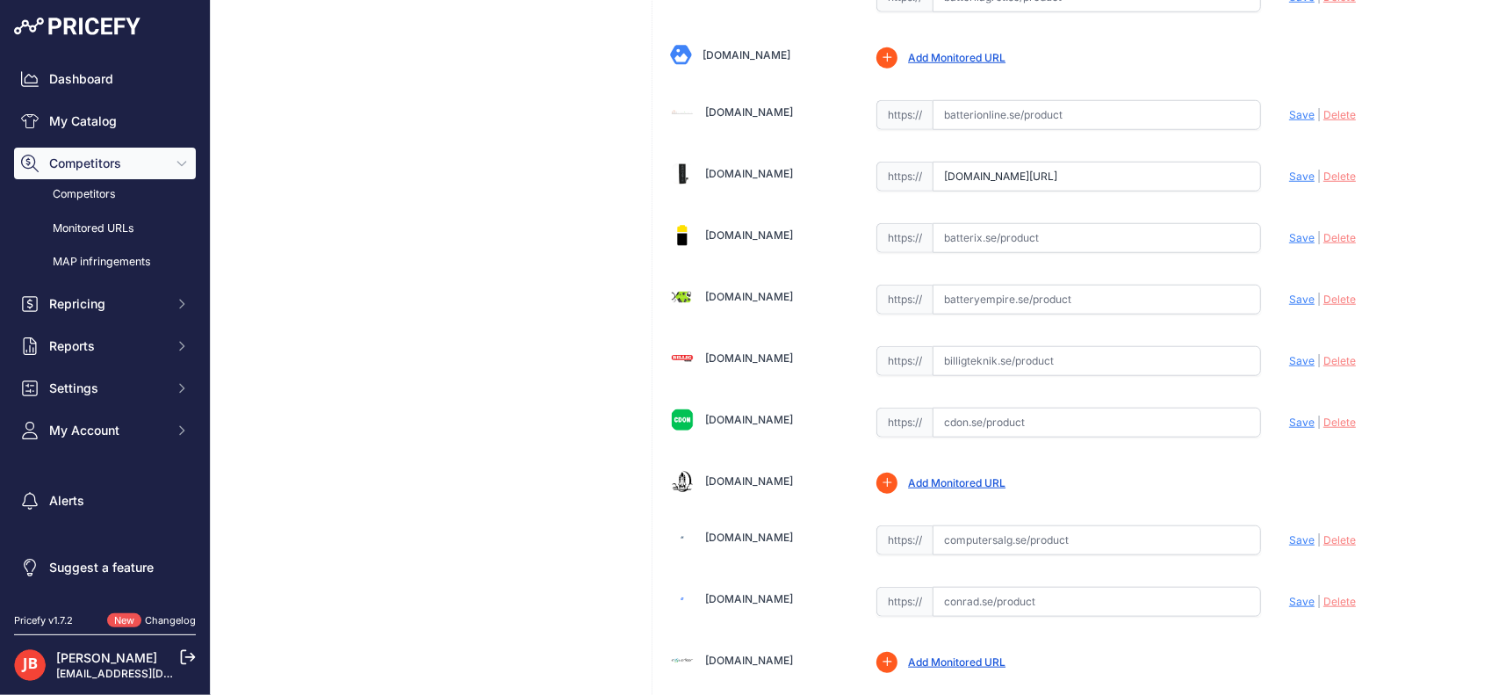
scroll to position [3452, 0]
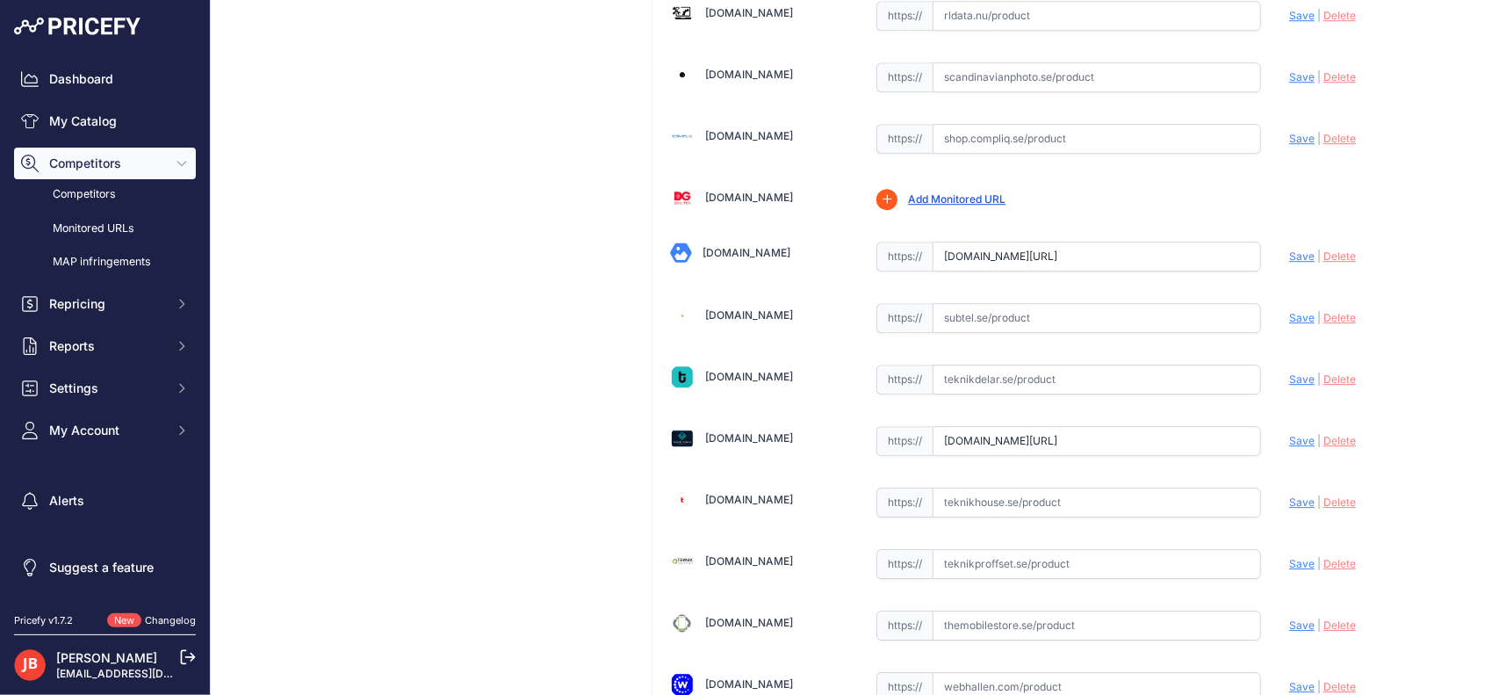
click at [1065, 365] on input "text" at bounding box center [1097, 380] width 328 height 30
click at [1072, 365] on input "text" at bounding box center [1097, 380] width 328 height 30
paste input "https://www.teknikdelar.se/produkt/lenovo-ac-adapter-usb-type-c-tip-65w-20v-3.2…"
click at [1289, 372] on span "Save" at bounding box center [1301, 378] width 25 height 13
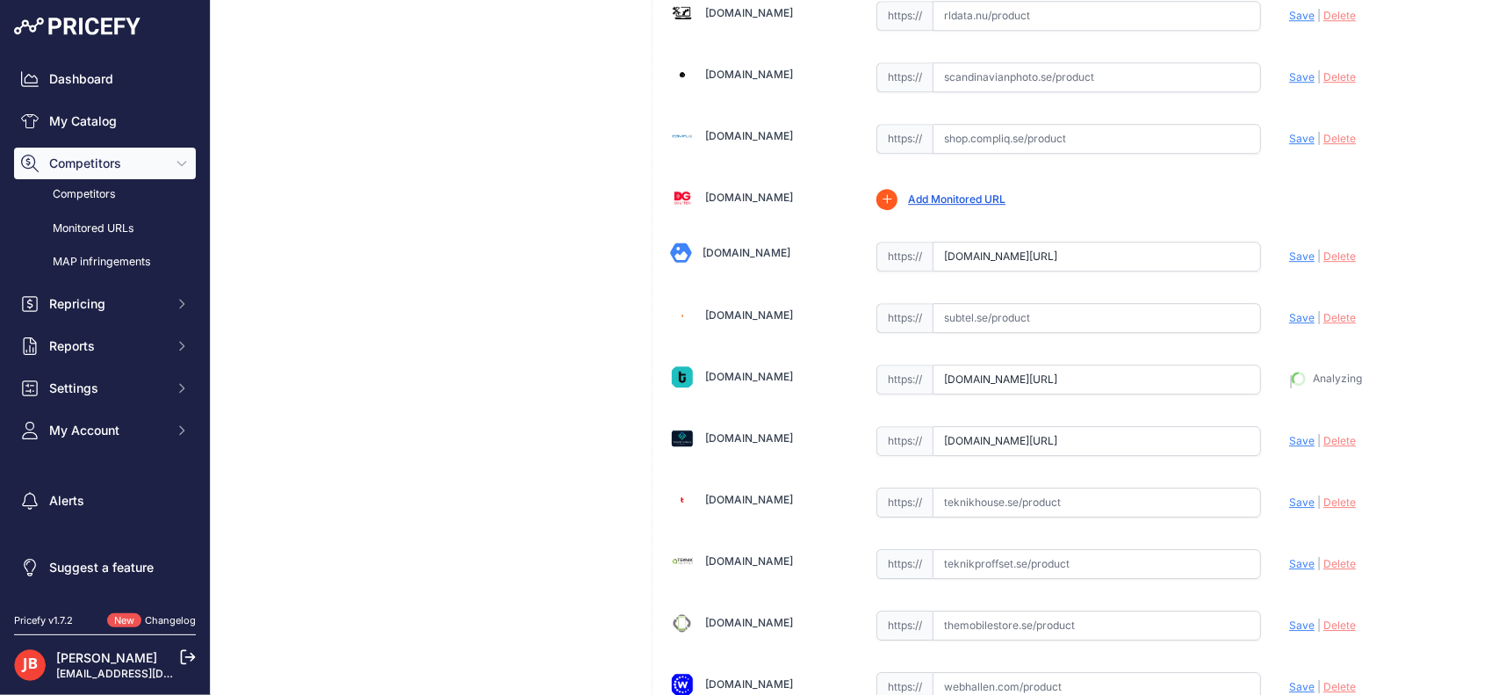
type input "[URL][DOMAIN_NAME]"
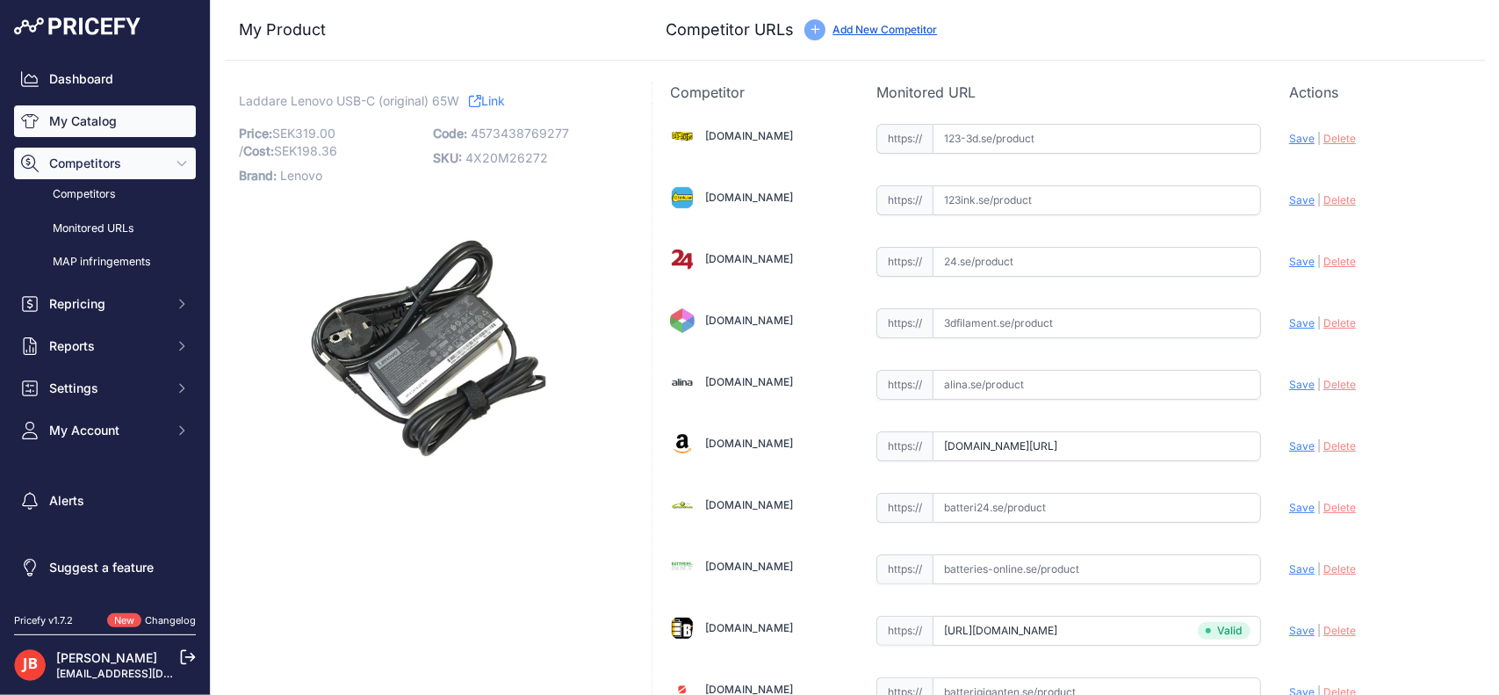
click at [107, 126] on link "My Catalog" at bounding box center [105, 121] width 182 height 32
click at [522, 167] on p "SKU: 4X20M26272" at bounding box center [525, 158] width 184 height 25
click at [529, 155] on span "4X20M26272" at bounding box center [507, 157] width 83 height 15
copy span "4X20M26272"
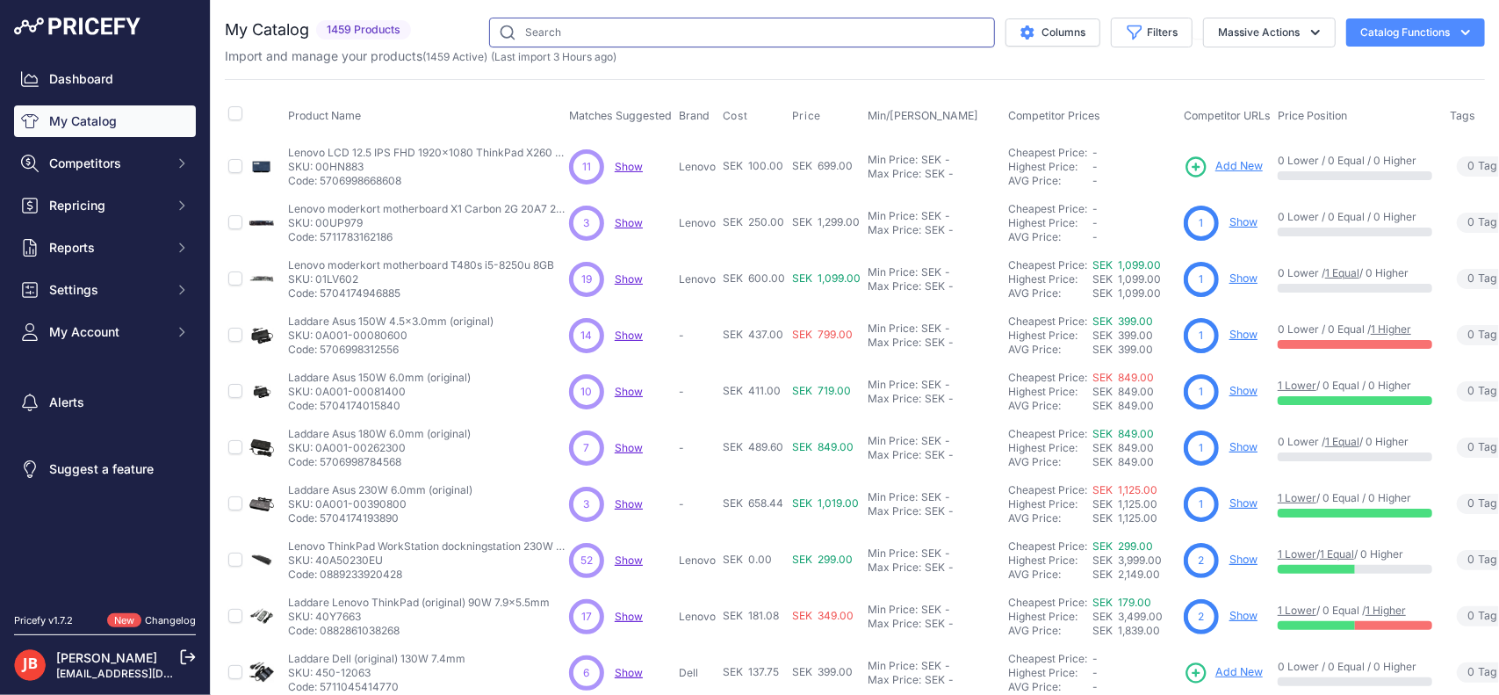
click at [716, 20] on input "text" at bounding box center [742, 33] width 506 height 30
paste input "4X20M26272"
type input "4X20M26272"
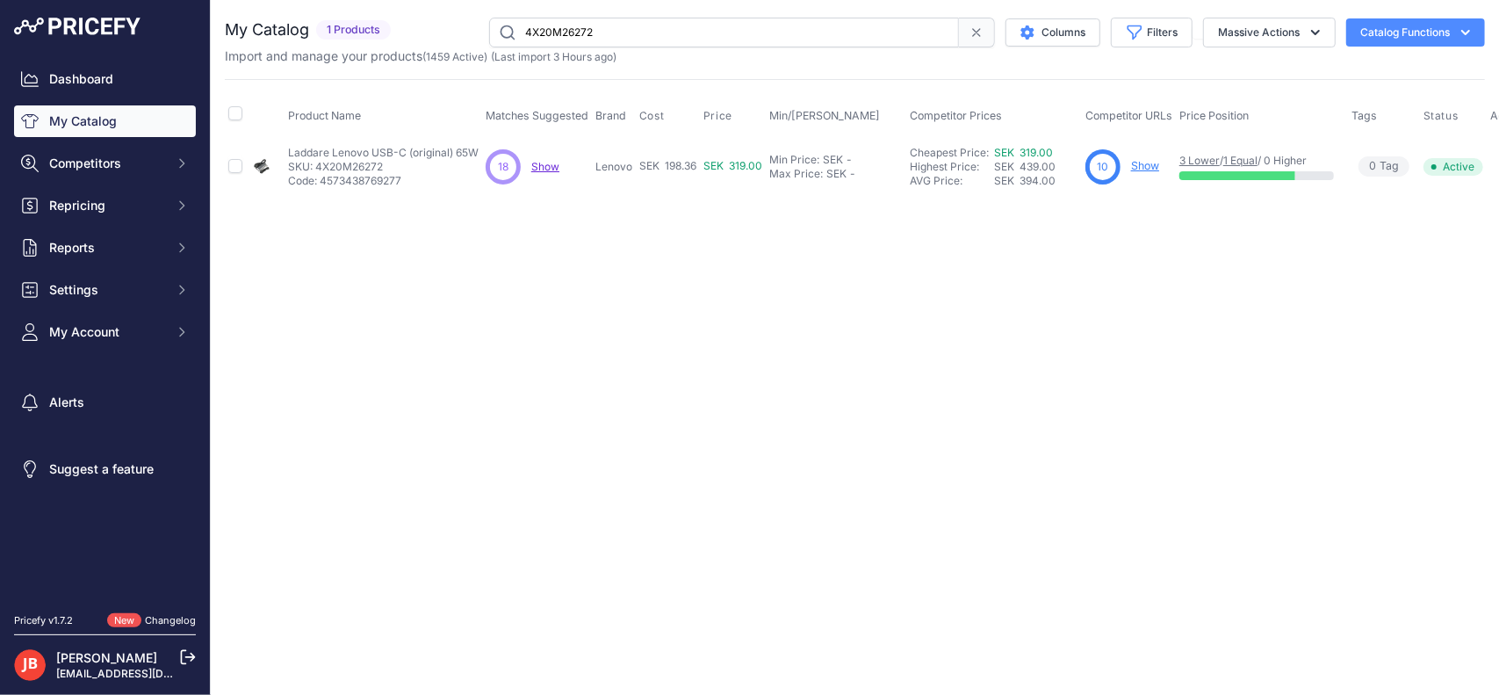
click at [1154, 165] on link "Show" at bounding box center [1145, 165] width 28 height 13
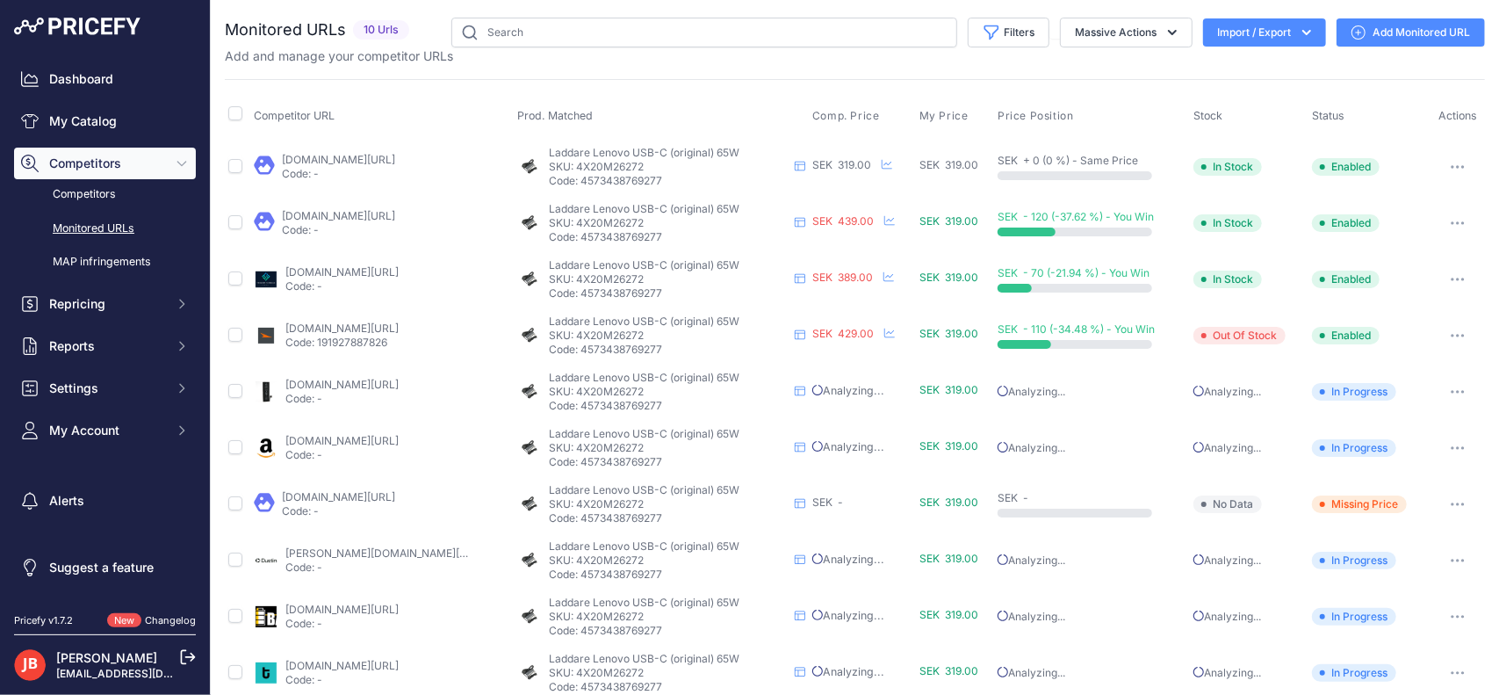
scroll to position [21, 0]
